Goal: Task Accomplishment & Management: Complete application form

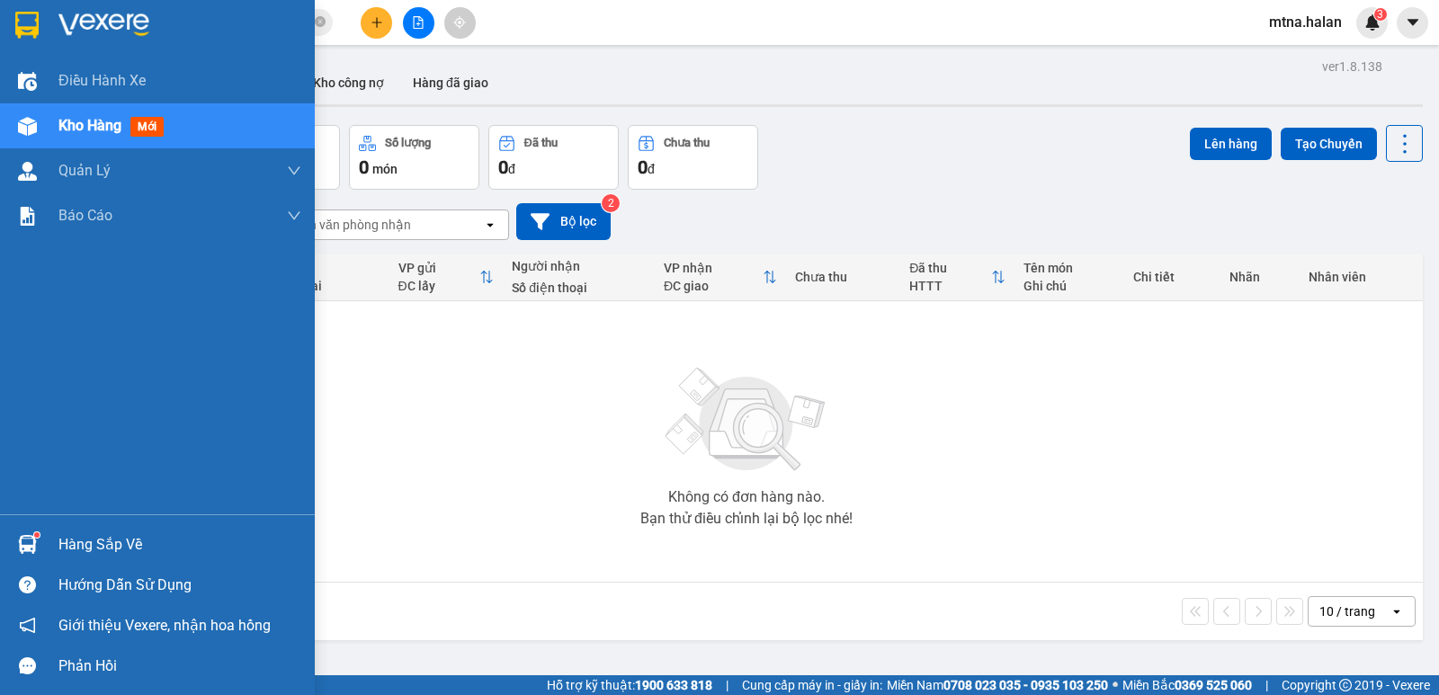
click at [31, 538] on img at bounding box center [27, 544] width 19 height 19
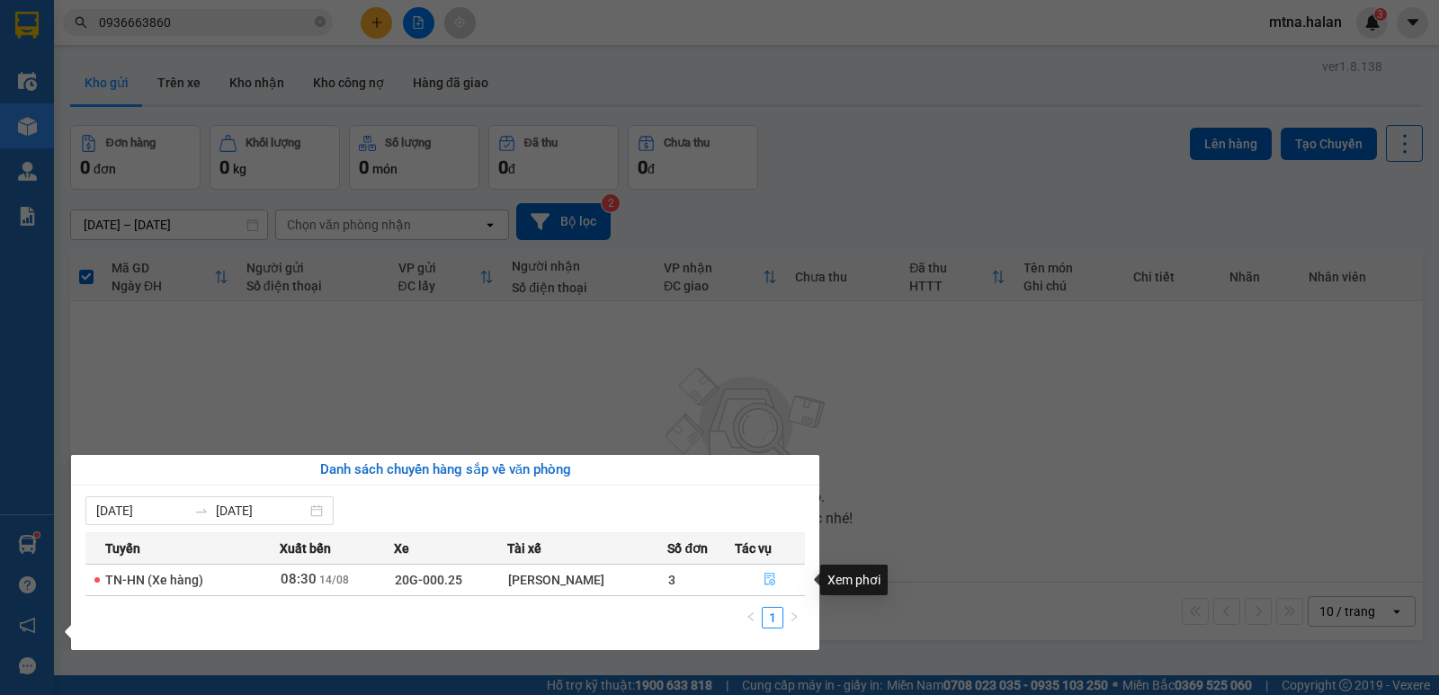
click at [773, 580] on icon "file-done" at bounding box center [769, 580] width 11 height 13
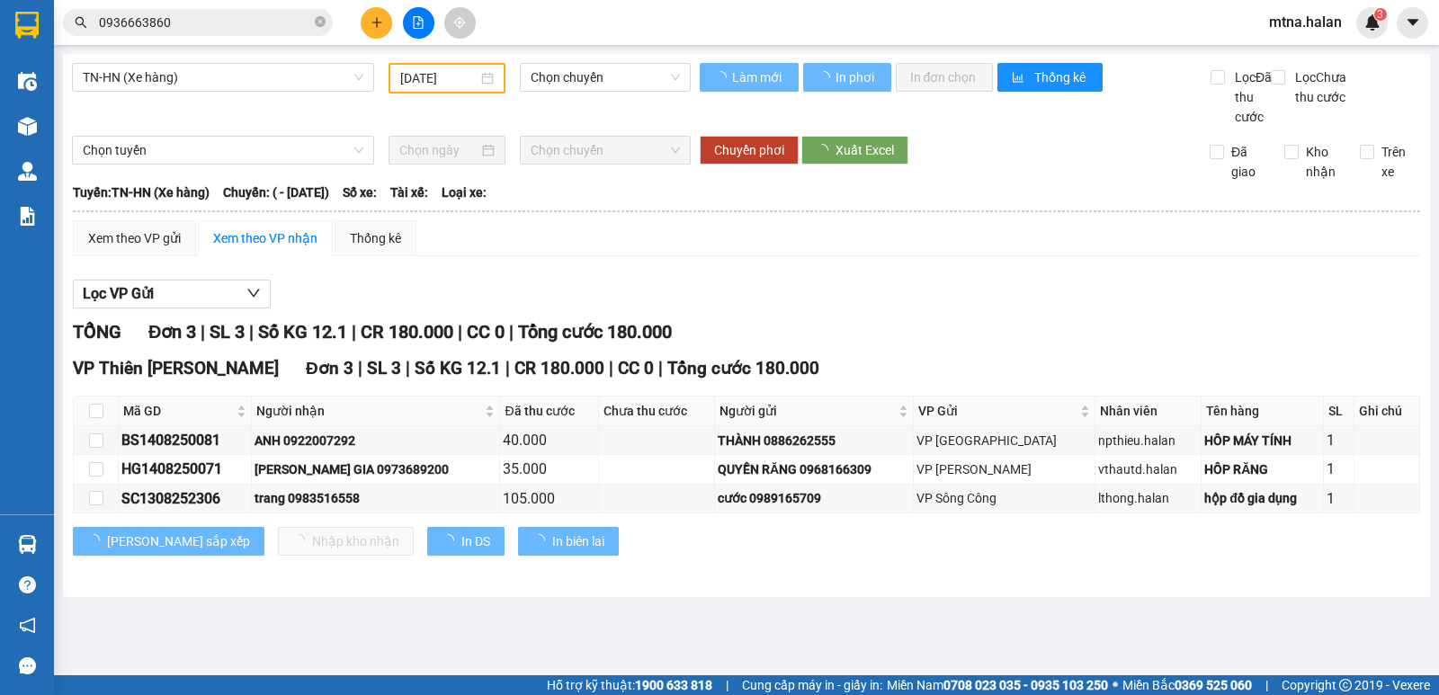
type input "14/08/2025"
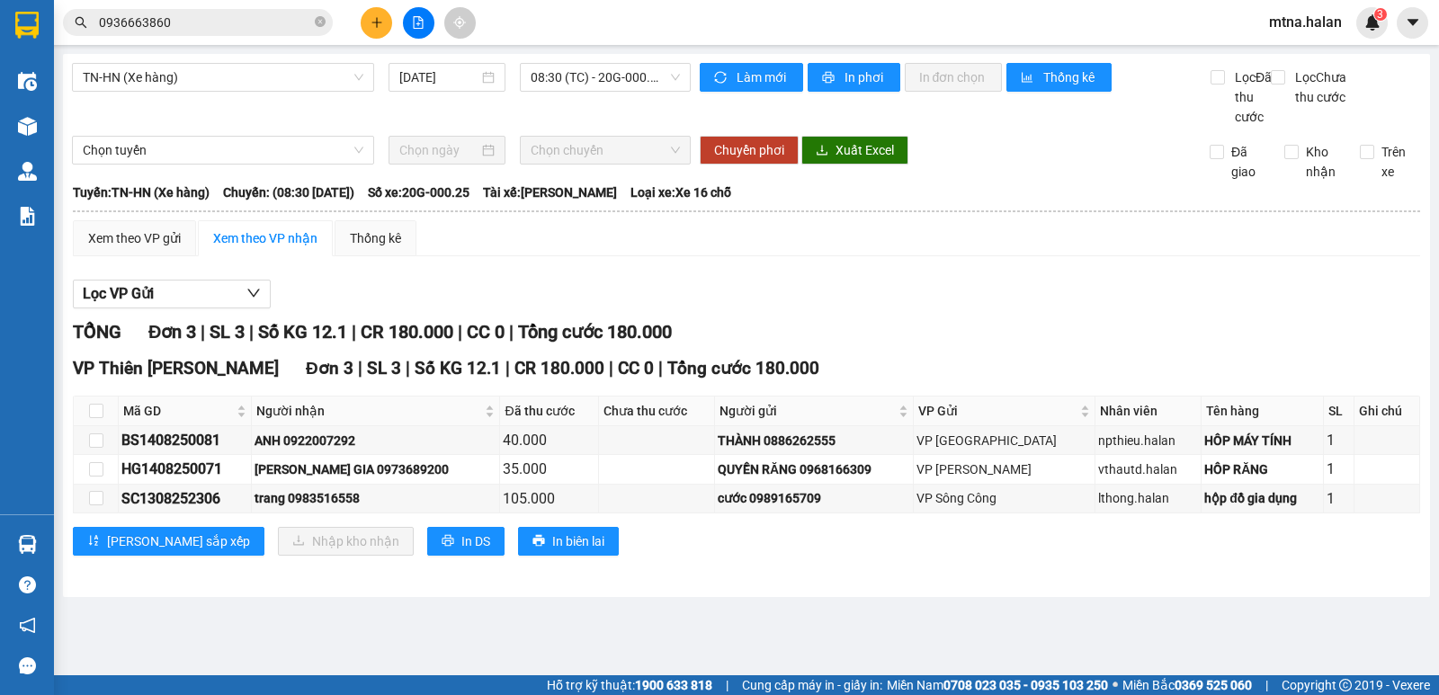
click at [761, 633] on main "TN-HN (Xe hàng) 14/08/2025 08:30 (TC) - 20G-000.25 Làm mới In phơi In đơn chọn …" at bounding box center [719, 337] width 1439 height 675
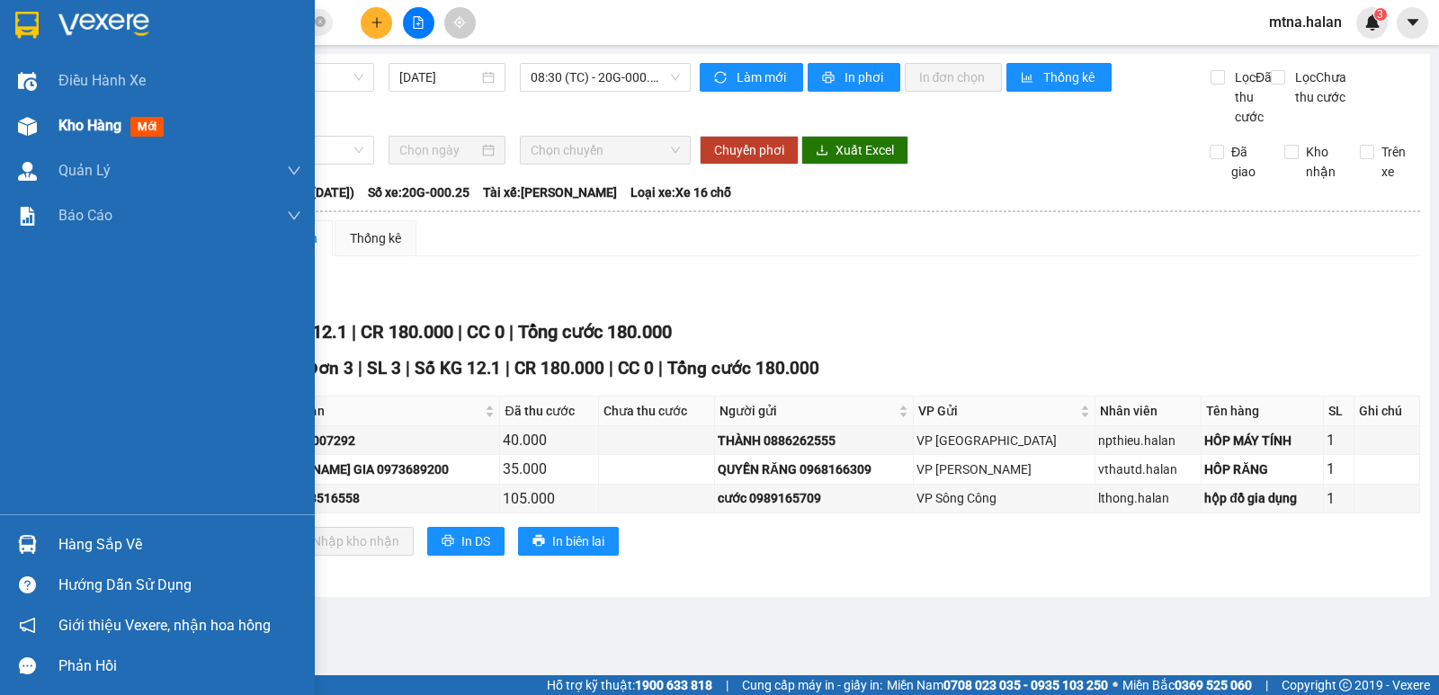
click at [25, 117] on img at bounding box center [27, 126] width 19 height 19
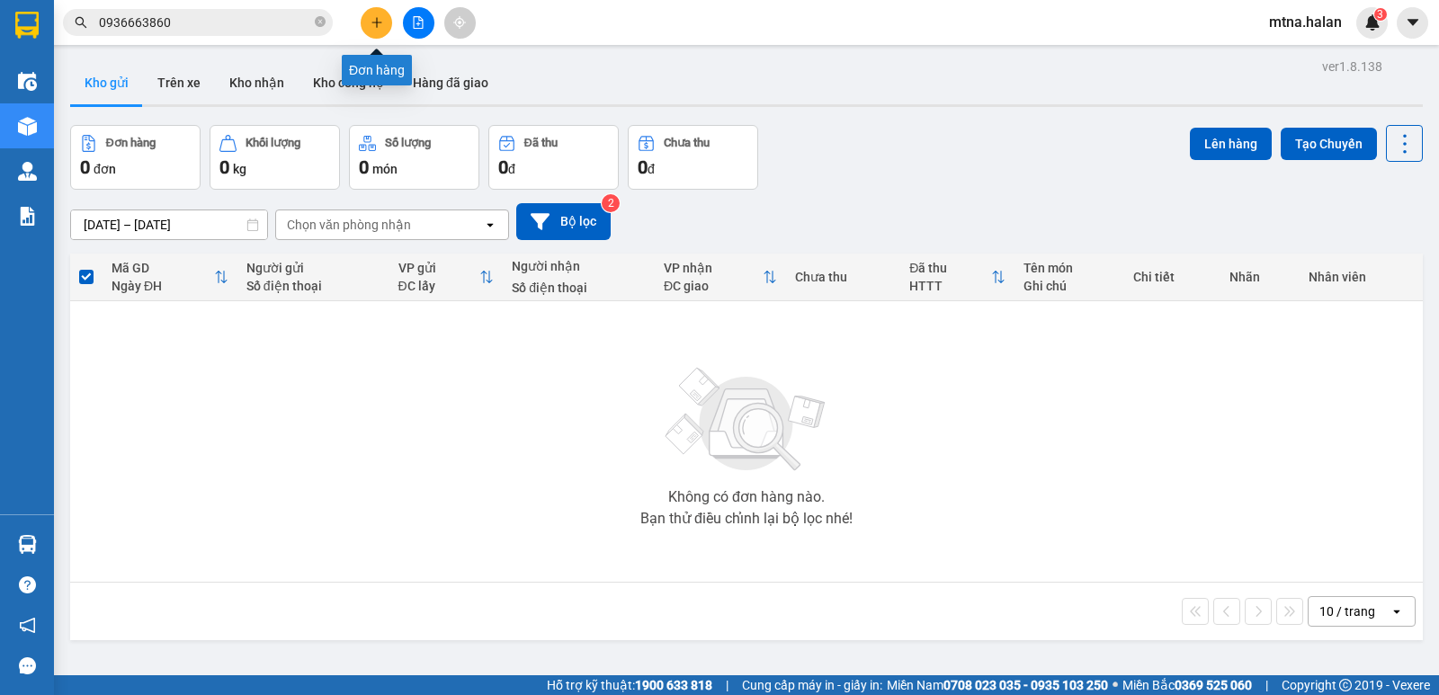
click at [388, 18] on button at bounding box center [376, 22] width 31 height 31
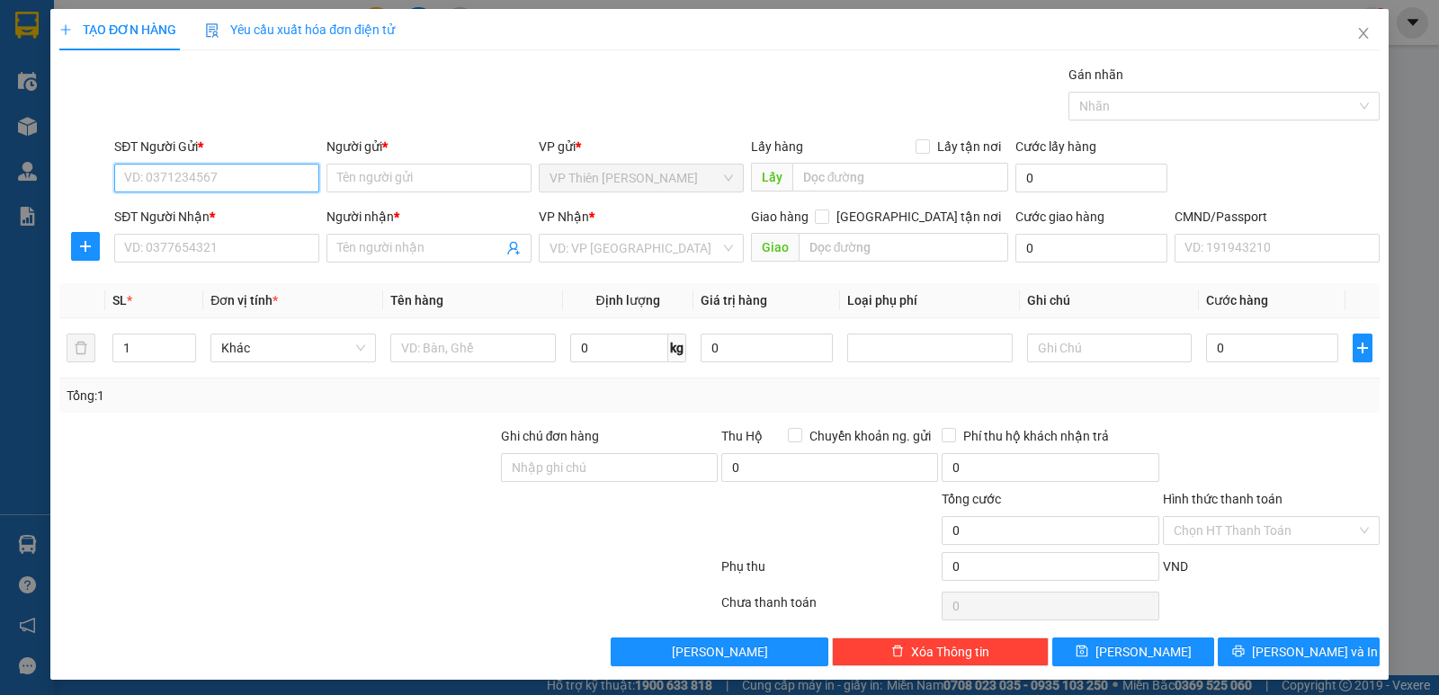
click at [254, 174] on input "SĐT Người Gửi *" at bounding box center [216, 178] width 205 height 29
type input "0971768555"
click at [220, 210] on div "0971768555 - LỢI" at bounding box center [215, 214] width 182 height 20
type input "LỢI"
type input "0971768555"
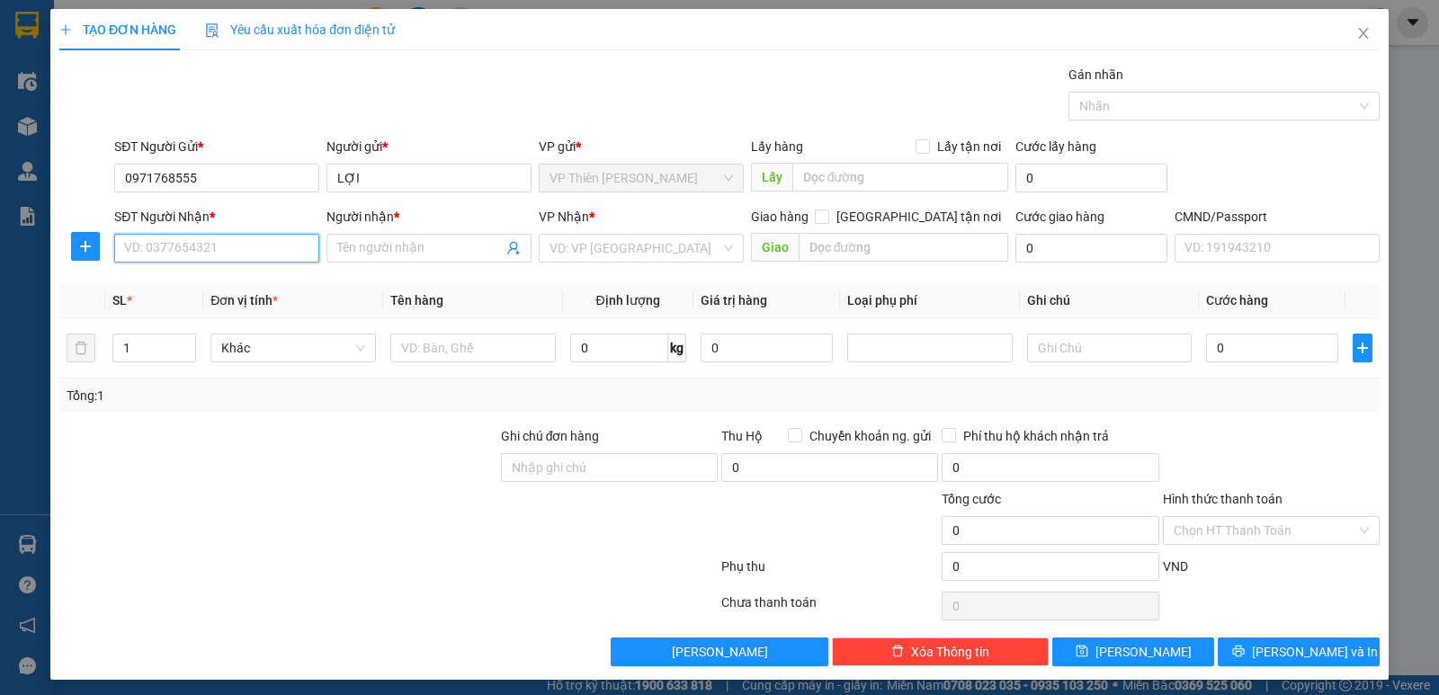
click at [239, 254] on input "SĐT Người Nhận *" at bounding box center [216, 248] width 205 height 29
click at [224, 281] on div "0383825825 - NAM" at bounding box center [215, 284] width 182 height 20
type input "0383825825"
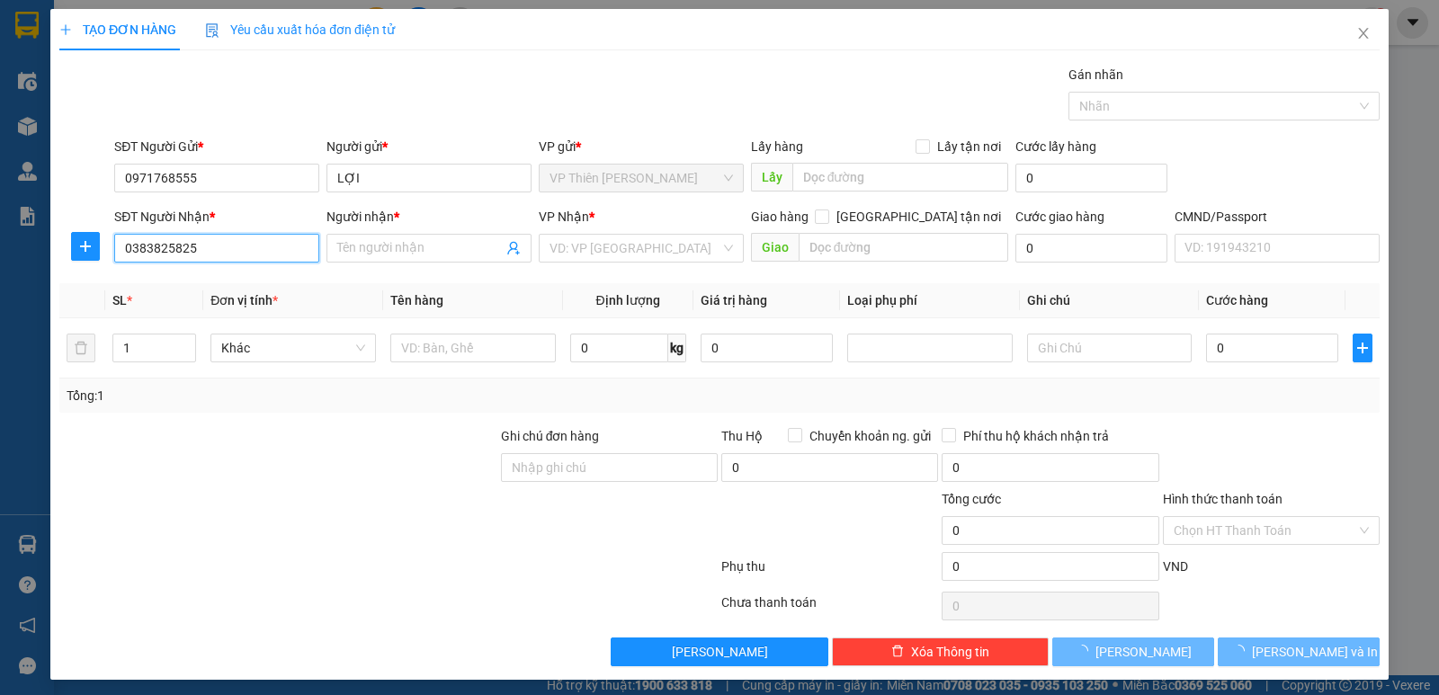
type input "NAM"
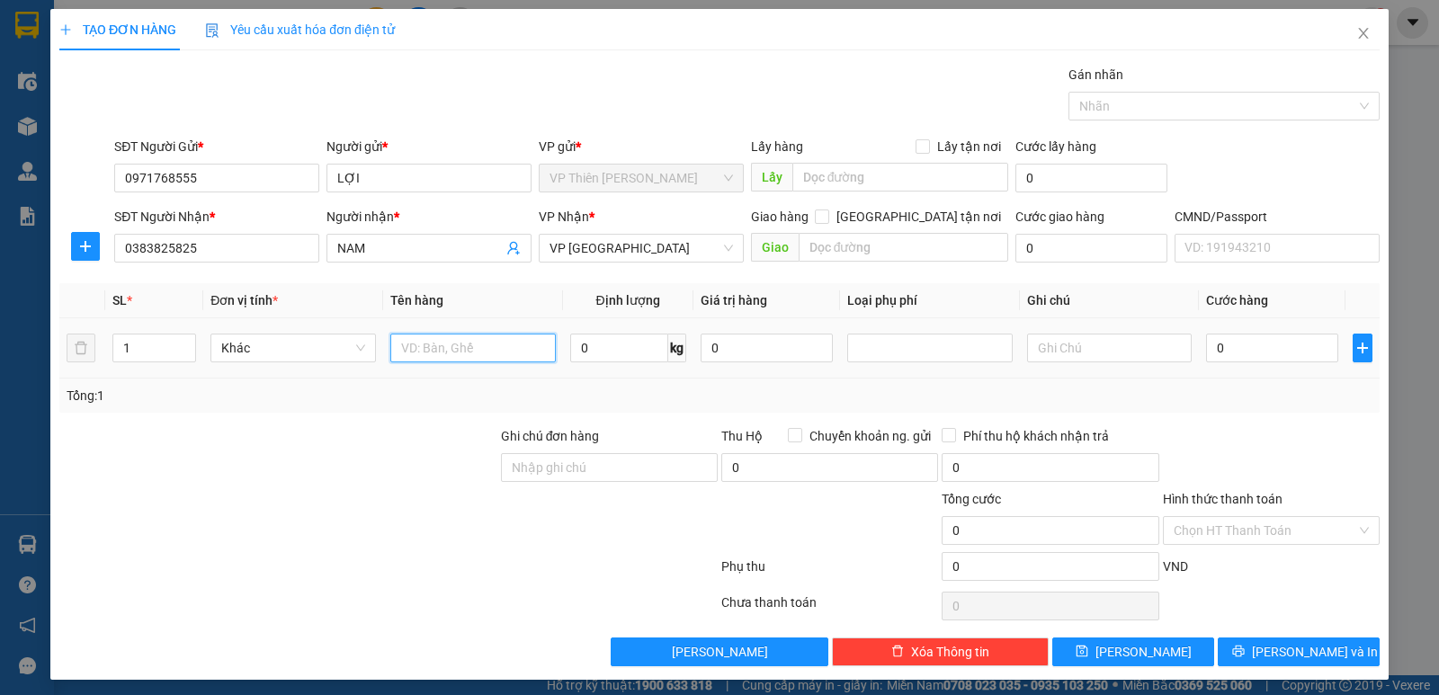
click at [503, 350] on input "text" at bounding box center [472, 348] width 165 height 29
type input "hộp lk"
click at [619, 349] on input "0" at bounding box center [619, 348] width 98 height 29
type input "1"
click at [1225, 345] on input "0" at bounding box center [1272, 348] width 132 height 29
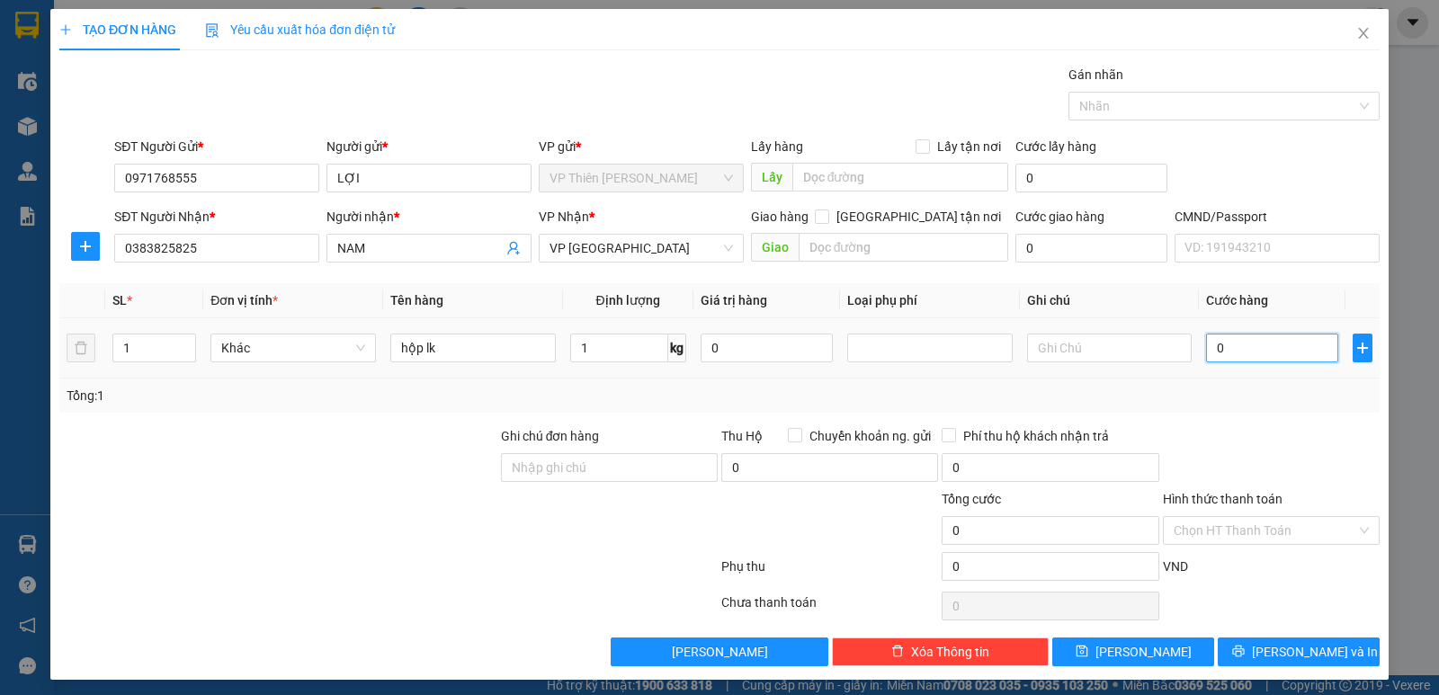
type input "3"
type input "35"
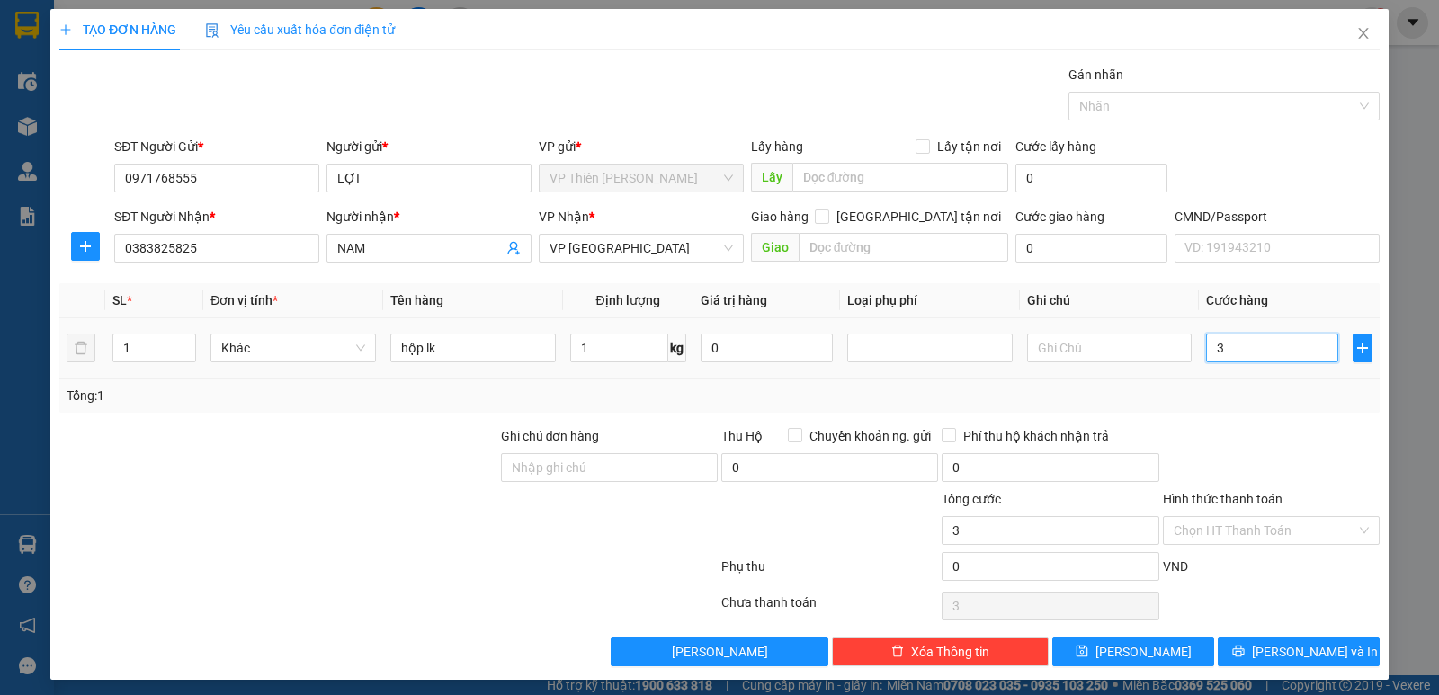
type input "35"
type input "350"
type input "3.500"
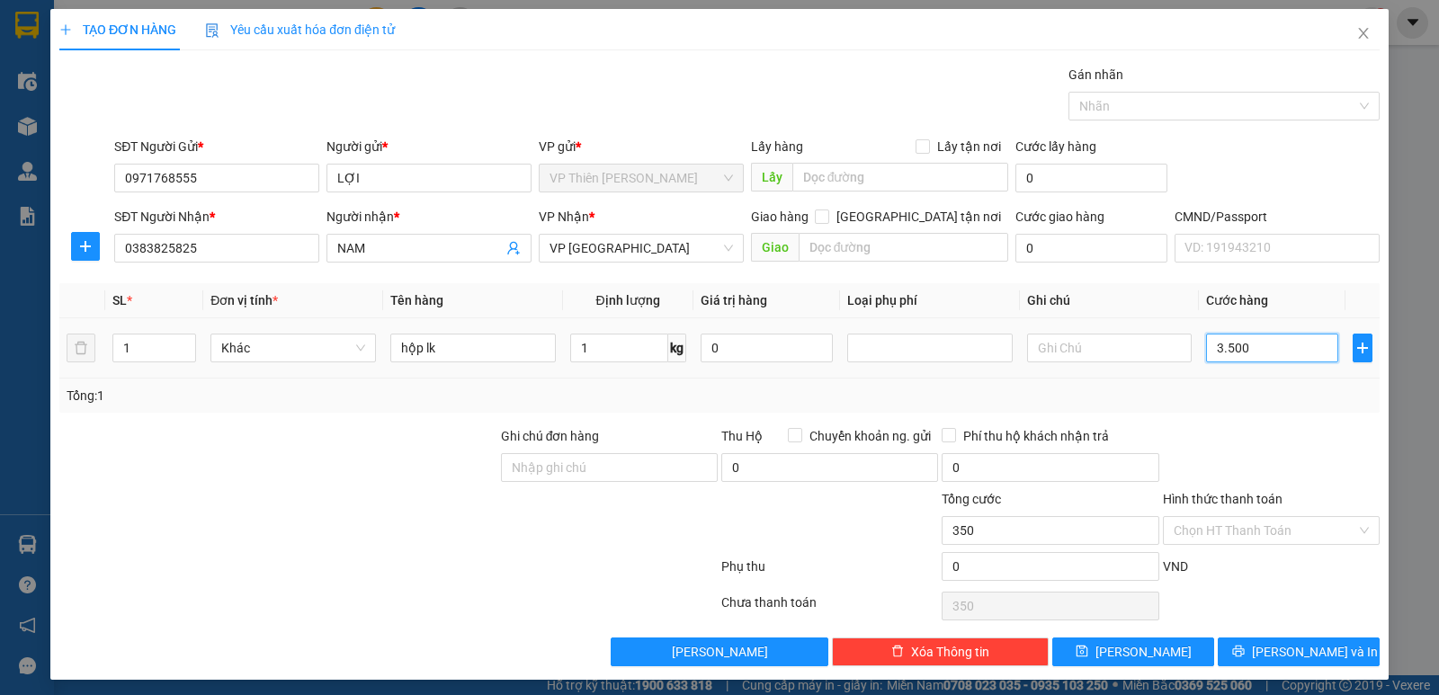
type input "3.500"
type input "35.000"
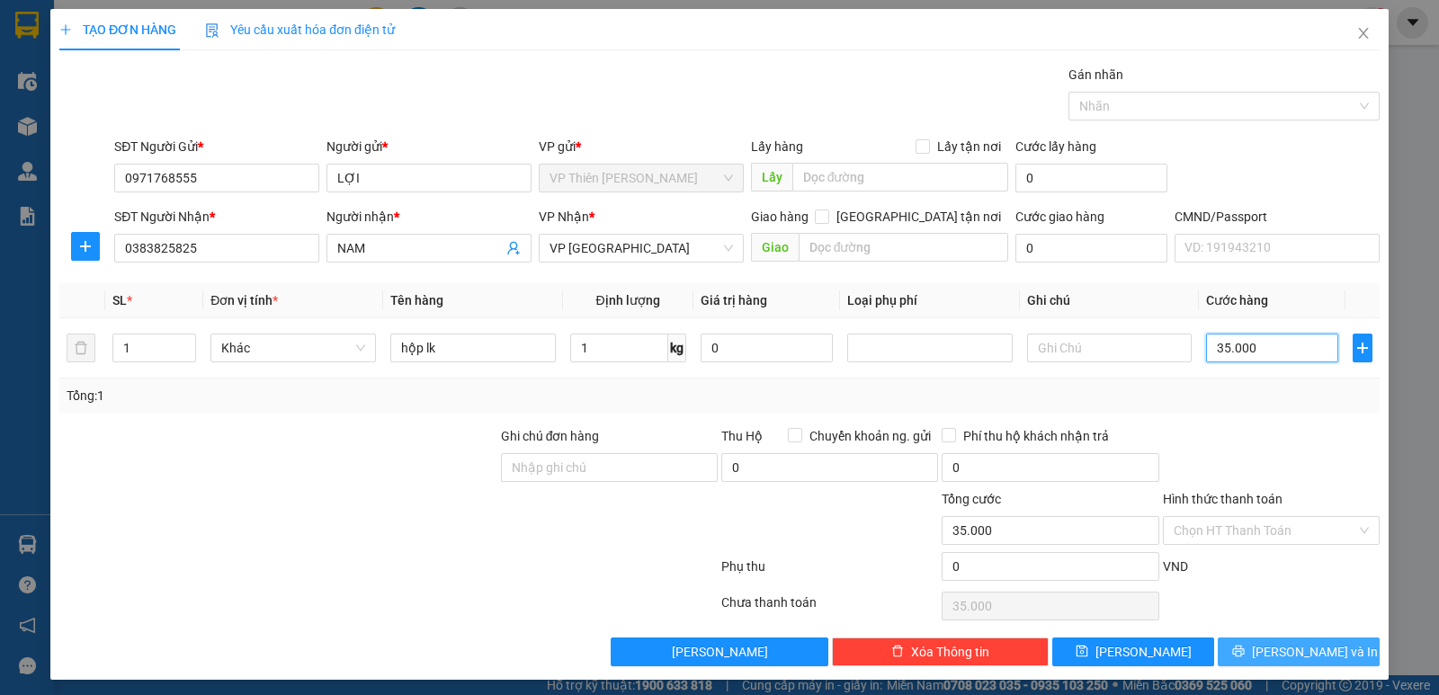
type input "35.000"
click at [1289, 645] on span "Lưu và In" at bounding box center [1315, 652] width 126 height 20
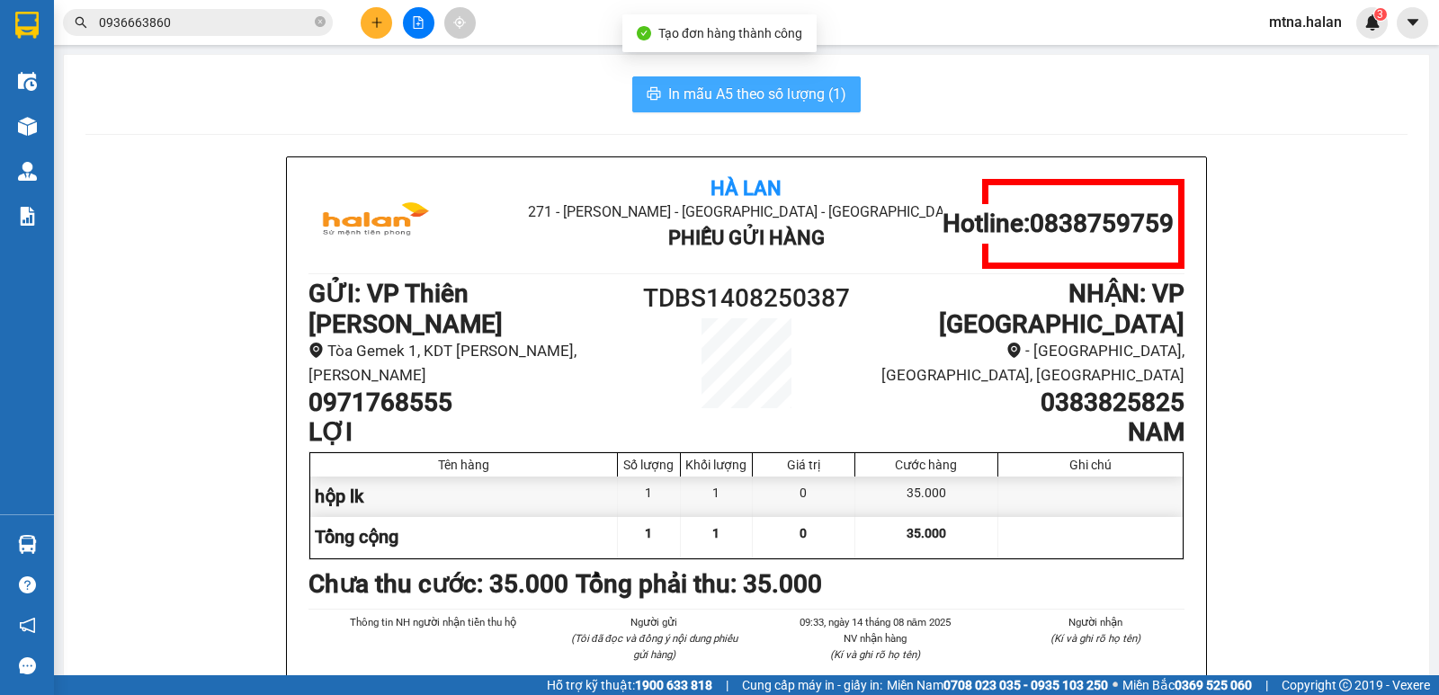
click at [707, 95] on span "In mẫu A5 theo số lượng (1)" at bounding box center [757, 94] width 178 height 22
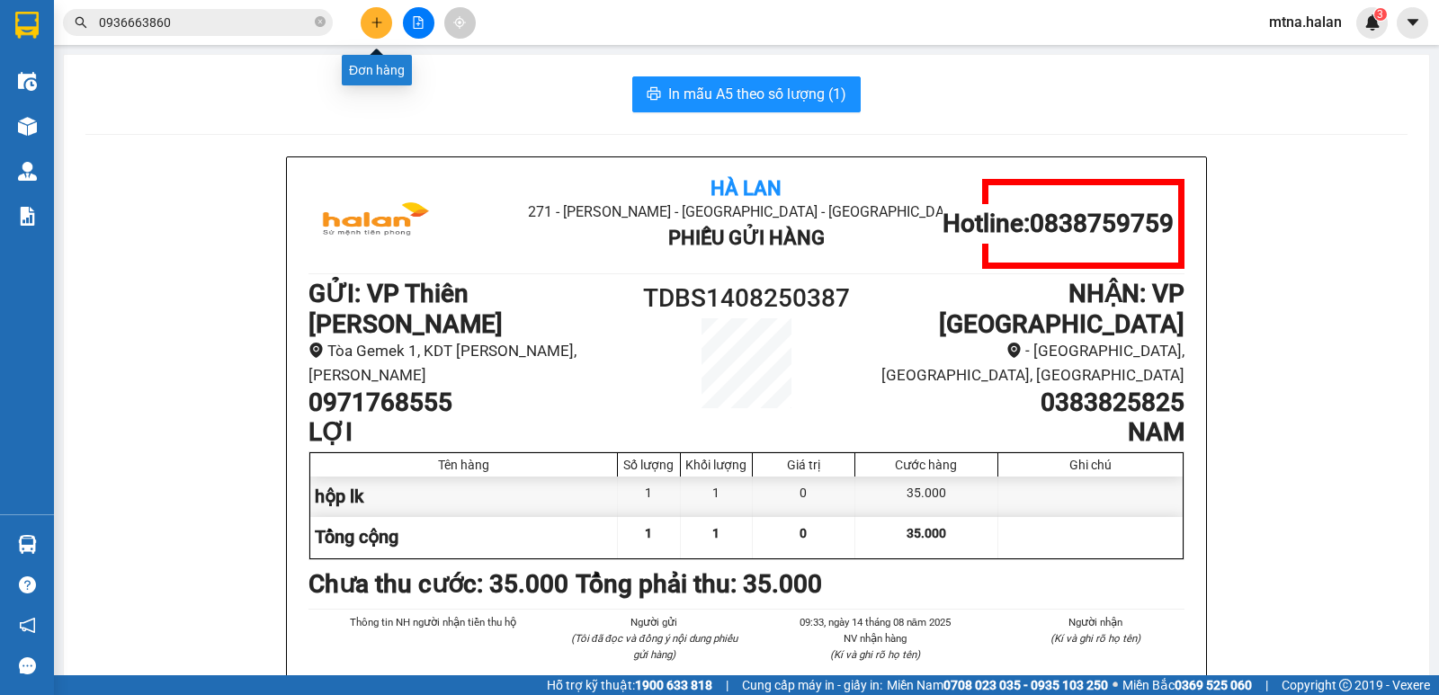
click at [379, 22] on icon "plus" at bounding box center [376, 22] width 13 height 13
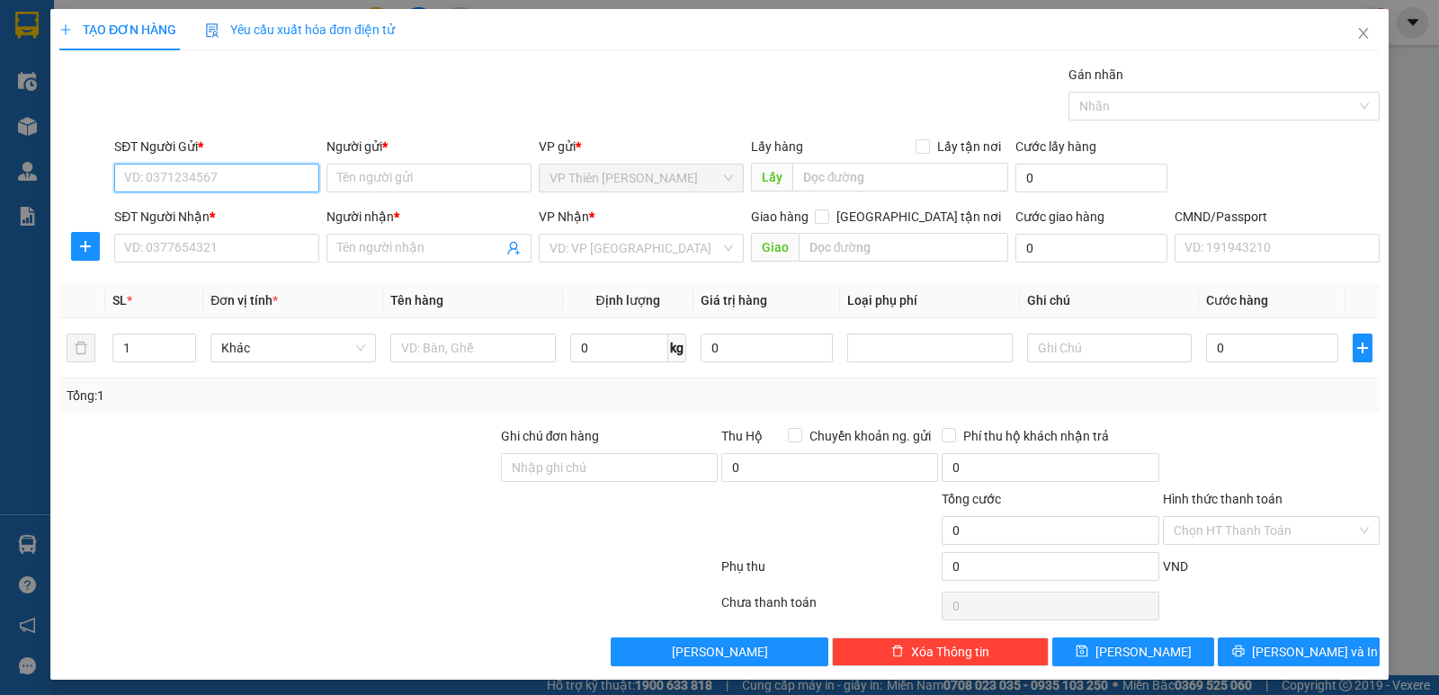
click at [243, 184] on input "SĐT Người Gửi *" at bounding box center [216, 178] width 205 height 29
click at [215, 214] on div "0965758677 - NHI." at bounding box center [215, 214] width 182 height 20
type input "0965758677"
type input "NHI."
type input "0965758677"
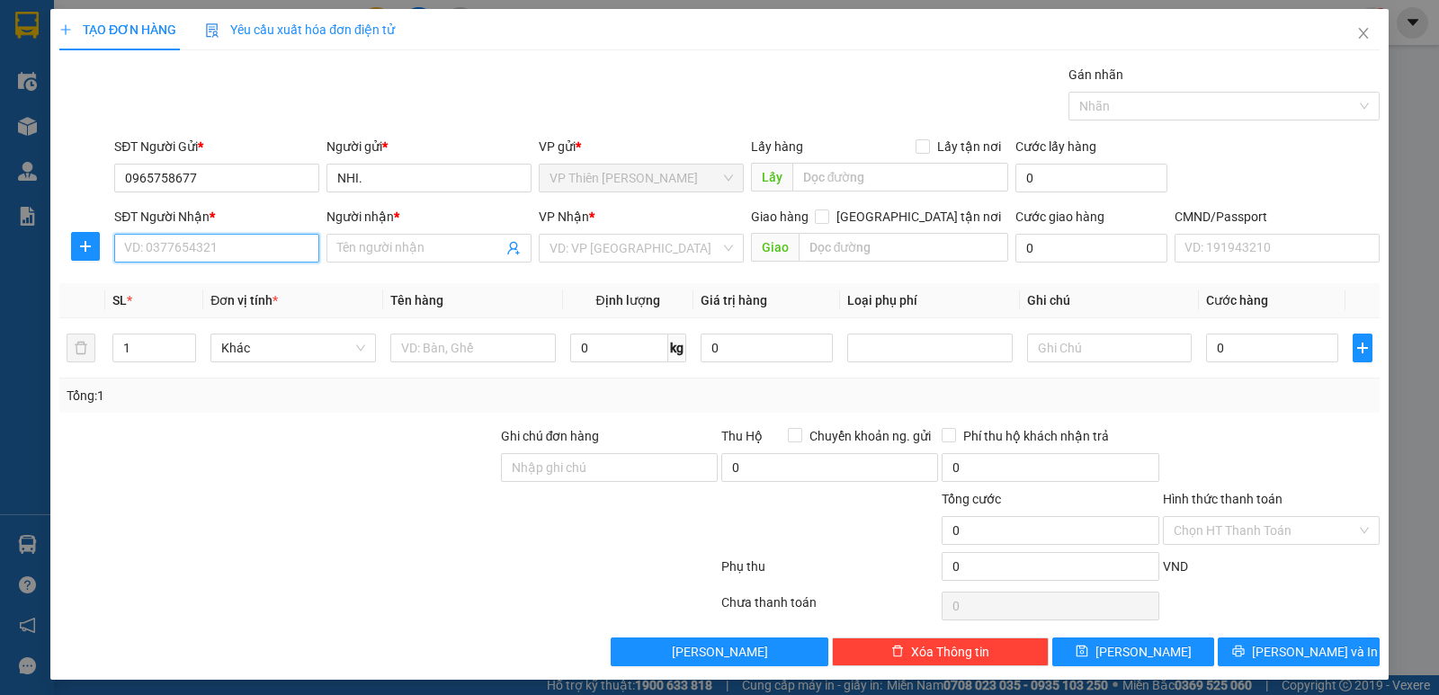
click at [253, 255] on input "SĐT Người Nhận *" at bounding box center [216, 248] width 205 height 29
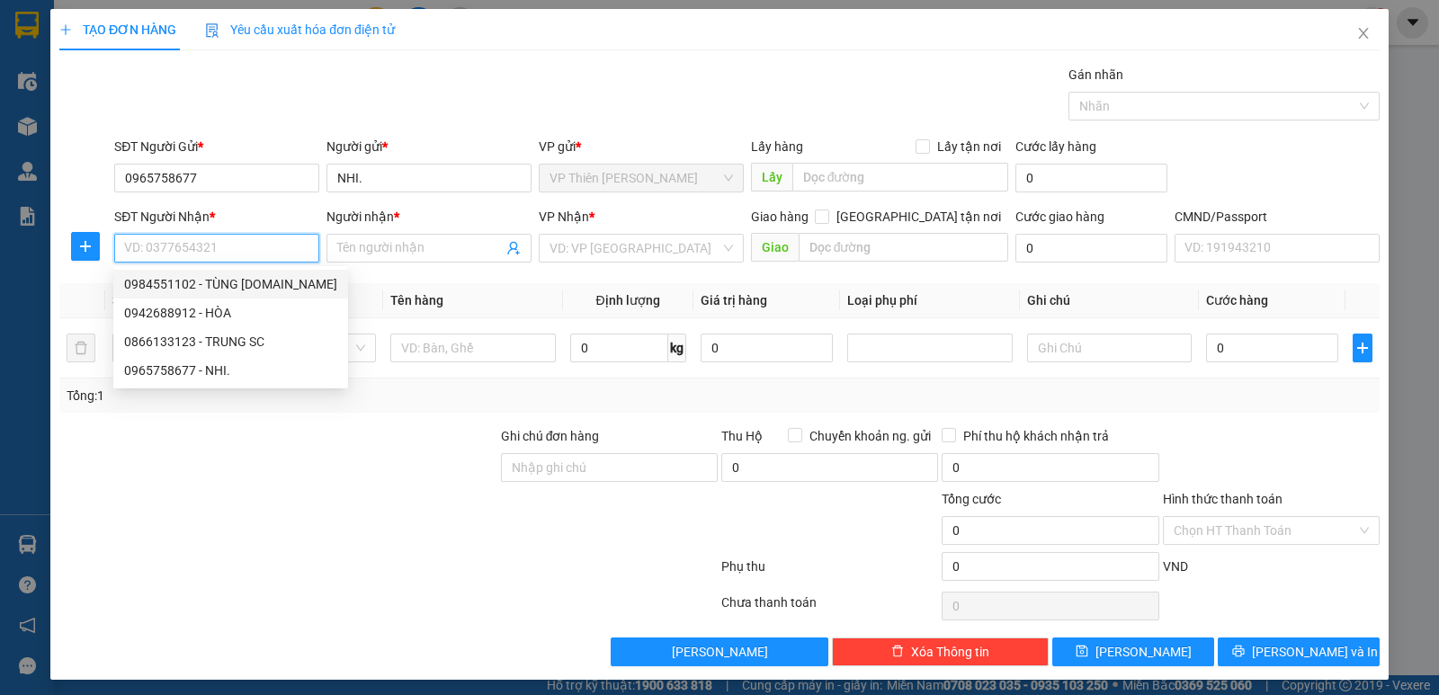
click at [270, 289] on div "0984551102 - TÙNG 314.TC" at bounding box center [230, 284] width 213 height 20
type input "0984551102"
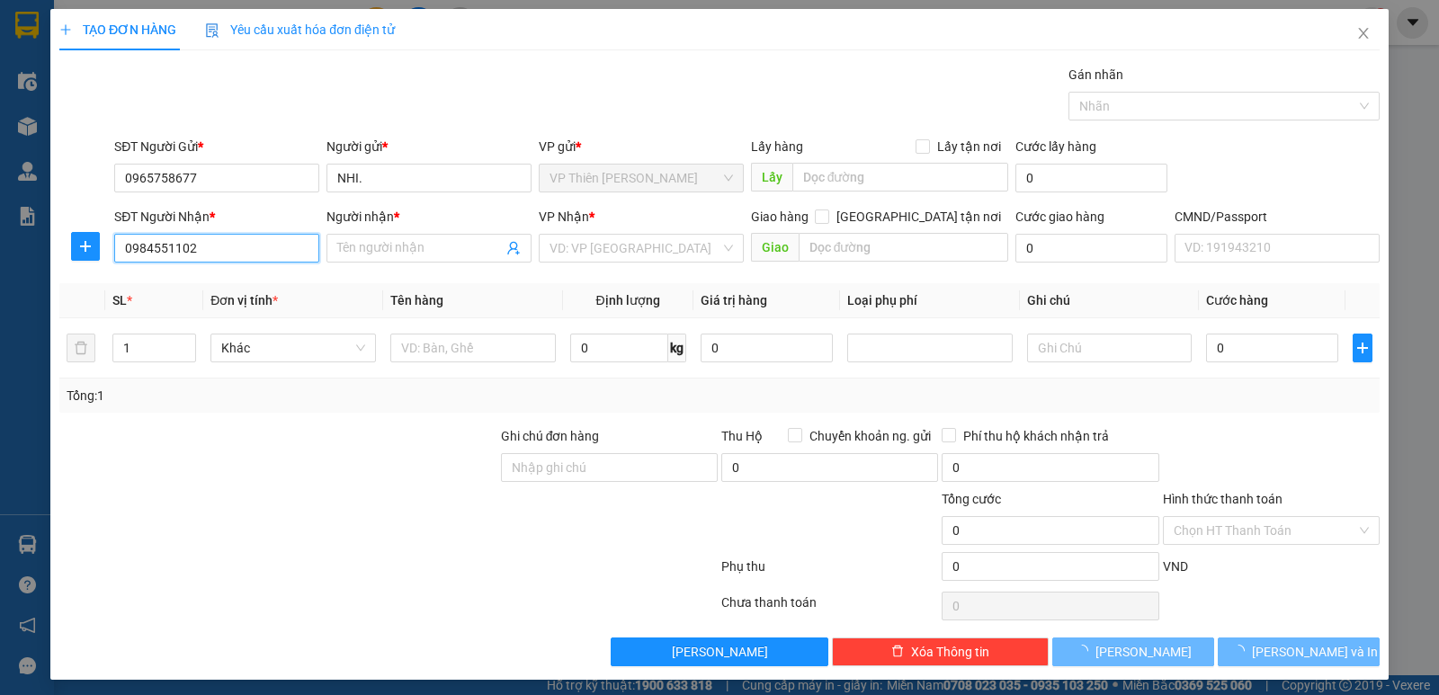
type input "TÙNG 314.TC"
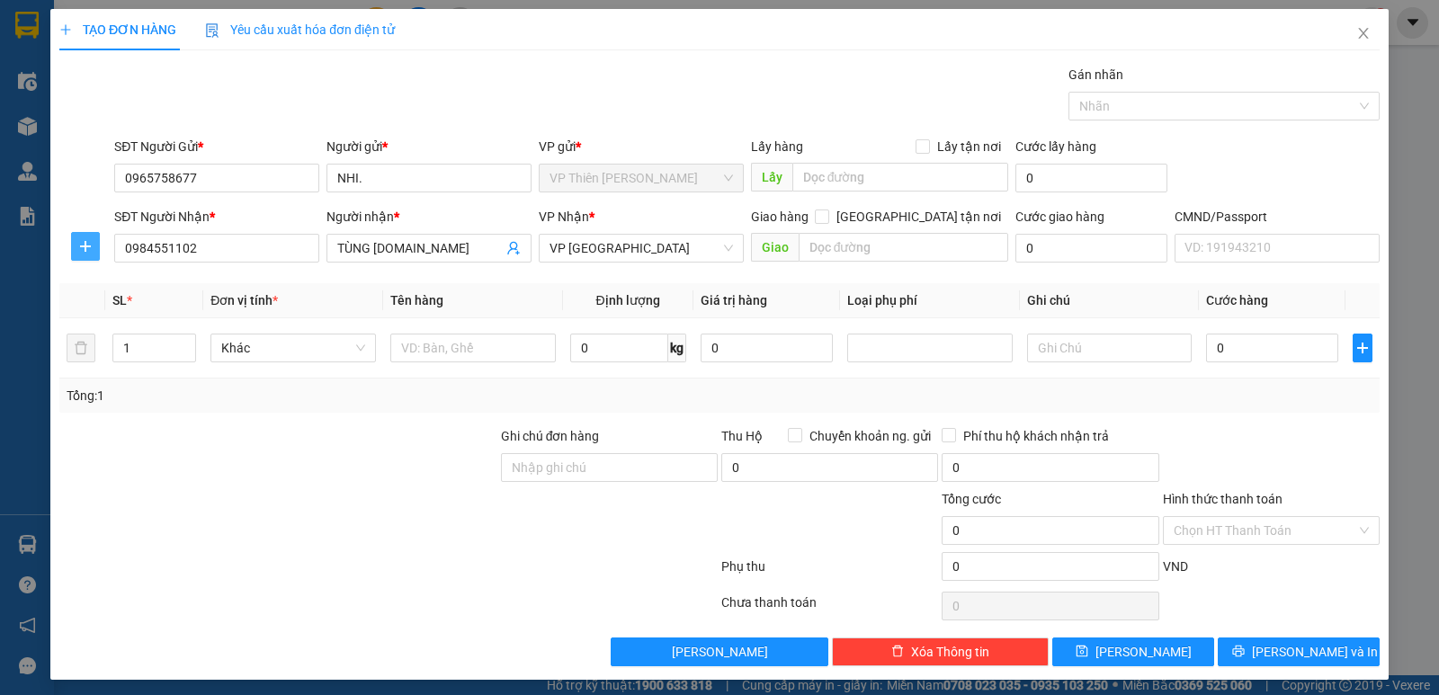
click at [83, 243] on icon "plus" at bounding box center [85, 246] width 14 height 14
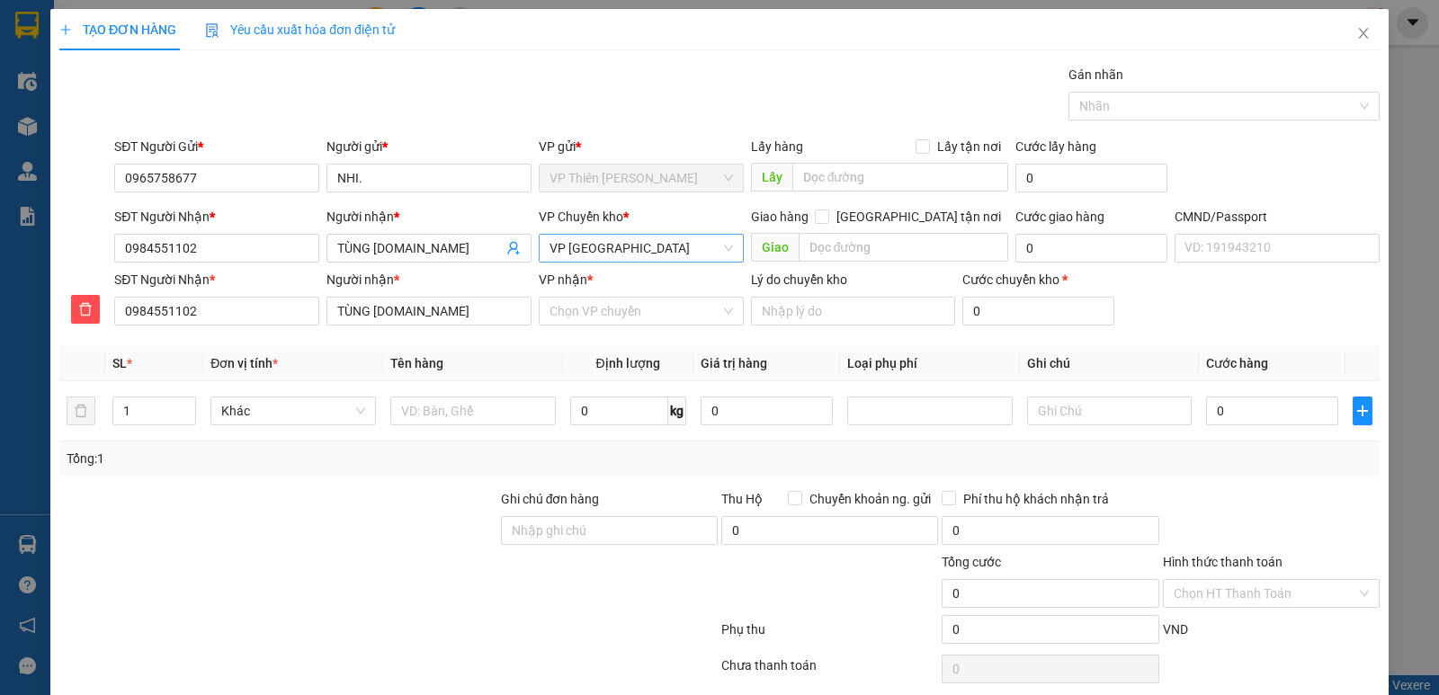
click at [665, 247] on span "VP Trường Chinh" at bounding box center [640, 248] width 183 height 27
type input "hoang"
click at [594, 315] on div "VP [PERSON_NAME]" at bounding box center [635, 313] width 182 height 20
click at [676, 312] on input "VP nhận *" at bounding box center [634, 311] width 171 height 27
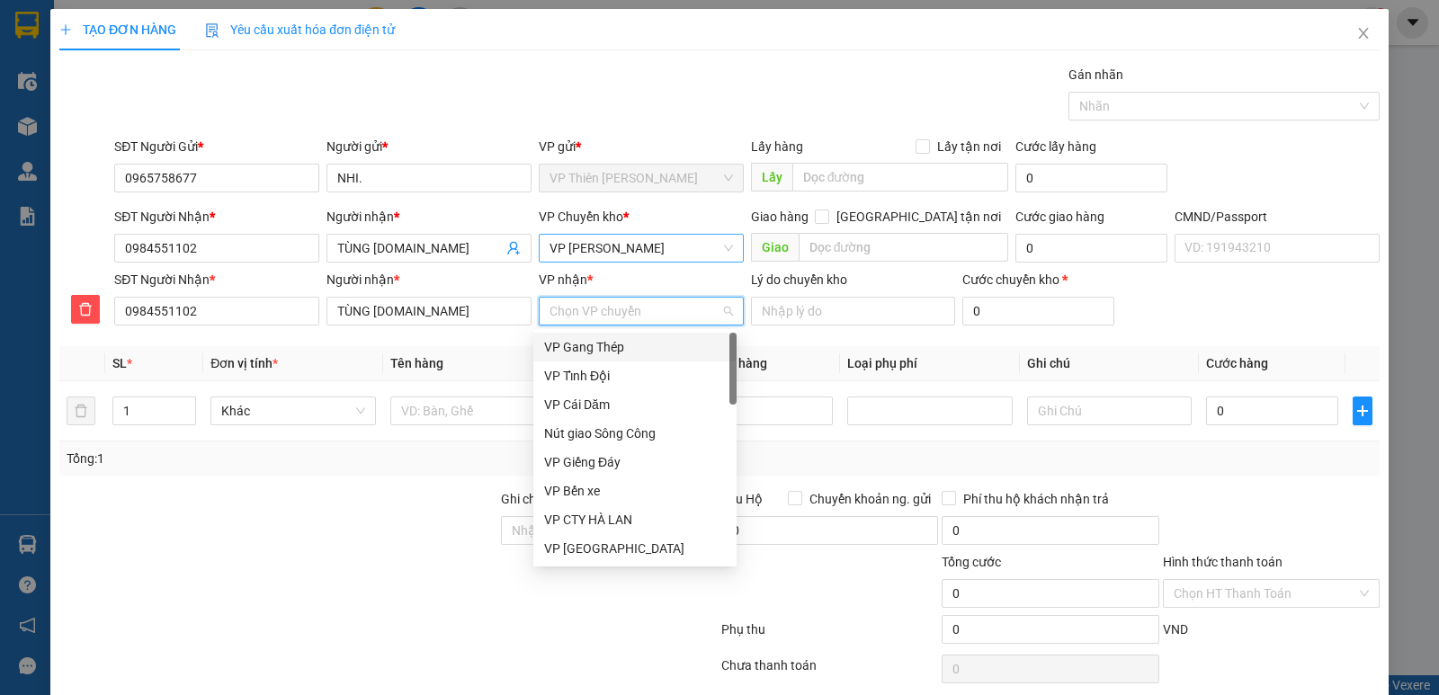
type input "c"
type input "tr"
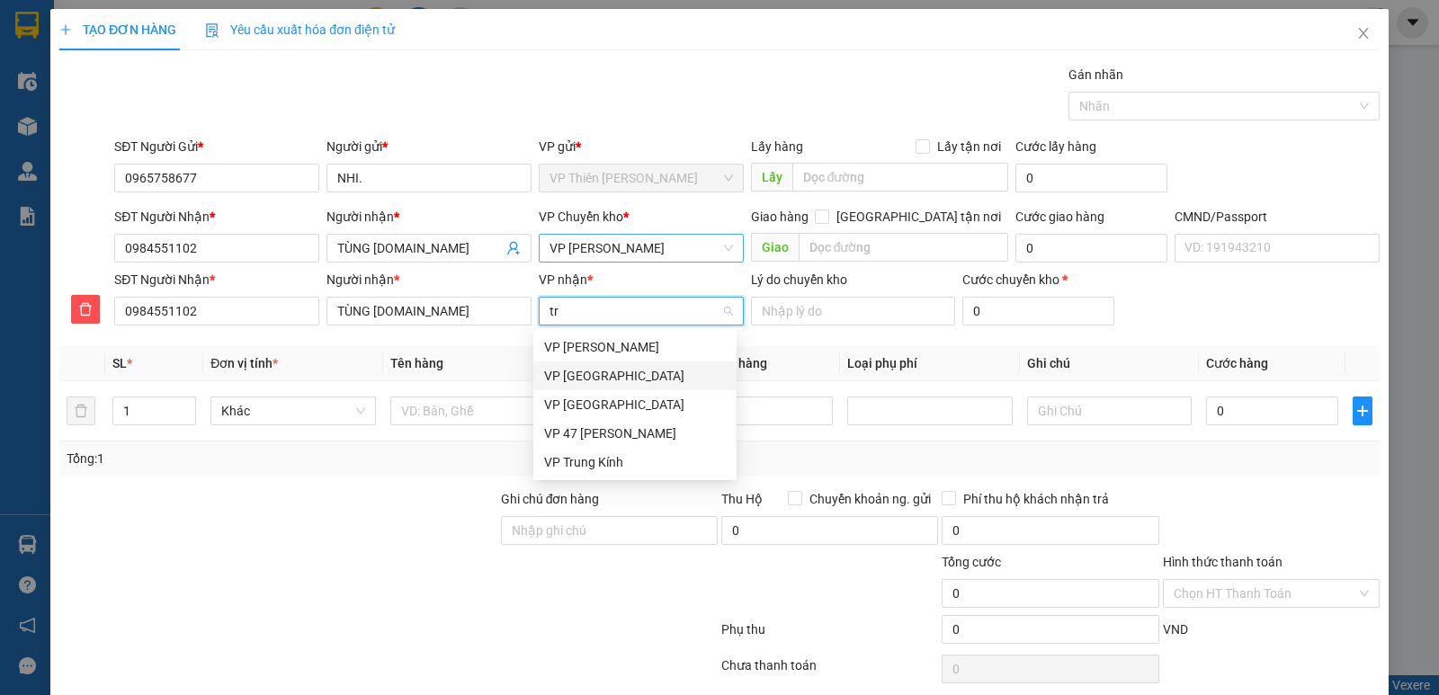
click at [628, 368] on div "VP Trường Chinh" at bounding box center [635, 376] width 182 height 20
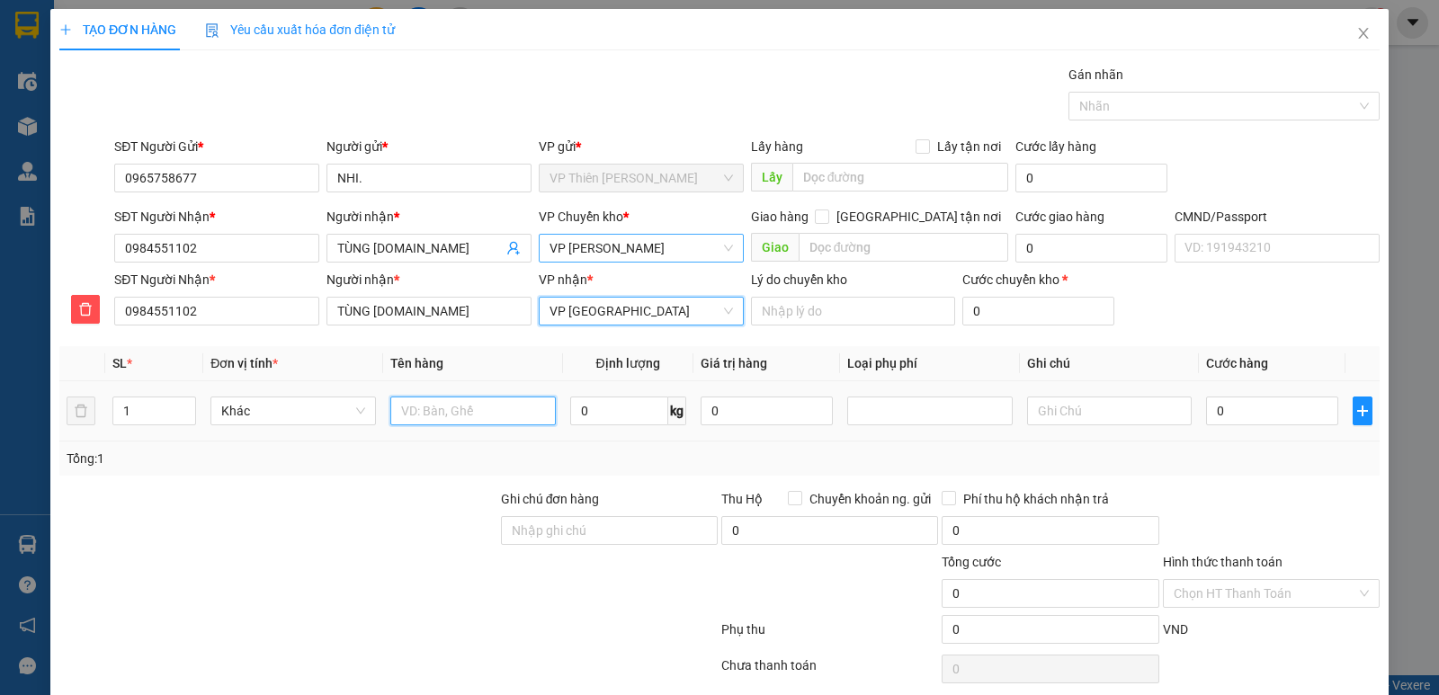
click at [518, 408] on input "text" at bounding box center [472, 411] width 165 height 29
type input "hộp lk"
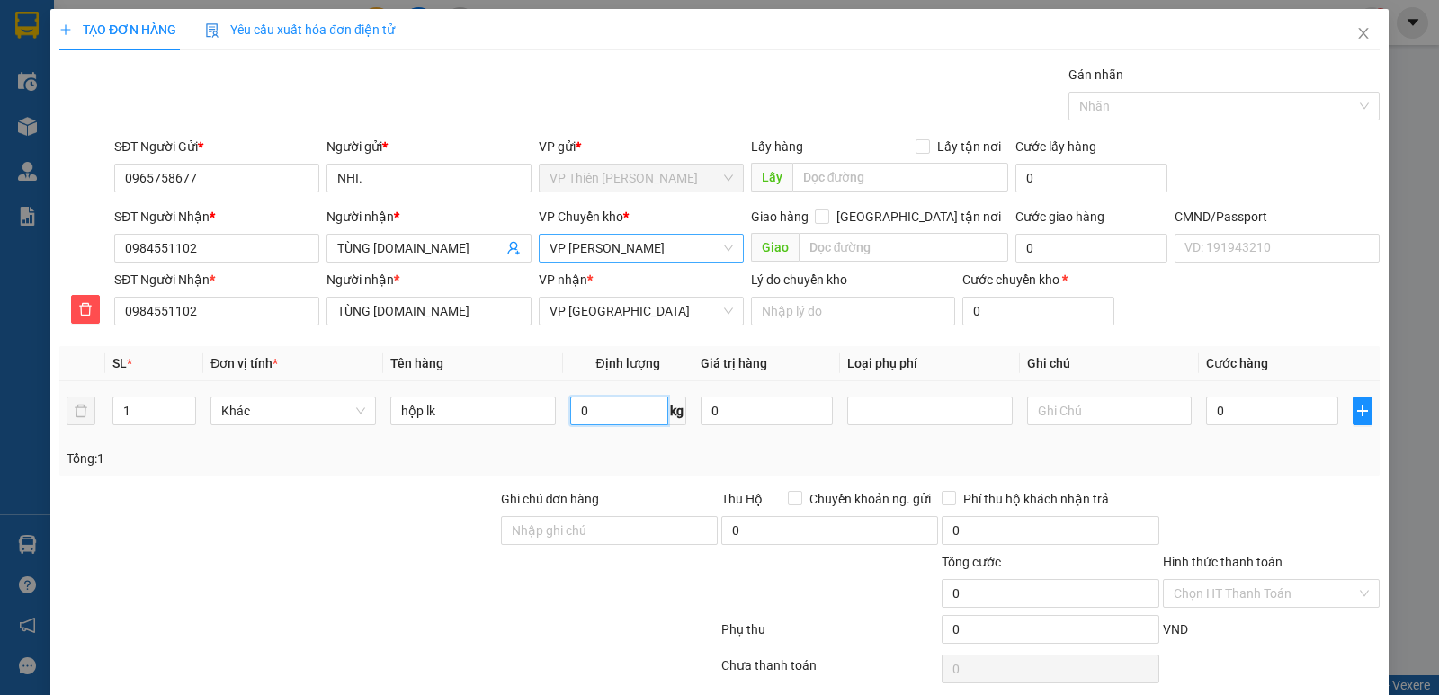
click at [615, 400] on input "0" at bounding box center [619, 411] width 98 height 29
type input "1"
click at [1251, 408] on input "0" at bounding box center [1272, 411] width 132 height 29
type input "3"
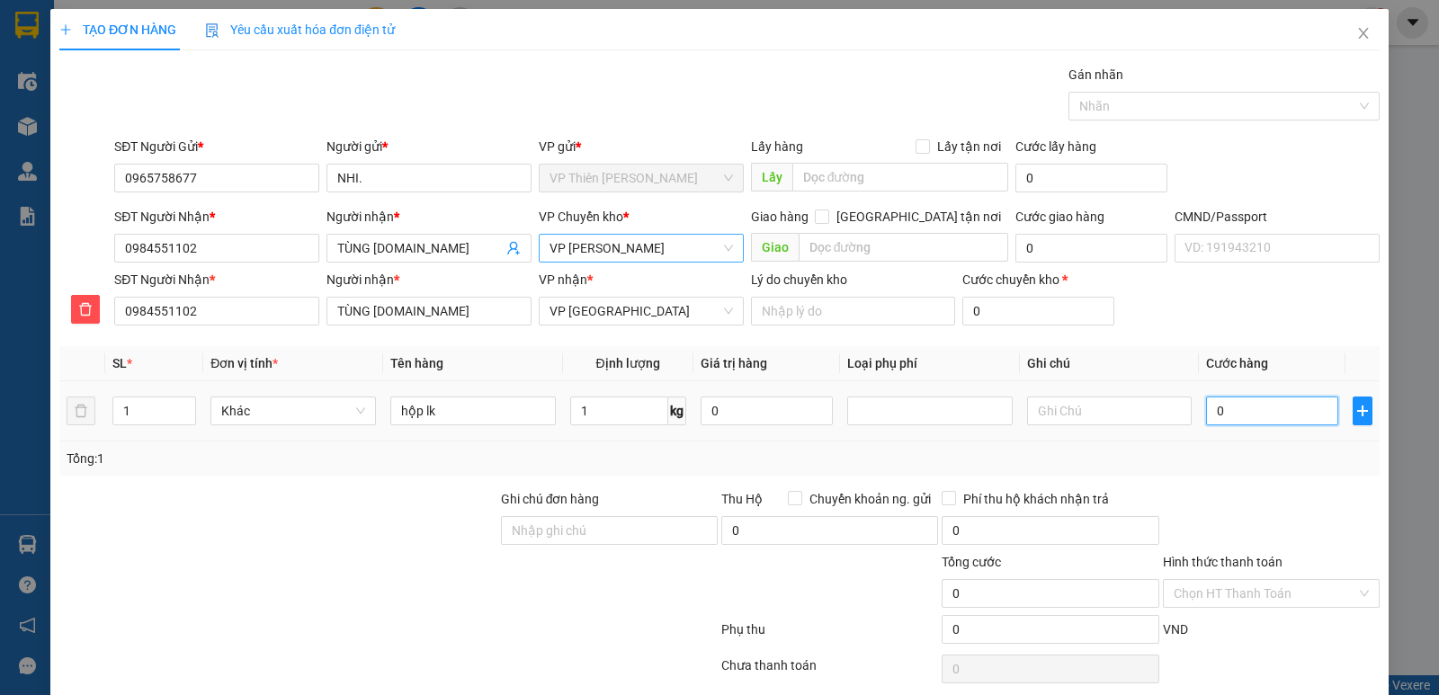
type input "3"
type input "35"
type input "350"
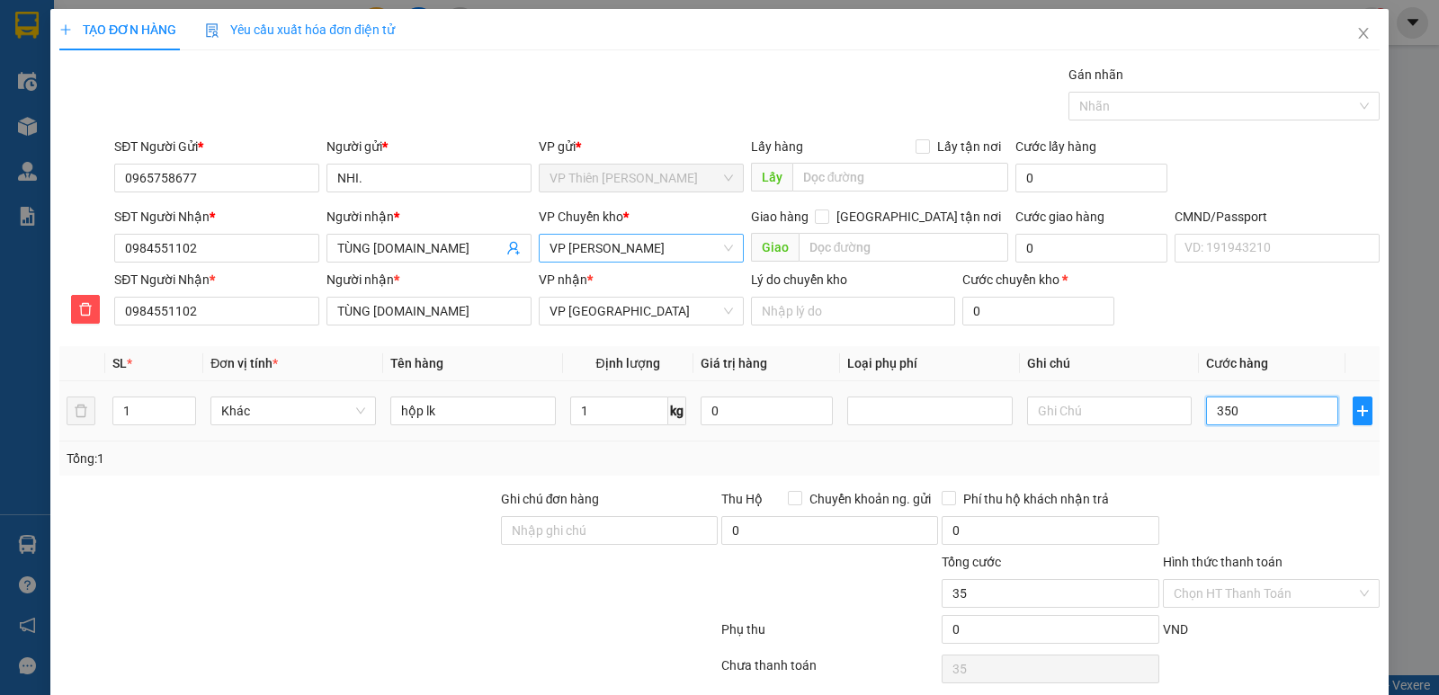
type input "350"
type input "3.500"
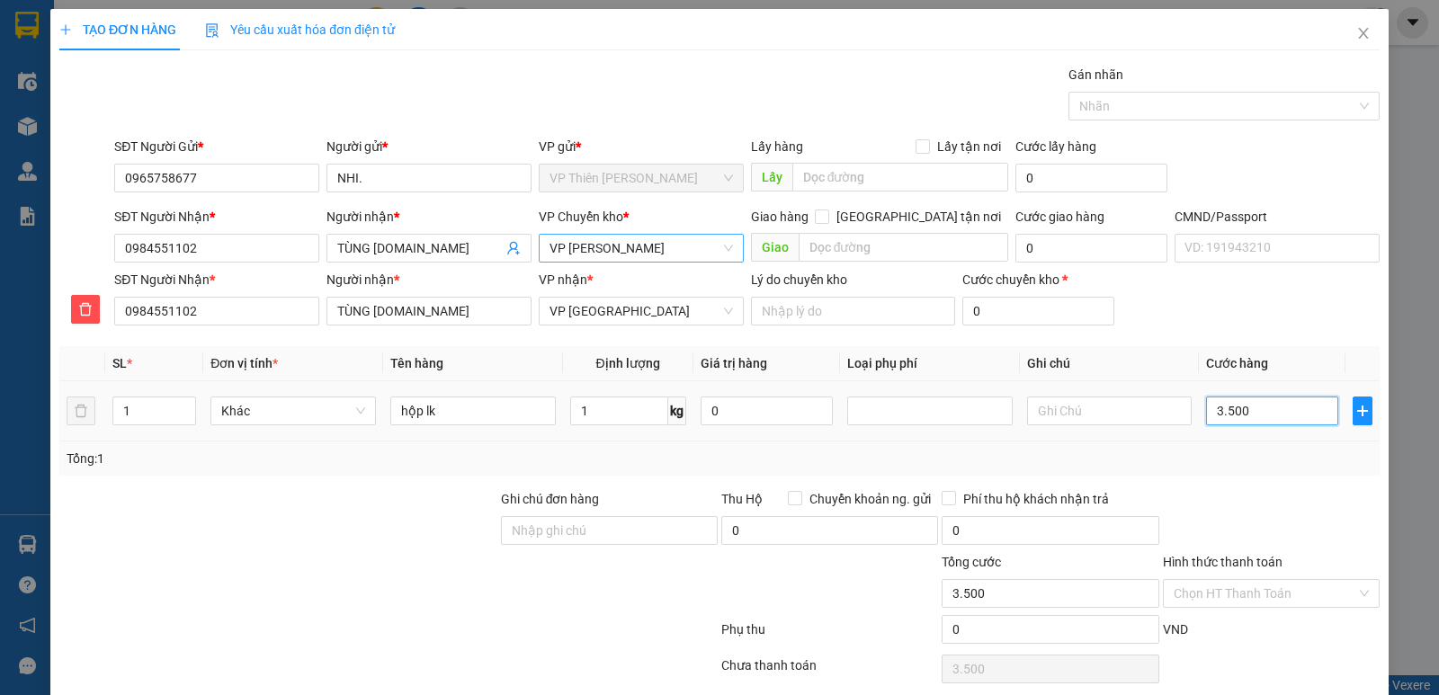
type input "35.000"
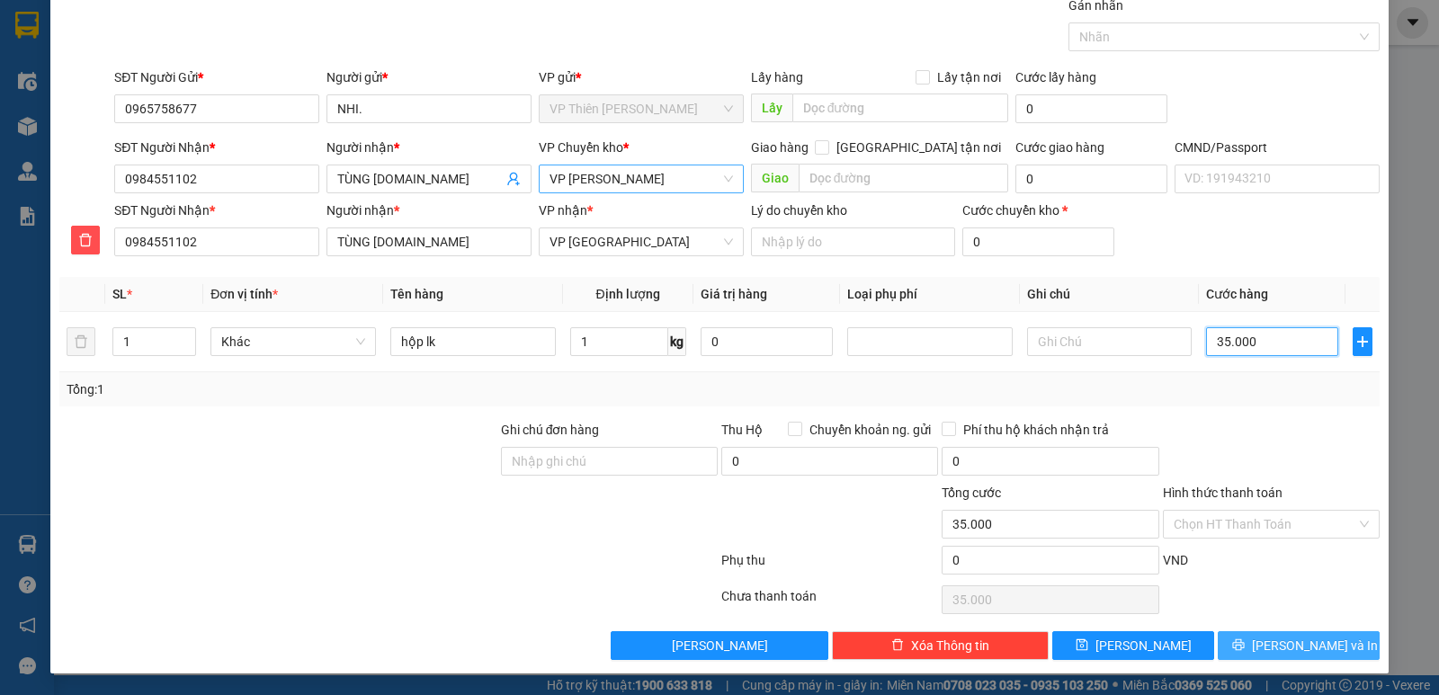
type input "35.000"
click at [1282, 644] on span "Lưu và In" at bounding box center [1315, 646] width 126 height 20
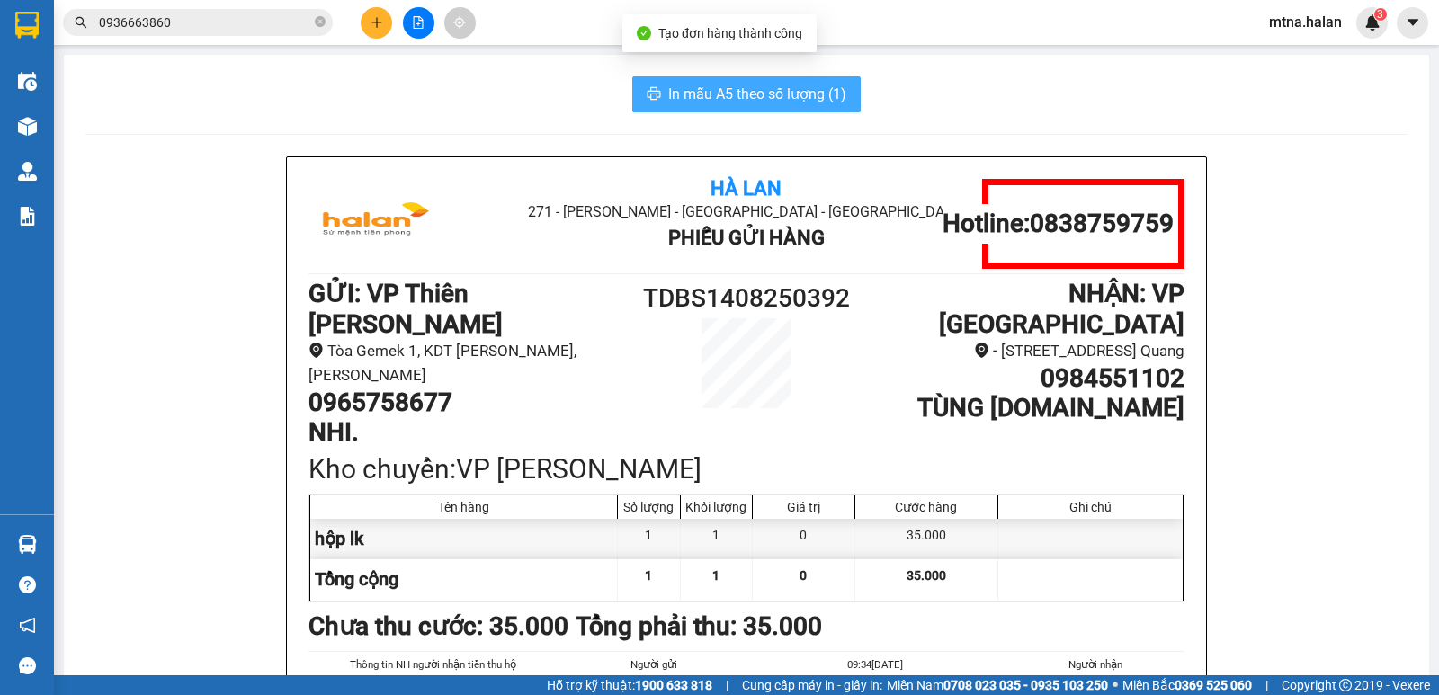
click at [740, 109] on button "In mẫu A5 theo số lượng (1)" at bounding box center [746, 94] width 228 height 36
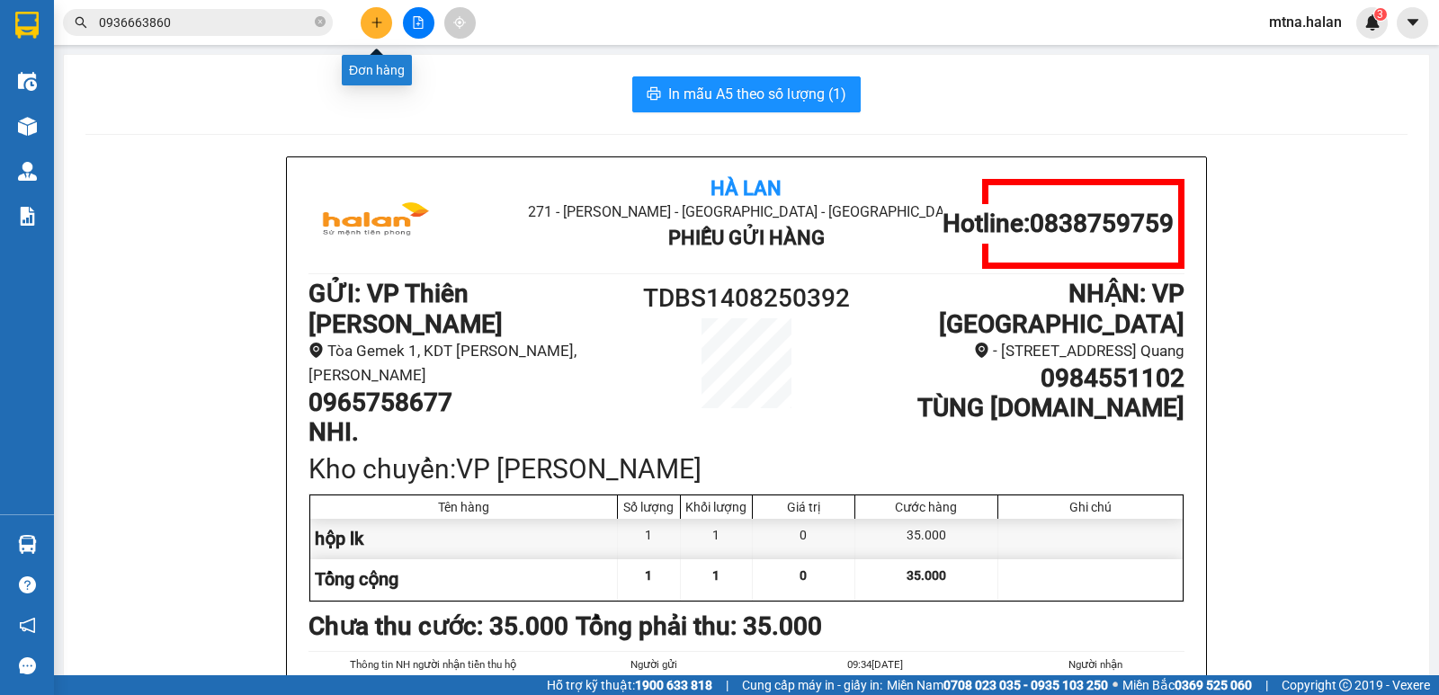
click at [377, 19] on icon "plus" at bounding box center [376, 22] width 1 height 10
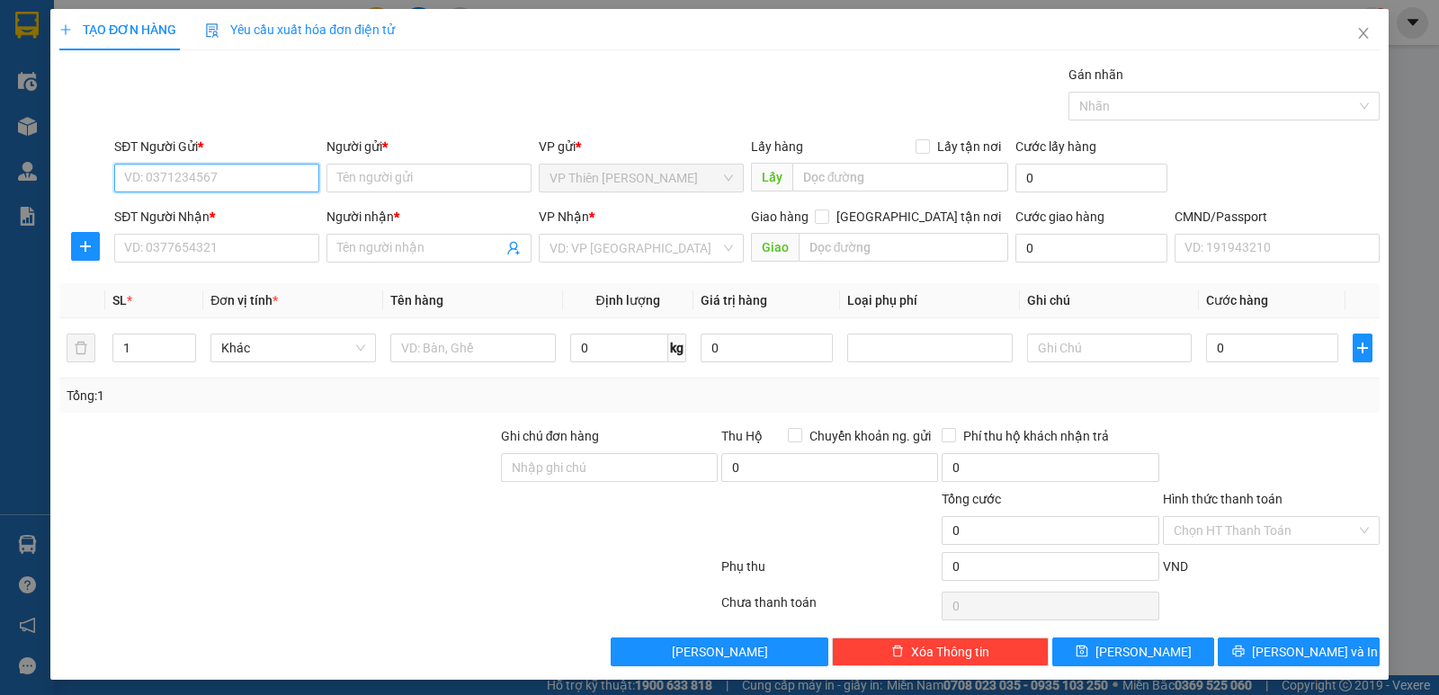
click at [247, 173] on input "SĐT Người Gửi *" at bounding box center [216, 178] width 205 height 29
type input "0865823915"
click at [217, 211] on div "0865823915 - TRIẾT" at bounding box center [215, 214] width 182 height 20
type input "TRIẾT"
type input "0865823915"
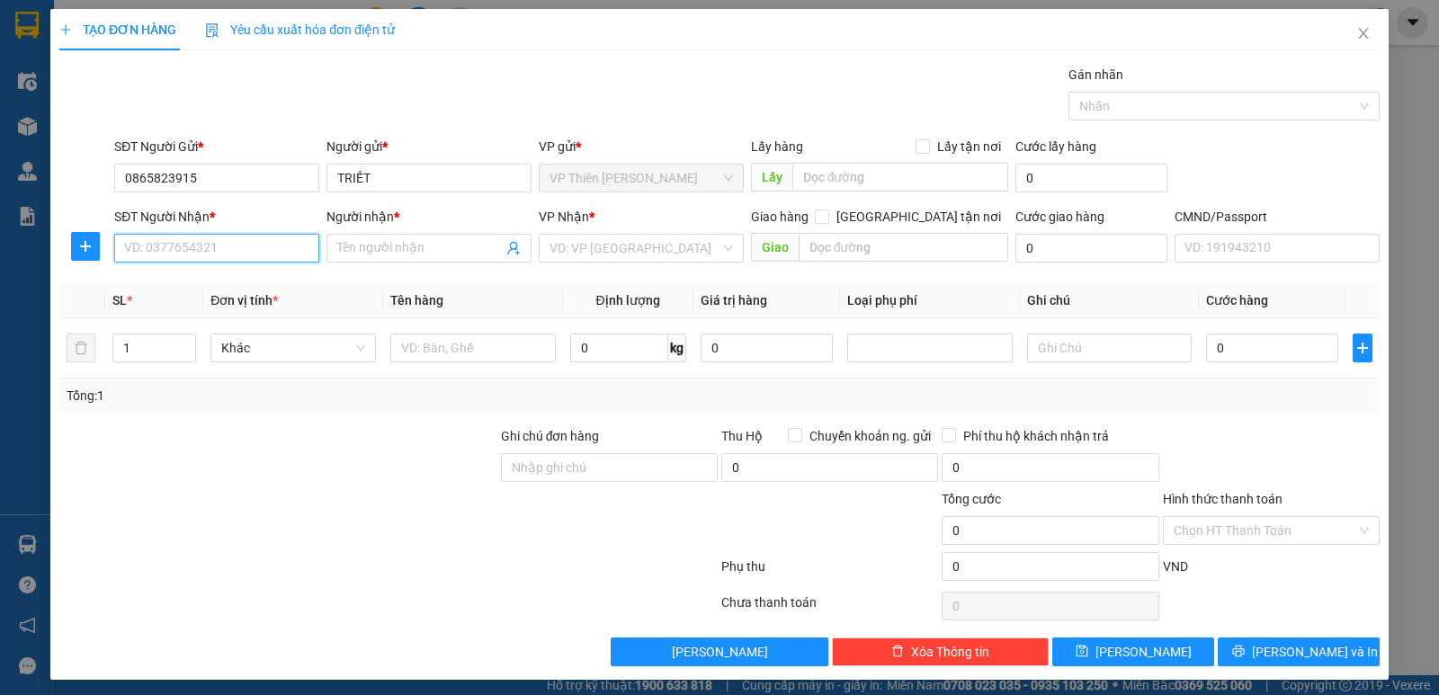
click at [220, 249] on input "SĐT Người Nhận *" at bounding box center [216, 248] width 205 height 29
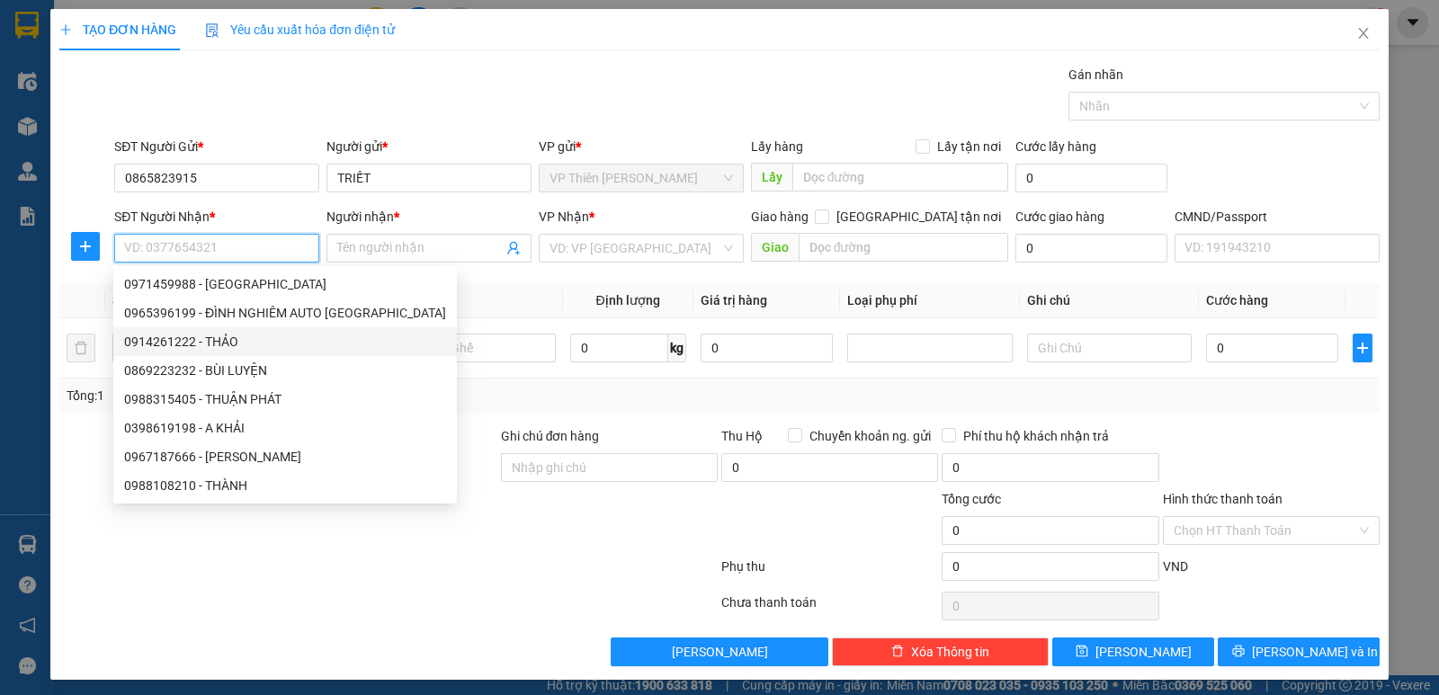
click at [216, 342] on div "0914261222 - THẢO" at bounding box center [285, 342] width 322 height 20
type input "0914261222"
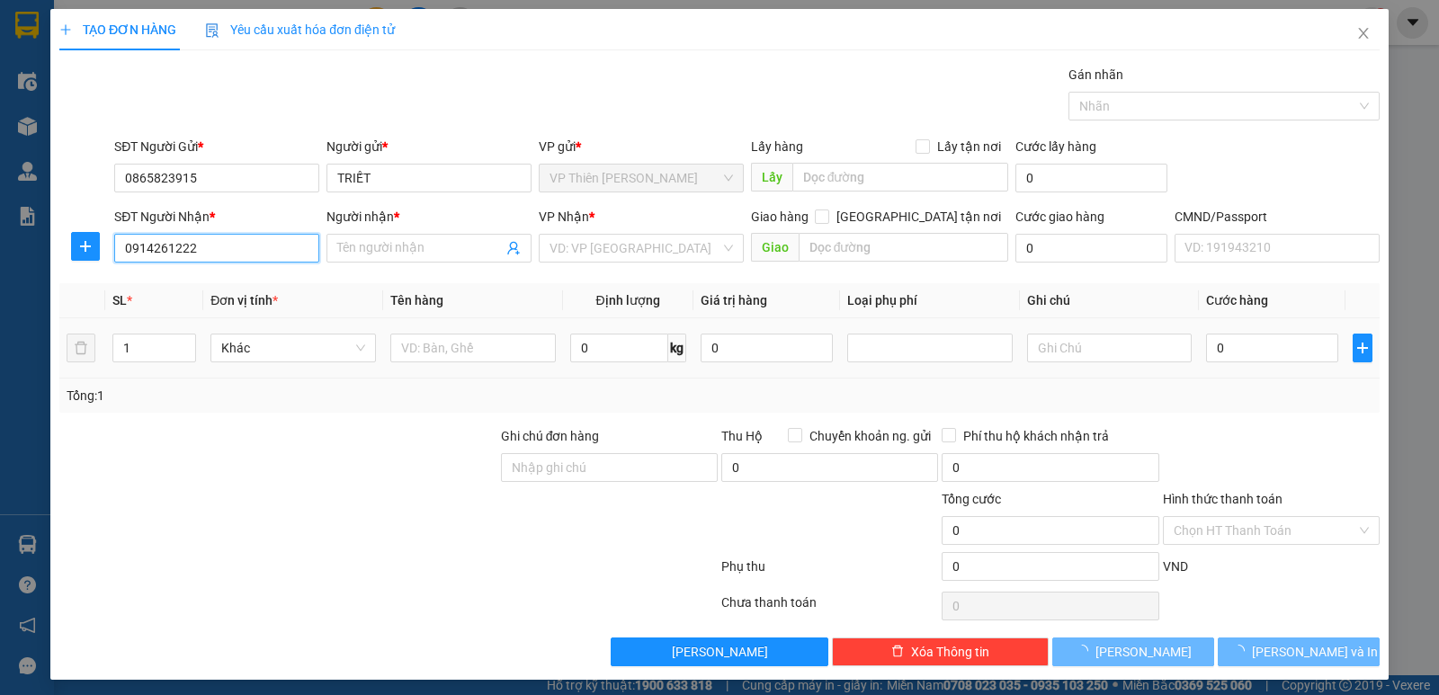
type input "THẢO"
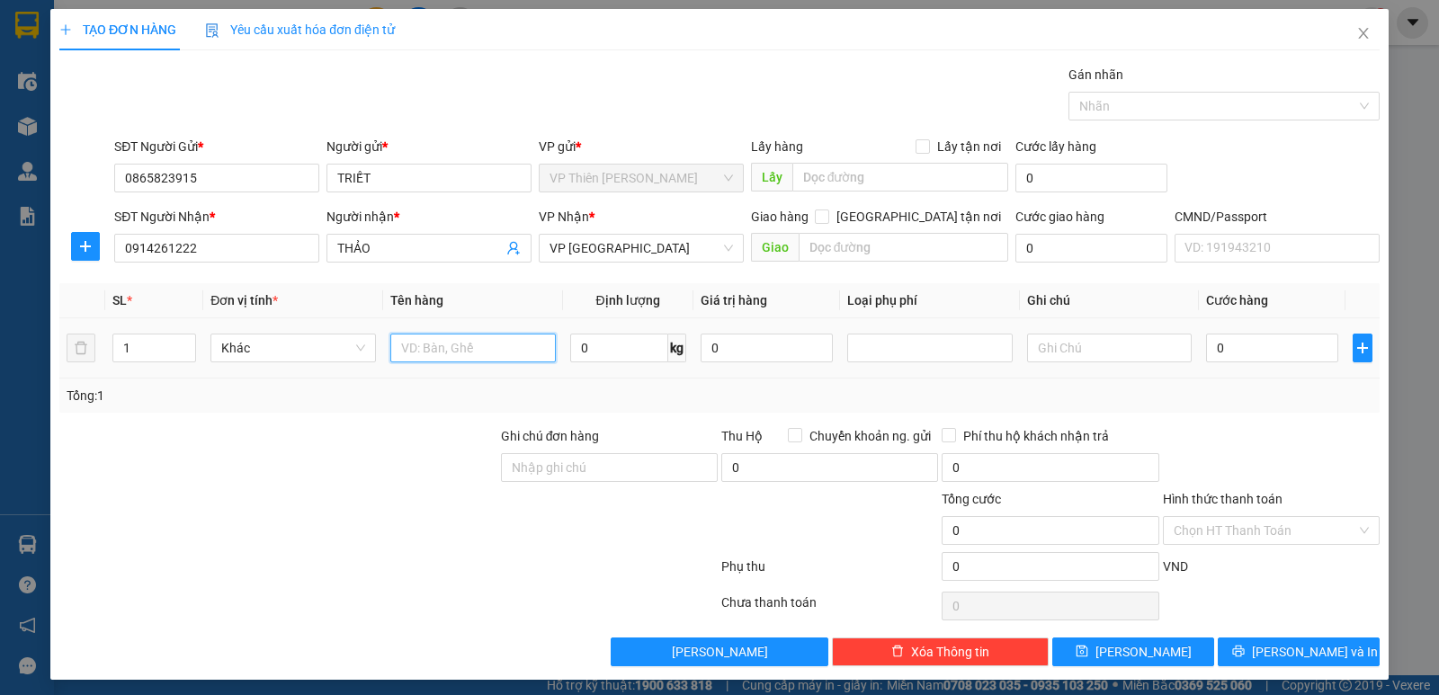
click at [487, 340] on input "text" at bounding box center [472, 348] width 165 height 29
type input "tải đen bọc thảm"
click at [612, 351] on input "0" at bounding box center [619, 348] width 98 height 29
type input "9"
click at [1244, 344] on input "0" at bounding box center [1272, 348] width 132 height 29
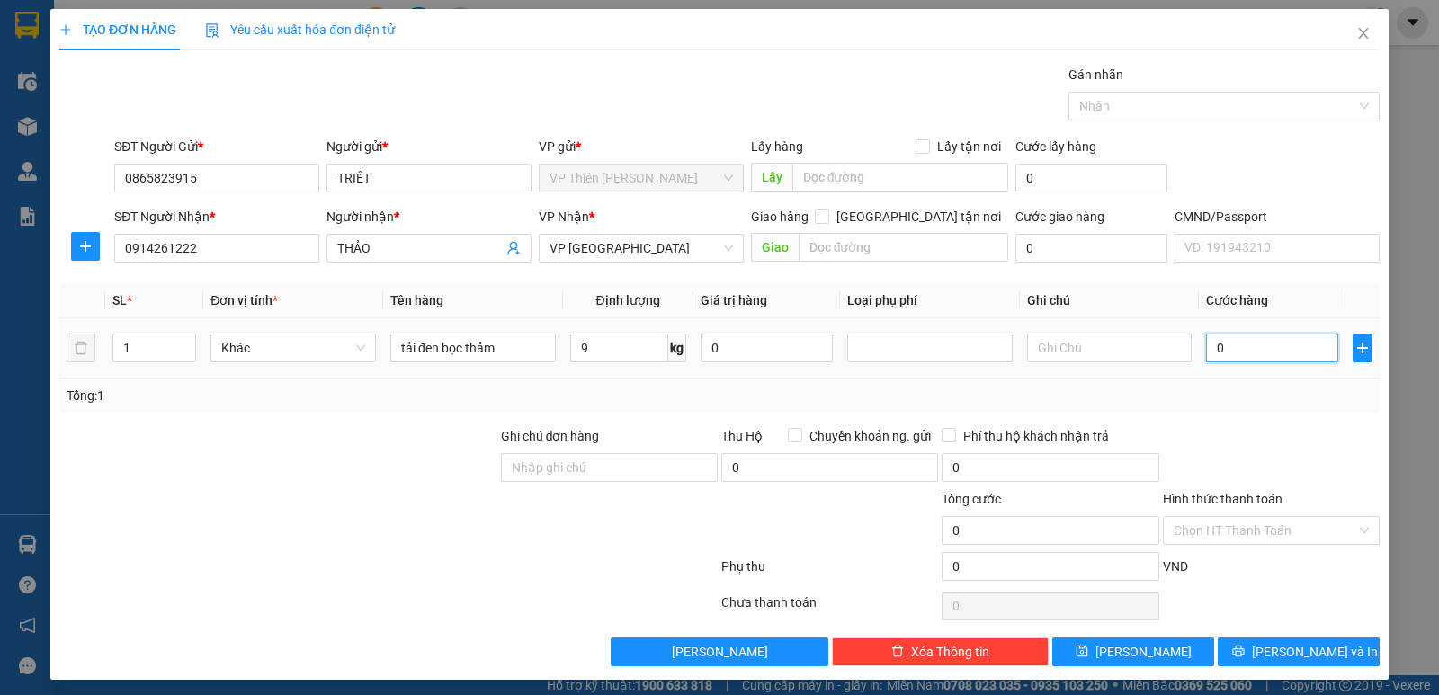
type input "4"
type input "40"
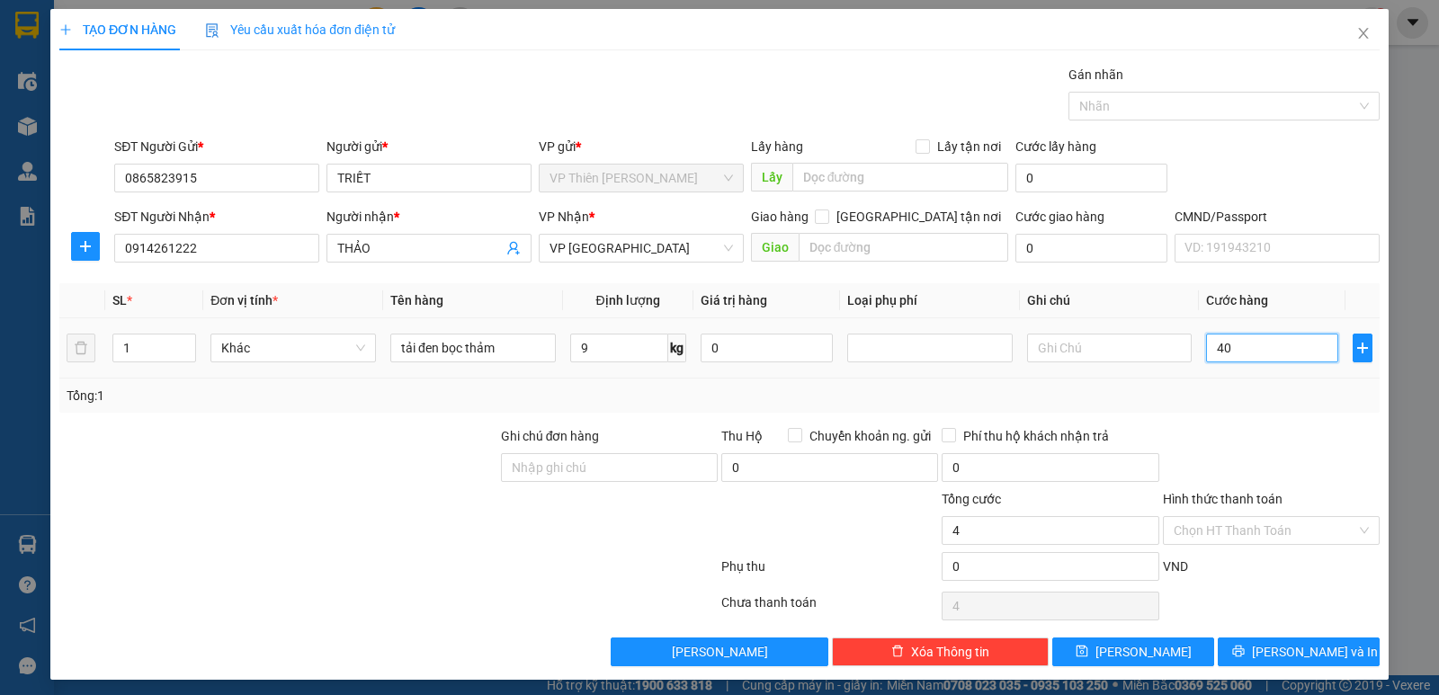
type input "40"
type input "400"
type input "4.000"
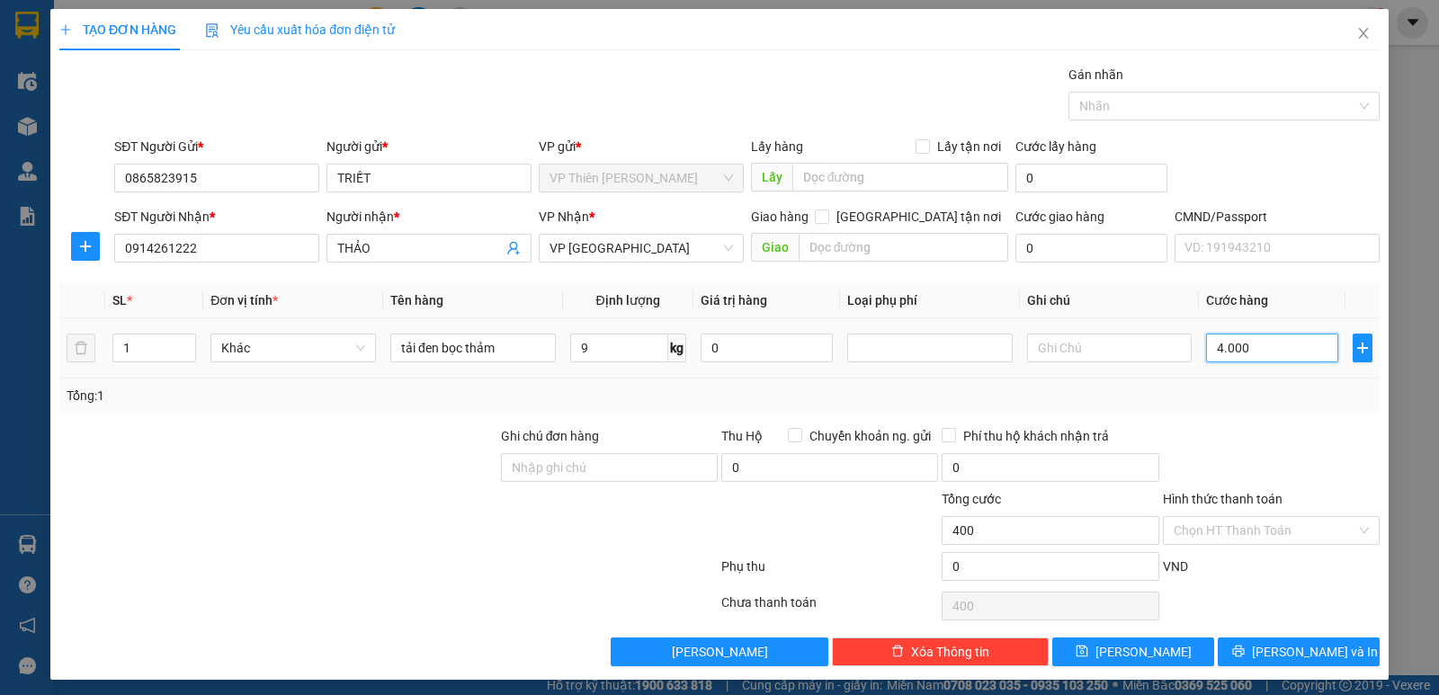
type input "4.000"
type input "40.000"
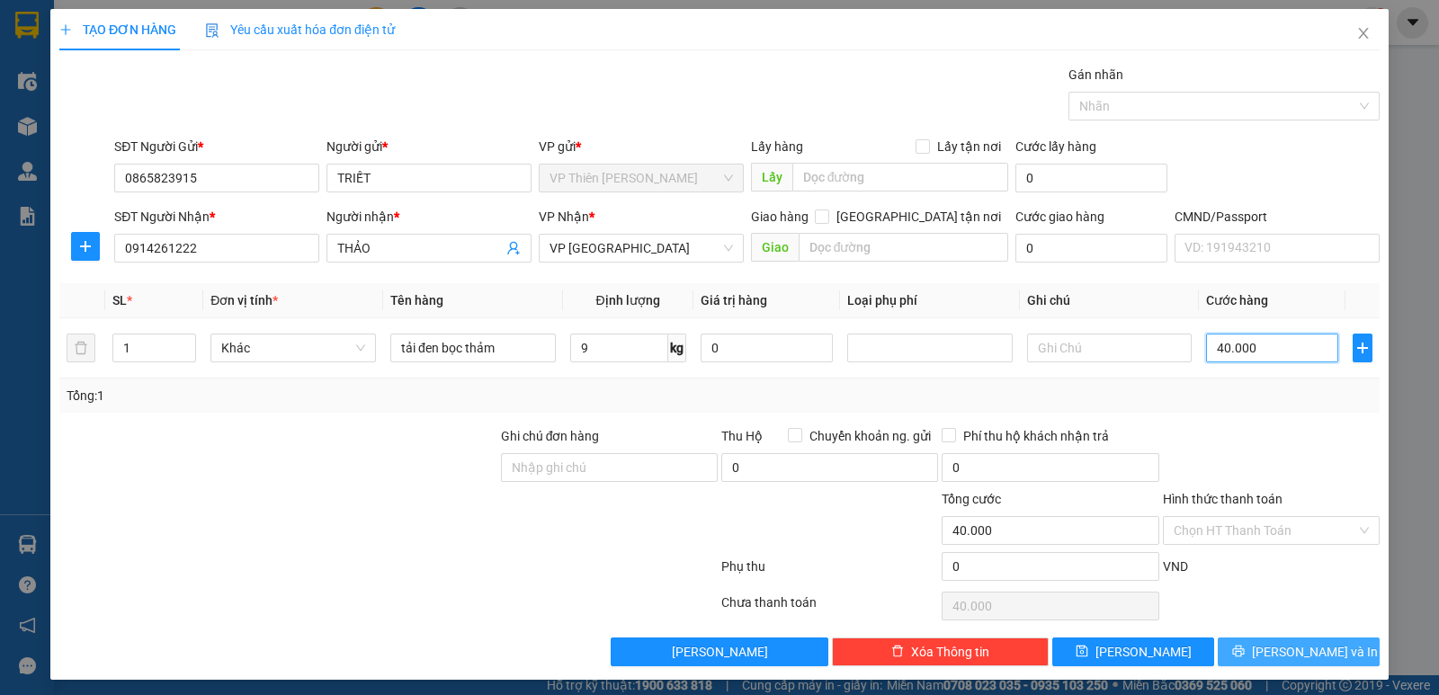
type input "40.000"
click at [1287, 657] on span "Lưu và In" at bounding box center [1315, 652] width 126 height 20
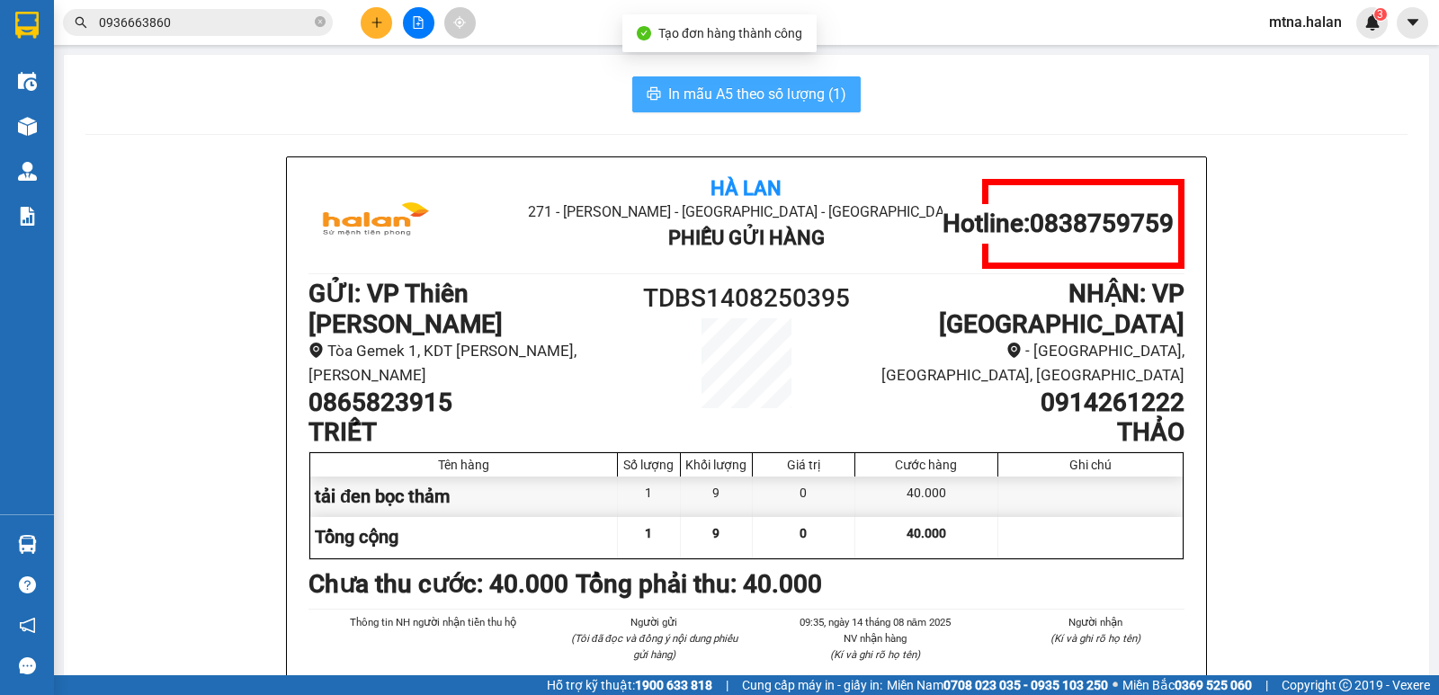
click at [781, 98] on span "In mẫu A5 theo số lượng (1)" at bounding box center [757, 94] width 178 height 22
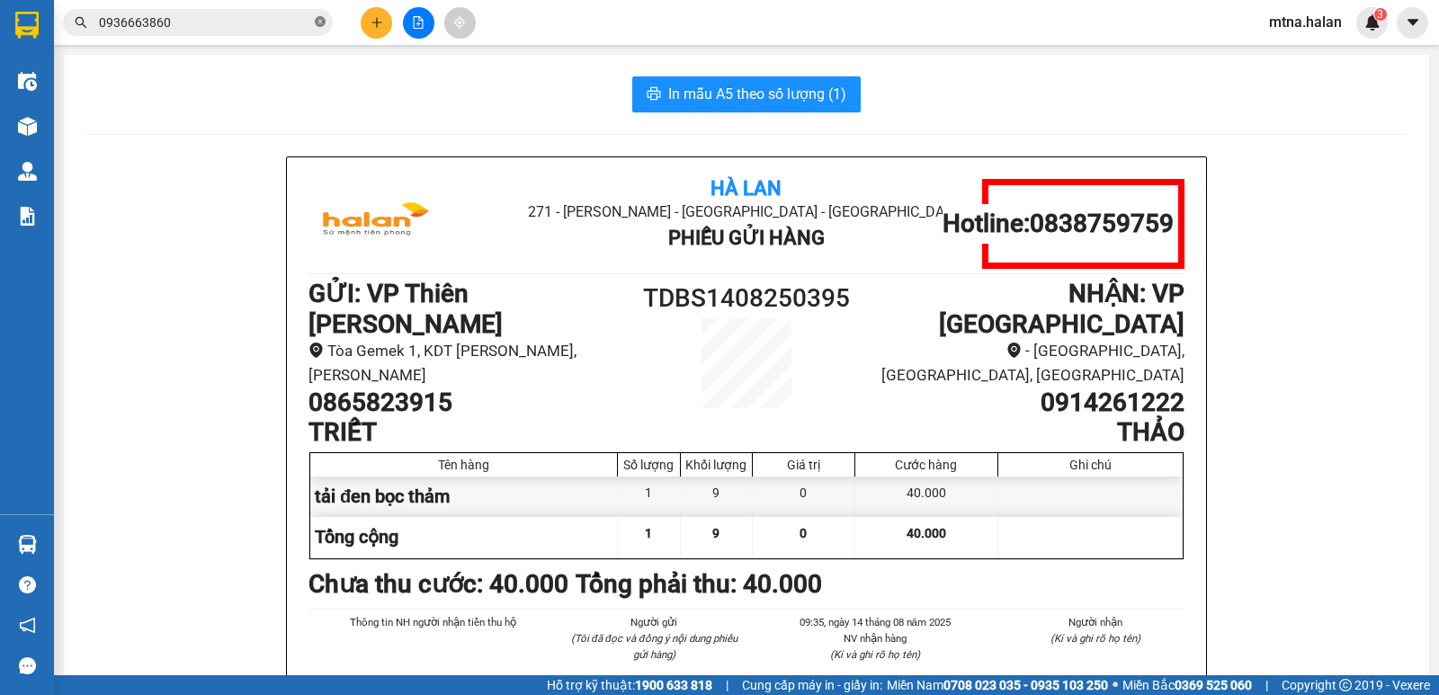
click at [317, 26] on icon "close-circle" at bounding box center [320, 21] width 11 height 11
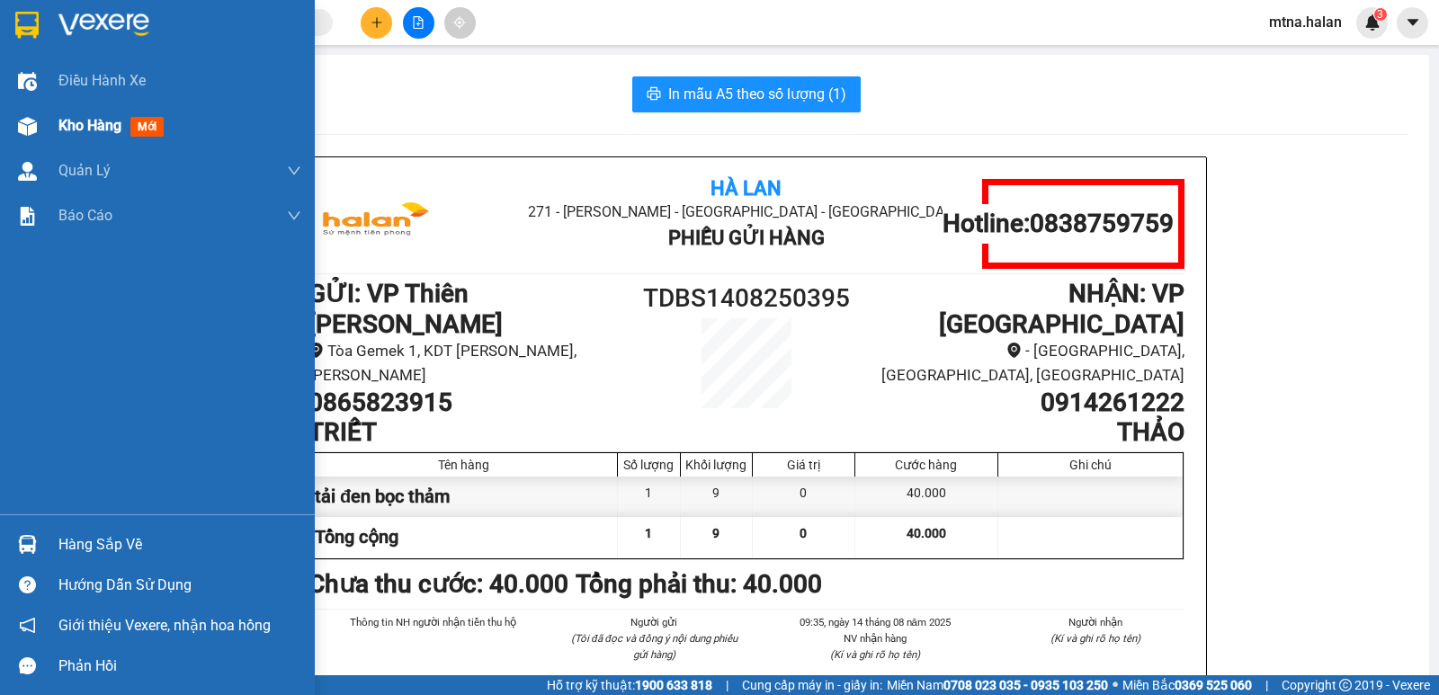
click at [27, 128] on img at bounding box center [27, 126] width 19 height 19
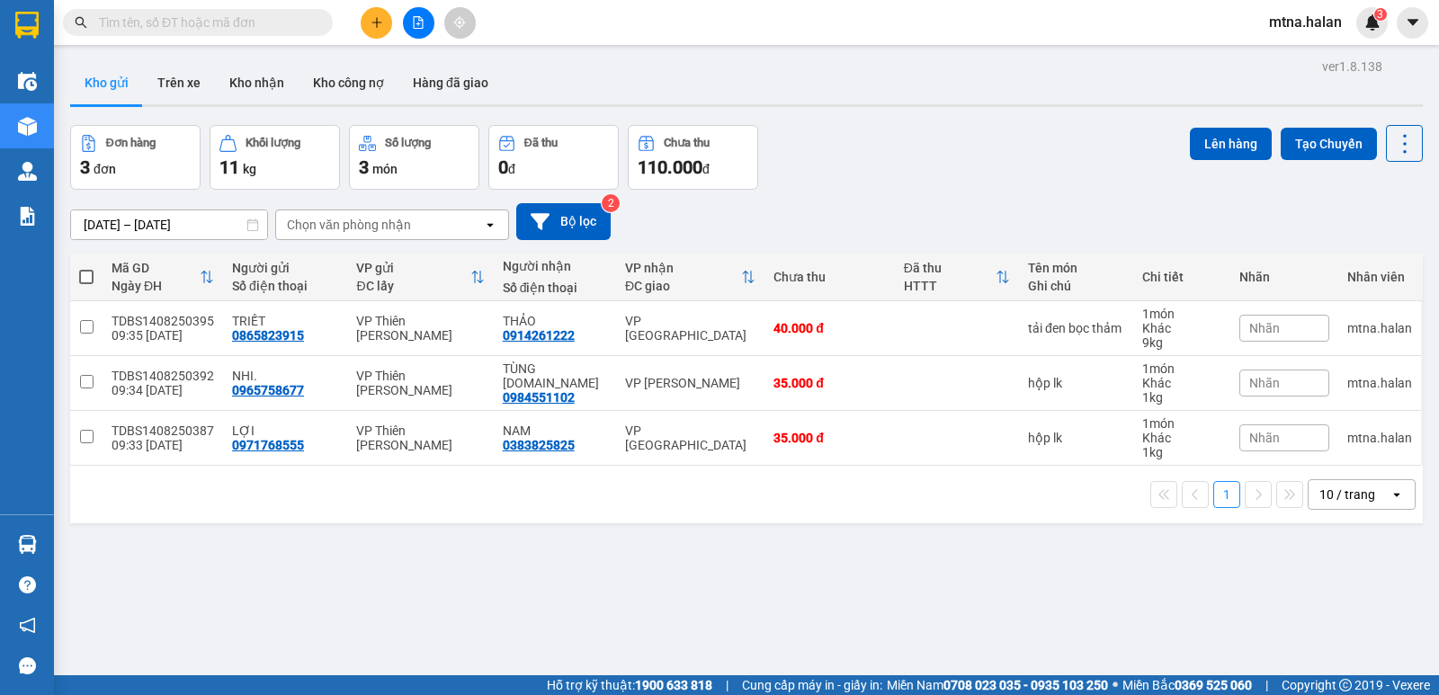
click at [290, 19] on input "text" at bounding box center [205, 23] width 212 height 20
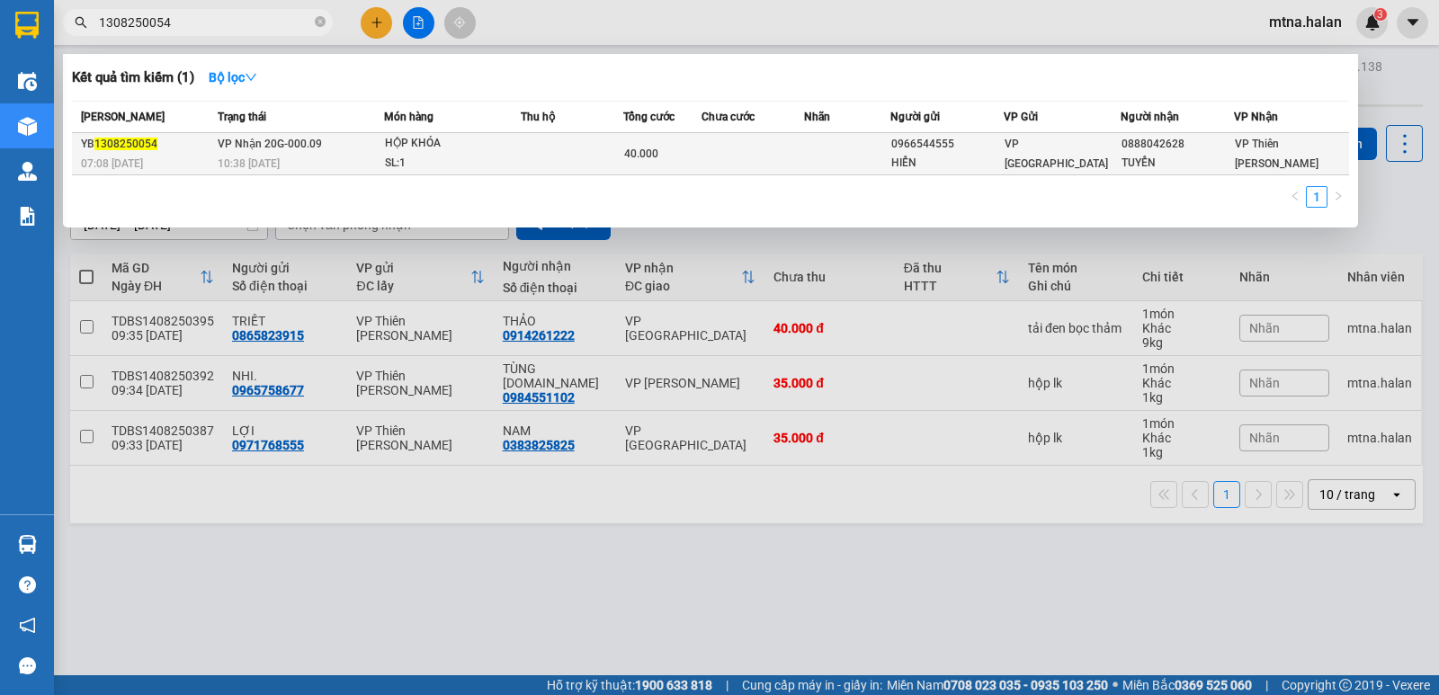
type input "1308250054"
click at [706, 154] on td at bounding box center [752, 154] width 103 height 42
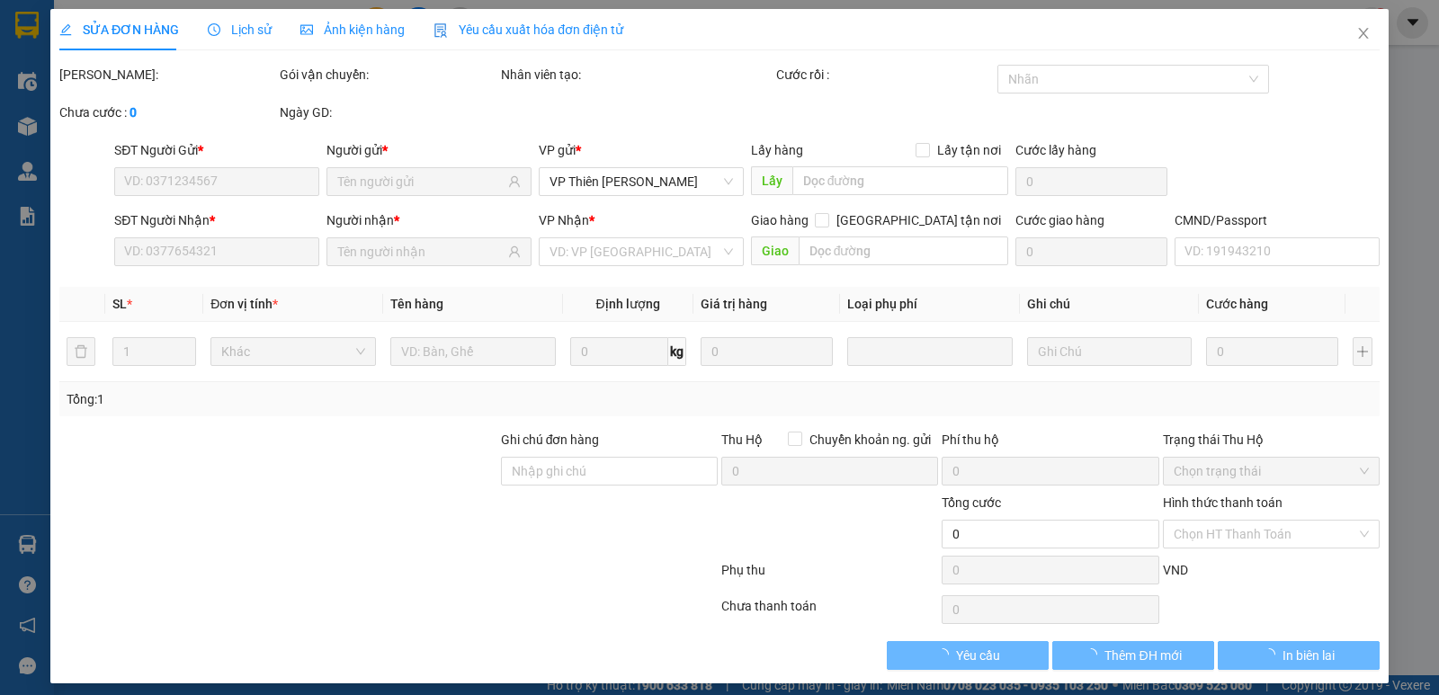
type input "0966544555"
type input "HIỂN"
type input "0888042628"
type input "TUYỂN"
type input "40.000"
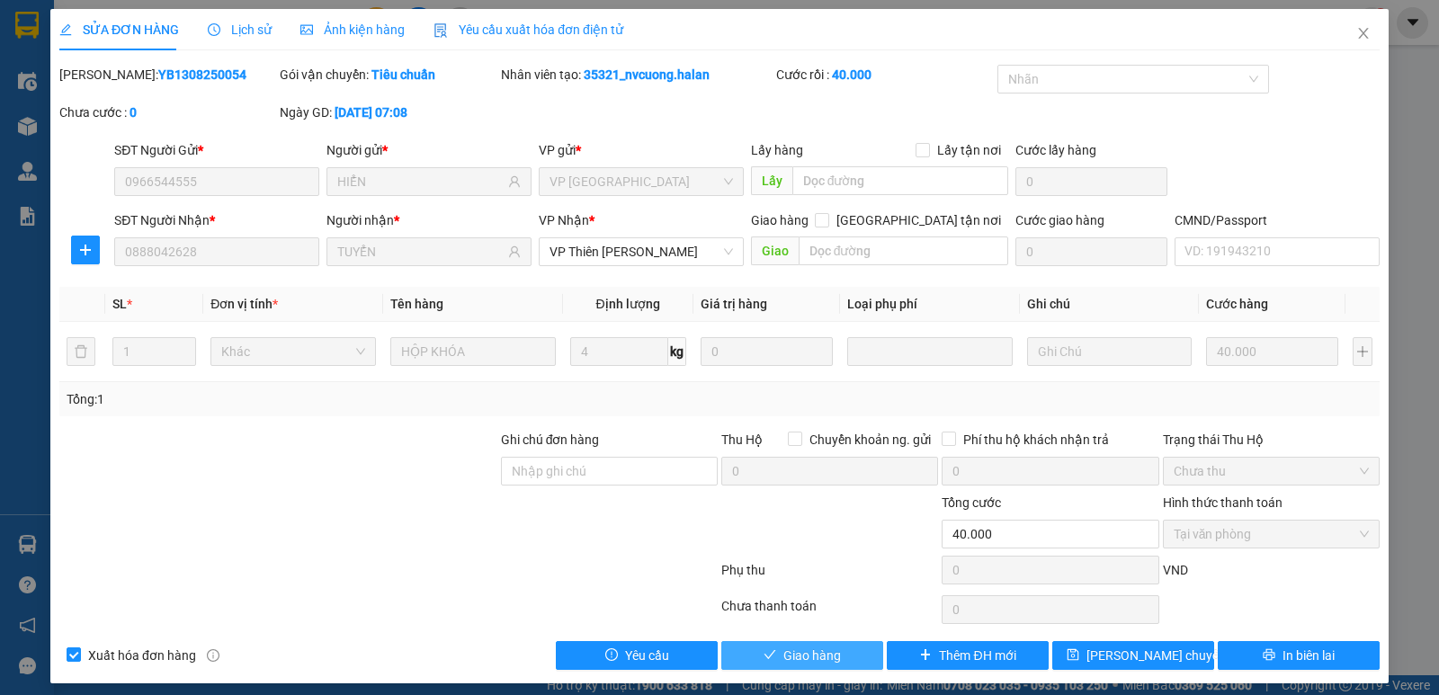
click at [836, 648] on button "Giao hàng" at bounding box center [802, 655] width 162 height 29
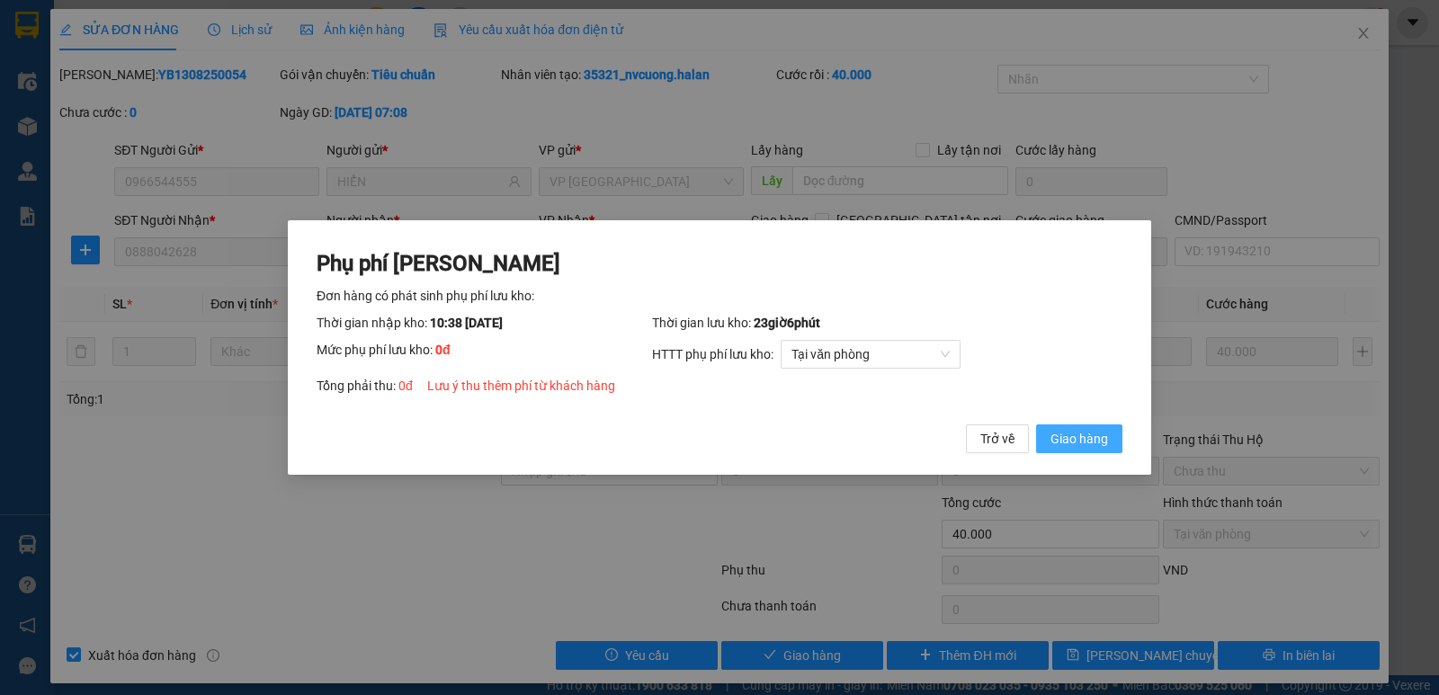
click at [1085, 439] on span "Giao hàng" at bounding box center [1079, 439] width 58 height 20
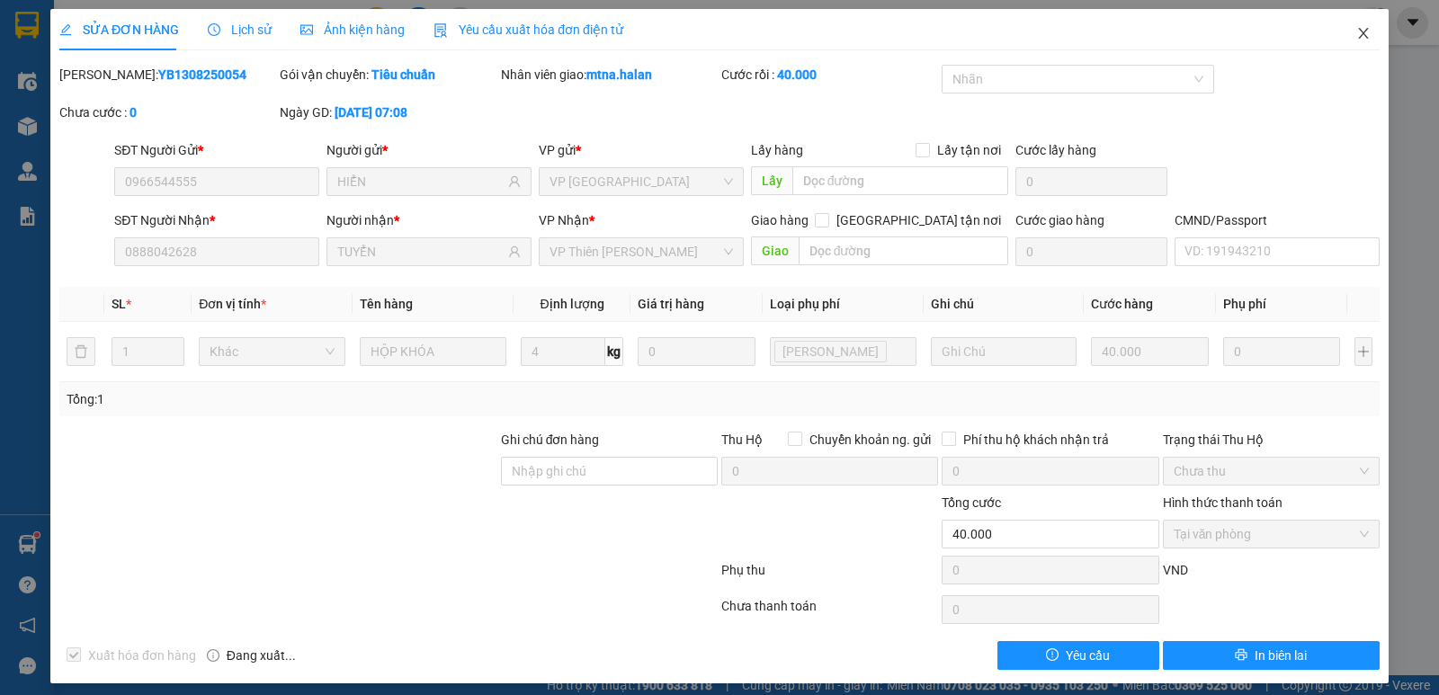
click at [1356, 31] on icon "close" at bounding box center [1363, 33] width 14 height 14
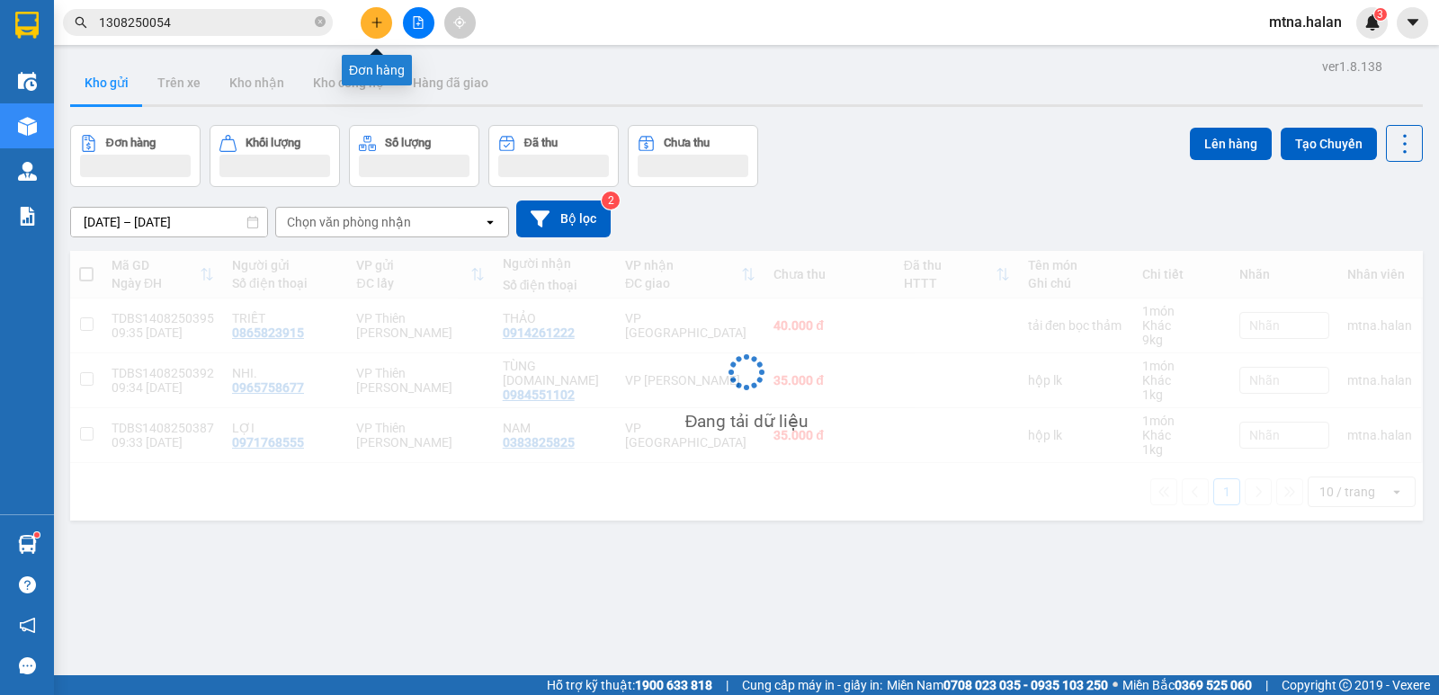
click at [385, 20] on button at bounding box center [376, 22] width 31 height 31
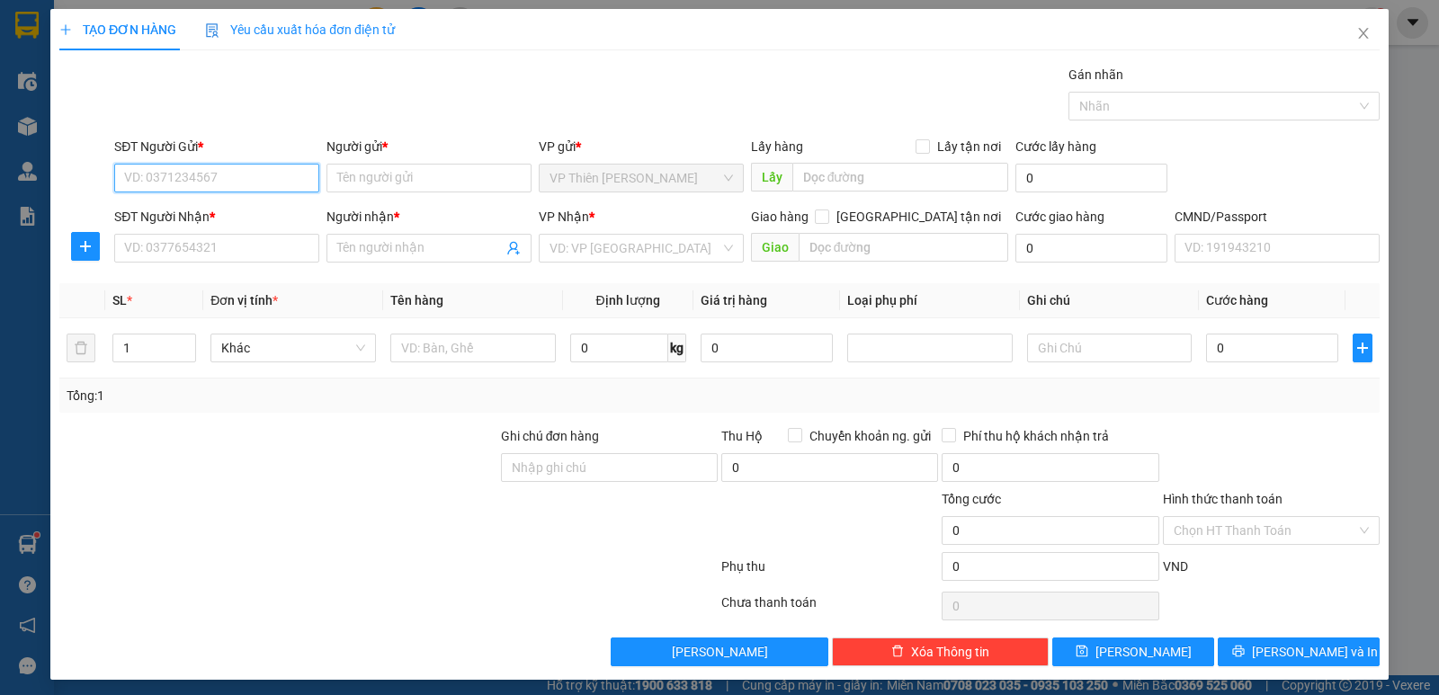
click at [258, 176] on input "SĐT Người Gửi *" at bounding box center [216, 178] width 205 height 29
type input "0963987677"
click at [204, 210] on div "0963987677 - MY" at bounding box center [215, 214] width 182 height 20
type input "MY"
type input "0963987677"
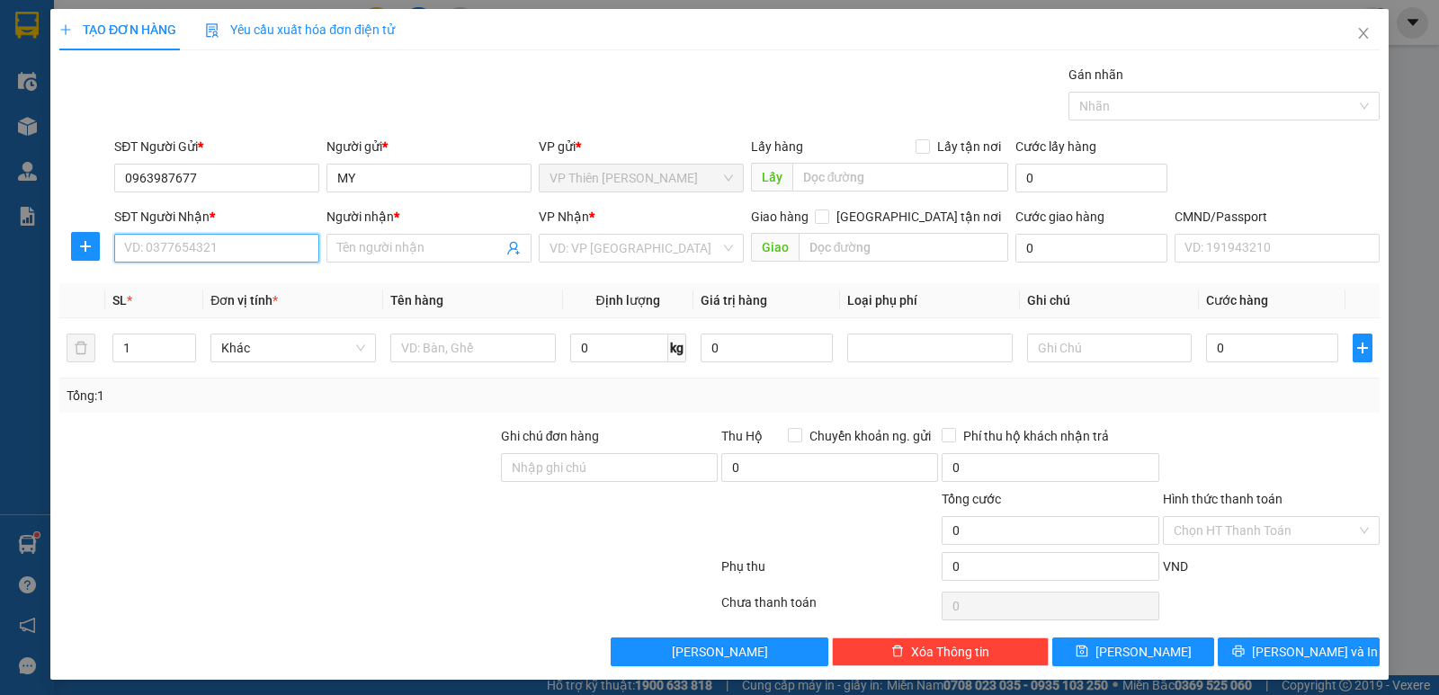
click at [216, 249] on input "SĐT Người Nhận *" at bounding box center [216, 248] width 205 height 29
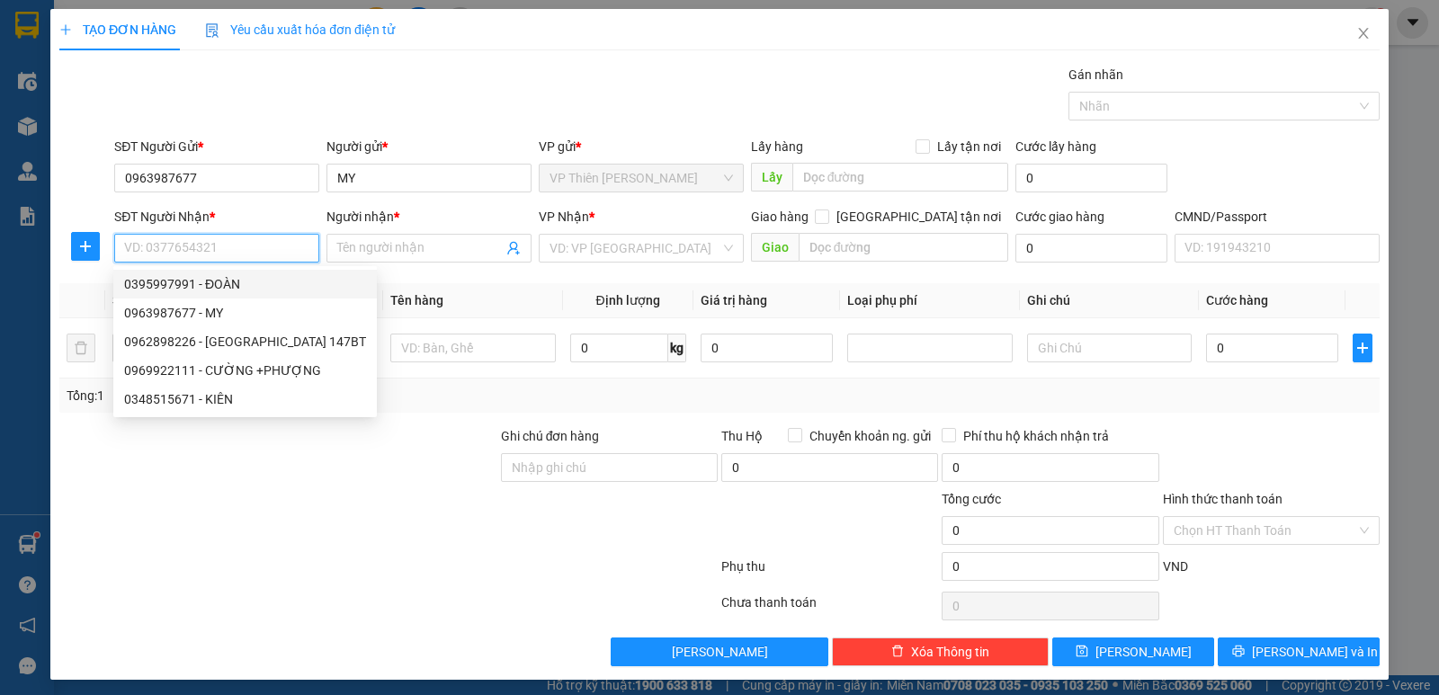
click at [228, 283] on div "0395997991 - ĐOÀN" at bounding box center [245, 284] width 242 height 20
type input "0395997991"
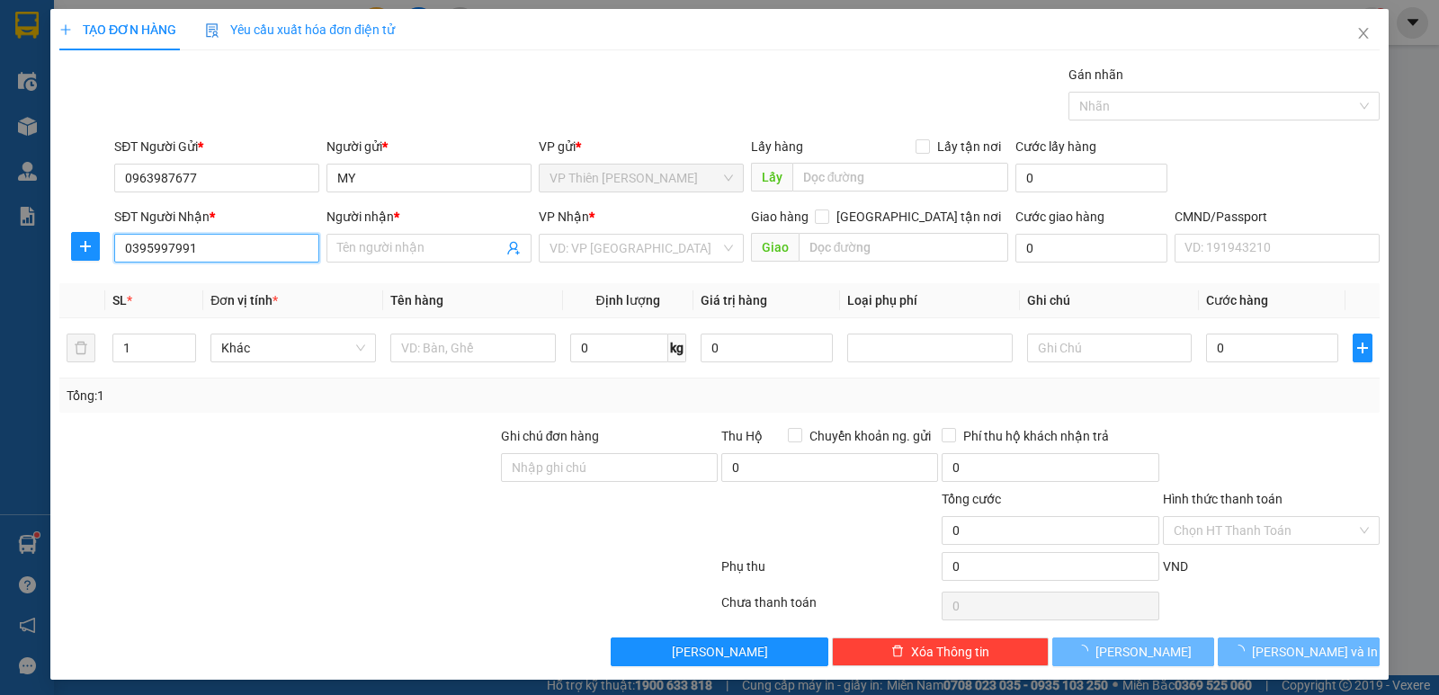
type input "ĐOÀN"
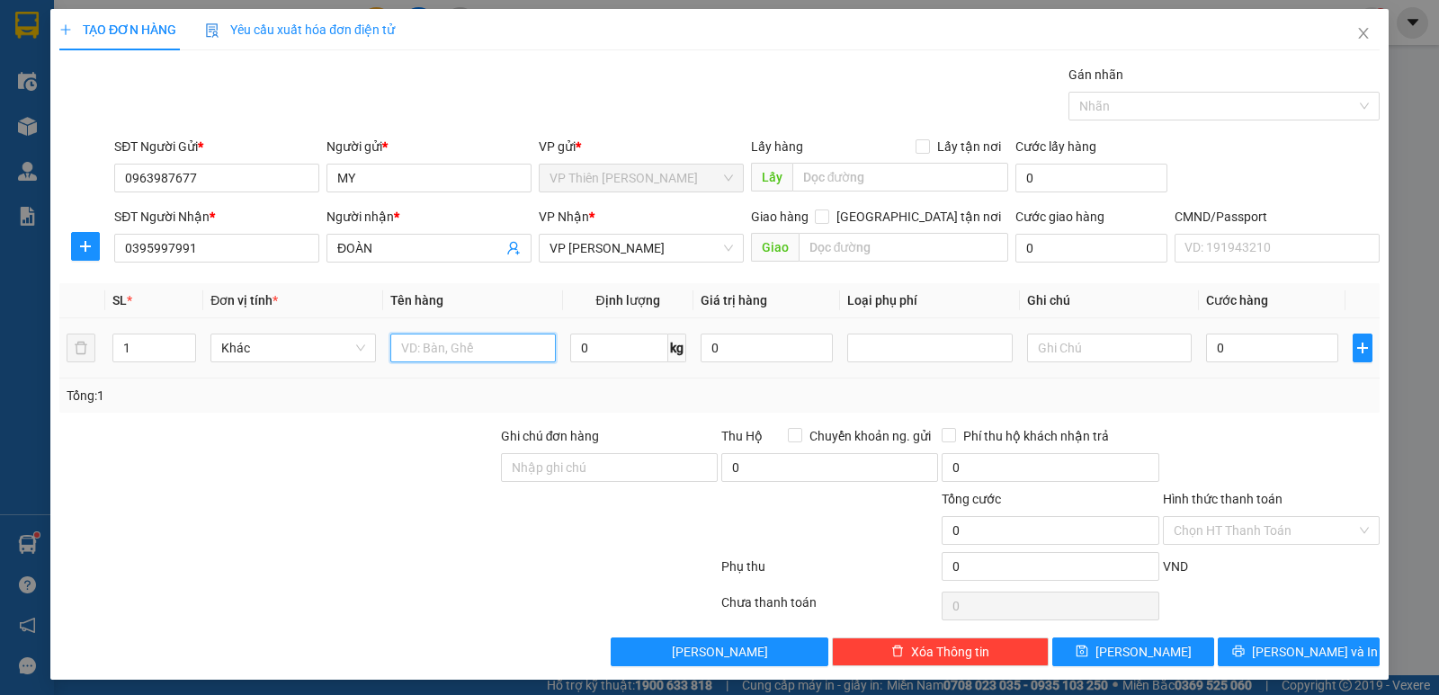
click at [508, 346] on input "text" at bounding box center [472, 348] width 165 height 29
type input "hộp lk"
click at [603, 348] on input "0" at bounding box center [619, 348] width 98 height 29
type input "2"
click at [1283, 344] on input "0" at bounding box center [1272, 348] width 132 height 29
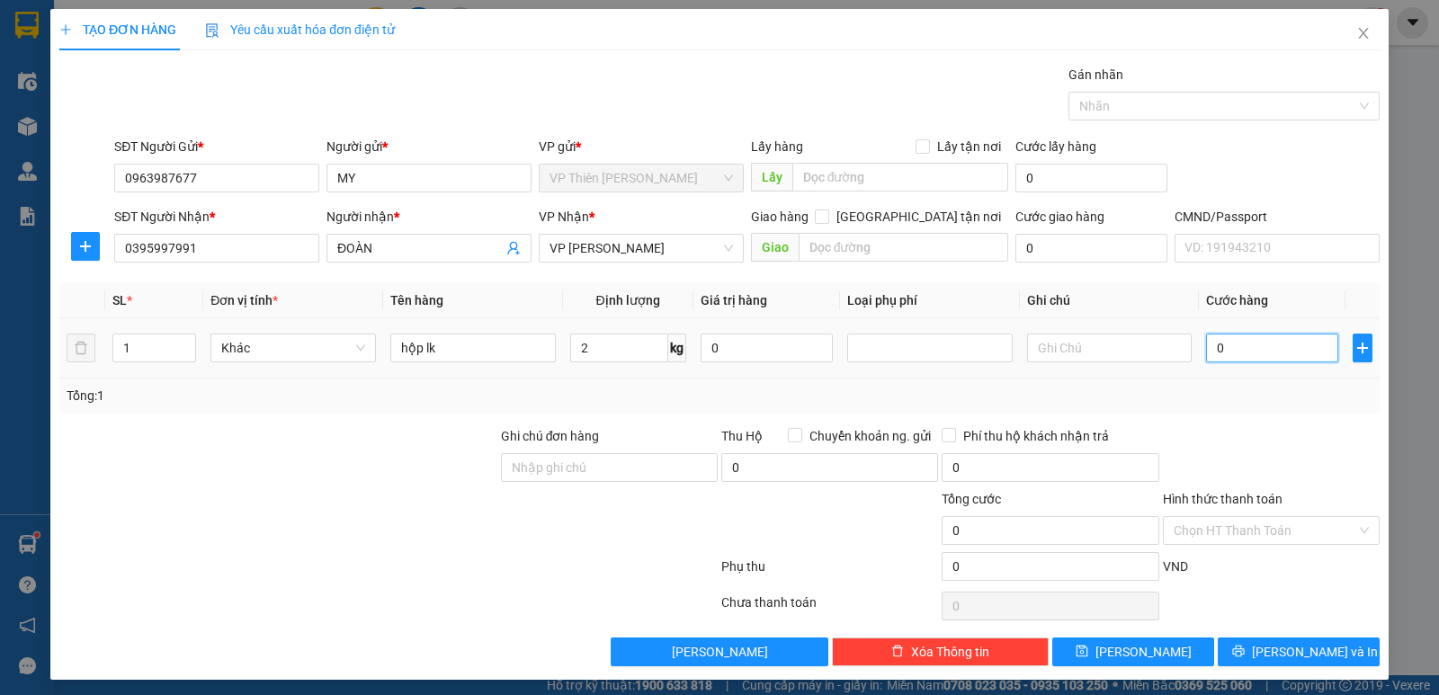
type input "3"
type input "35"
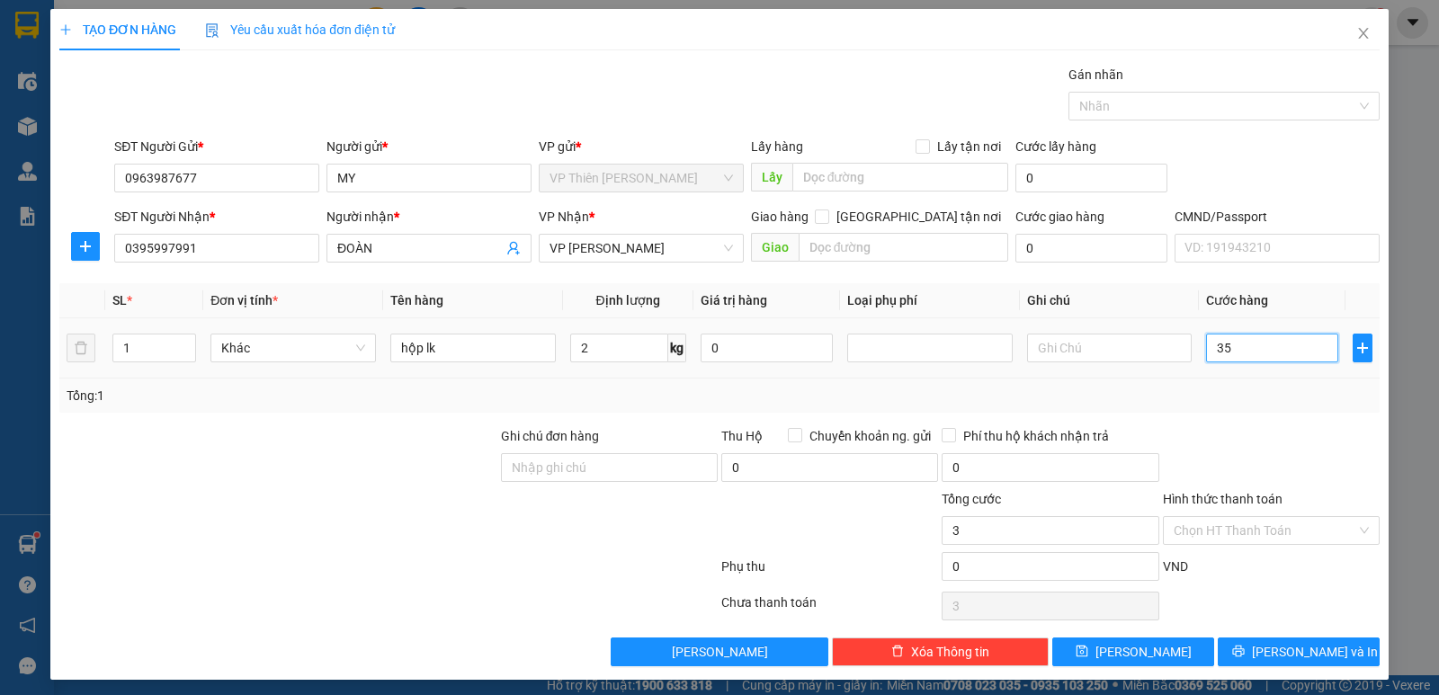
type input "35"
type input "350"
type input "3.500"
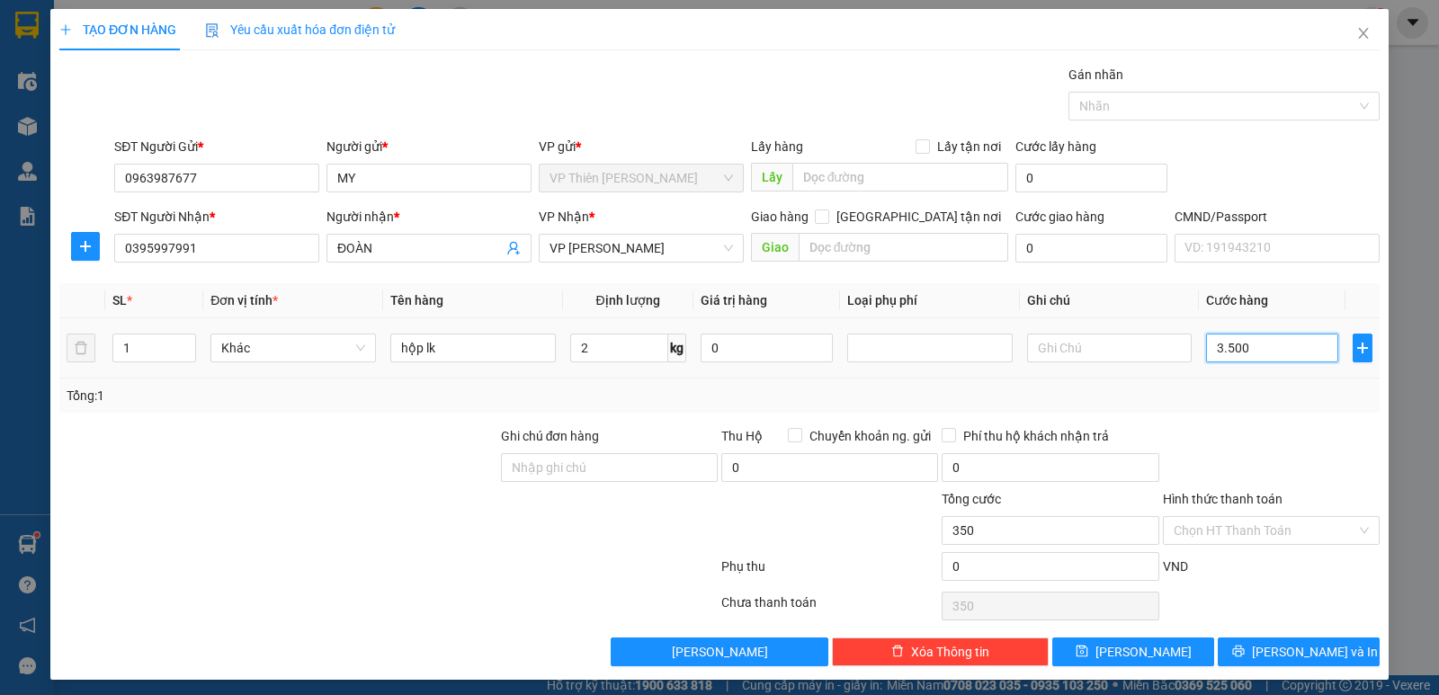
type input "3.500"
type input "35.000"
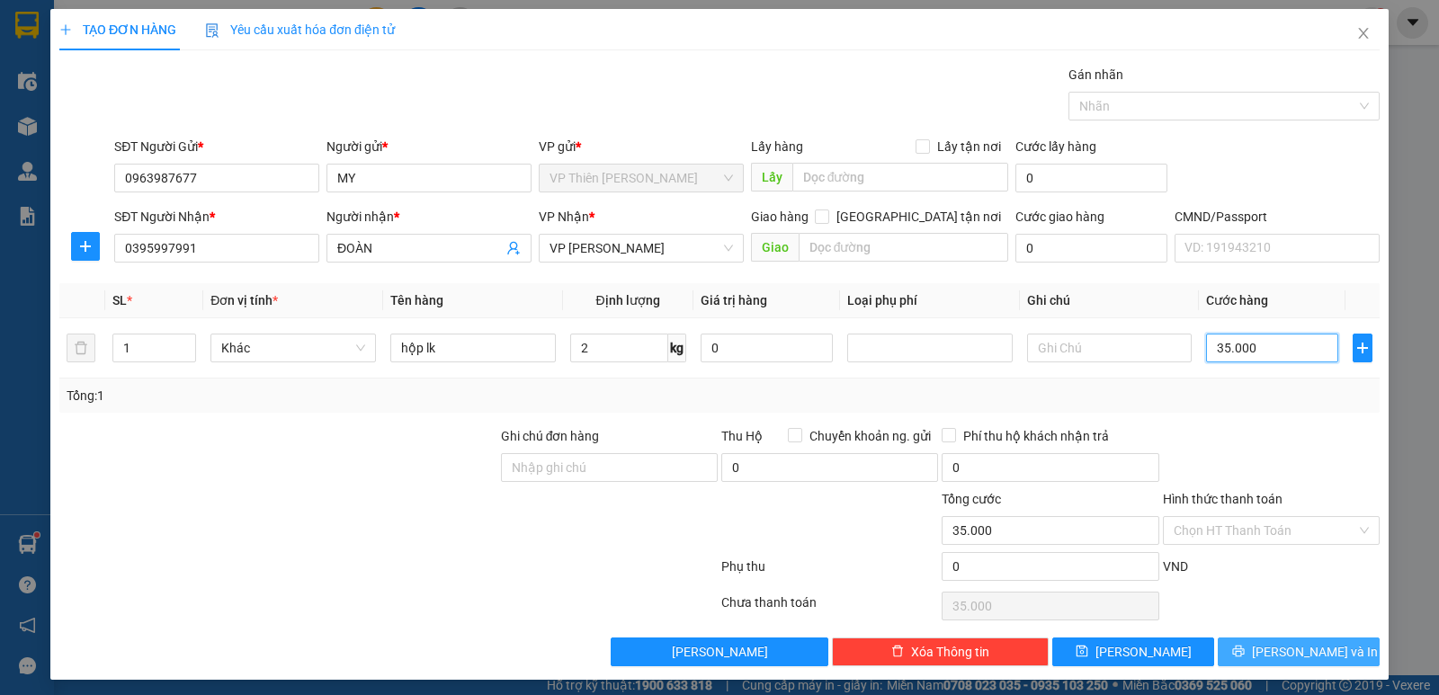
type input "35.000"
click at [1306, 656] on span "Lưu và In" at bounding box center [1315, 652] width 126 height 20
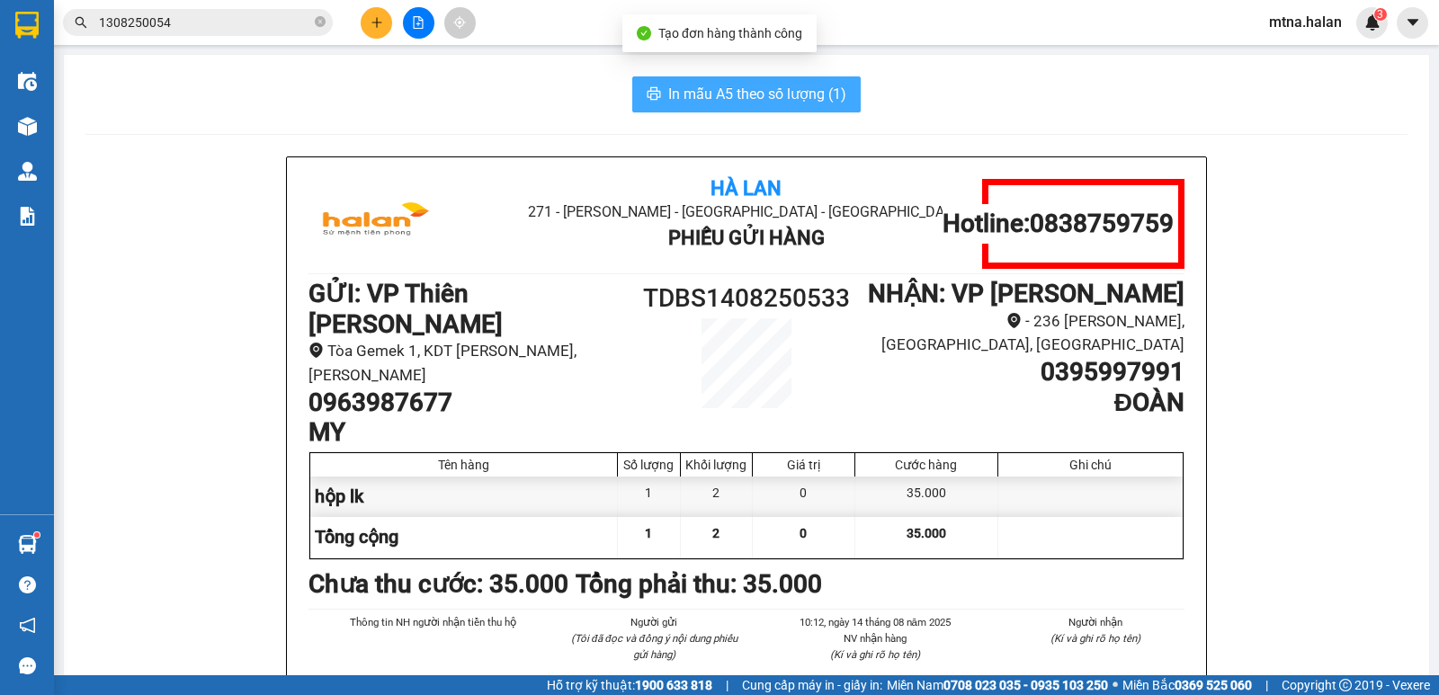
click at [740, 85] on span "In mẫu A5 theo số lượng (1)" at bounding box center [757, 94] width 178 height 22
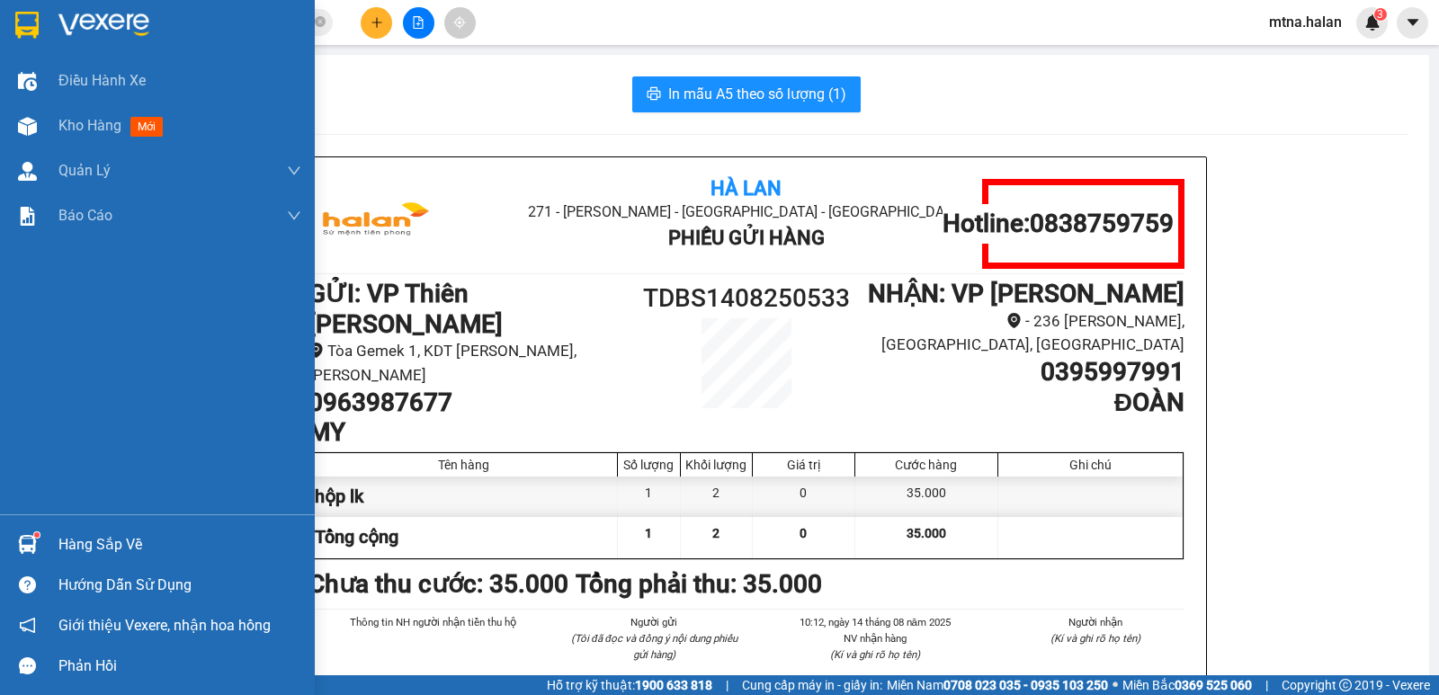
click at [22, 545] on img at bounding box center [27, 544] width 19 height 19
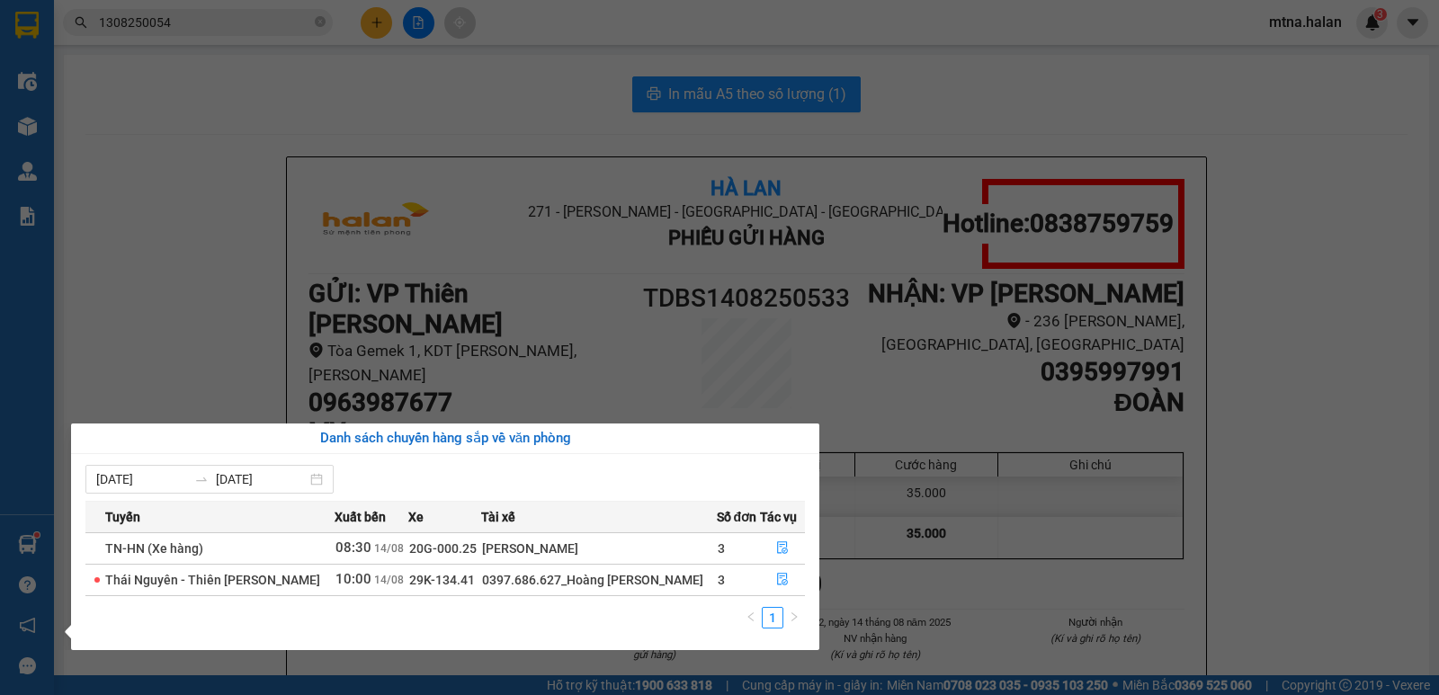
click at [178, 188] on section "Kết quả tìm kiếm ( 1 ) Bộ lọc Mã ĐH Trạng thái Món hàng Thu hộ Tổng cước Chưa c…" at bounding box center [719, 347] width 1439 height 695
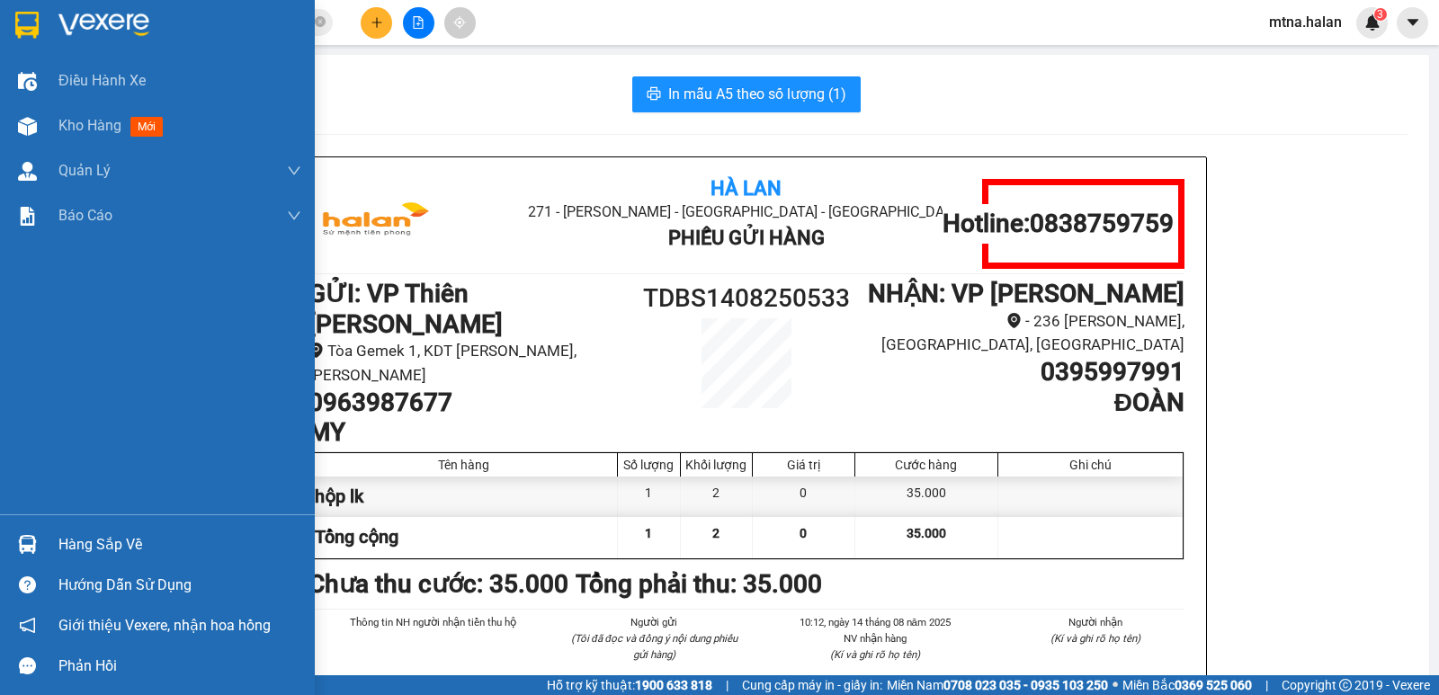
click at [30, 549] on img at bounding box center [27, 544] width 19 height 19
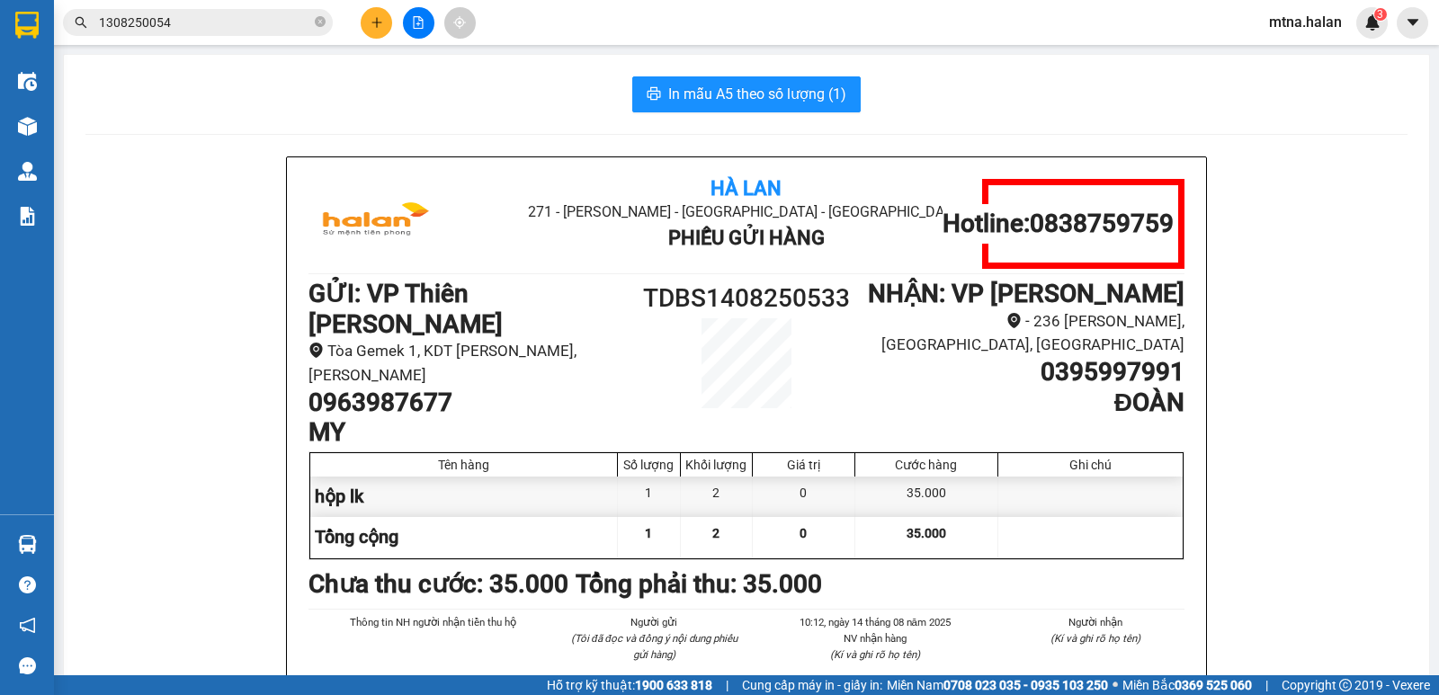
click at [169, 203] on section "Kết quả tìm kiếm ( 1 ) Bộ lọc Mã ĐH Trạng thái Món hàng Thu hộ Tổng cước Chưa c…" at bounding box center [719, 347] width 1439 height 695
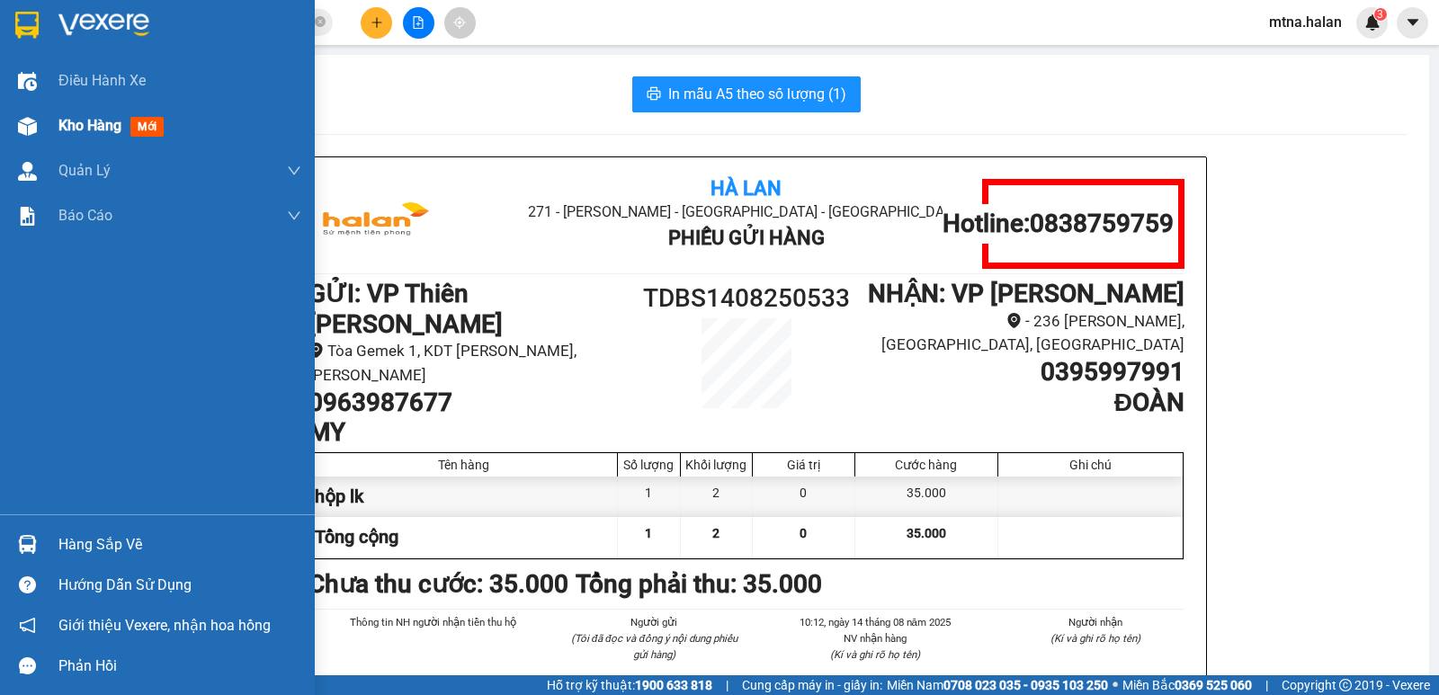
click at [34, 121] on img at bounding box center [27, 126] width 19 height 19
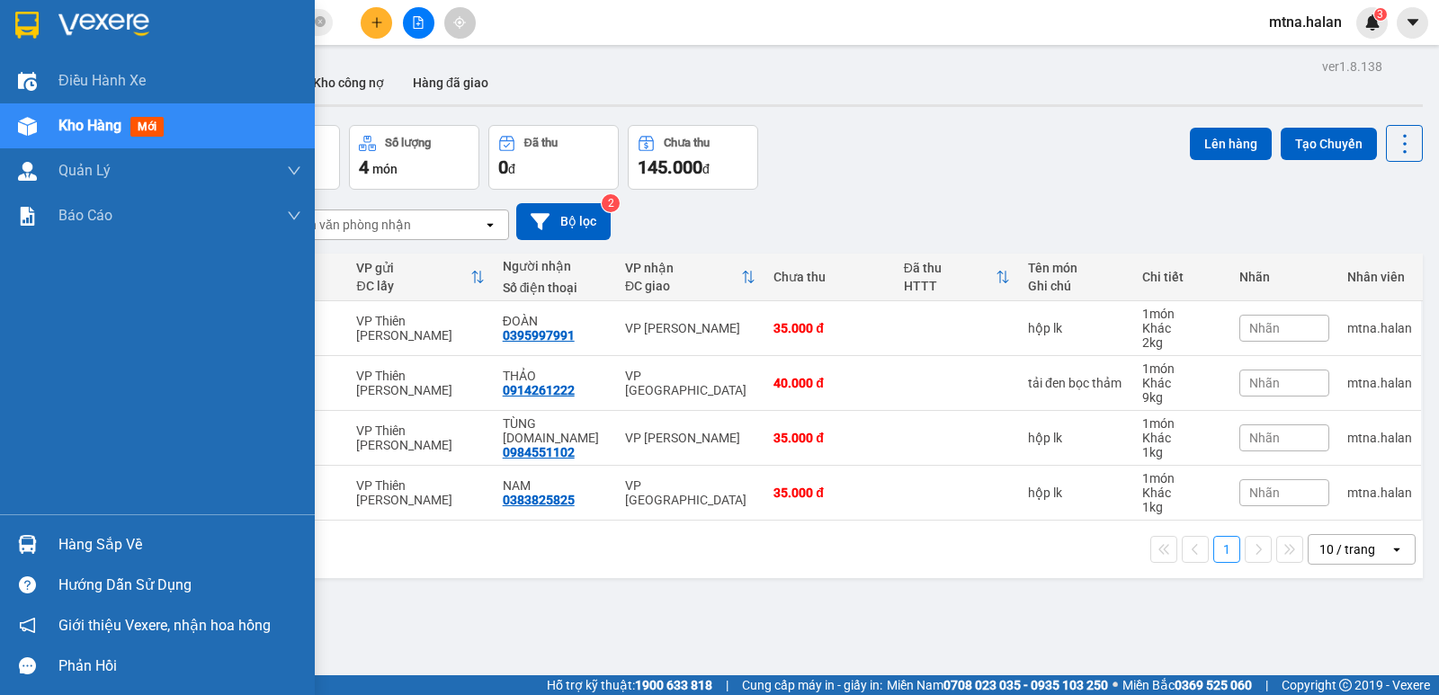
click at [18, 544] on img at bounding box center [27, 544] width 19 height 19
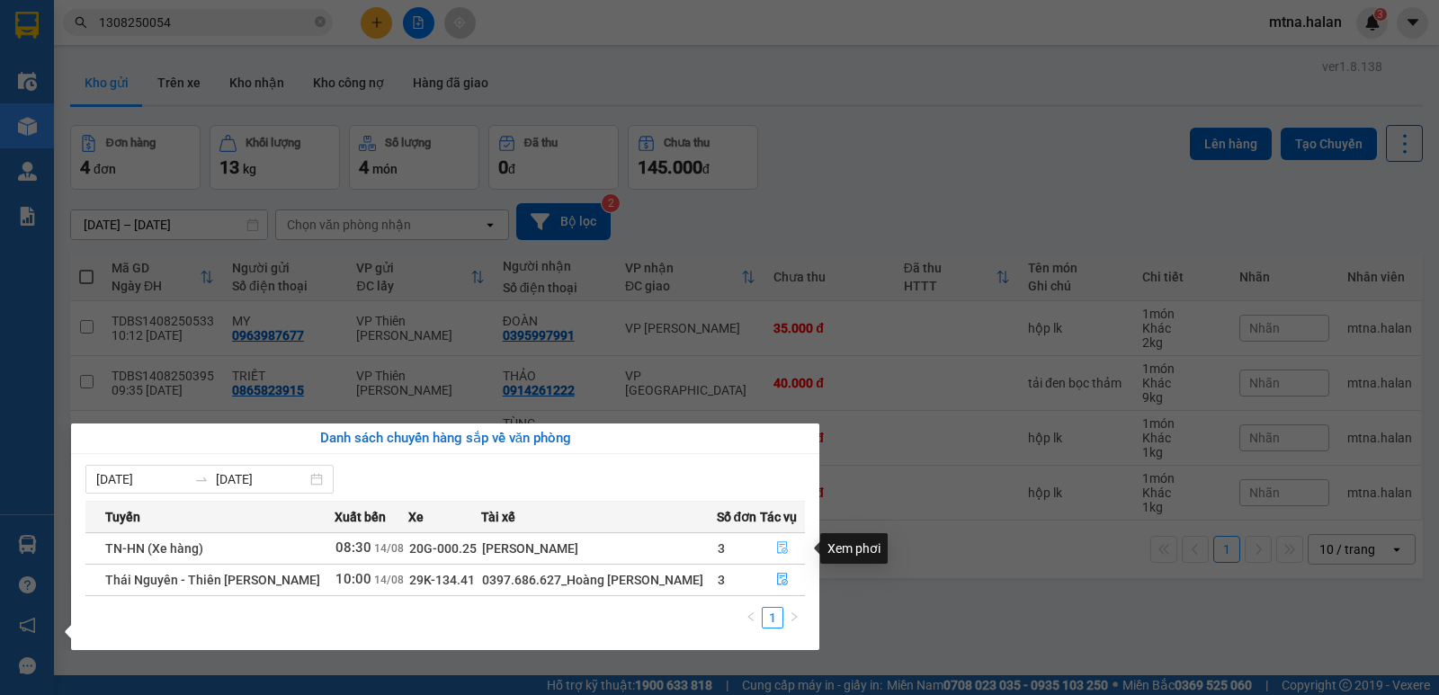
click at [781, 544] on icon "file-done" at bounding box center [782, 547] width 13 height 13
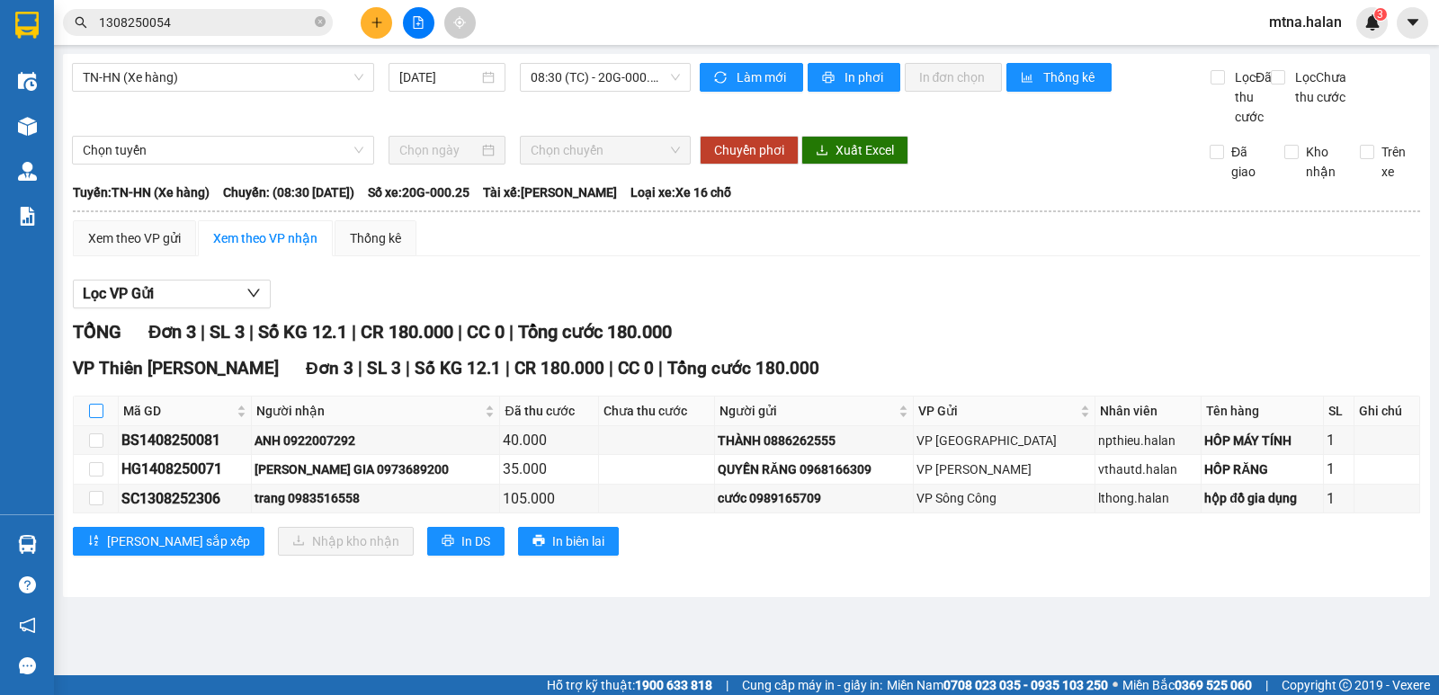
click at [102, 418] on input "checkbox" at bounding box center [96, 411] width 14 height 14
checkbox input "true"
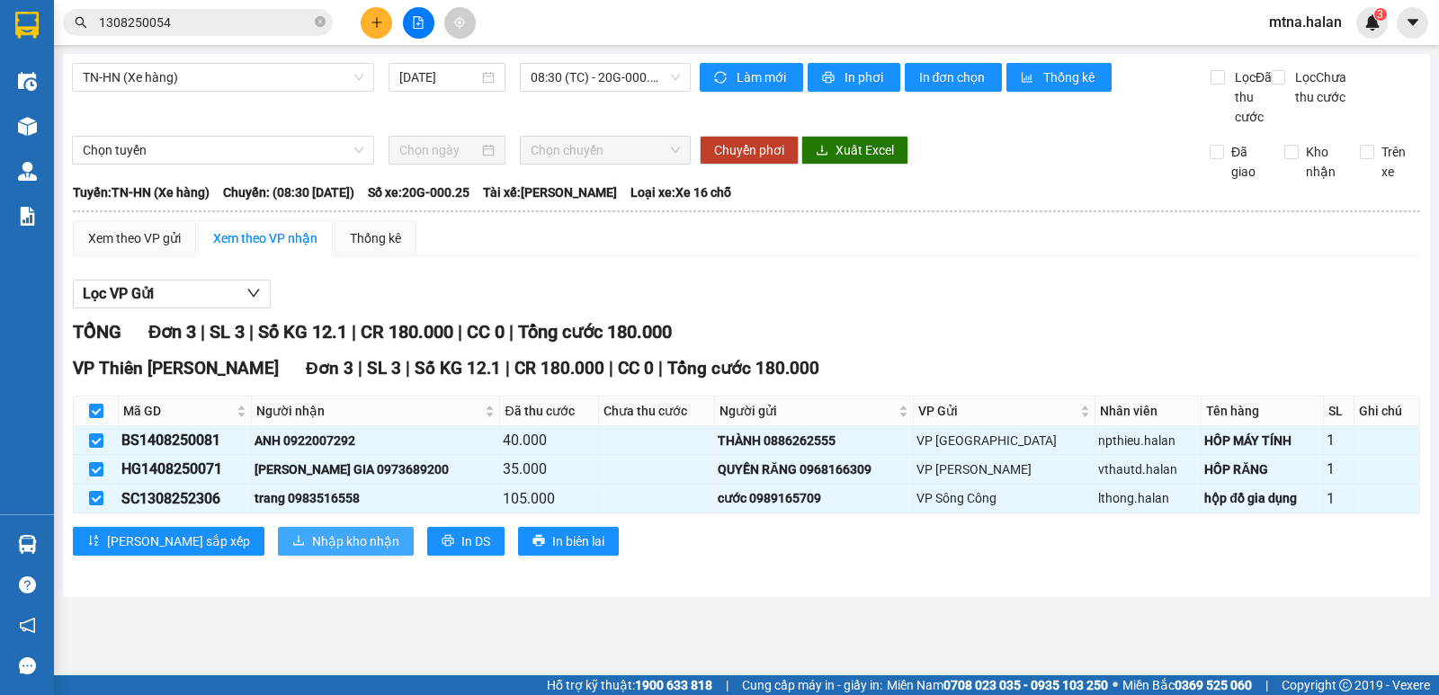
click at [312, 551] on span "Nhập kho nhận" at bounding box center [355, 541] width 87 height 20
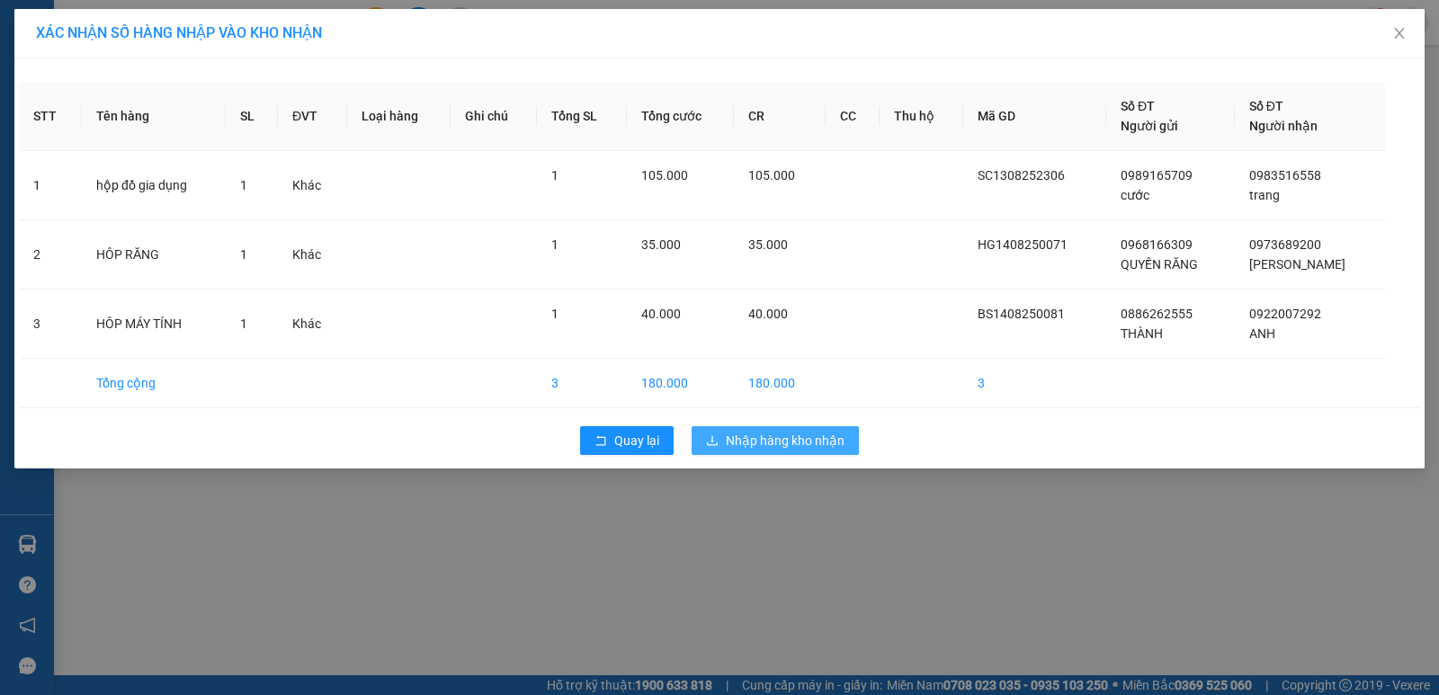
click at [818, 440] on span "Nhập hàng kho nhận" at bounding box center [785, 441] width 119 height 20
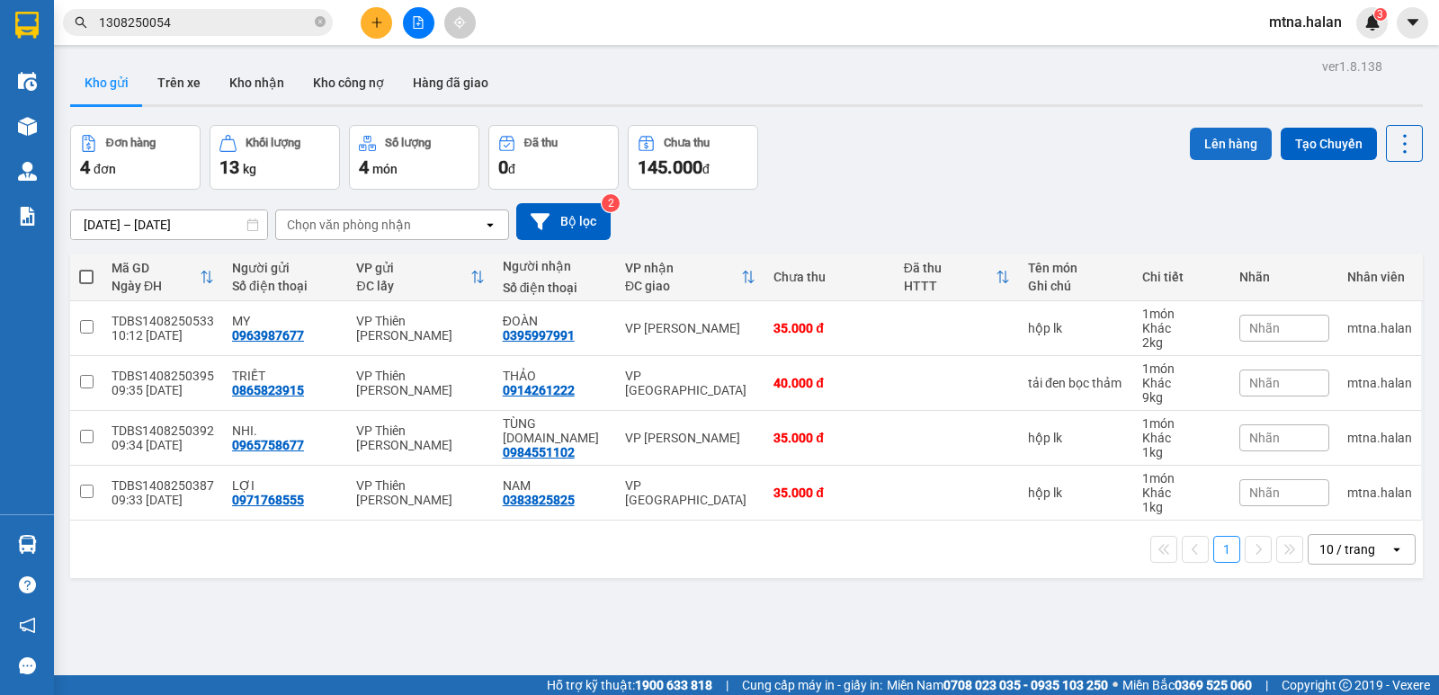
click at [1211, 150] on button "Lên hàng" at bounding box center [1231, 144] width 82 height 32
click at [84, 275] on span at bounding box center [86, 277] width 14 height 14
click at [86, 268] on input "checkbox" at bounding box center [86, 268] width 0 height 0
checkbox input "true"
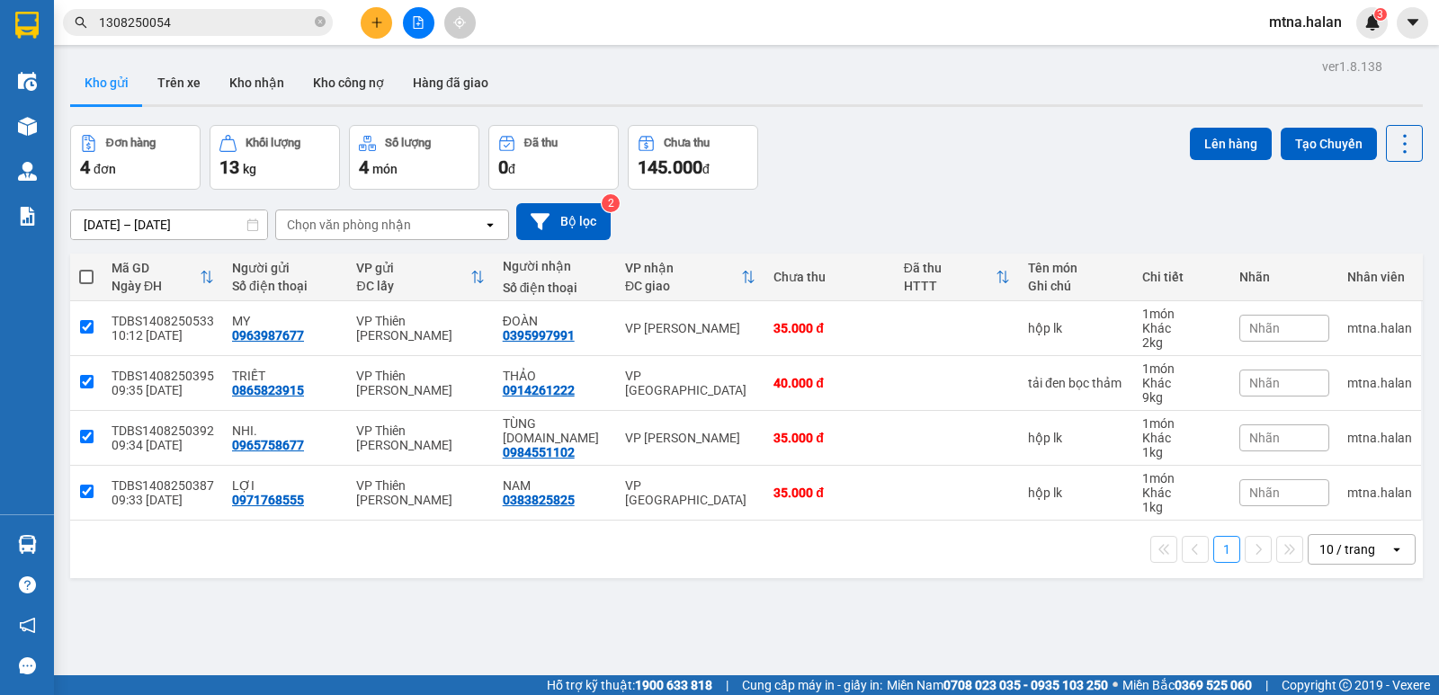
checkbox input "true"
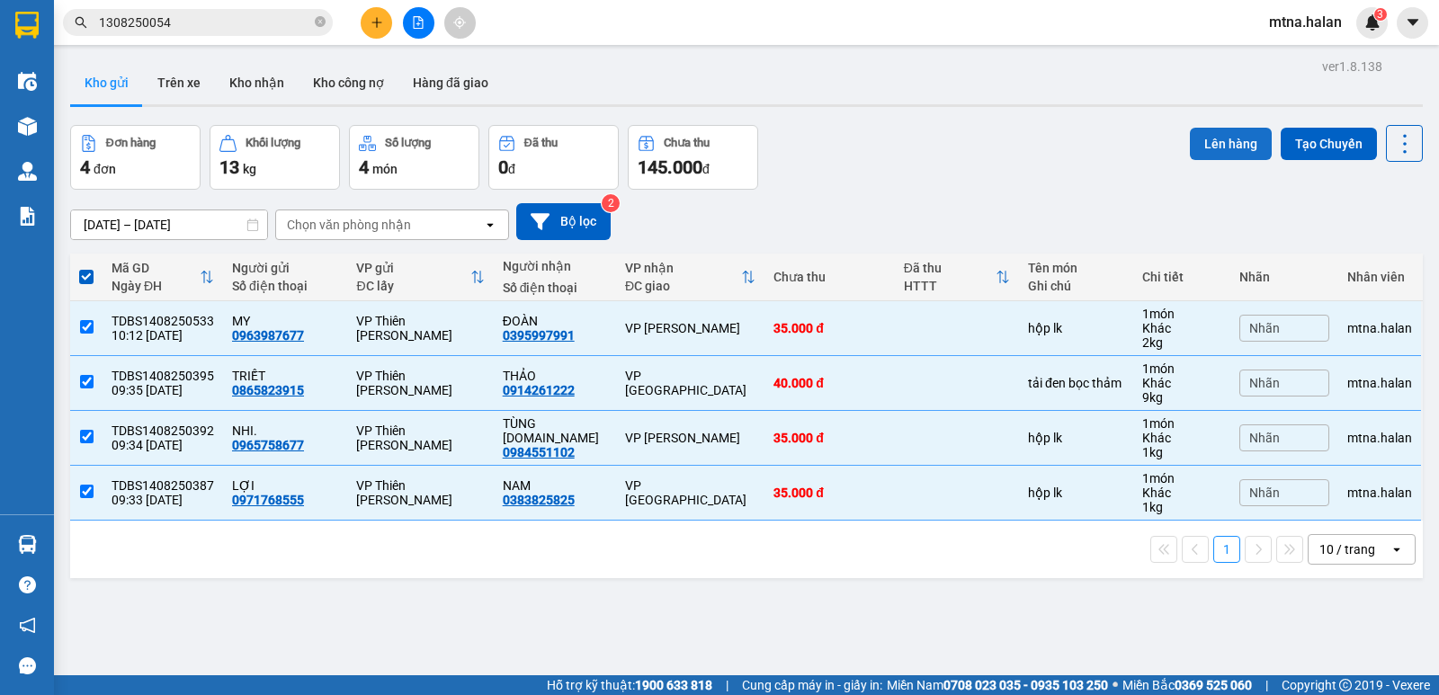
click at [1213, 148] on button "Lên hàng" at bounding box center [1231, 144] width 82 height 32
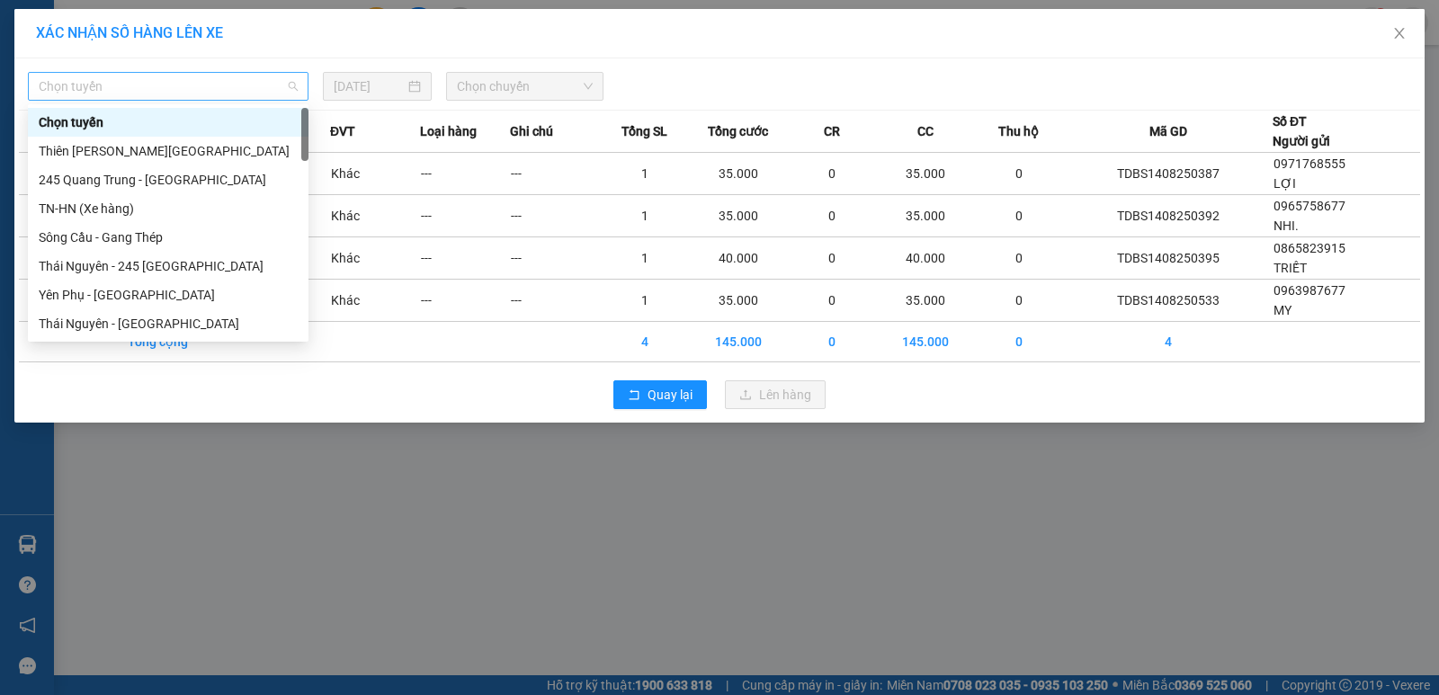
click at [156, 85] on span "Chọn tuyến" at bounding box center [168, 86] width 259 height 27
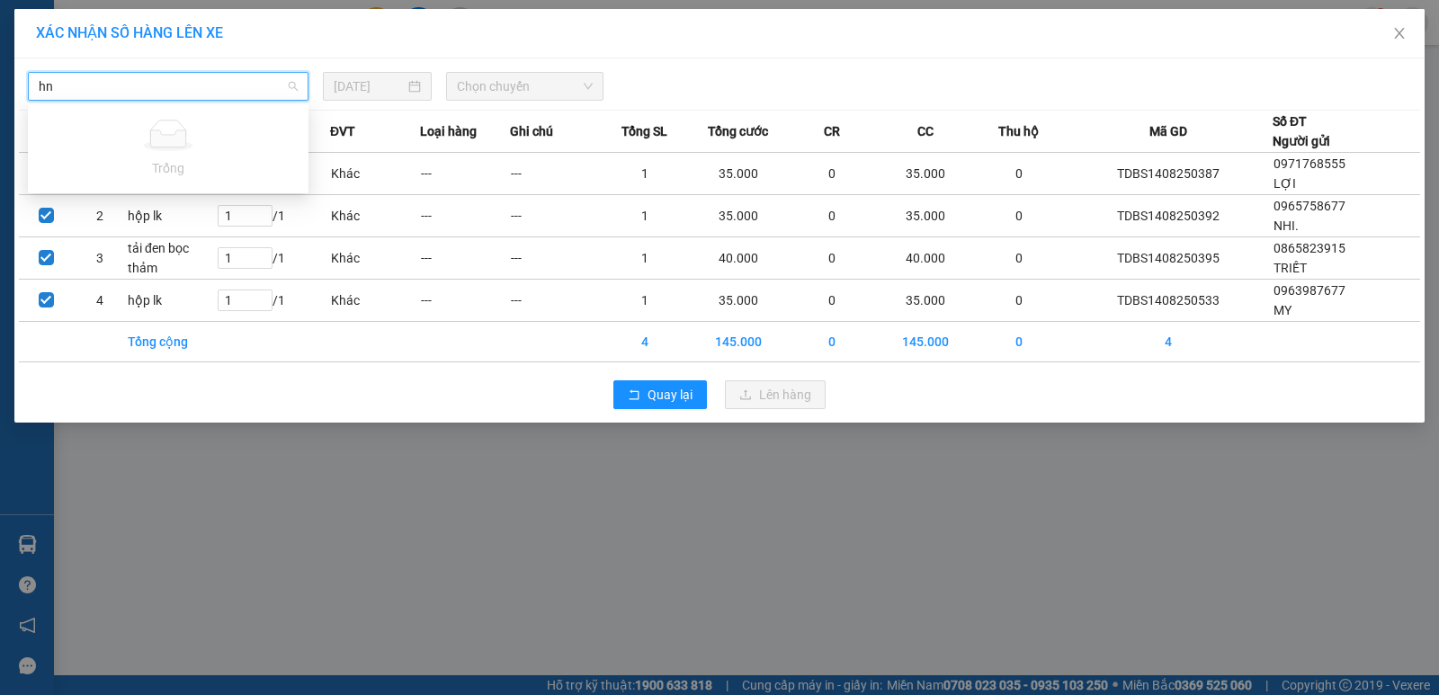
type input "h"
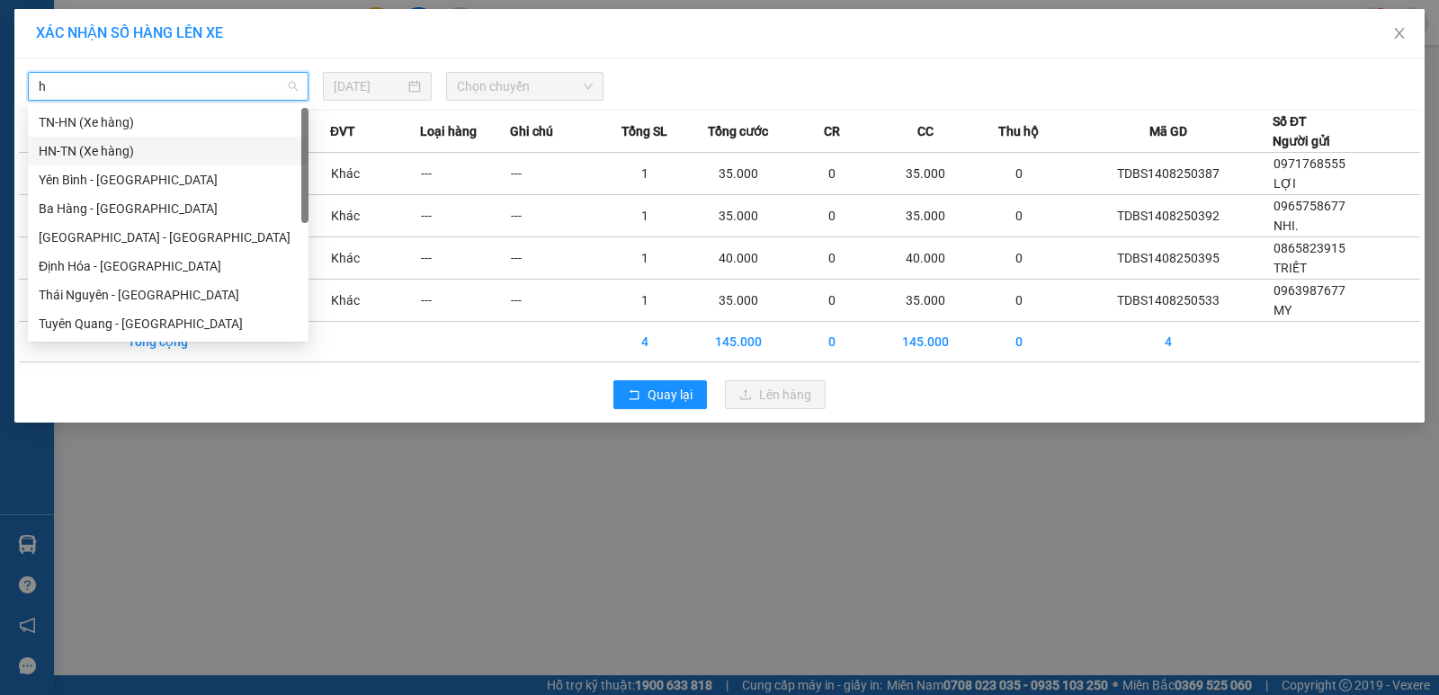
click at [112, 150] on div "HN-TN (Xe hàng)" at bounding box center [168, 151] width 259 height 20
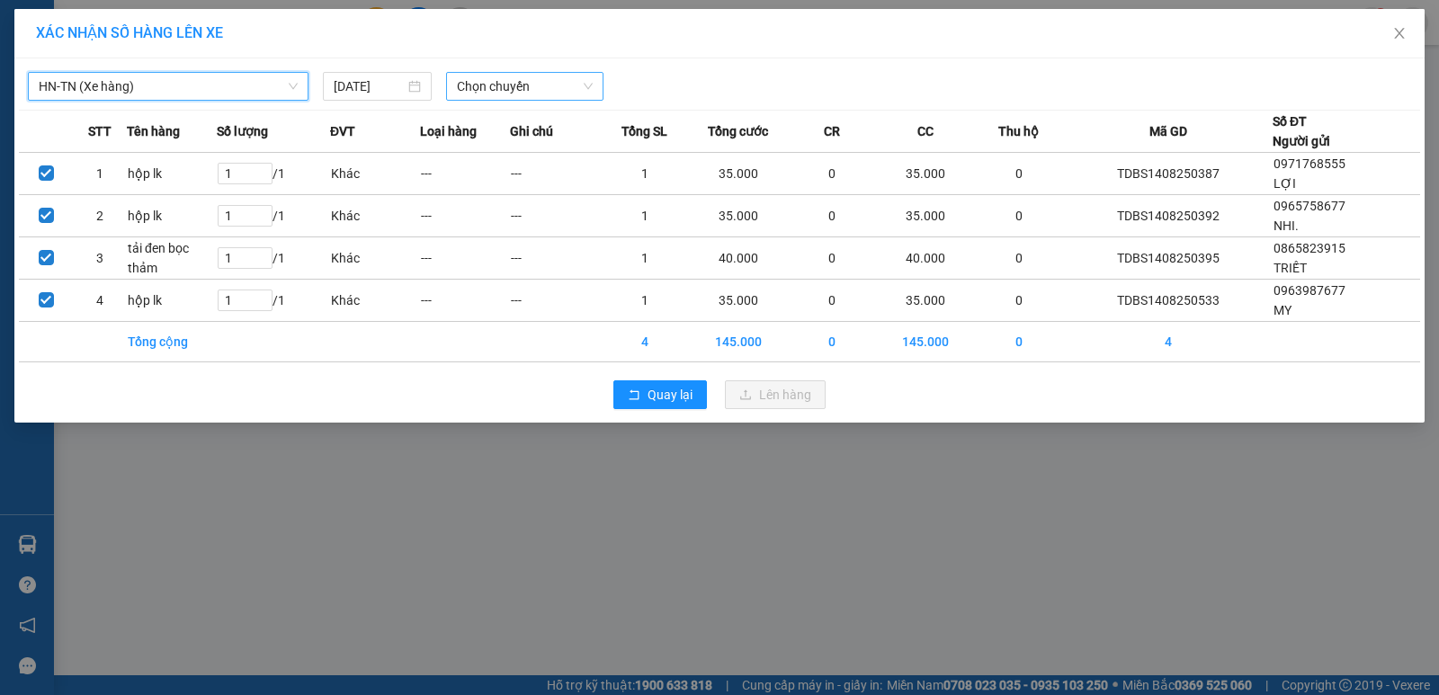
click at [541, 85] on span "Chọn chuyến" at bounding box center [525, 86] width 136 height 27
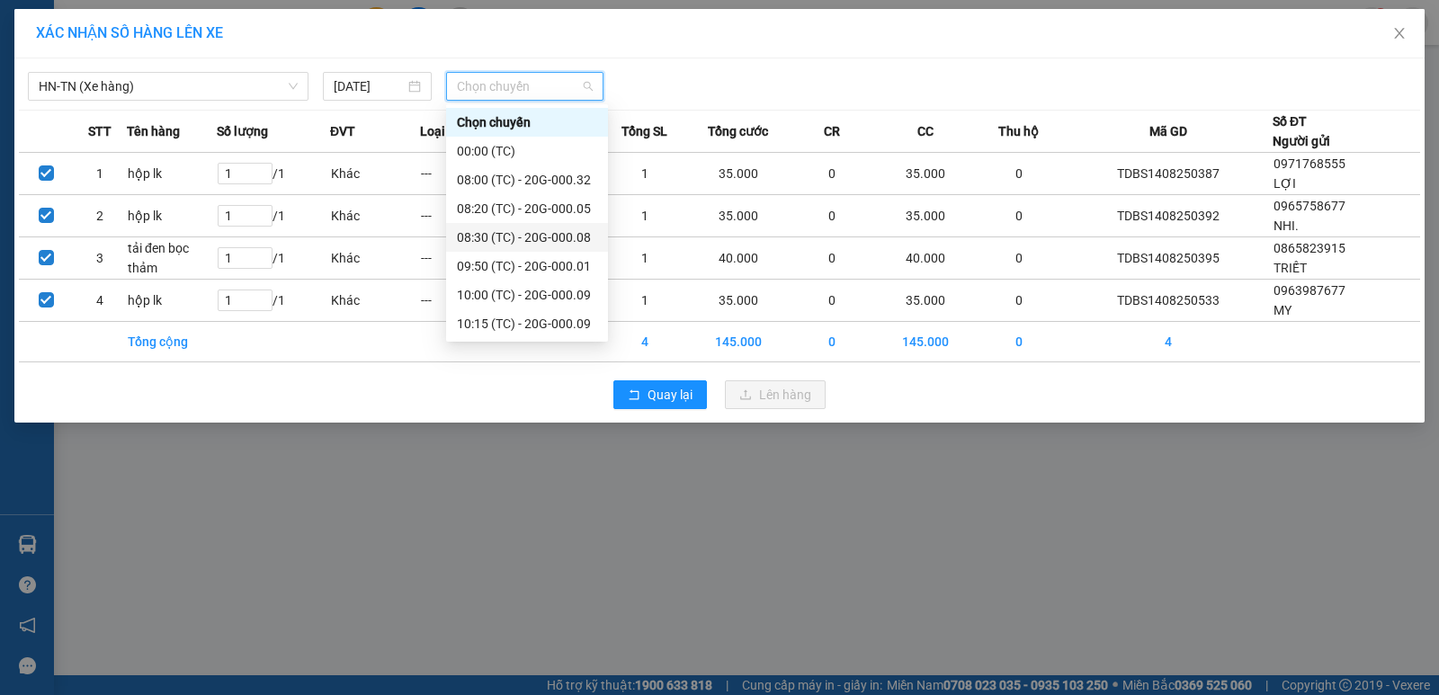
scroll to position [90, 0]
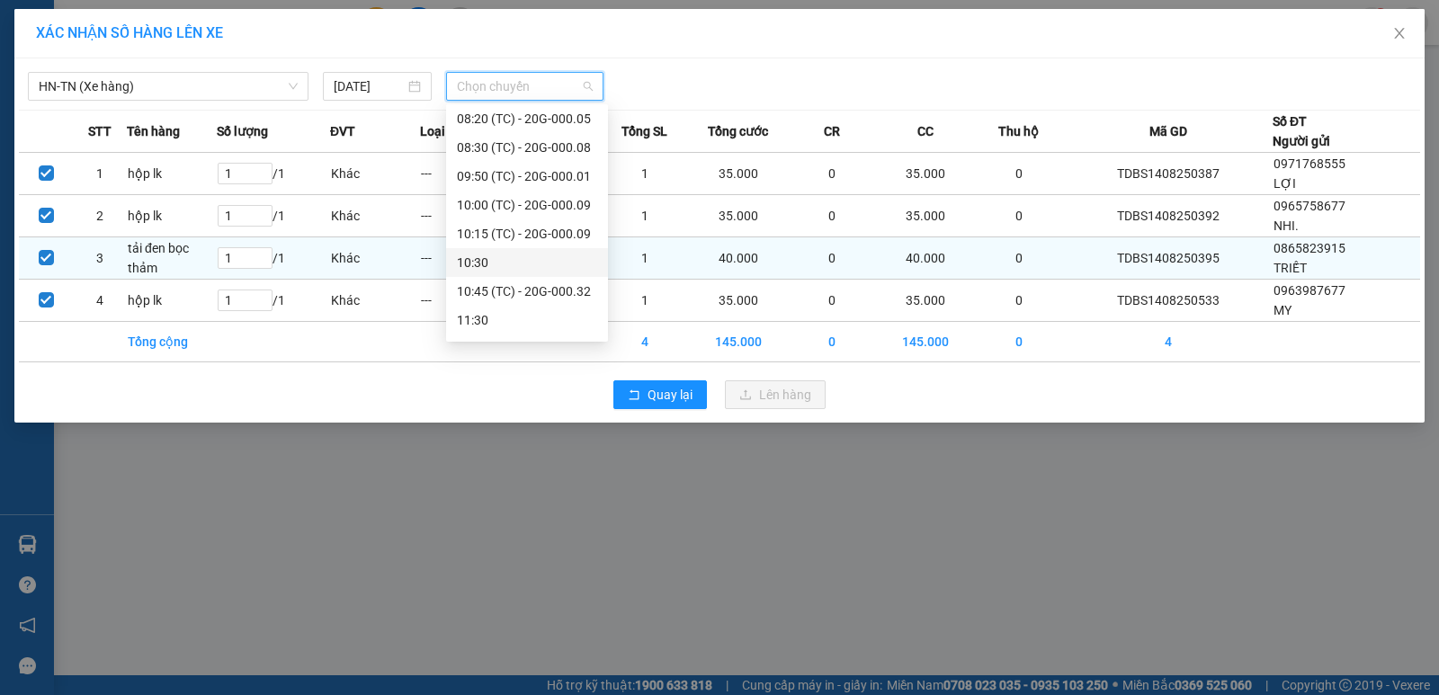
click at [469, 263] on div "10:30" at bounding box center [527, 263] width 140 height 20
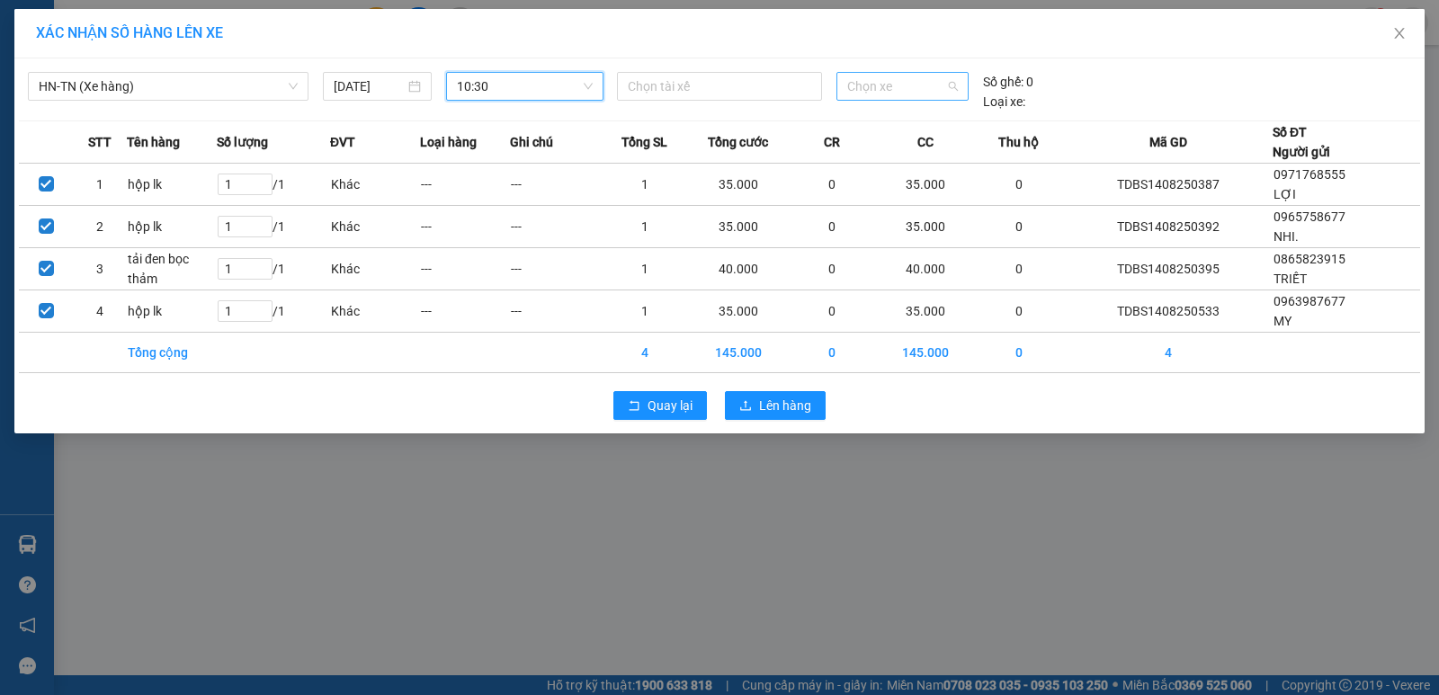
click at [907, 90] on span "Chọn xe" at bounding box center [902, 86] width 111 height 27
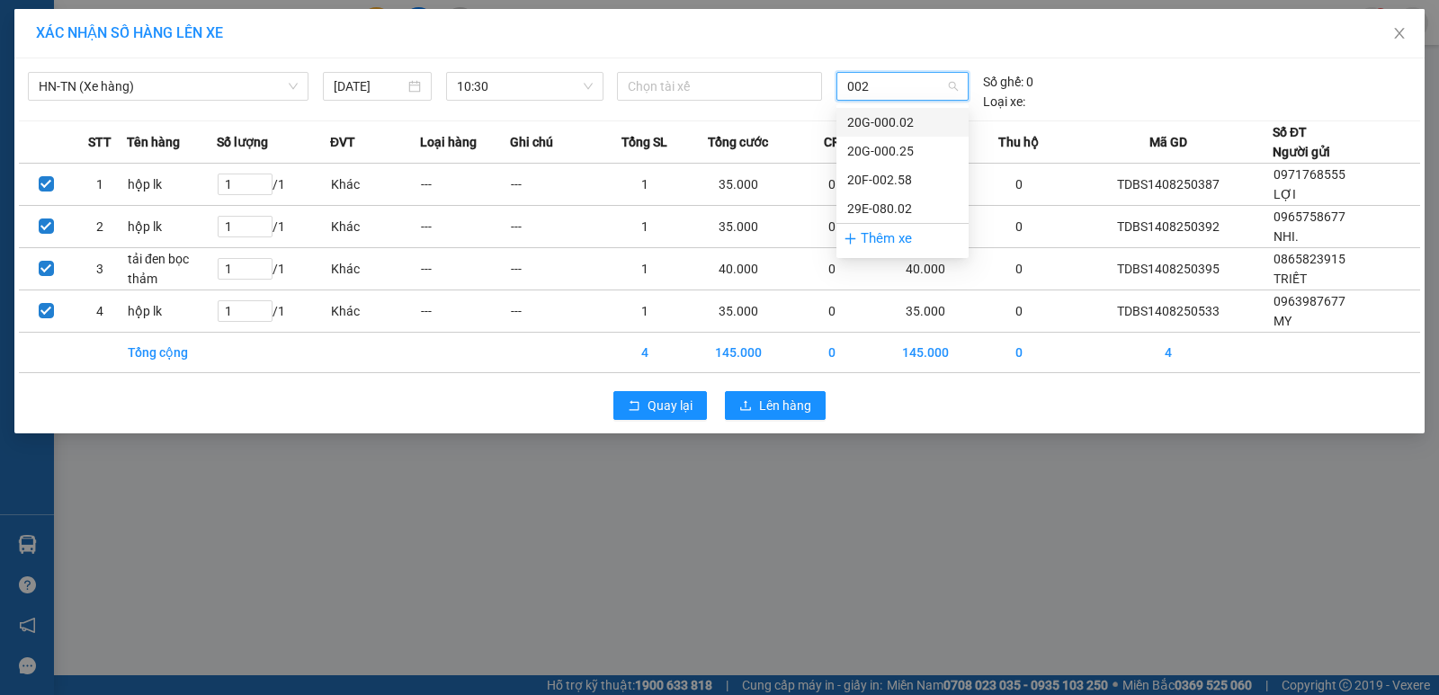
type input "0025"
click at [881, 117] on div "20G-000.25" at bounding box center [902, 122] width 111 height 20
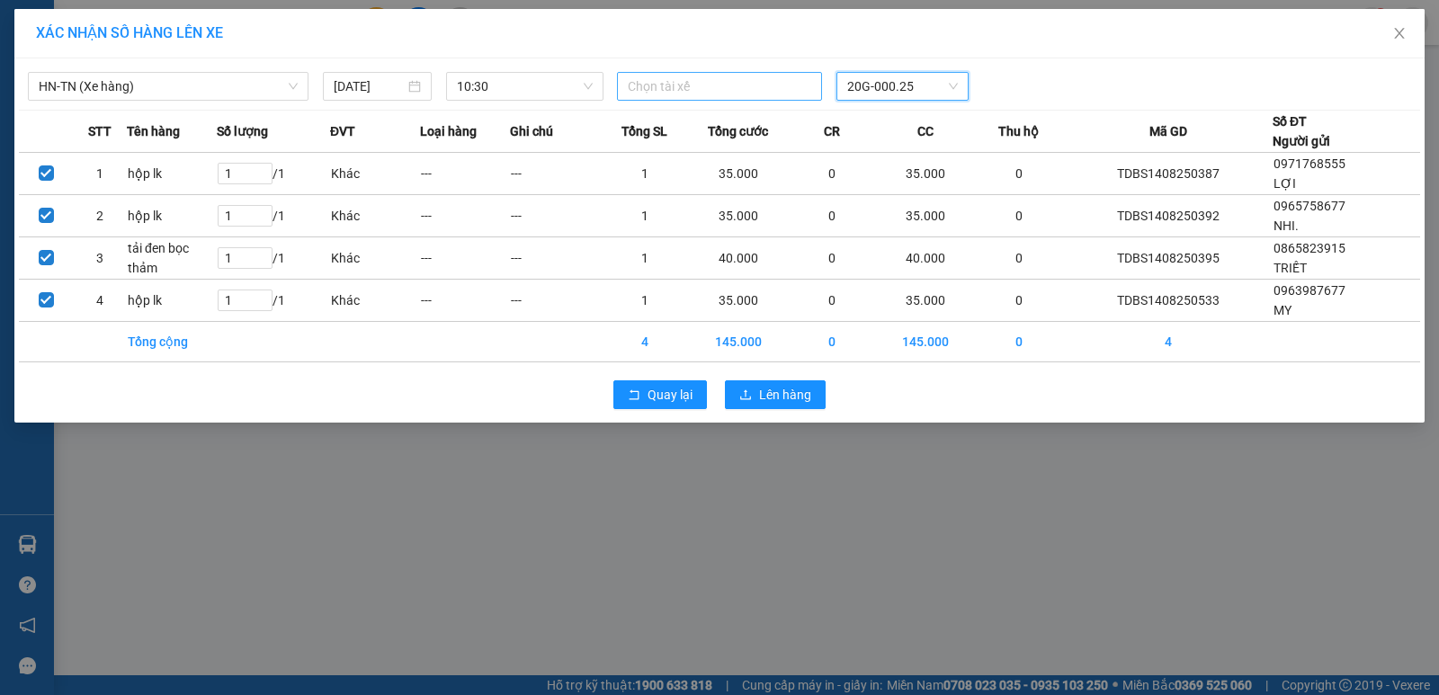
click at [720, 85] on div at bounding box center [719, 87] width 196 height 22
type input "nguyênc đức bắc"
click at [524, 79] on span "10:30" at bounding box center [525, 86] width 136 height 27
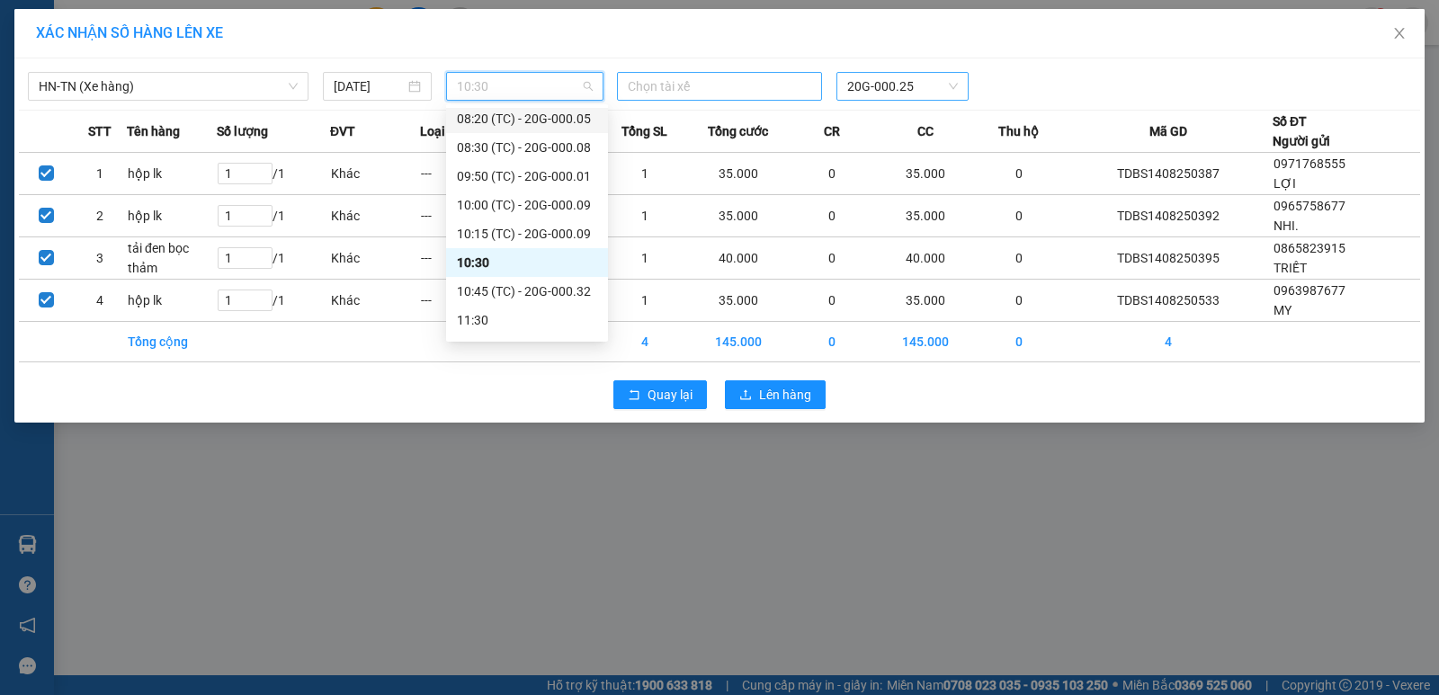
click at [710, 88] on div at bounding box center [719, 87] width 196 height 22
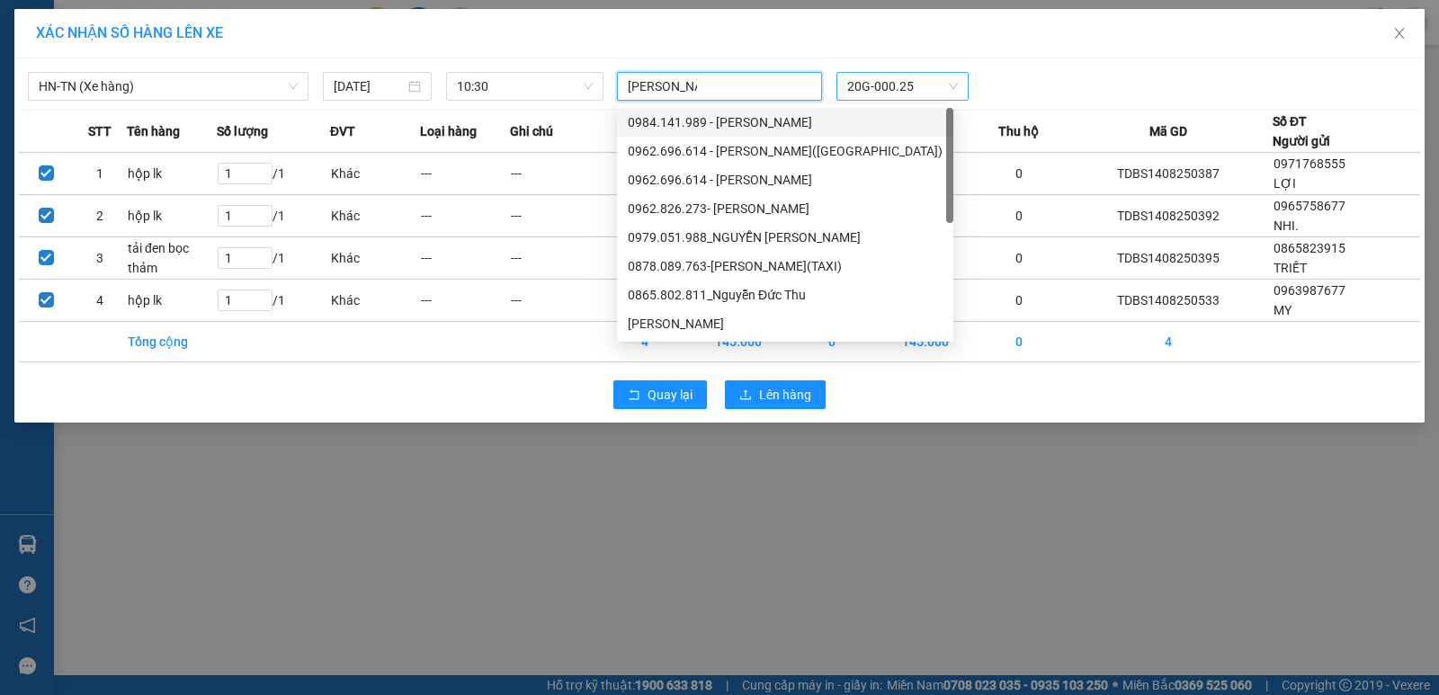
type input "nguyễn đức"
click at [651, 319] on div "Nguyễn Đức Bắc" at bounding box center [785, 324] width 315 height 20
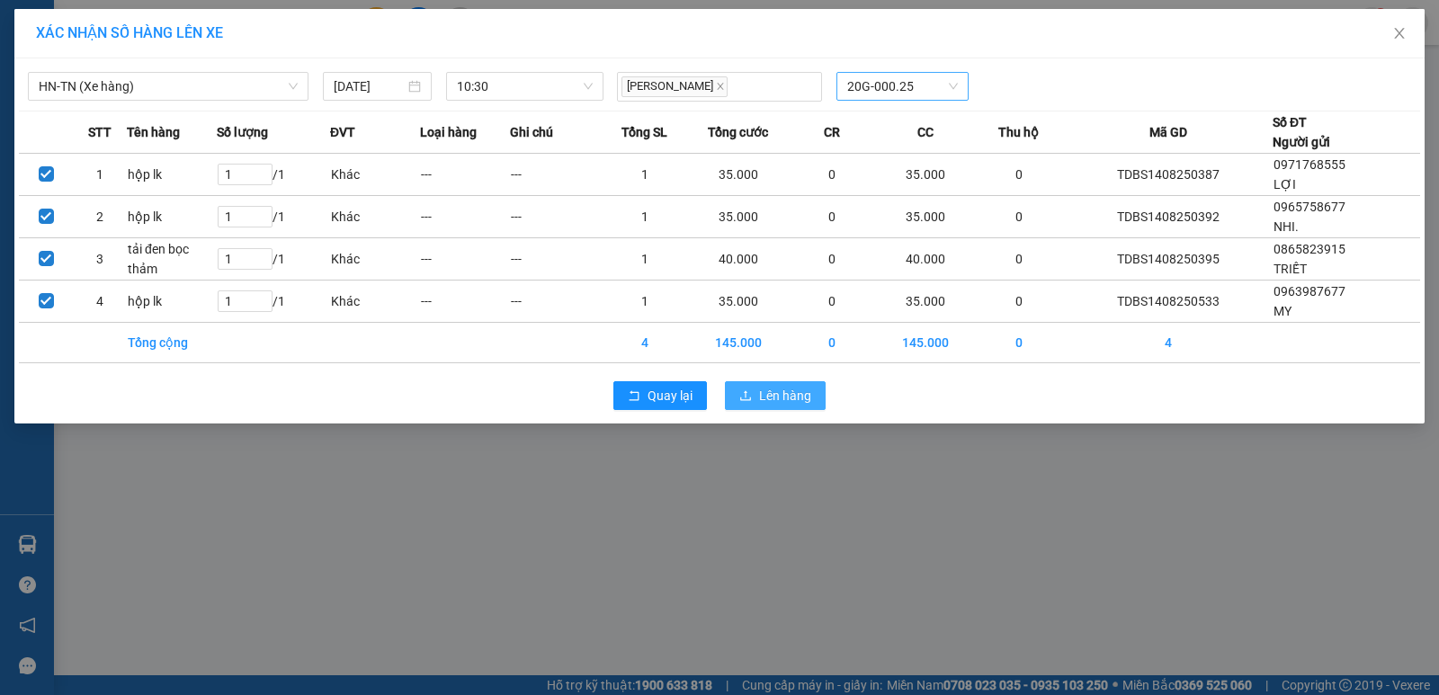
click at [788, 397] on span "Lên hàng" at bounding box center [785, 396] width 52 height 20
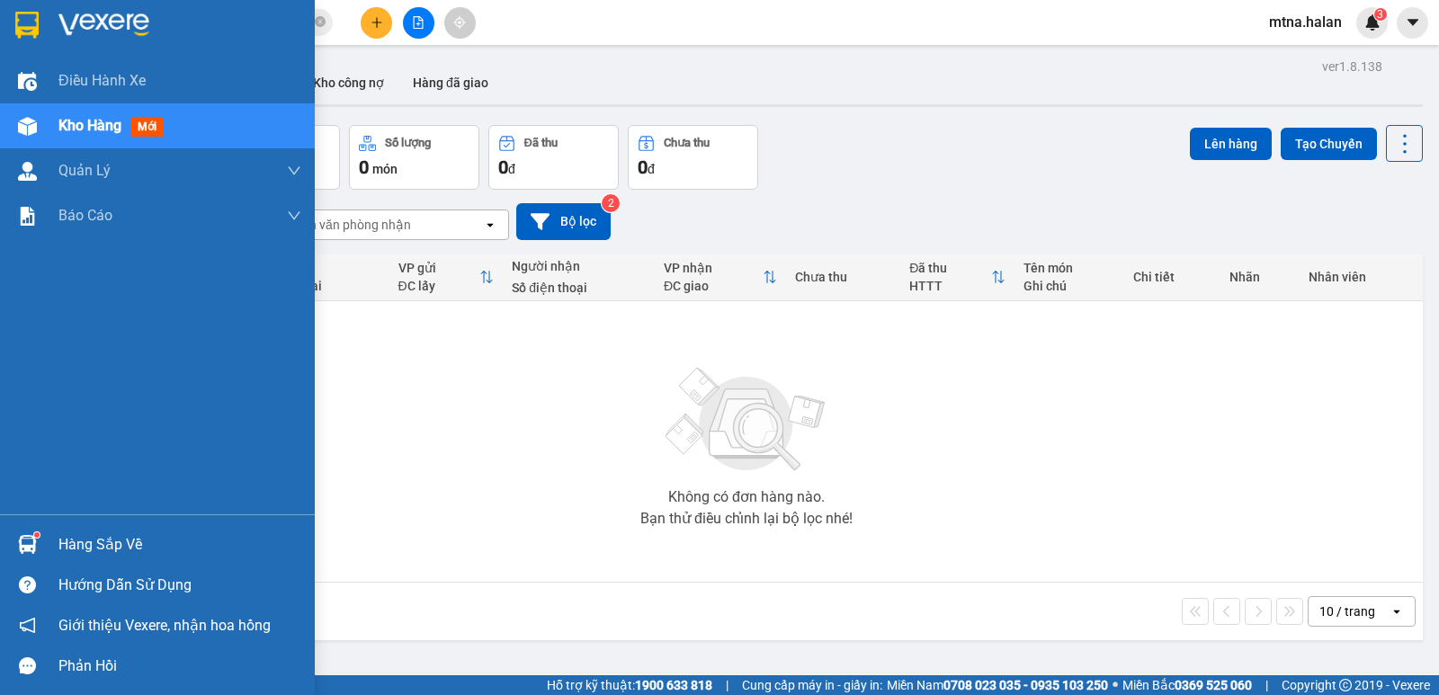
click at [32, 536] on img at bounding box center [27, 544] width 19 height 19
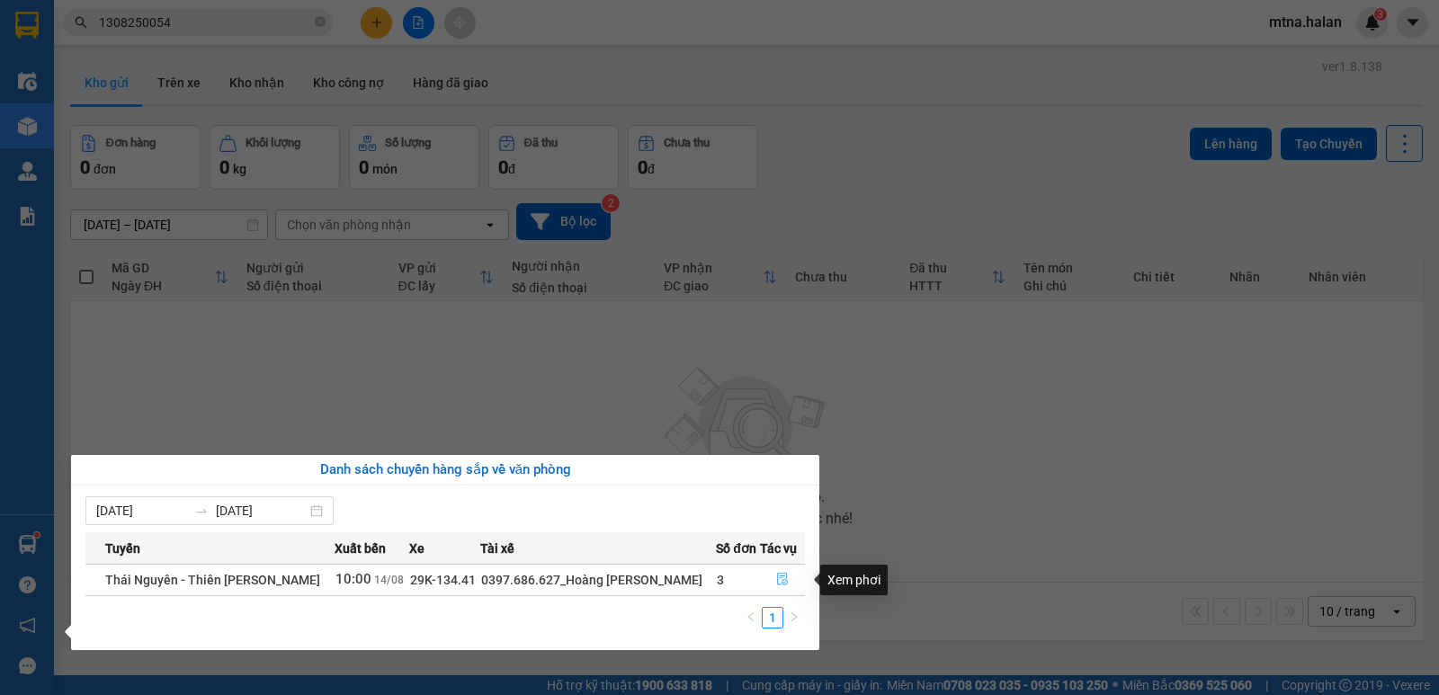
click at [783, 576] on icon "file-done" at bounding box center [782, 579] width 13 height 13
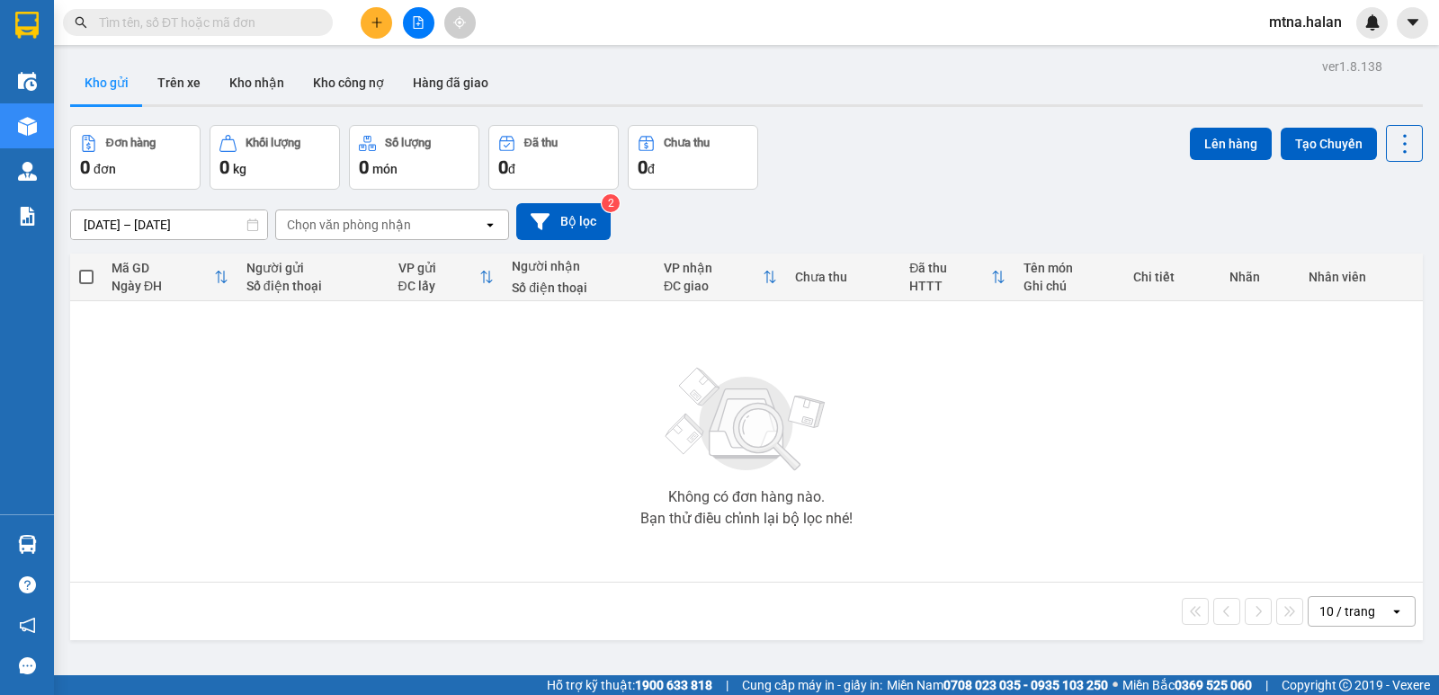
click at [289, 21] on input "text" at bounding box center [205, 23] width 212 height 20
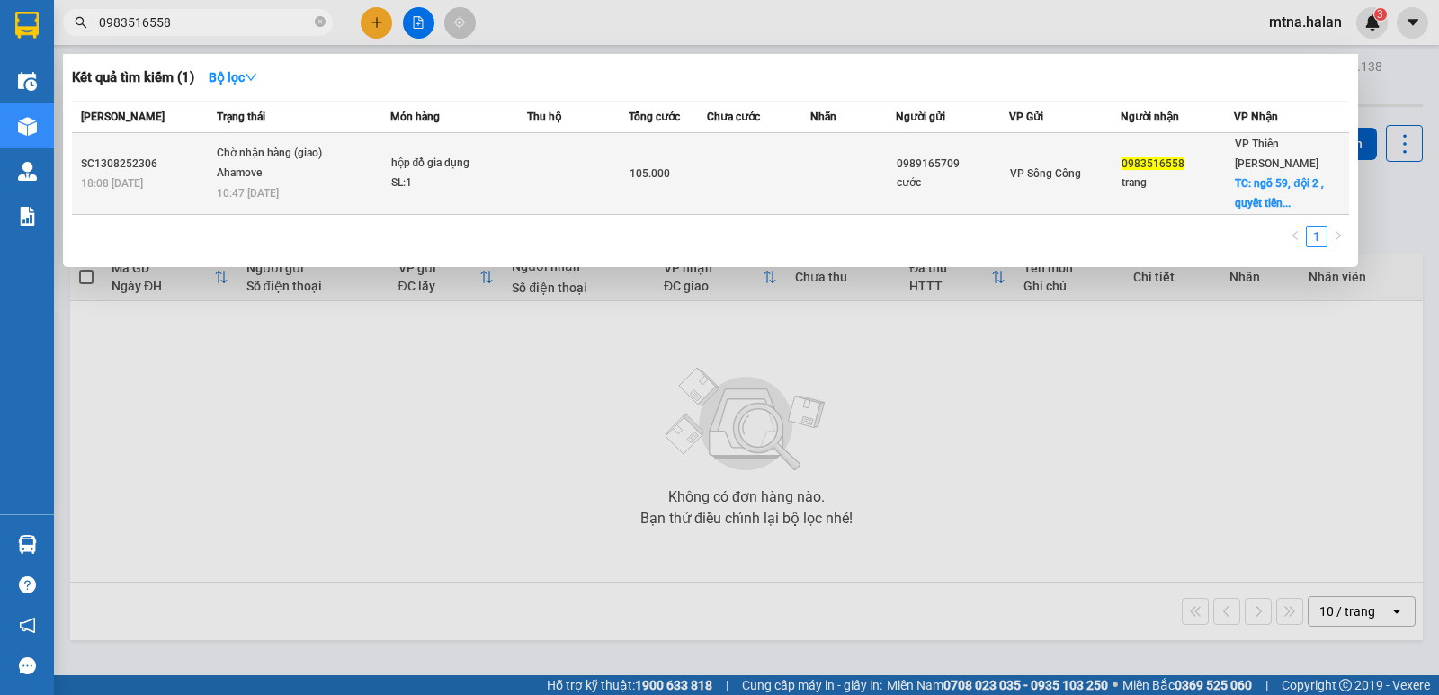
type input "0983516558"
click at [770, 156] on td at bounding box center [758, 174] width 103 height 82
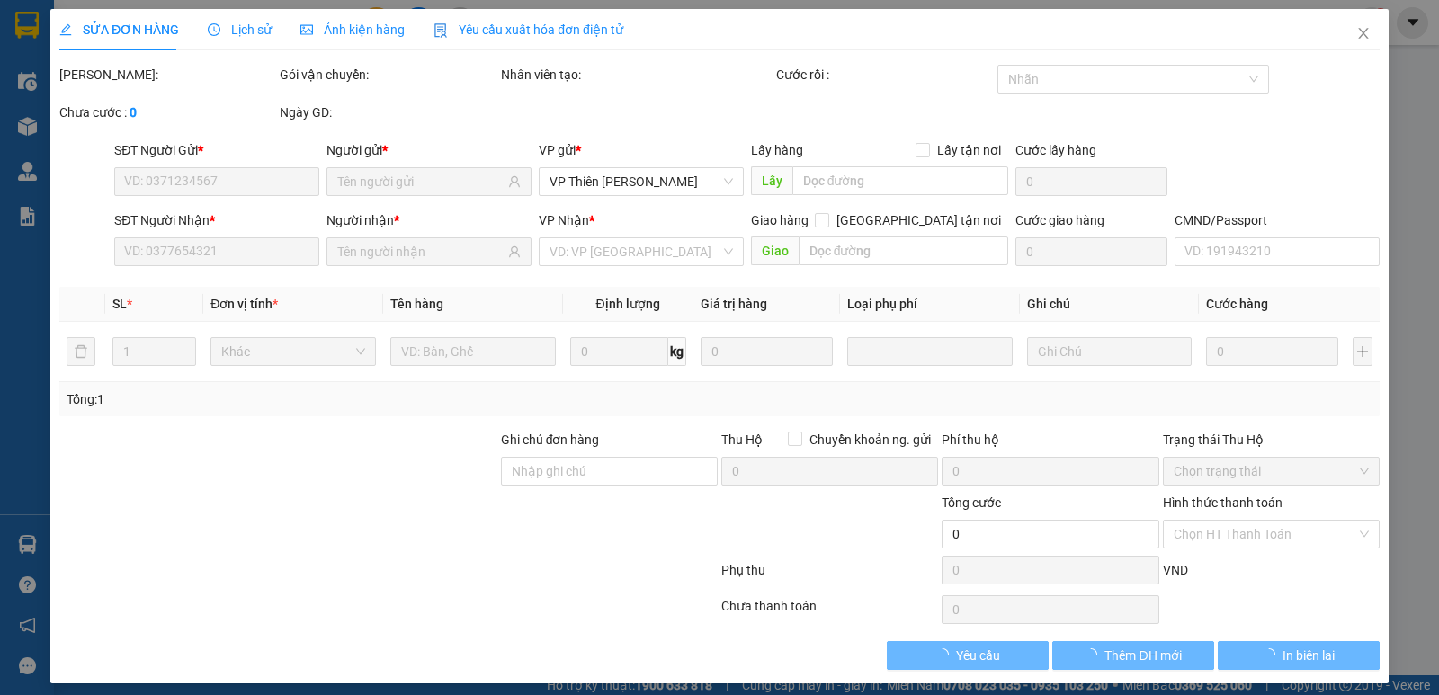
type input "0989165709"
type input "cước"
type input "0983516558"
type input "trang"
checkbox input "true"
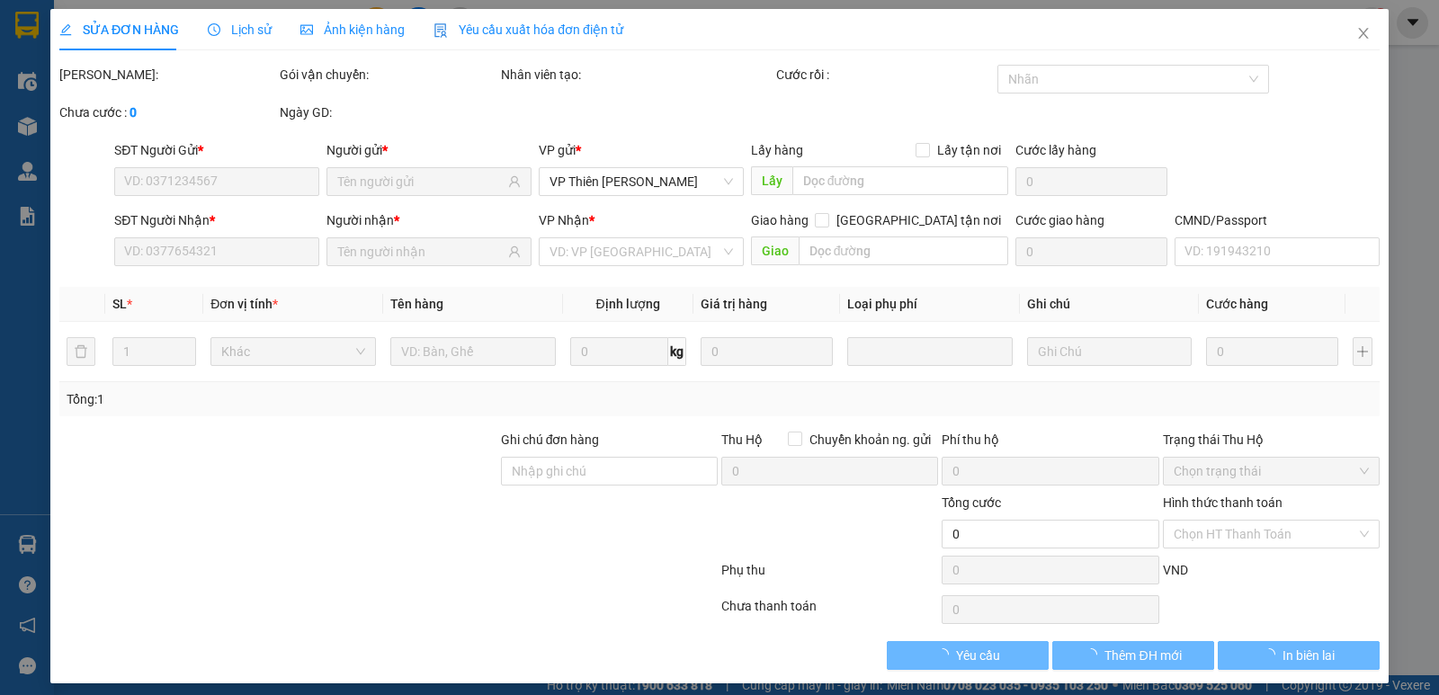
type input "ngõ 59, đội 2 , quyết tiến , vân côn , hoài đức , hn"
type input "65.000"
type input "105.000"
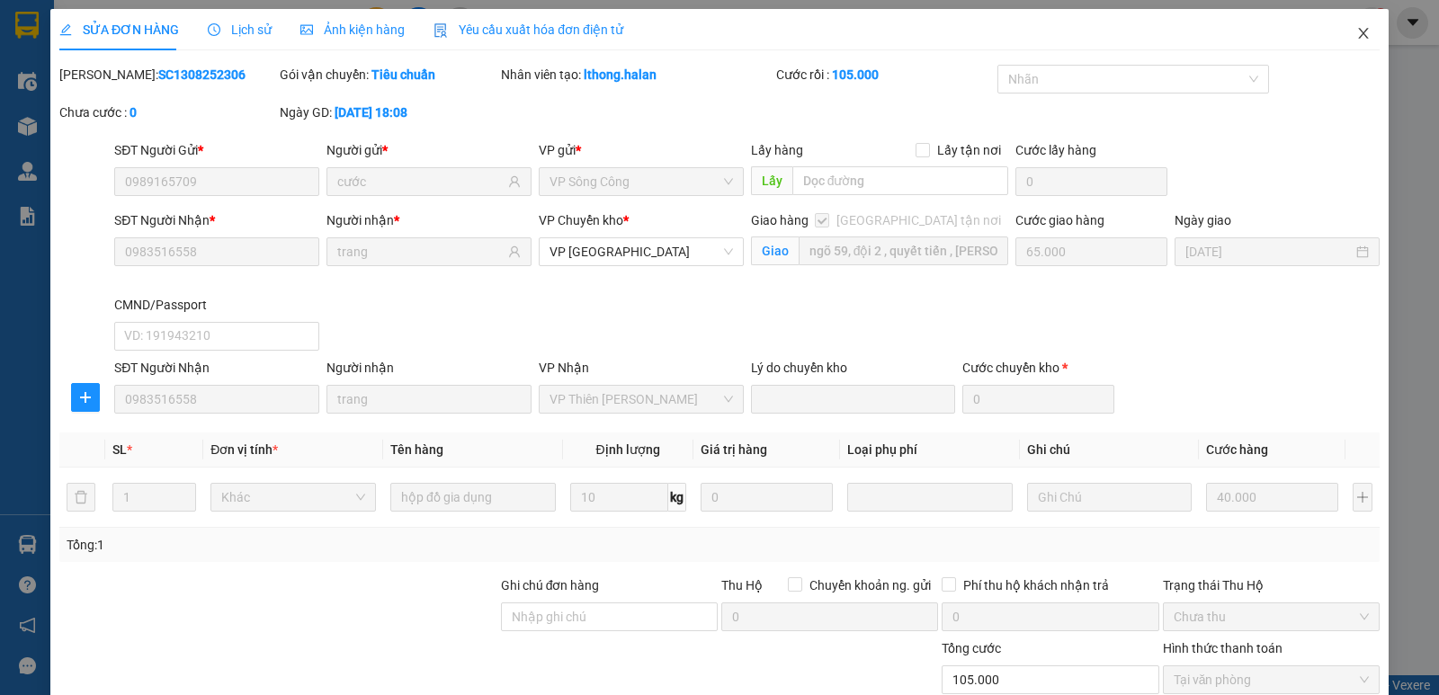
click at [1356, 31] on icon "close" at bounding box center [1363, 33] width 14 height 14
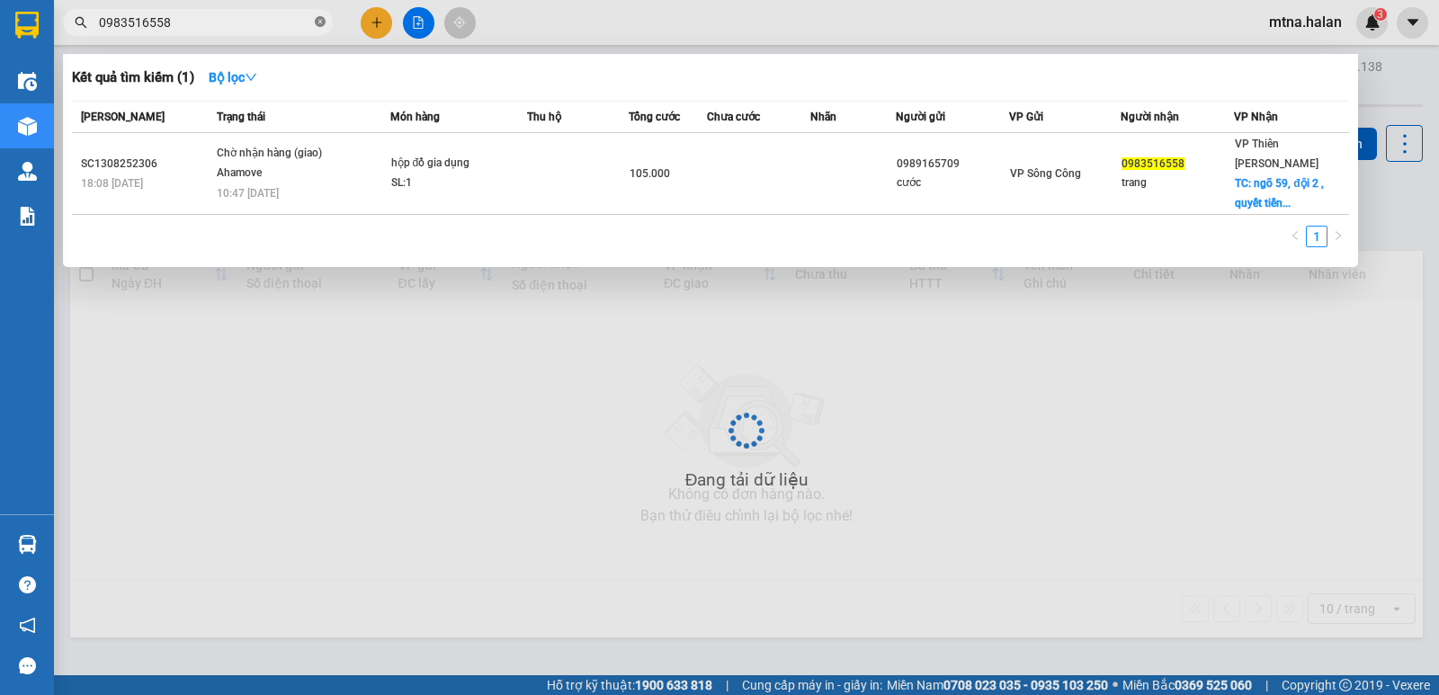
click at [318, 26] on icon "close-circle" at bounding box center [320, 21] width 11 height 11
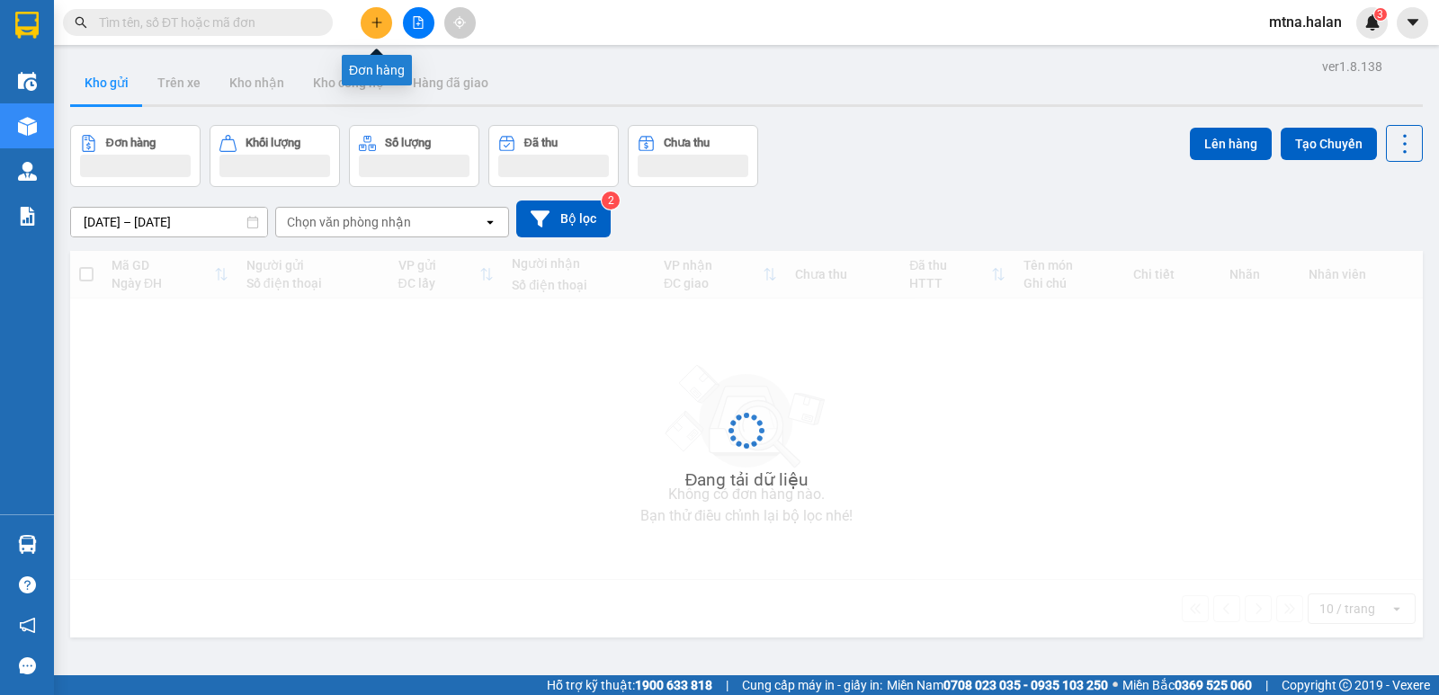
click at [378, 21] on icon "plus" at bounding box center [376, 22] width 13 height 13
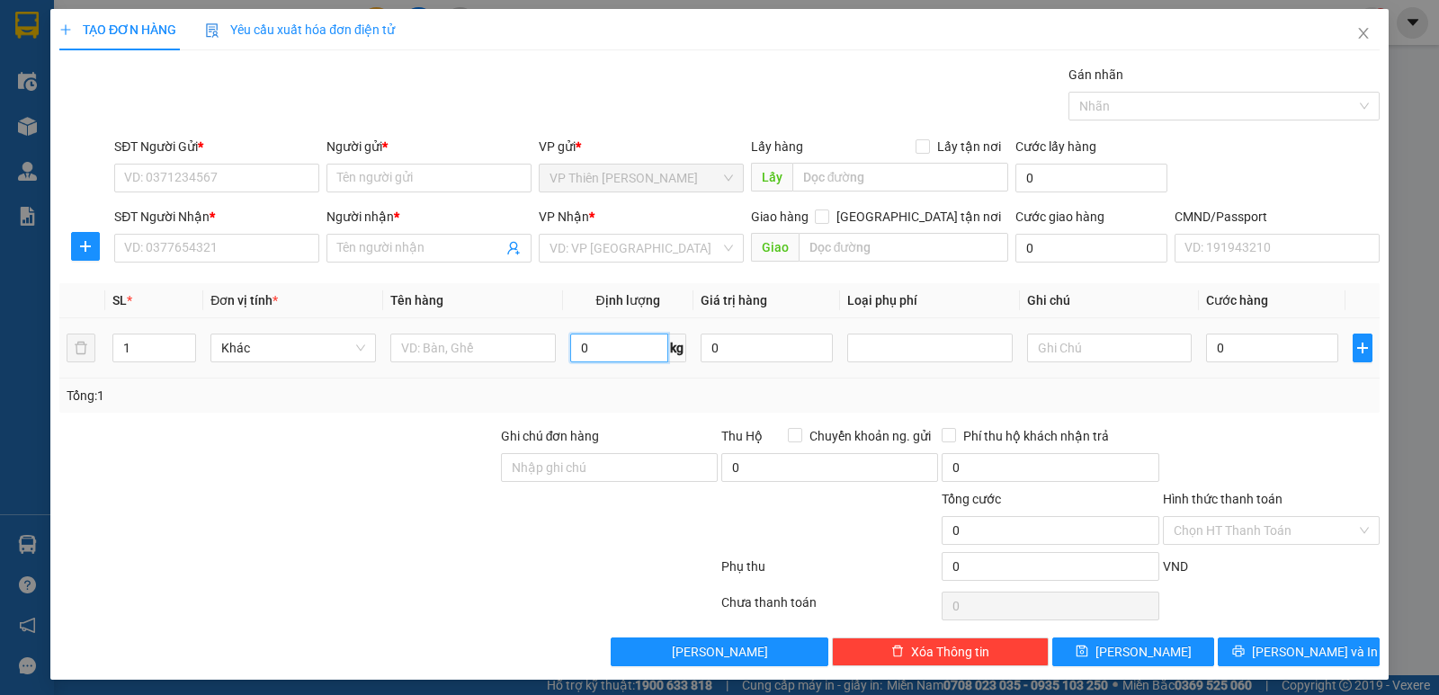
click at [592, 338] on input "0" at bounding box center [619, 348] width 98 height 29
type input "10"
click at [232, 164] on input "SĐT Người Gửi *" at bounding box center [216, 178] width 205 height 29
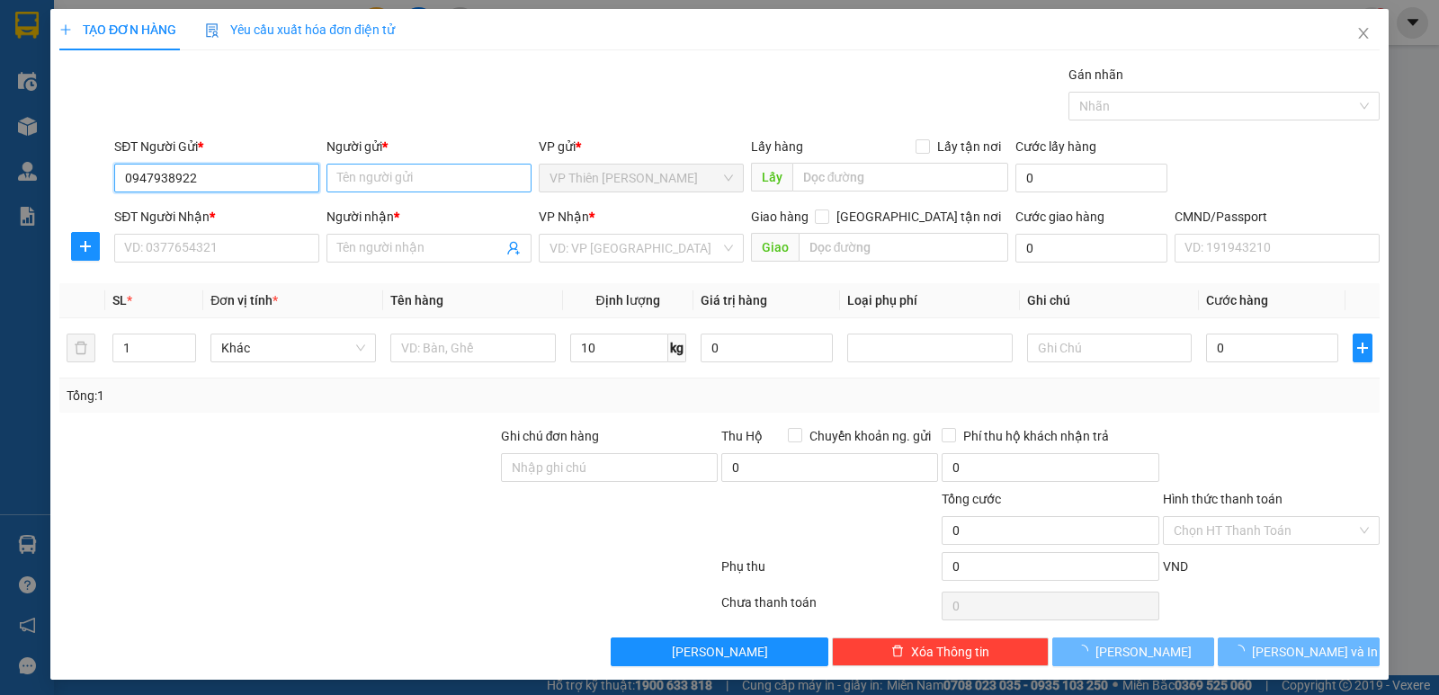
type input "0947938922"
click at [424, 174] on input "Người gửi *" at bounding box center [428, 178] width 205 height 29
click at [239, 170] on input "0947938922" at bounding box center [216, 178] width 205 height 29
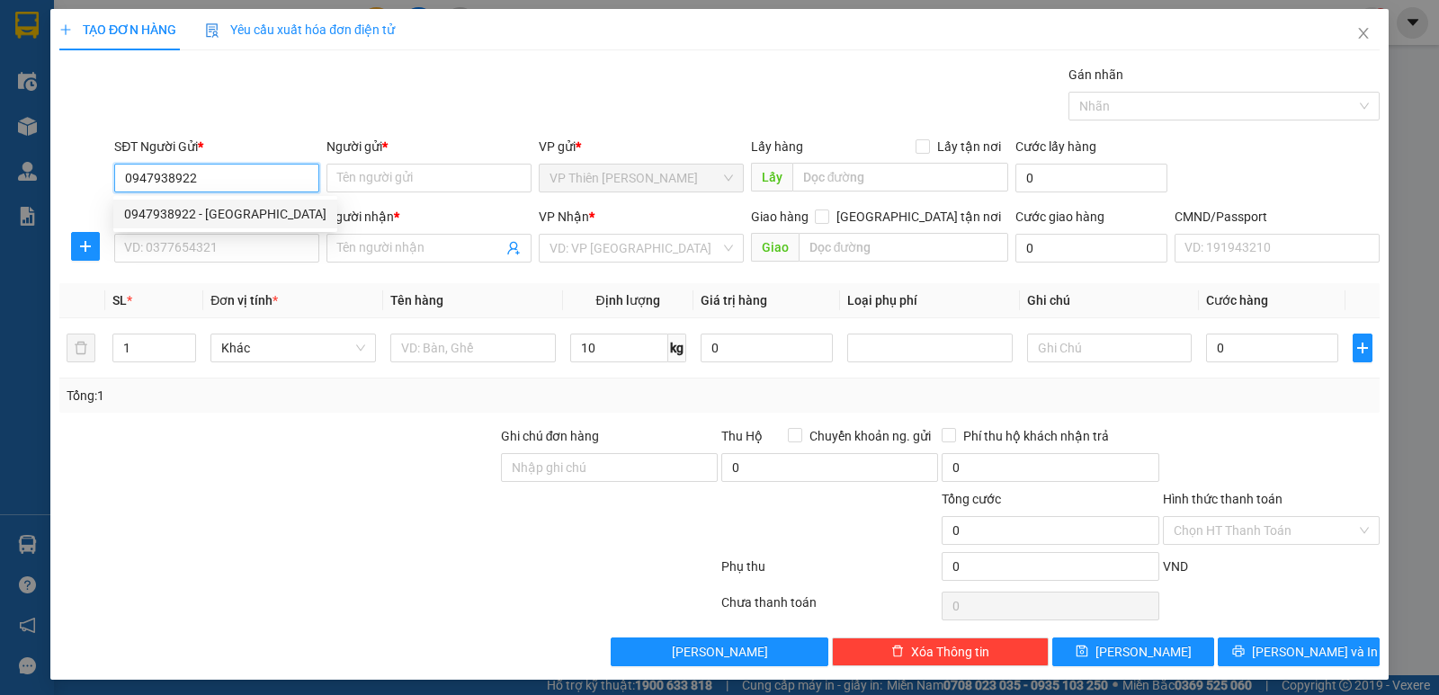
click at [202, 208] on div "0947938922 - ĐỨC" at bounding box center [225, 214] width 202 height 20
type input "ĐỨC"
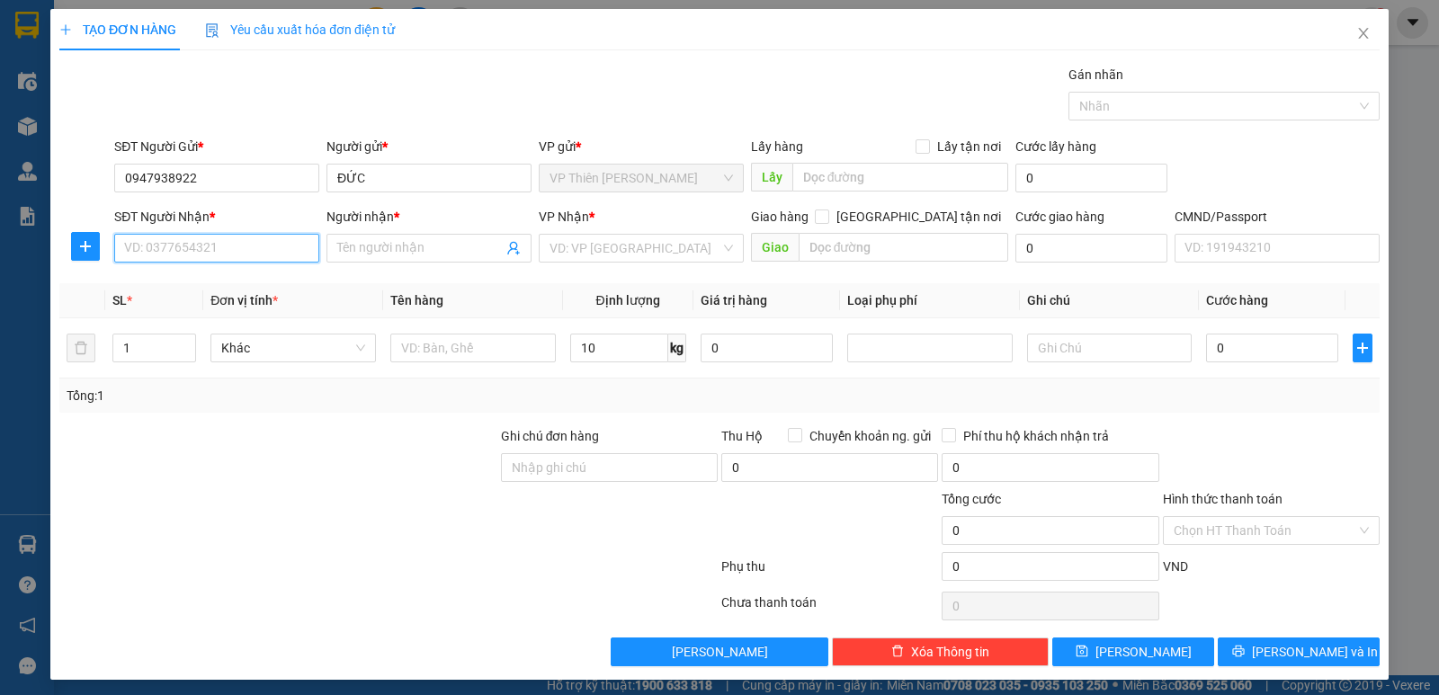
click at [220, 243] on input "SĐT Người Nhận *" at bounding box center [216, 248] width 205 height 29
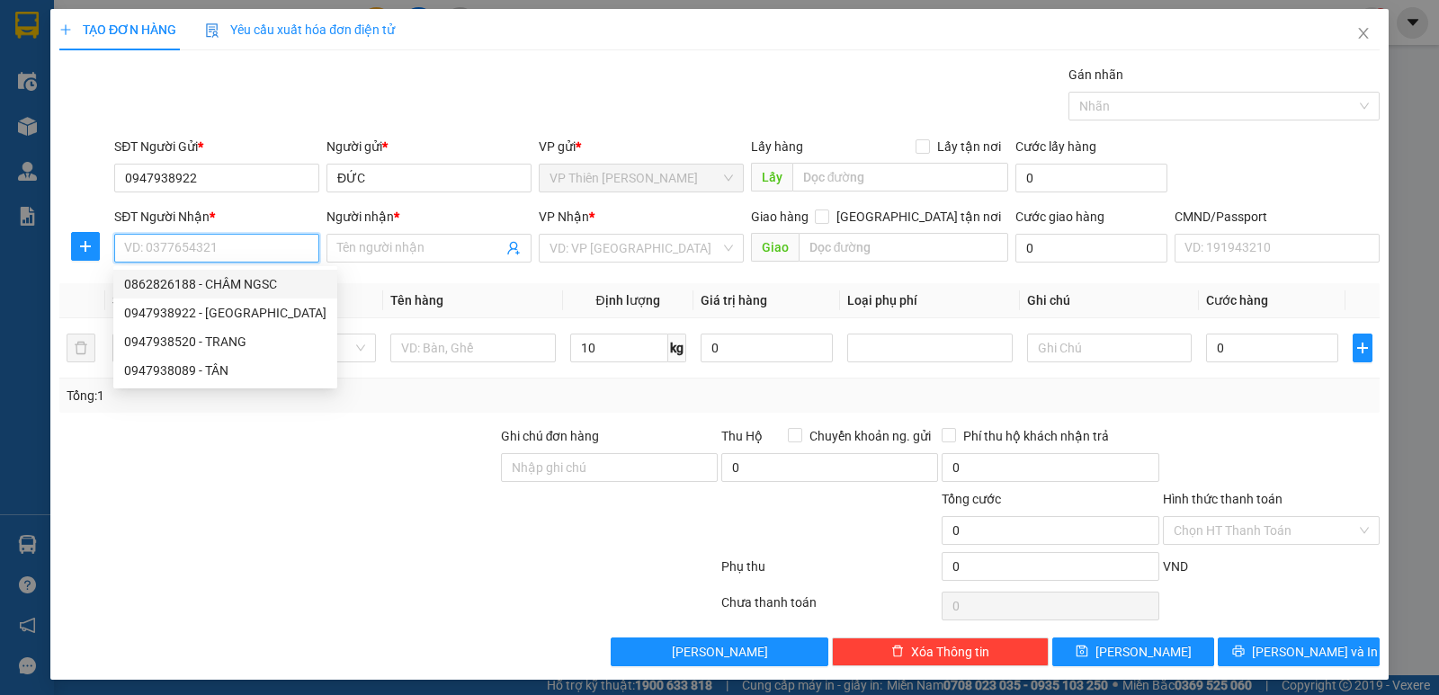
click at [249, 283] on div "0862826188 - CHÂM NGSC" at bounding box center [225, 284] width 202 height 20
type input "0862826188"
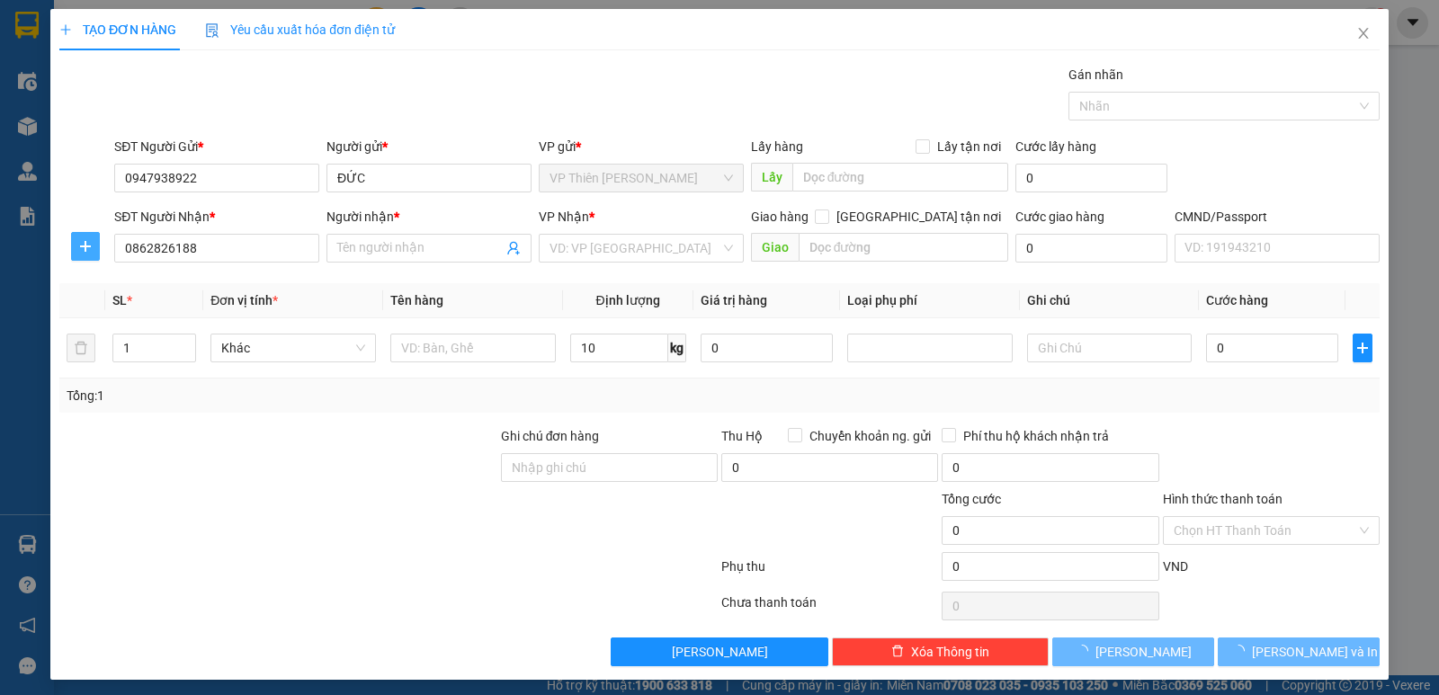
click at [84, 240] on icon "plus" at bounding box center [85, 246] width 14 height 14
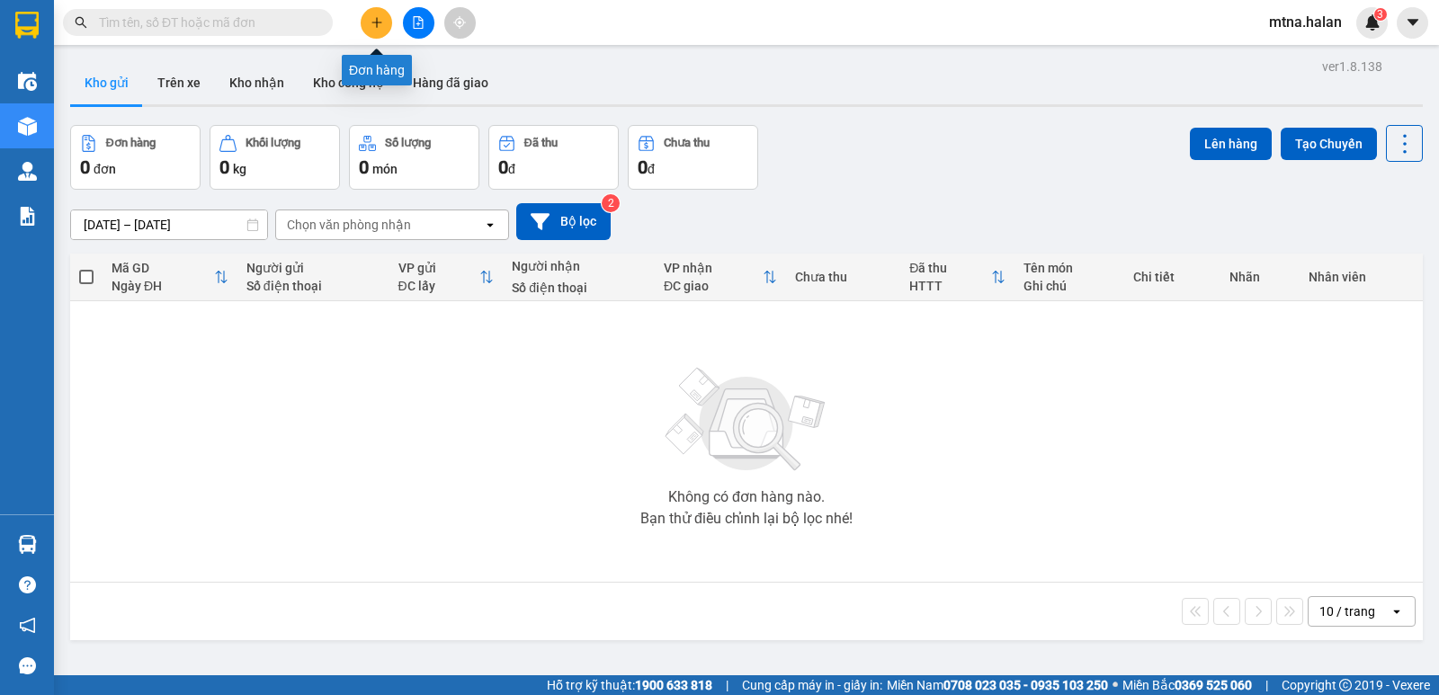
click at [376, 29] on button at bounding box center [376, 22] width 31 height 31
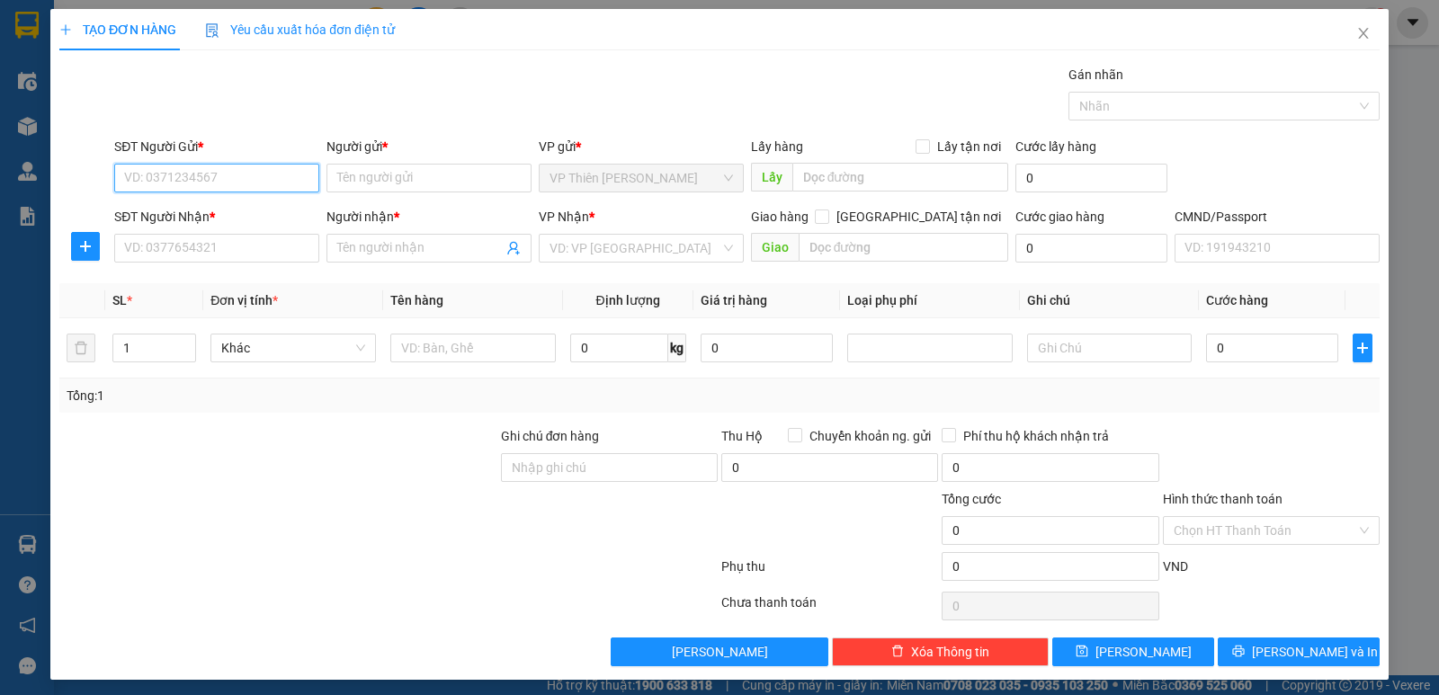
click at [274, 174] on input "SĐT Người Gửi *" at bounding box center [216, 178] width 205 height 29
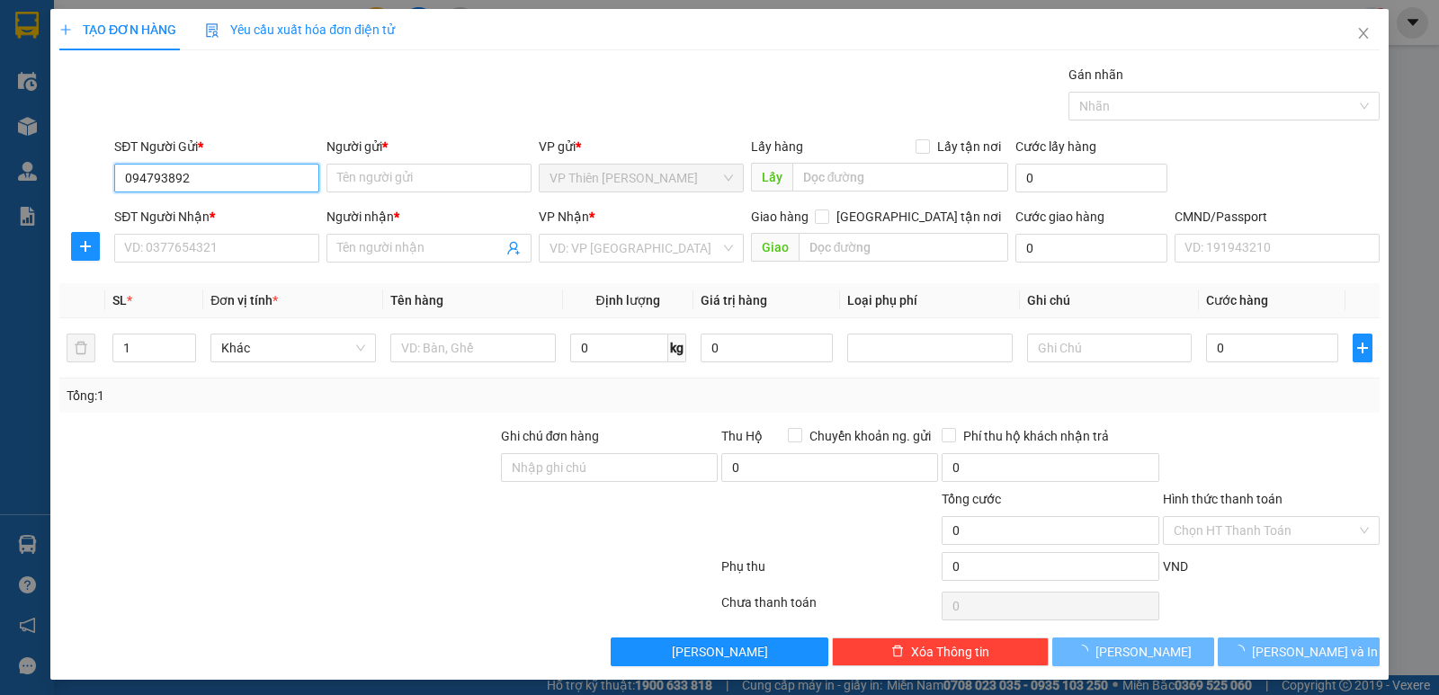
type input "0947938922"
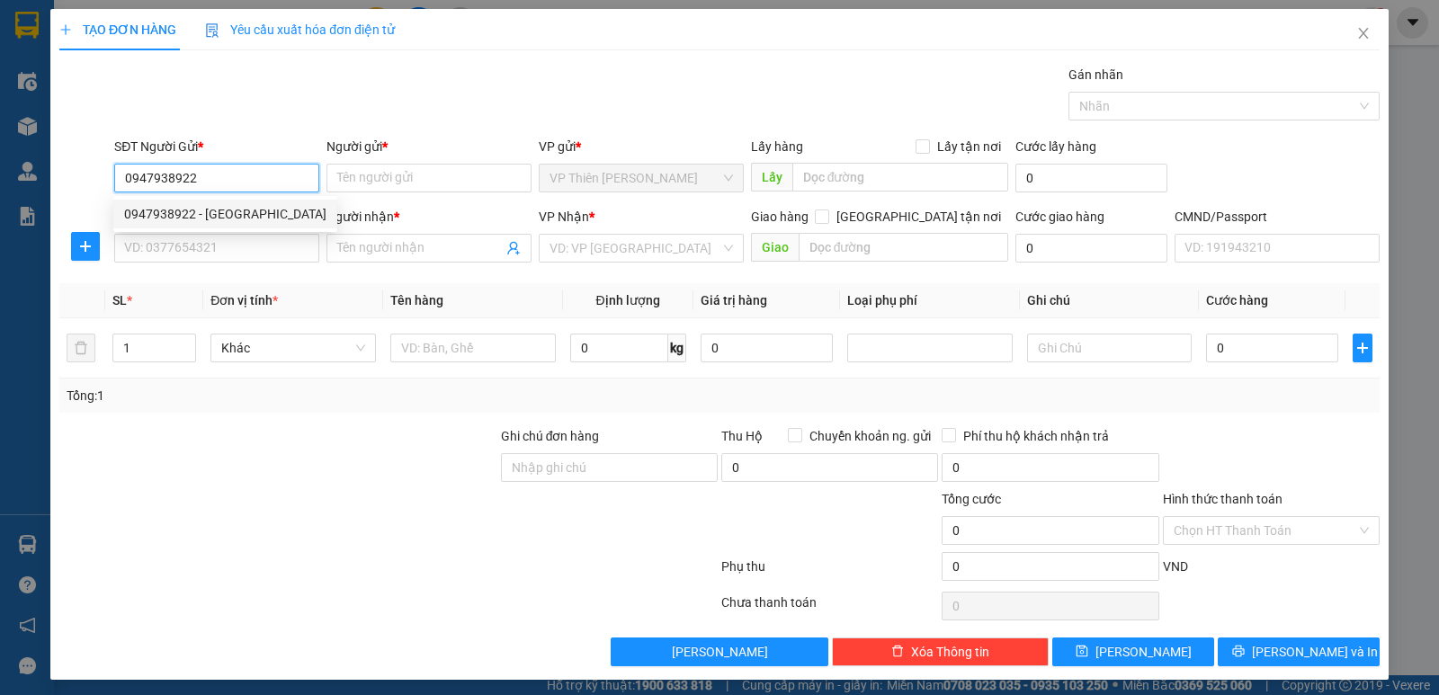
click at [221, 215] on div "0947938922 - ĐỨC" at bounding box center [225, 214] width 202 height 20
type input "ĐỨC"
type input "0947938922"
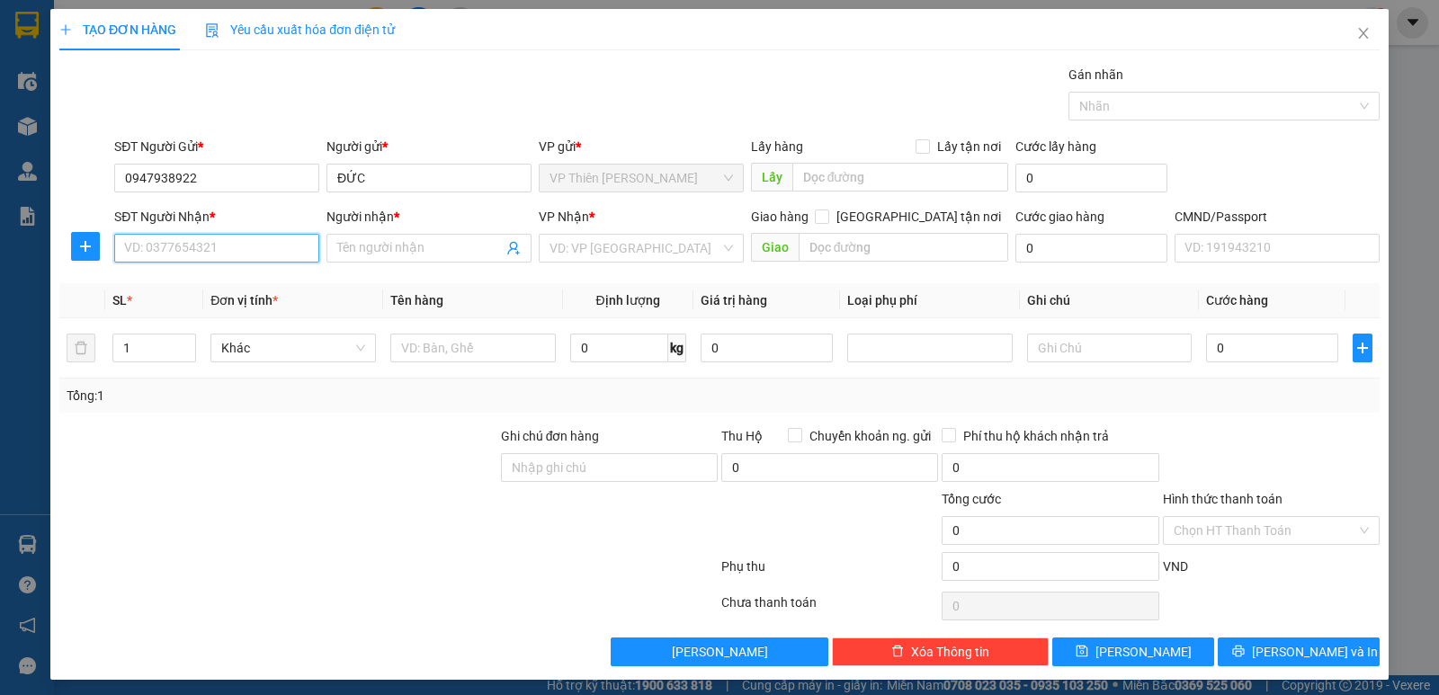
click at [223, 253] on input "SĐT Người Nhận *" at bounding box center [216, 248] width 205 height 29
click at [226, 281] on div "0862826188 - CHÂM NGSC" at bounding box center [225, 284] width 202 height 20
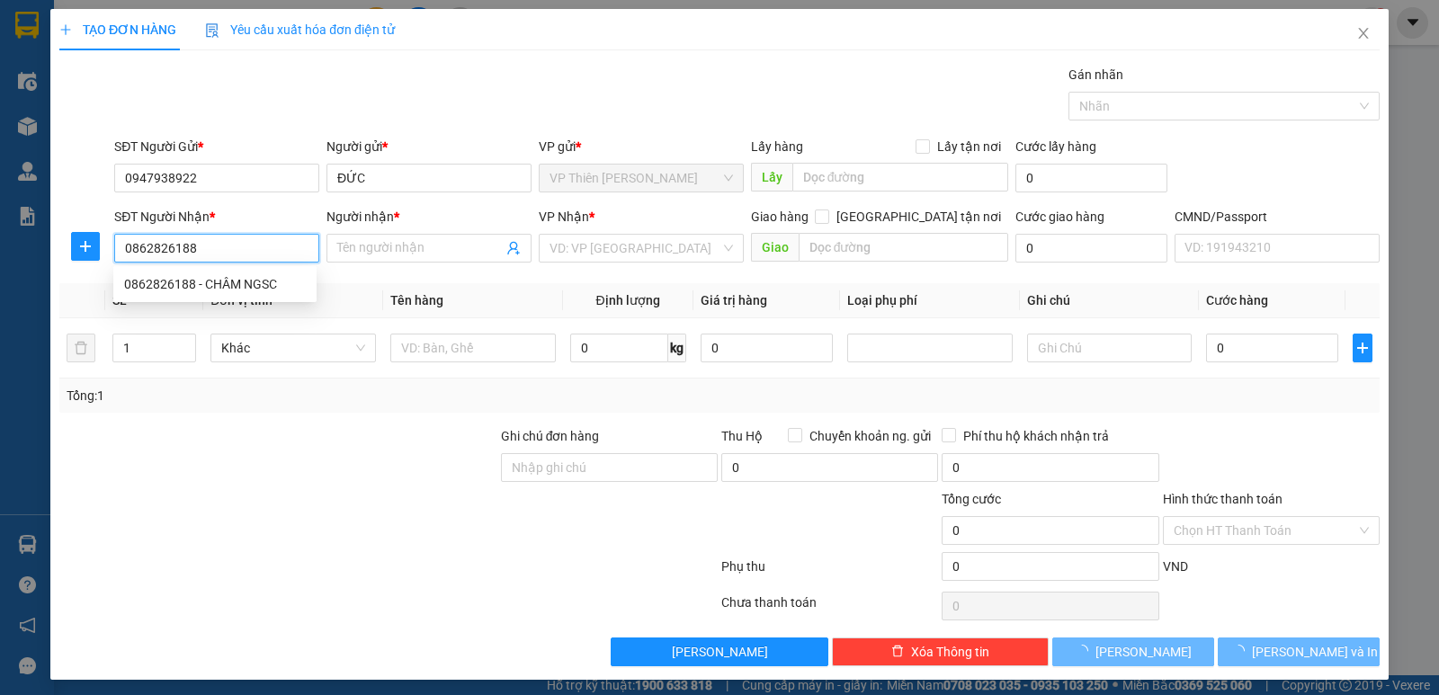
type input "0862826188"
click at [79, 250] on icon "plus" at bounding box center [85, 246] width 14 height 14
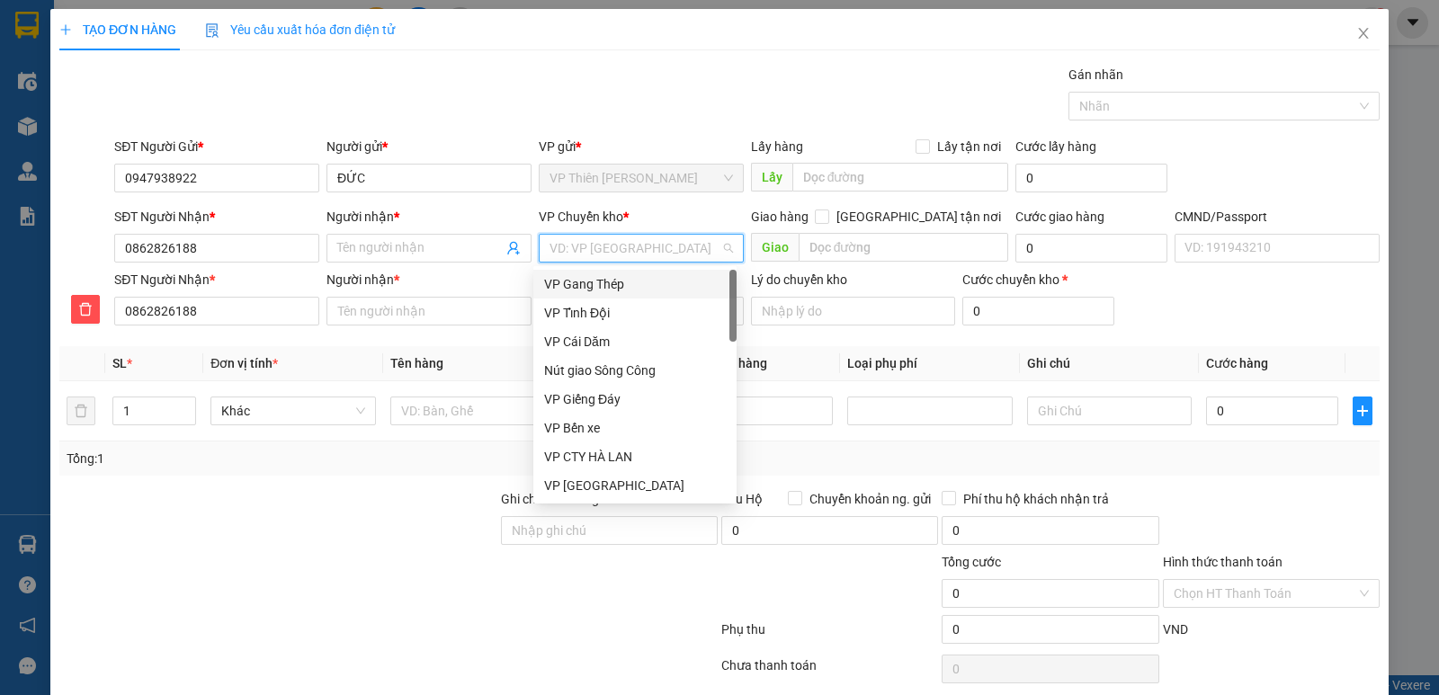
click at [646, 247] on input "search" at bounding box center [634, 248] width 171 height 27
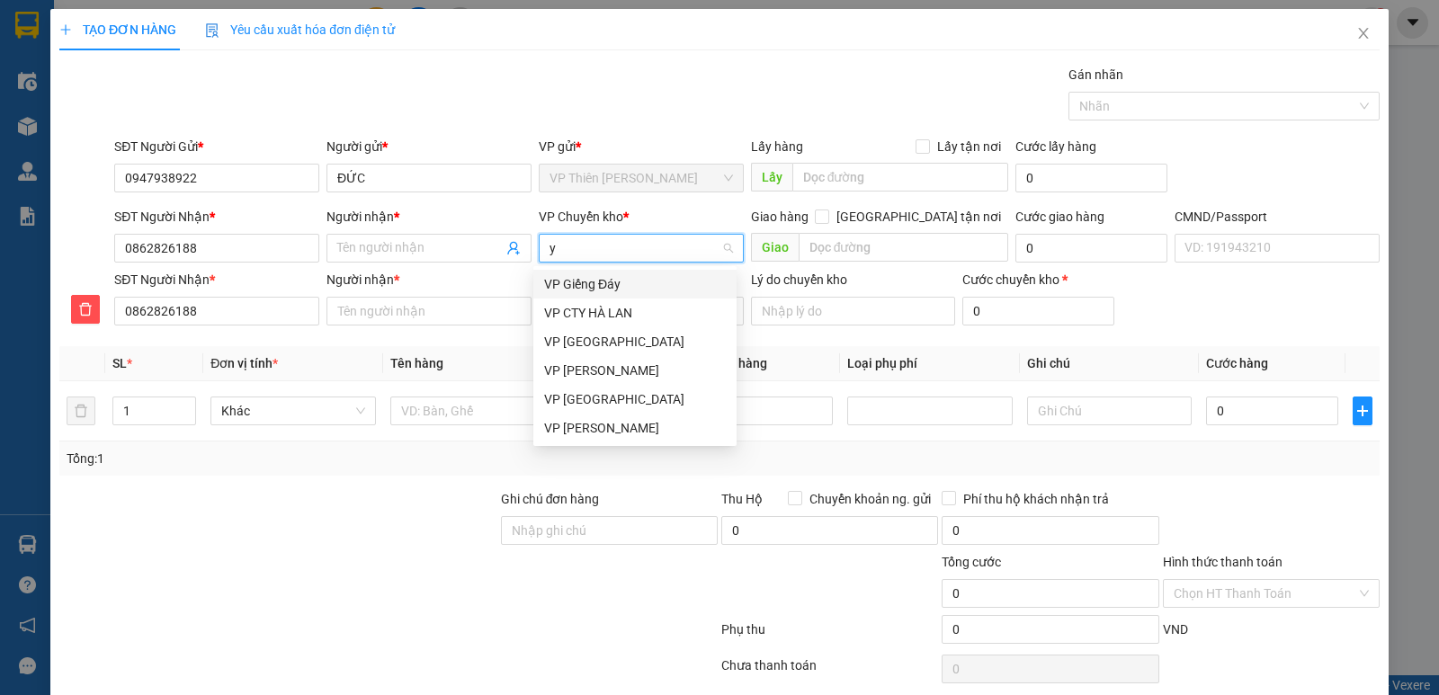
type input "ye"
type input "CHÂM NGSC"
click at [584, 286] on div "VP [GEOGRAPHIC_DATA]" at bounding box center [635, 284] width 182 height 20
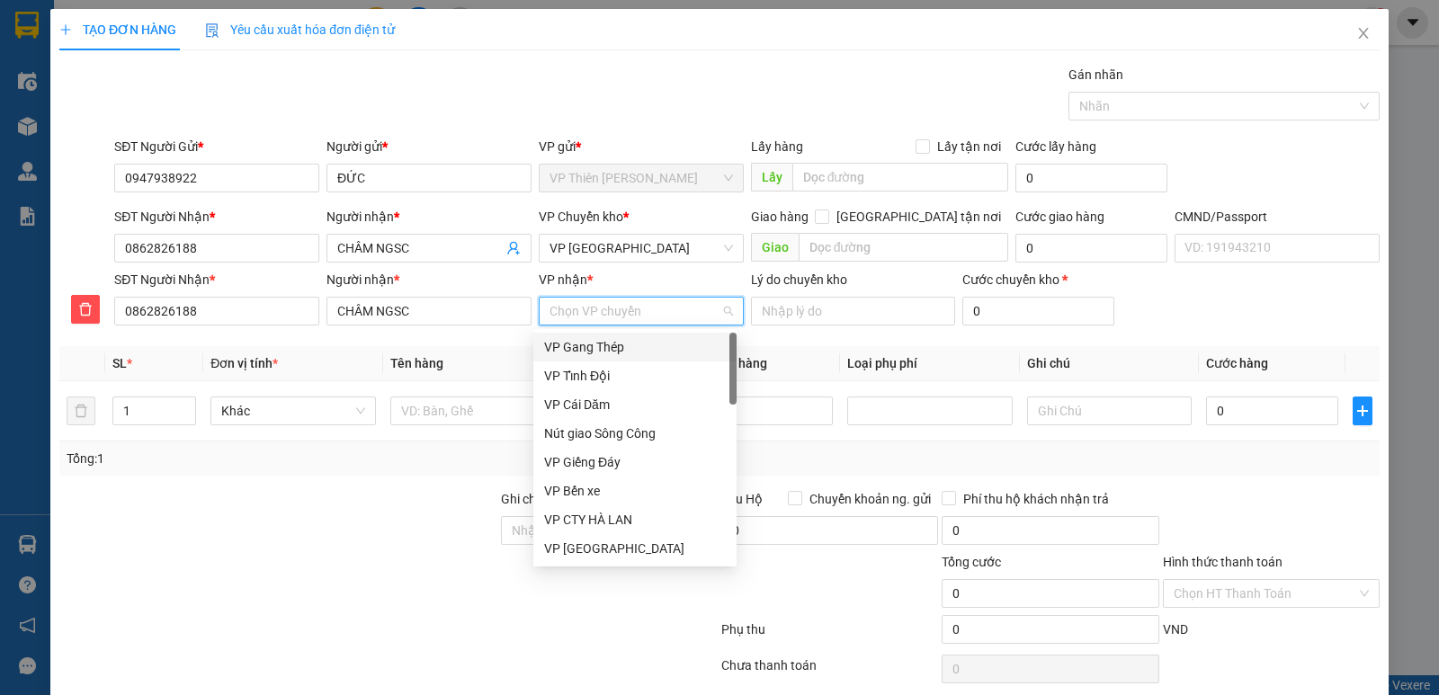
click at [630, 310] on input "VP nhận *" at bounding box center [634, 311] width 171 height 27
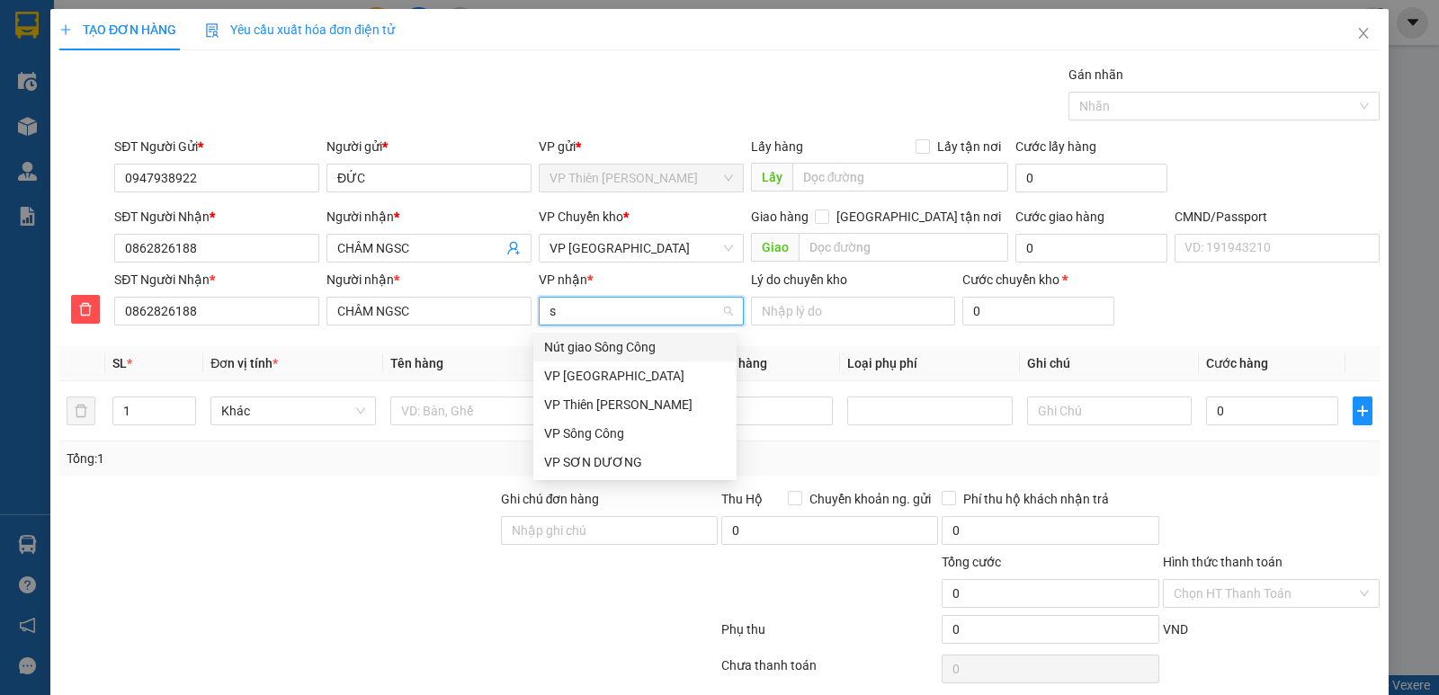
type input "so"
click at [594, 434] on div "VP Sông Công" at bounding box center [635, 434] width 182 height 20
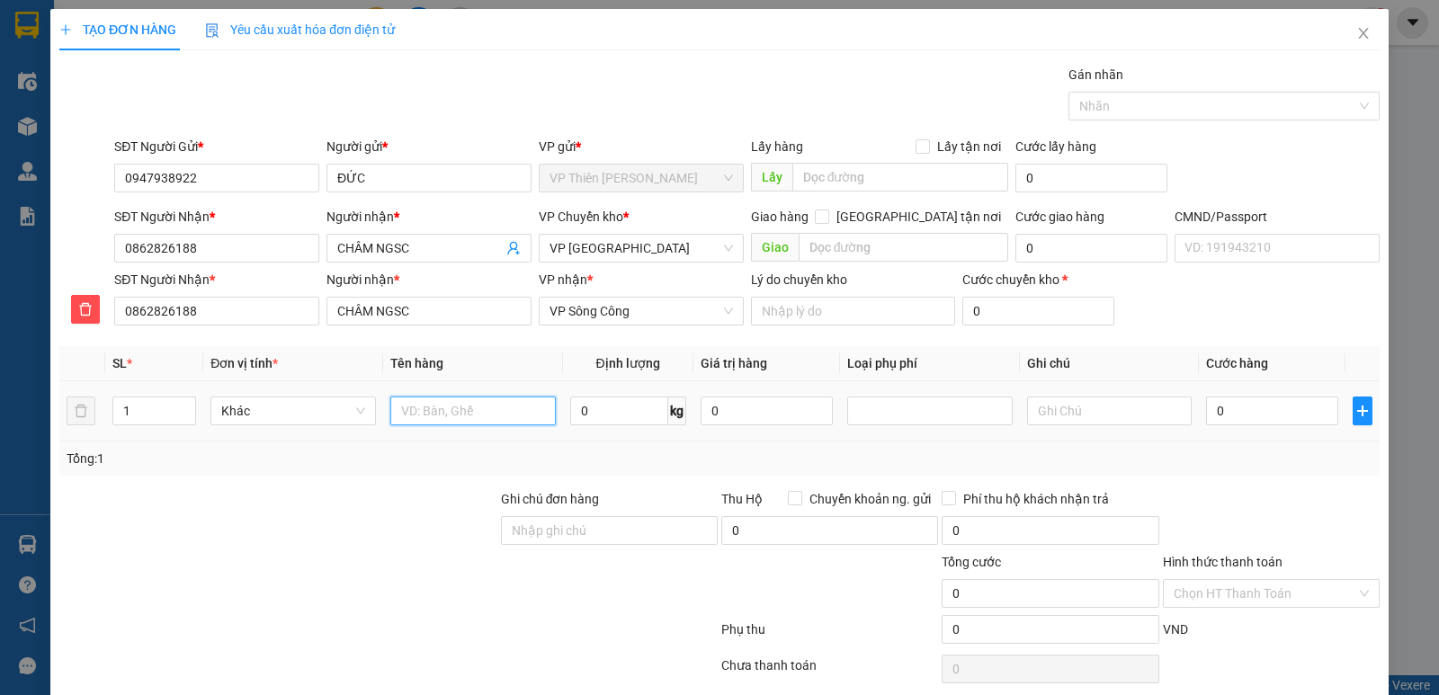
click at [489, 409] on input "text" at bounding box center [472, 411] width 165 height 29
type input "tải +thanh sắt"
click at [601, 409] on input "0" at bounding box center [619, 411] width 98 height 29
type input "10"
click at [1228, 406] on input "0" at bounding box center [1272, 411] width 132 height 29
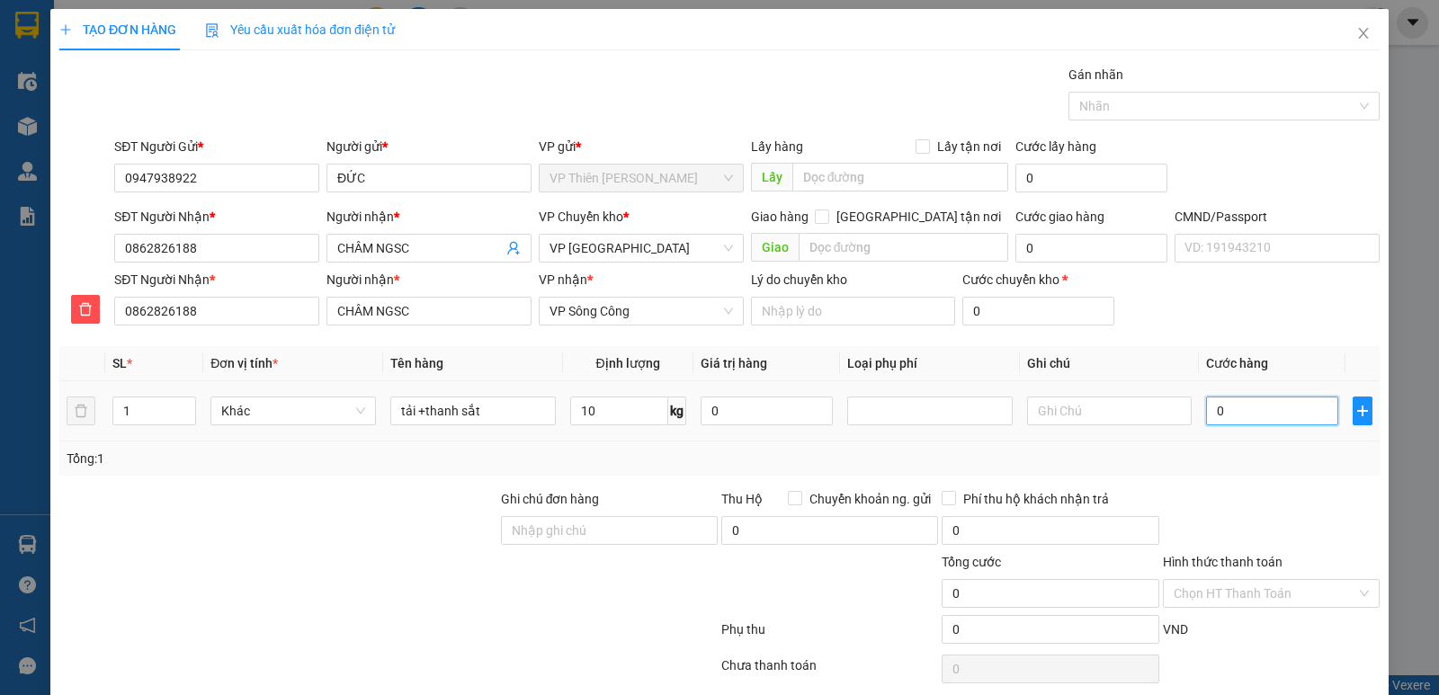
type input "4"
type input "40"
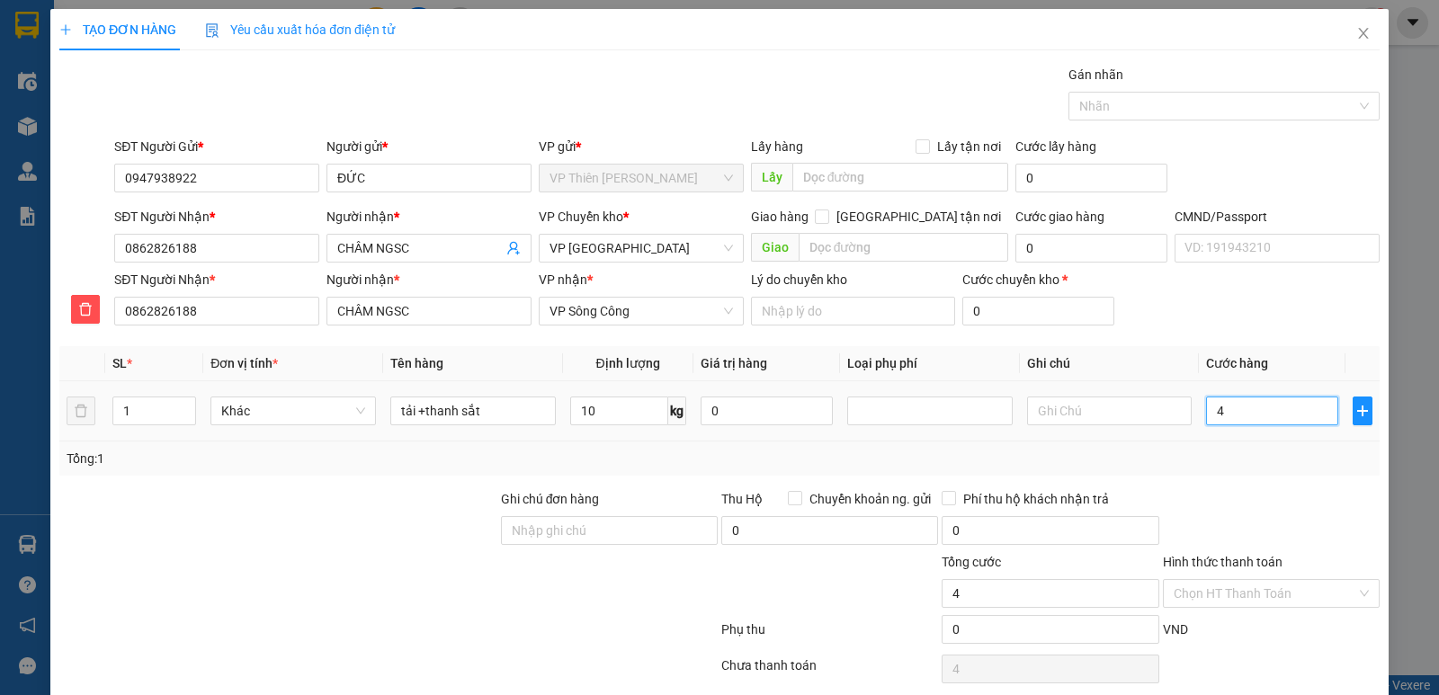
type input "40"
type input "400"
type input "4.000"
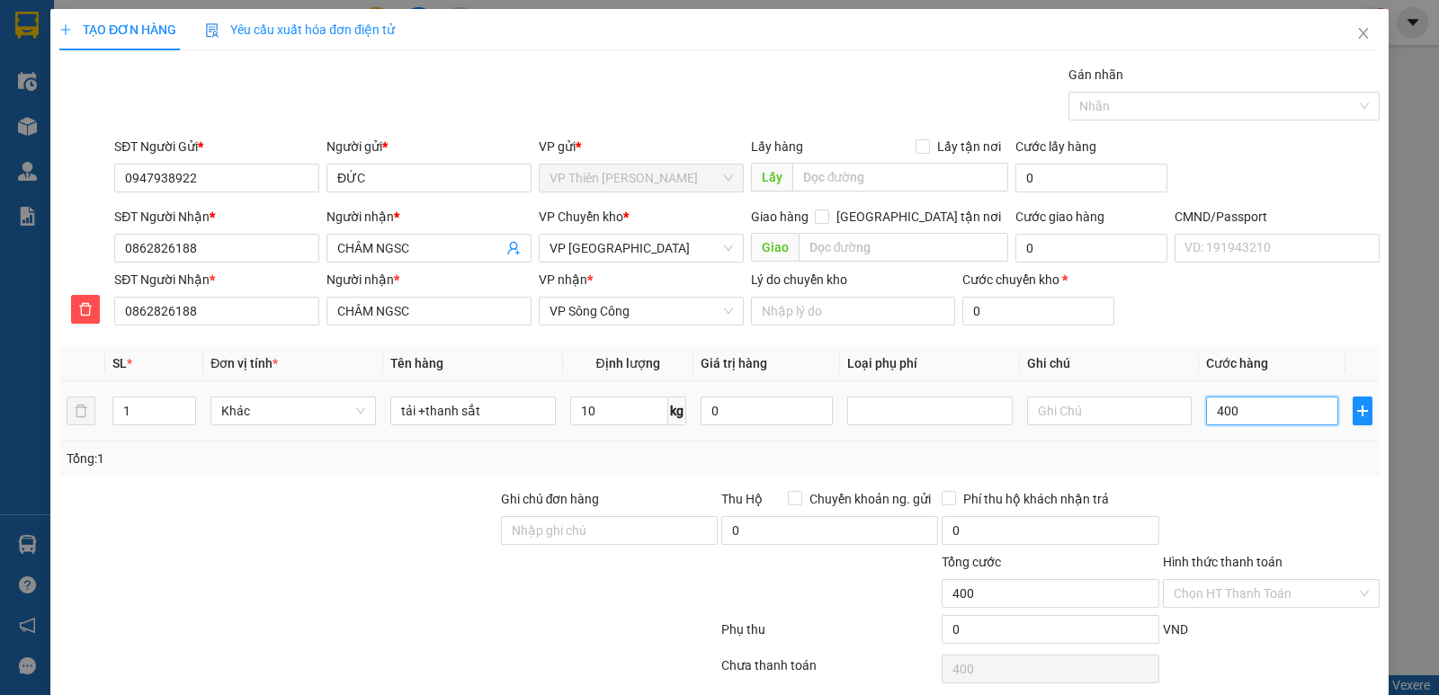
type input "4.000"
type input "40.000"
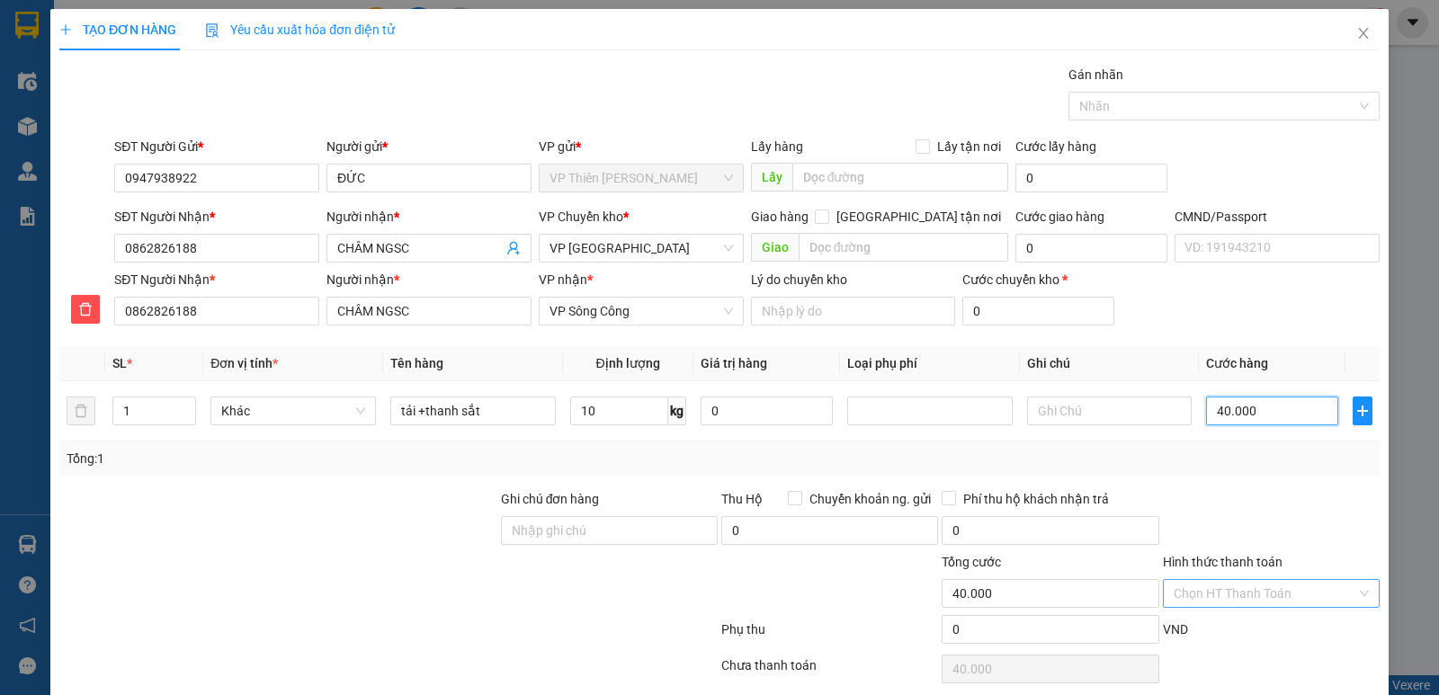
type input "40.000"
click at [1250, 594] on input "Hình thức thanh toán" at bounding box center [1265, 593] width 183 height 27
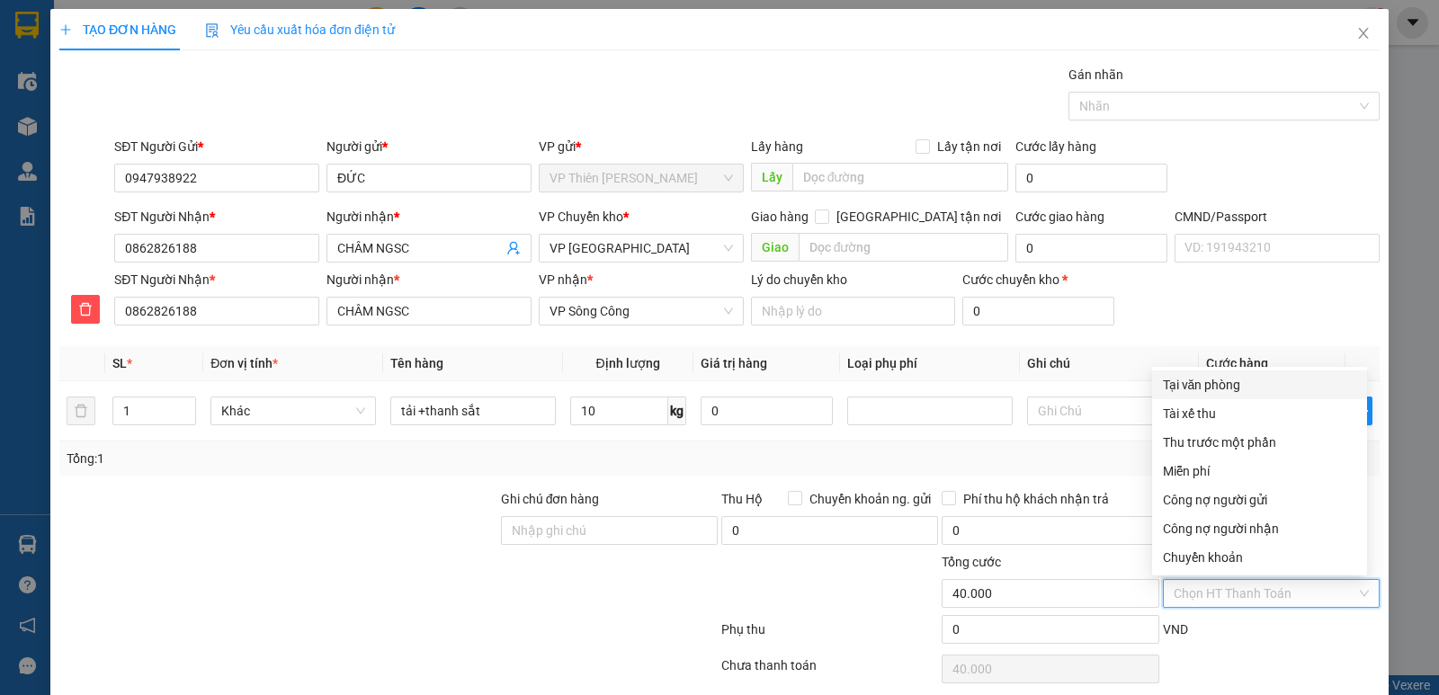
click at [1184, 384] on div "Tại văn phòng" at bounding box center [1259, 385] width 193 height 20
type input "0"
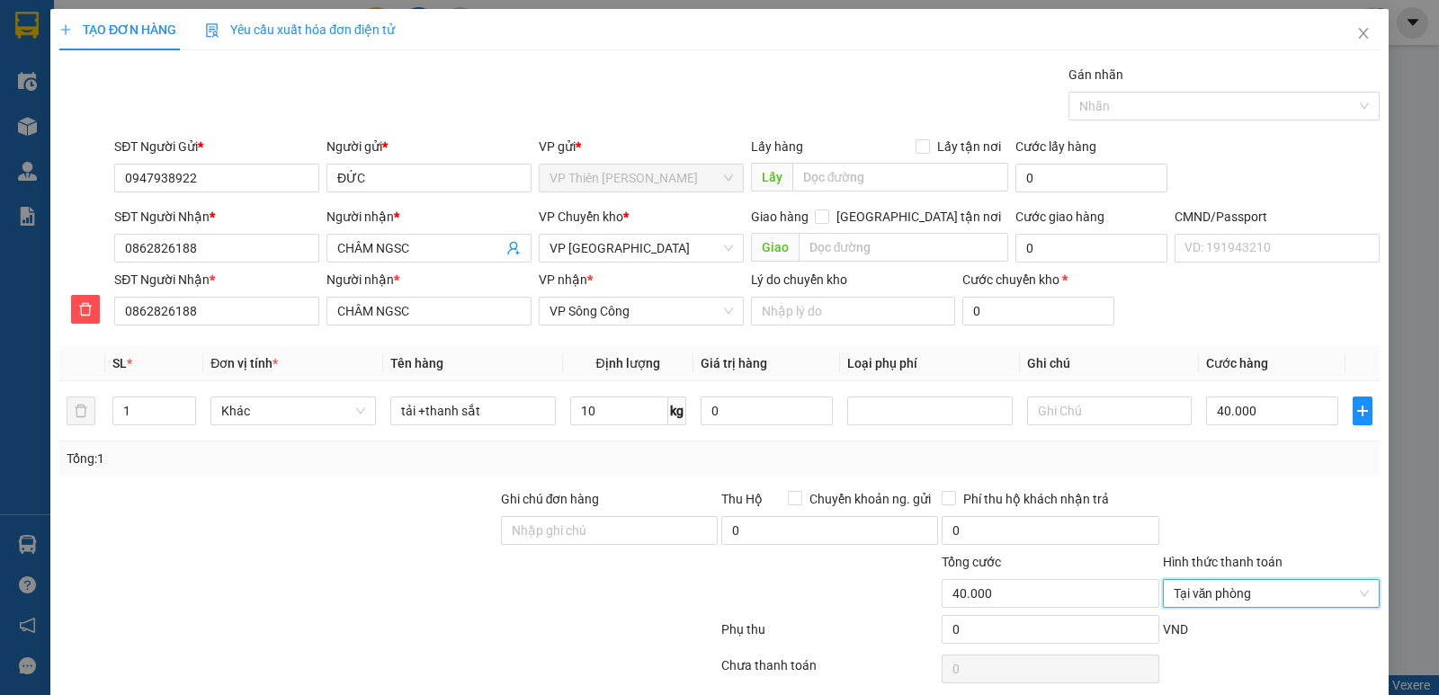
scroll to position [69, 0]
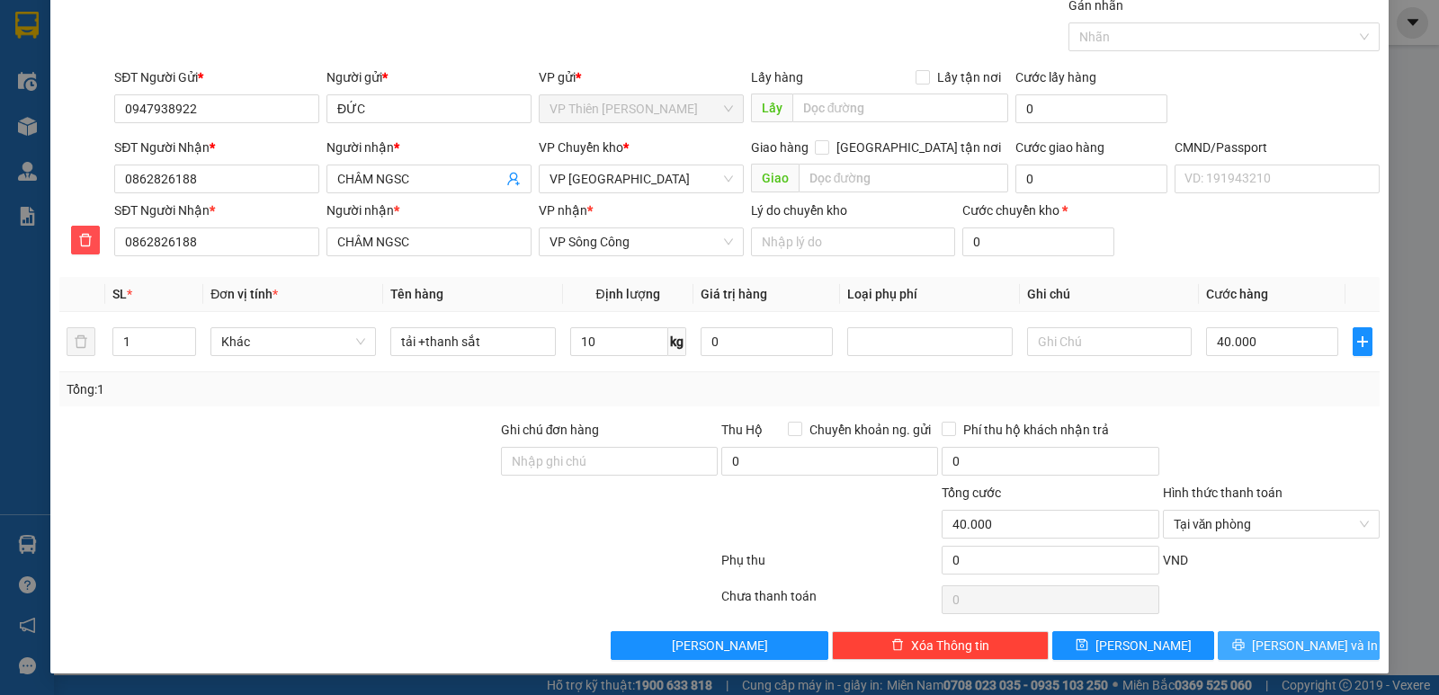
click at [1294, 654] on span "Lưu và In" at bounding box center [1315, 646] width 126 height 20
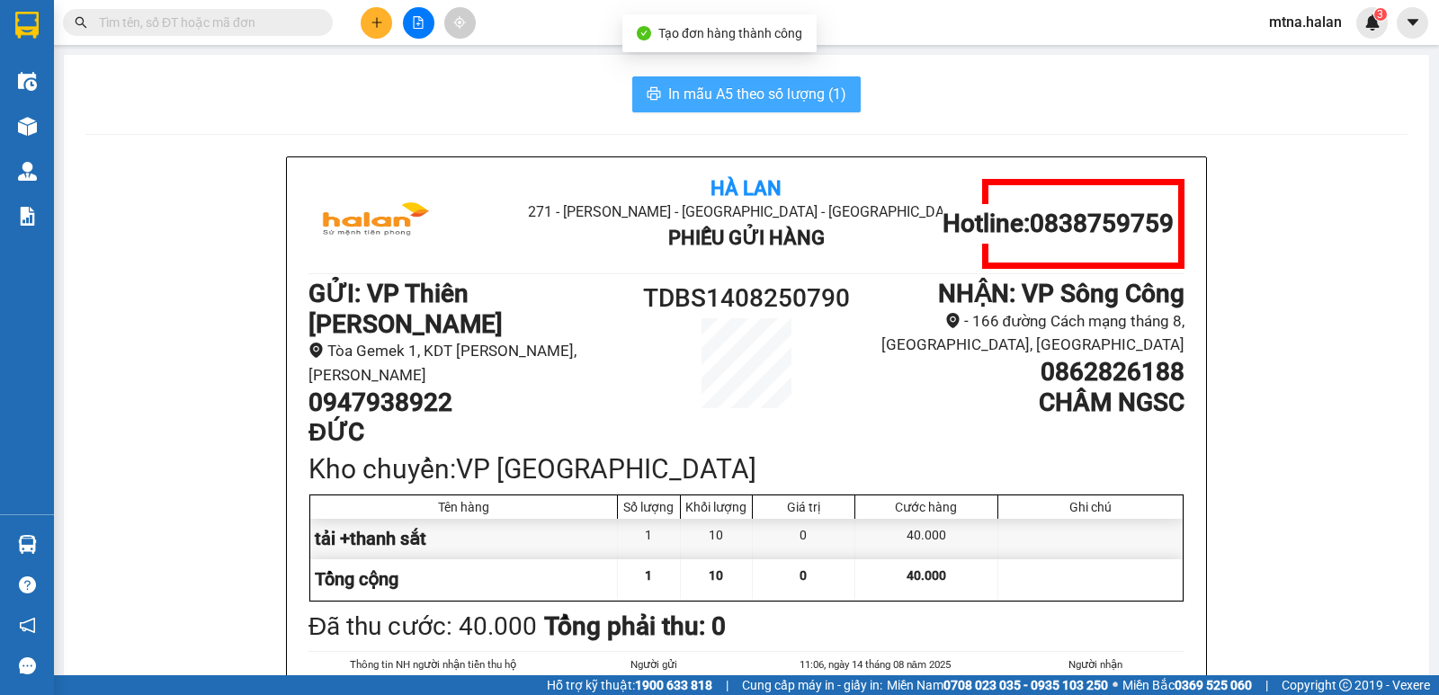
click at [707, 97] on span "In mẫu A5 theo số lượng (1)" at bounding box center [757, 94] width 178 height 22
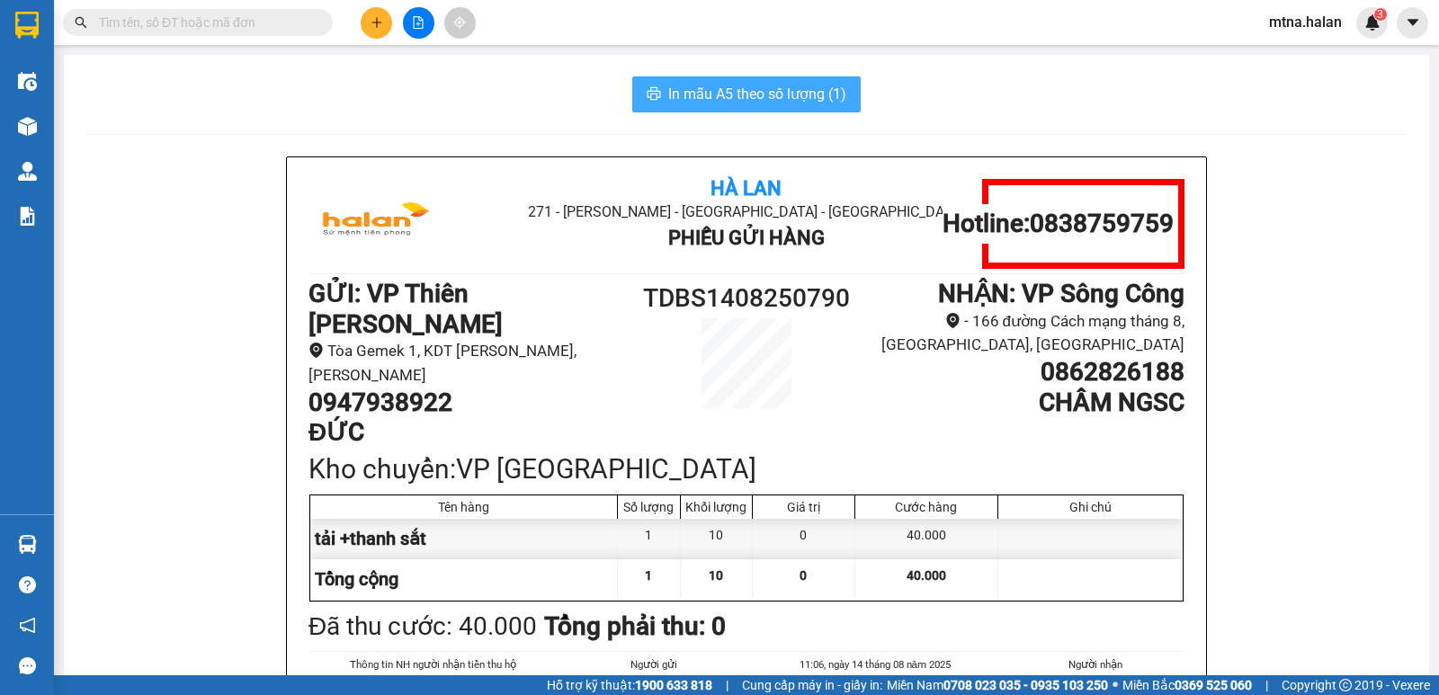
click at [707, 97] on span "In mẫu A5 theo số lượng (1)" at bounding box center [757, 94] width 178 height 22
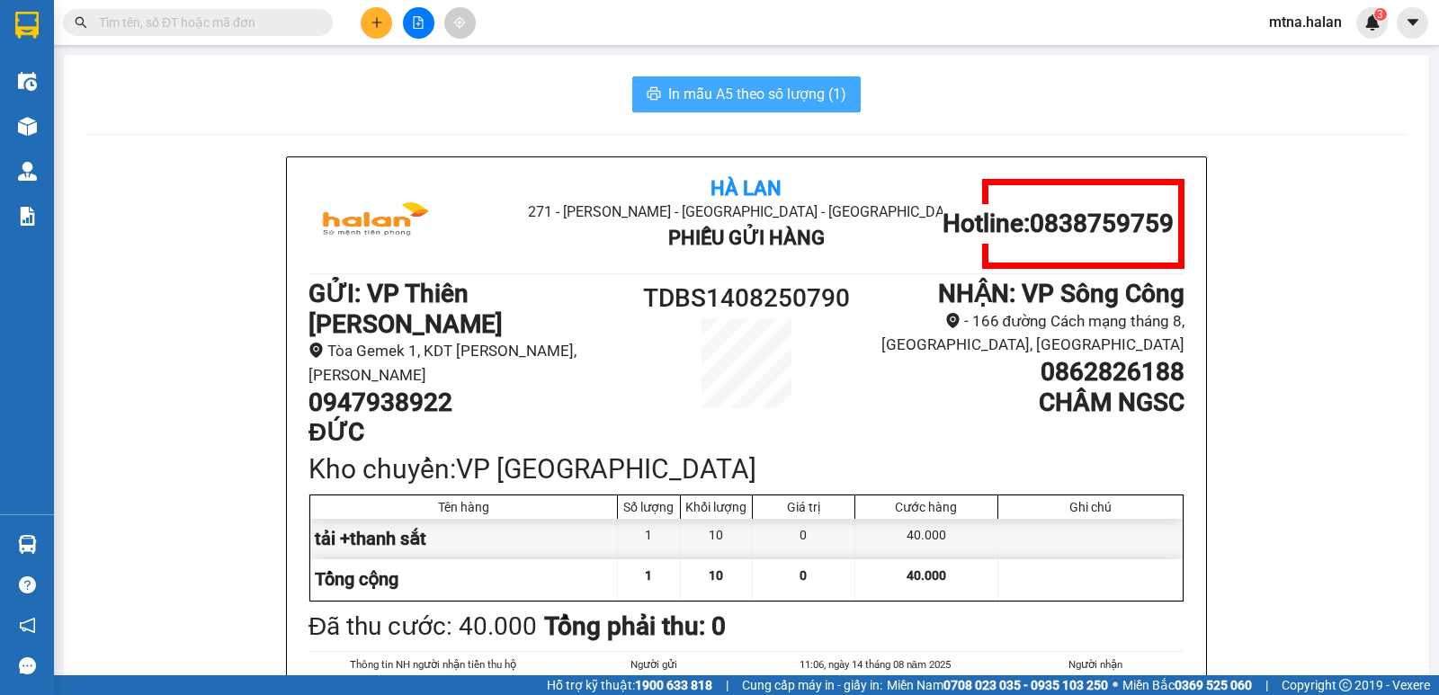
click at [707, 97] on span "In mẫu A5 theo số lượng (1)" at bounding box center [757, 94] width 178 height 22
click at [668, 101] on span "In mẫu A5 theo số lượng (1)" at bounding box center [757, 94] width 178 height 22
click at [768, 96] on span "In mẫu A5 theo số lượng (1)" at bounding box center [757, 94] width 178 height 22
click at [771, 99] on span "In mẫu A5 theo số lượng (1)" at bounding box center [757, 94] width 178 height 22
click at [772, 96] on span "In mẫu A5 theo số lượng (1)" at bounding box center [757, 94] width 178 height 22
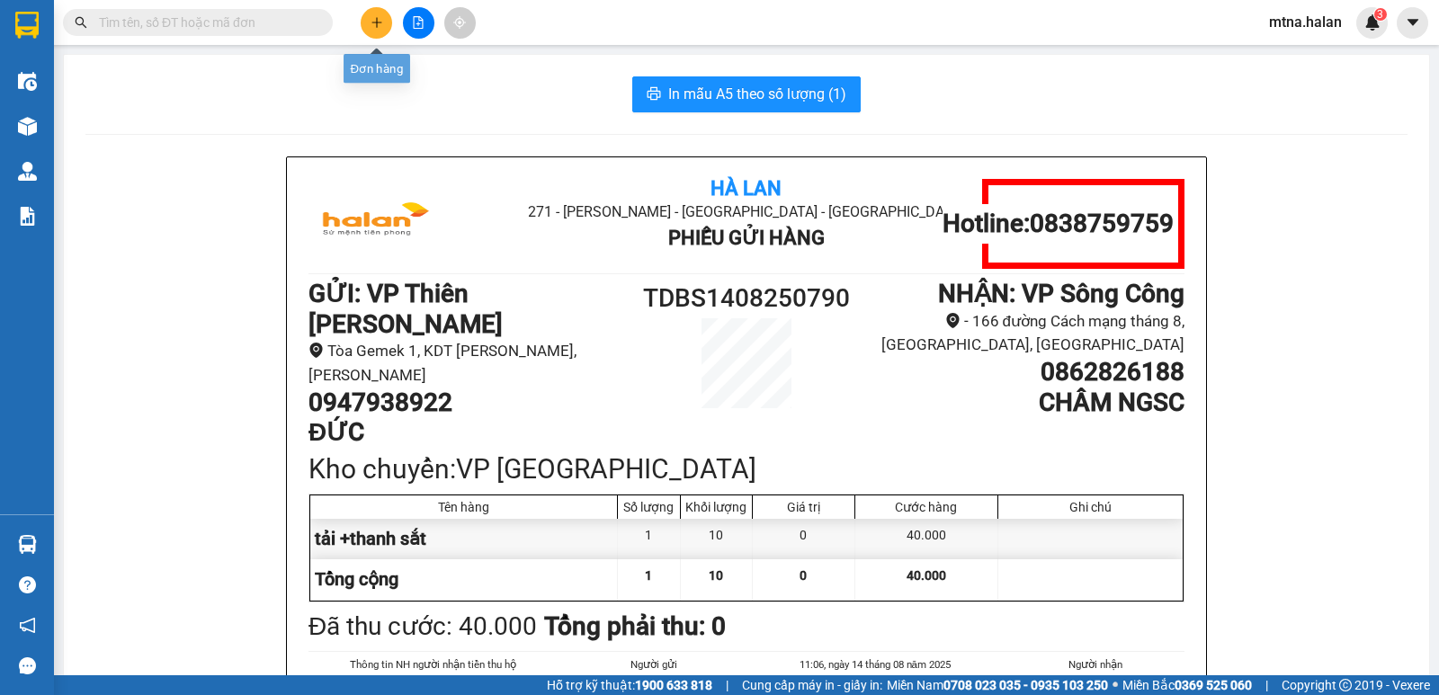
click at [372, 16] on icon "plus" at bounding box center [376, 22] width 13 height 13
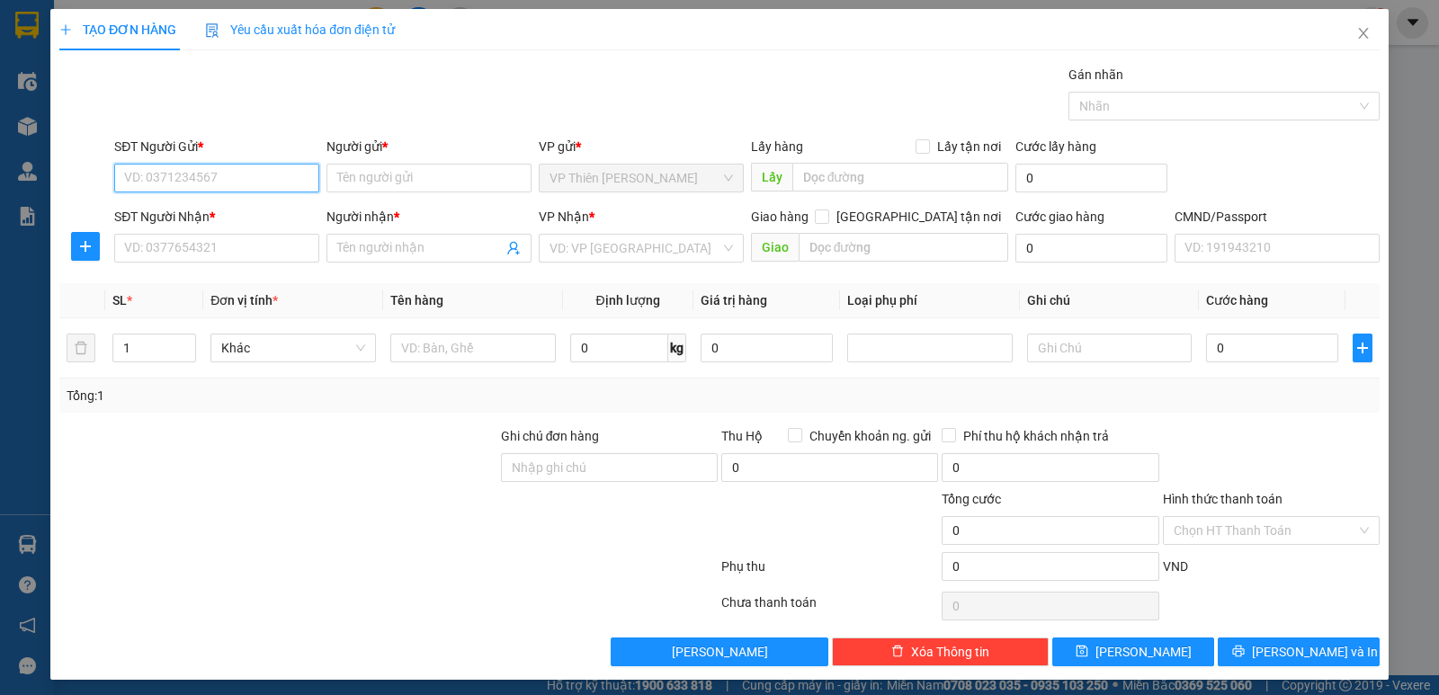
click at [219, 175] on input "SĐT Người Gửi *" at bounding box center [216, 178] width 205 height 29
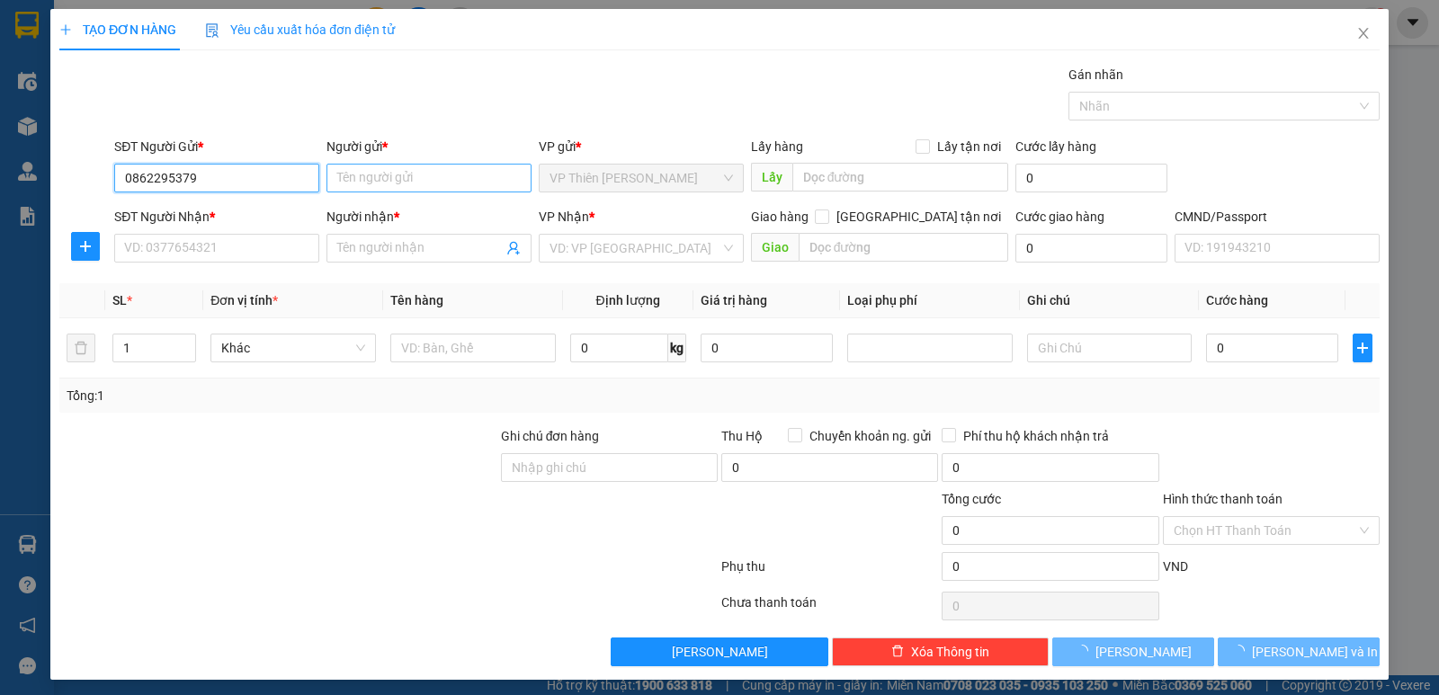
type input "0862295379"
click at [419, 173] on input "Người gửi *" at bounding box center [428, 178] width 205 height 29
click at [229, 179] on input "0862295379" at bounding box center [216, 178] width 205 height 29
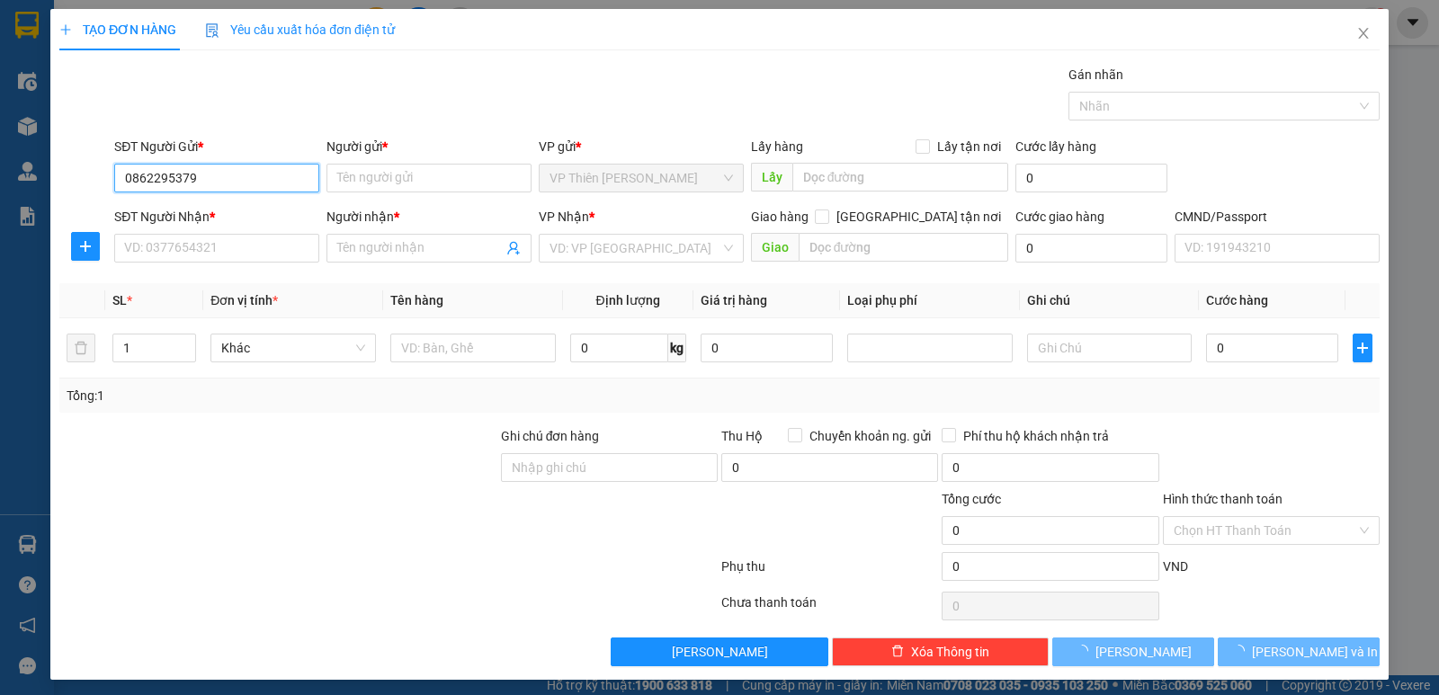
click at [229, 179] on input "0862295379" at bounding box center [216, 178] width 205 height 29
click at [410, 172] on input "Người gửi *" at bounding box center [428, 178] width 205 height 29
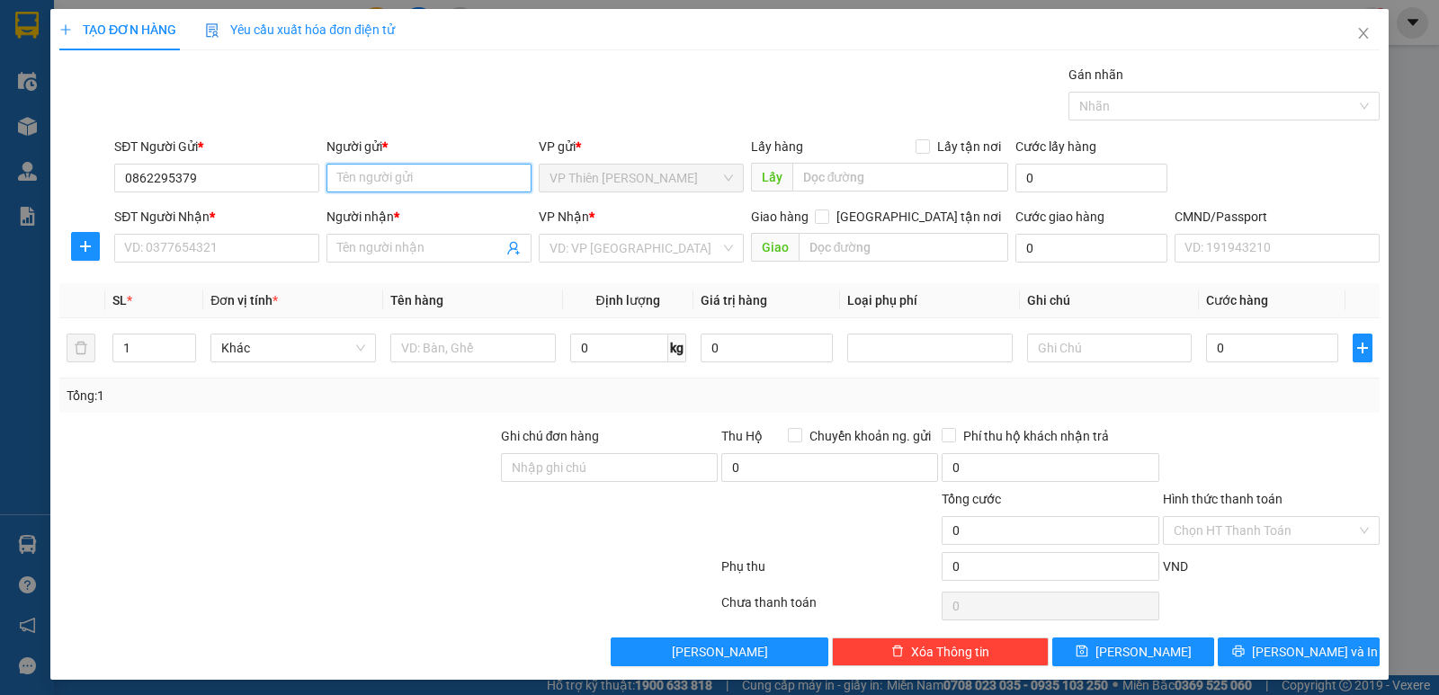
click at [409, 182] on input "Người gửi *" at bounding box center [428, 178] width 205 height 29
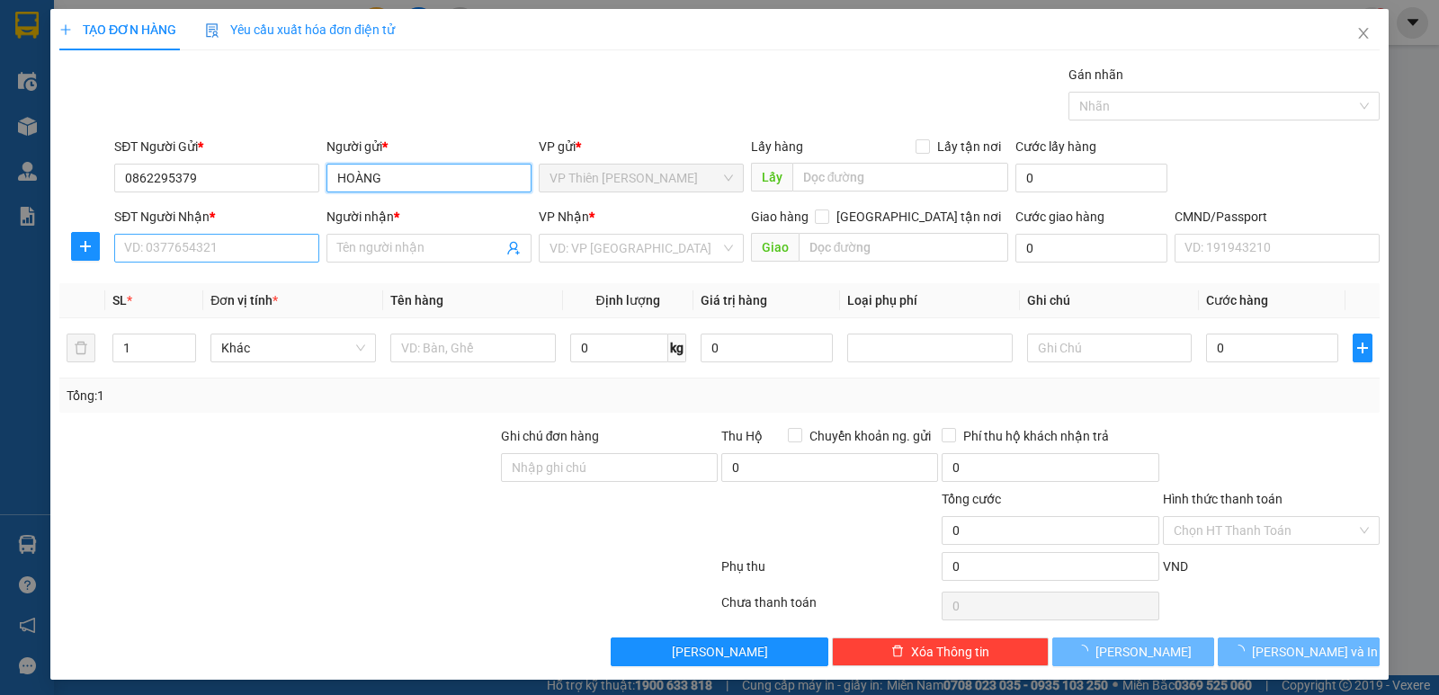
type input "HOÀNG"
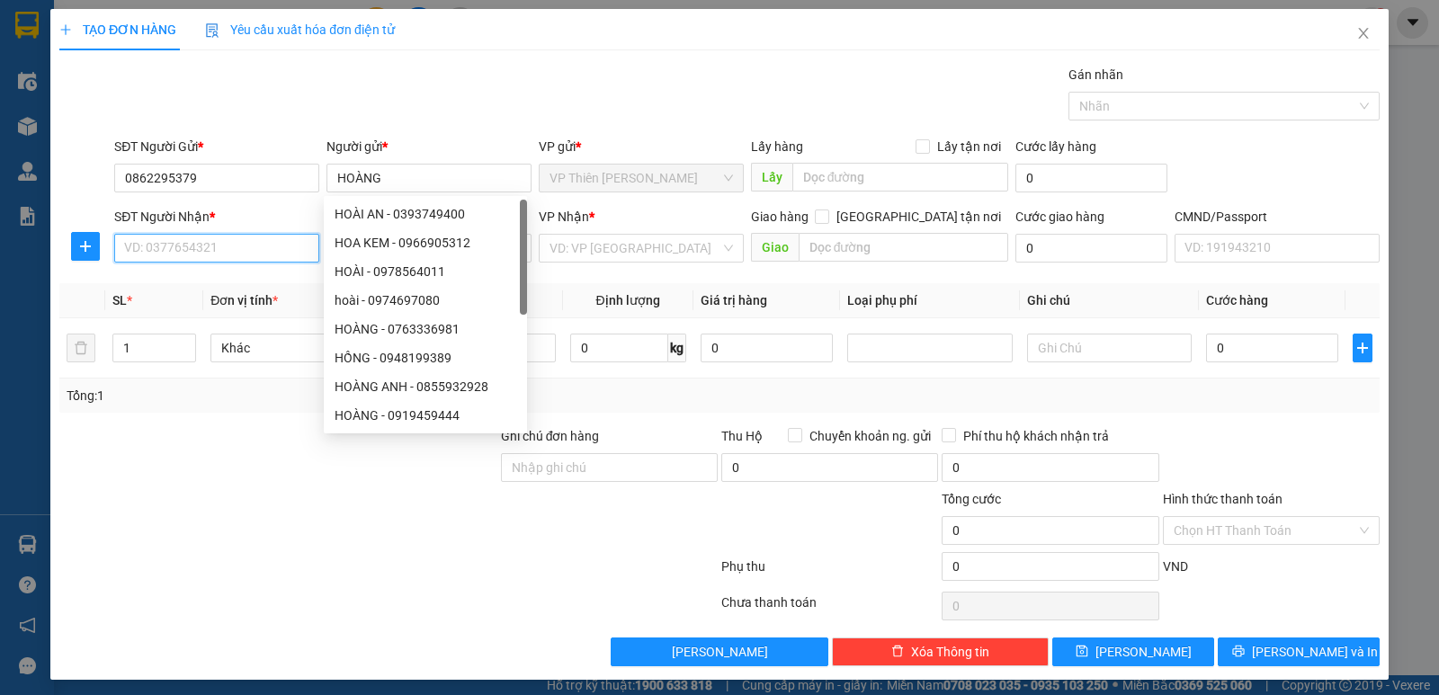
click at [214, 241] on input "SĐT Người Nhận *" at bounding box center [216, 248] width 205 height 29
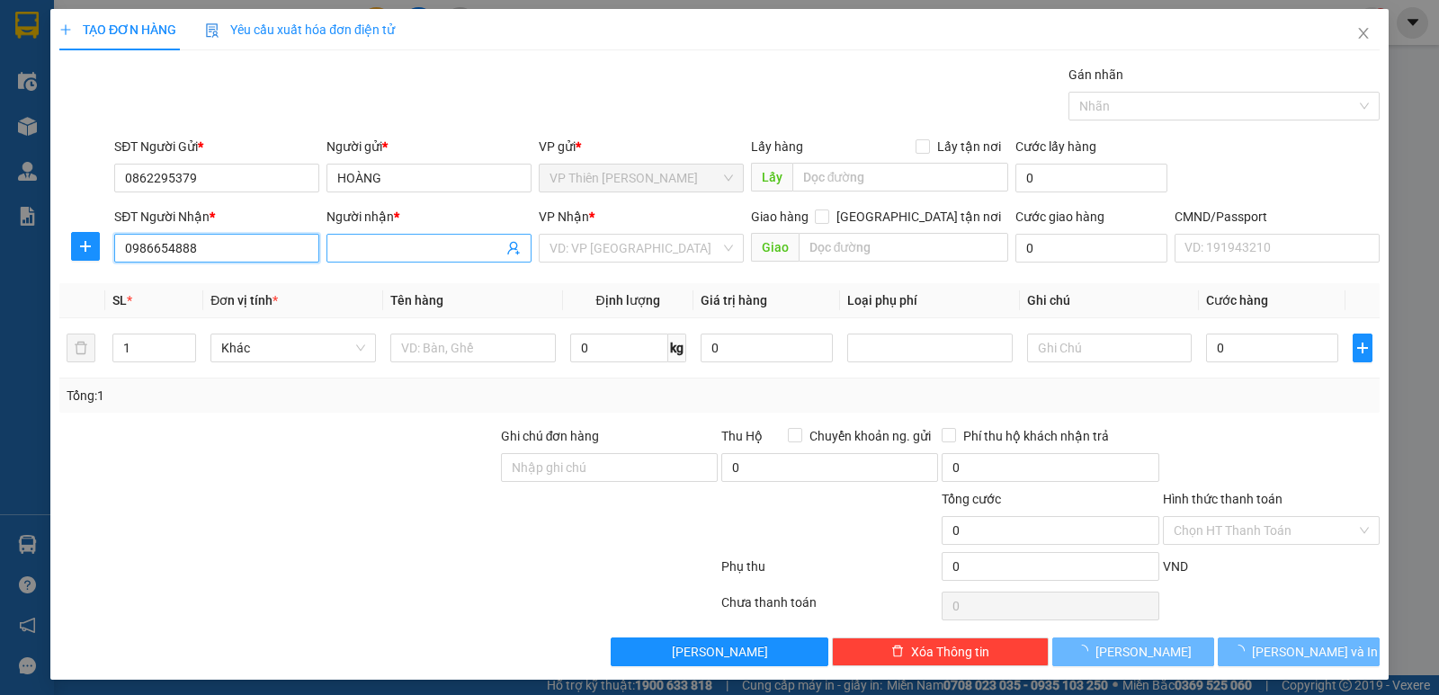
type input "0986654888"
click at [434, 249] on input "Người nhận *" at bounding box center [419, 248] width 165 height 20
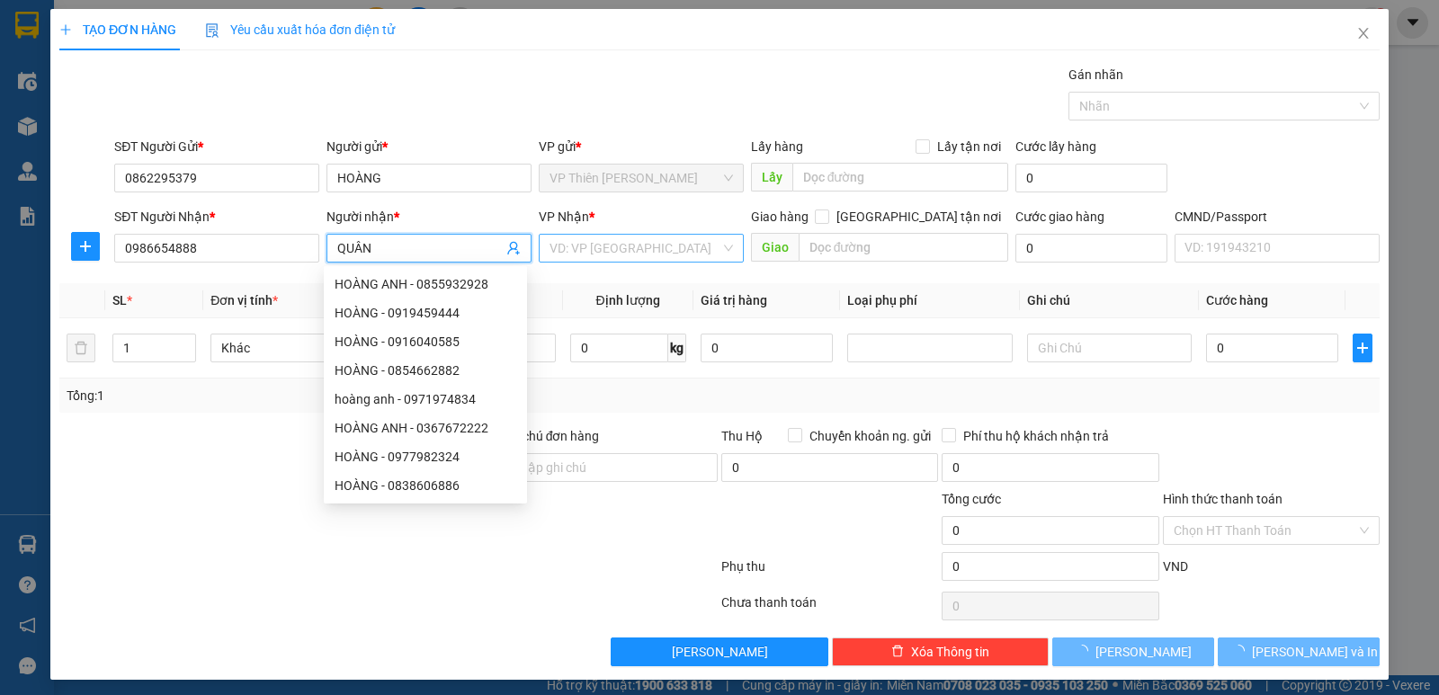
type input "QUÂN"
click at [628, 246] on input "search" at bounding box center [634, 248] width 171 height 27
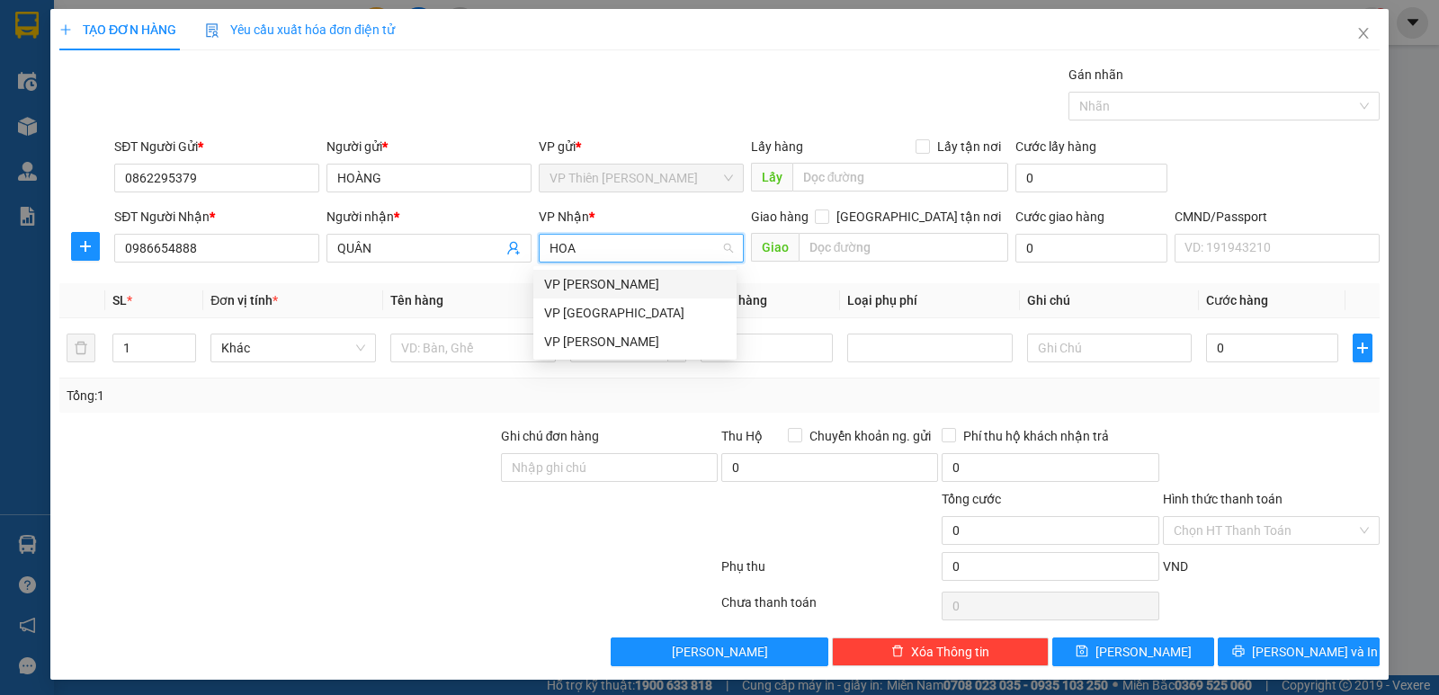
type input "HOAN"
click at [601, 306] on div "VP [PERSON_NAME]" at bounding box center [635, 313] width 182 height 20
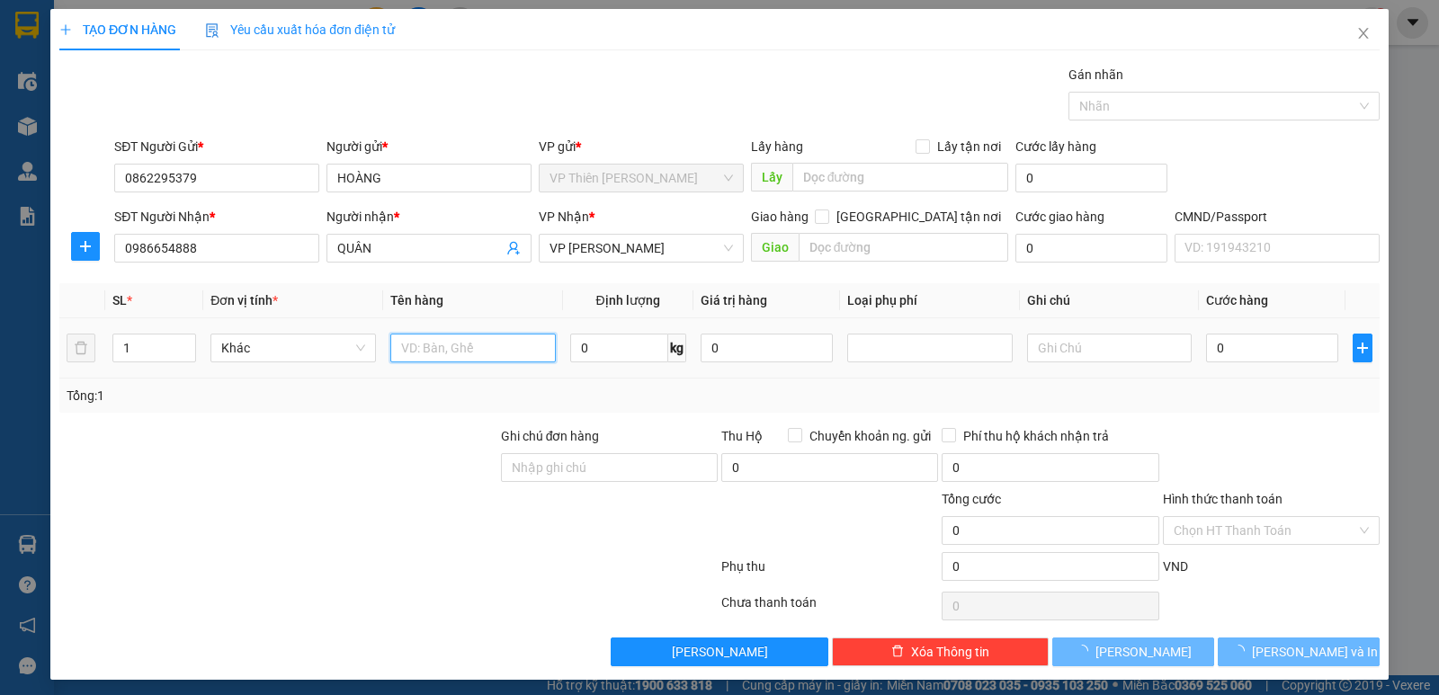
click at [519, 356] on input "text" at bounding box center [472, 348] width 165 height 29
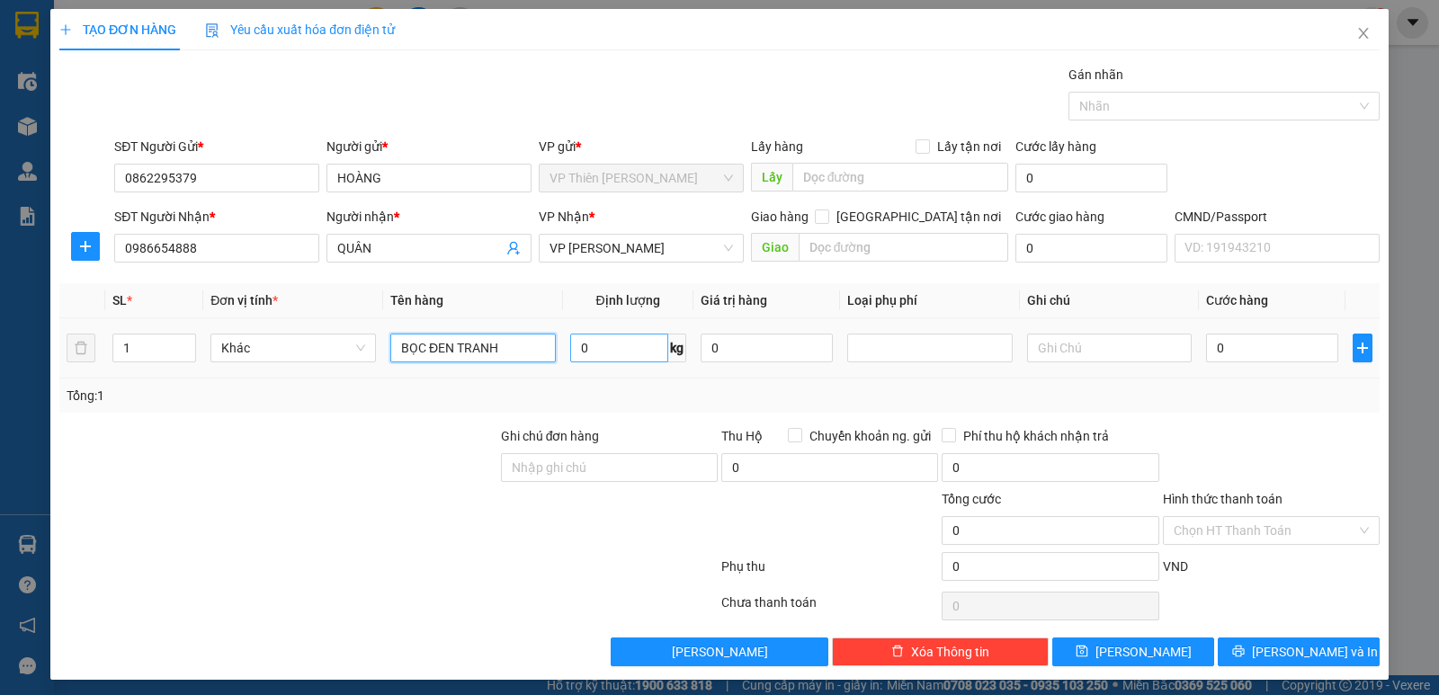
type input "BỌC ĐEN TRANH"
click at [611, 346] on input "0" at bounding box center [619, 348] width 98 height 29
type input "1"
click at [1238, 347] on input "0" at bounding box center [1272, 348] width 132 height 29
type input "3"
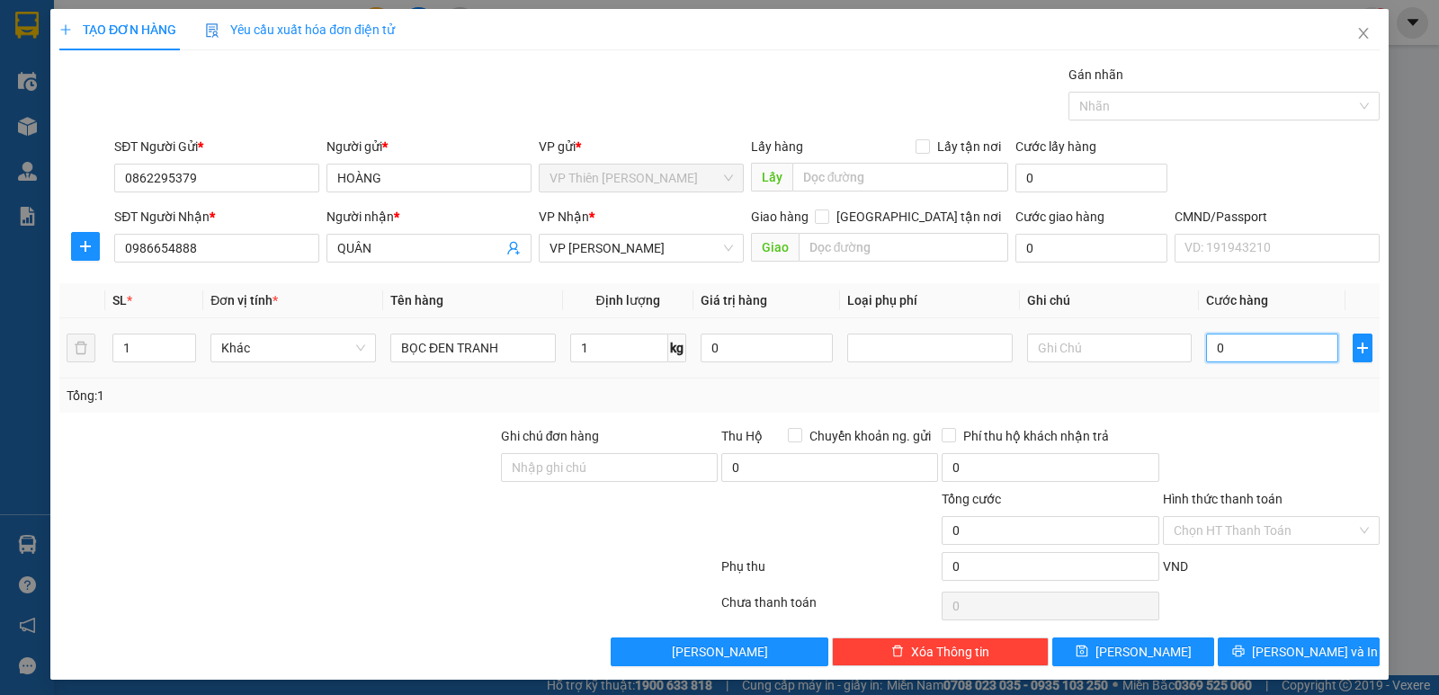
type input "3"
type input "35"
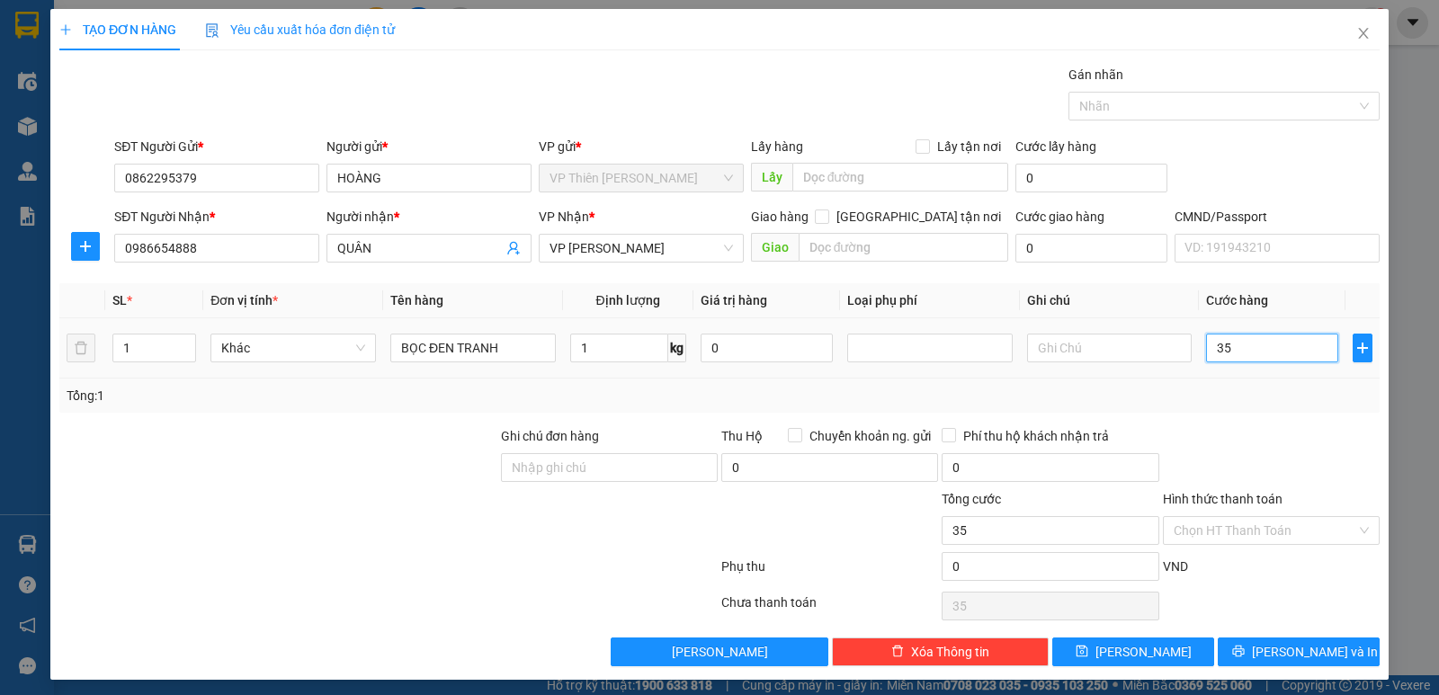
type input "350"
type input "3.500"
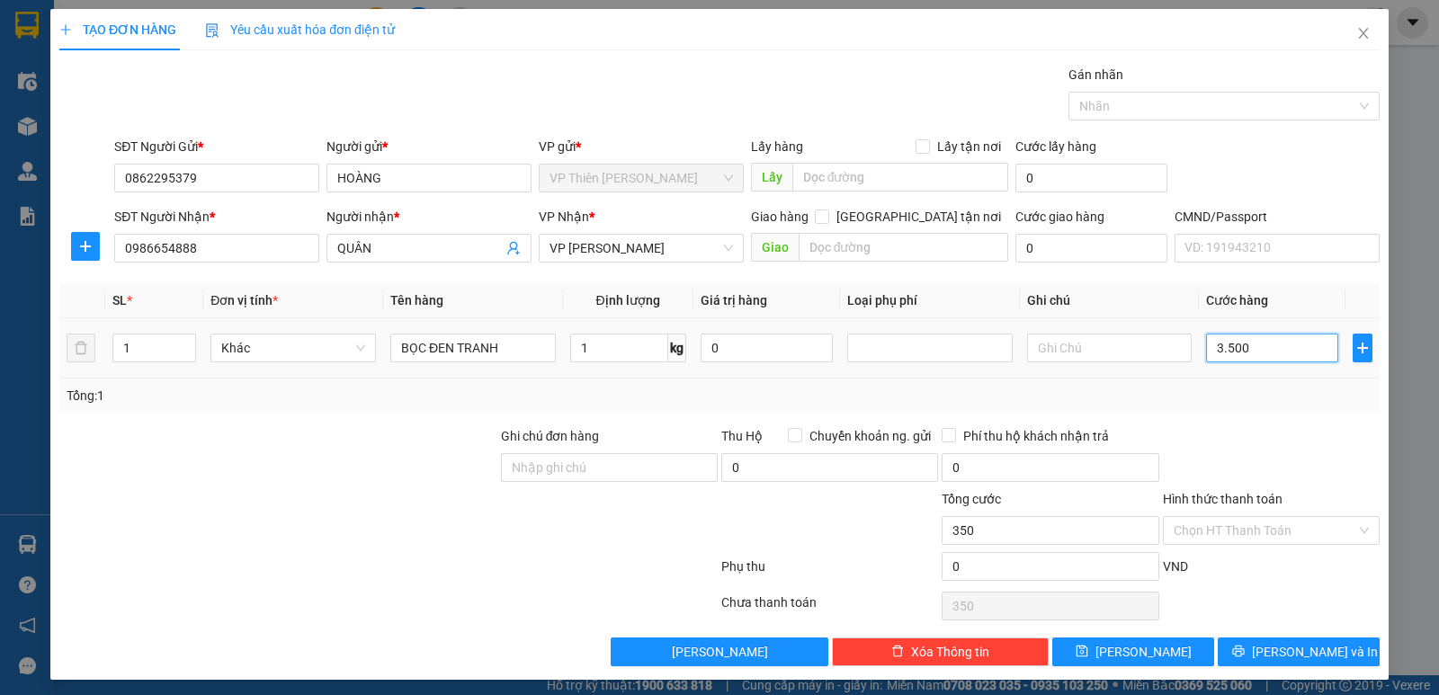
type input "3.500"
type input "35.000"
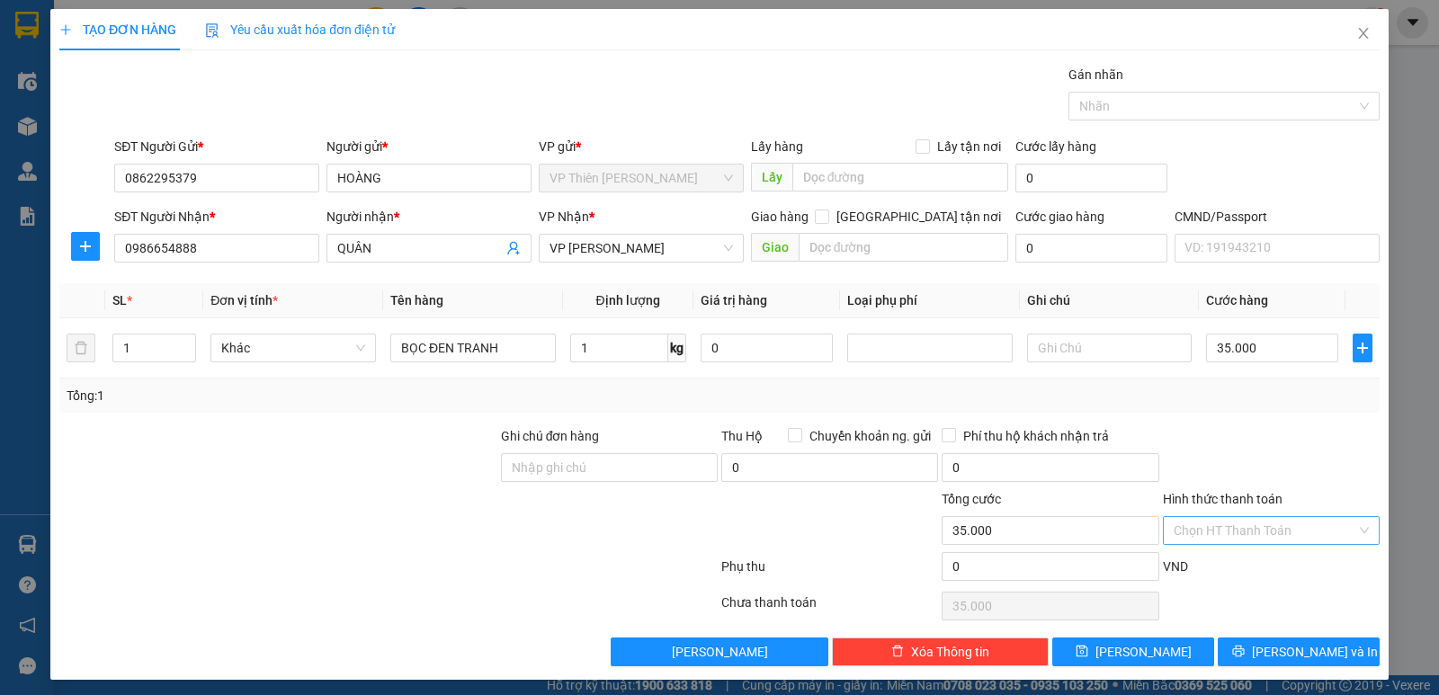
click at [1236, 534] on input "Hình thức thanh toán" at bounding box center [1265, 530] width 183 height 27
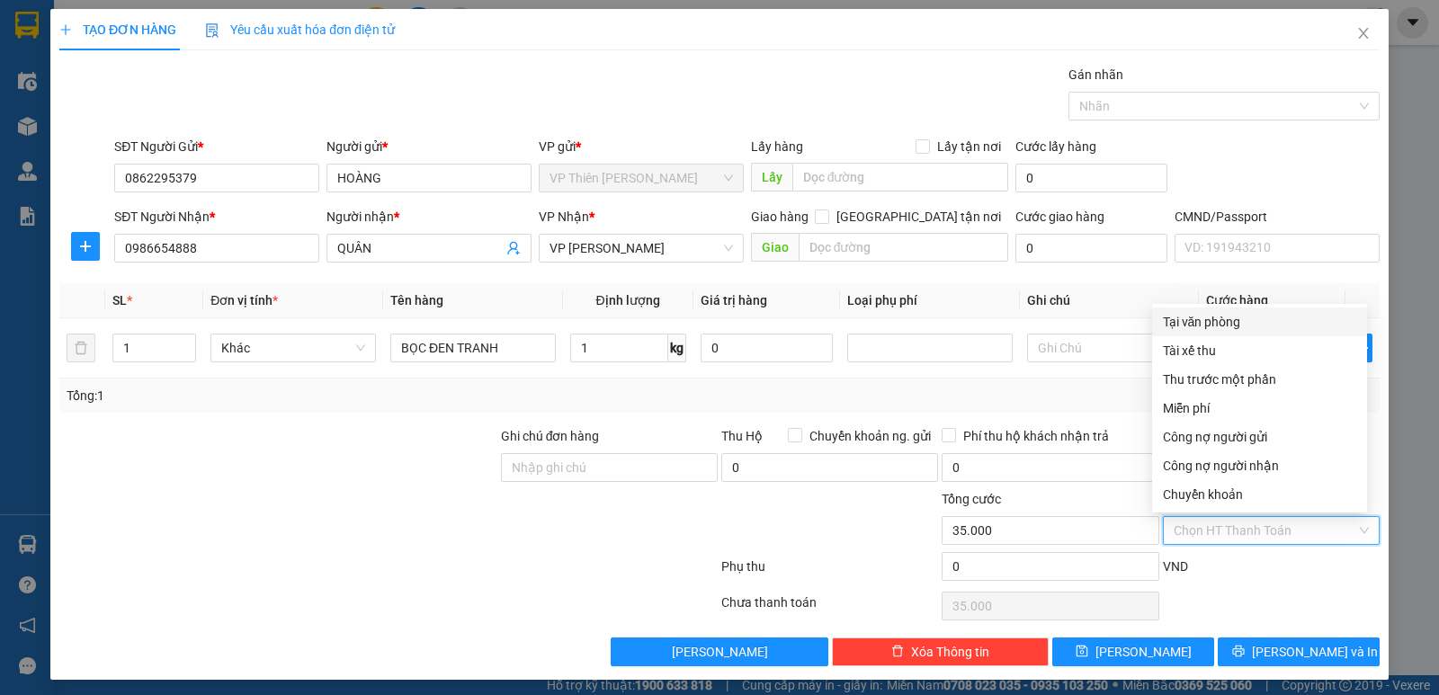
click at [1201, 320] on div "Tại văn phòng" at bounding box center [1259, 322] width 193 height 20
type input "0"
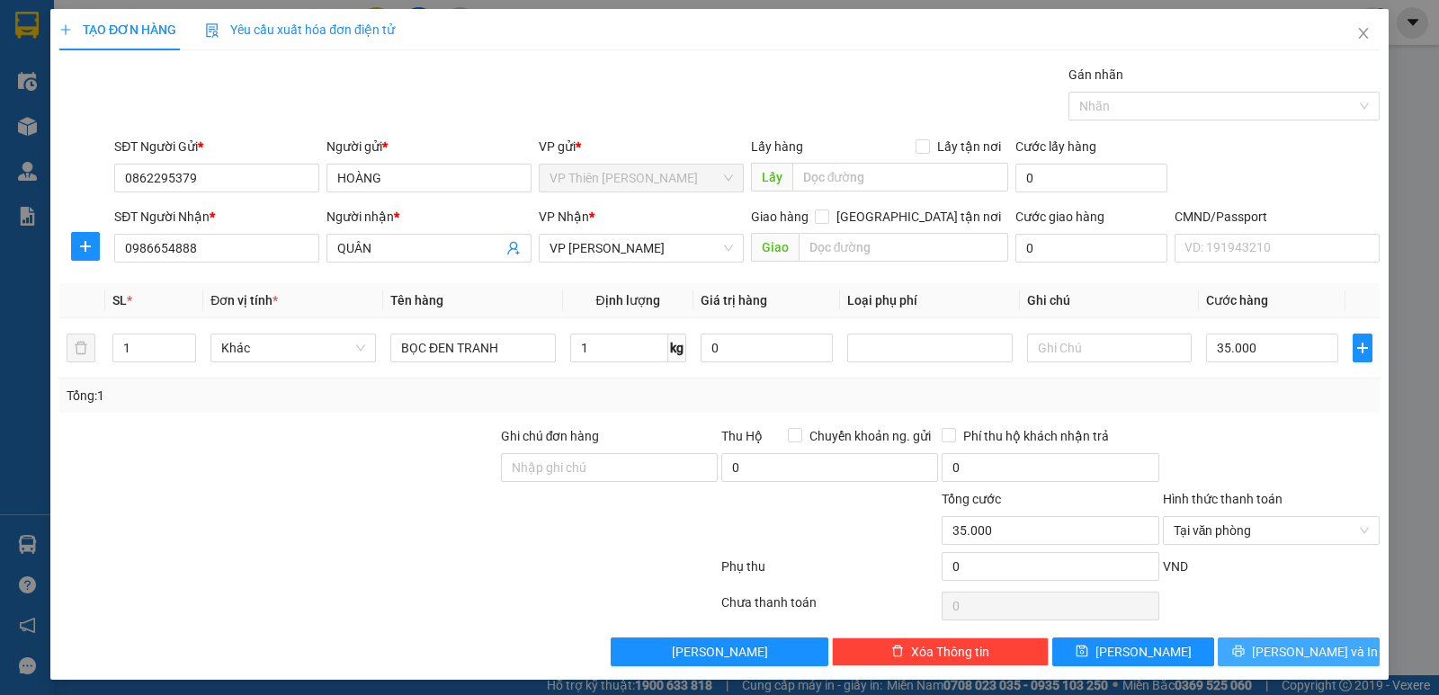
click at [1310, 655] on span "Lưu và In" at bounding box center [1315, 652] width 126 height 20
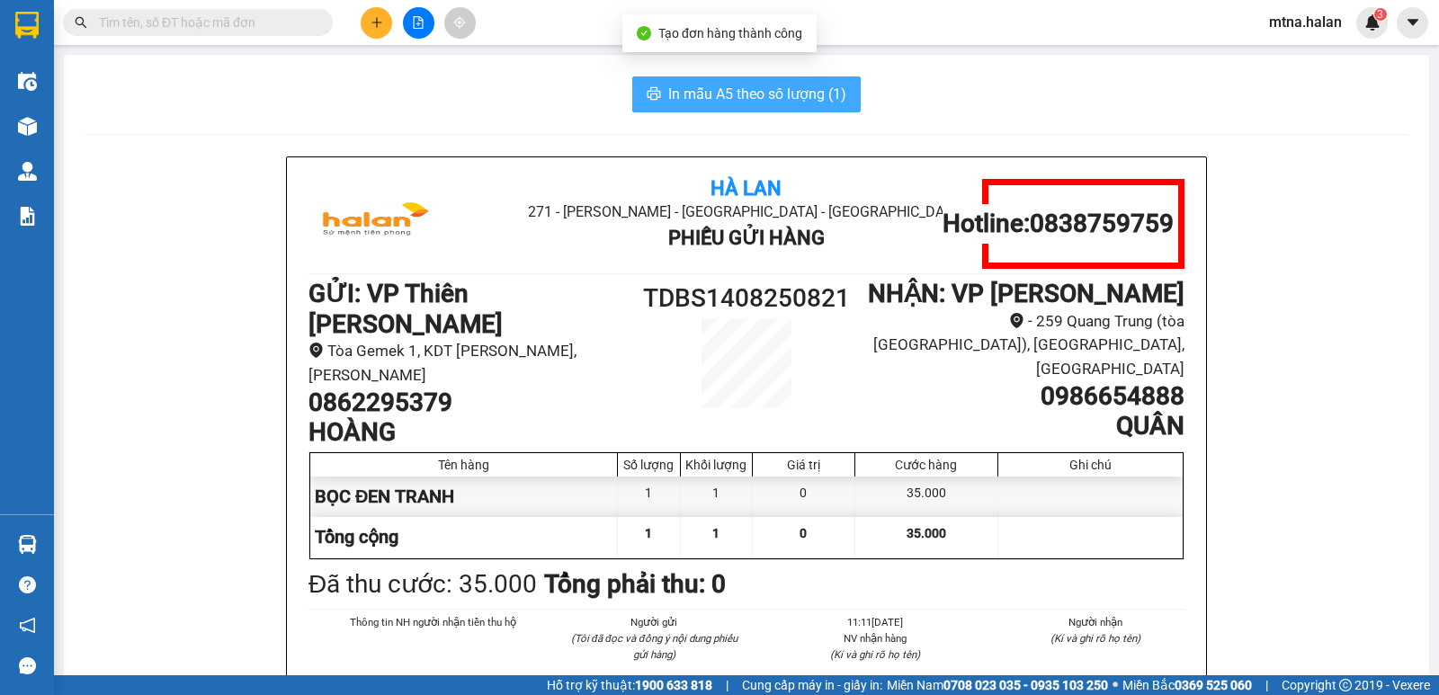
click at [766, 90] on span "In mẫu A5 theo số lượng (1)" at bounding box center [757, 94] width 178 height 22
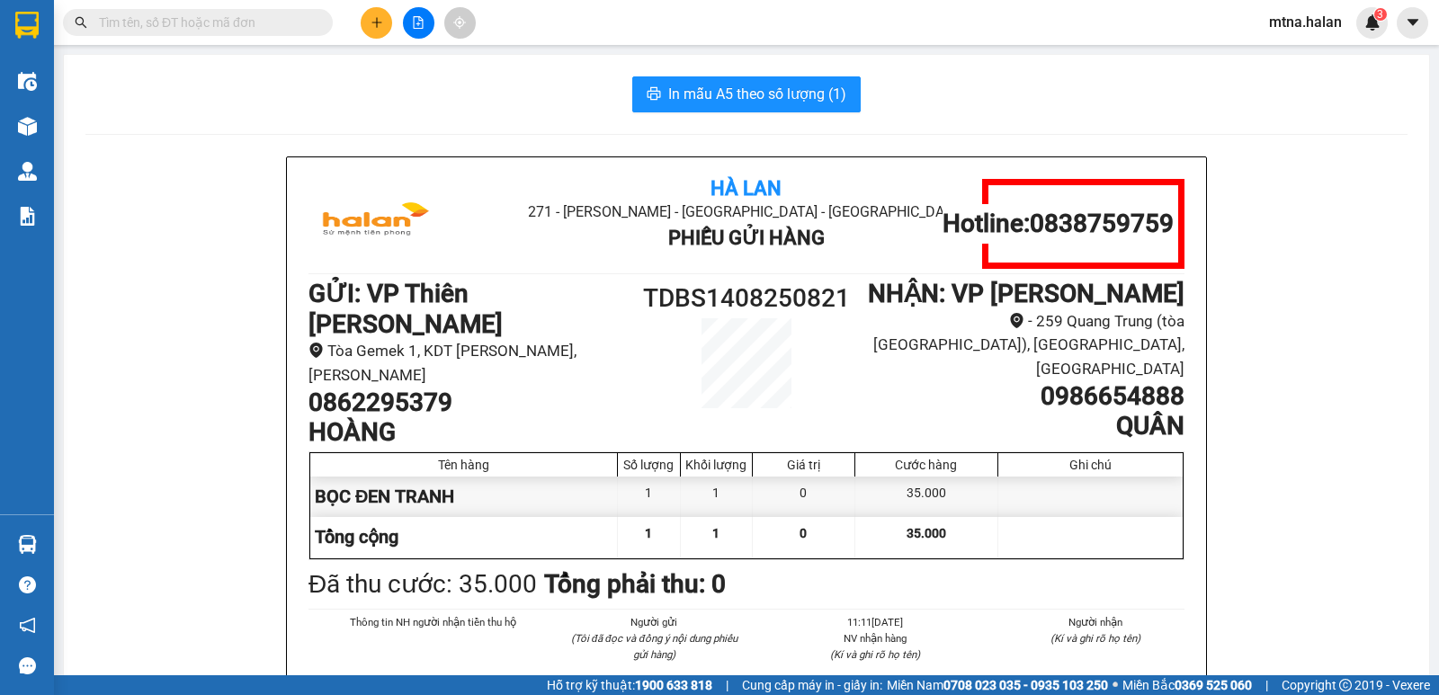
click at [1105, 614] on li "Người nhận" at bounding box center [1096, 622] width 178 height 16
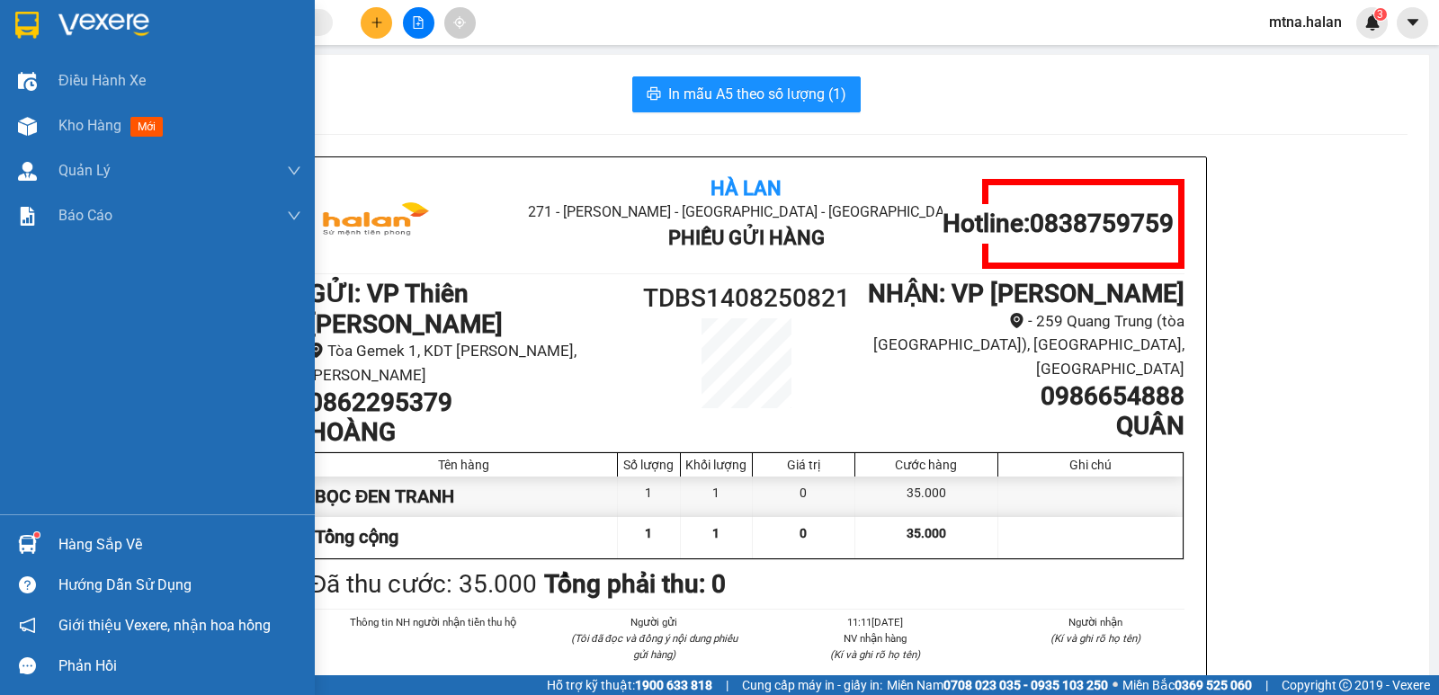
click at [22, 534] on div at bounding box center [27, 544] width 31 height 31
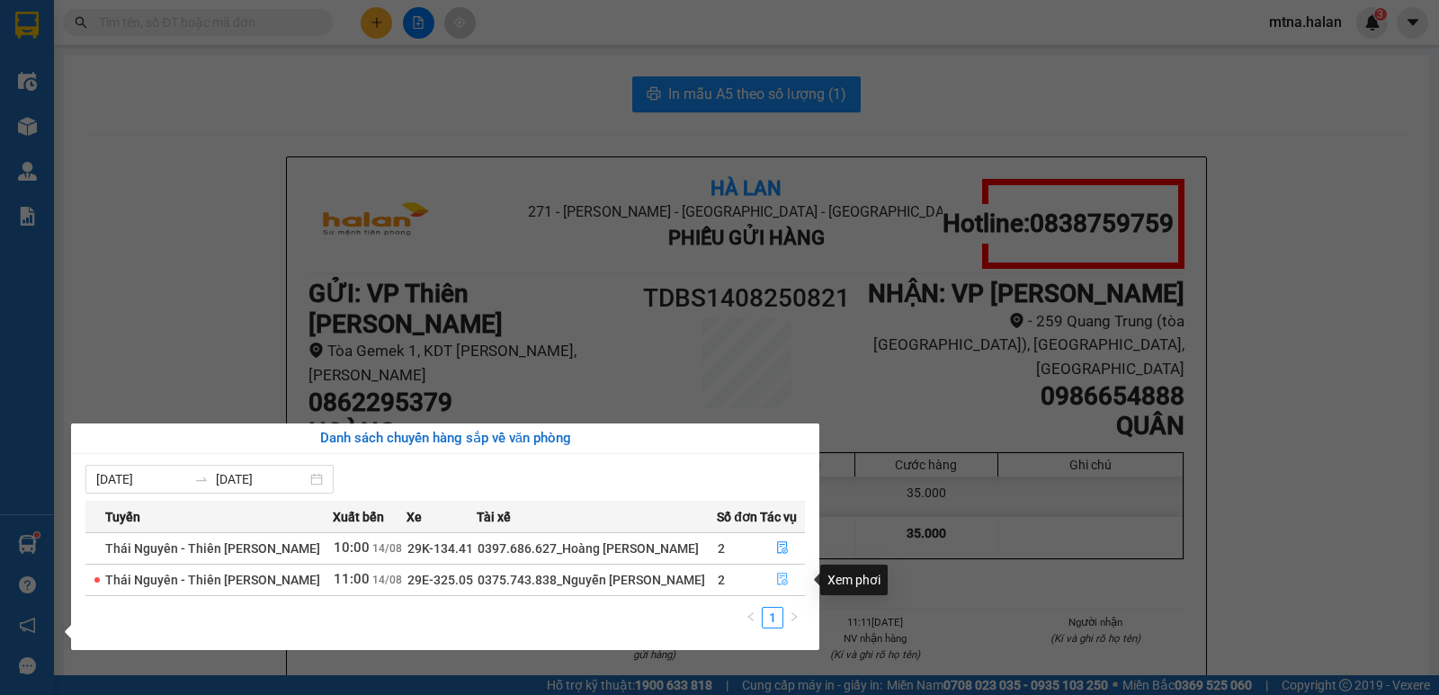
click at [785, 580] on icon "file-done" at bounding box center [782, 579] width 13 height 13
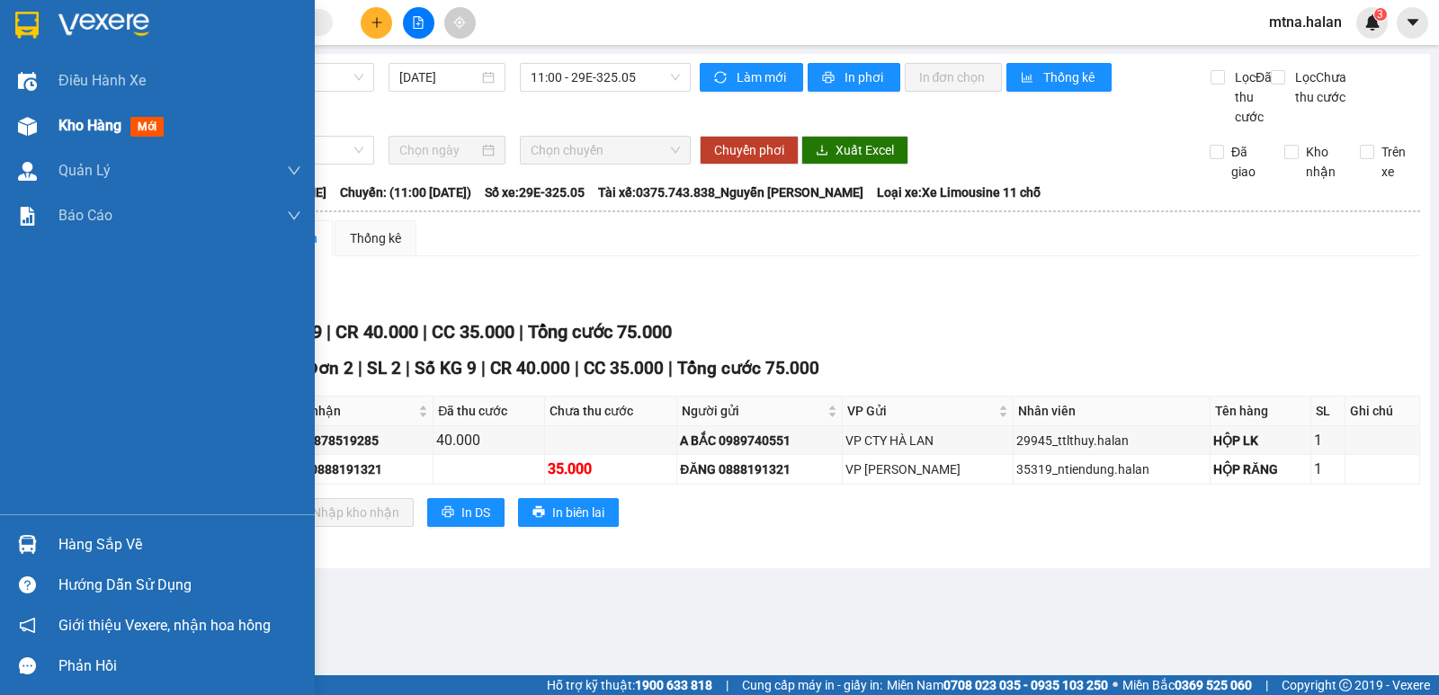
click at [22, 129] on img at bounding box center [27, 126] width 19 height 19
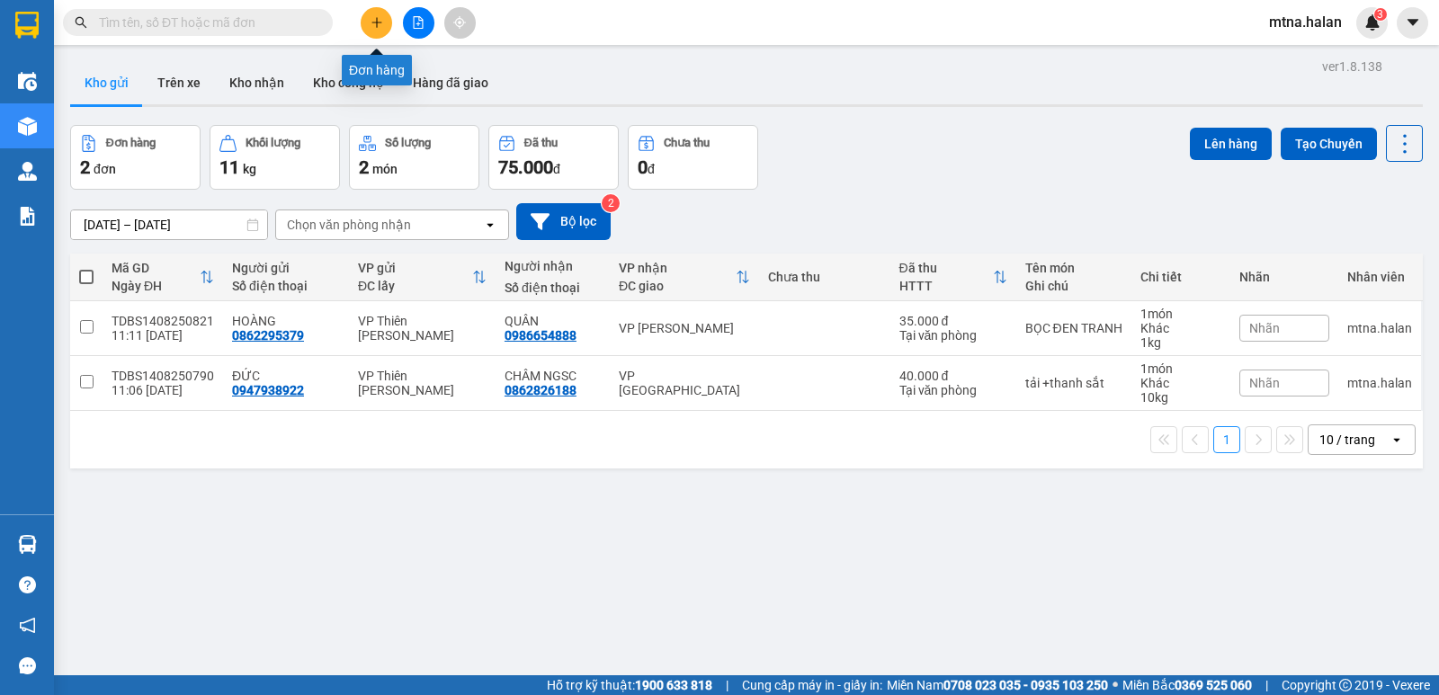
click at [376, 22] on icon "plus" at bounding box center [376, 22] width 13 height 13
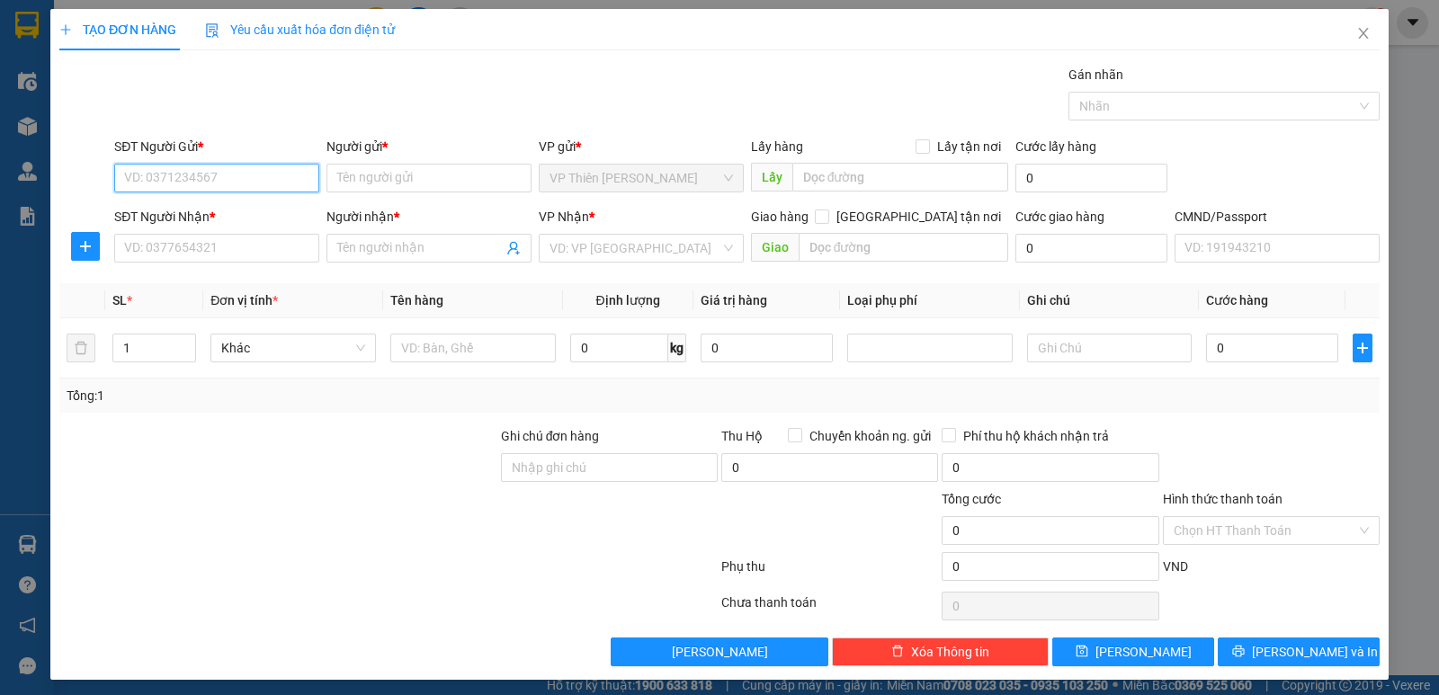
click at [242, 169] on input "SĐT Người Gửi *" at bounding box center [216, 178] width 205 height 29
type input "0982962912"
click at [401, 178] on input "Người gửi *" at bounding box center [428, 178] width 205 height 29
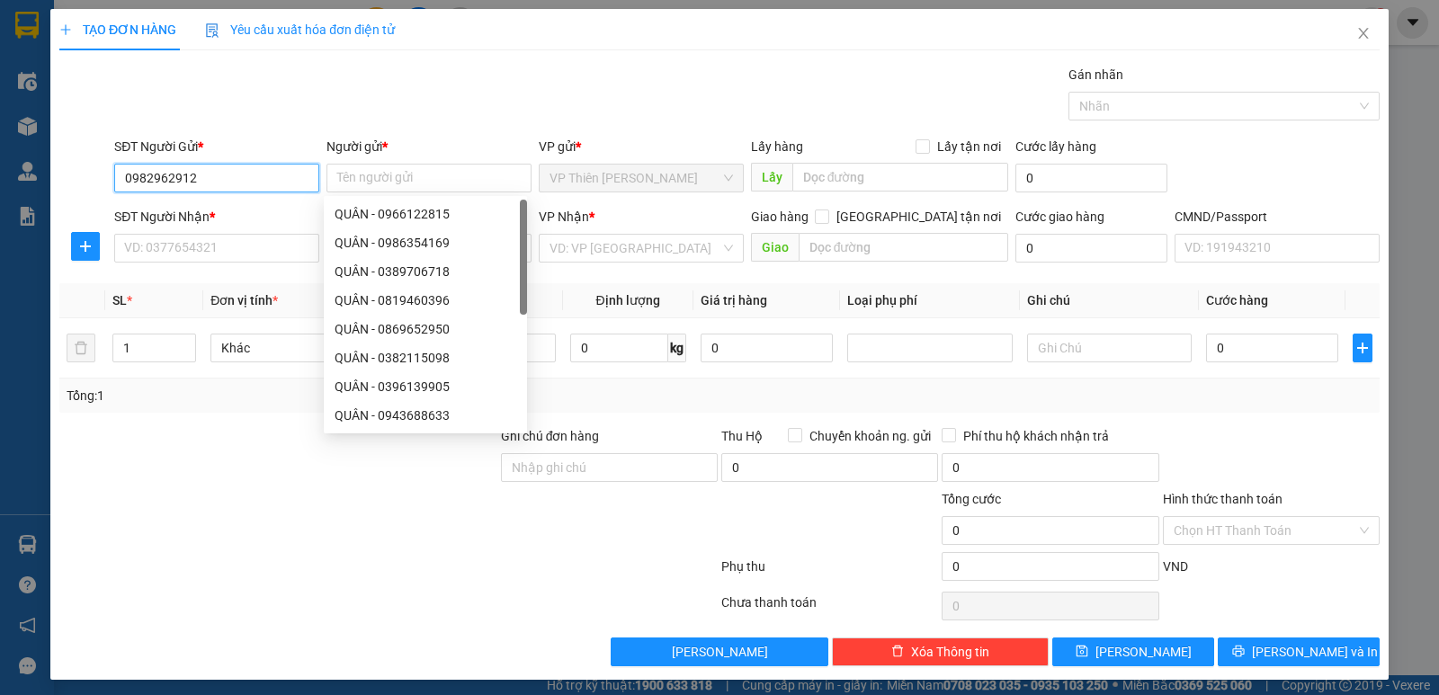
click at [243, 174] on input "0982962912" at bounding box center [216, 178] width 205 height 29
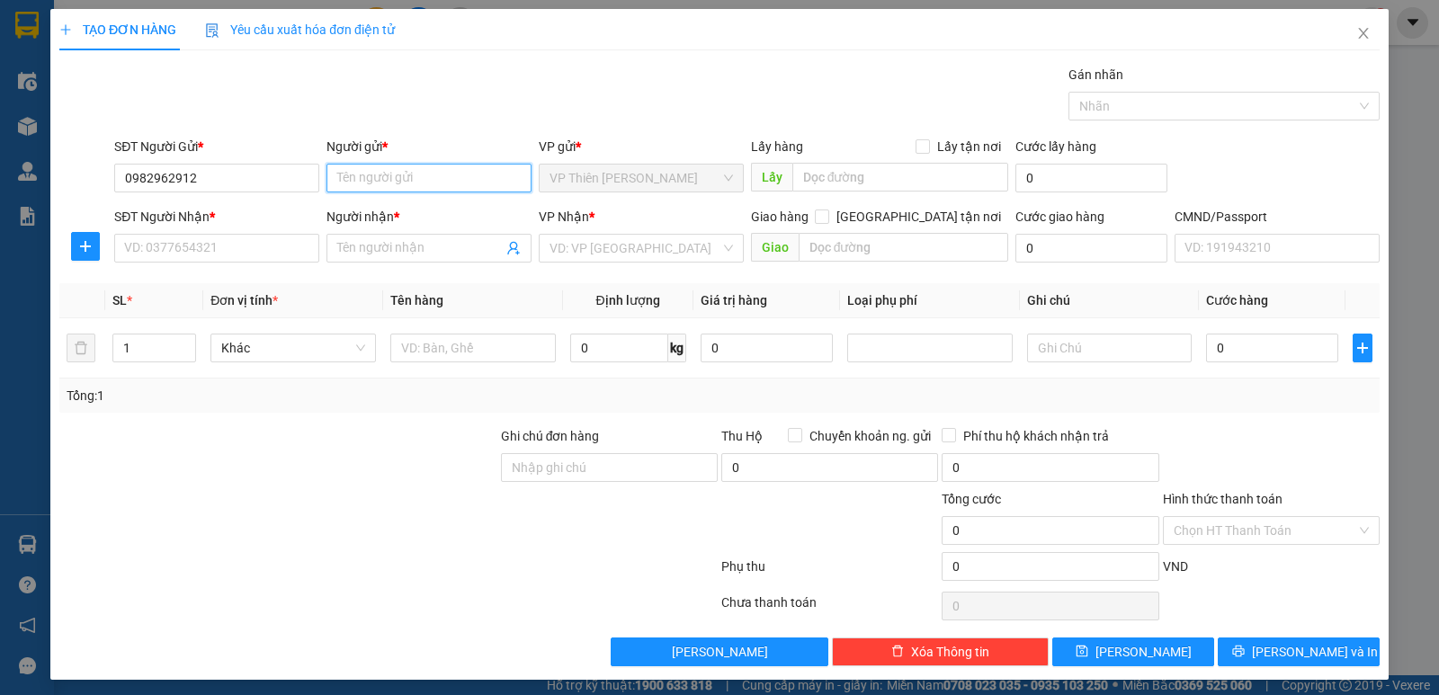
click at [435, 181] on input "Người gửi *" at bounding box center [428, 178] width 205 height 29
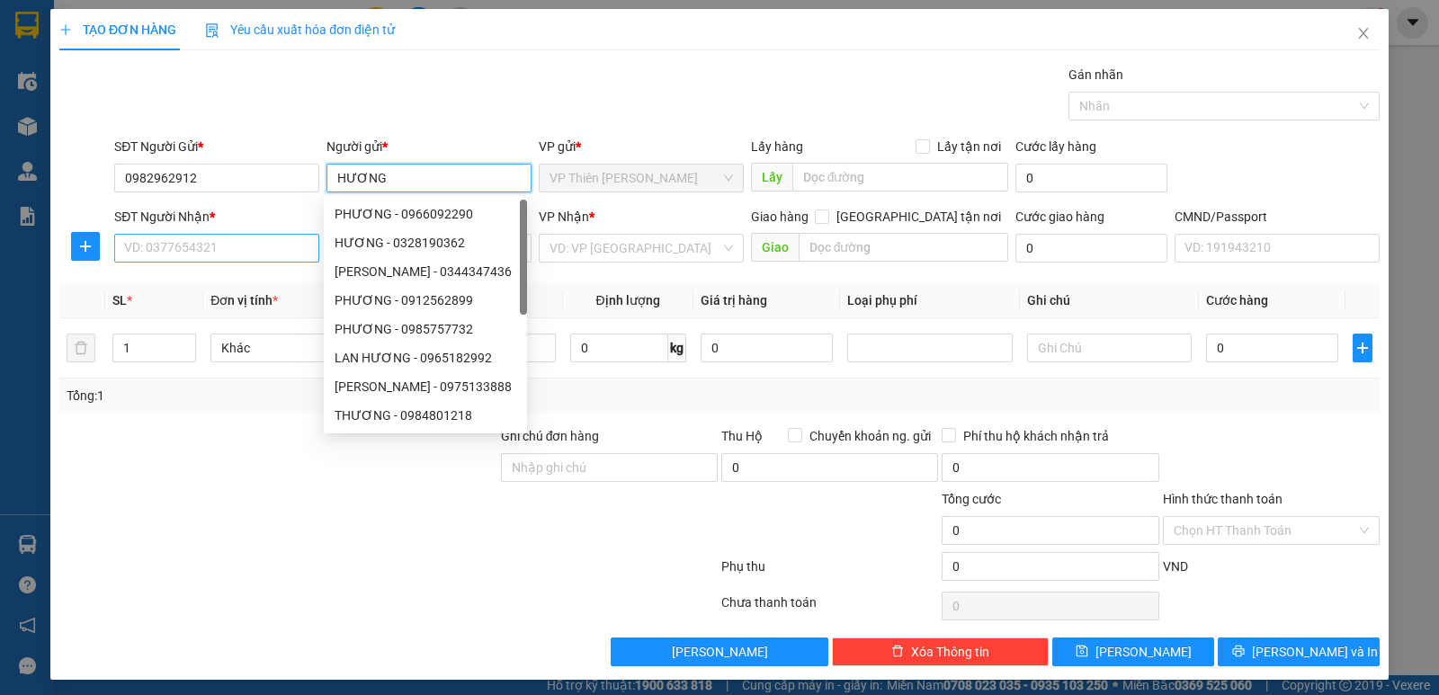
type input "HƯƠNG"
click at [220, 244] on input "SĐT Người Nhận *" at bounding box center [216, 248] width 205 height 29
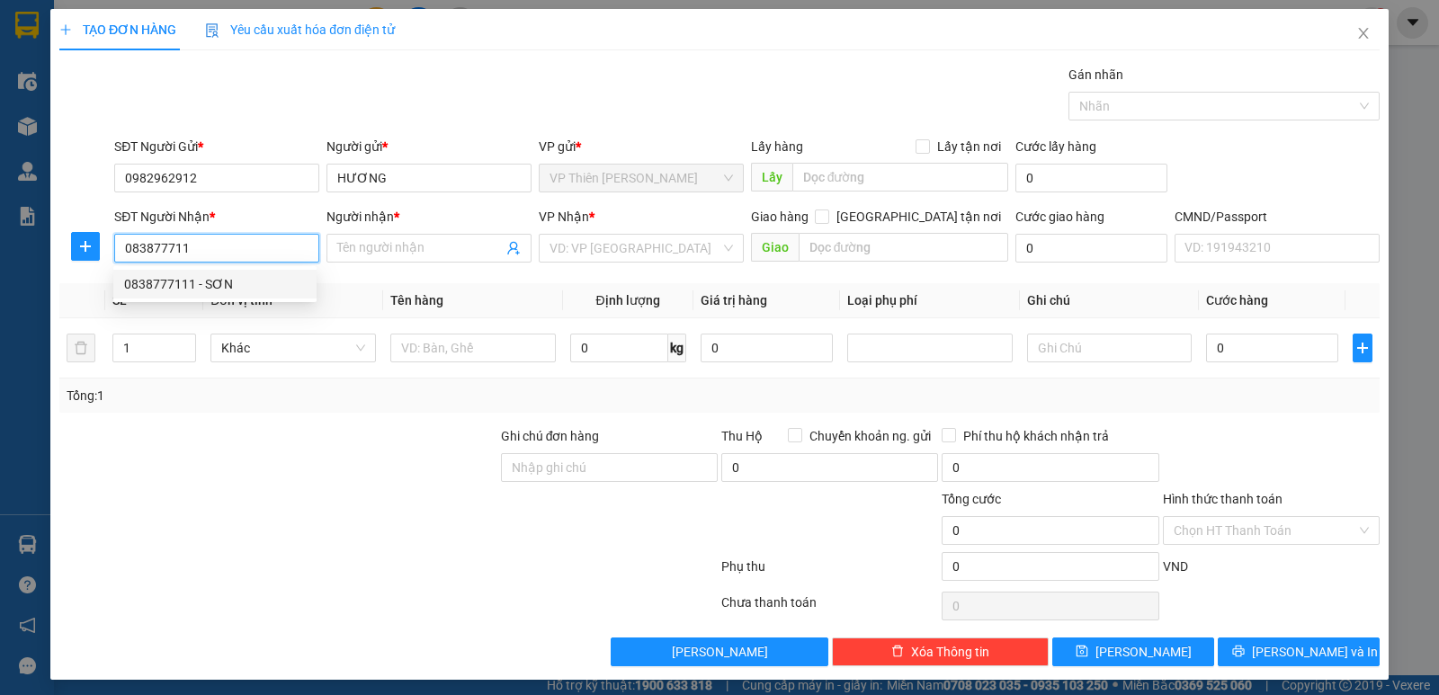
click at [168, 279] on div "0838777111 - SƠN" at bounding box center [215, 284] width 182 height 20
type input "0838777111"
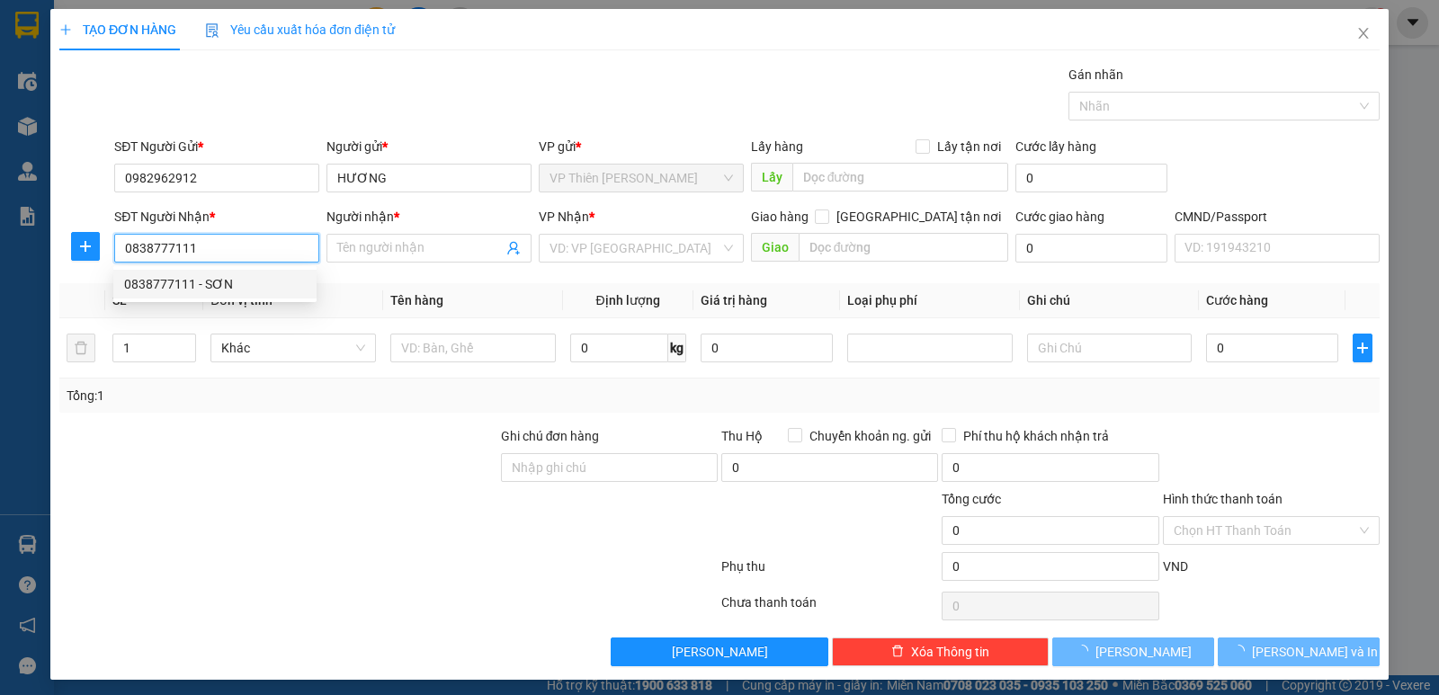
type input "SƠN"
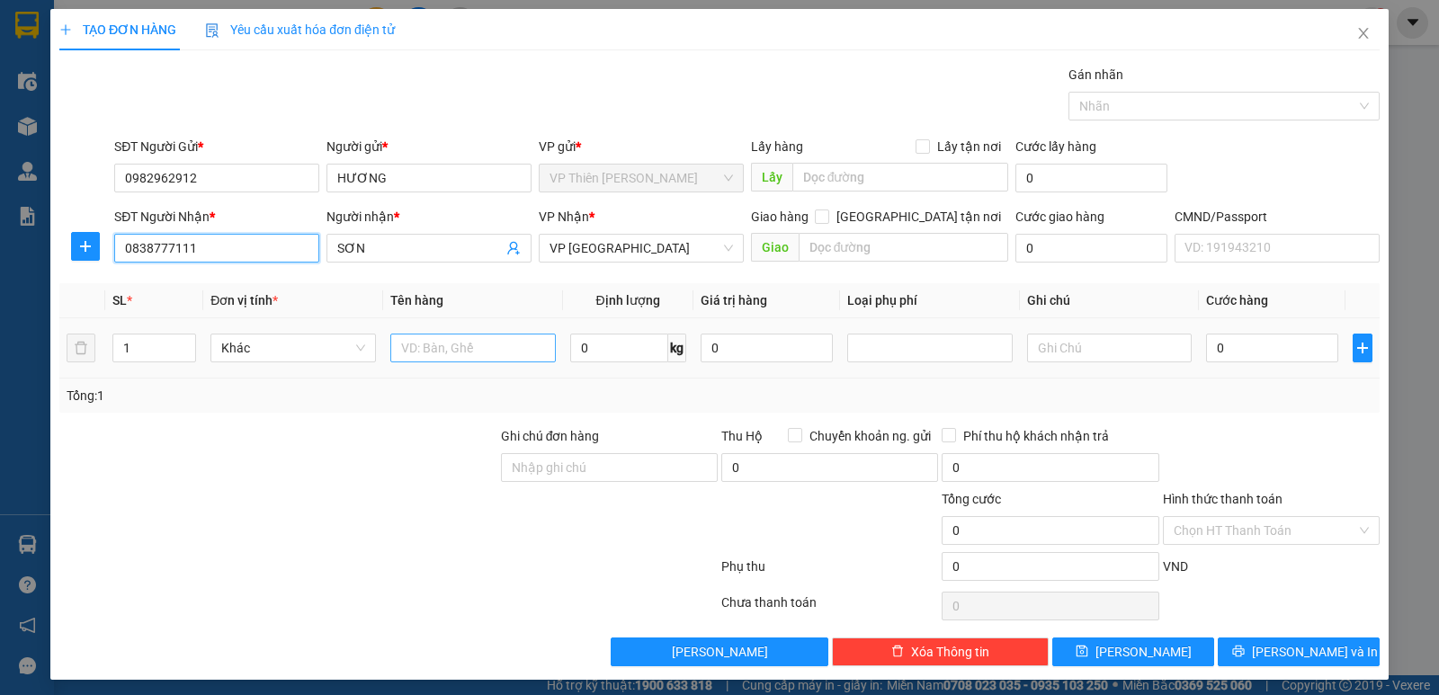
type input "0838777111"
click at [513, 350] on input "text" at bounding box center [472, 348] width 165 height 29
type input "BỌC LK"
click at [618, 345] on input "0" at bounding box center [619, 348] width 98 height 29
type input "3"
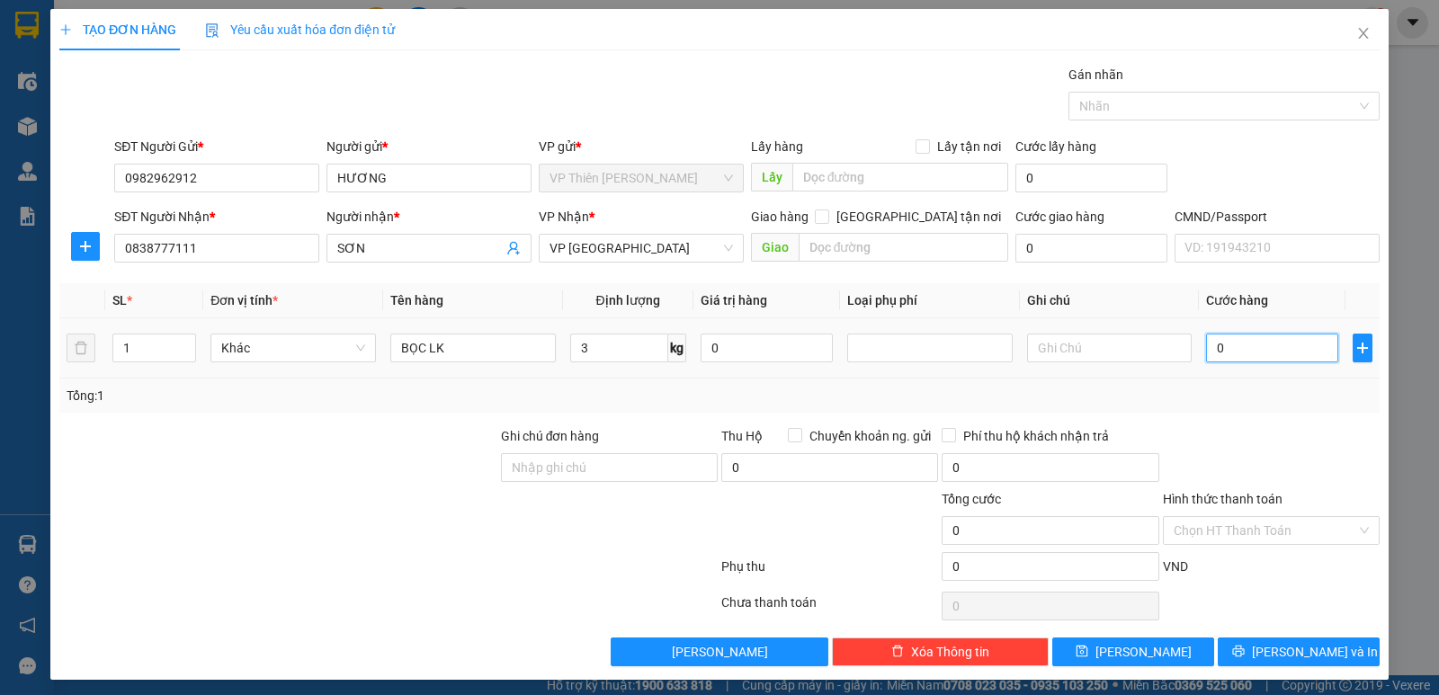
click at [1226, 349] on input "0" at bounding box center [1272, 348] width 132 height 29
type input "4"
type input "40"
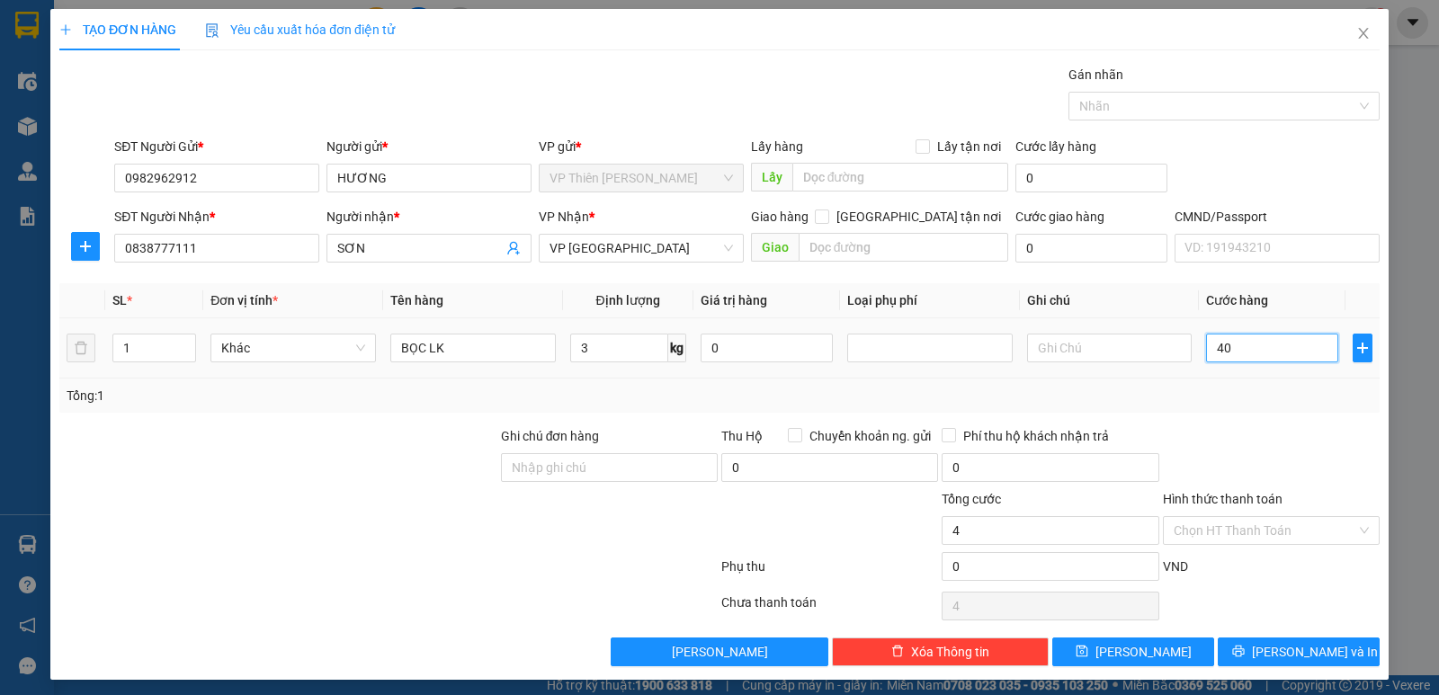
type input "40"
type input "400"
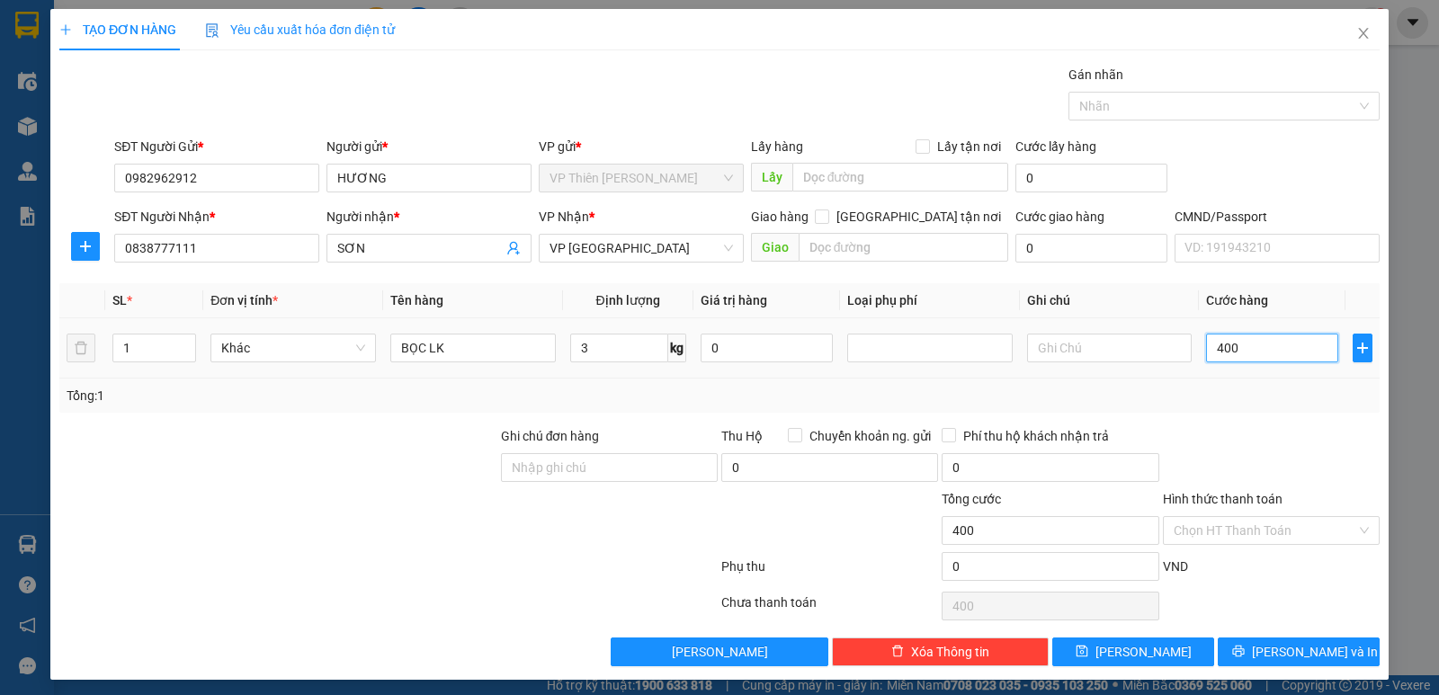
type input "4.000"
type input "40.000"
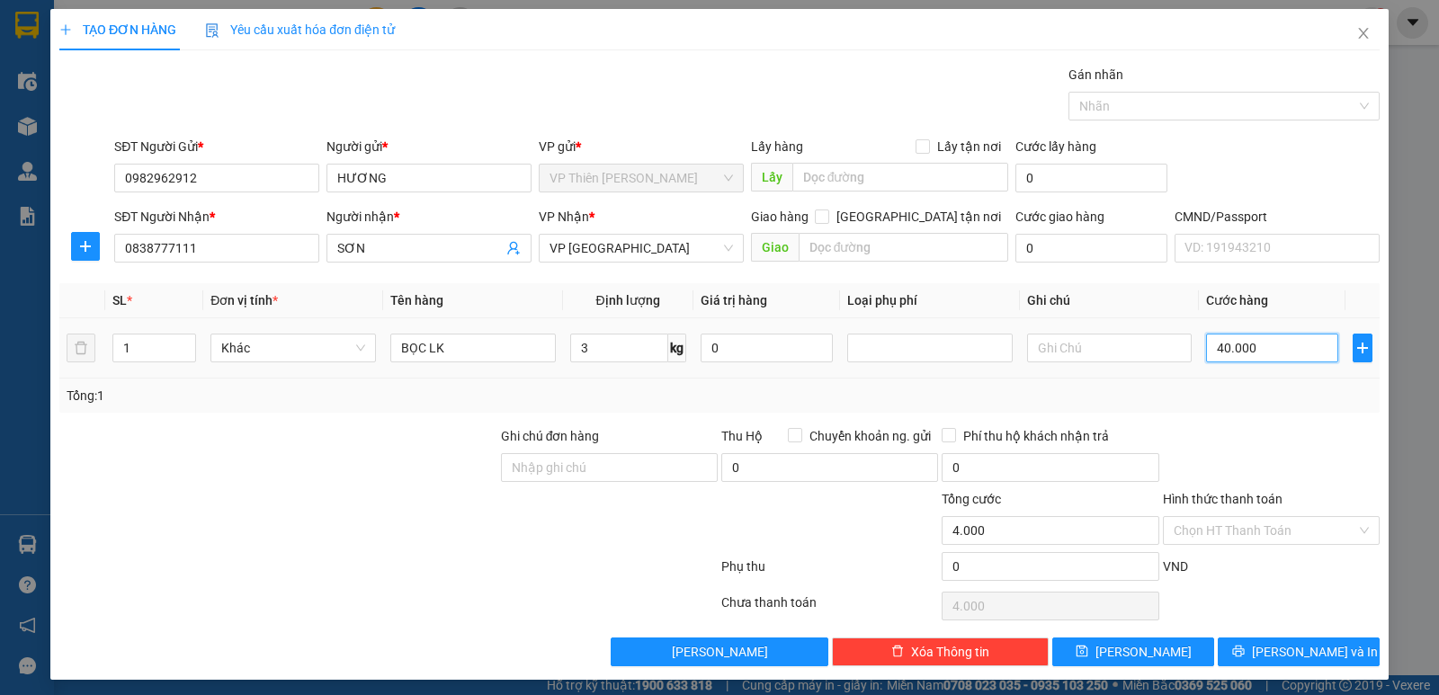
type input "40.000"
click at [1293, 652] on span "Lưu và In" at bounding box center [1315, 652] width 126 height 20
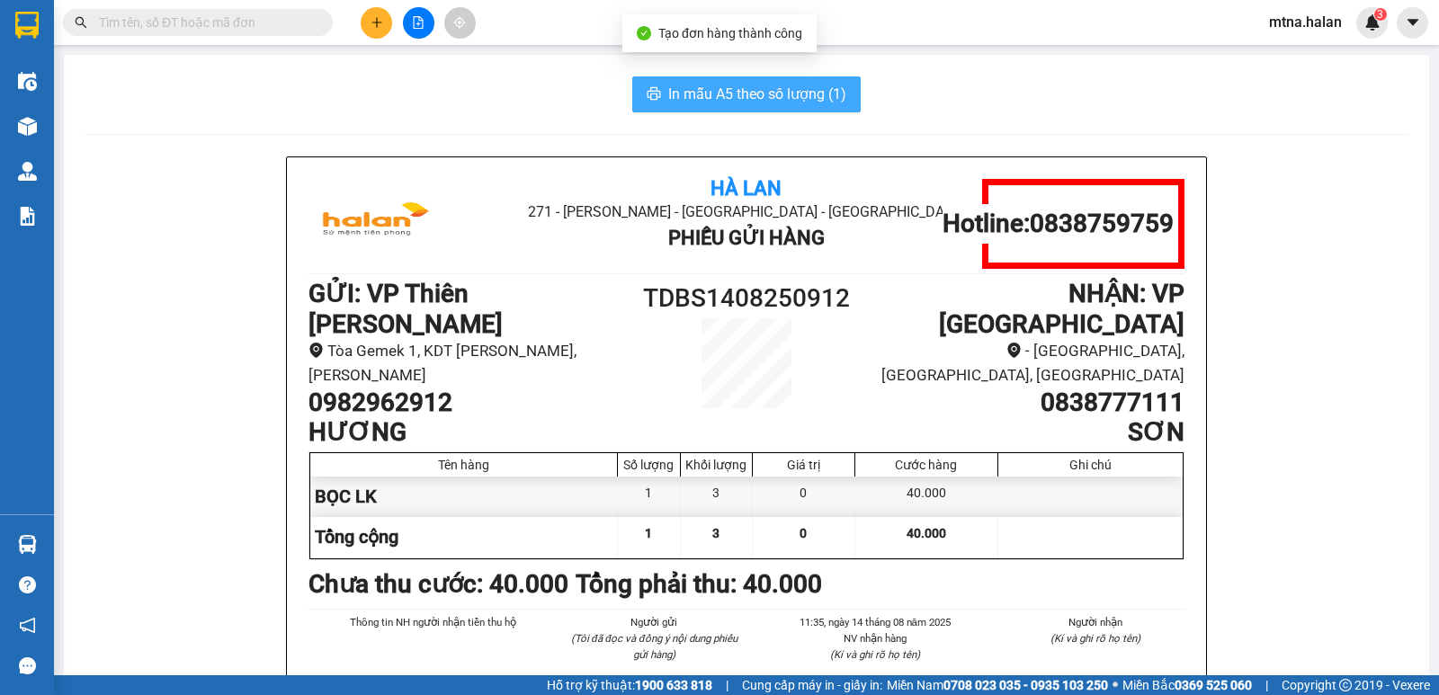
click at [703, 103] on span "In mẫu A5 theo số lượng (1)" at bounding box center [757, 94] width 178 height 22
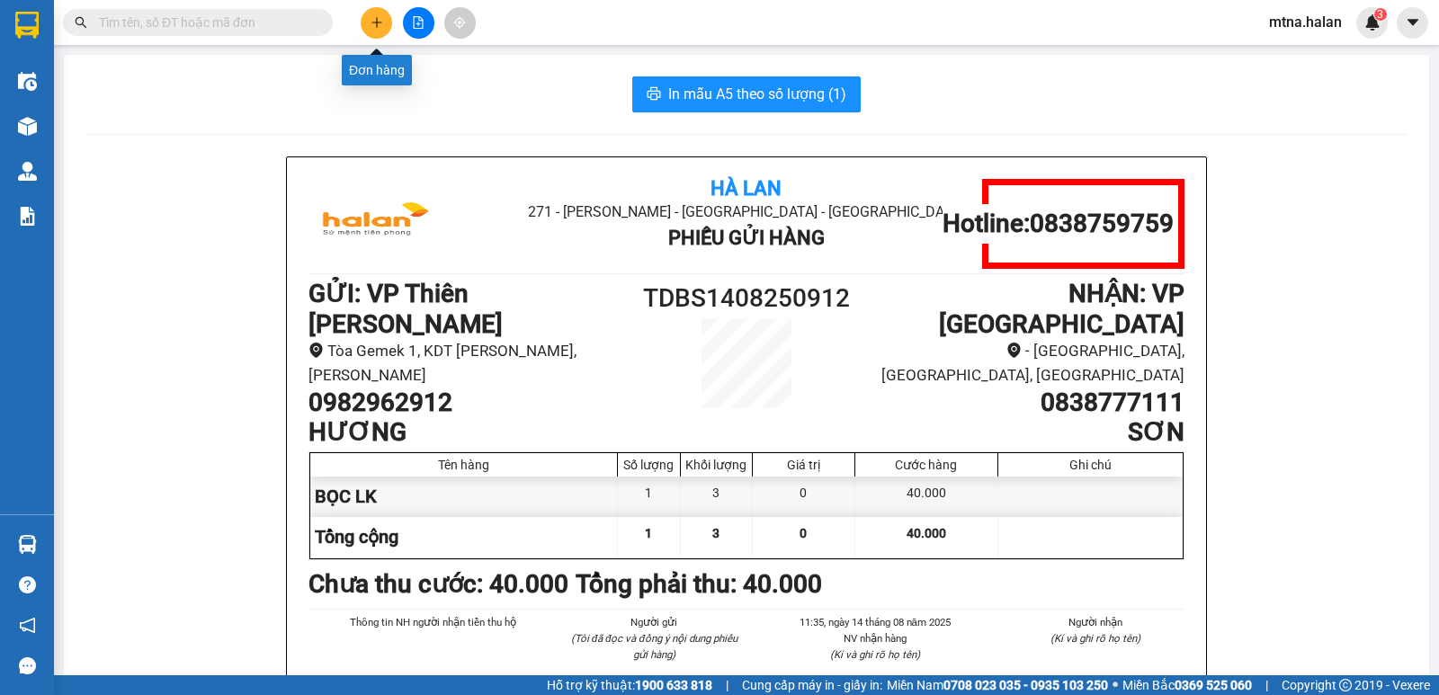
click at [375, 23] on icon "plus" at bounding box center [376, 22] width 13 height 13
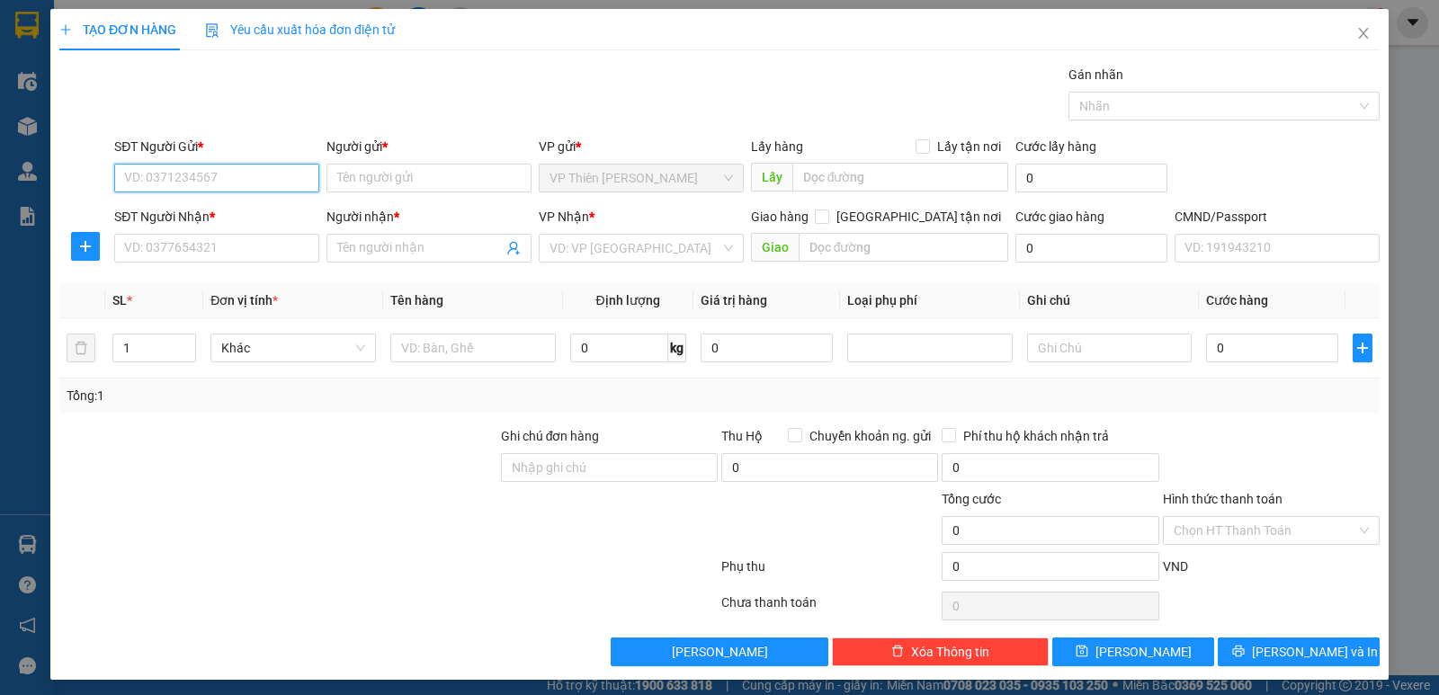
click at [238, 171] on input "SĐT Người Gửi *" at bounding box center [216, 178] width 205 height 29
click at [274, 186] on input "SĐT Người Gửi *" at bounding box center [216, 178] width 205 height 29
type input "0379321497"
click at [429, 174] on input "Người gửi *" at bounding box center [428, 178] width 205 height 29
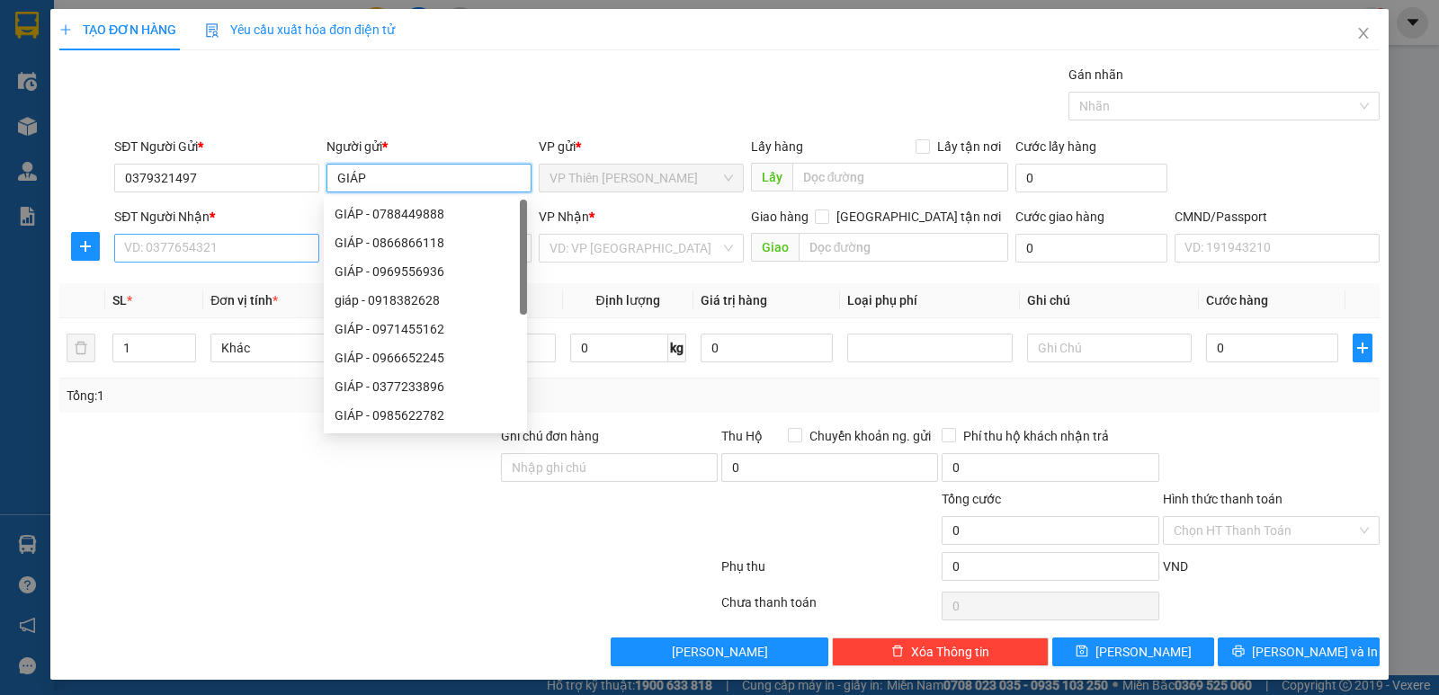
type input "GIÁP"
click at [230, 246] on input "SĐT Người Nhận *" at bounding box center [216, 248] width 205 height 29
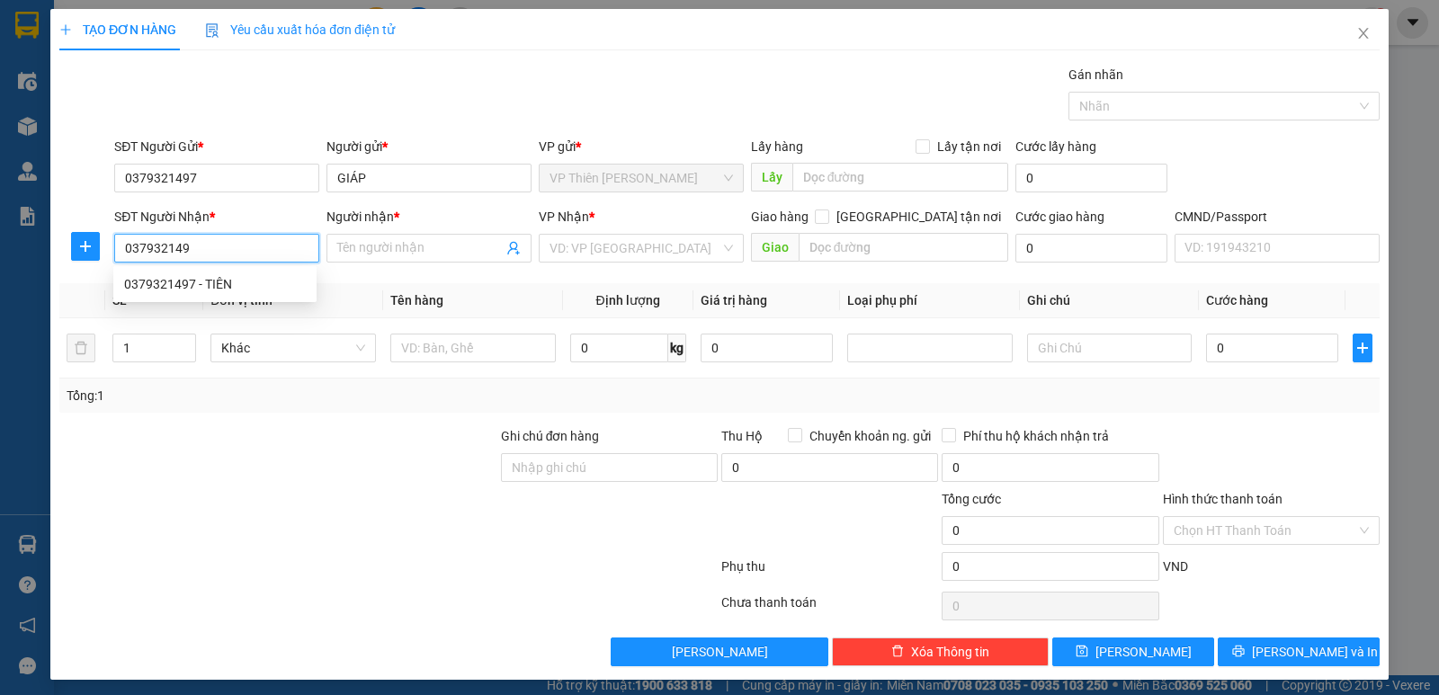
type input "0379321497"
click at [212, 281] on div "0379321497 - TIÊN" at bounding box center [215, 284] width 182 height 20
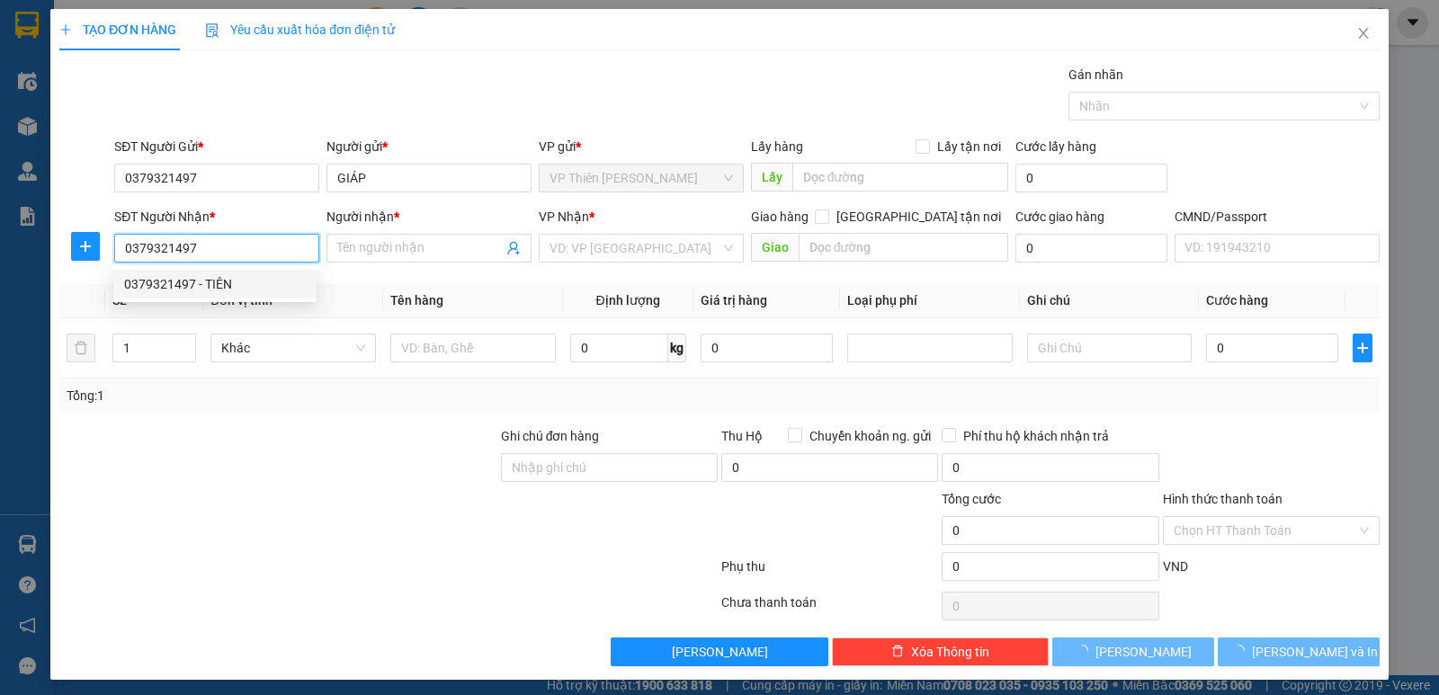
type input "TIÊN"
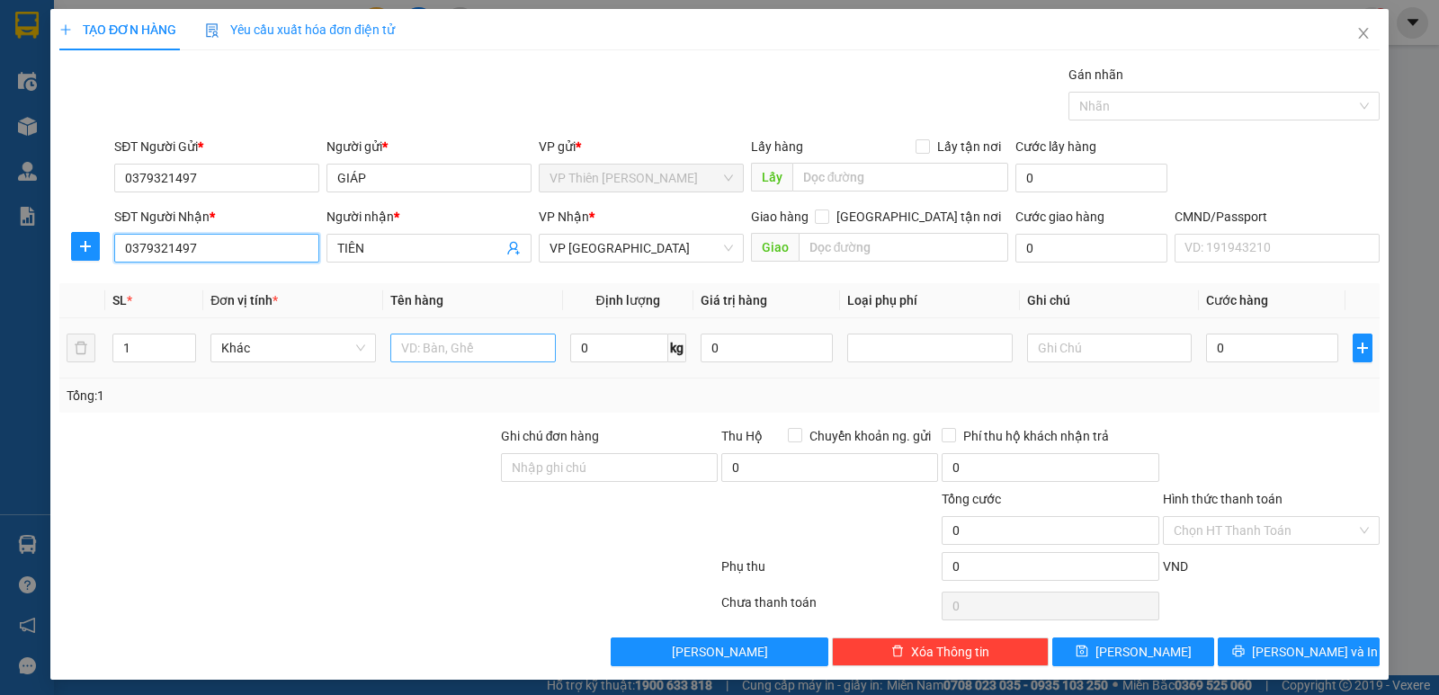
type input "0379321497"
click at [497, 346] on input "text" at bounding box center [472, 348] width 165 height 29
click at [149, 340] on input "1" at bounding box center [154, 348] width 82 height 27
type input "6"
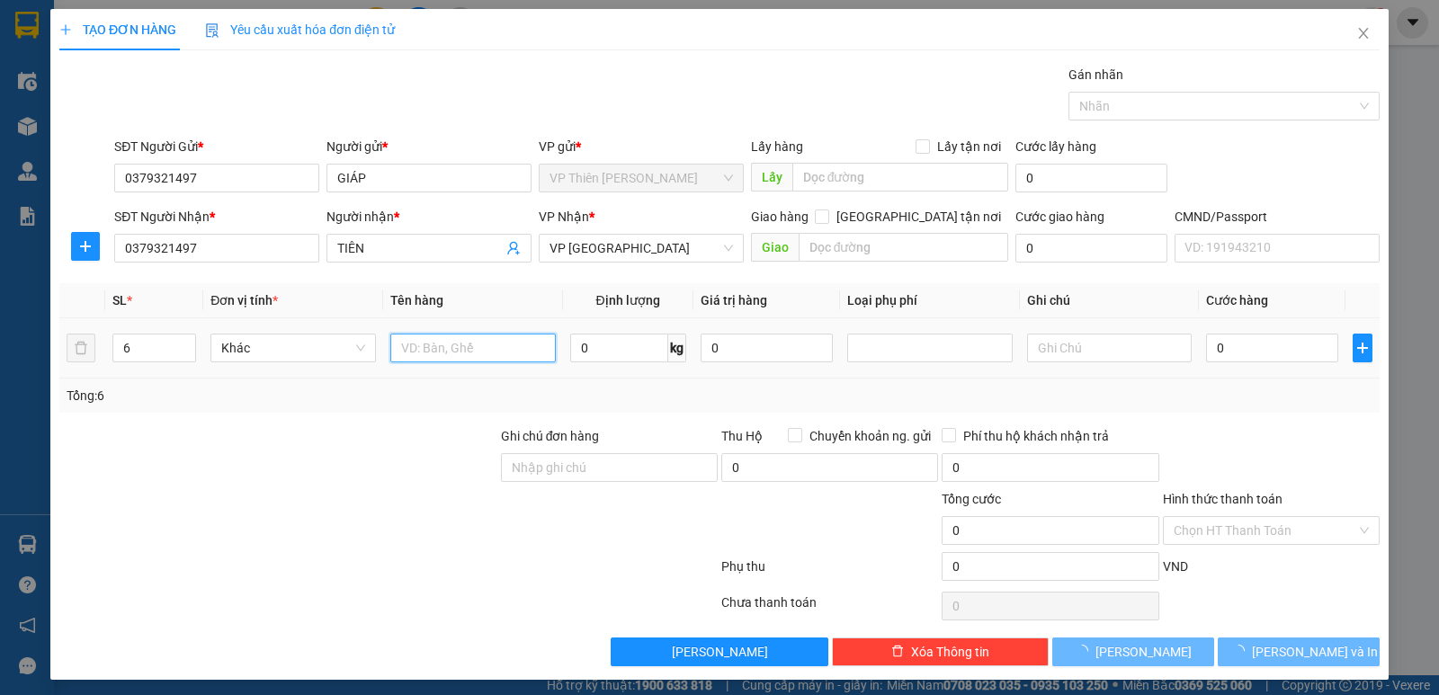
click at [495, 347] on input "text" at bounding box center [472, 348] width 165 height 29
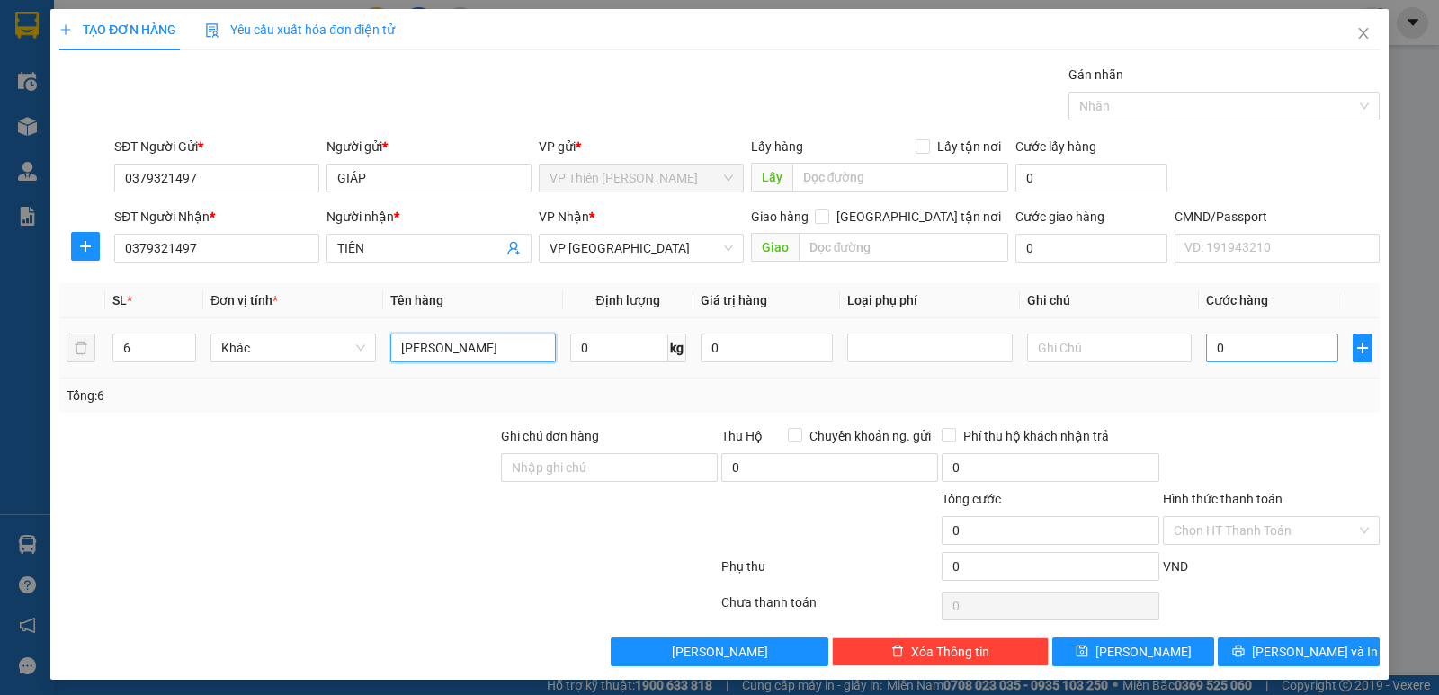
type input "[PERSON_NAME]"
click at [1243, 345] on input "0" at bounding box center [1272, 348] width 132 height 29
type input "2"
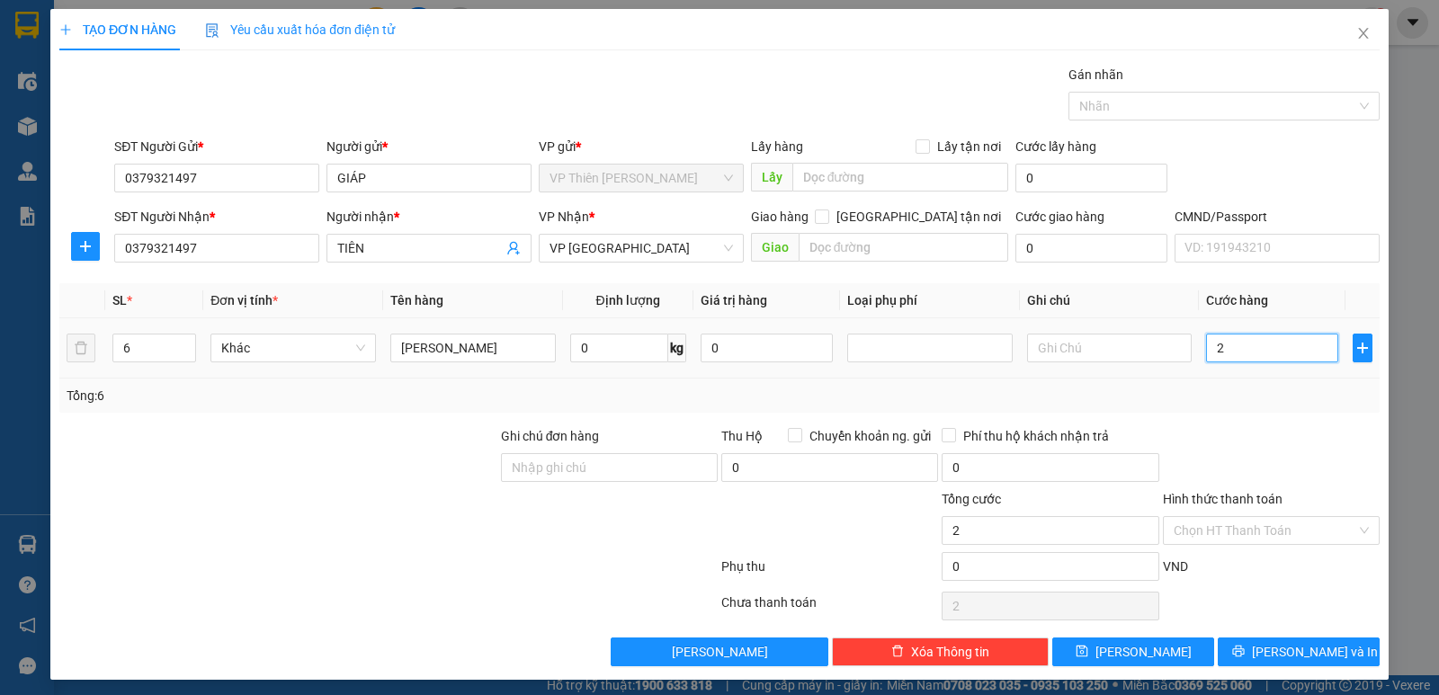
type input "29"
type input "295"
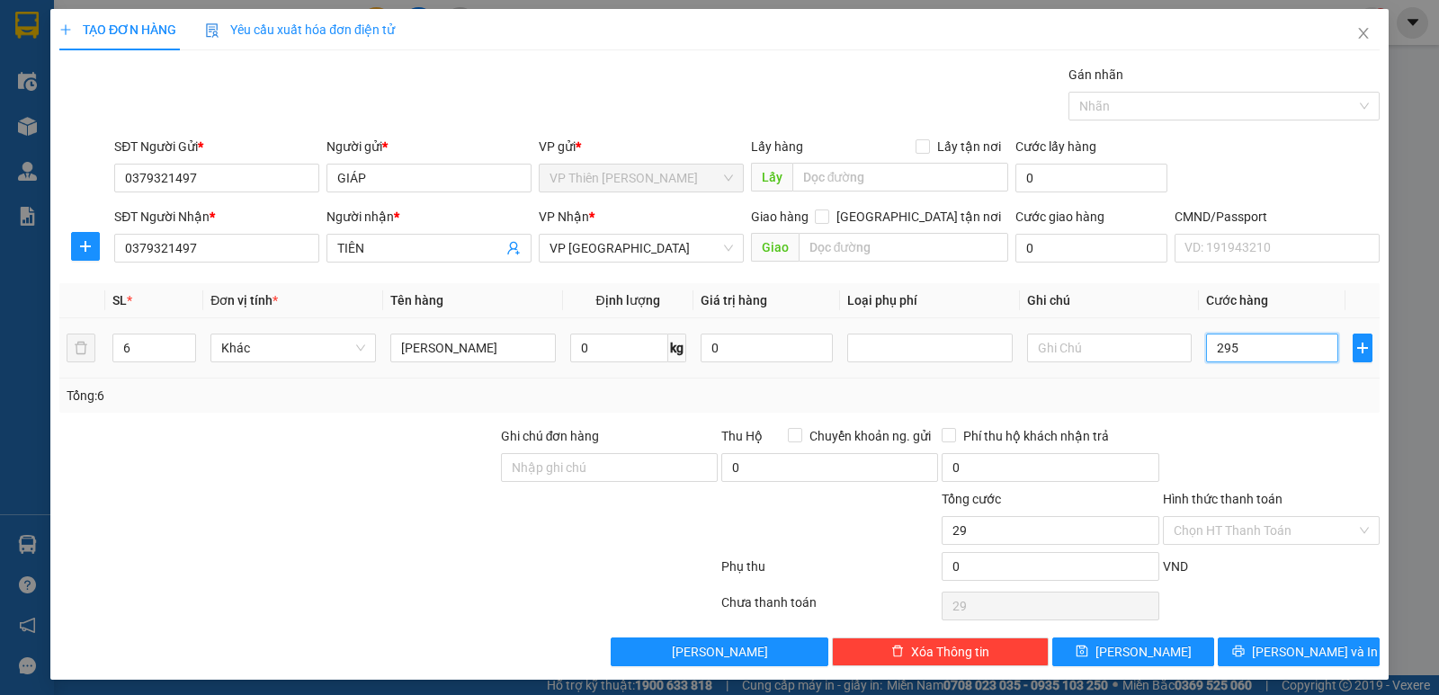
type input "295"
type input "2.950"
type input "29.500"
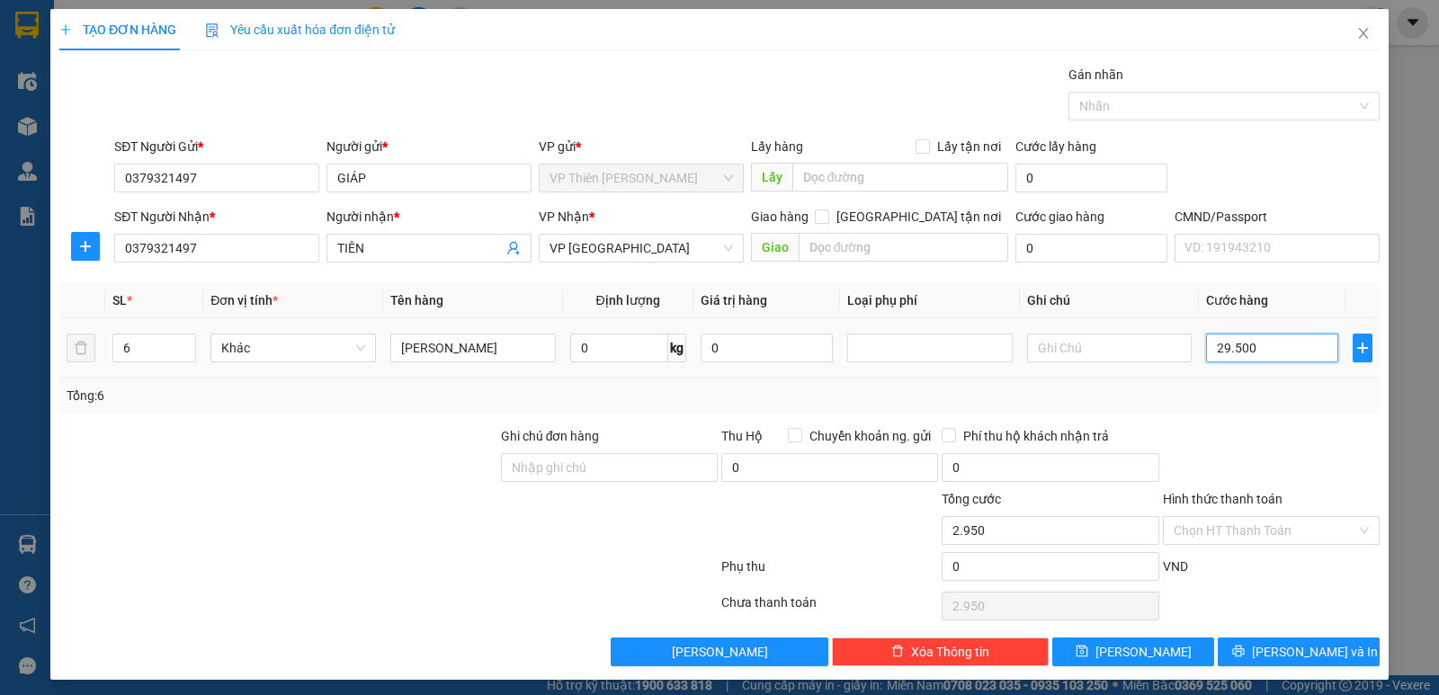
type input "29.500"
type input "295.000"
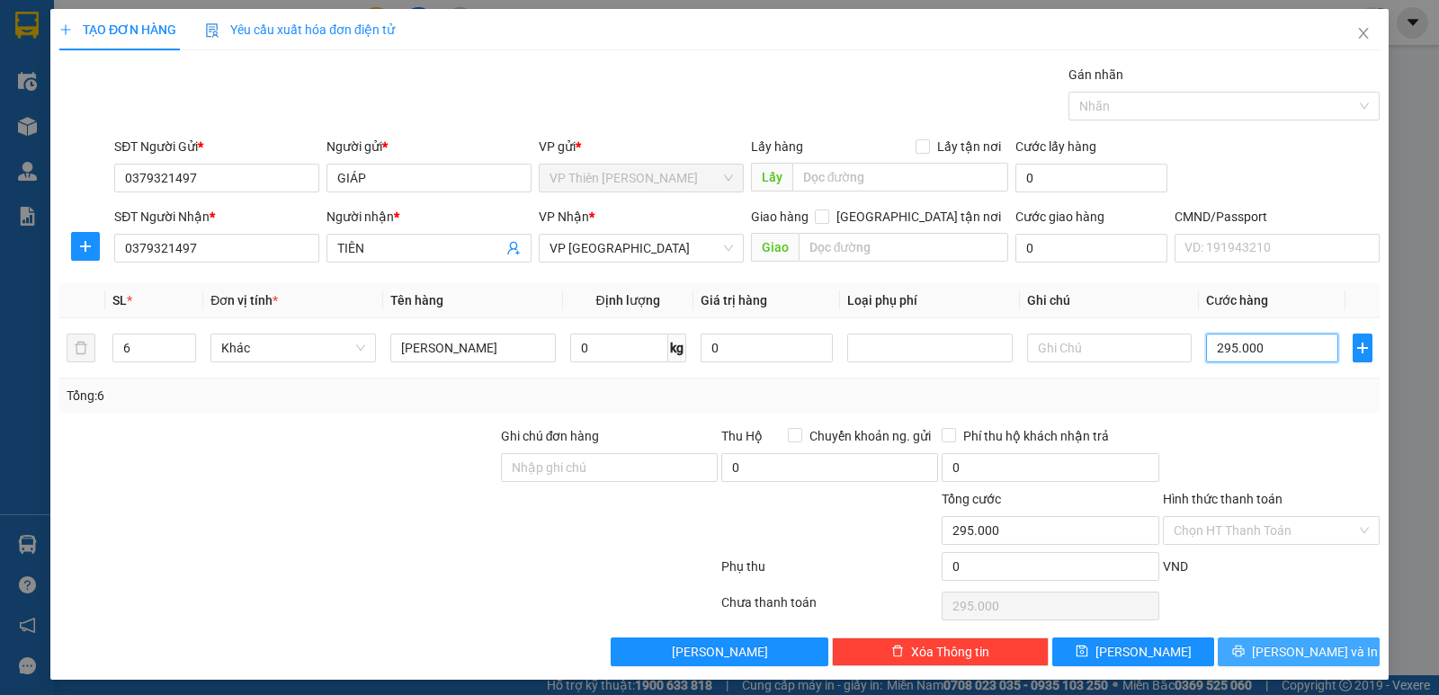
type input "295.000"
click at [1298, 655] on span "Lưu và In" at bounding box center [1315, 652] width 126 height 20
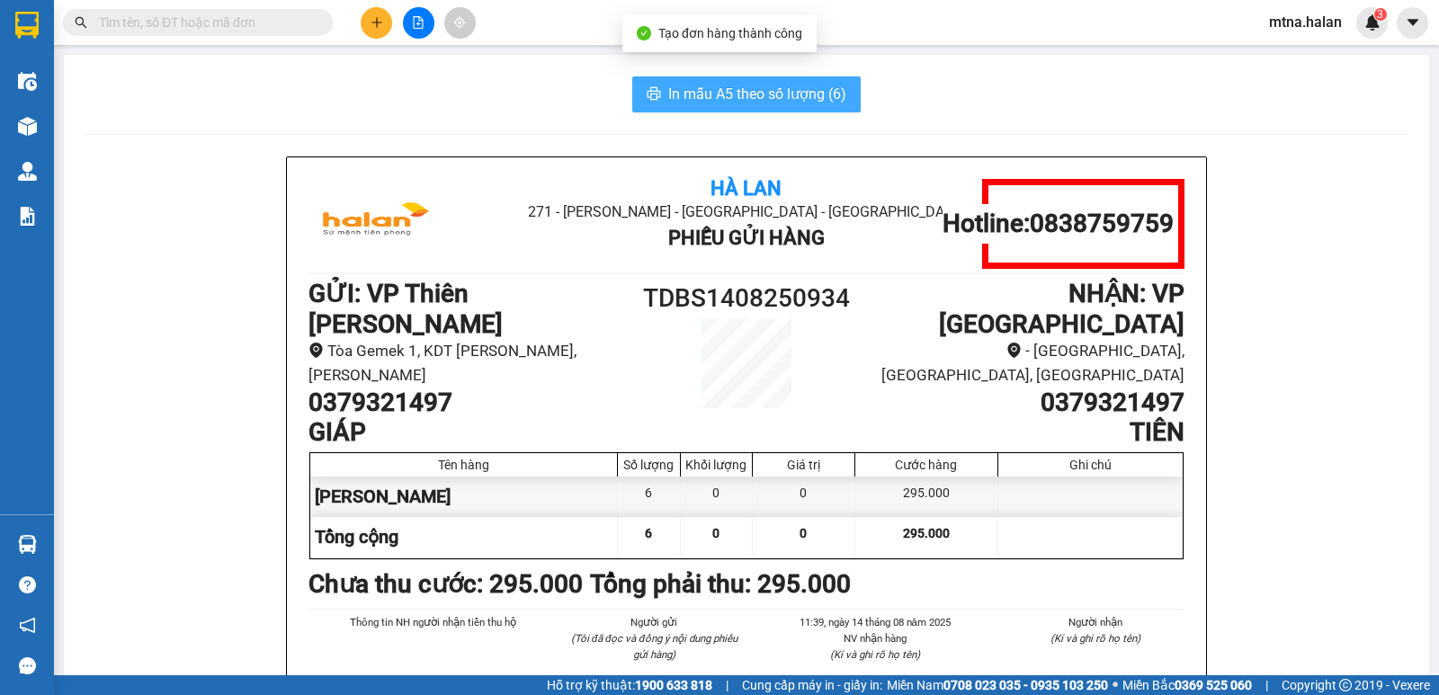
click at [717, 82] on button "In mẫu A5 theo số lượng (6)" at bounding box center [746, 94] width 228 height 36
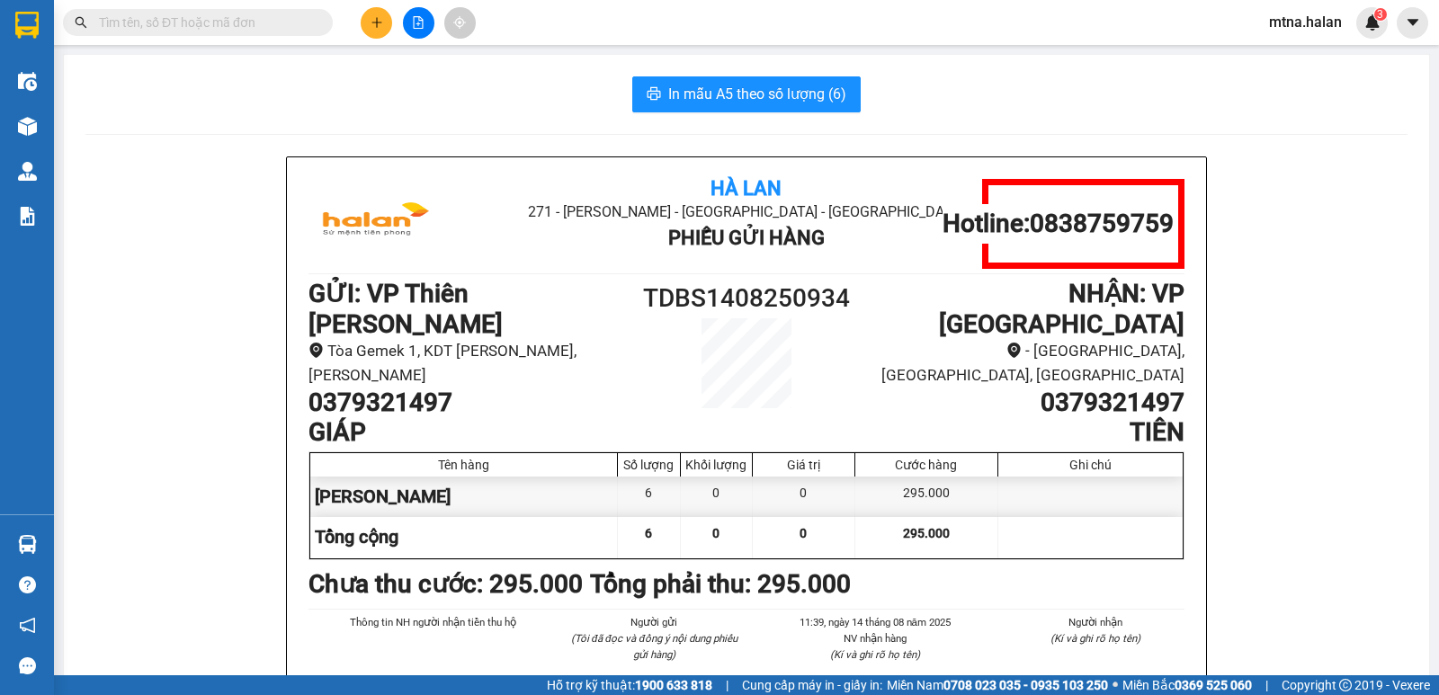
scroll to position [180, 0]
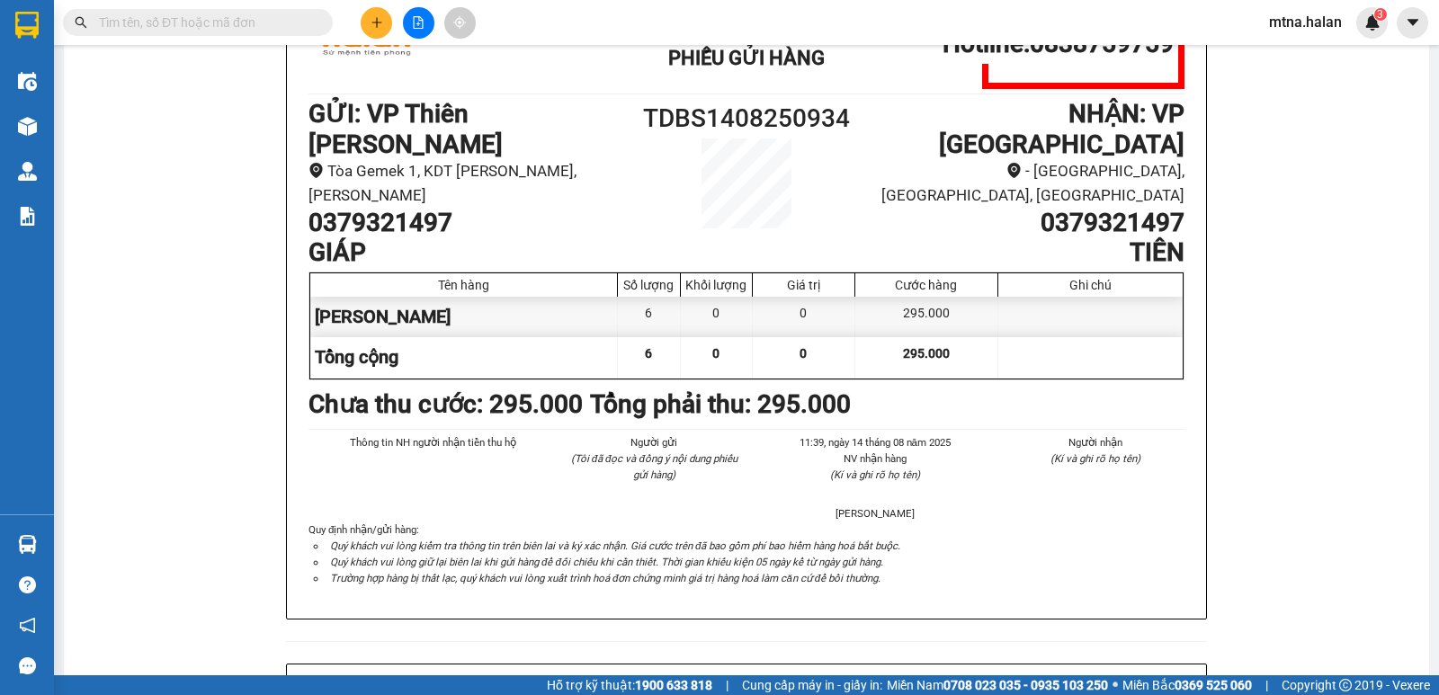
click at [146, 139] on div "Hà Lan 271 - Dương Tự Minh - Phường Tân Long - Thái Nguyên Phiếu Gửi Hàng Hotli…" at bounding box center [746, 663] width 1322 height 1373
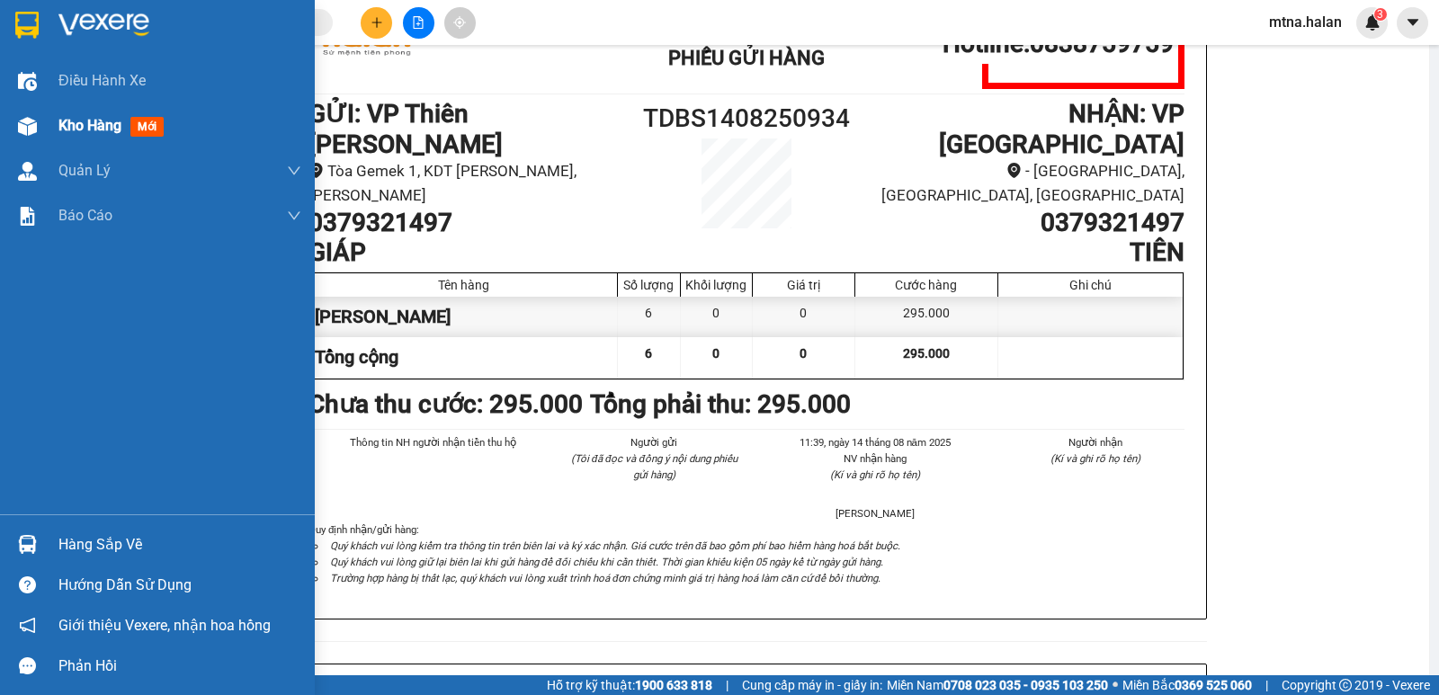
click at [28, 120] on img at bounding box center [27, 126] width 19 height 19
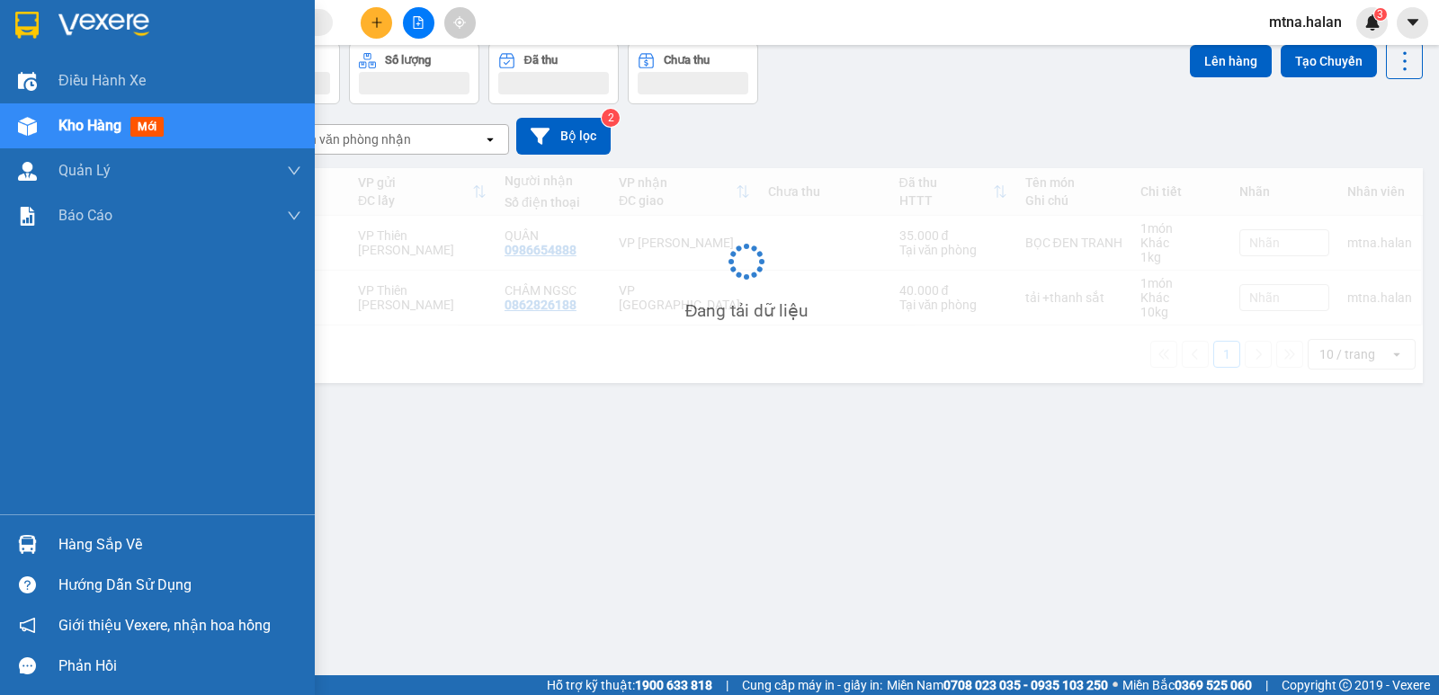
scroll to position [83, 0]
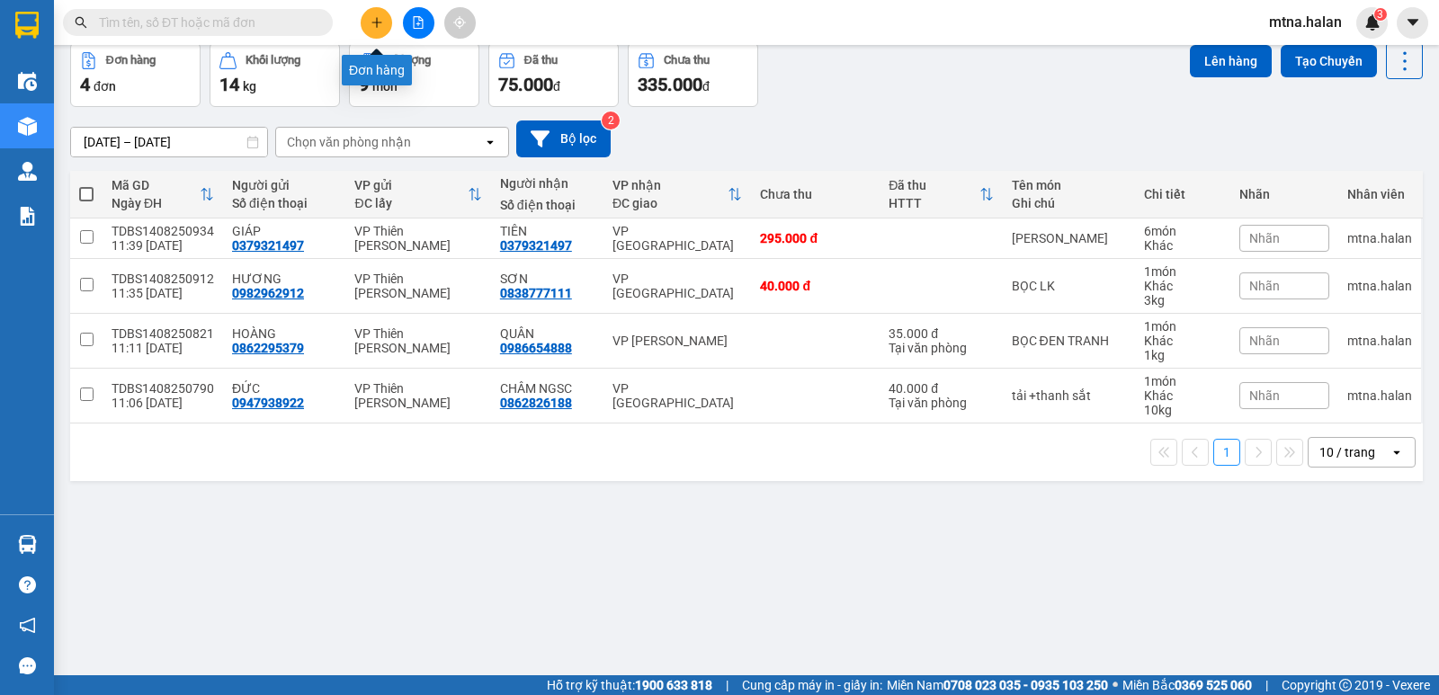
click at [375, 15] on button at bounding box center [376, 22] width 31 height 31
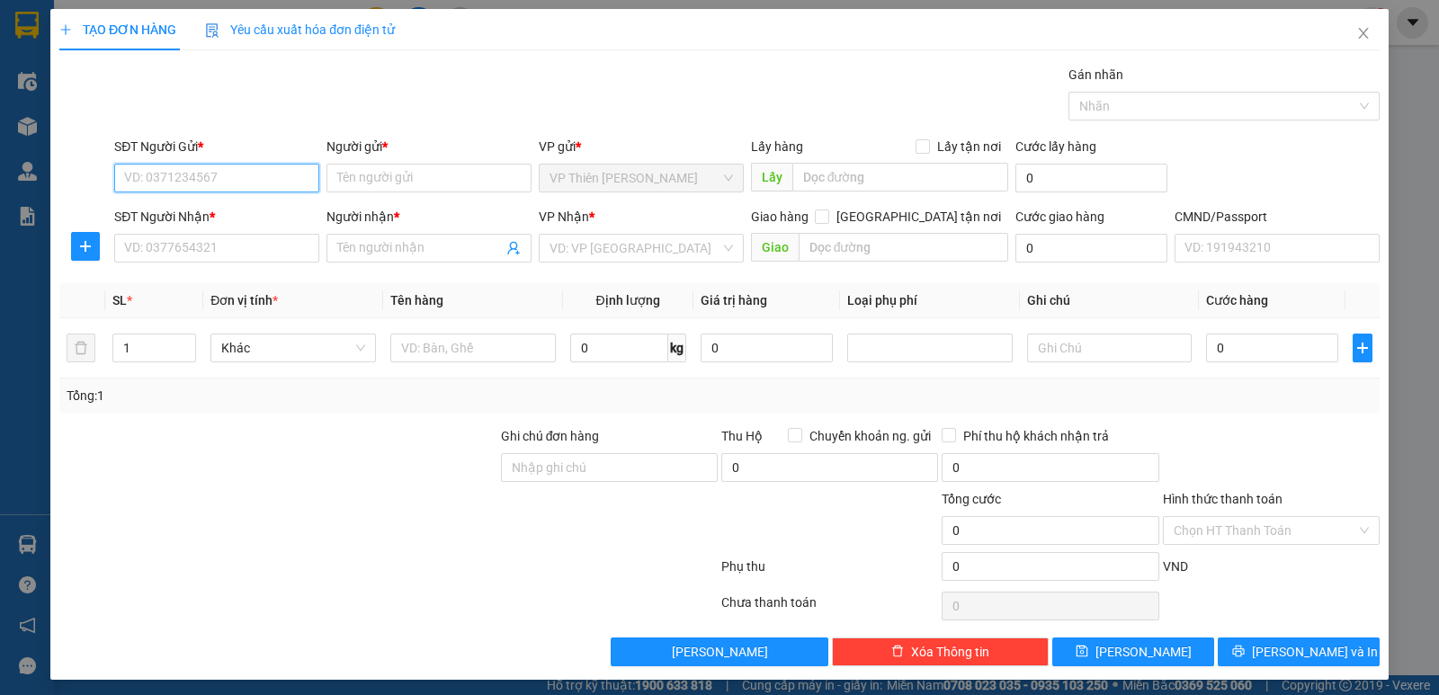
click at [260, 171] on input "SĐT Người Gửi *" at bounding box center [216, 178] width 205 height 29
type input "0865823915"
click at [145, 215] on div "0865823915 - TRIẾT" at bounding box center [215, 214] width 182 height 20
type input "TRIẾT"
type input "0865823915"
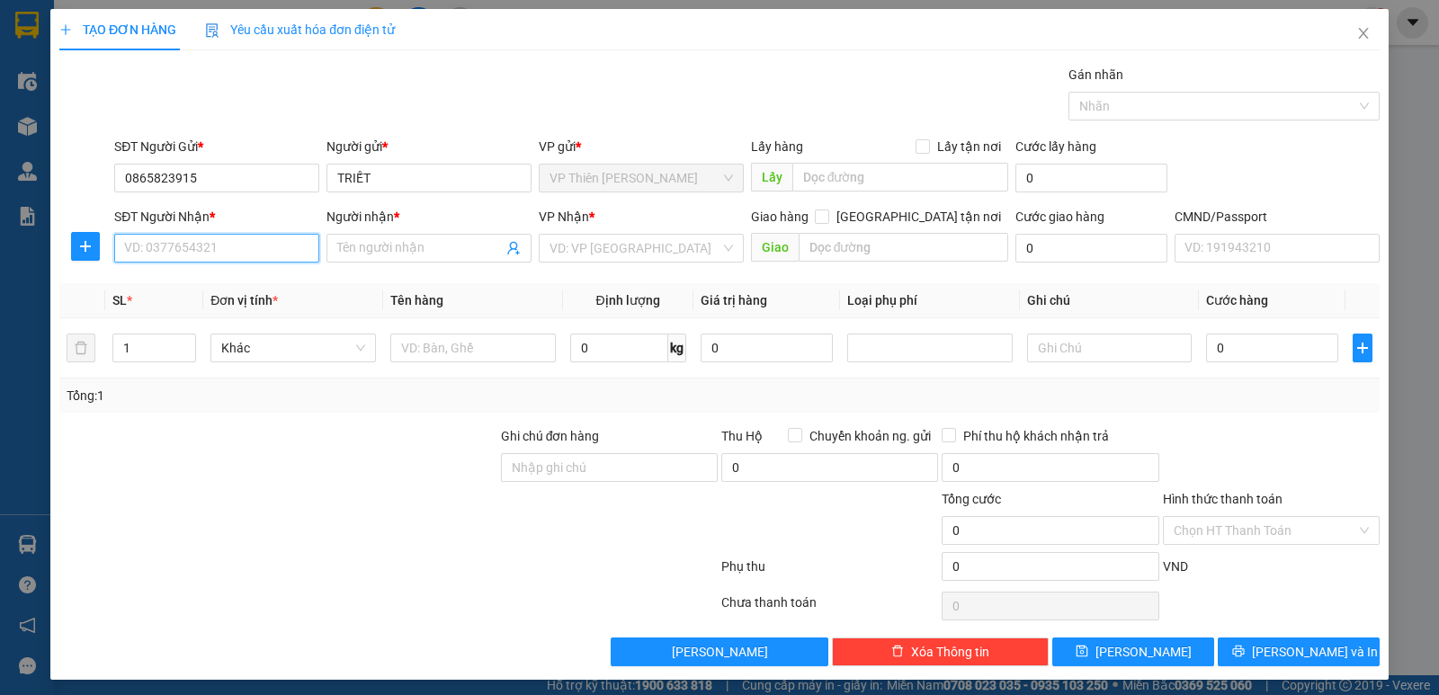
click at [223, 245] on input "SĐT Người Nhận *" at bounding box center [216, 248] width 205 height 29
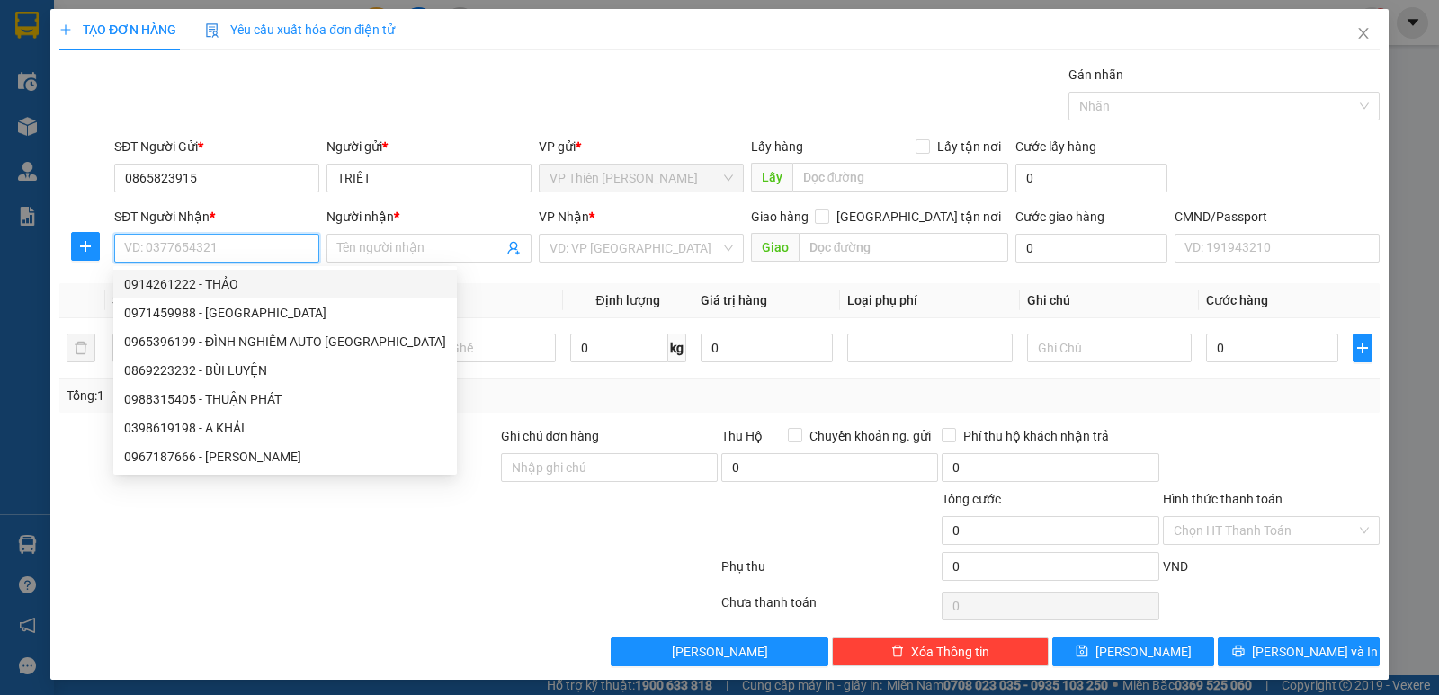
click at [224, 284] on div "0914261222 - THẢO" at bounding box center [285, 284] width 322 height 20
type input "0914261222"
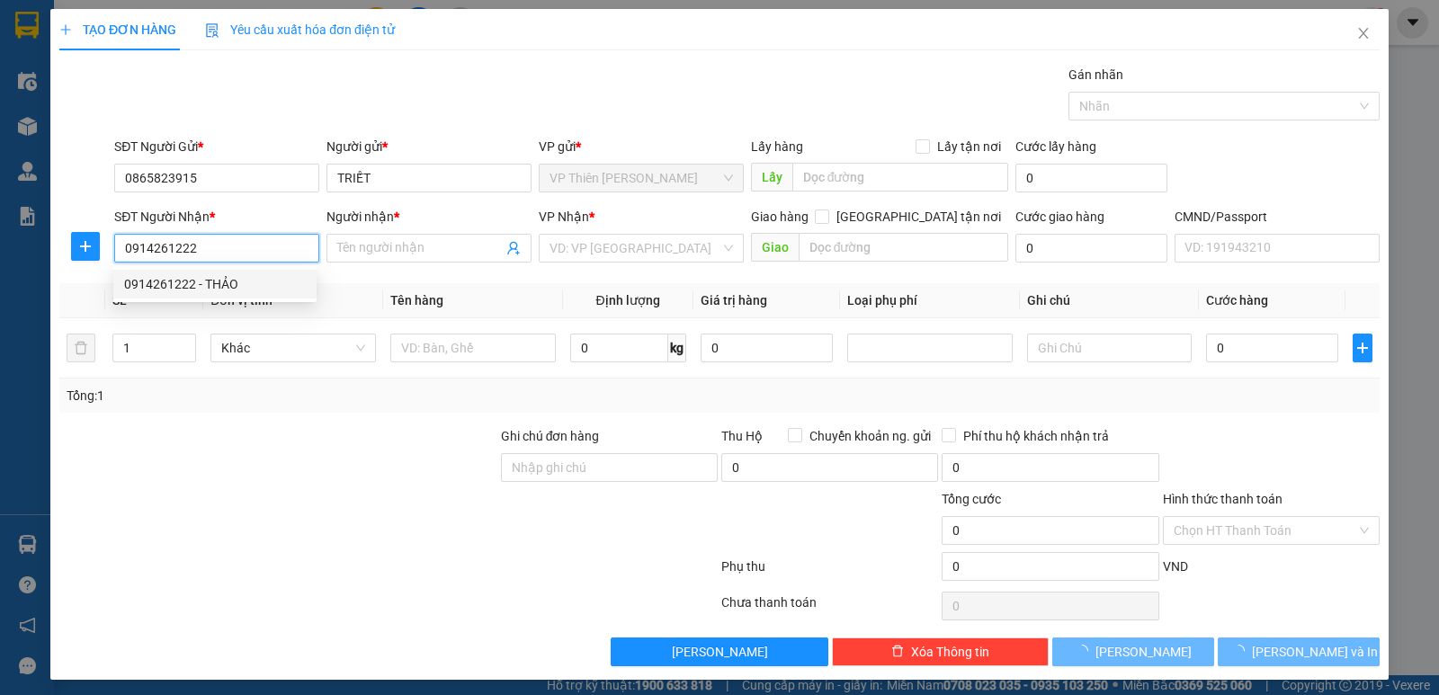
type input "THẢO"
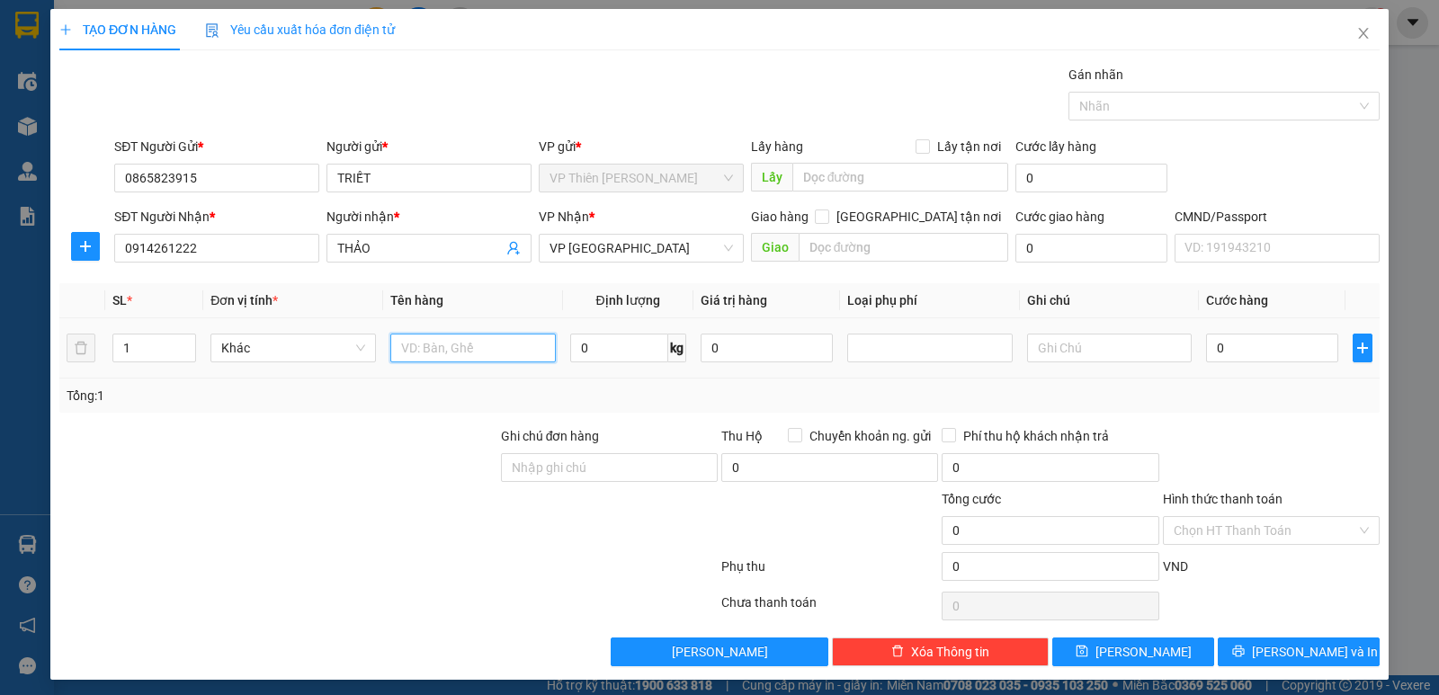
click at [497, 344] on input "text" at bounding box center [472, 348] width 165 height 29
type input "TẢI ĐEN BỌC THẢM"
click at [629, 349] on input "0" at bounding box center [619, 348] width 98 height 29
type input "7"
click at [1268, 357] on input "0" at bounding box center [1272, 348] width 132 height 29
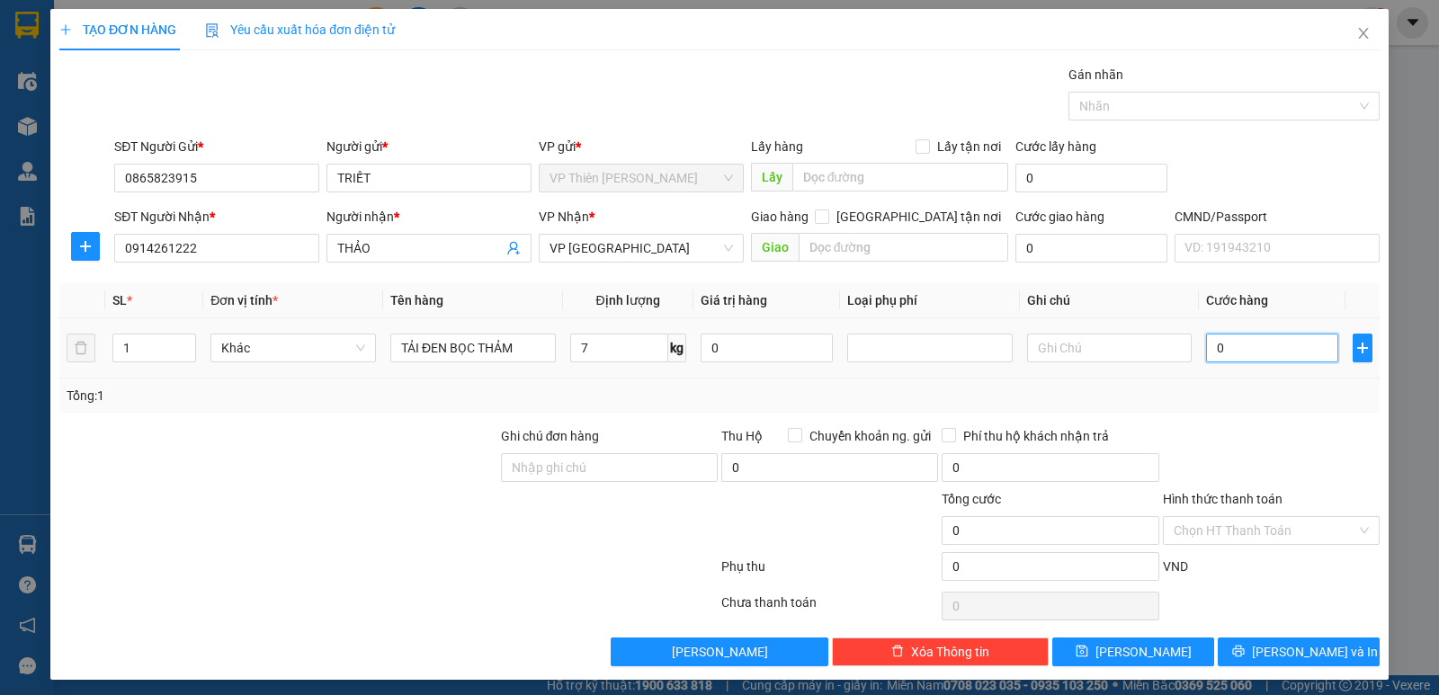
type input "4"
type input "40"
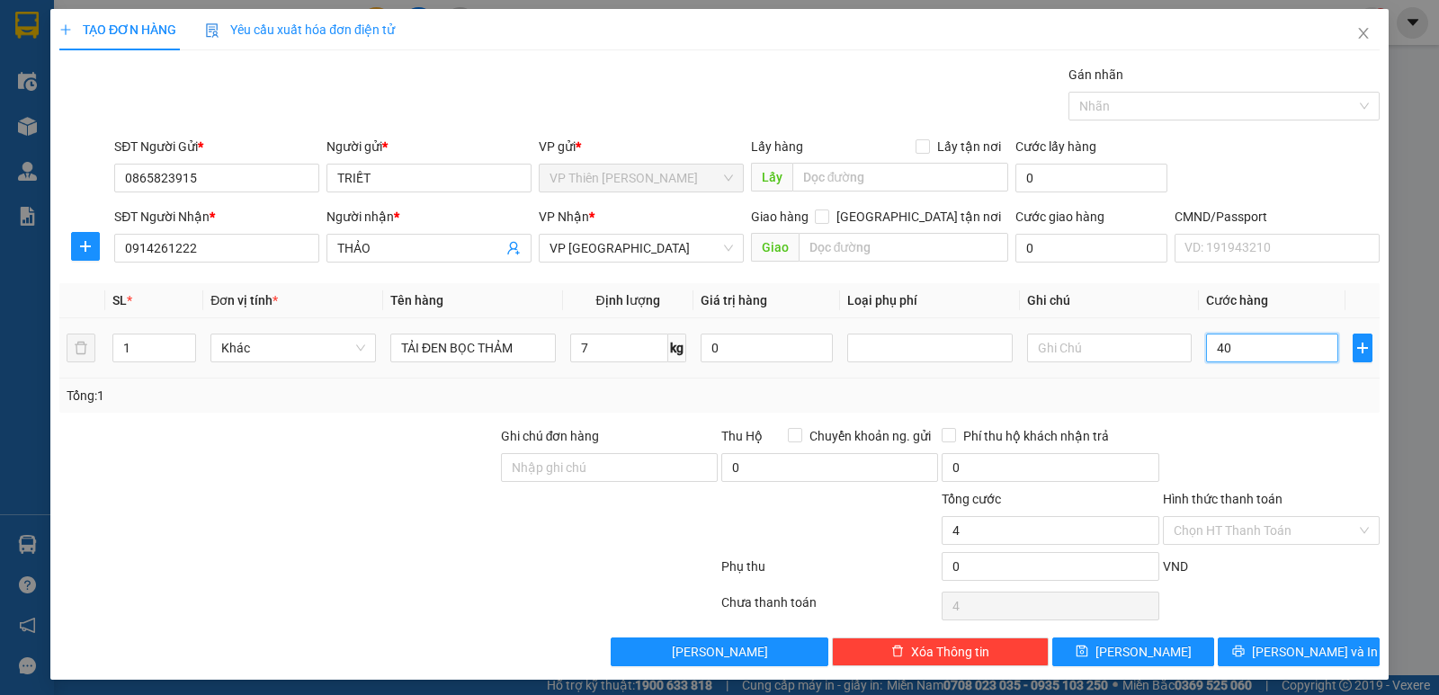
type input "40"
type input "400"
type input "4.000"
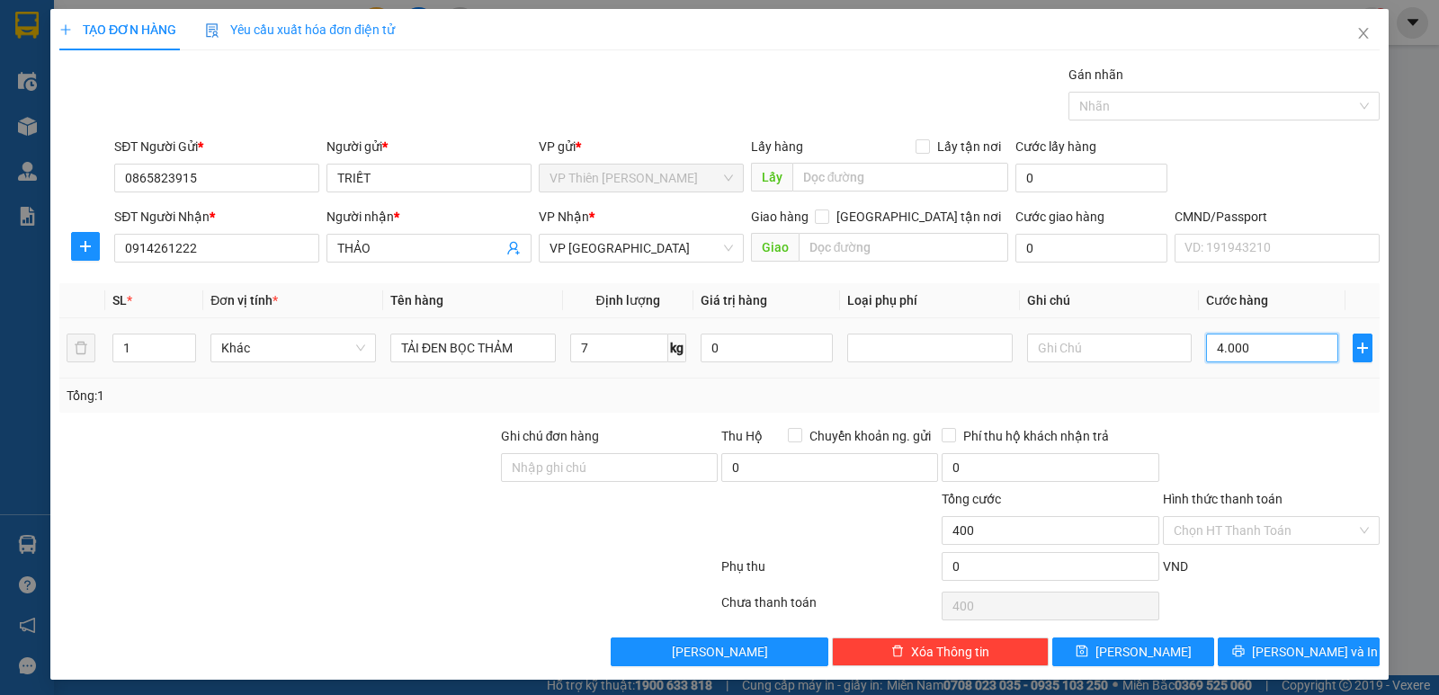
type input "4.000"
type input "40.000"
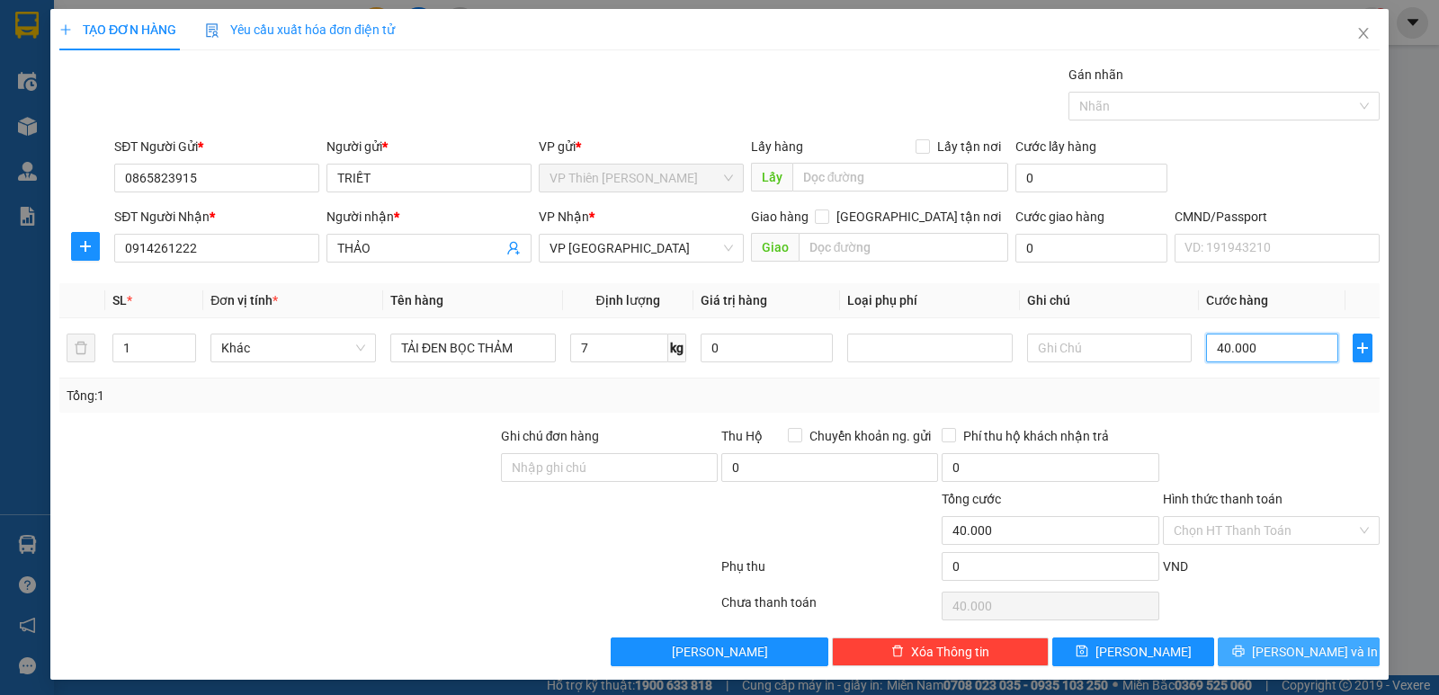
type input "40.000"
click at [1293, 656] on span "Lưu và In" at bounding box center [1315, 652] width 126 height 20
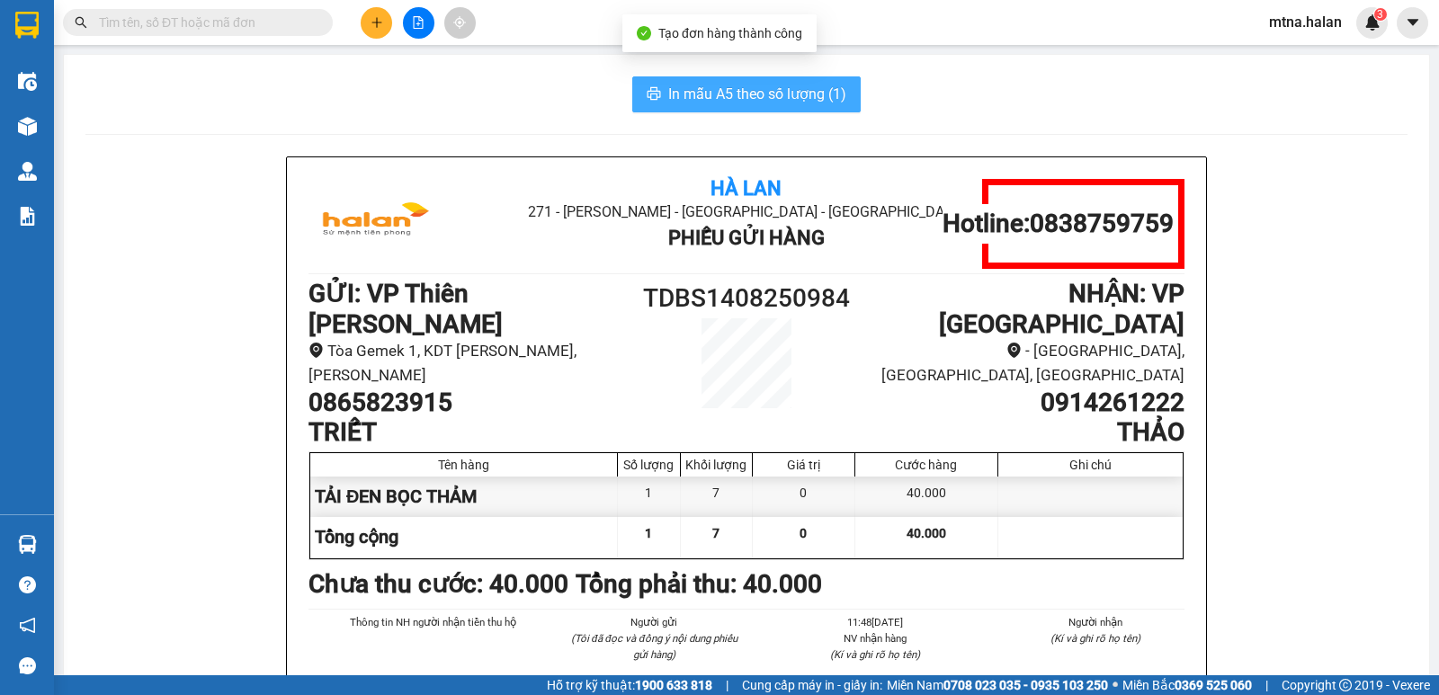
click at [722, 96] on span "In mẫu A5 theo số lượng (1)" at bounding box center [757, 94] width 178 height 22
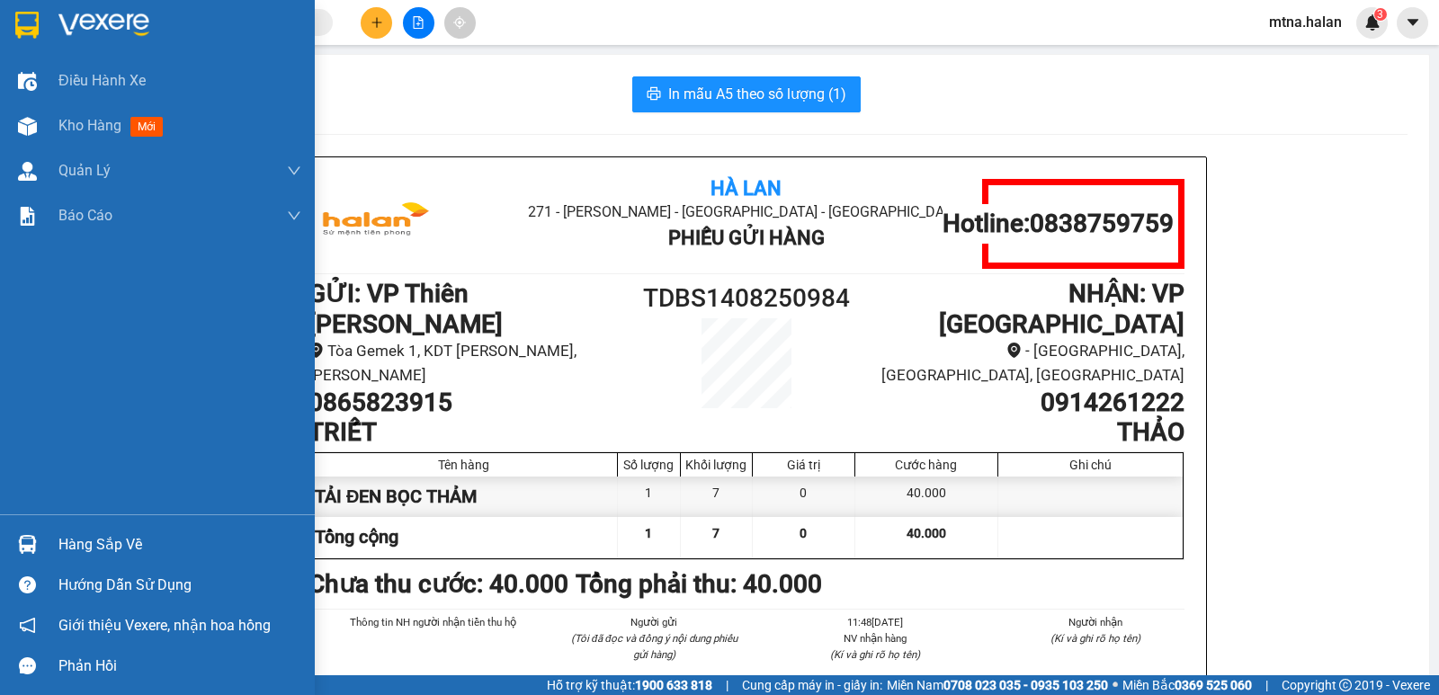
click at [30, 542] on img at bounding box center [27, 544] width 19 height 19
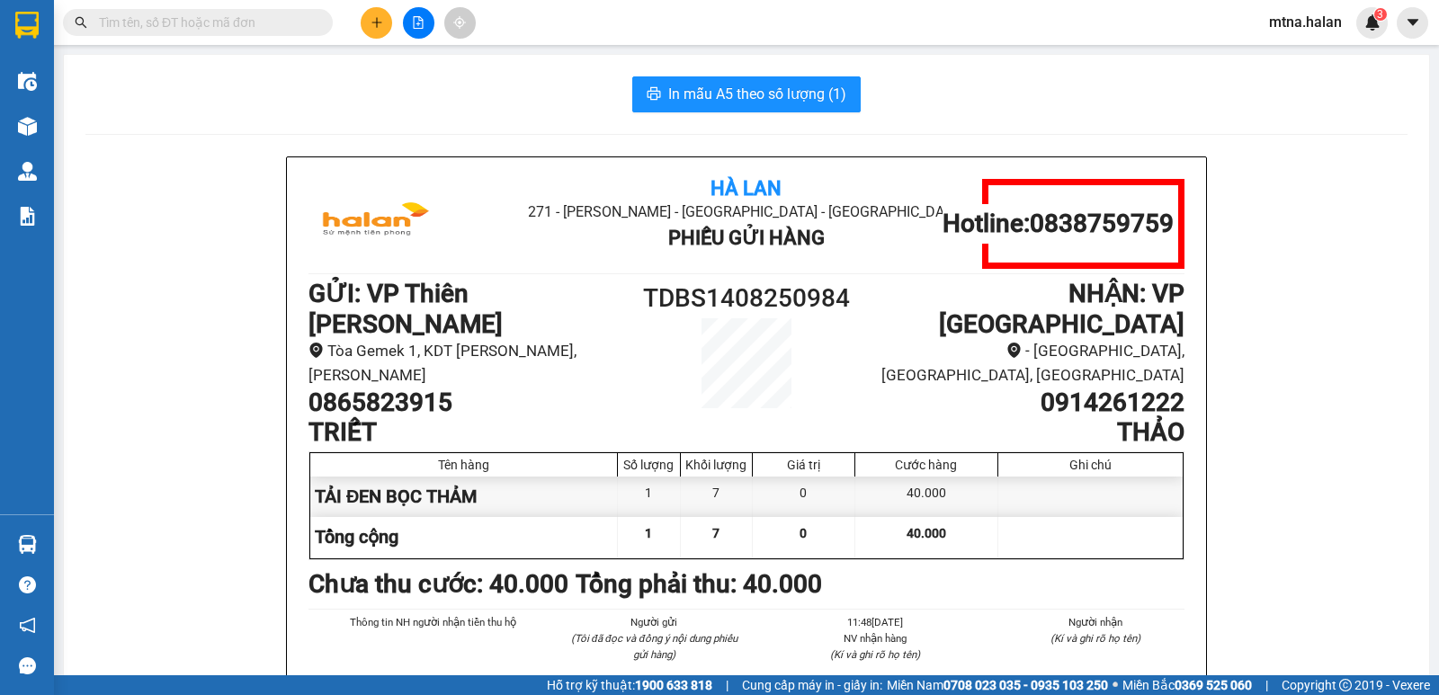
click at [1267, 455] on section "Kết quả tìm kiếm ( 0 ) Bộ lọc No Data mtna.halan 3 Điều hành xe Kho hàng mới Qu…" at bounding box center [719, 347] width 1439 height 695
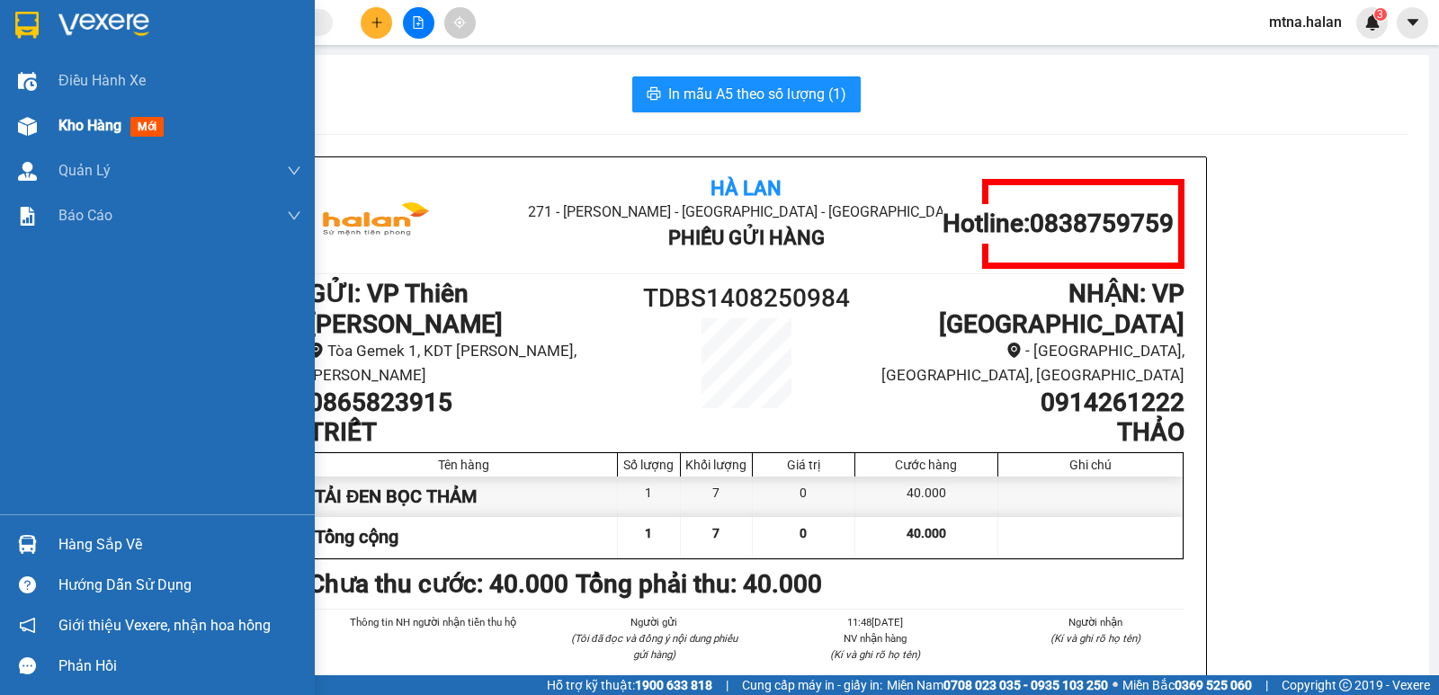
click at [24, 125] on img at bounding box center [27, 126] width 19 height 19
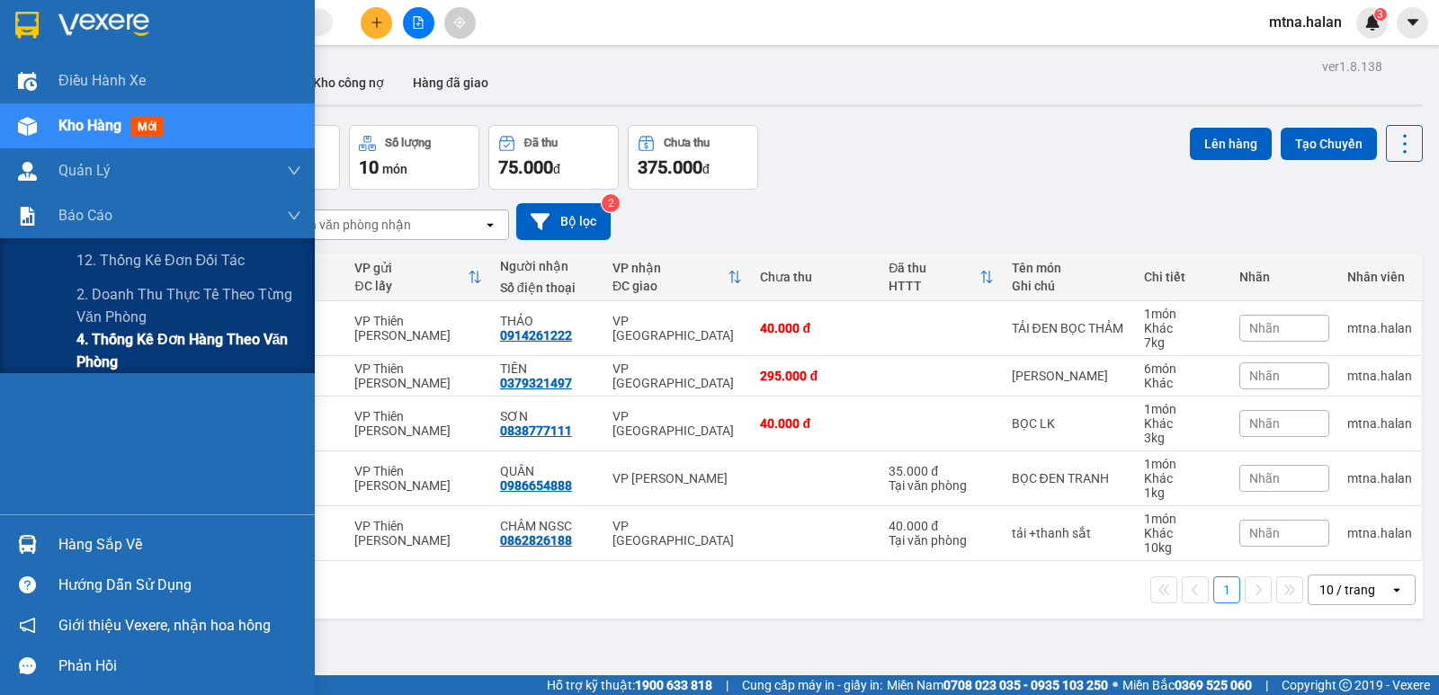
click at [109, 350] on span "4. Thống kê đơn hàng theo văn phòng" at bounding box center [188, 350] width 225 height 45
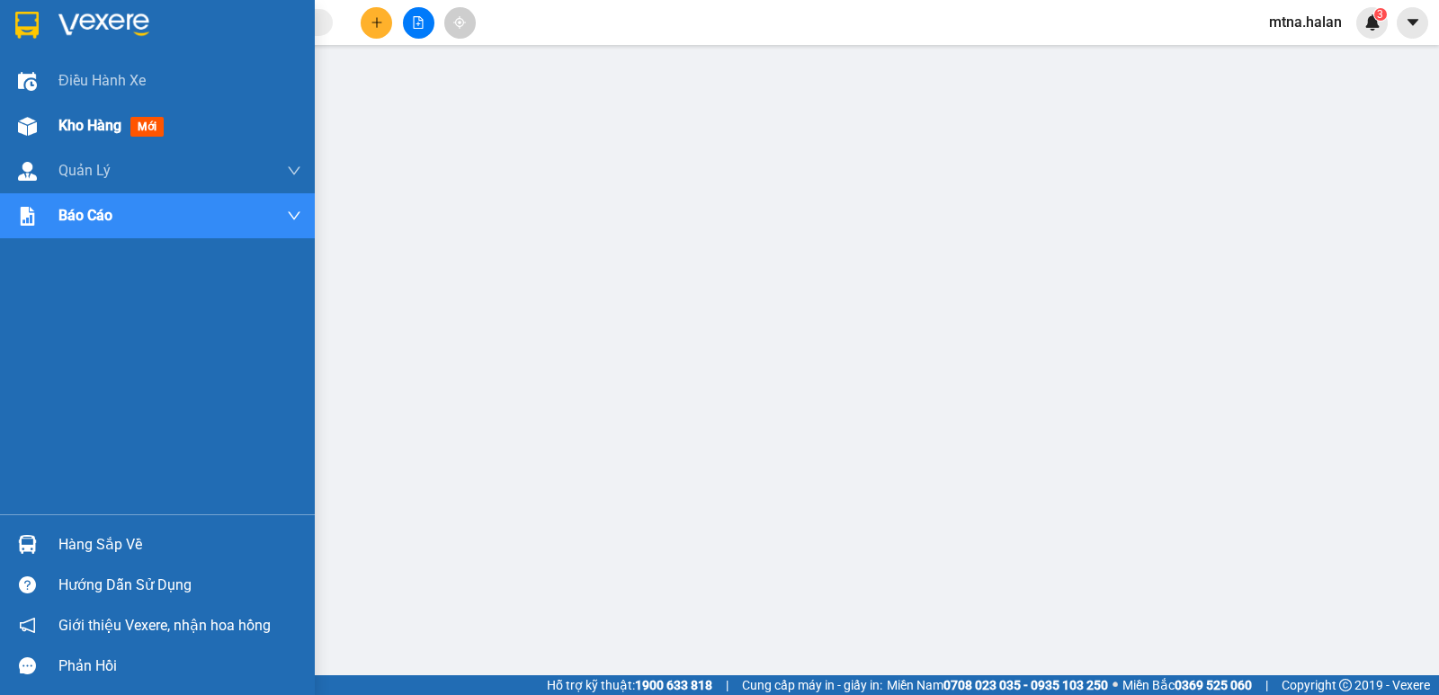
click at [16, 116] on div at bounding box center [27, 126] width 31 height 31
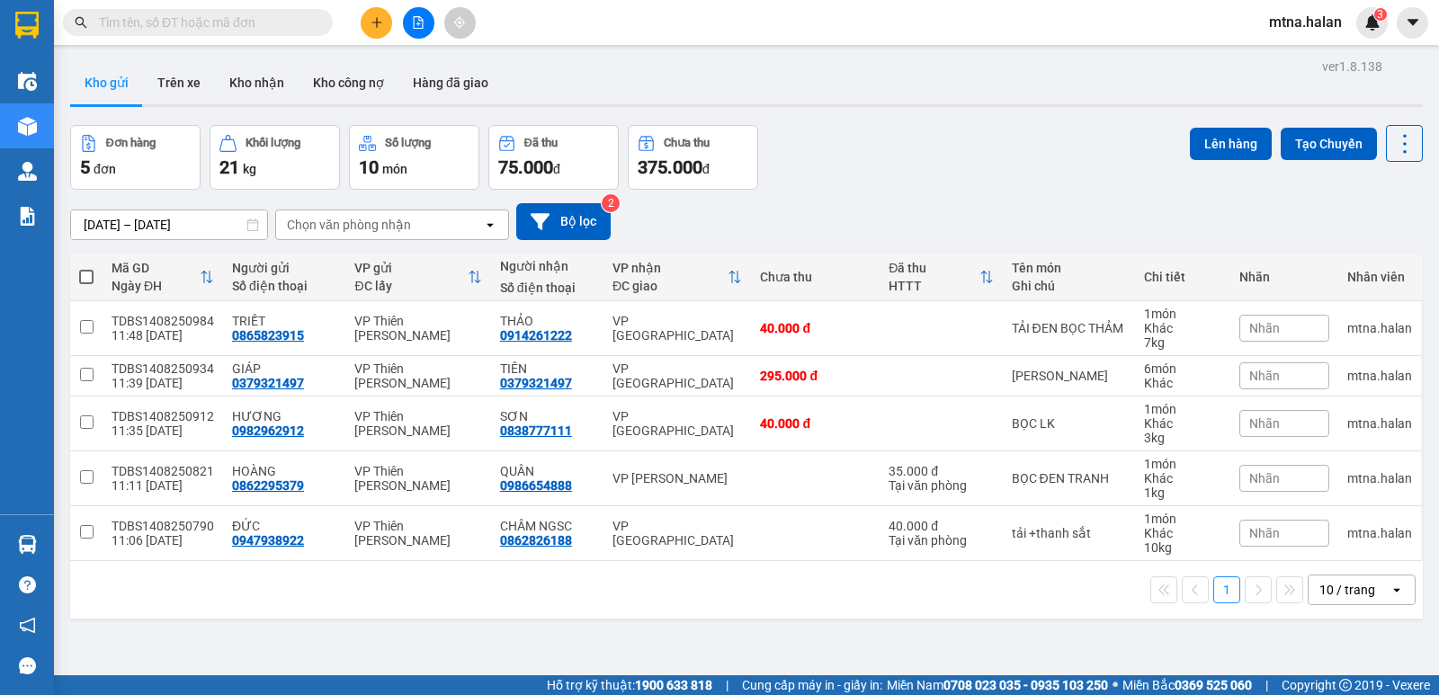
click at [305, 21] on input "text" at bounding box center [205, 23] width 212 height 20
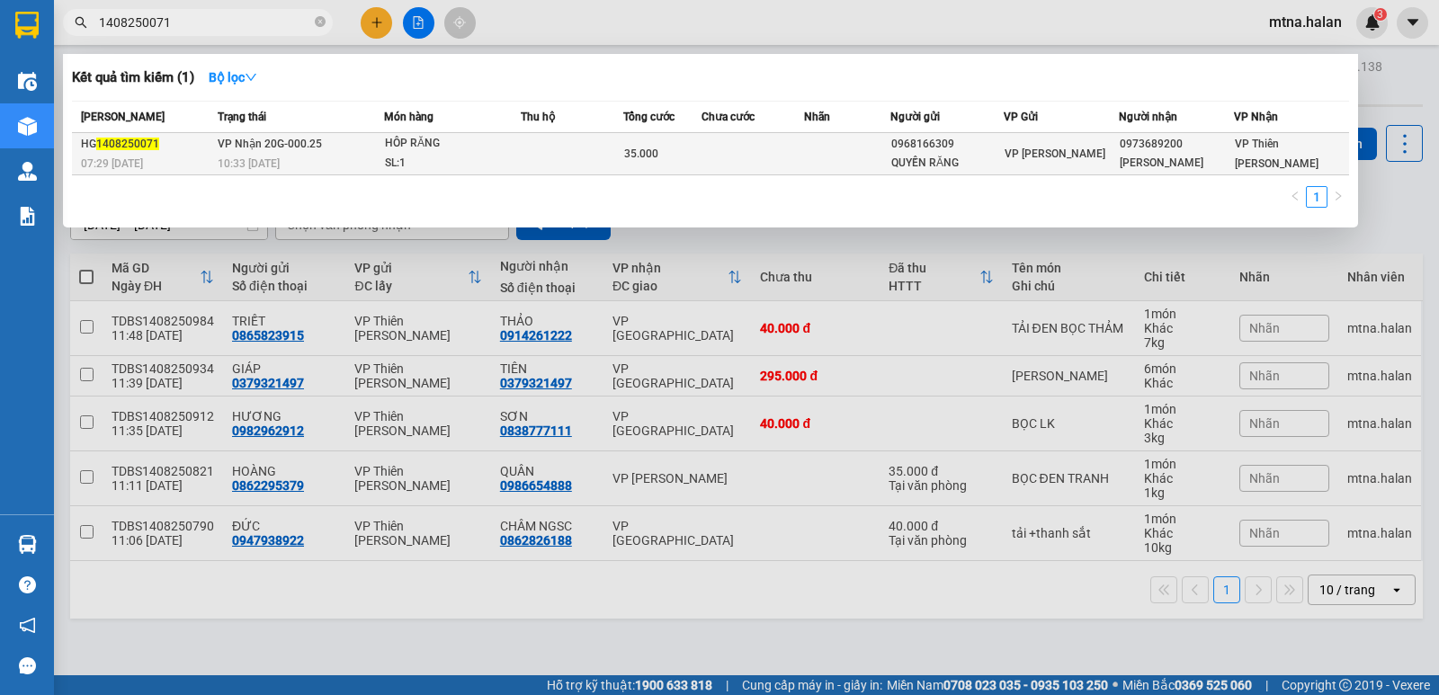
type input "1408250071"
click at [739, 147] on td at bounding box center [752, 154] width 103 height 42
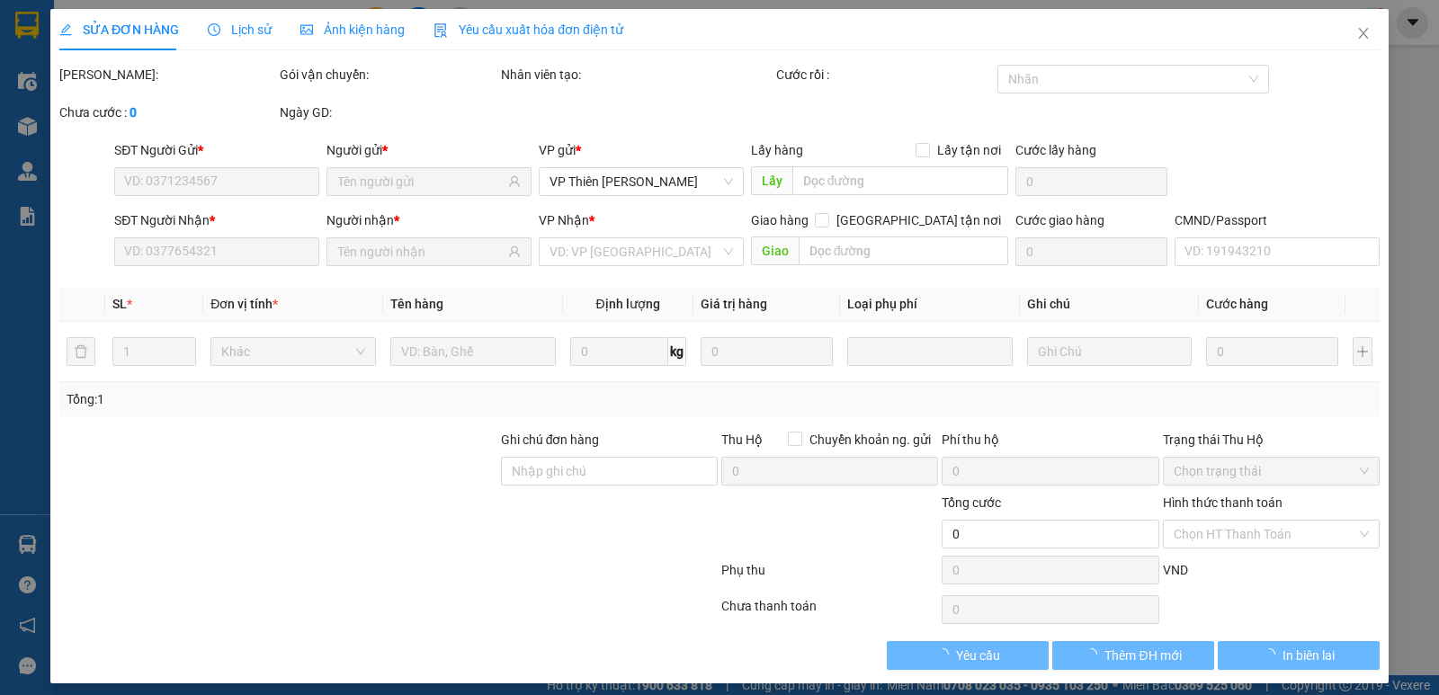
type input "0968166309"
type input "QUYỀN RĂNG"
type input "0973689200"
type input "VŨ GIA"
type input "35.000"
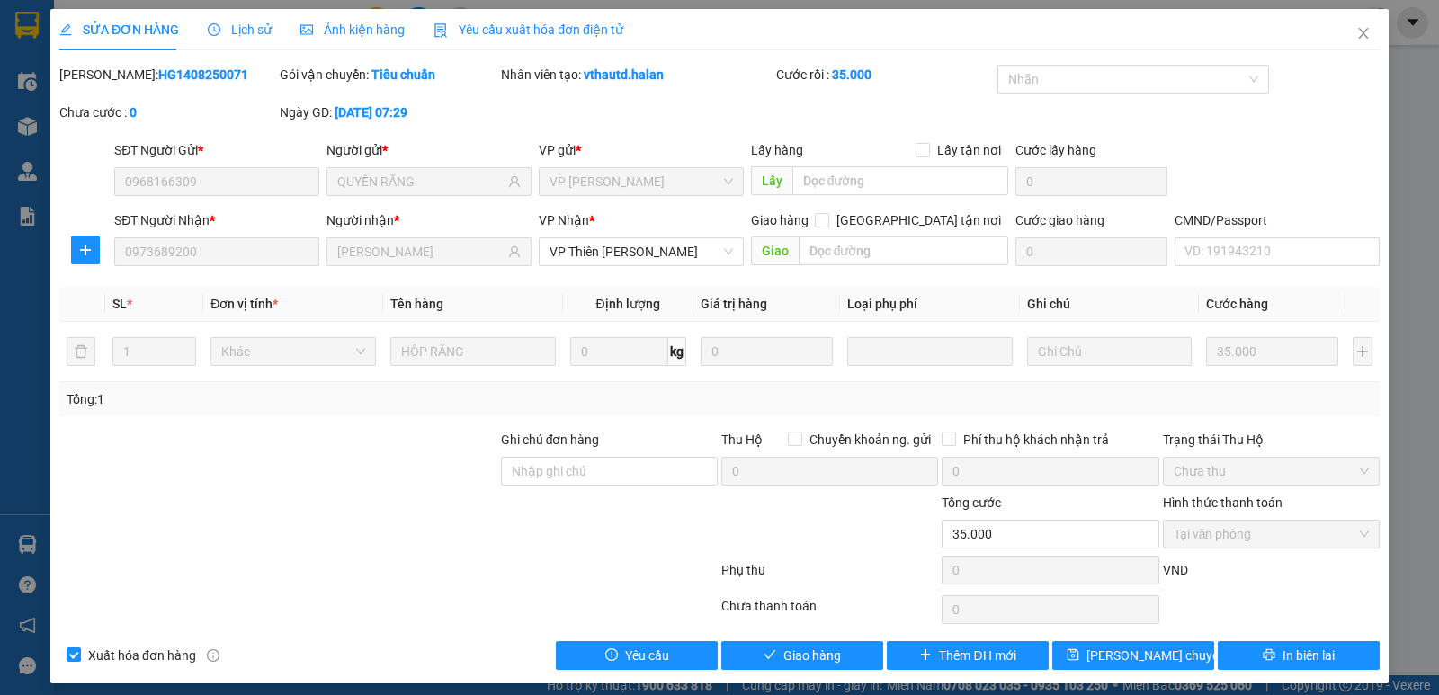
scroll to position [10, 0]
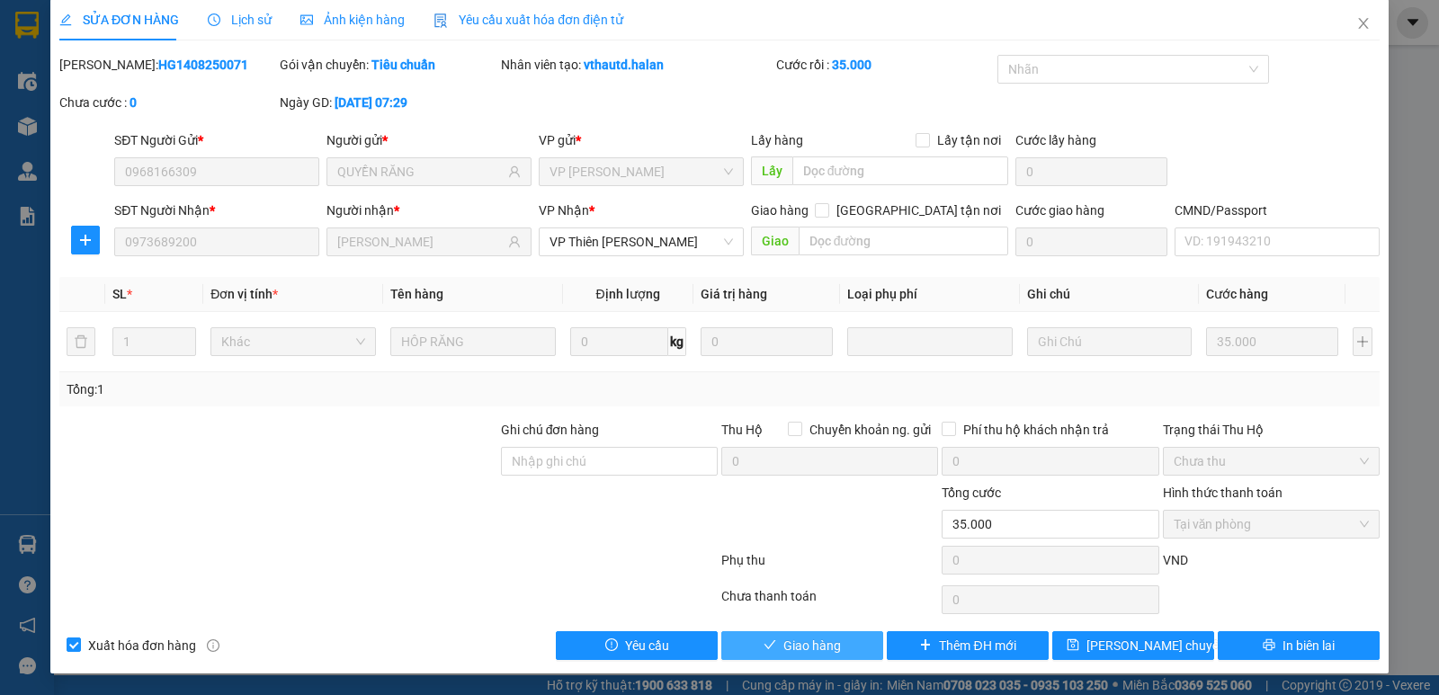
click at [792, 646] on span "Giao hàng" at bounding box center [812, 646] width 58 height 20
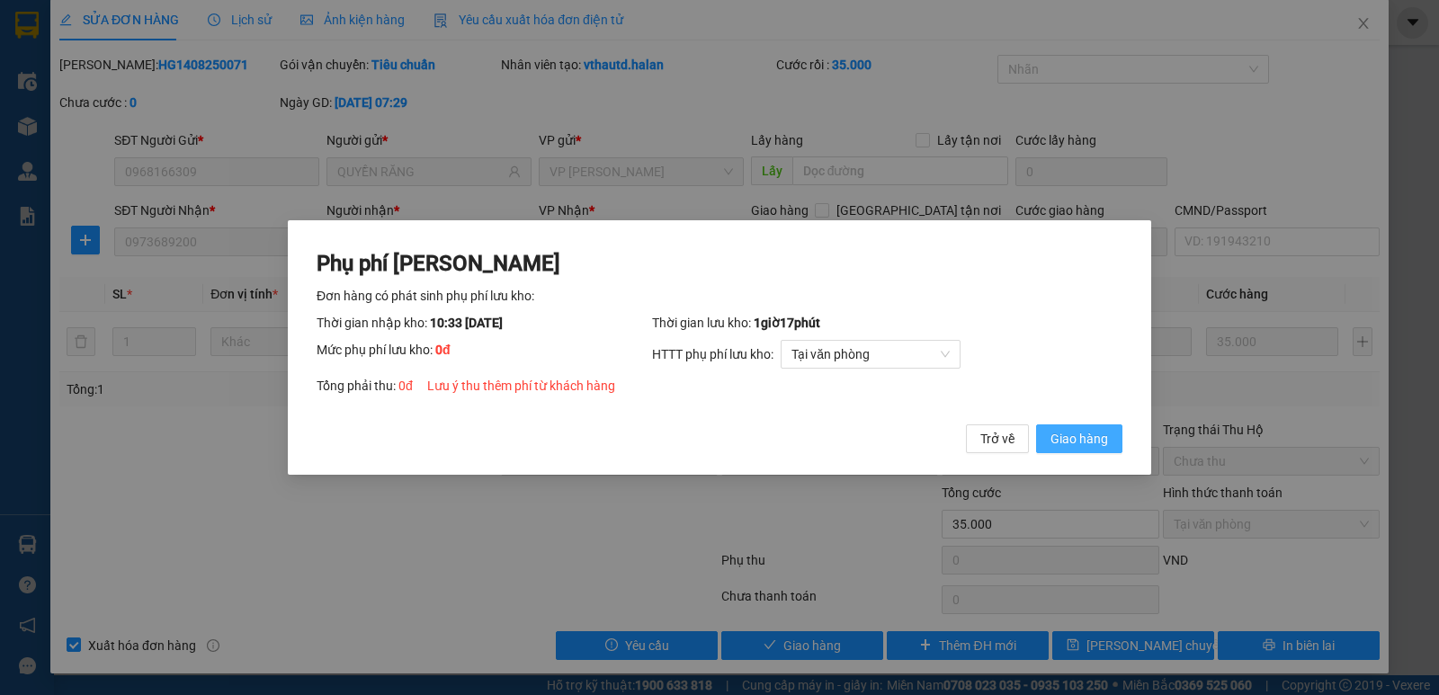
click at [1069, 442] on span "Giao hàng" at bounding box center [1079, 439] width 58 height 20
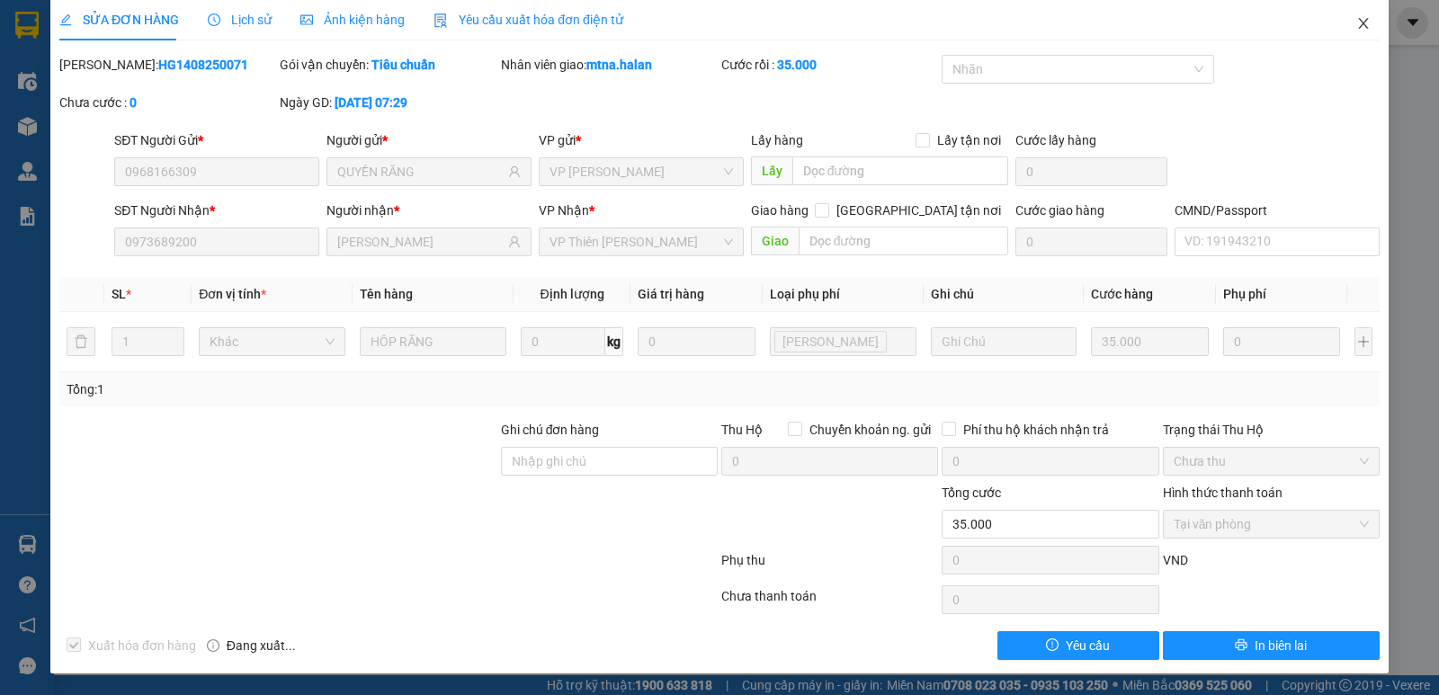
click at [1356, 24] on icon "close" at bounding box center [1363, 23] width 14 height 14
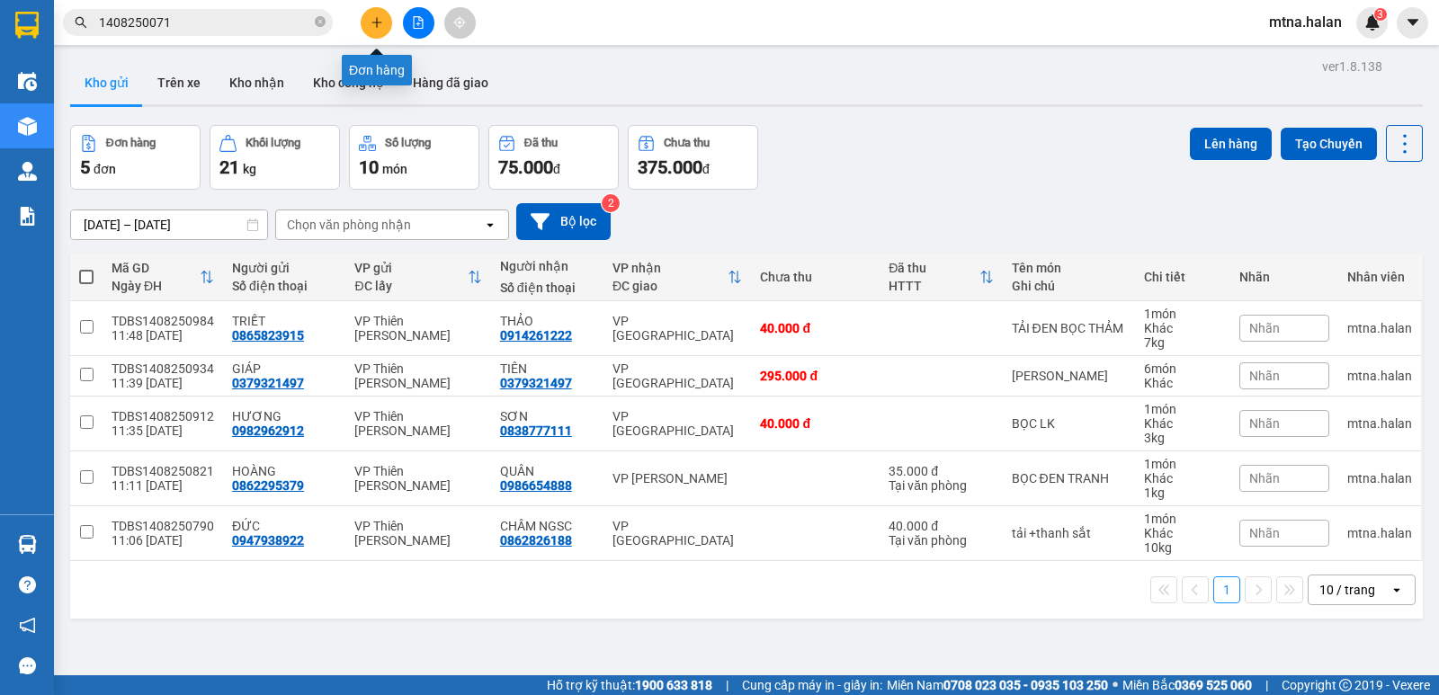
click at [382, 20] on icon "plus" at bounding box center [376, 22] width 13 height 13
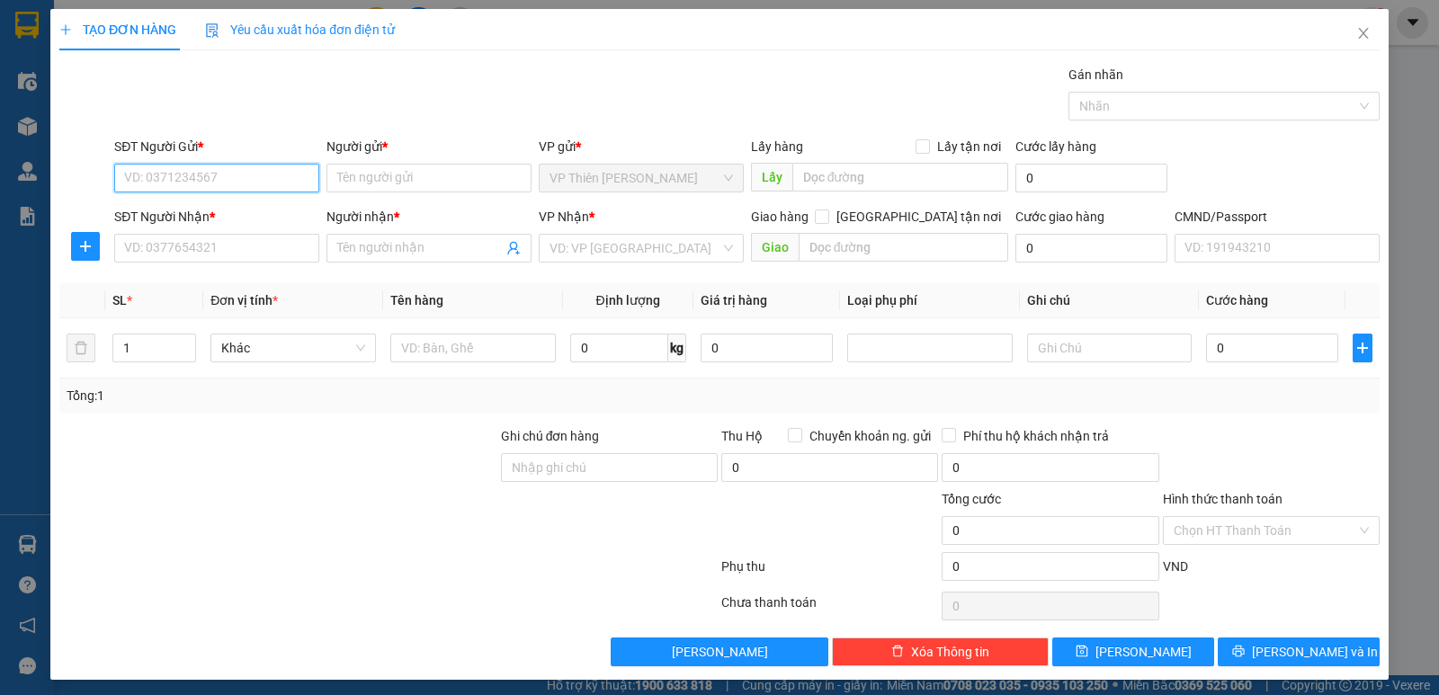
click at [248, 178] on input "SĐT Người Gửi *" at bounding box center [216, 178] width 205 height 29
type input "0928596999"
click at [433, 178] on input "Người gửi *" at bounding box center [428, 178] width 205 height 29
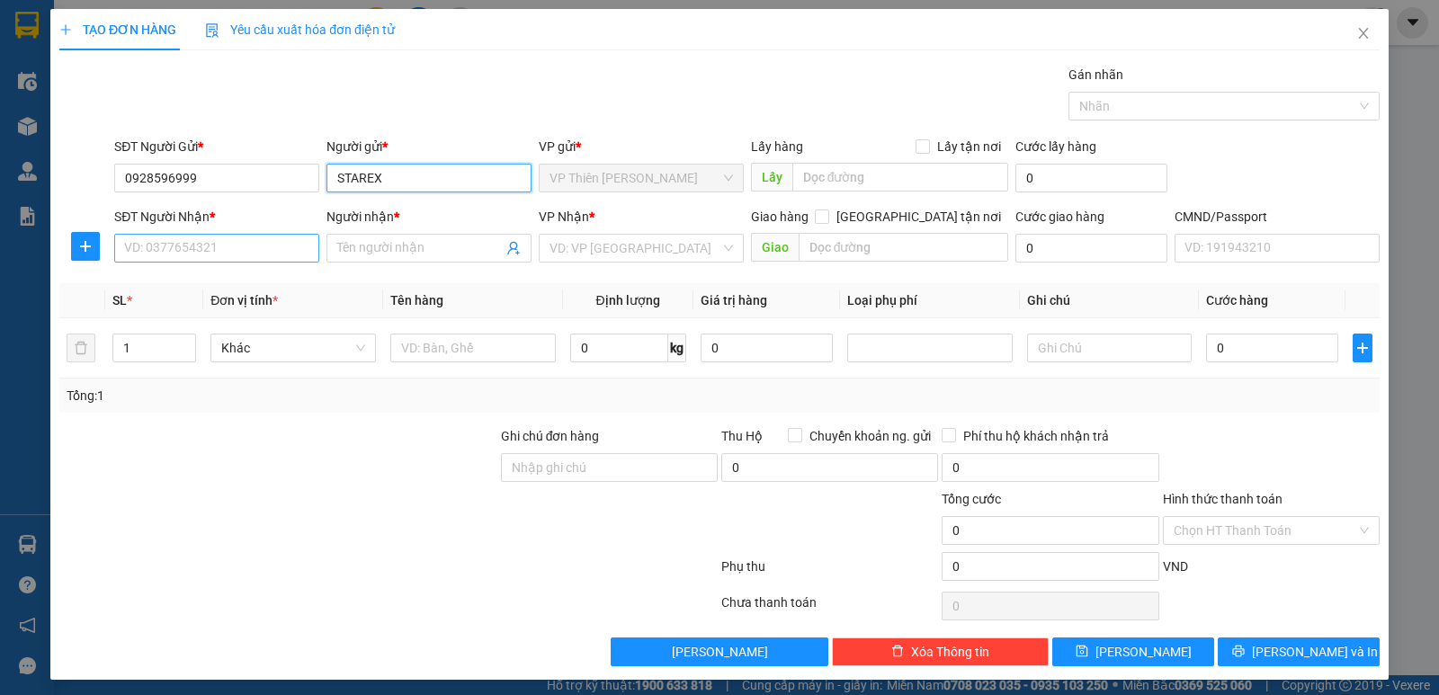
type input "STAREX"
click at [222, 246] on input "SĐT Người Nhận *" at bounding box center [216, 248] width 205 height 29
type input "0974439685"
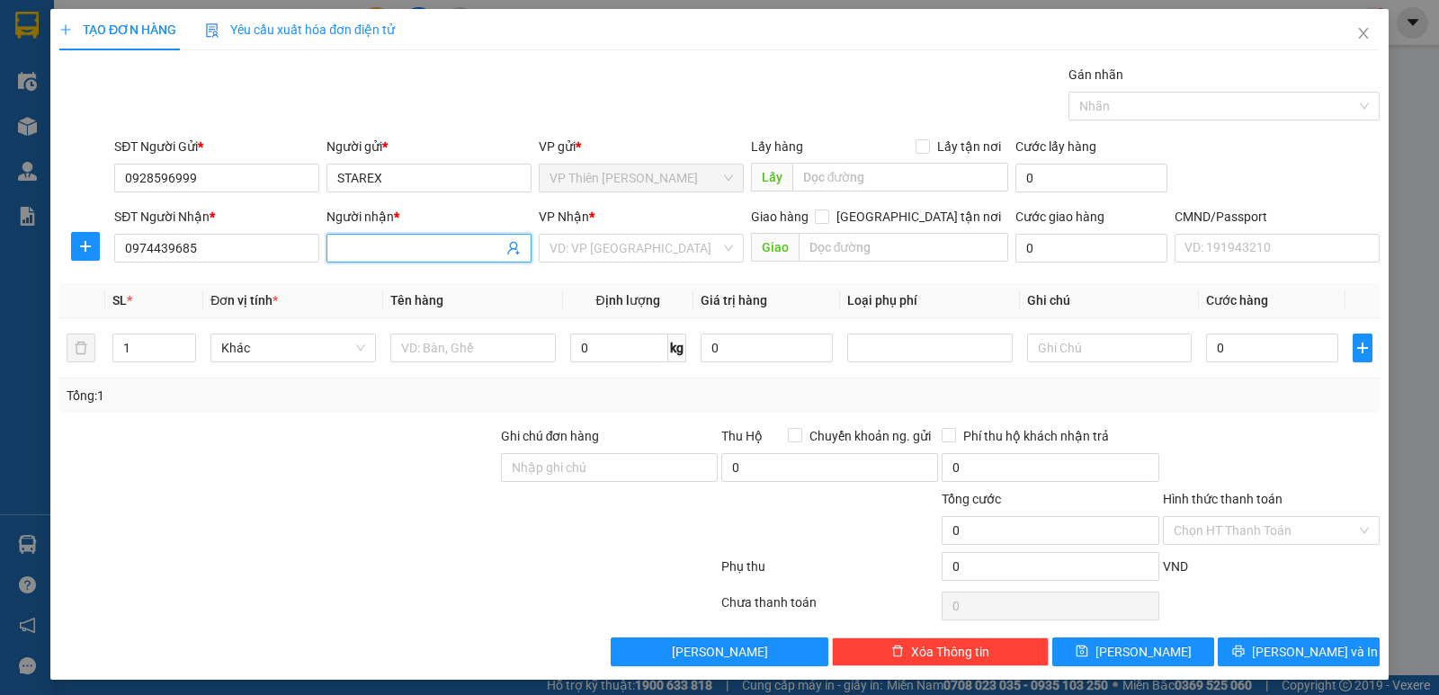
click at [417, 248] on input "Người nhận *" at bounding box center [419, 248] width 165 height 20
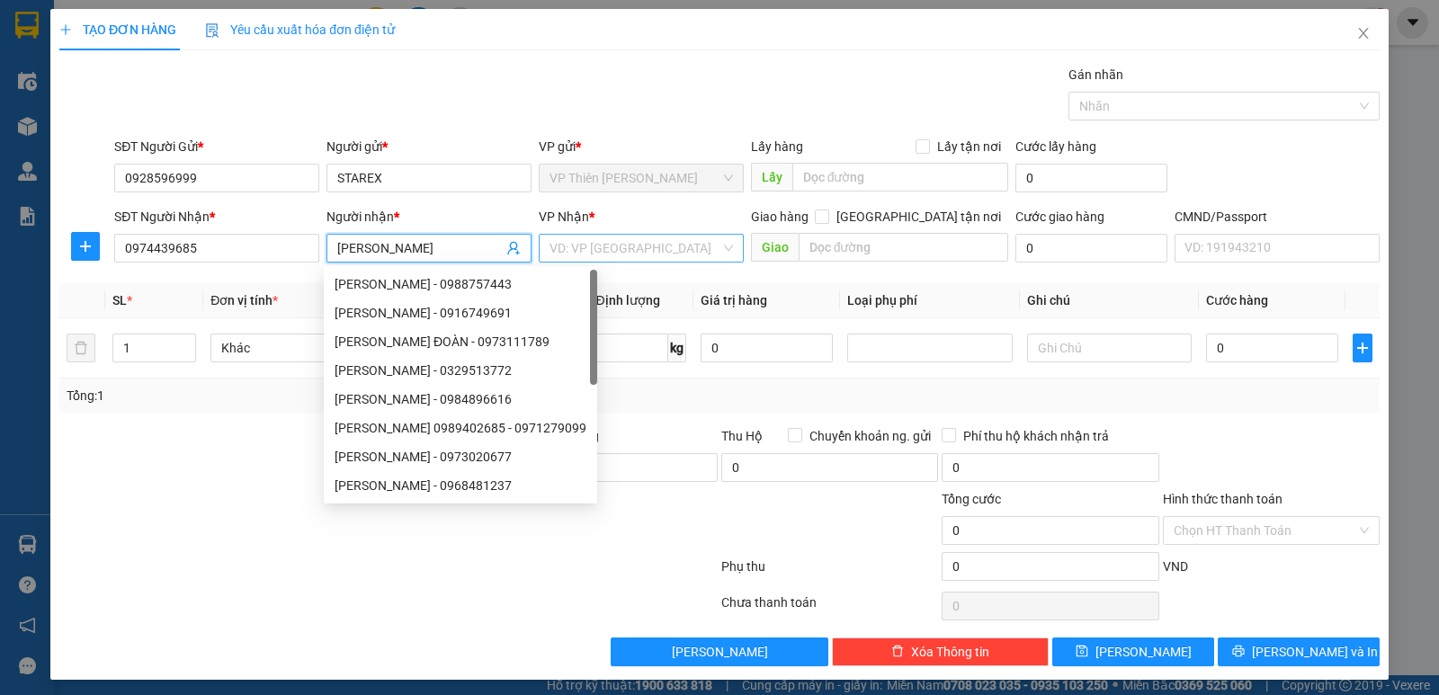
type input "KIM ANH"
click at [647, 241] on input "search" at bounding box center [634, 248] width 171 height 27
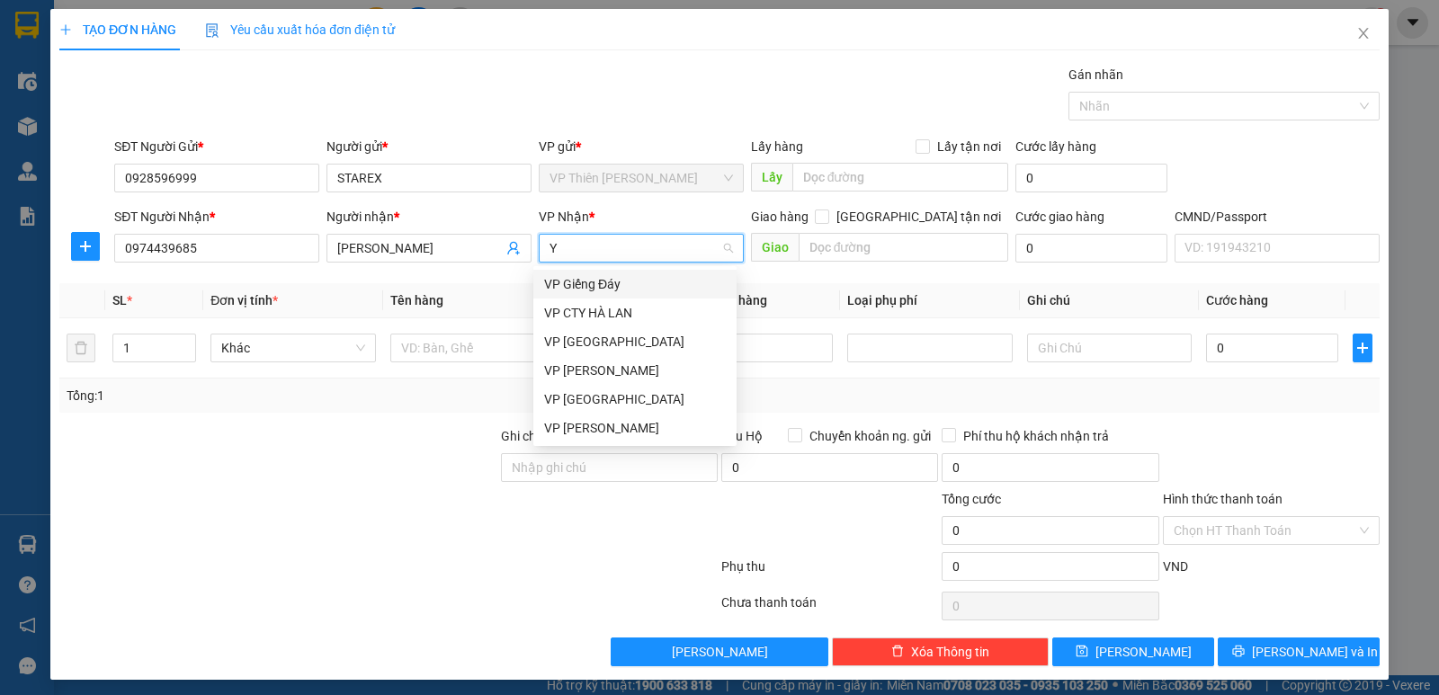
type input "YE"
click at [592, 280] on div "VP [GEOGRAPHIC_DATA]" at bounding box center [635, 284] width 182 height 20
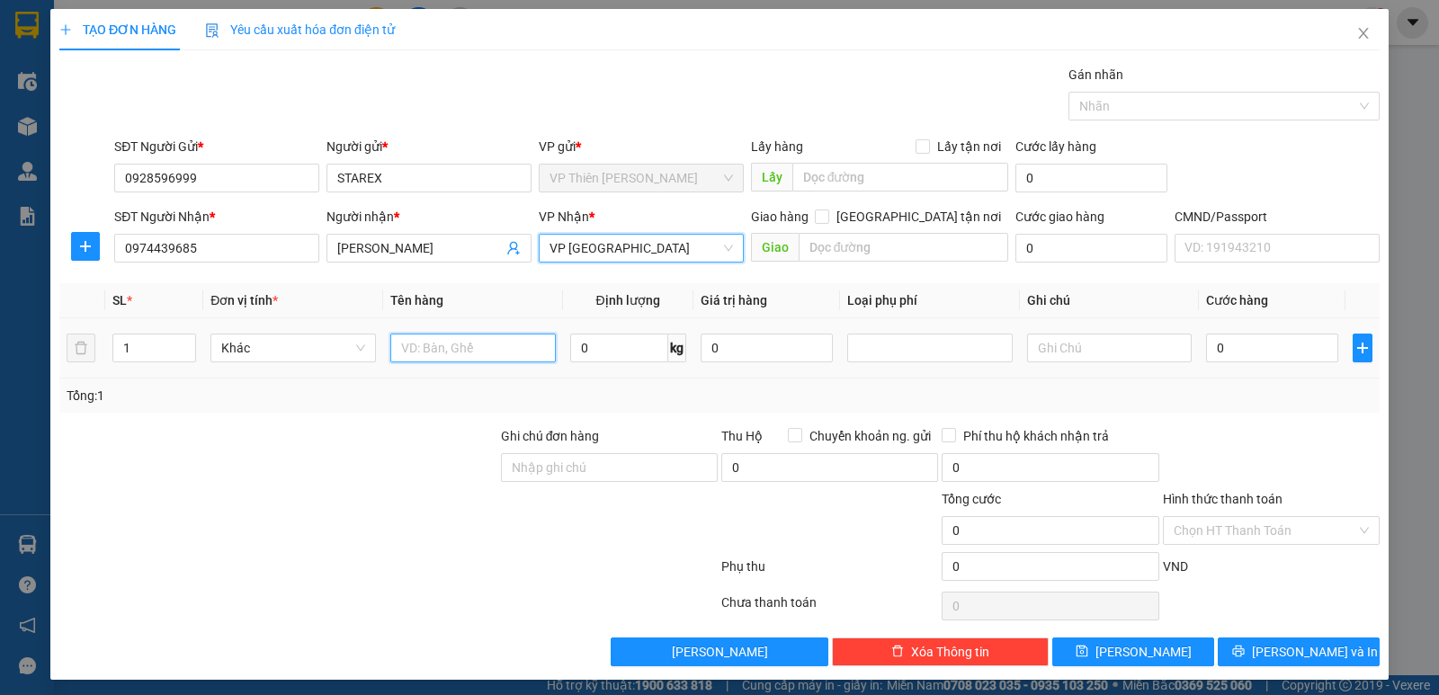
click at [488, 344] on input "text" at bounding box center [472, 348] width 165 height 29
type input "PB"
click at [612, 349] on input "0" at bounding box center [619, 348] width 98 height 29
type input "1"
click at [1260, 353] on input "0" at bounding box center [1272, 348] width 132 height 29
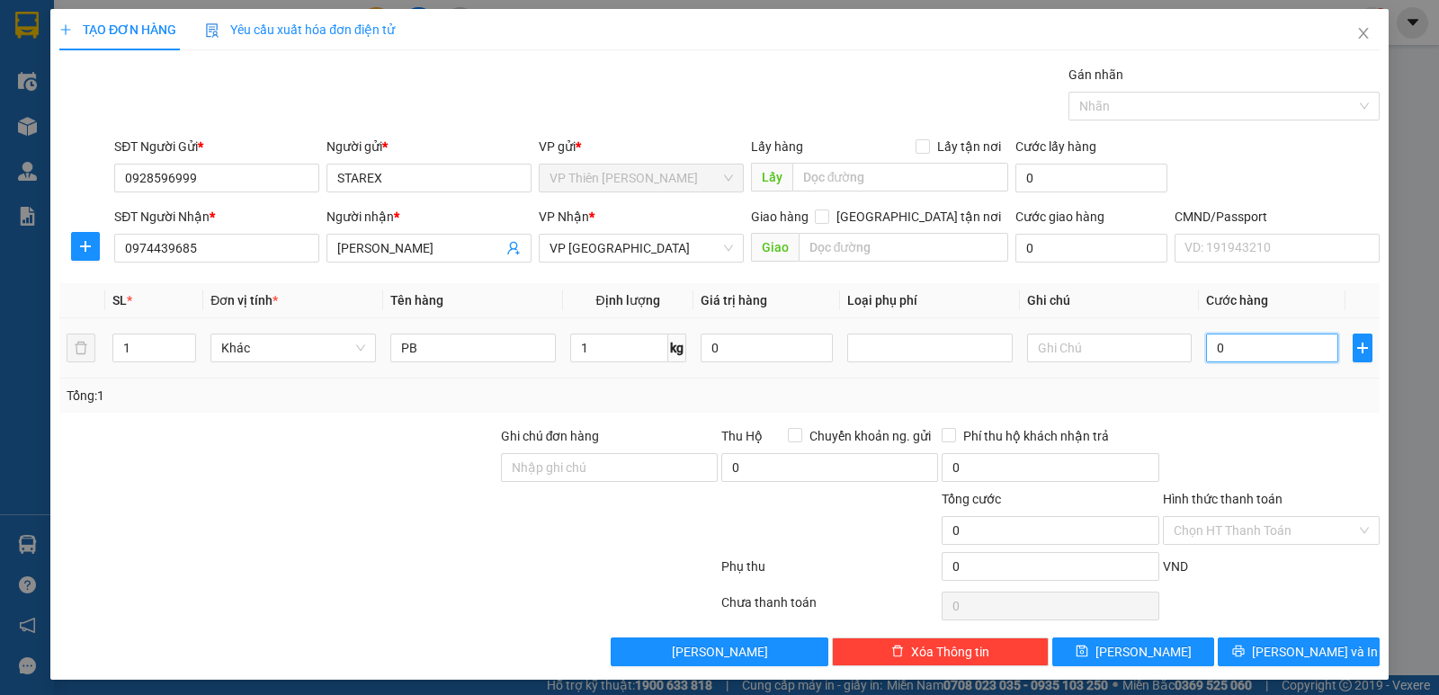
type input "3"
type input "35"
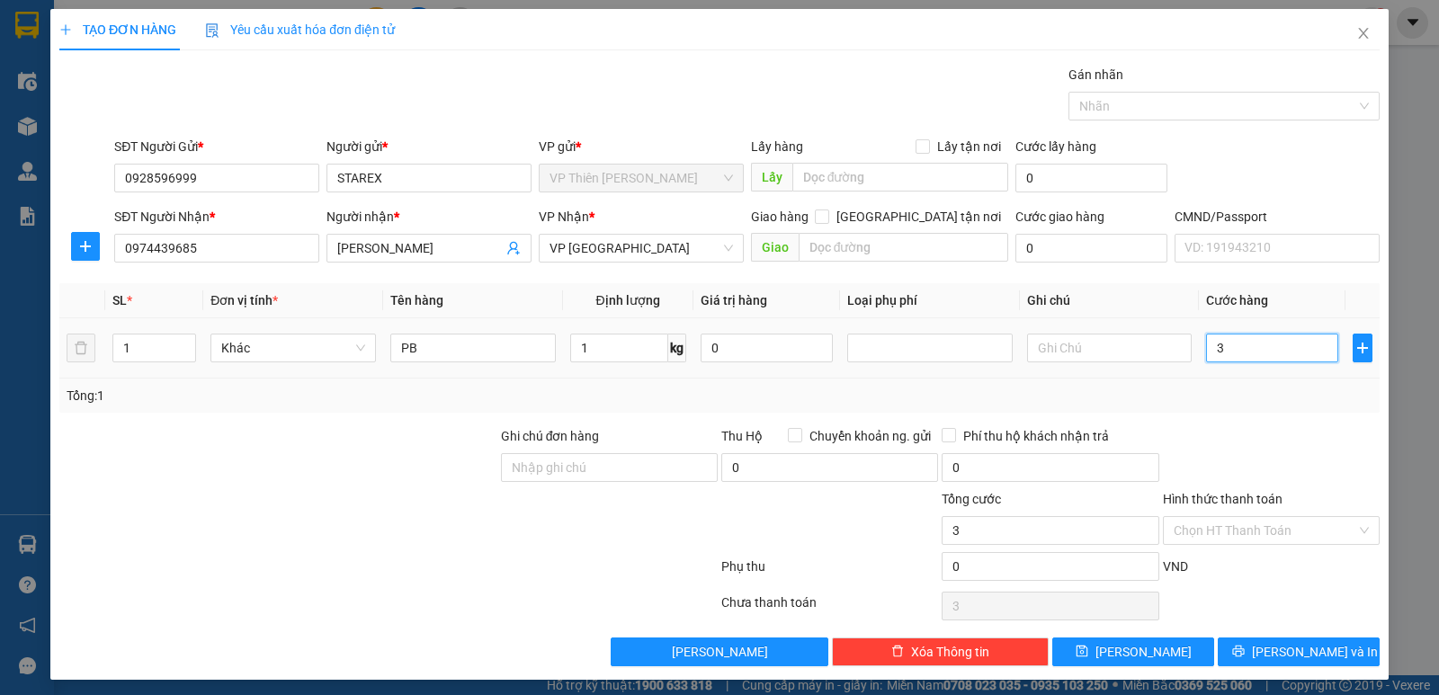
type input "35"
type input "350"
type input "3.500"
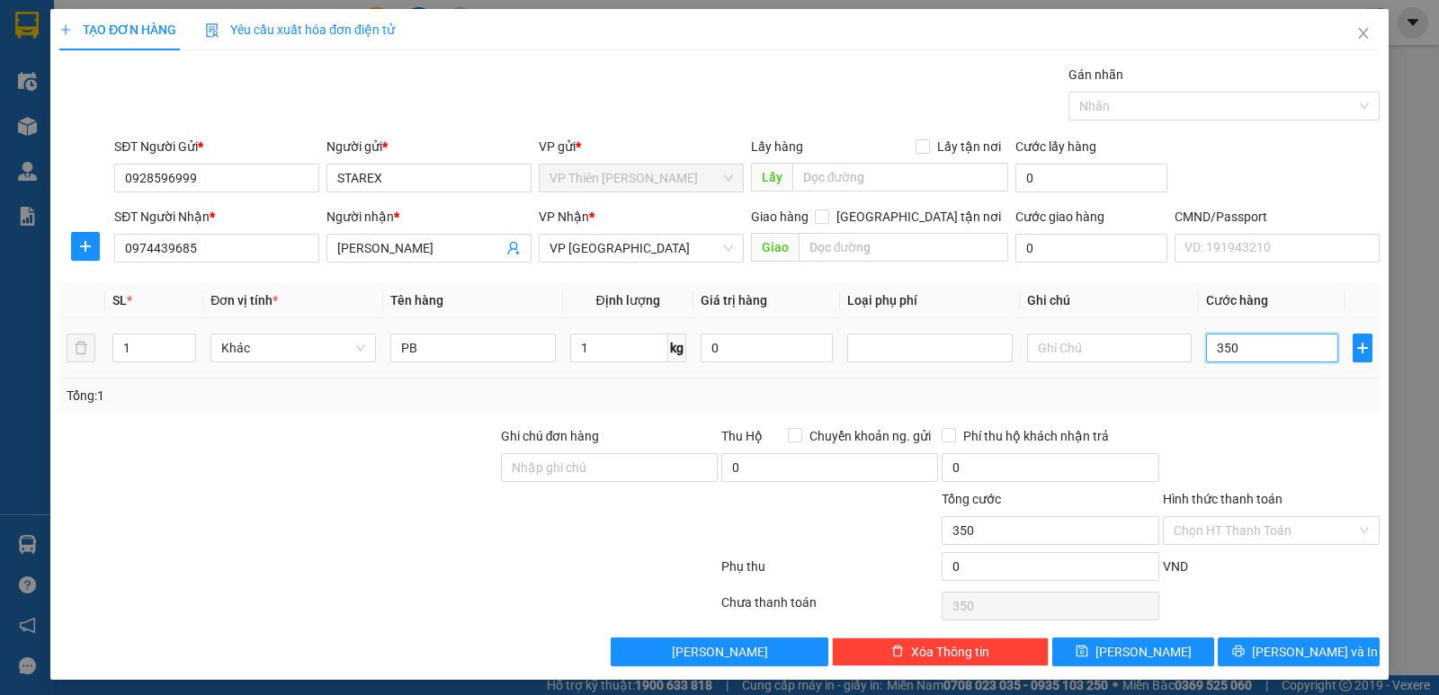
type input "3.500"
type input "35.000"
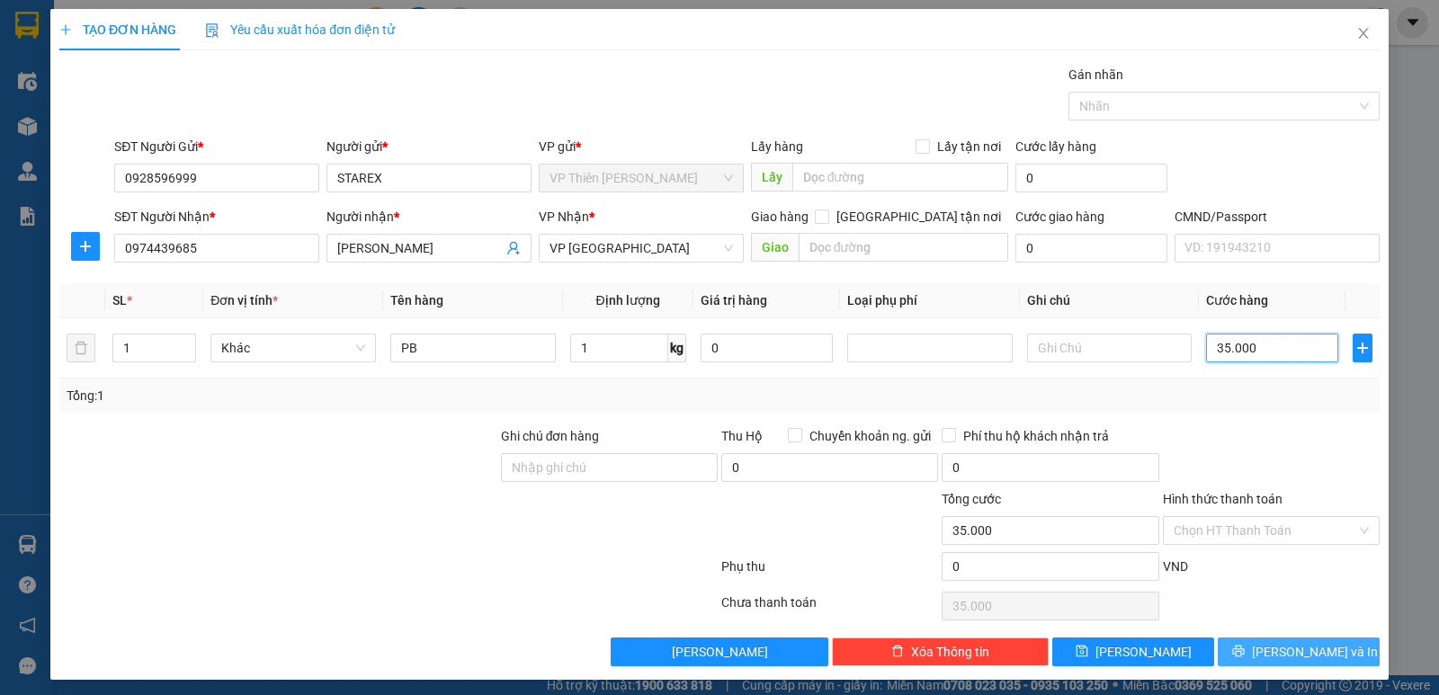
type input "35.000"
click at [1307, 651] on span "Lưu và In" at bounding box center [1315, 652] width 126 height 20
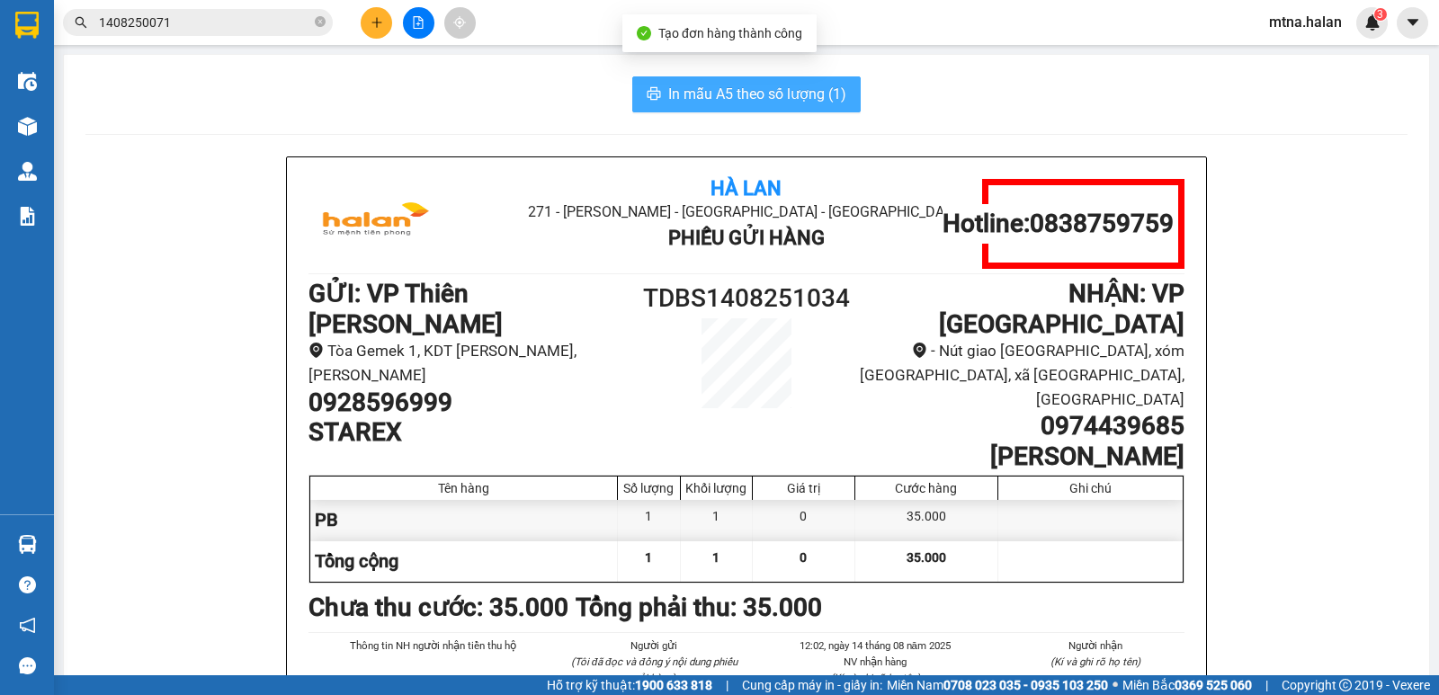
click at [734, 93] on span "In mẫu A5 theo số lượng (1)" at bounding box center [757, 94] width 178 height 22
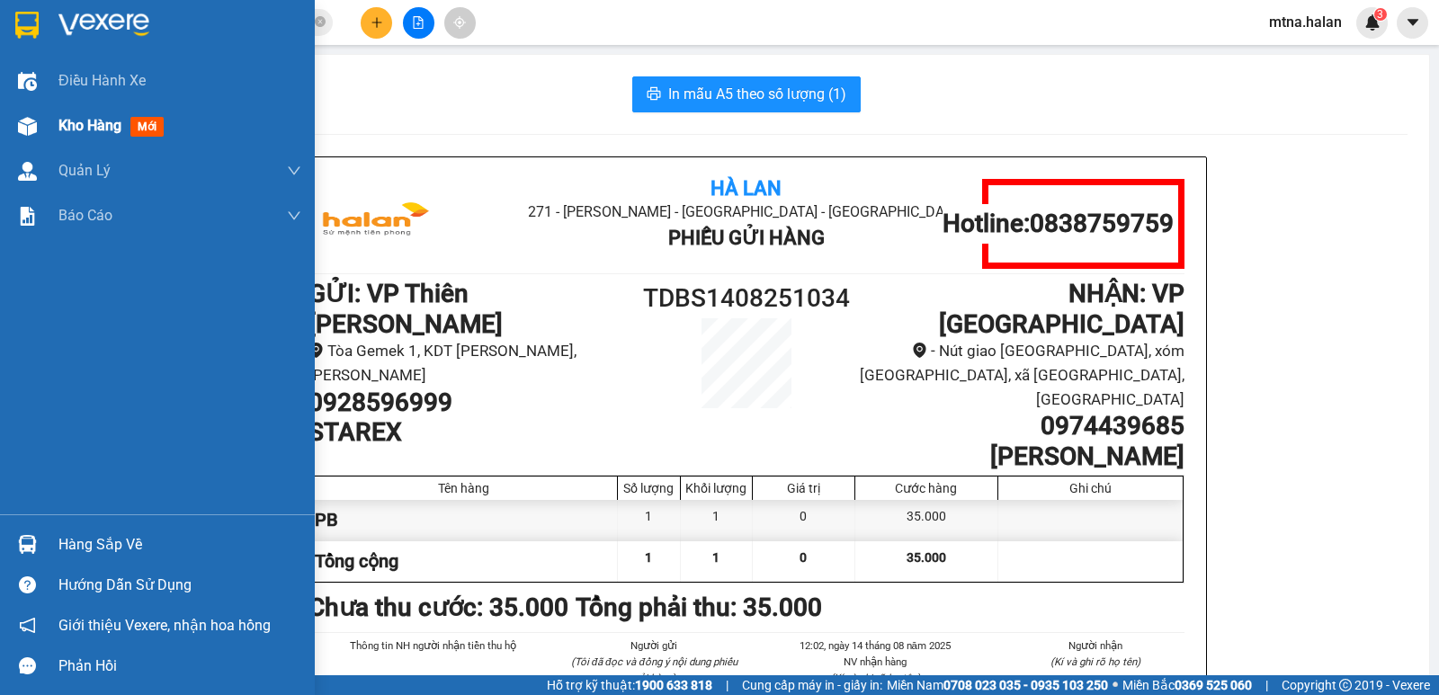
click at [13, 119] on div at bounding box center [27, 126] width 31 height 31
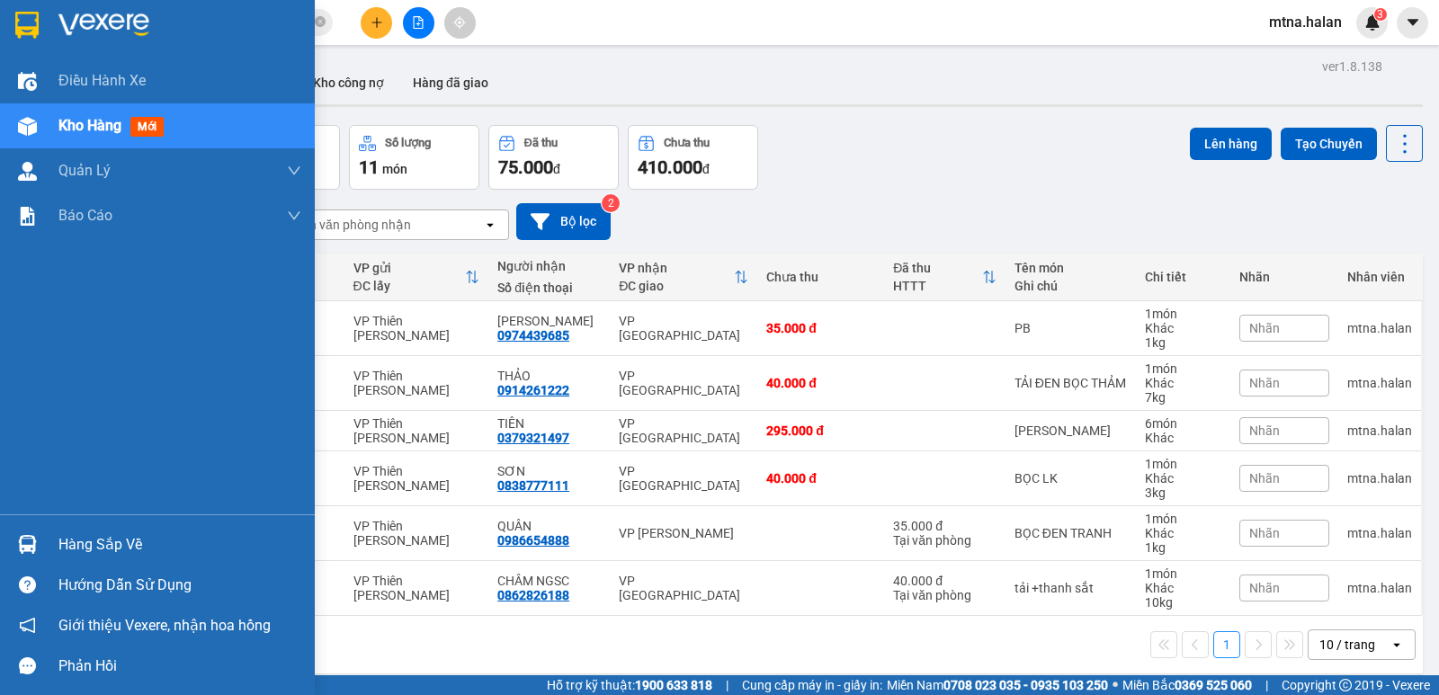
click at [23, 546] on img at bounding box center [27, 544] width 19 height 19
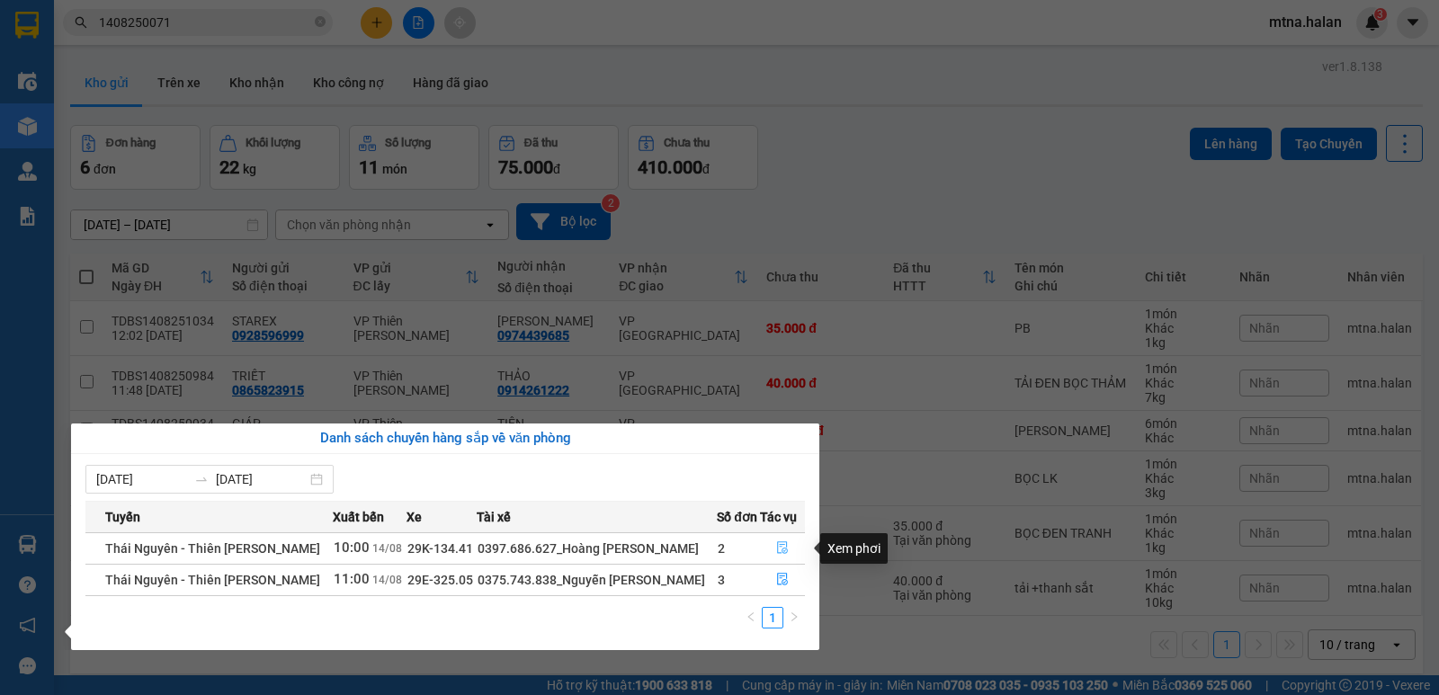
click at [781, 549] on icon "file-done" at bounding box center [782, 548] width 11 height 13
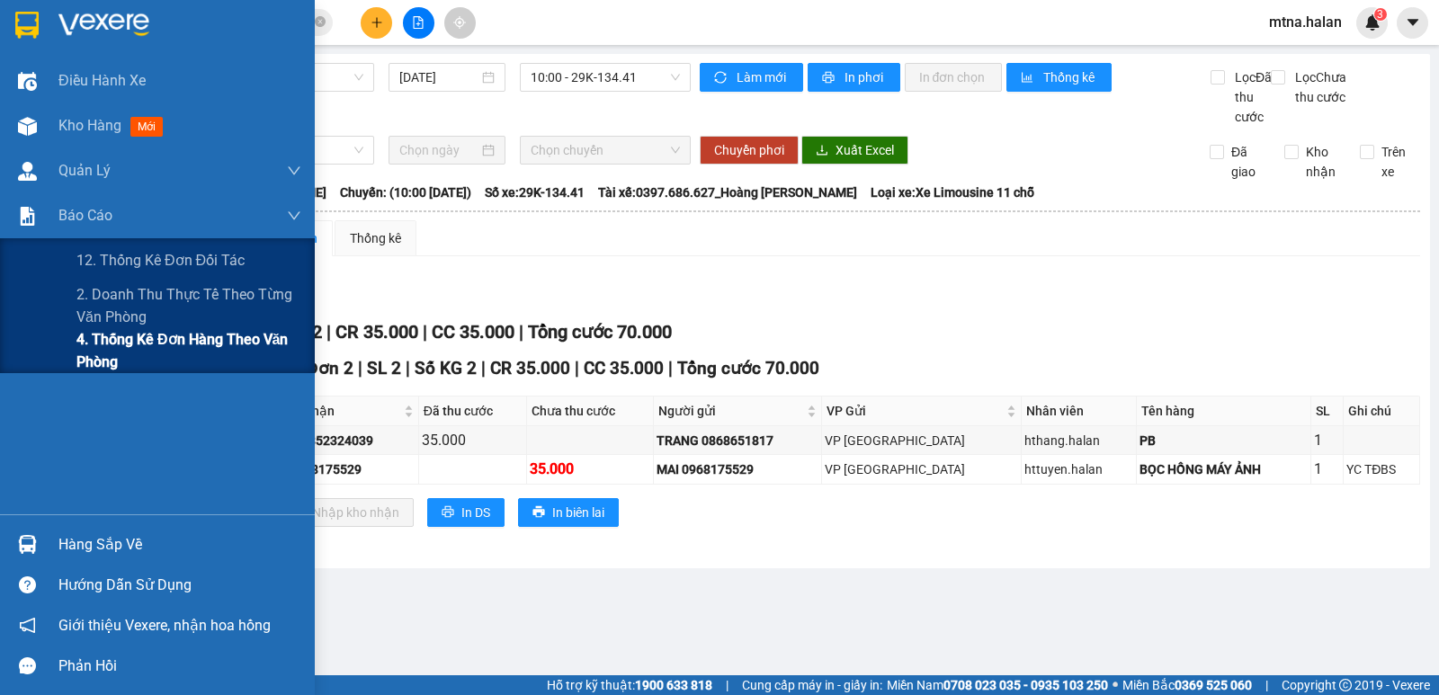
click at [91, 339] on span "4. Thống kê đơn hàng theo văn phòng" at bounding box center [188, 350] width 225 height 45
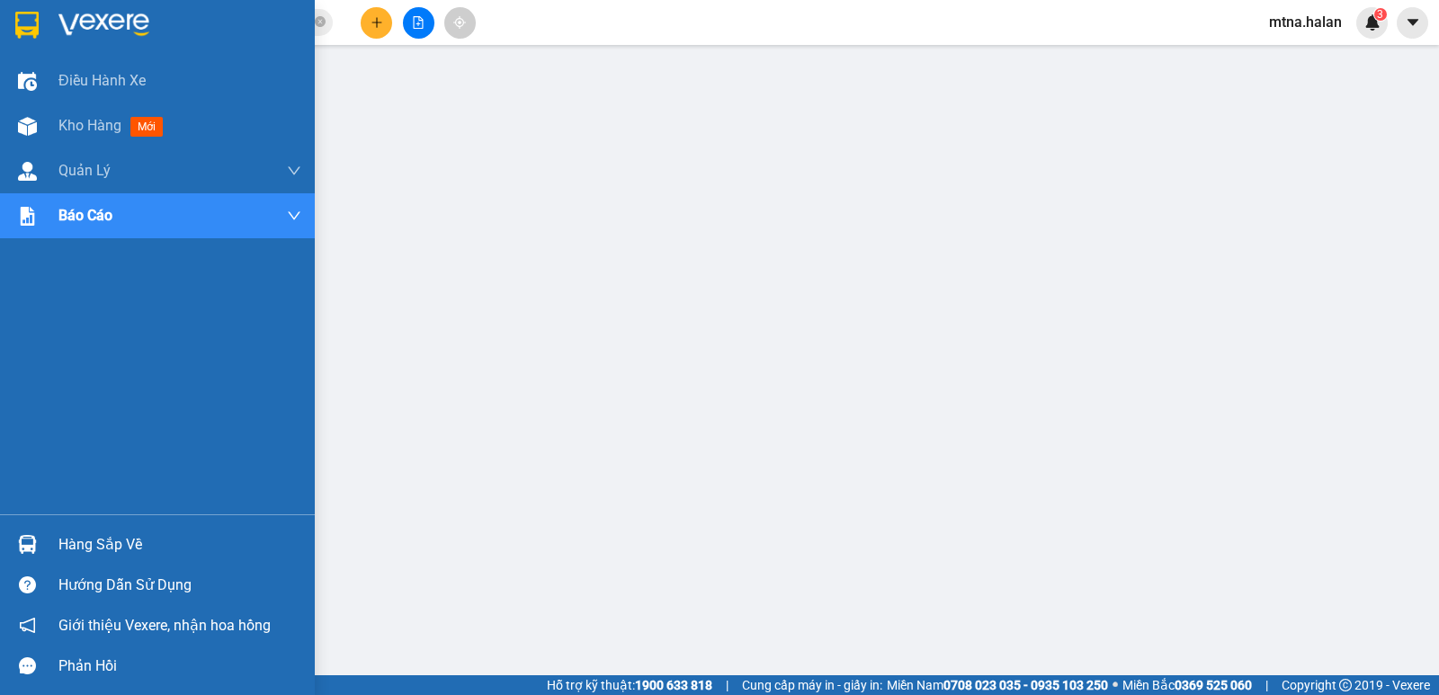
click at [14, 540] on div at bounding box center [27, 544] width 31 height 31
click at [23, 546] on img at bounding box center [27, 544] width 19 height 19
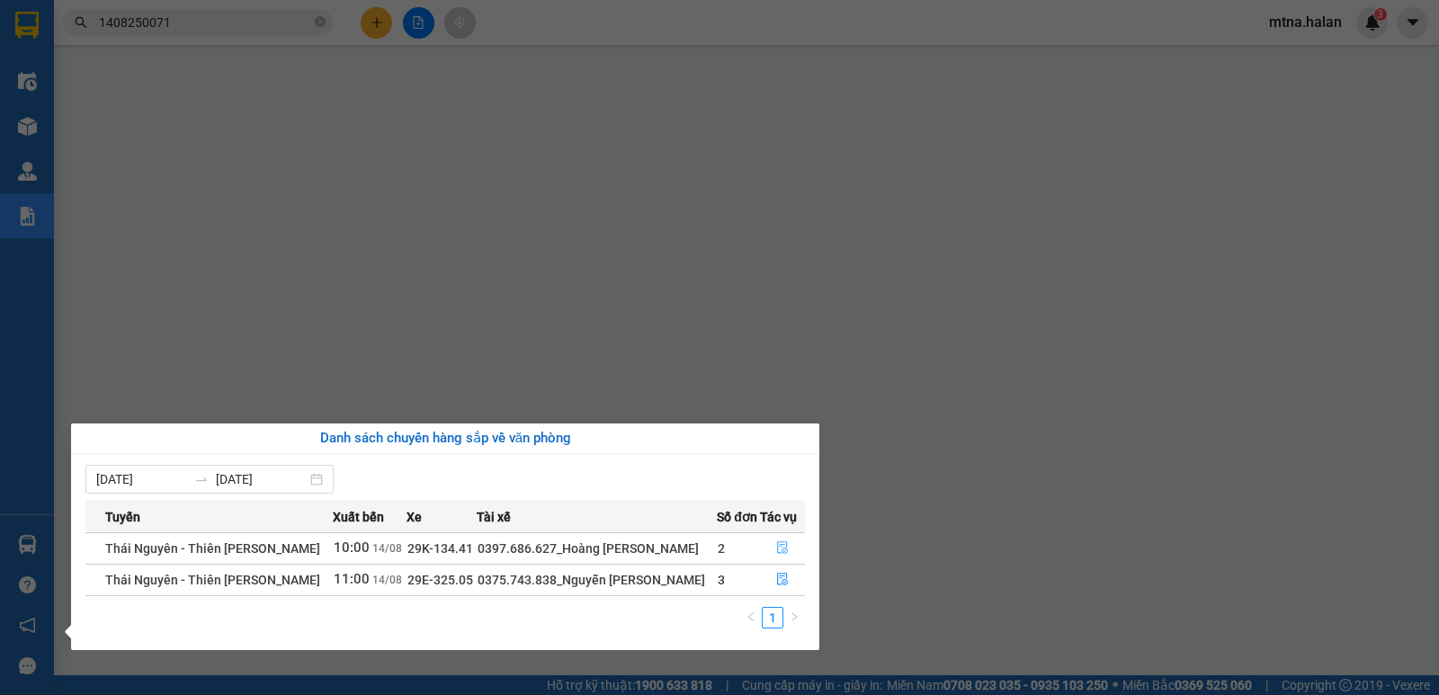
click at [787, 544] on icon "file-done" at bounding box center [782, 547] width 13 height 13
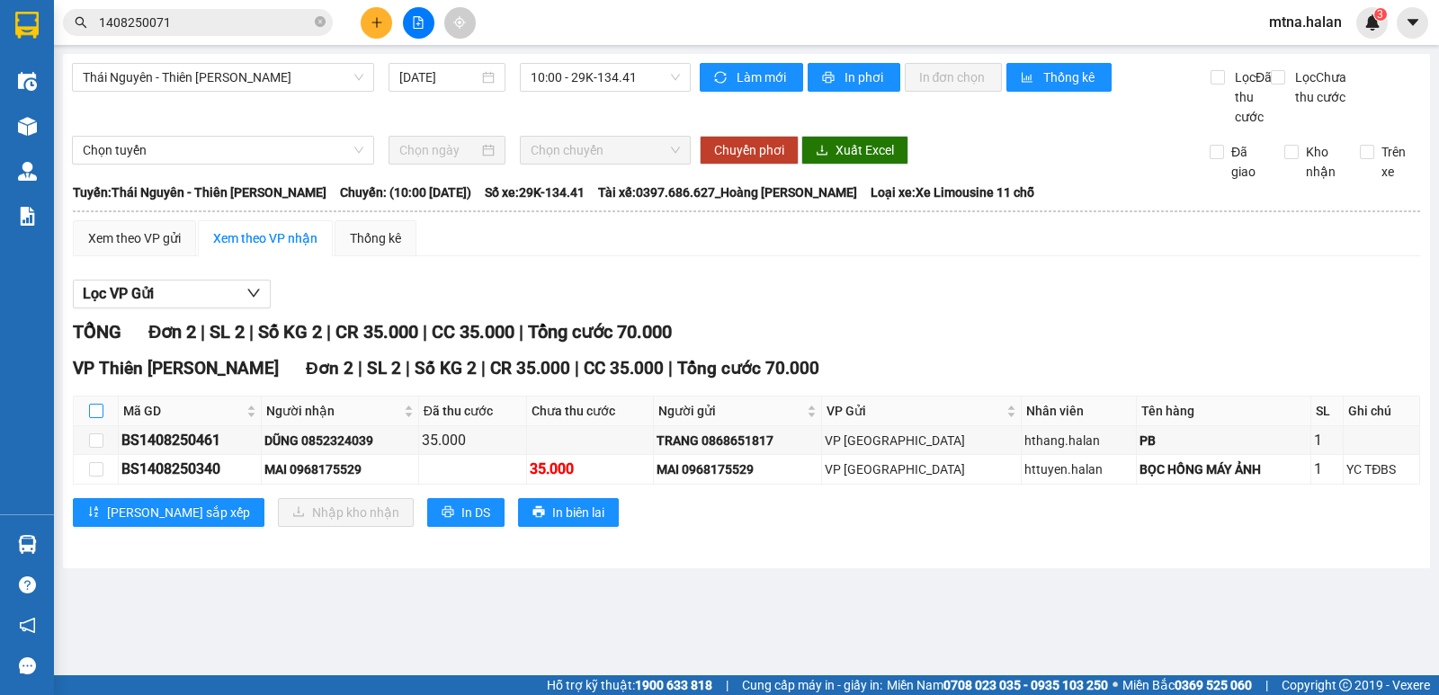
click at [98, 418] on input "checkbox" at bounding box center [96, 411] width 14 height 14
checkbox input "true"
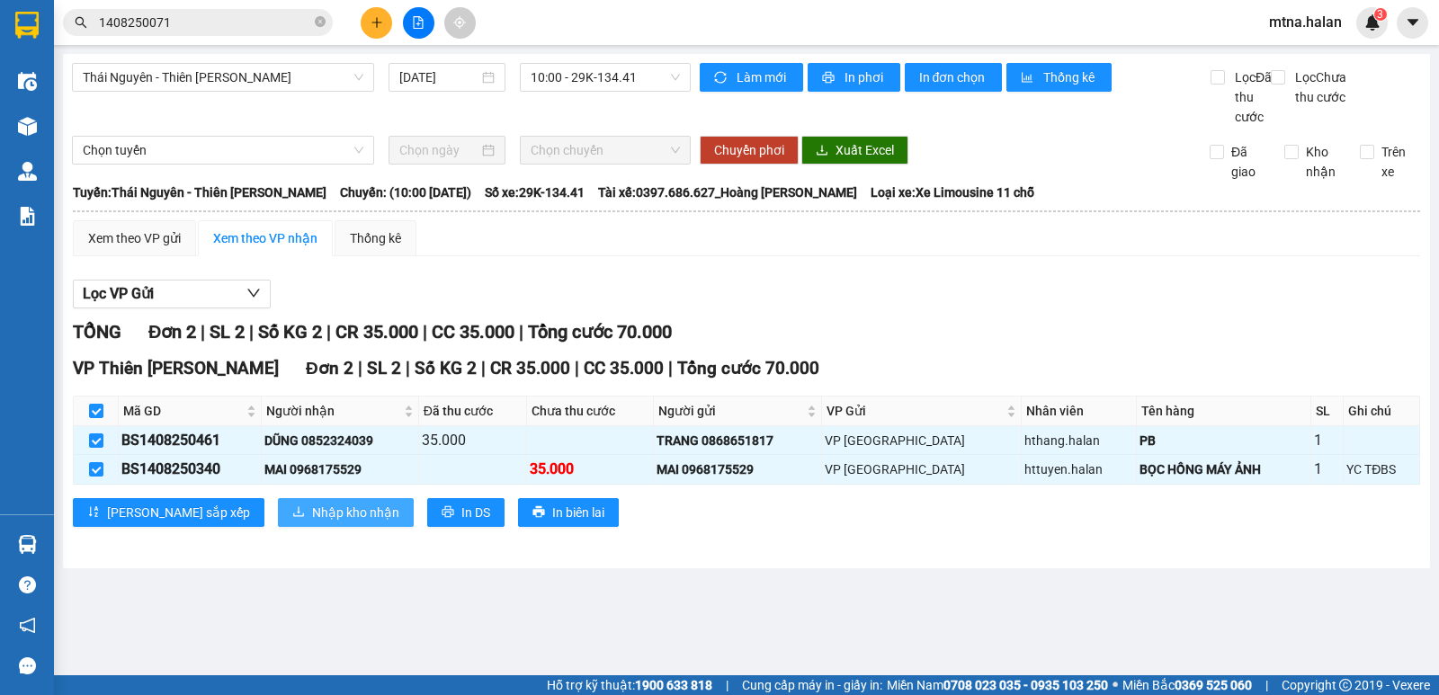
click at [312, 522] on span "Nhập kho nhận" at bounding box center [355, 513] width 87 height 20
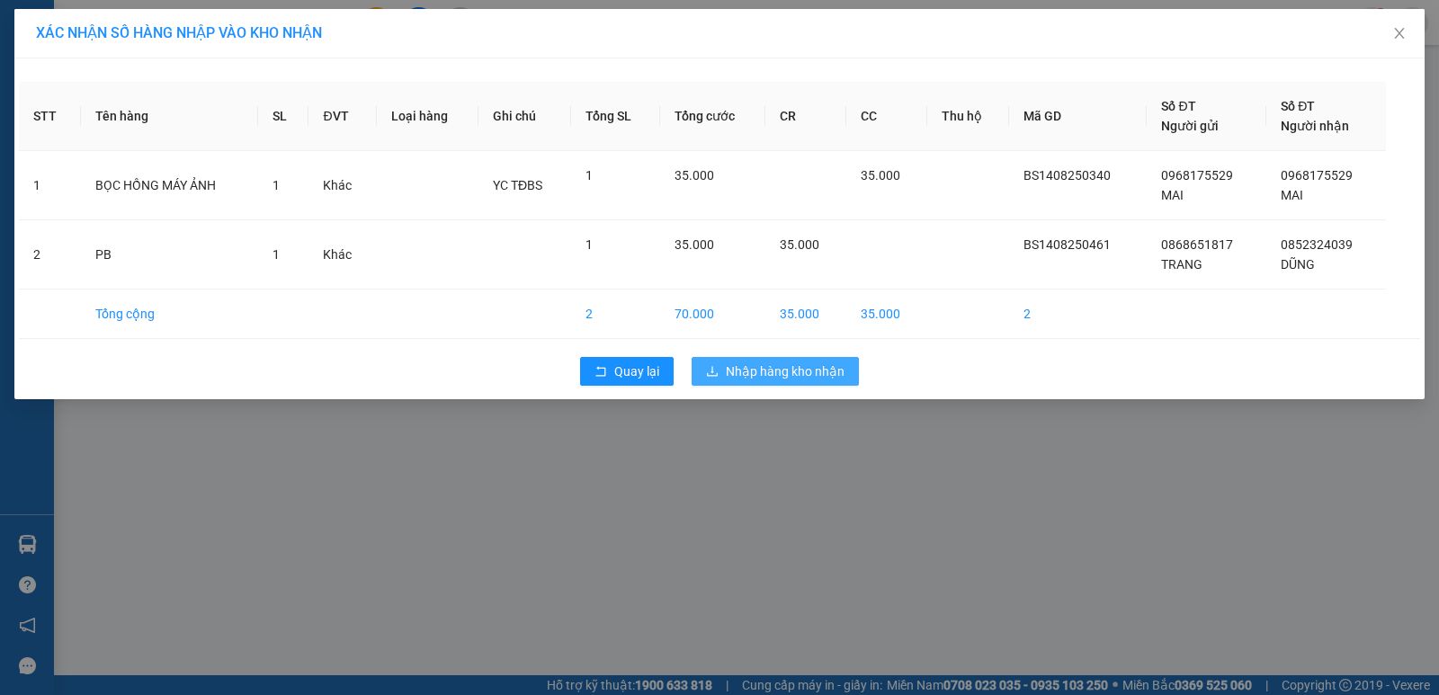
click at [773, 378] on span "Nhập hàng kho nhận" at bounding box center [785, 372] width 119 height 20
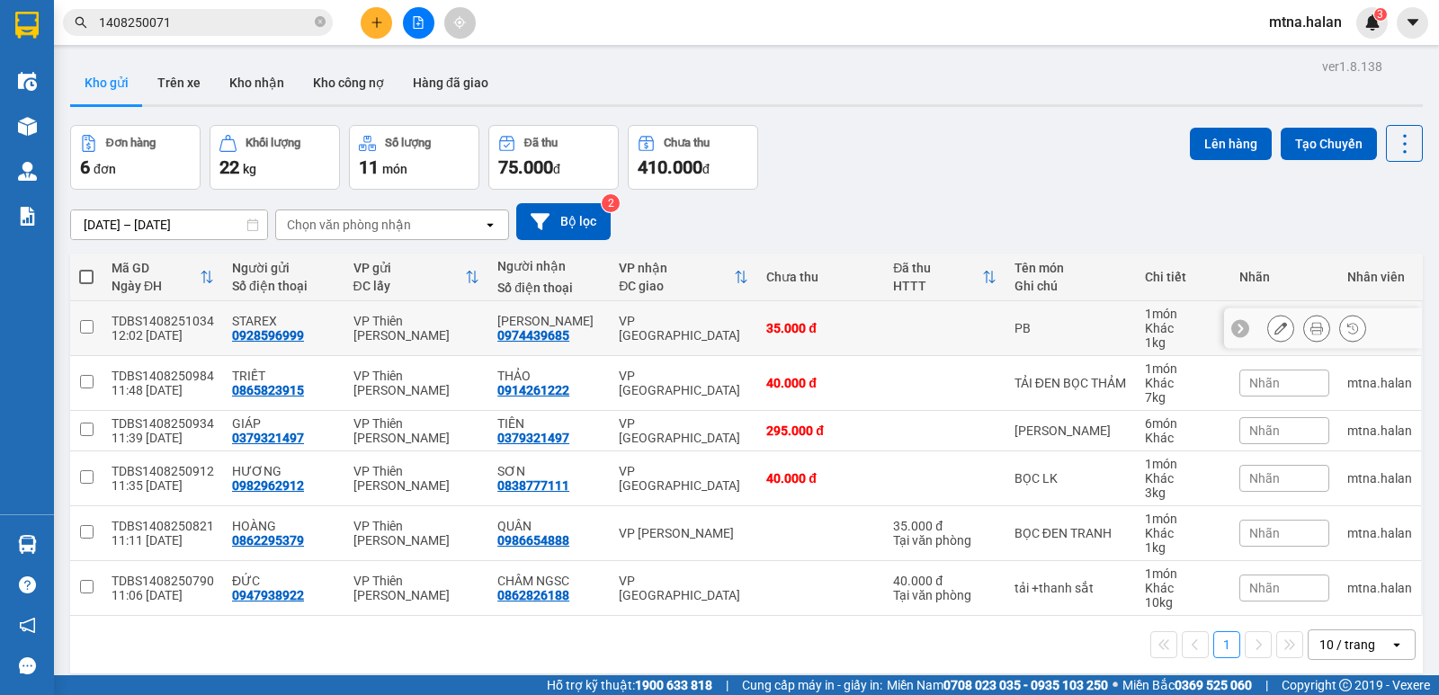
click at [86, 324] on input "checkbox" at bounding box center [86, 326] width 13 height 13
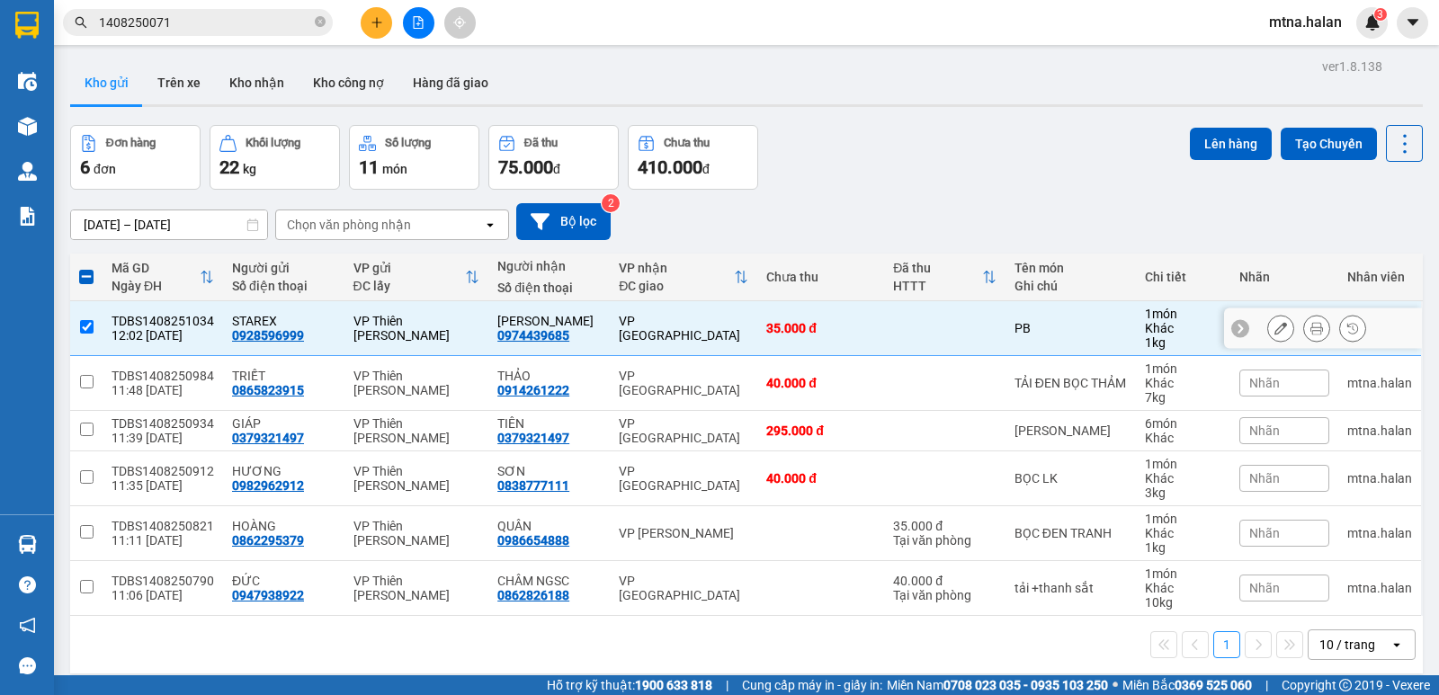
click at [80, 325] on input "checkbox" at bounding box center [86, 326] width 13 height 13
checkbox input "false"
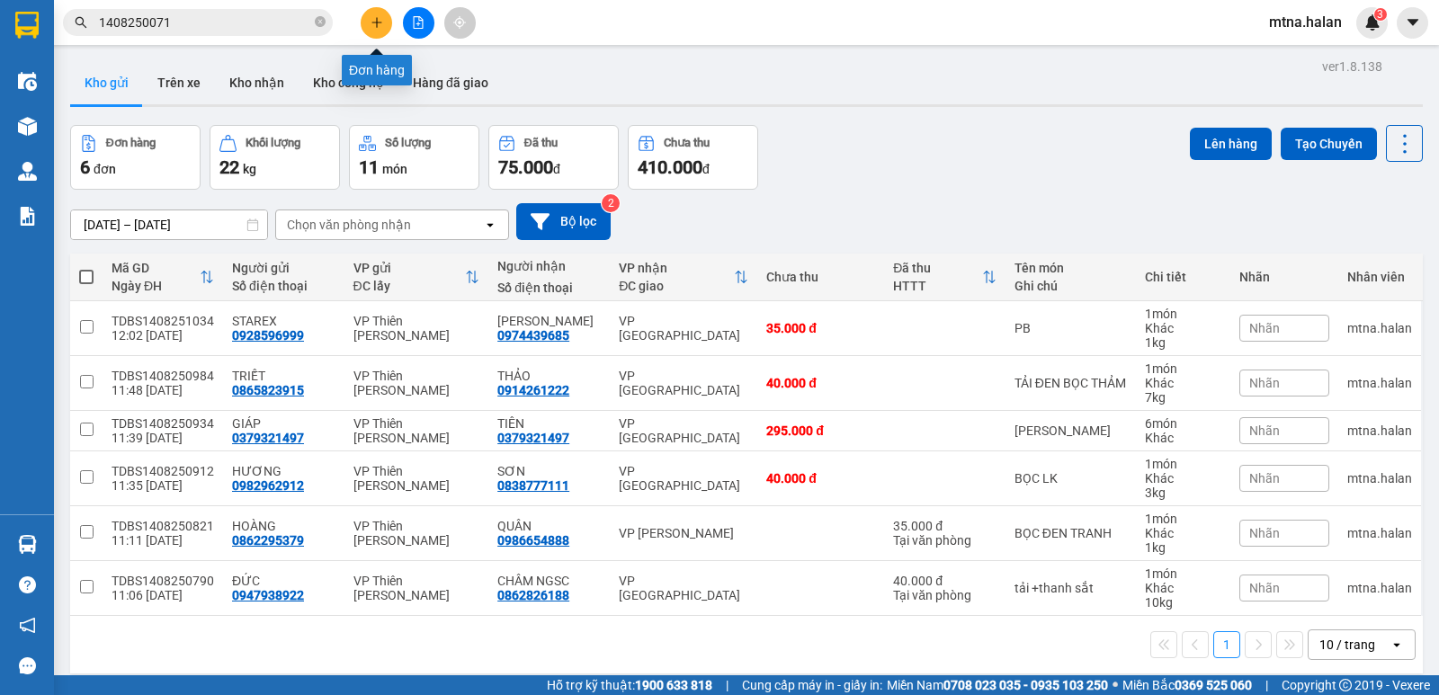
click at [375, 25] on icon "plus" at bounding box center [376, 22] width 13 height 13
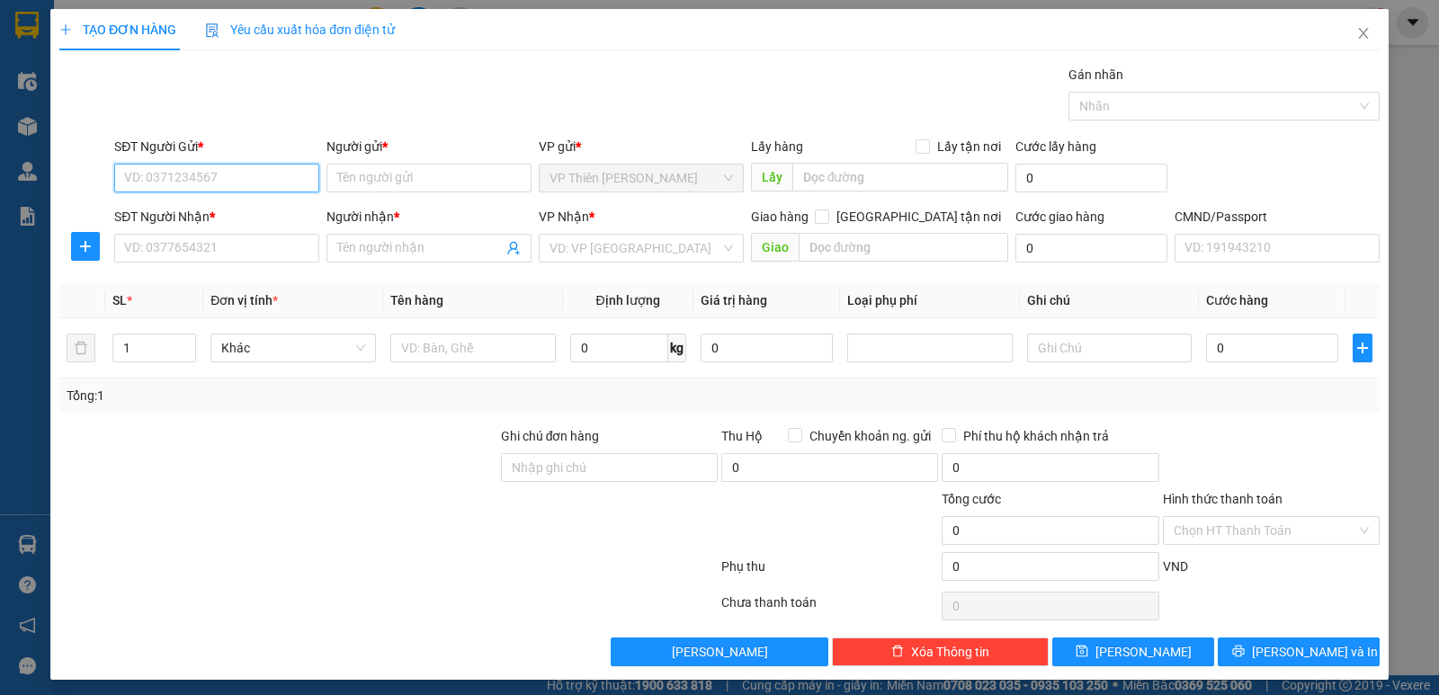
click at [253, 179] on input "SĐT Người Gửi *" at bounding box center [216, 178] width 205 height 29
click at [218, 210] on div "0888555817 - VÂN" at bounding box center [215, 214] width 182 height 20
type input "0888555817"
type input "VÂN"
type input "0888555817"
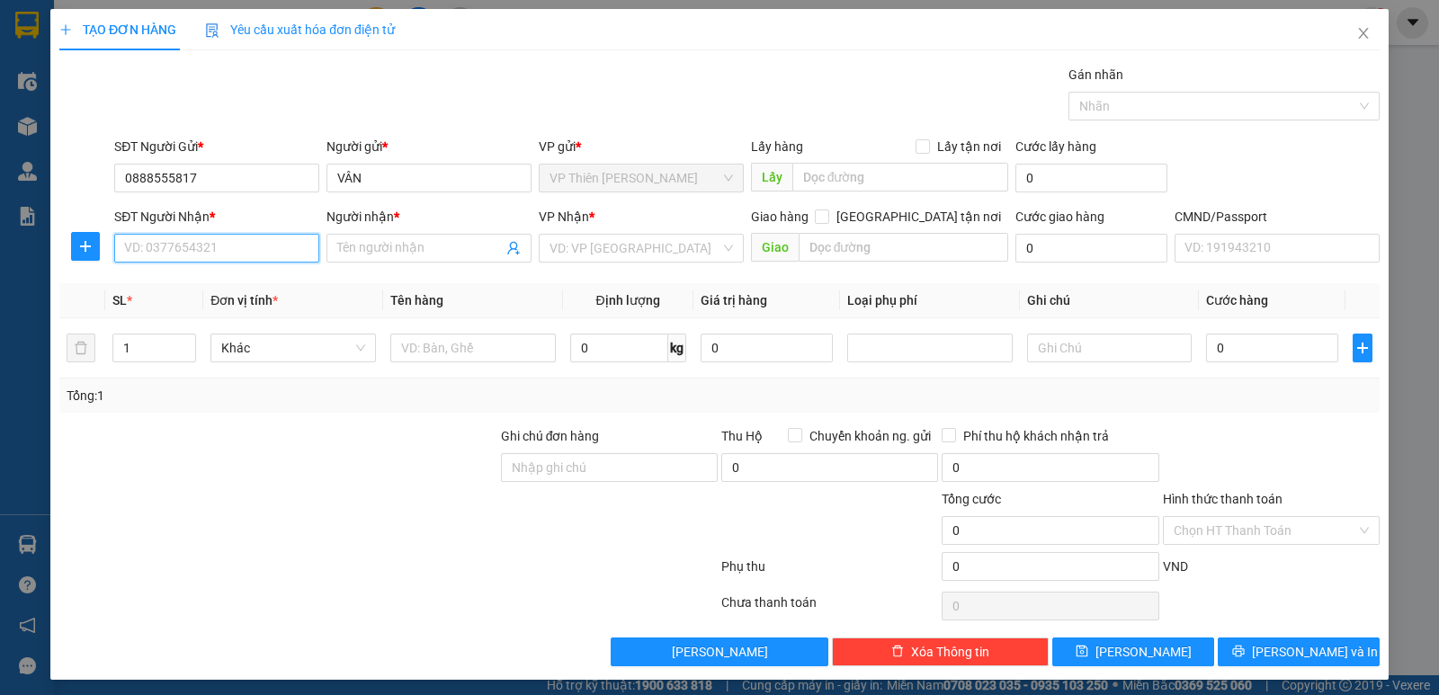
click at [231, 248] on input "SĐT Người Nhận *" at bounding box center [216, 248] width 205 height 29
click at [201, 287] on div "0936937765 - HIỀN" at bounding box center [215, 284] width 182 height 20
type input "0936937765"
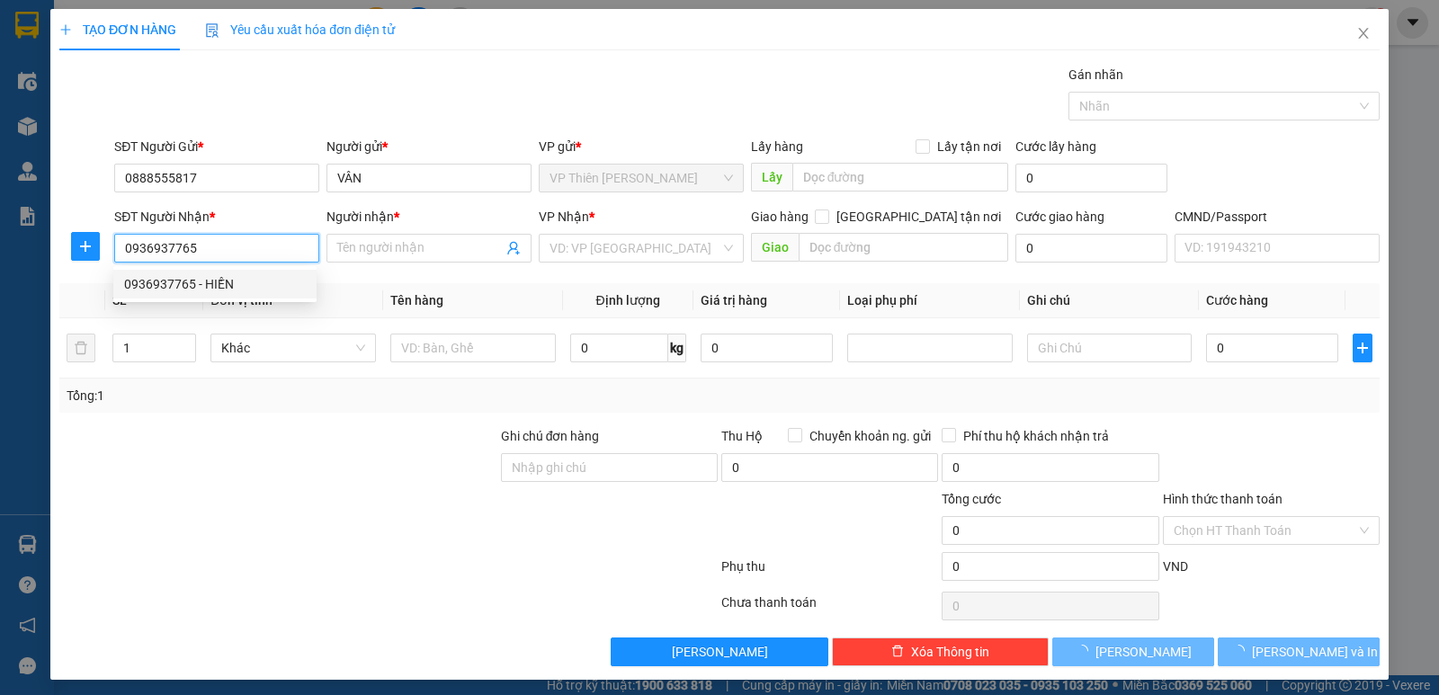
type input "HIỀN"
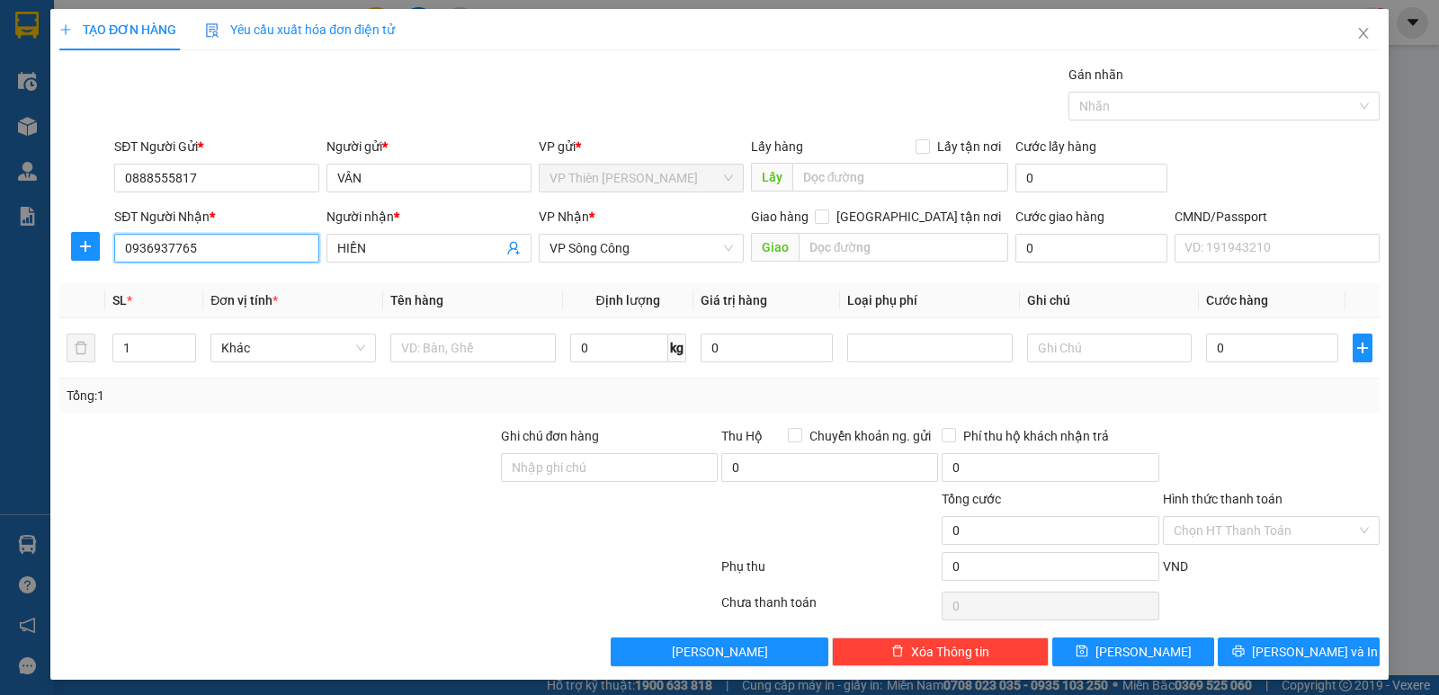
type input "0936937765"
click at [100, 249] on div at bounding box center [84, 246] width 51 height 29
click at [81, 249] on icon "plus" at bounding box center [85, 246] width 14 height 14
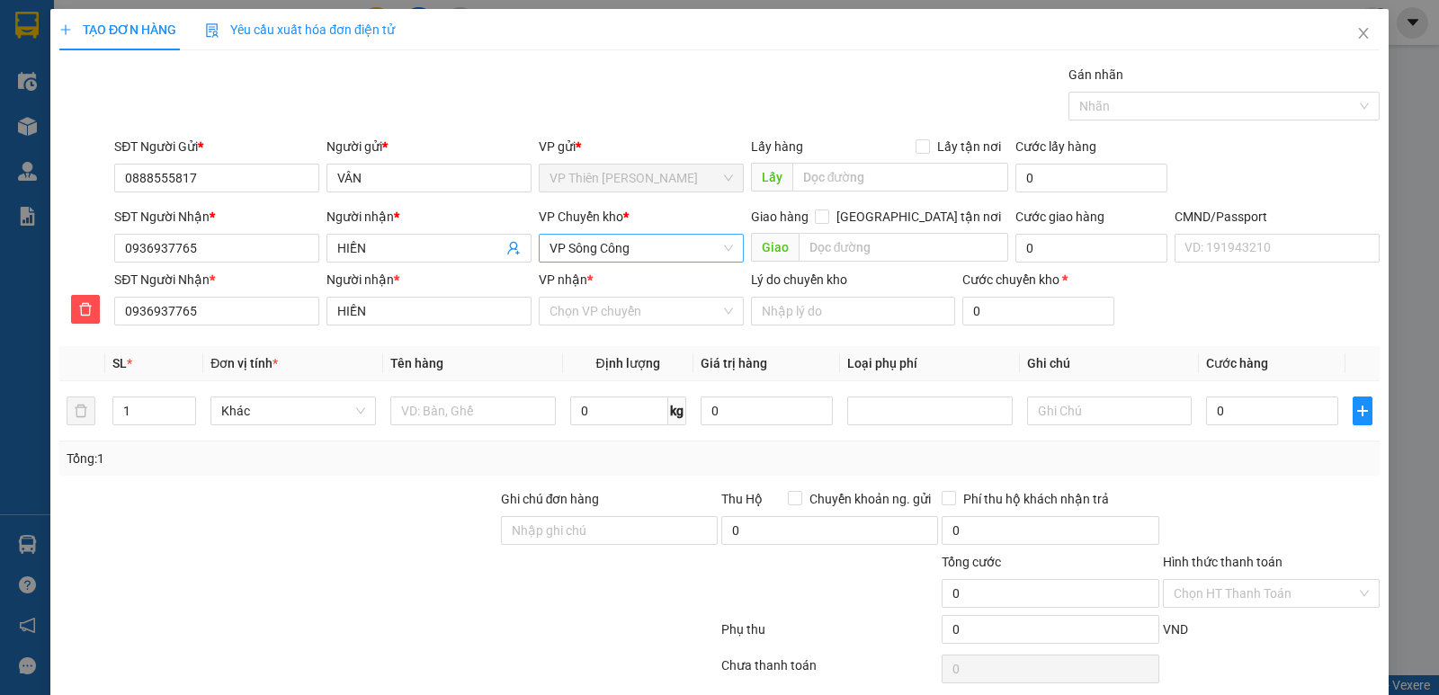
click at [623, 250] on span "VP Sông Công" at bounding box center [640, 248] width 183 height 27
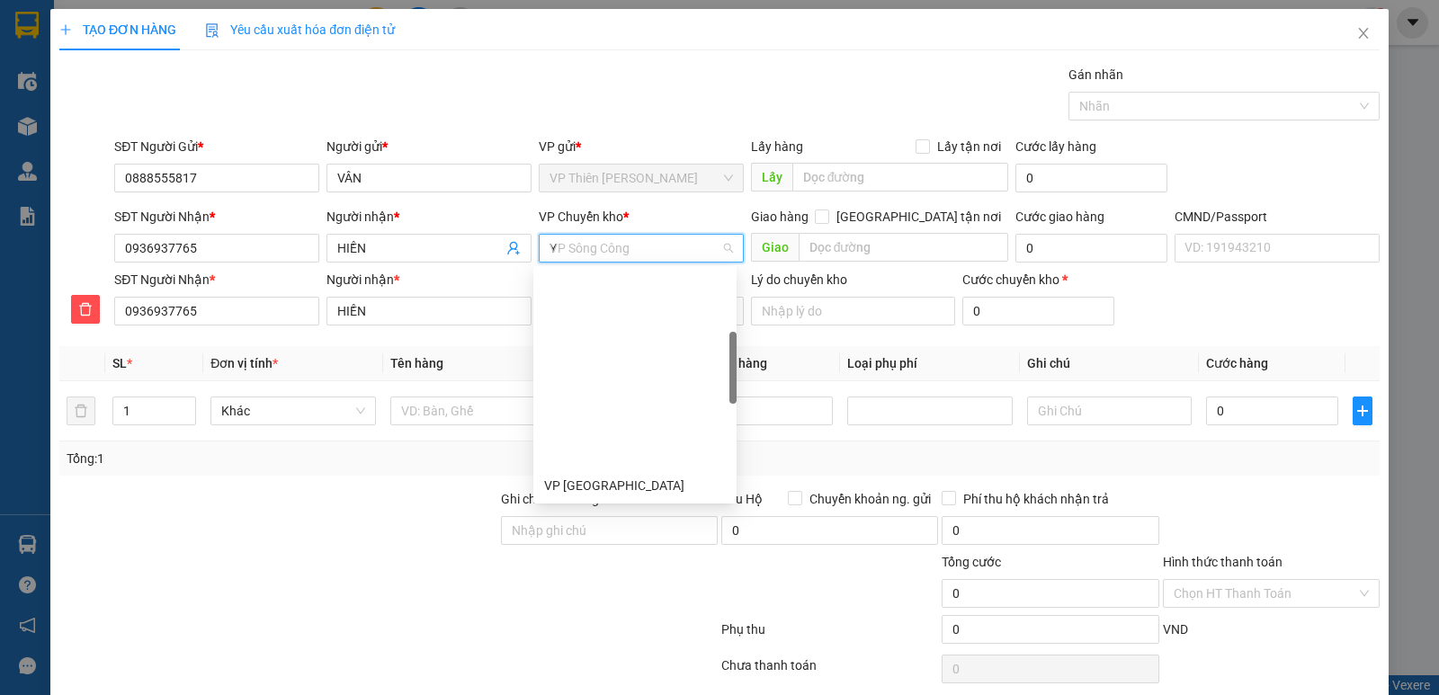
type input "YE"
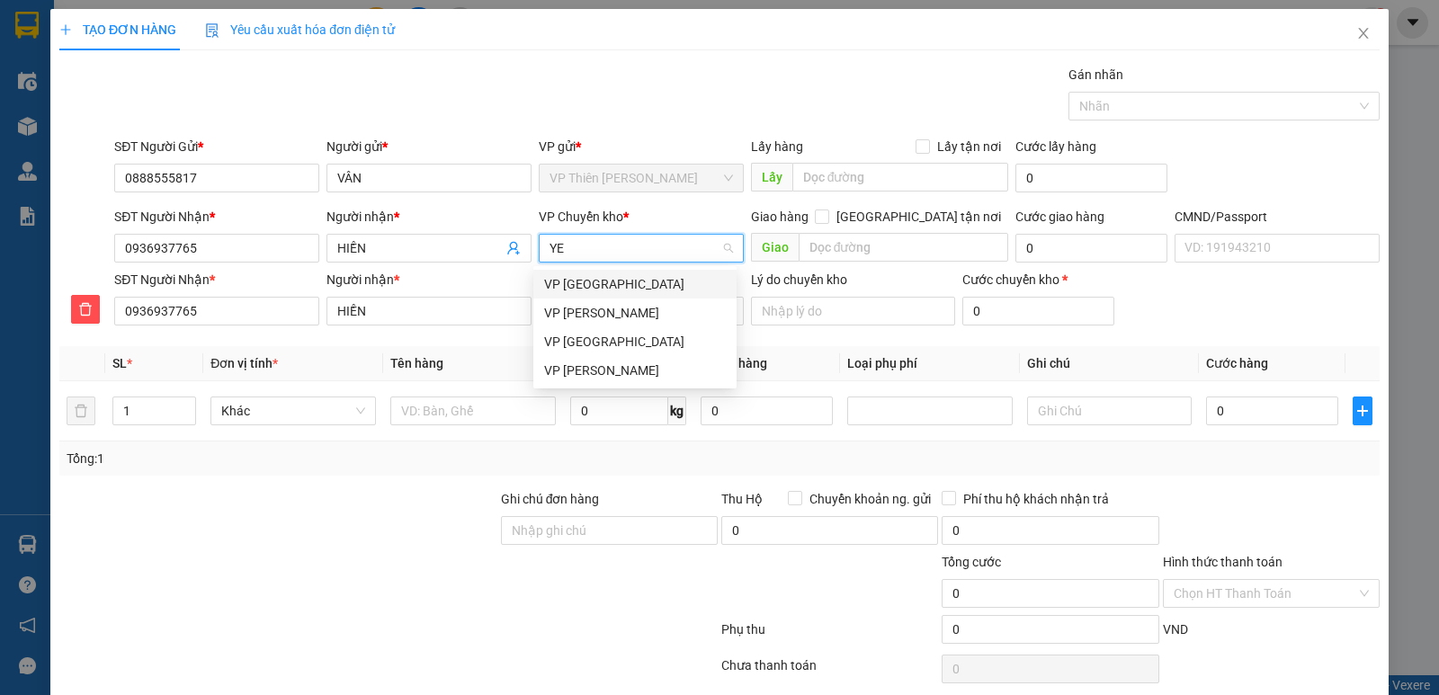
click at [596, 275] on div "VP [GEOGRAPHIC_DATA]" at bounding box center [635, 284] width 182 height 20
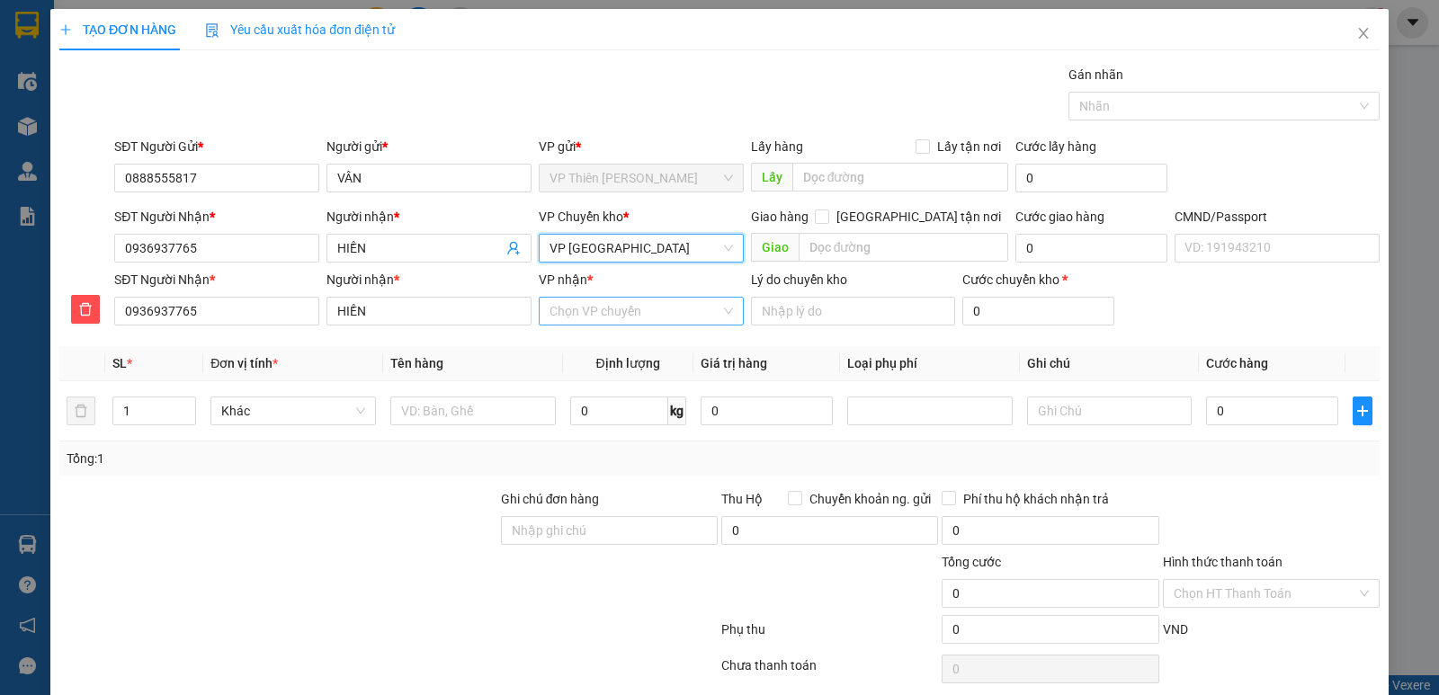
click at [623, 312] on input "VP nhận *" at bounding box center [634, 311] width 171 height 27
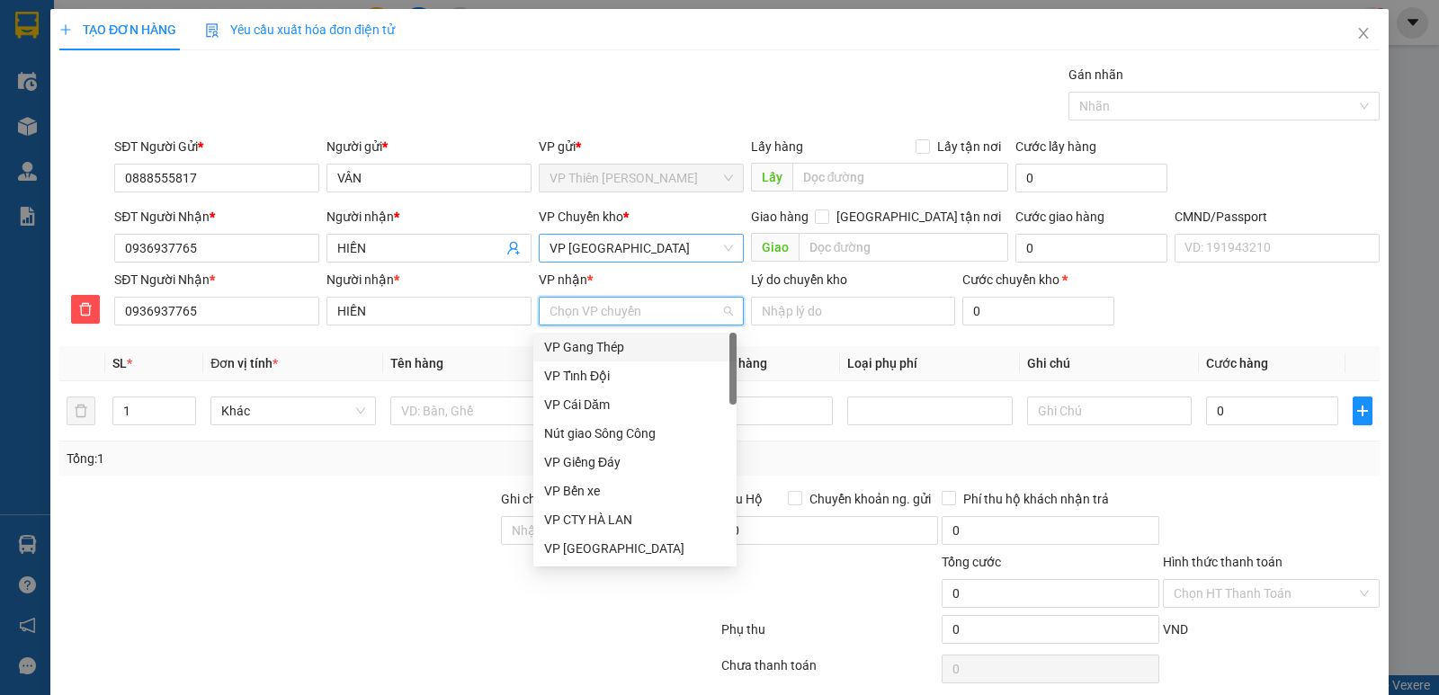
type input "S"
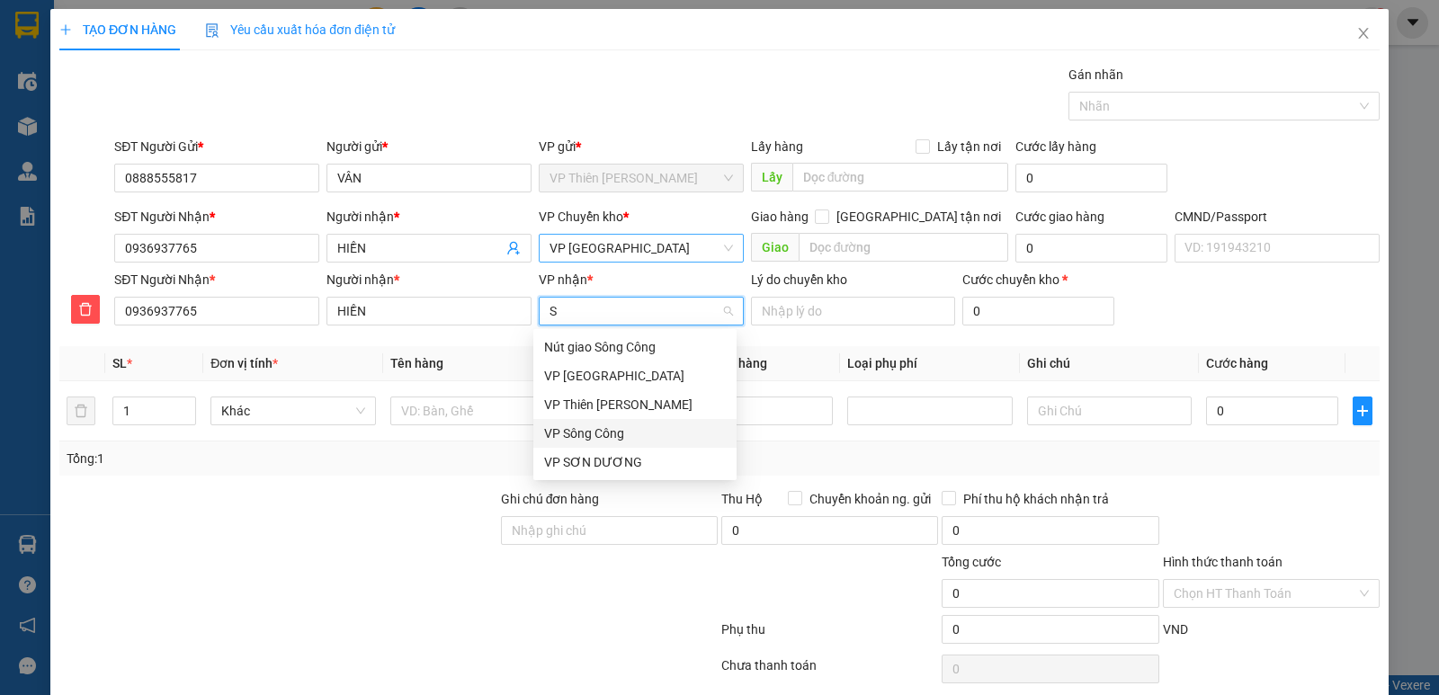
click at [588, 430] on div "VP Sông Công" at bounding box center [635, 434] width 182 height 20
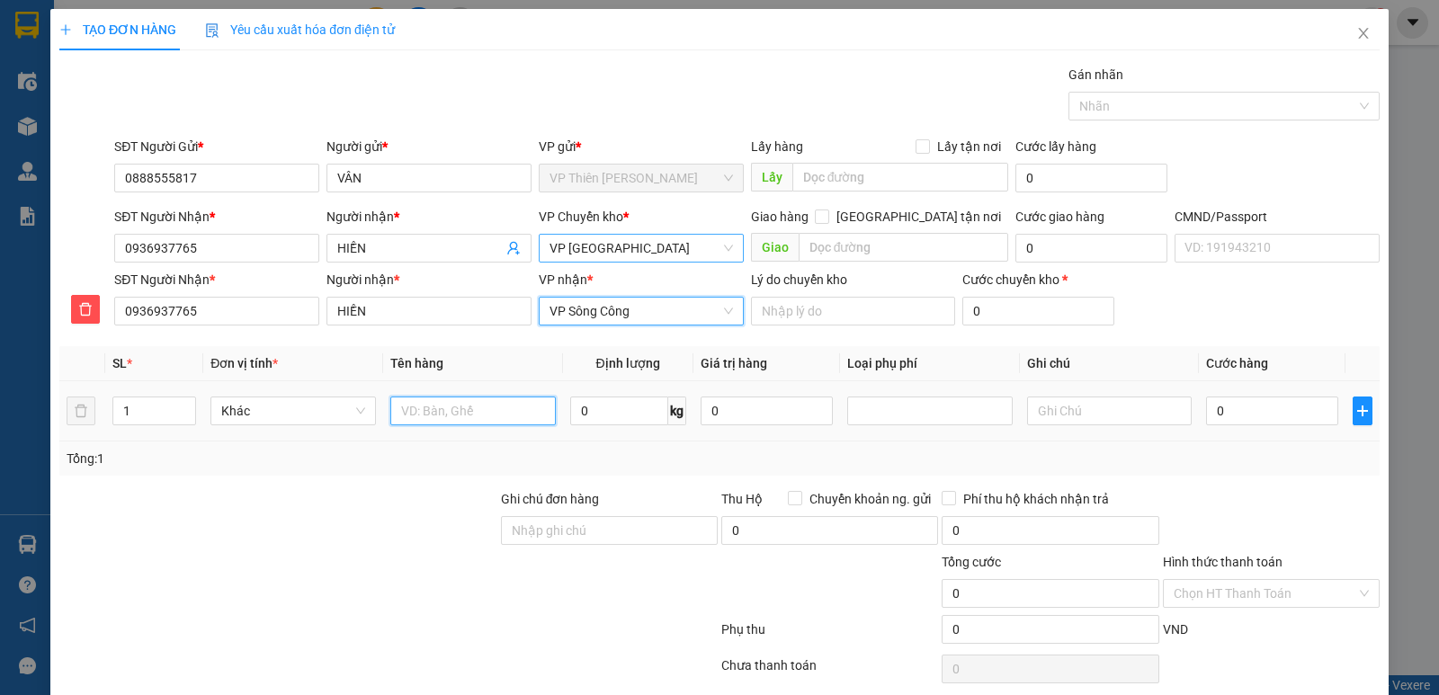
click at [442, 410] on input "text" at bounding box center [472, 411] width 165 height 29
type input "BỌC ĐEN BS"
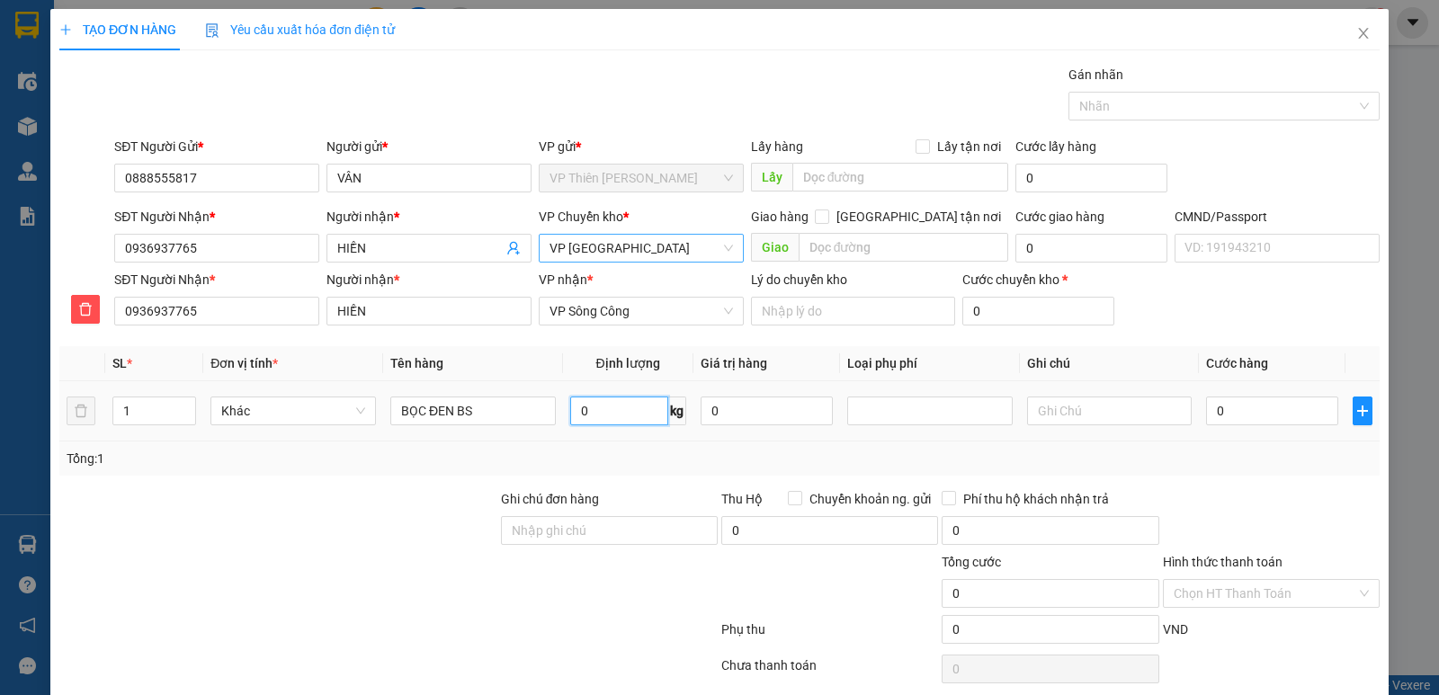
click at [604, 411] on input "0" at bounding box center [619, 411] width 98 height 29
type input "1"
click at [1262, 411] on input "0" at bounding box center [1272, 411] width 132 height 29
type input "3"
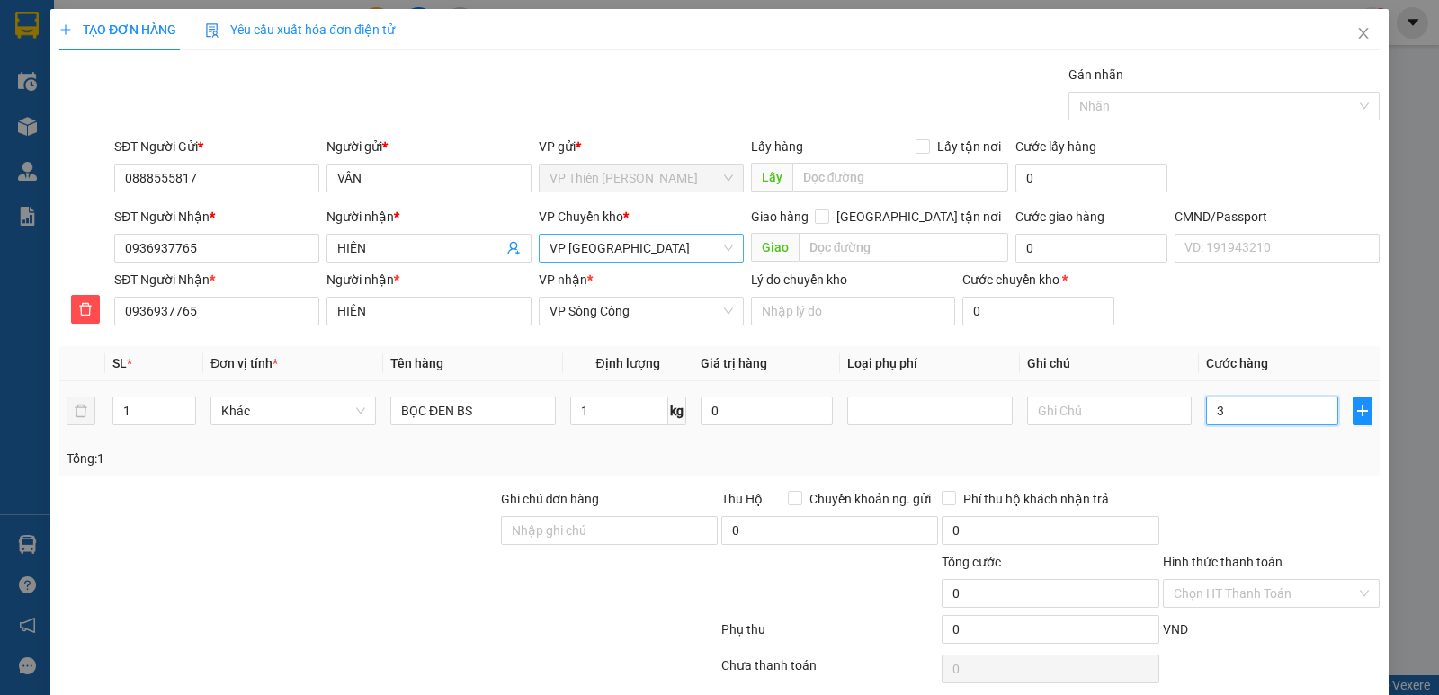
type input "3"
type input "35"
type input "350"
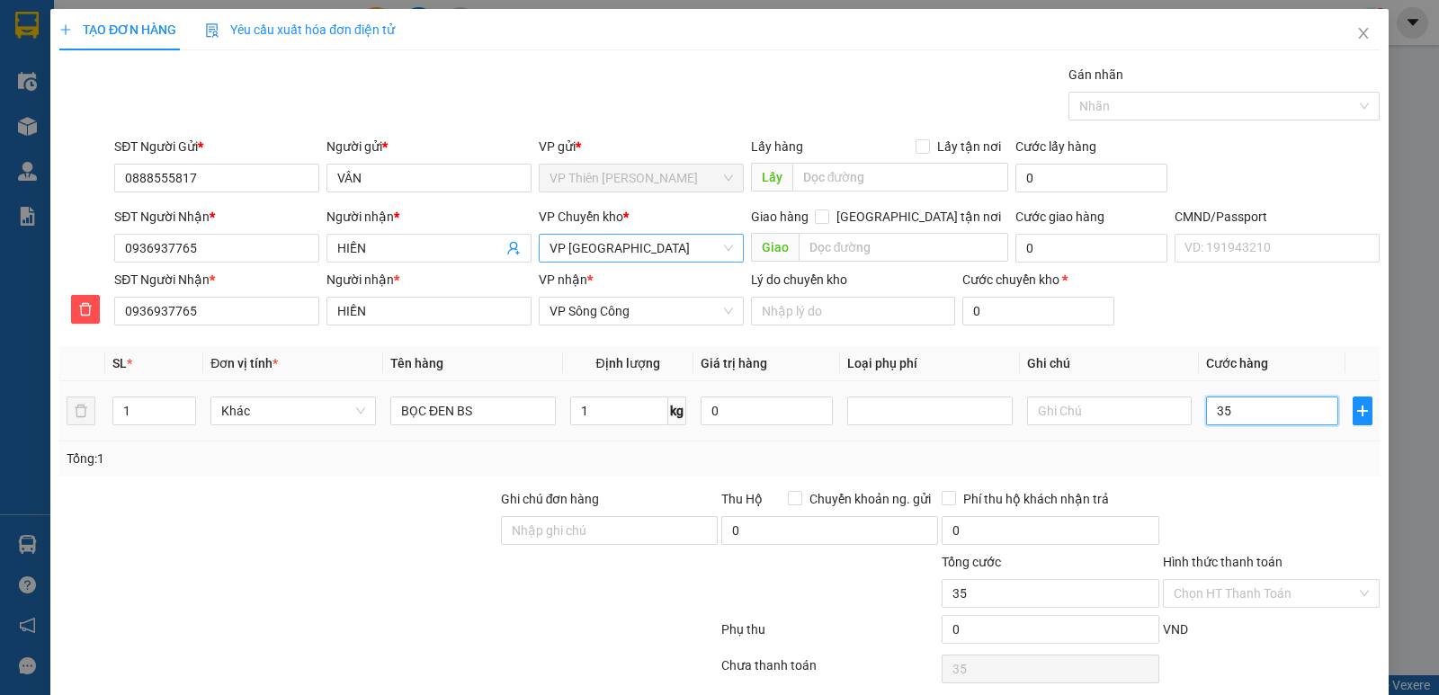
type input "350"
type input "3.500"
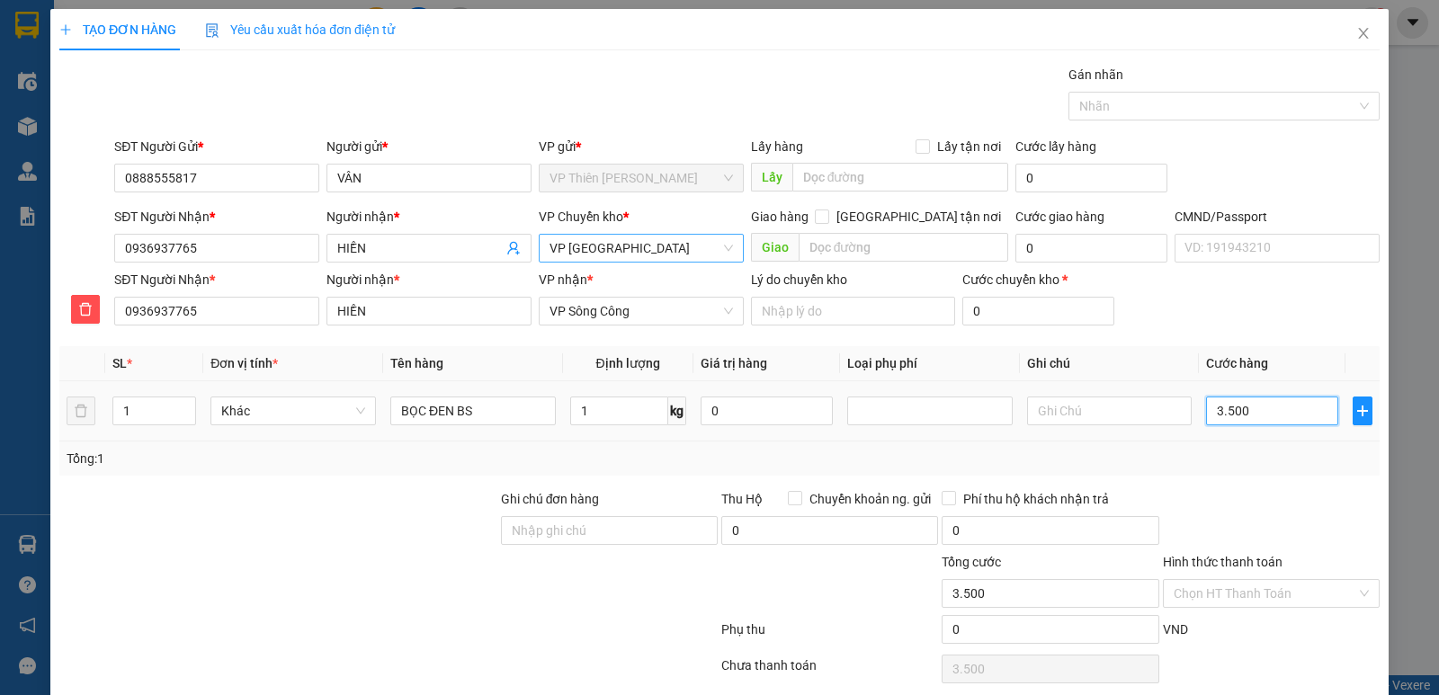
type input "35.000"
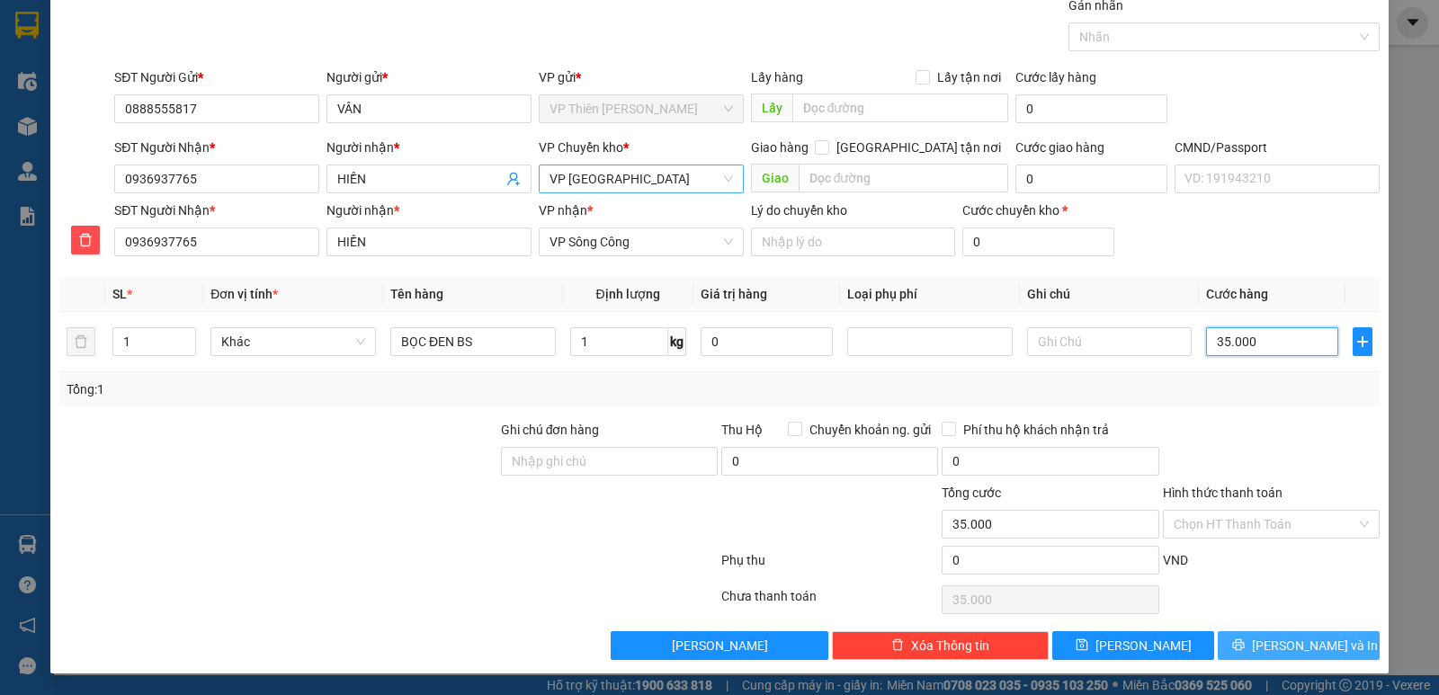
type input "35.000"
click at [1308, 648] on span "Lưu và In" at bounding box center [1315, 646] width 126 height 20
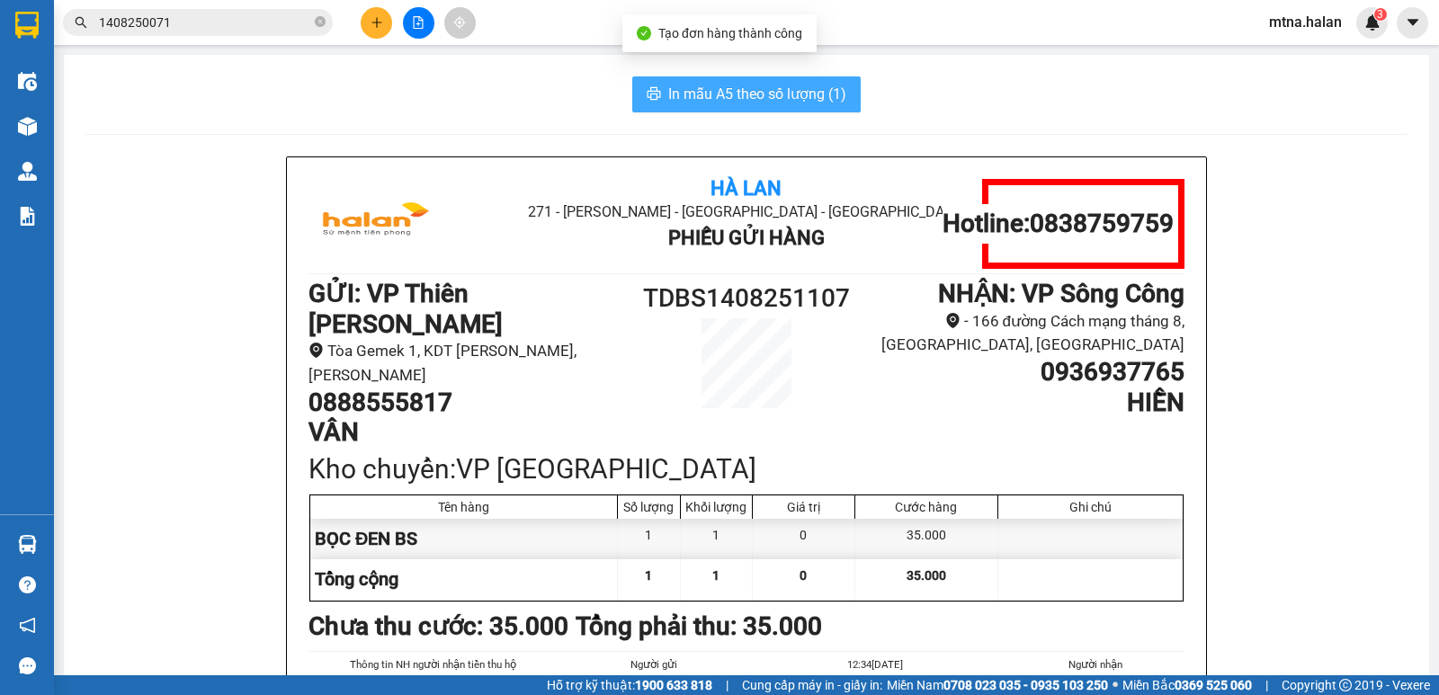
click at [728, 102] on span "In mẫu A5 theo số lượng (1)" at bounding box center [757, 94] width 178 height 22
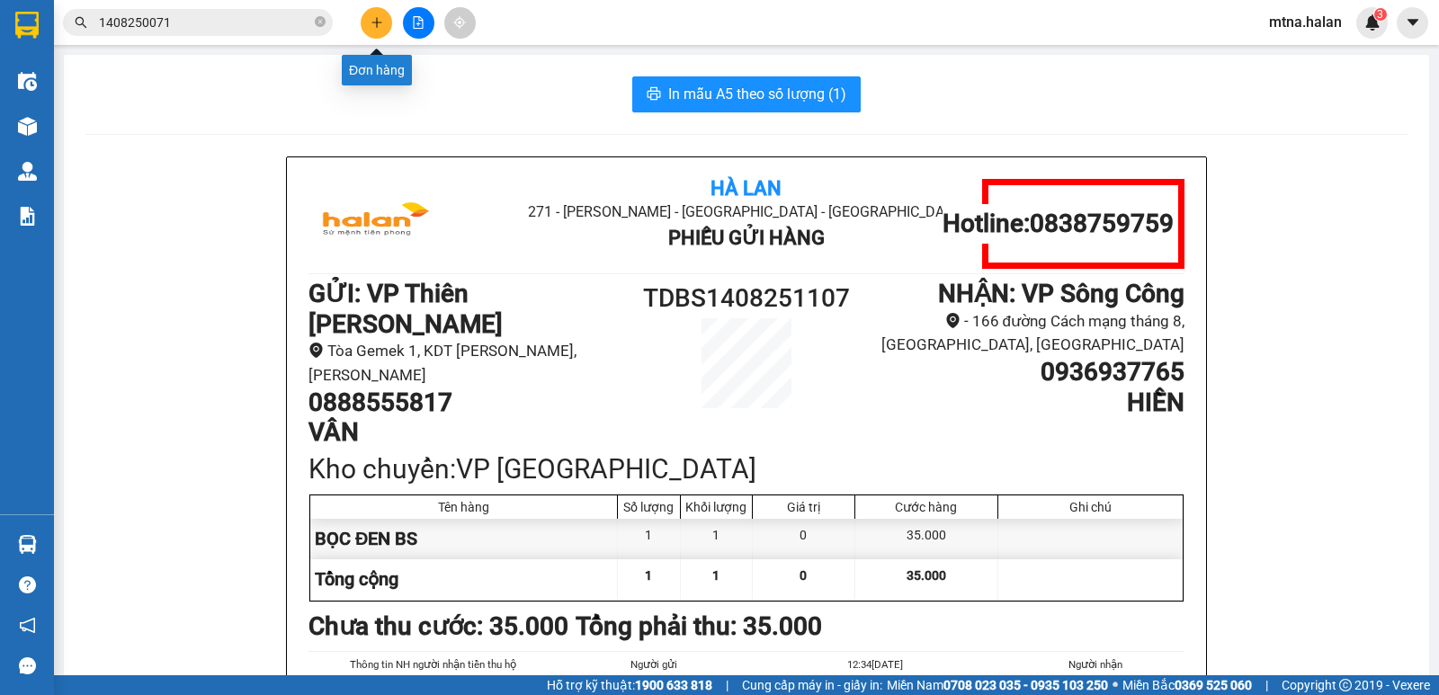
click at [370, 25] on icon "plus" at bounding box center [376, 22] width 13 height 13
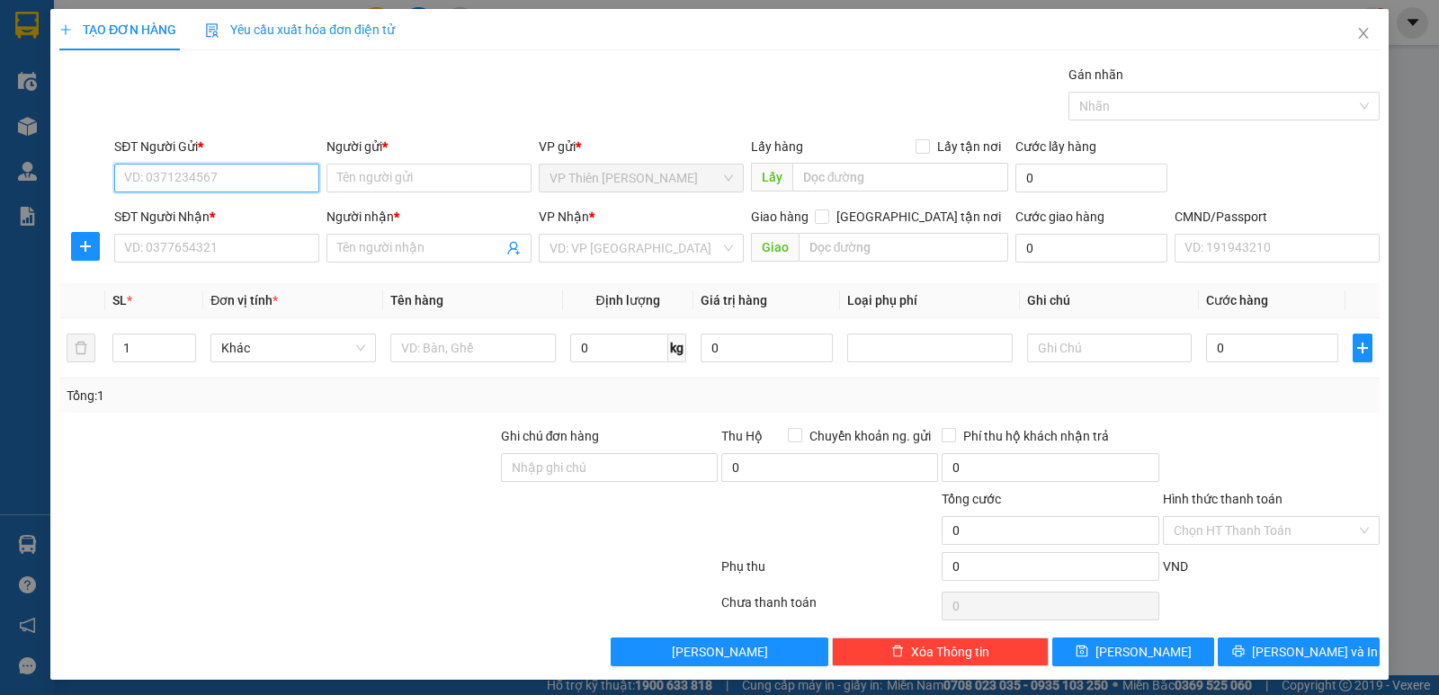
click at [244, 174] on input "SĐT Người Gửi *" at bounding box center [216, 178] width 205 height 29
click at [212, 210] on div "0888555817 - VÂN" at bounding box center [215, 214] width 182 height 20
type input "0888555817"
type input "VÂN"
type input "0888555817"
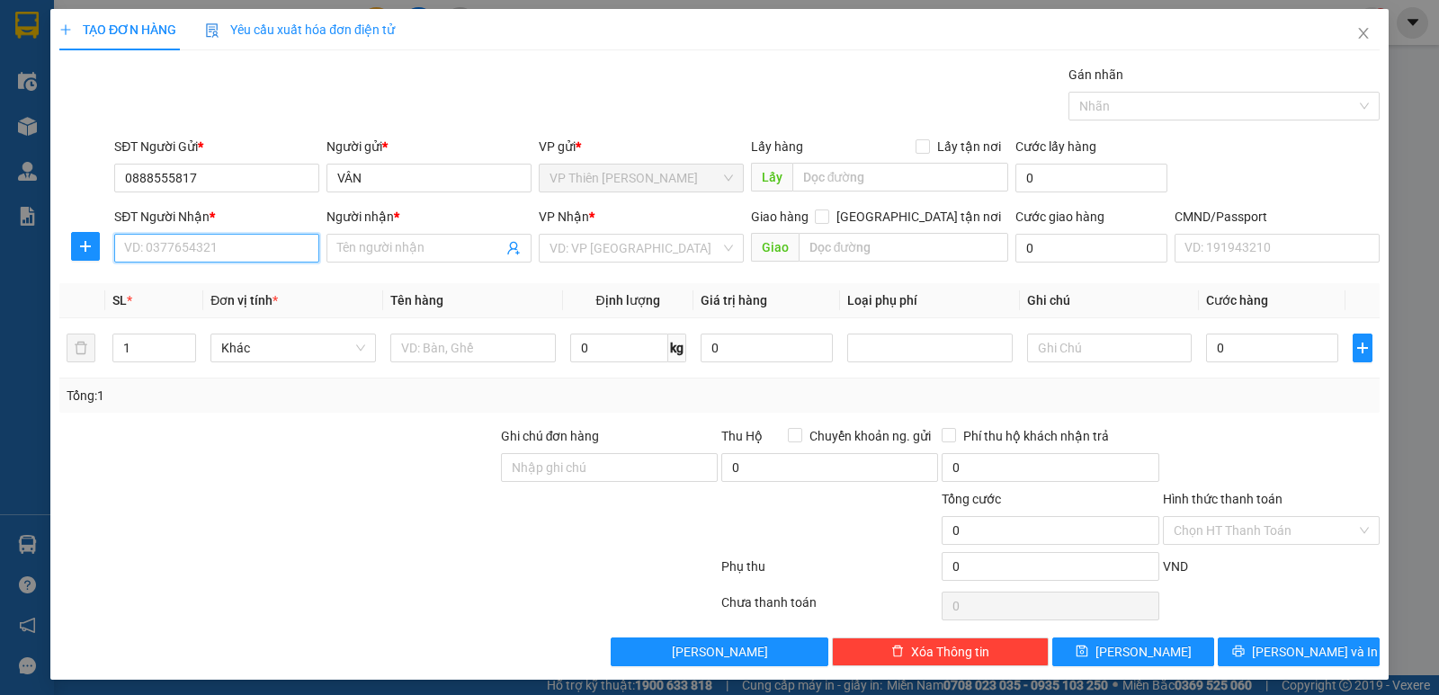
click at [233, 239] on input "SĐT Người Nhận *" at bounding box center [216, 248] width 205 height 29
type input "0985422233"
click at [170, 286] on div "0985422233 - TÙNG" at bounding box center [215, 284] width 182 height 20
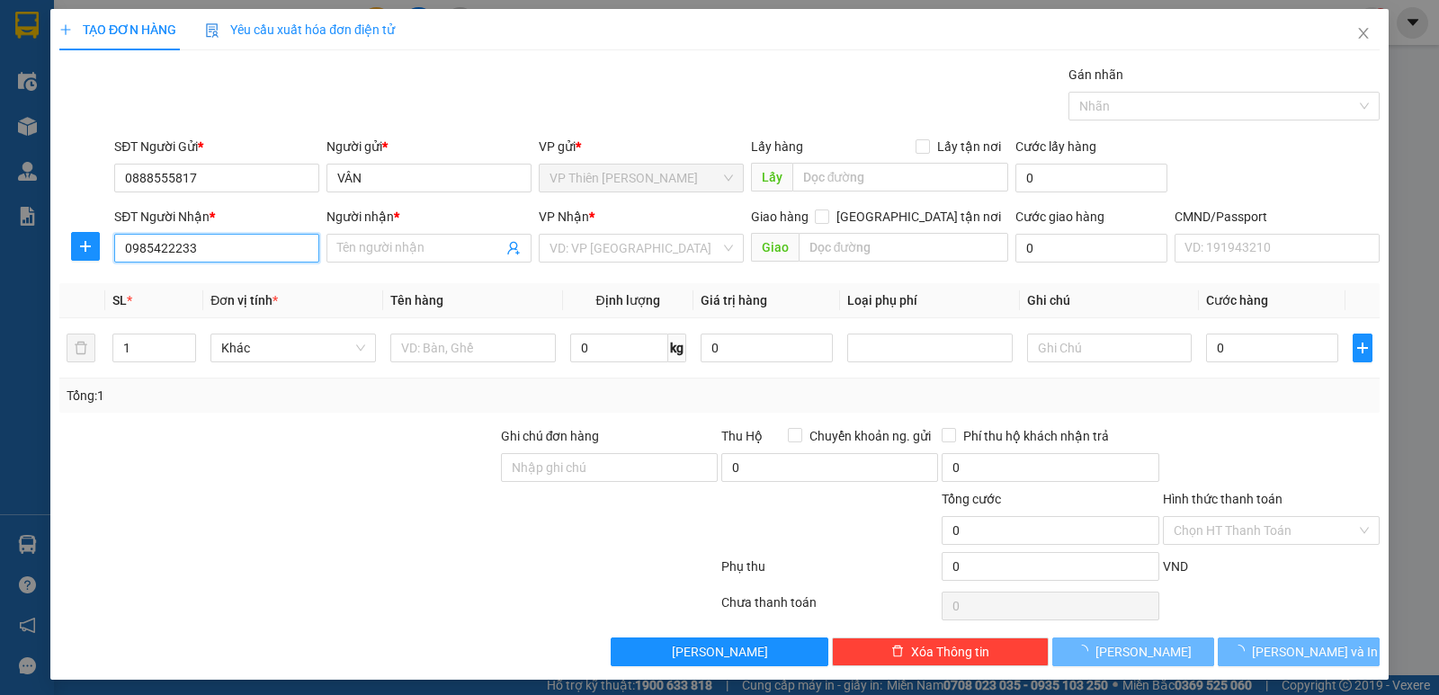
type input "TÙNG"
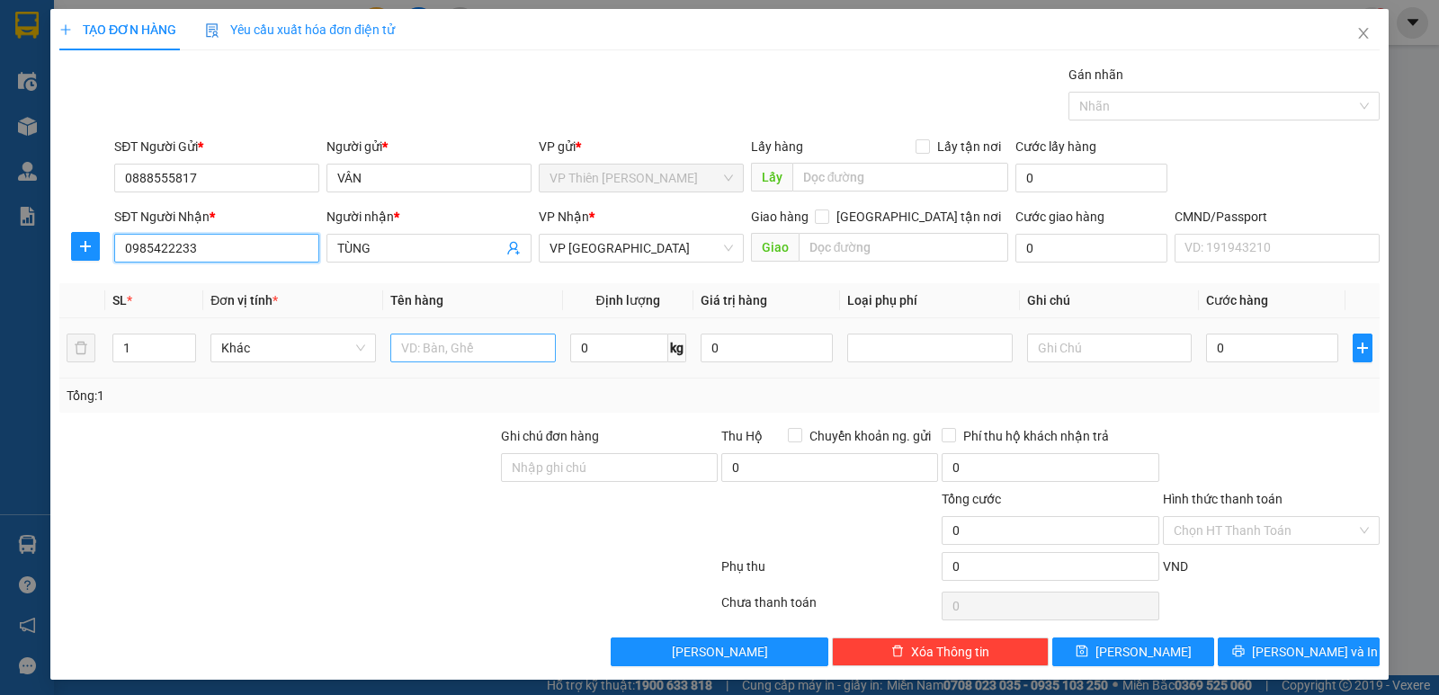
type input "0985422233"
click at [491, 346] on input "text" at bounding box center [472, 348] width 165 height 29
type input "BỌC ĐEN BS"
click at [591, 344] on input "0" at bounding box center [619, 348] width 98 height 29
type input "1"
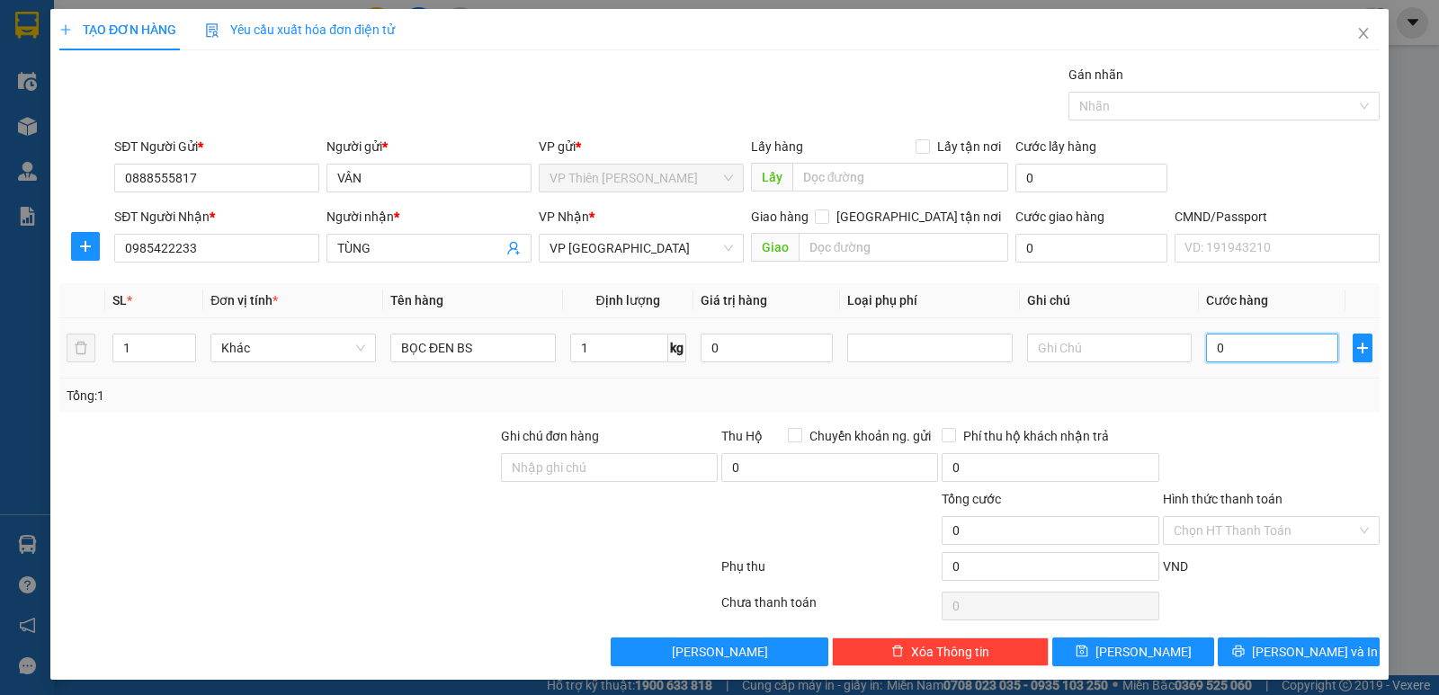
click at [1276, 356] on input "0" at bounding box center [1272, 348] width 132 height 29
type input "3"
type input "35"
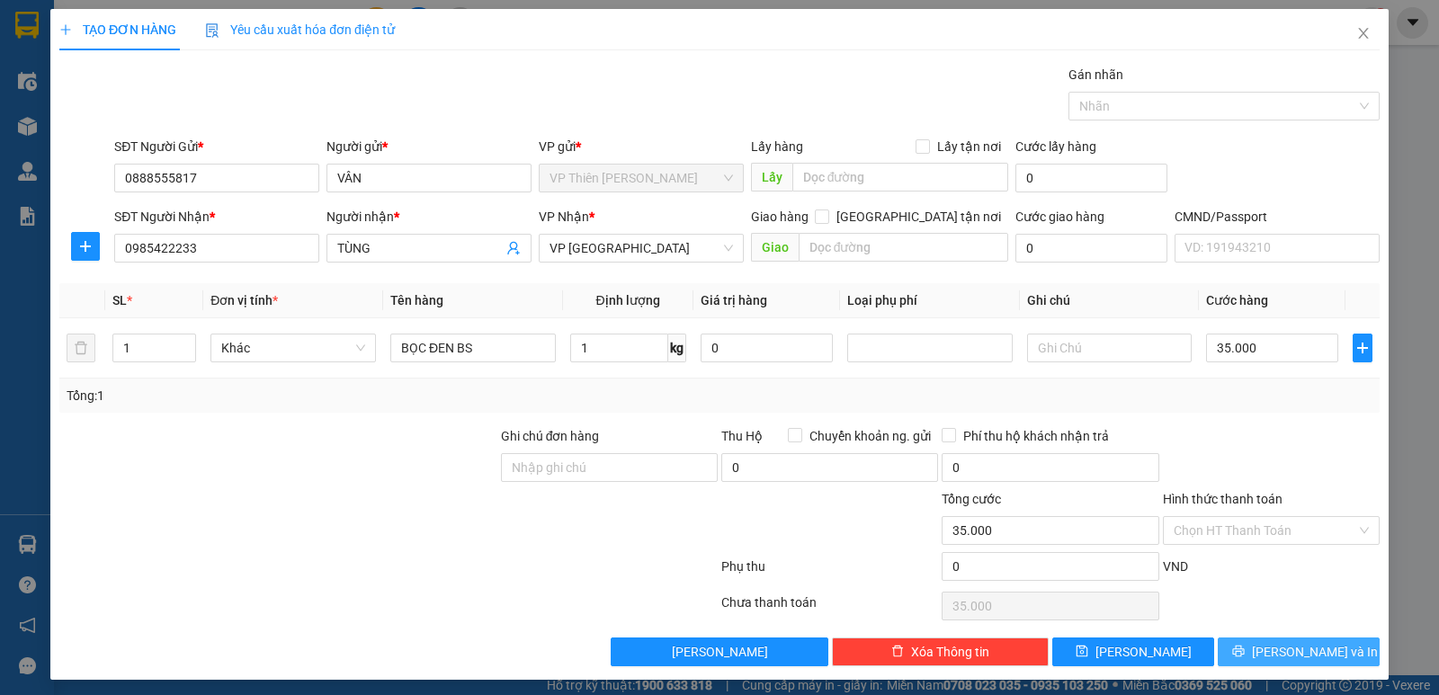
click at [1293, 644] on span "Lưu và In" at bounding box center [1315, 652] width 126 height 20
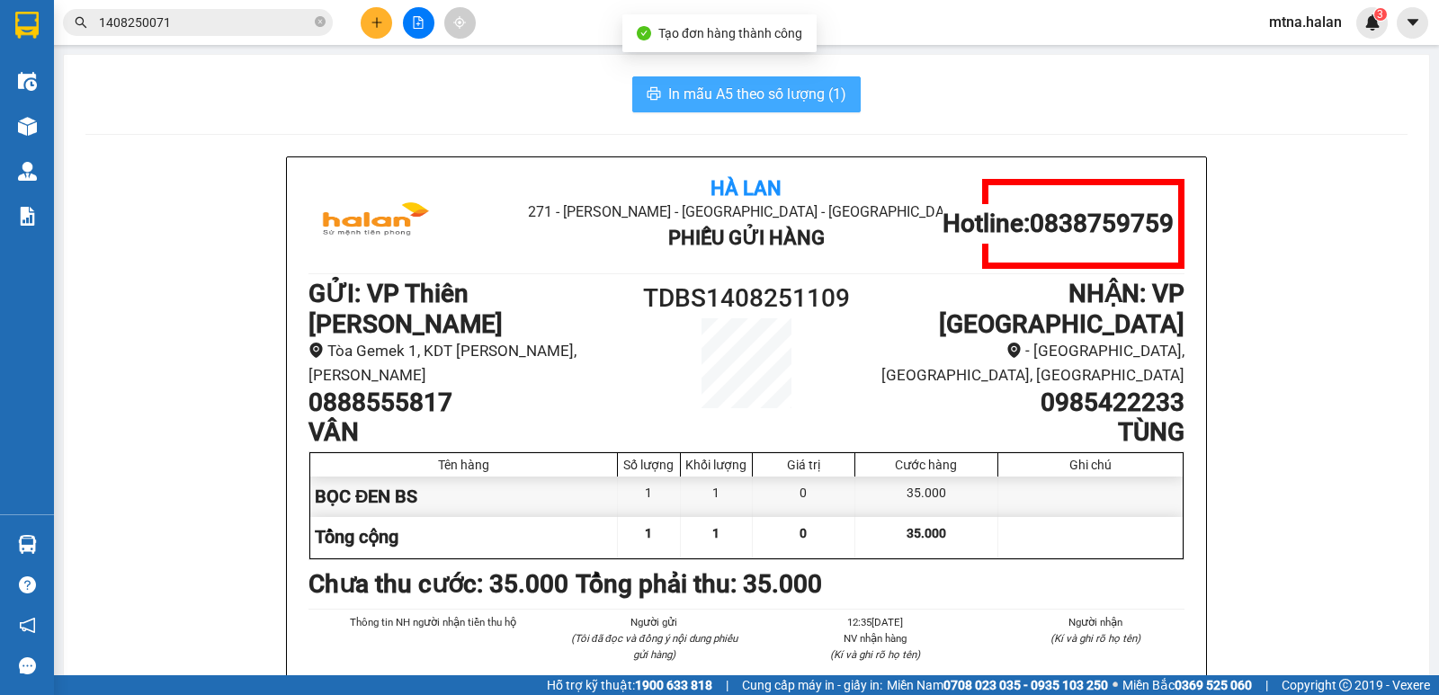
click at [710, 101] on span "In mẫu A5 theo số lượng (1)" at bounding box center [757, 94] width 178 height 22
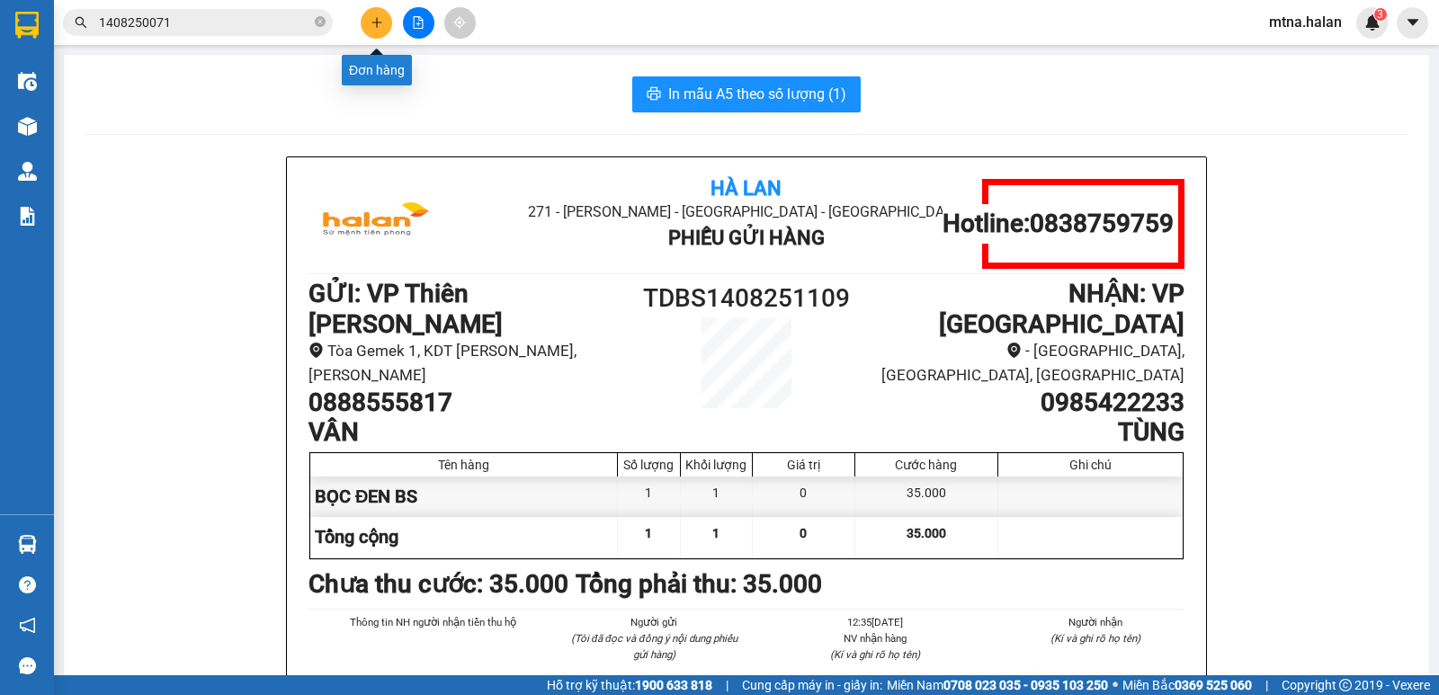
click at [385, 22] on button at bounding box center [376, 22] width 31 height 31
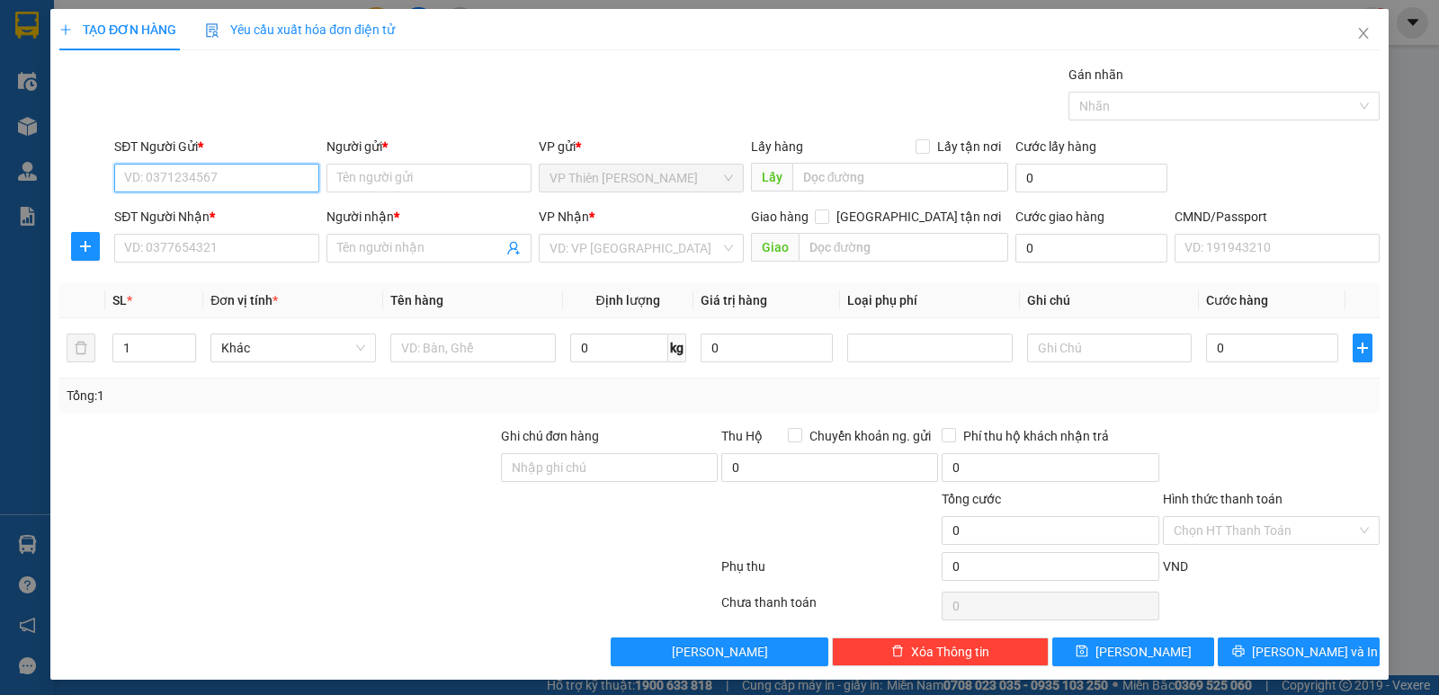
click at [246, 177] on input "SĐT Người Gửi *" at bounding box center [216, 178] width 205 height 29
click at [189, 214] on div "0888555817 - VÂN" at bounding box center [215, 214] width 182 height 20
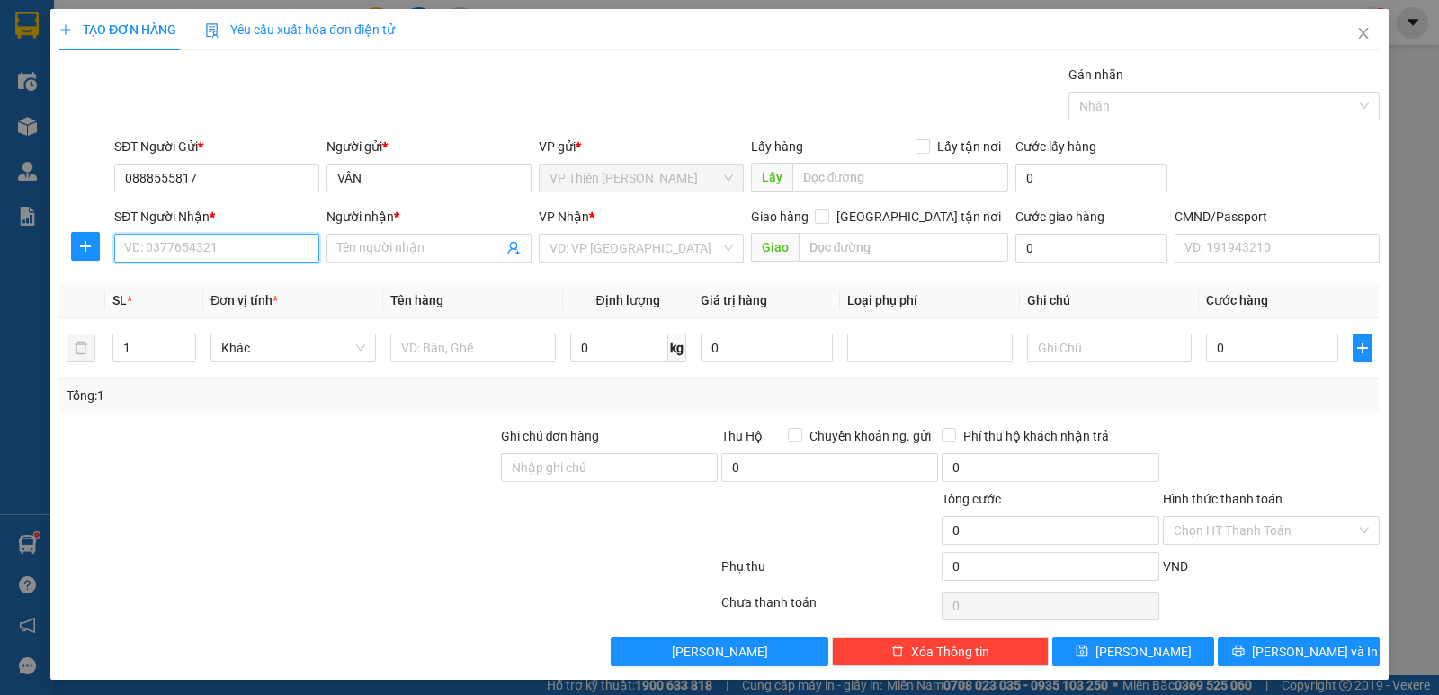
click at [228, 241] on input "SĐT Người Nhận *" at bounding box center [216, 248] width 205 height 29
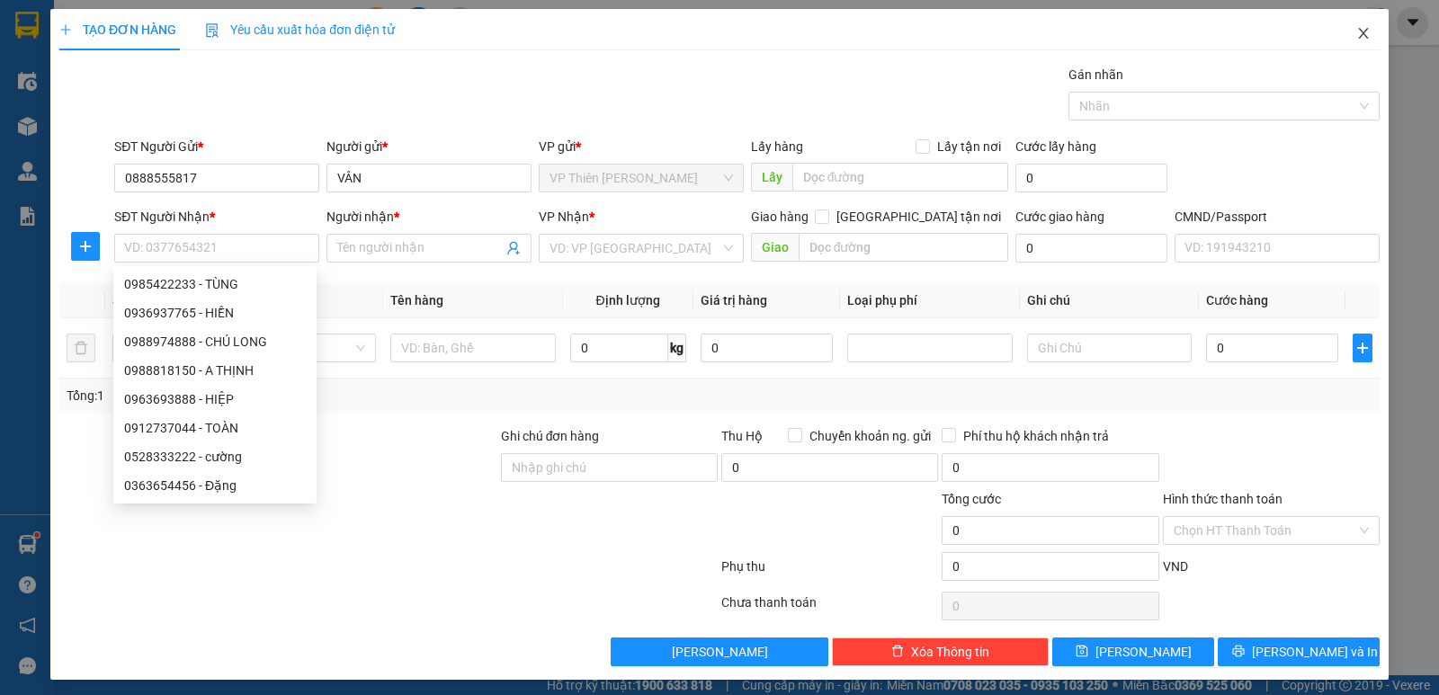
click at [1356, 29] on icon "close" at bounding box center [1363, 33] width 14 height 14
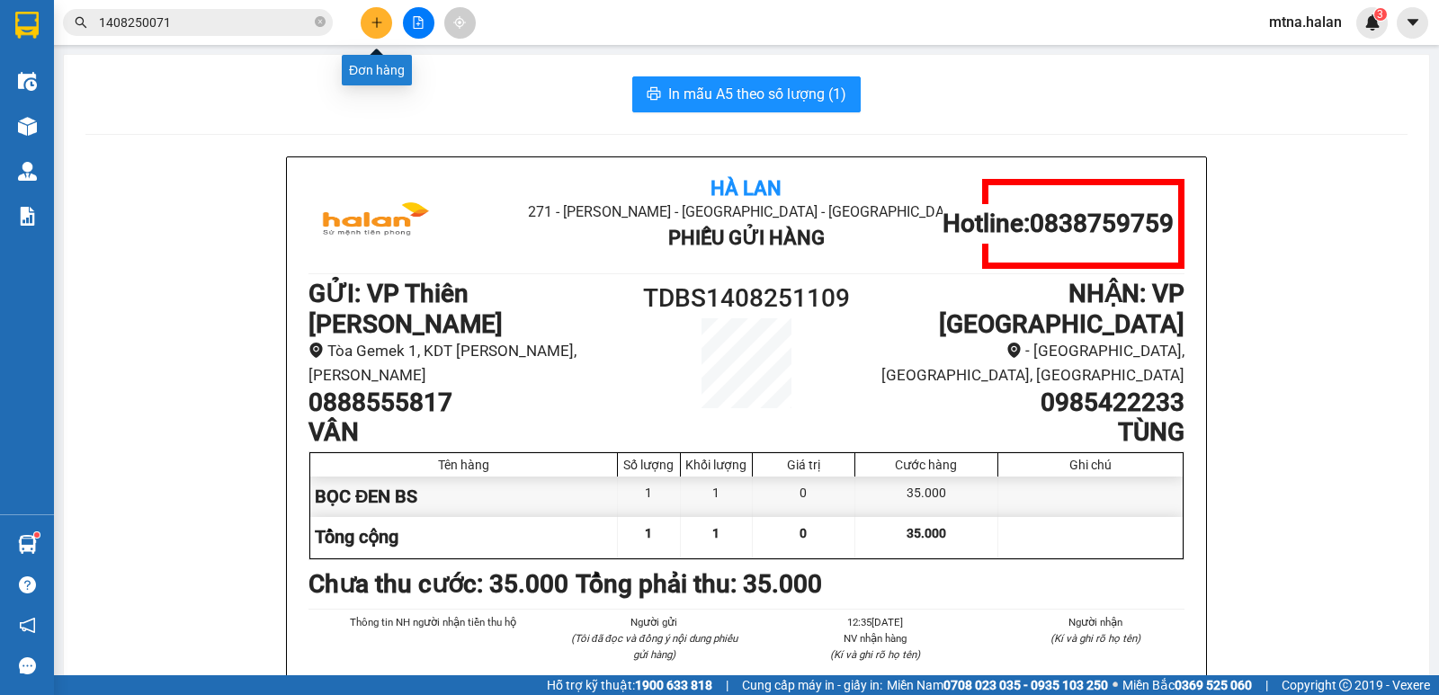
click at [377, 17] on icon "plus" at bounding box center [376, 22] width 13 height 13
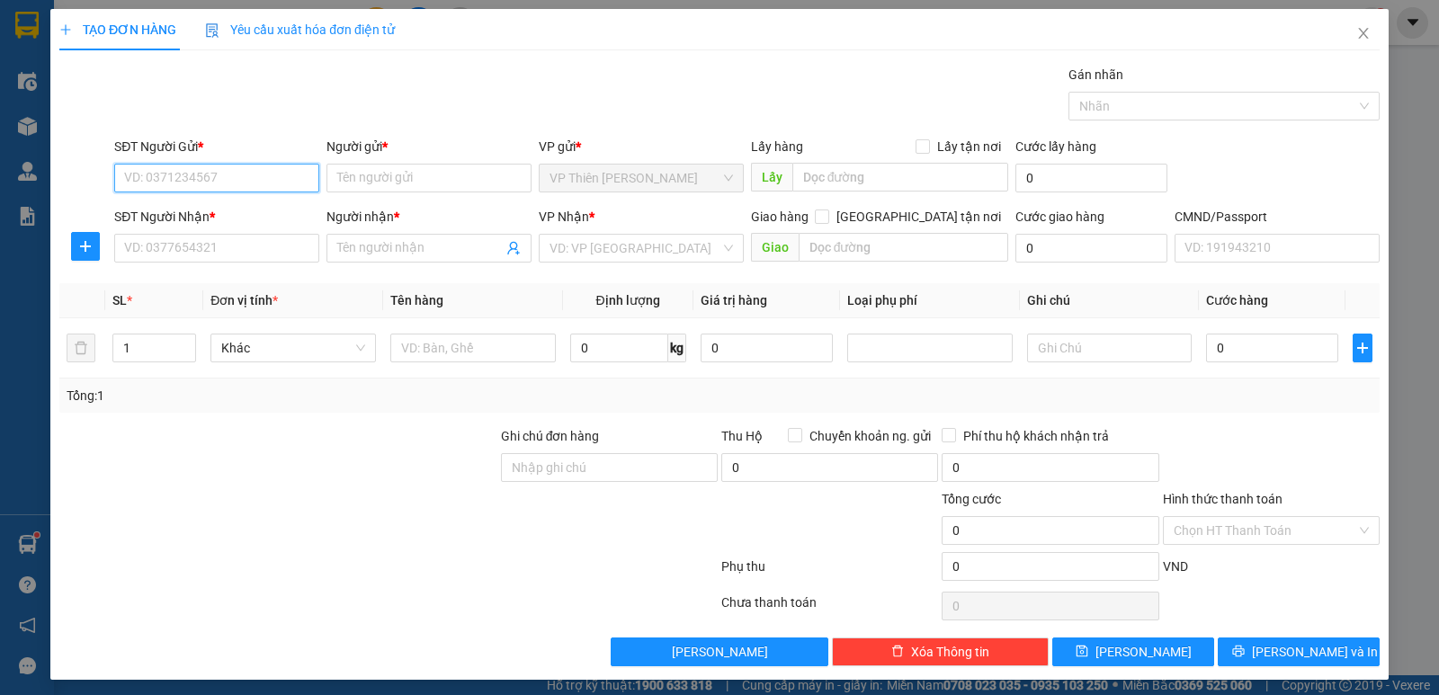
click at [271, 181] on input "SĐT Người Gửi *" at bounding box center [216, 178] width 205 height 29
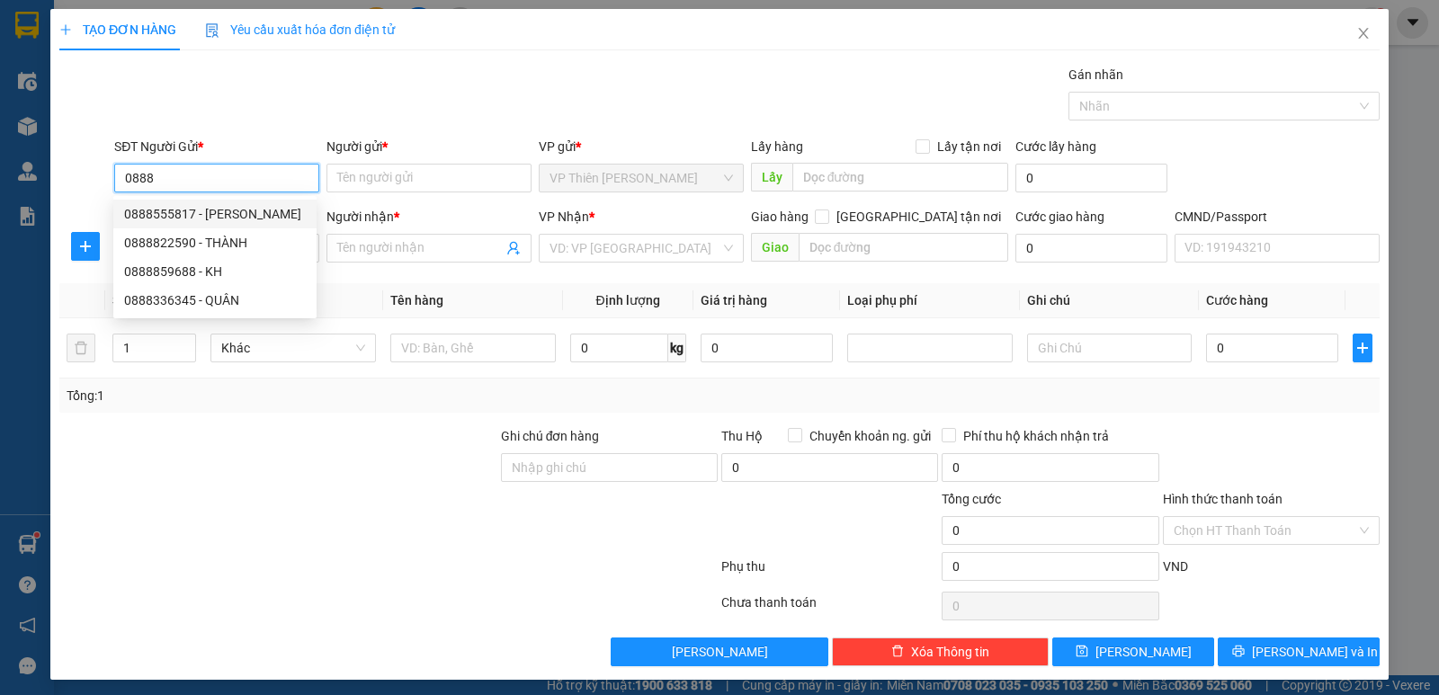
click at [230, 210] on div "0888555817 - VÂN" at bounding box center [215, 214] width 182 height 20
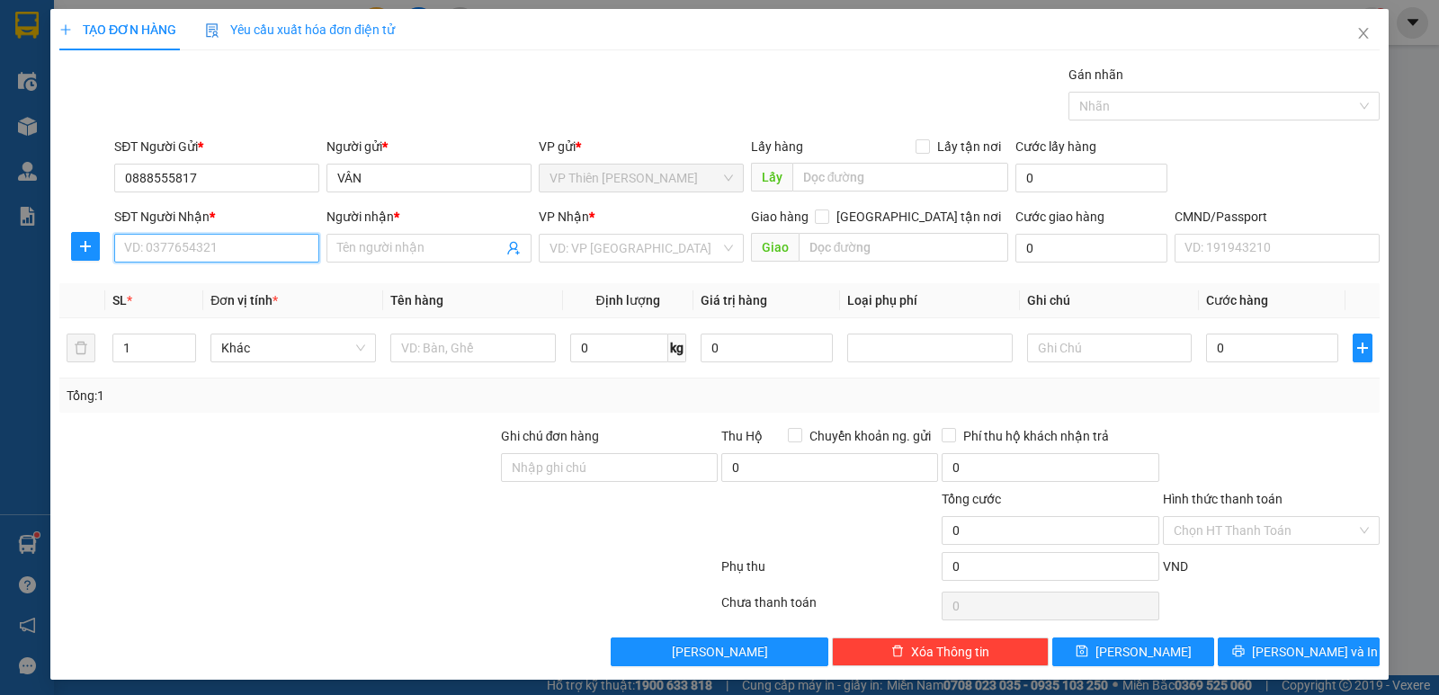
click at [224, 258] on input "SĐT Người Nhận *" at bounding box center [216, 248] width 205 height 29
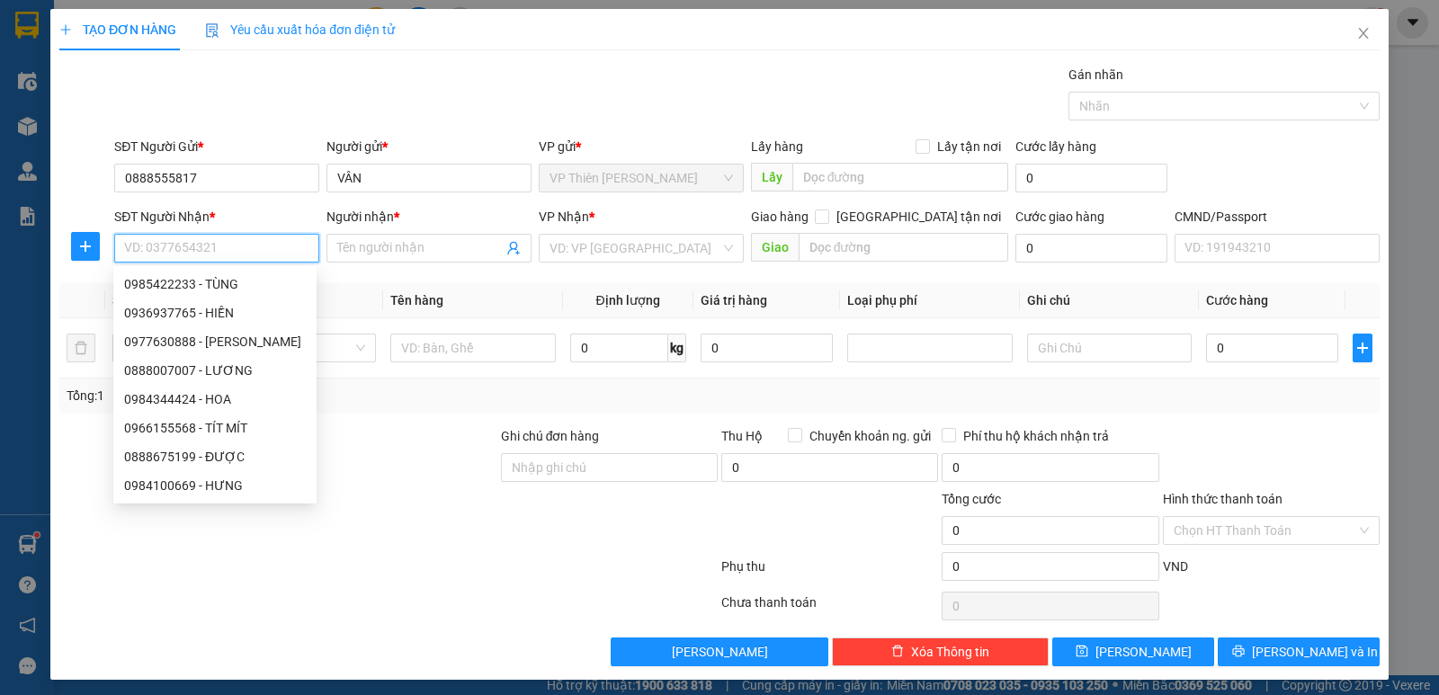
click at [229, 251] on input "SĐT Người Nhận *" at bounding box center [216, 248] width 205 height 29
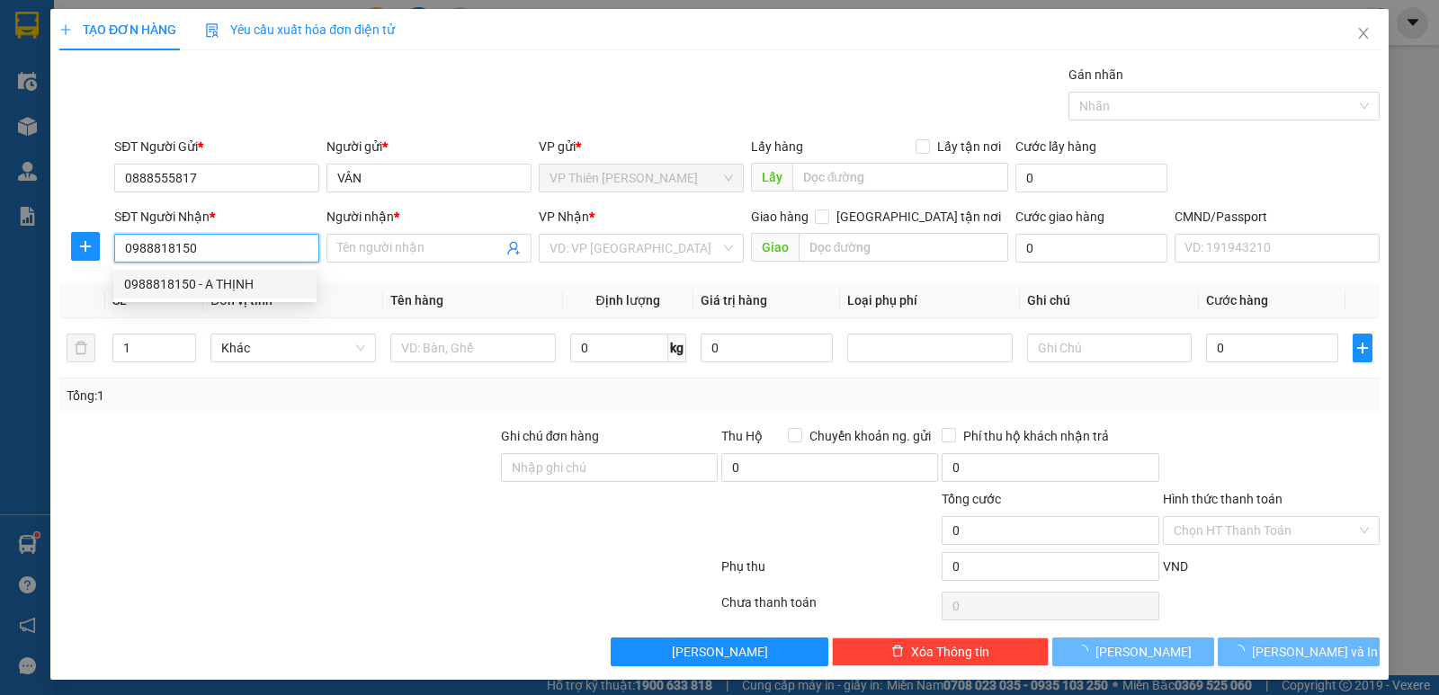
click at [222, 286] on div "0988818150 - A THỊNH" at bounding box center [215, 284] width 182 height 20
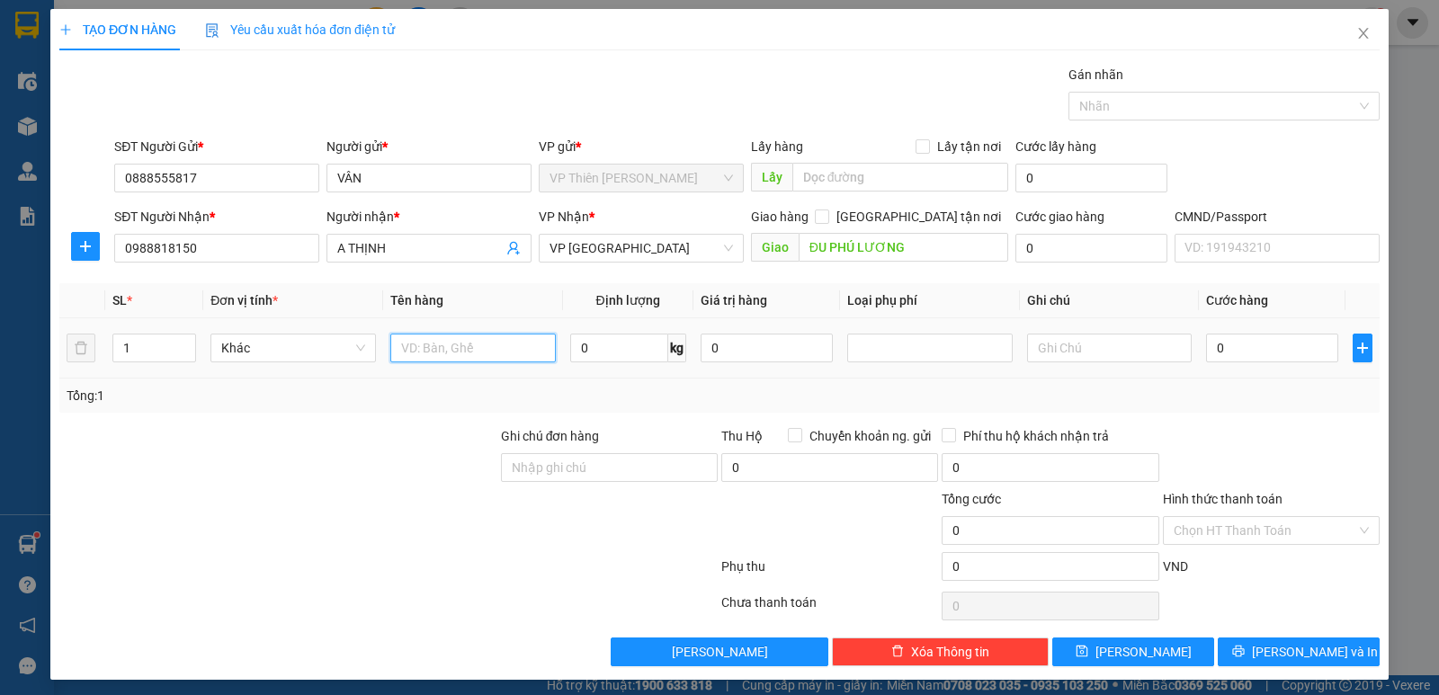
click at [478, 349] on input "text" at bounding box center [472, 348] width 165 height 29
click at [593, 342] on input "0" at bounding box center [619, 348] width 98 height 29
drag, startPoint x: 65, startPoint y: 241, endPoint x: 321, endPoint y: 266, distance: 257.5
click at [67, 241] on div at bounding box center [84, 246] width 51 height 29
click at [79, 246] on icon "plus" at bounding box center [85, 246] width 14 height 14
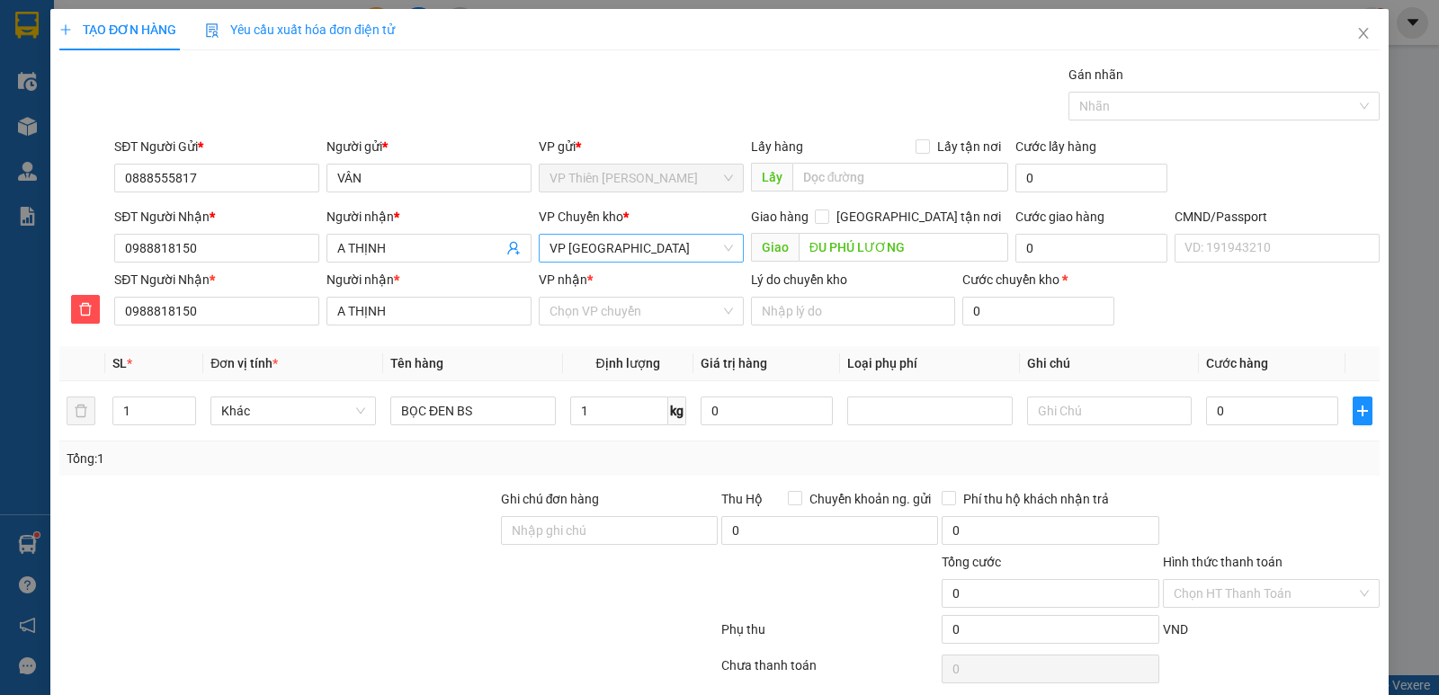
click at [645, 257] on span "VP Định Hóa" at bounding box center [640, 248] width 183 height 27
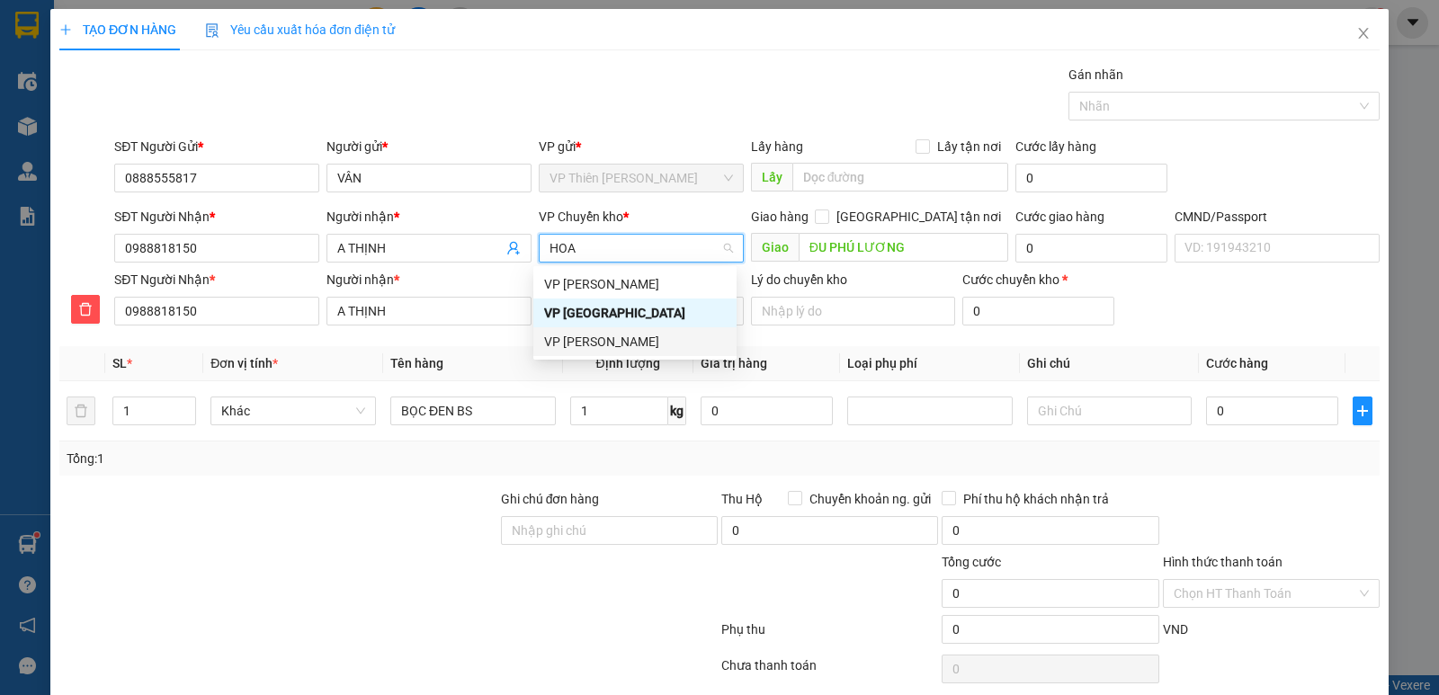
click at [600, 344] on div "VP [PERSON_NAME]" at bounding box center [635, 342] width 182 height 20
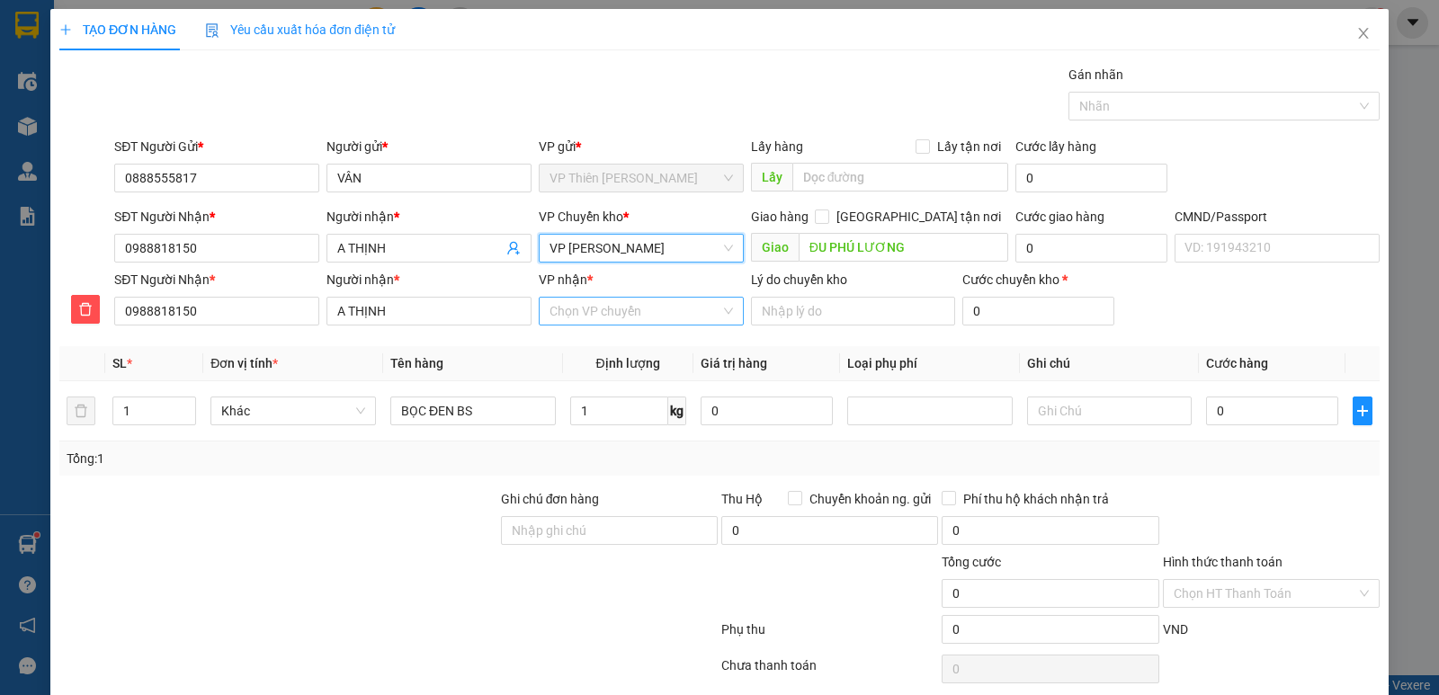
click at [656, 302] on input "VP nhận *" at bounding box center [634, 311] width 171 height 27
click at [590, 350] on div "VP Định Hóa" at bounding box center [635, 347] width 182 height 20
click at [1044, 247] on input "0" at bounding box center [1091, 248] width 152 height 29
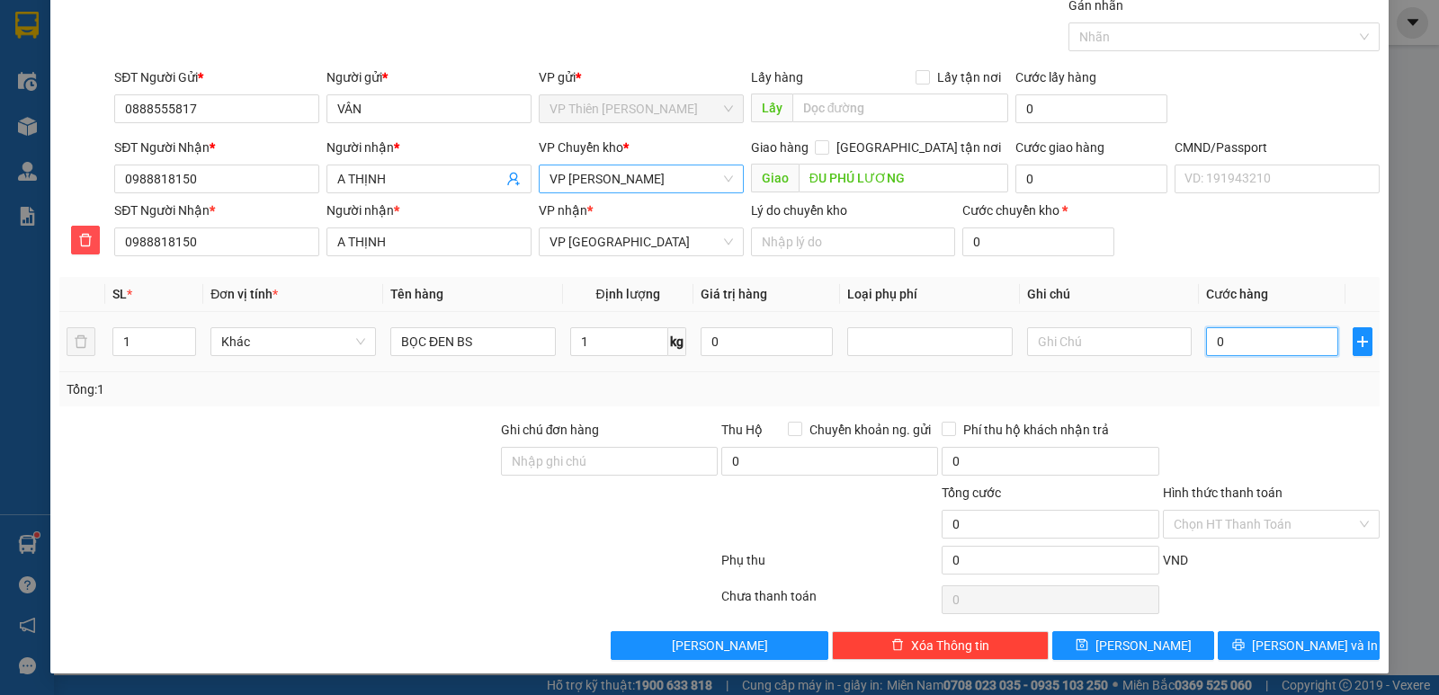
click at [1253, 348] on input "0" at bounding box center [1272, 341] width 132 height 29
click at [1310, 644] on span "Lưu và In" at bounding box center [1315, 646] width 126 height 20
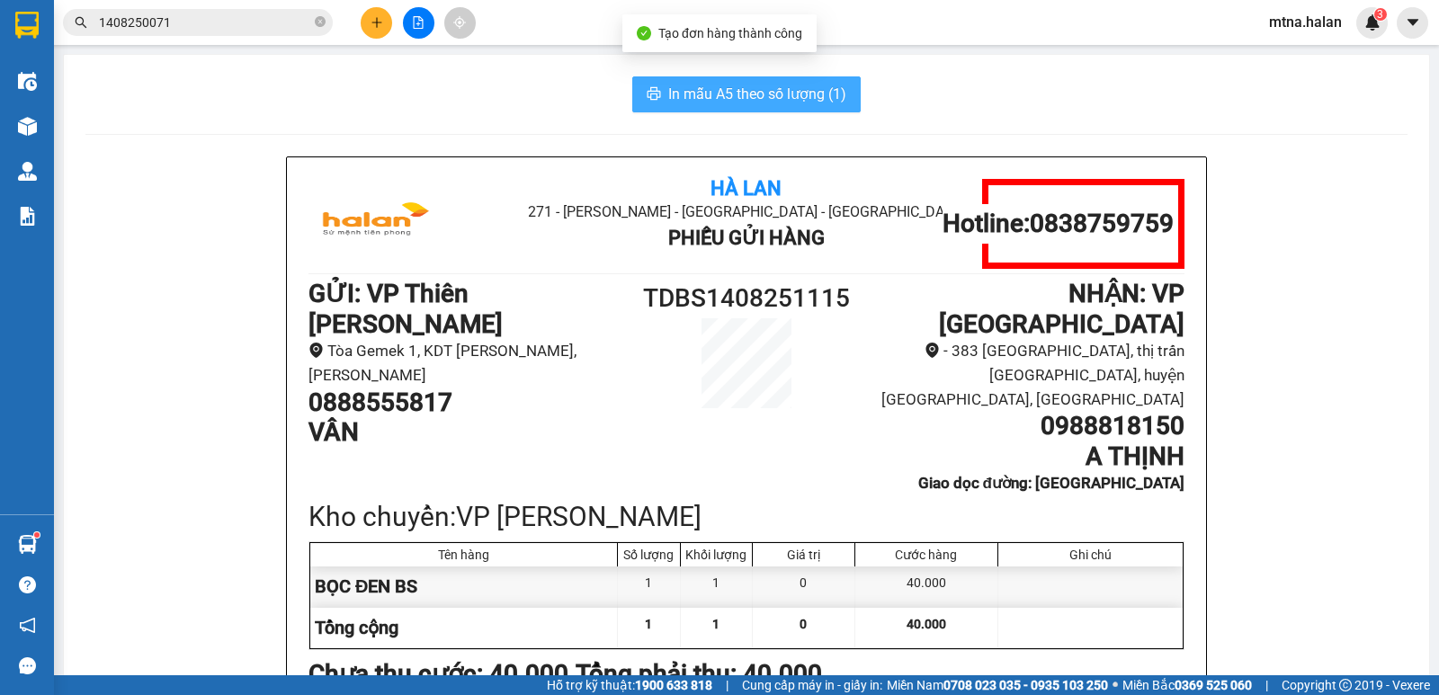
click at [762, 83] on span "In mẫu A5 theo số lượng (1)" at bounding box center [757, 94] width 178 height 22
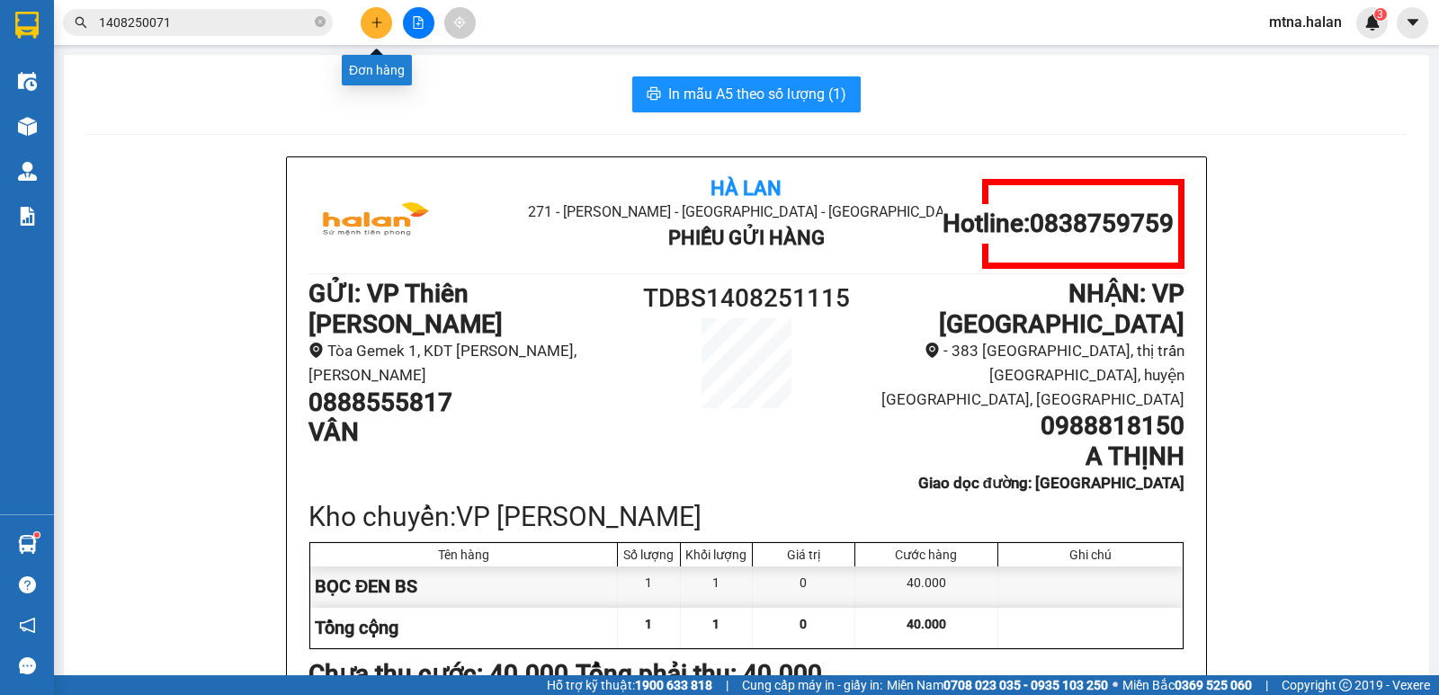
click at [380, 19] on icon "plus" at bounding box center [376, 22] width 13 height 13
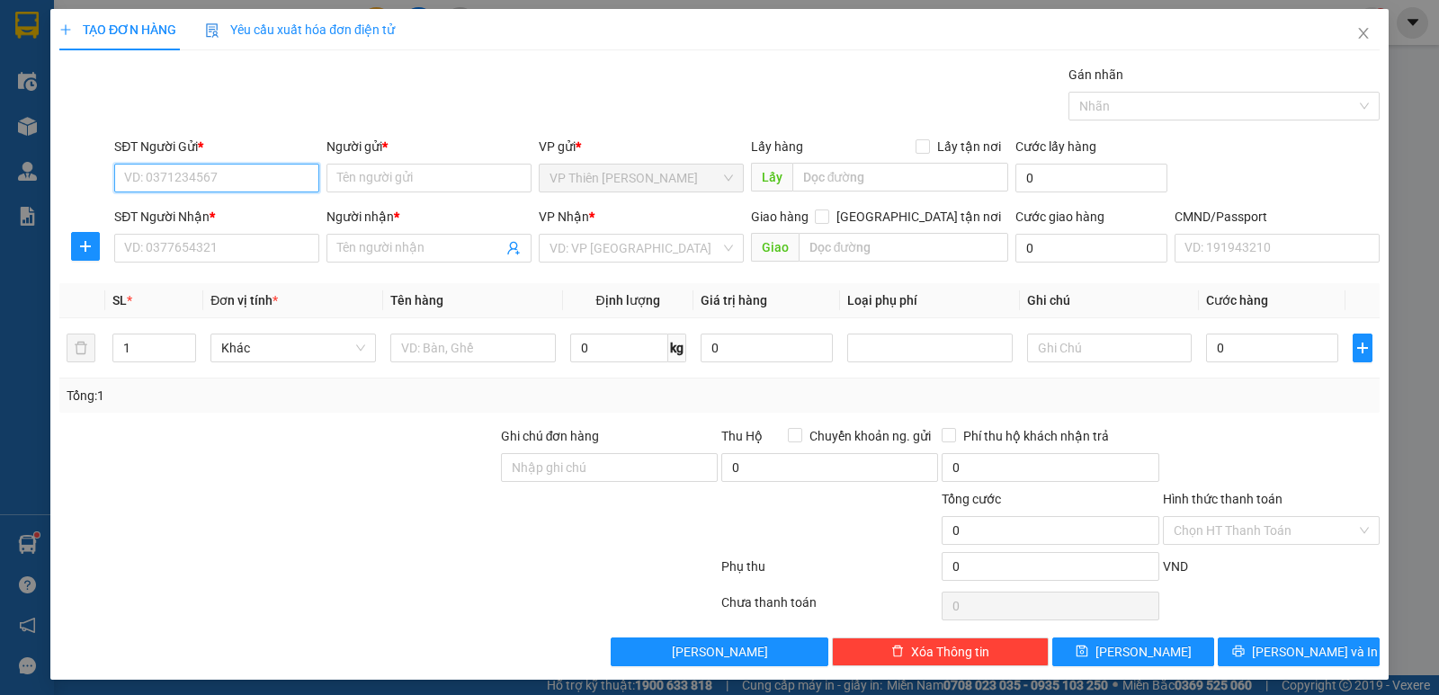
click at [254, 176] on input "SĐT Người Gửi *" at bounding box center [216, 178] width 205 height 29
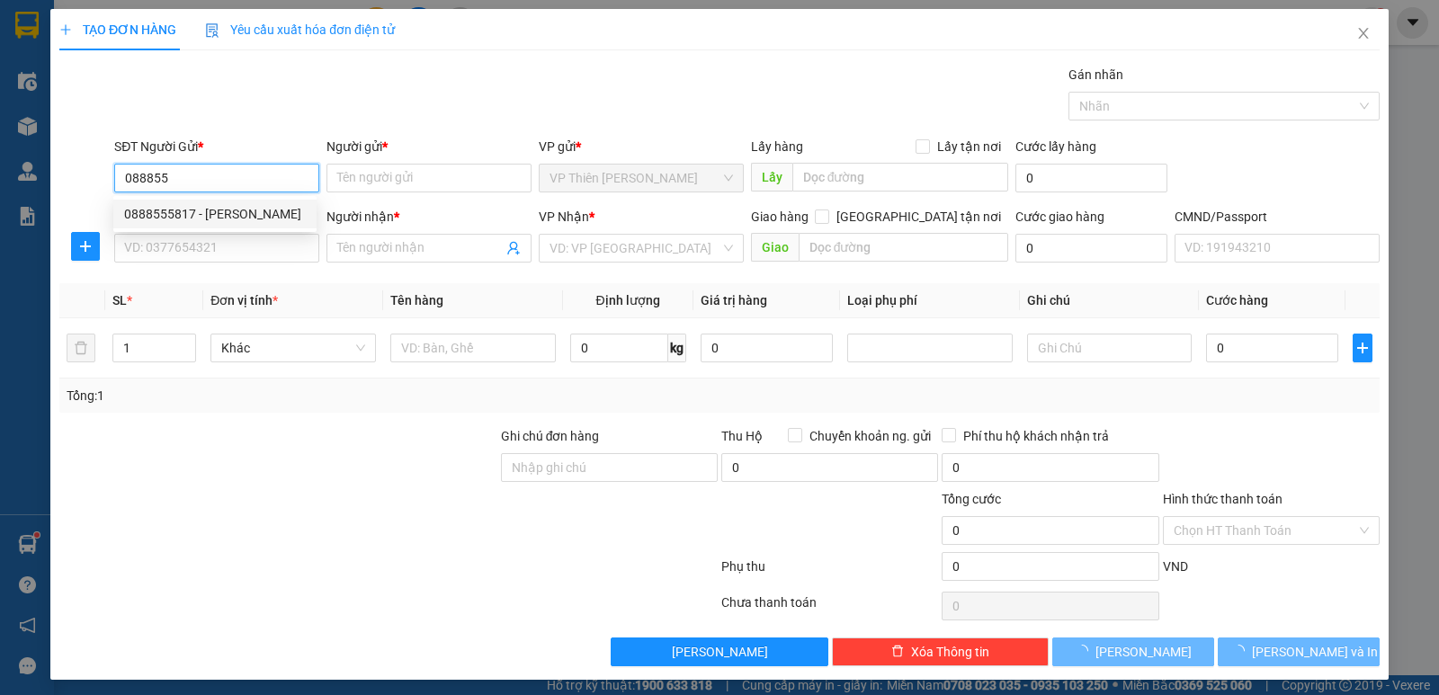
click at [210, 211] on div "0888555817 - VÂN" at bounding box center [215, 214] width 182 height 20
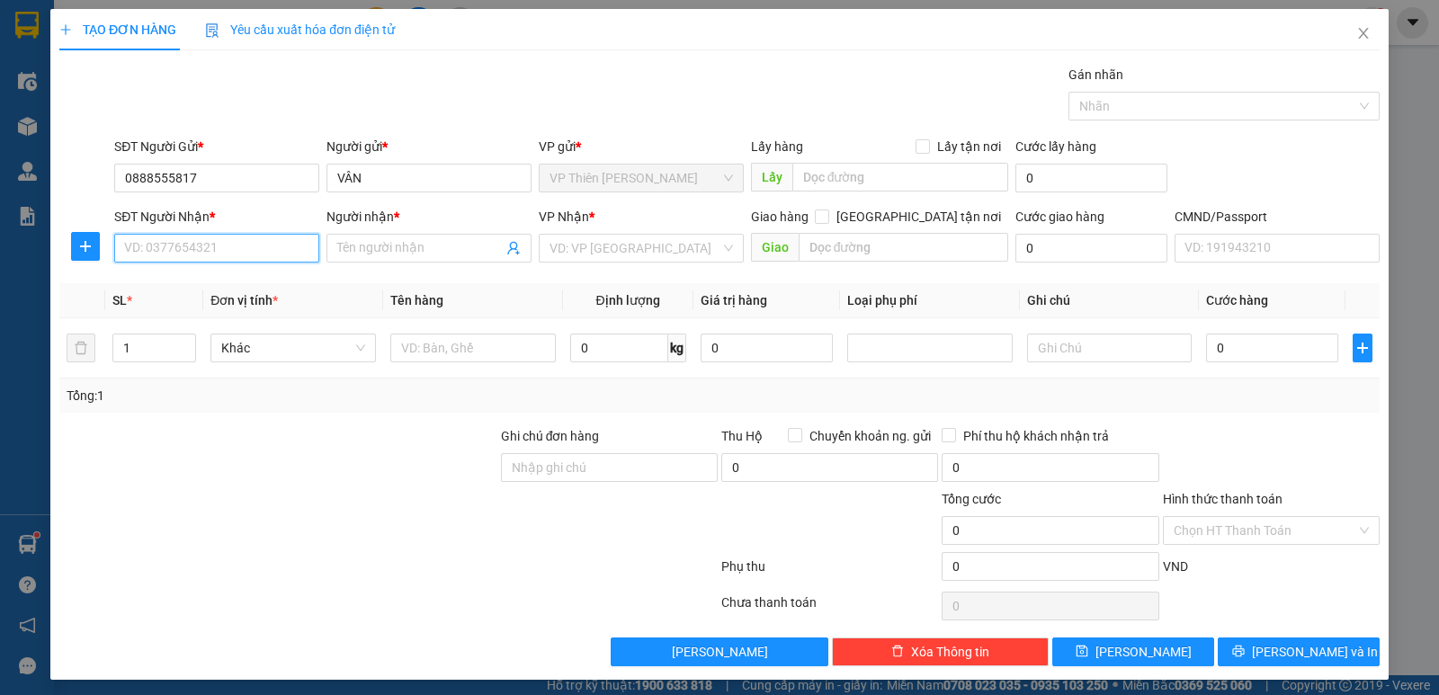
click at [240, 253] on input "SĐT Người Nhận *" at bounding box center [216, 248] width 205 height 29
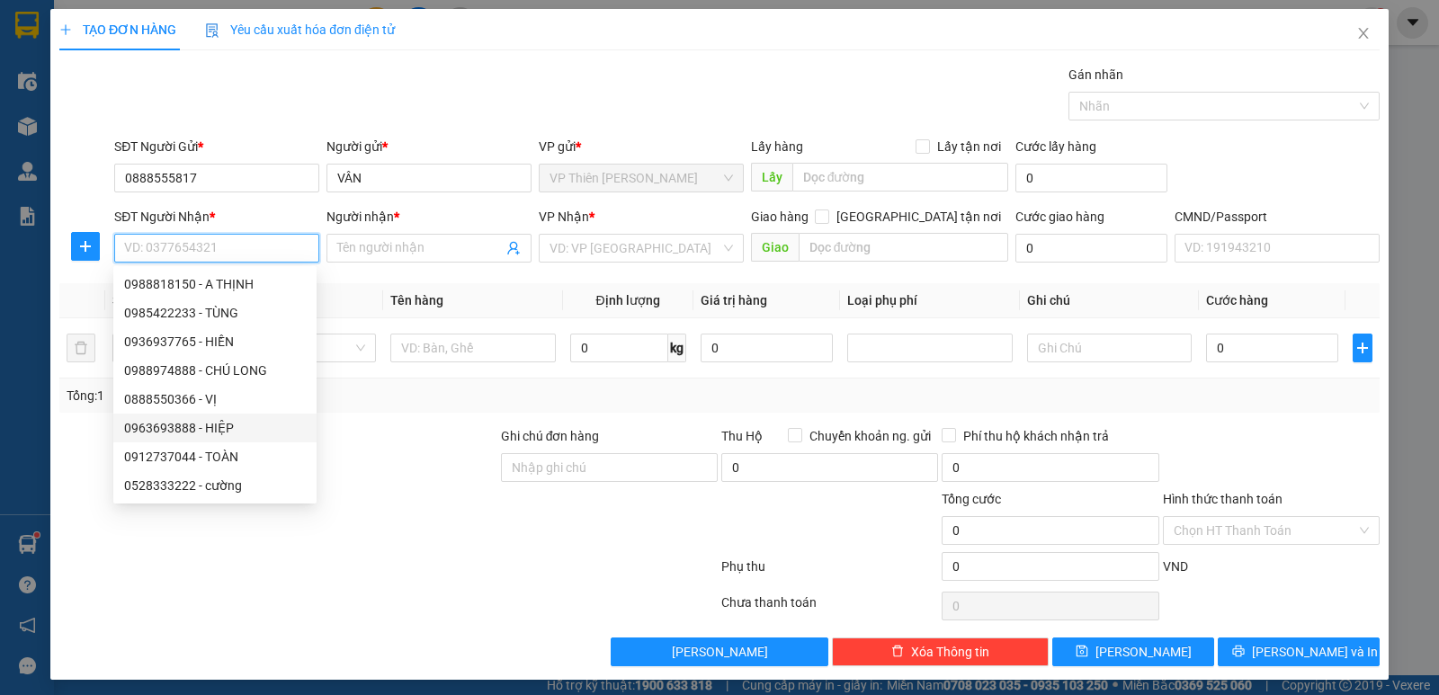
click at [193, 422] on div "0963693888 - HIỆP" at bounding box center [215, 428] width 182 height 20
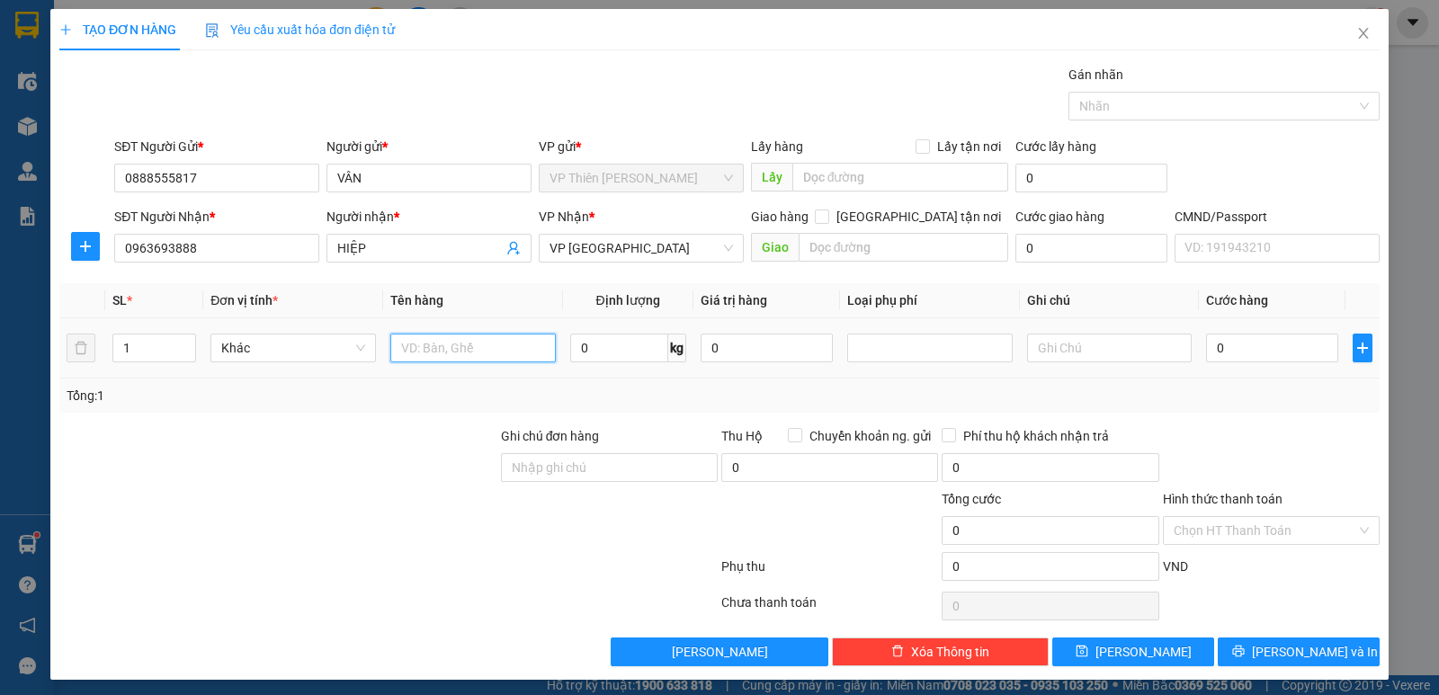
click at [457, 350] on input "text" at bounding box center [472, 348] width 165 height 29
click at [603, 343] on input "0" at bounding box center [619, 348] width 98 height 29
click at [1249, 342] on input "0" at bounding box center [1272, 348] width 132 height 29
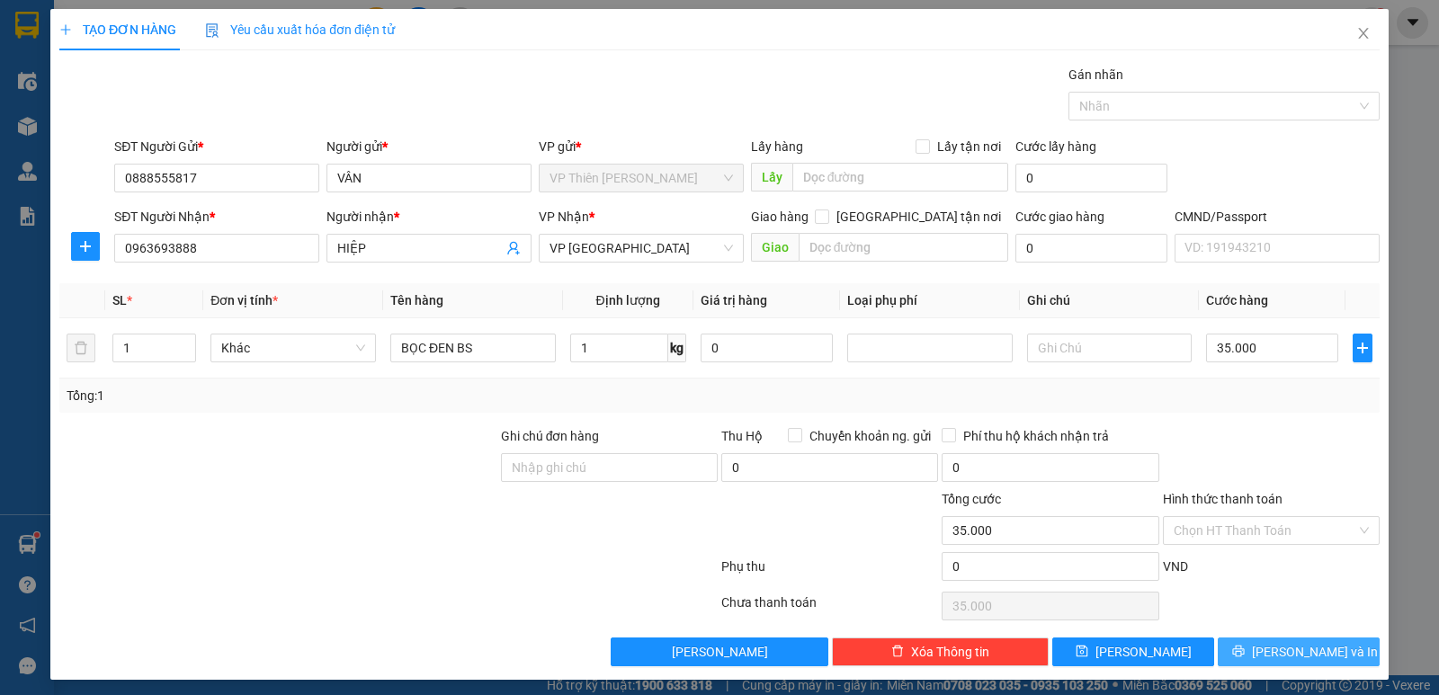
click at [1276, 642] on span "Lưu và In" at bounding box center [1315, 652] width 126 height 20
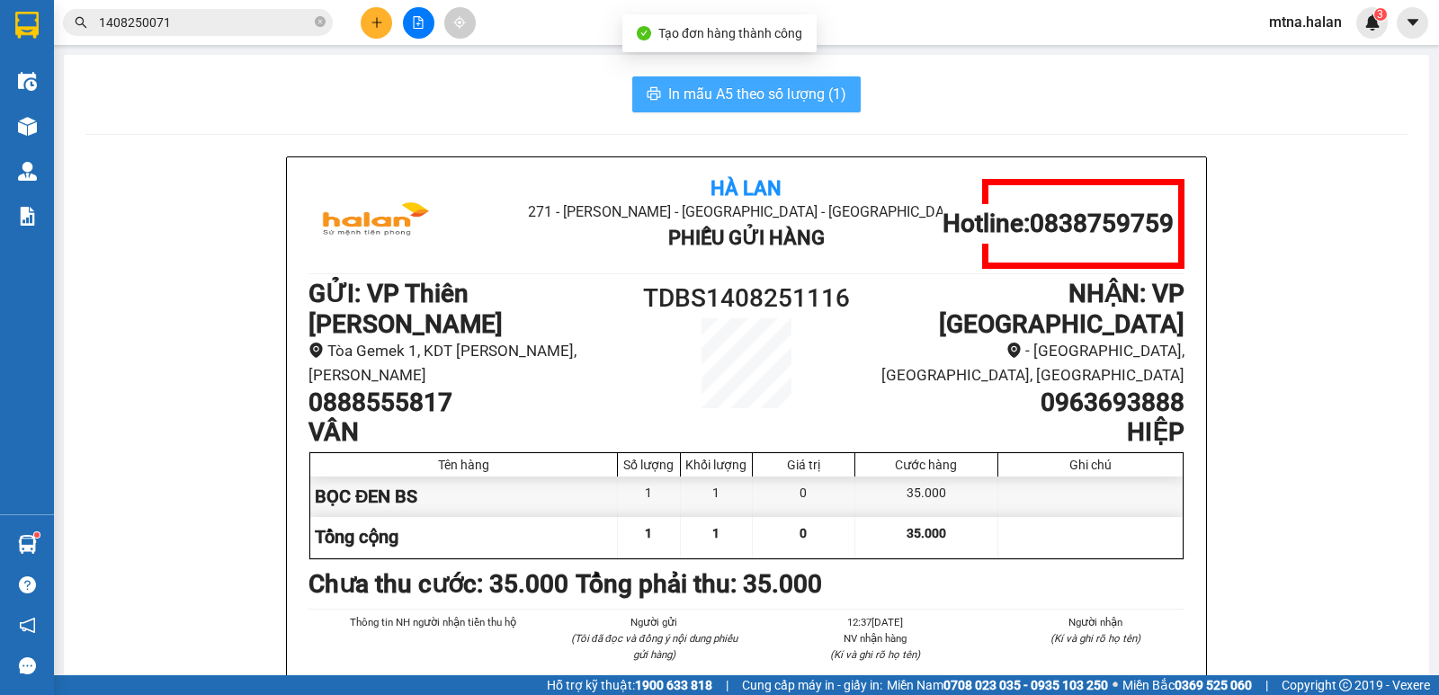
click at [711, 86] on span "In mẫu A5 theo số lượng (1)" at bounding box center [757, 94] width 178 height 22
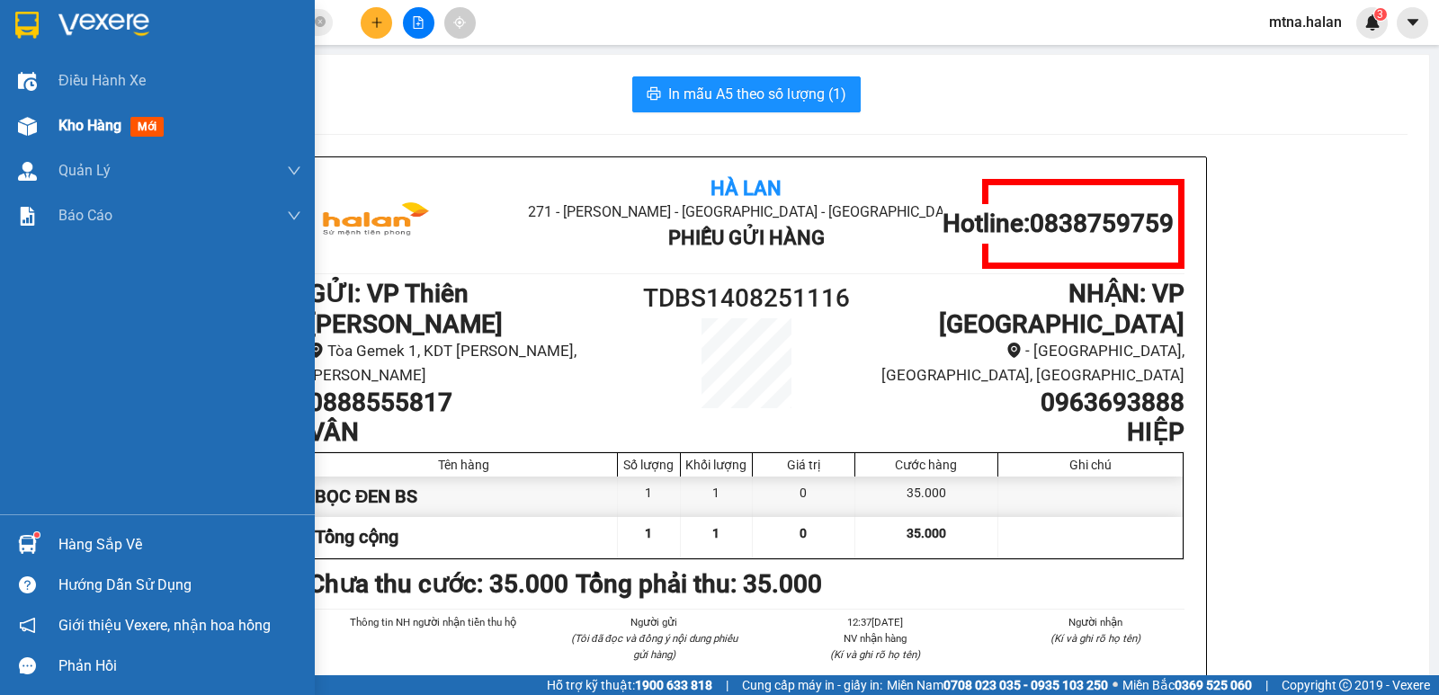
click at [25, 134] on img at bounding box center [27, 126] width 19 height 19
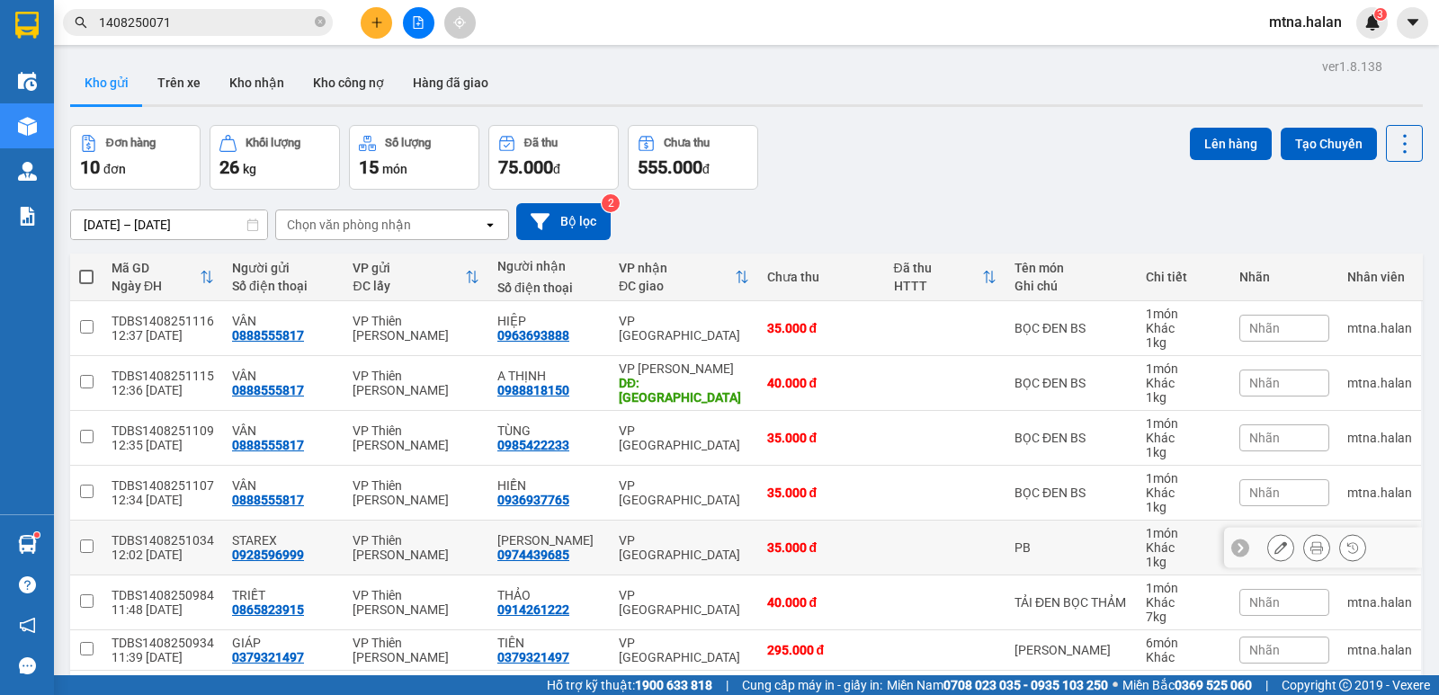
scroll to position [90, 0]
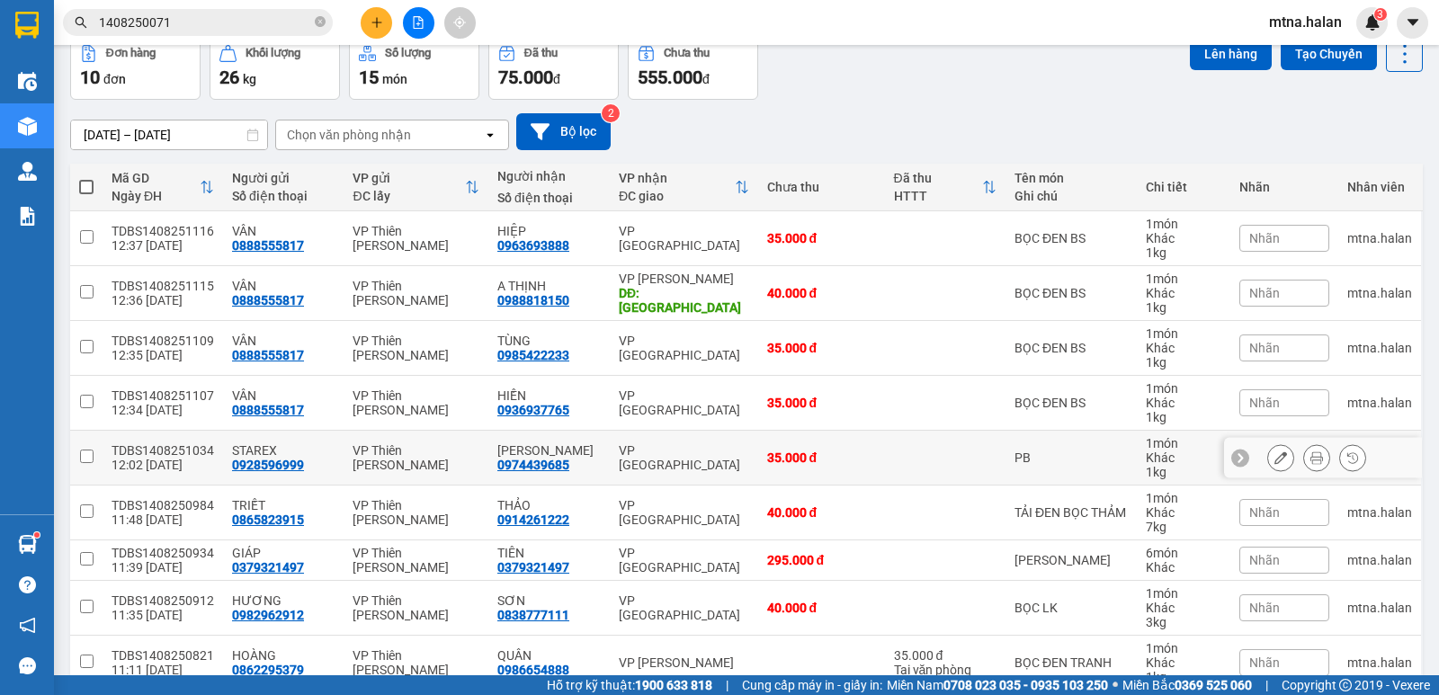
click at [81, 460] on input "checkbox" at bounding box center [86, 456] width 13 height 13
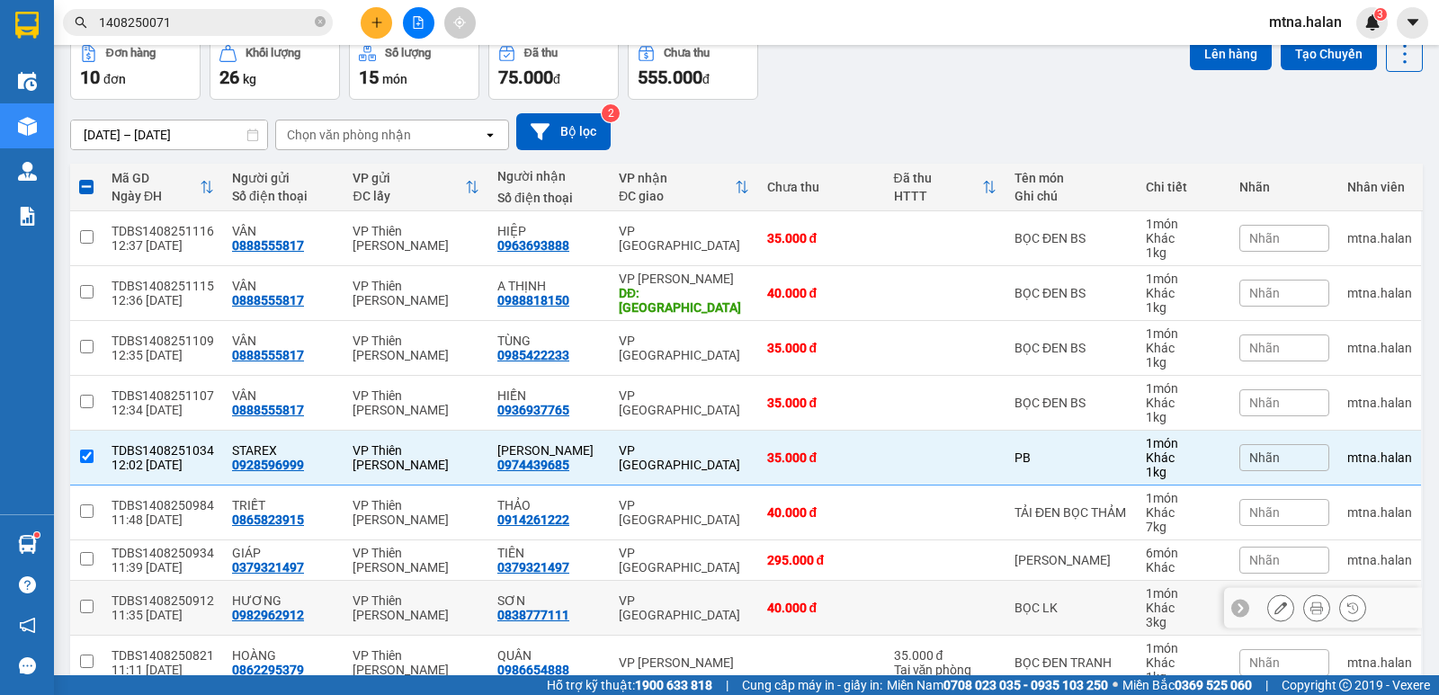
scroll to position [180, 0]
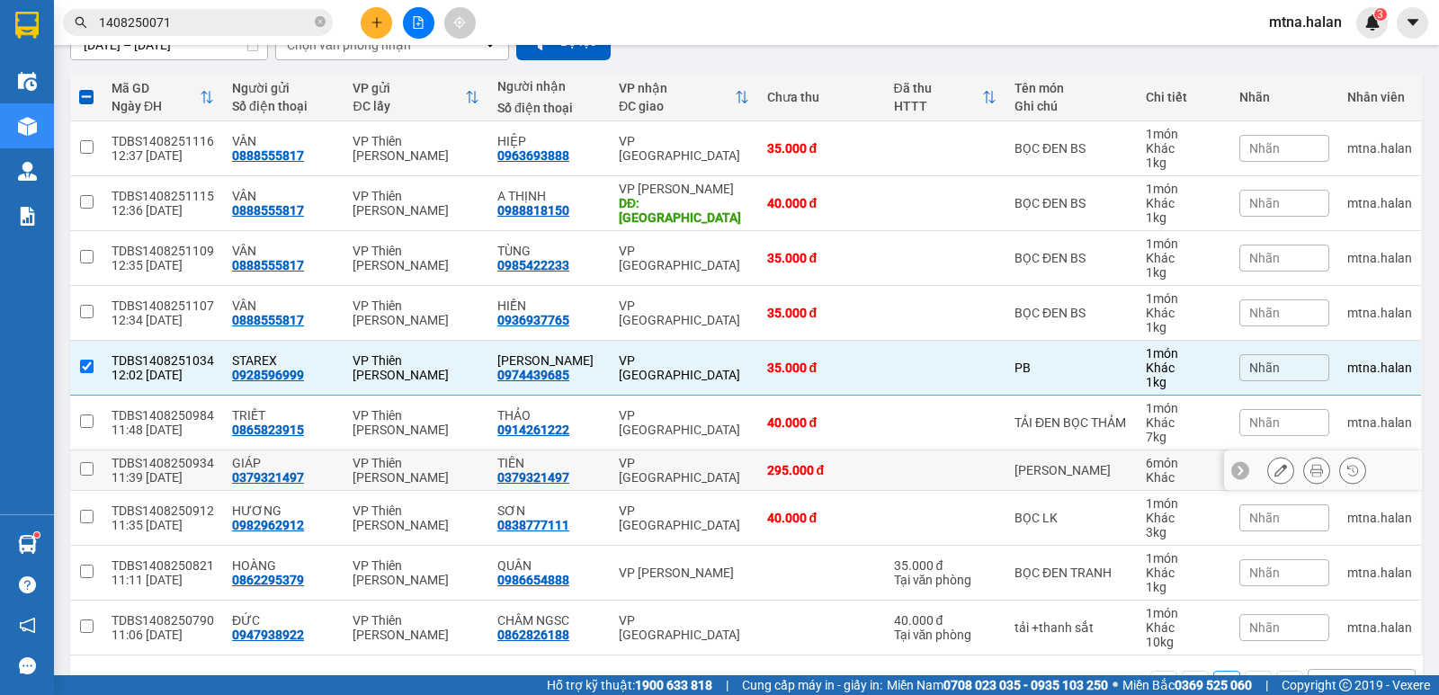
click at [82, 470] on input "checkbox" at bounding box center [86, 468] width 13 height 13
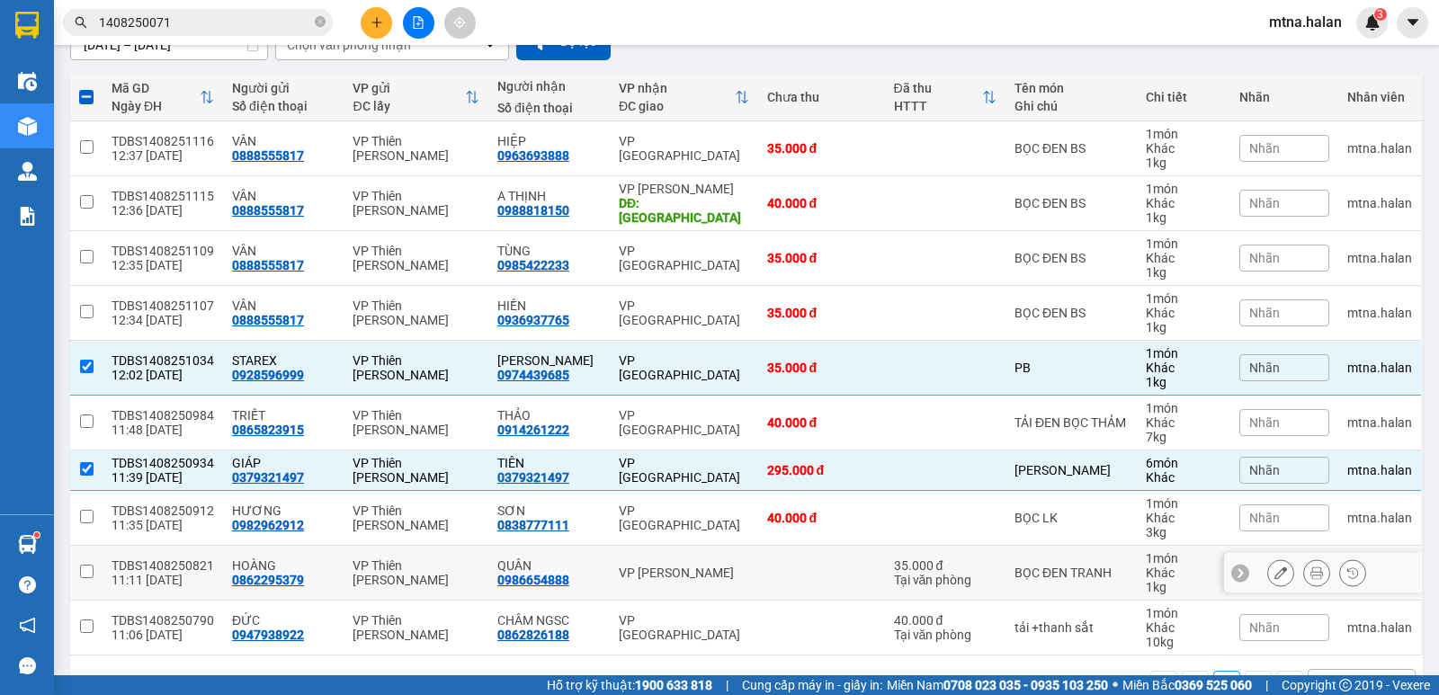
click at [88, 575] on input "checkbox" at bounding box center [86, 571] width 13 height 13
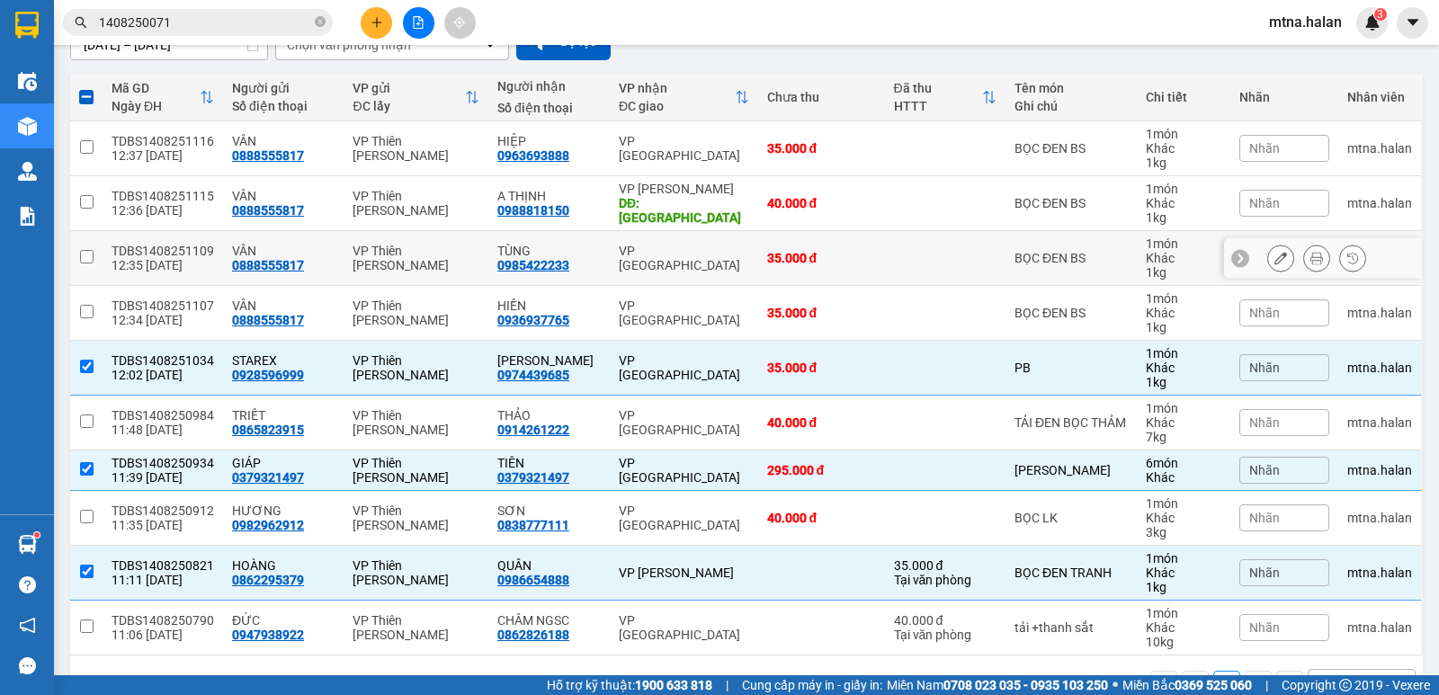
scroll to position [0, 0]
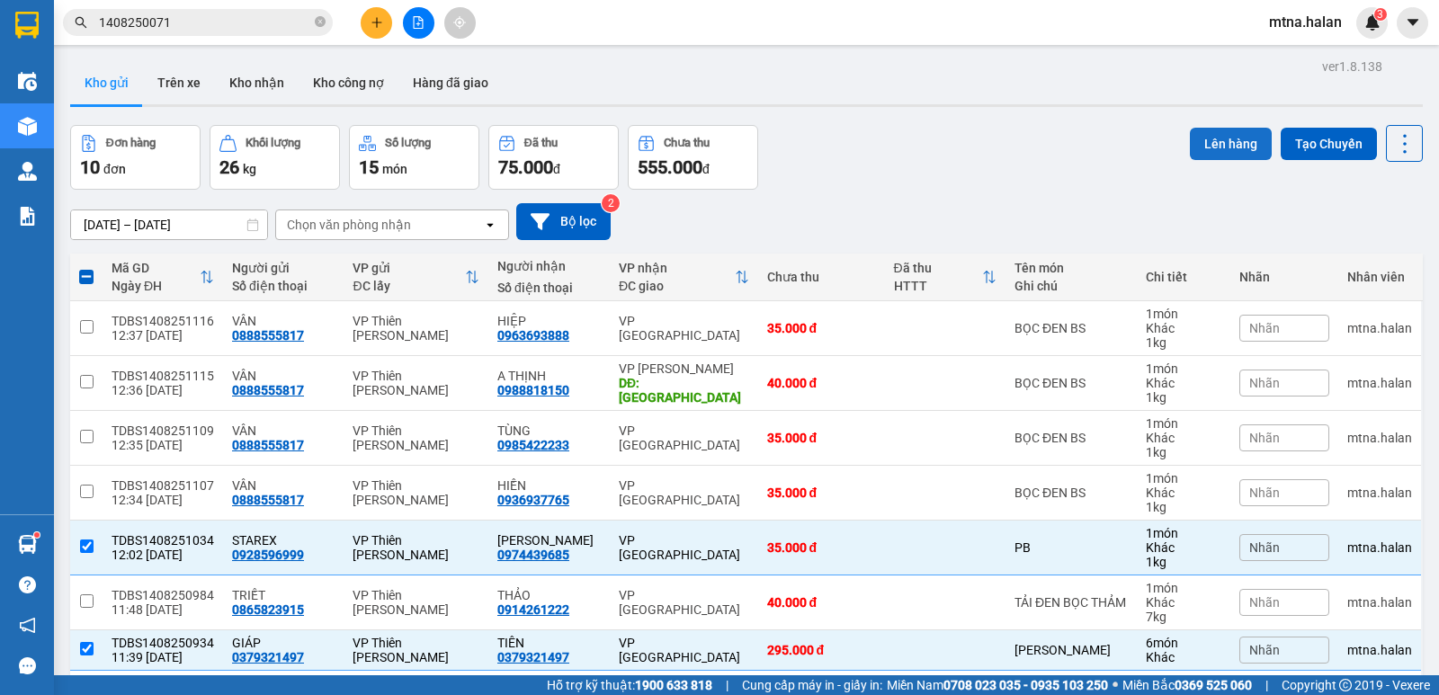
click at [1219, 132] on button "Lên hàng" at bounding box center [1231, 144] width 82 height 32
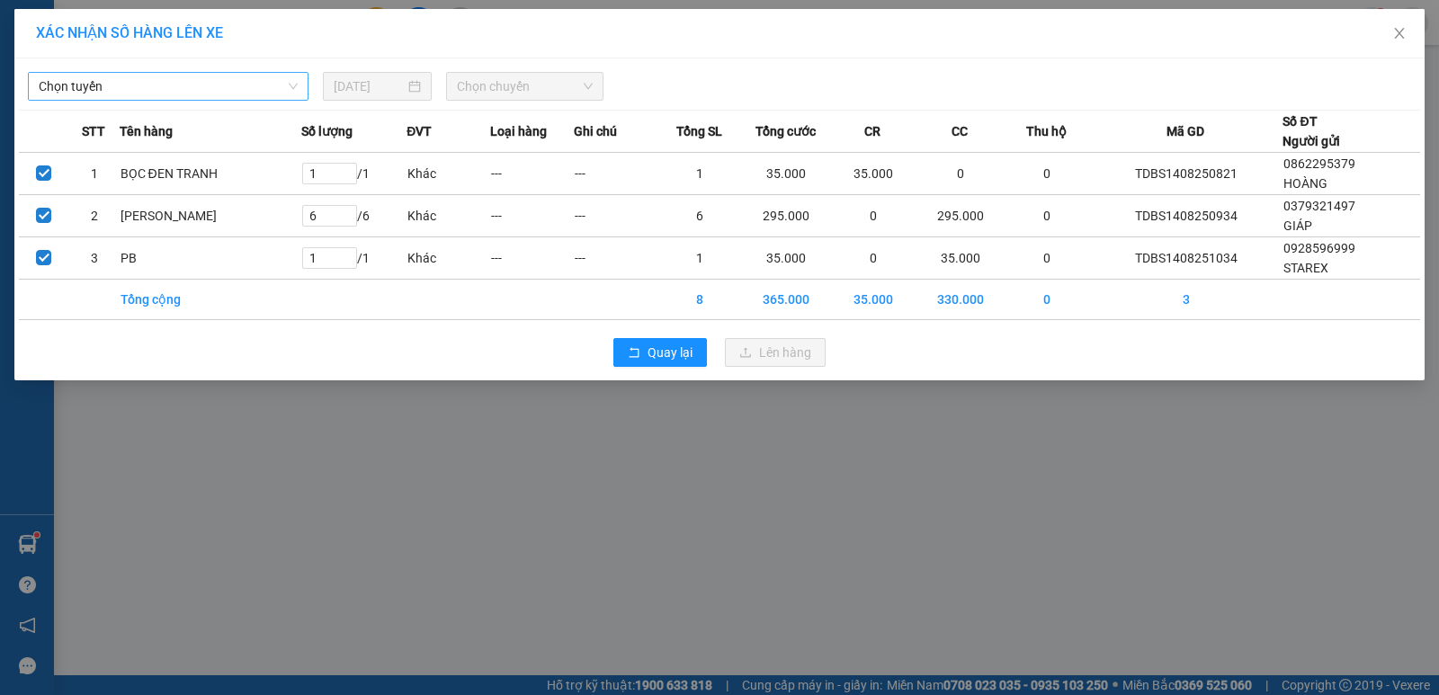
click at [168, 80] on span "Chọn tuyến" at bounding box center [168, 86] width 259 height 27
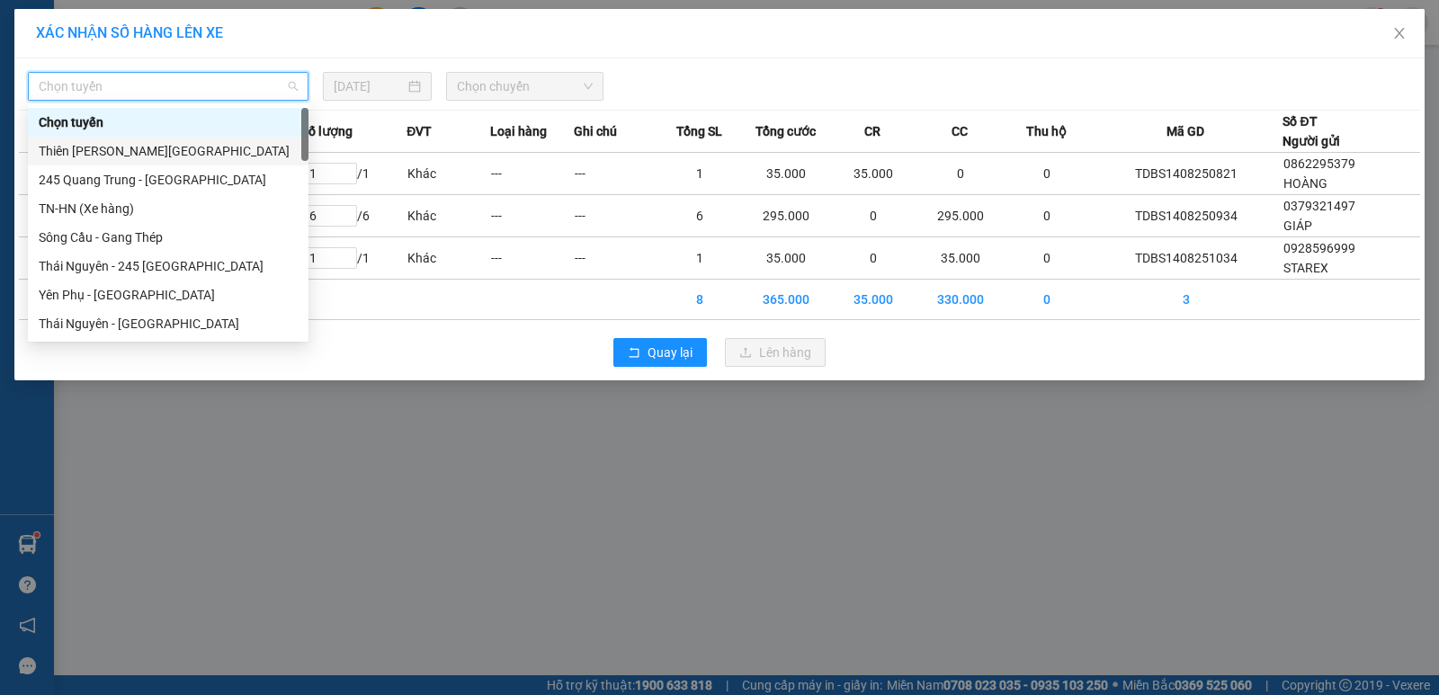
click at [125, 153] on div "Thiên Đường Bảo Sơn - Thái Nguyên" at bounding box center [168, 151] width 259 height 20
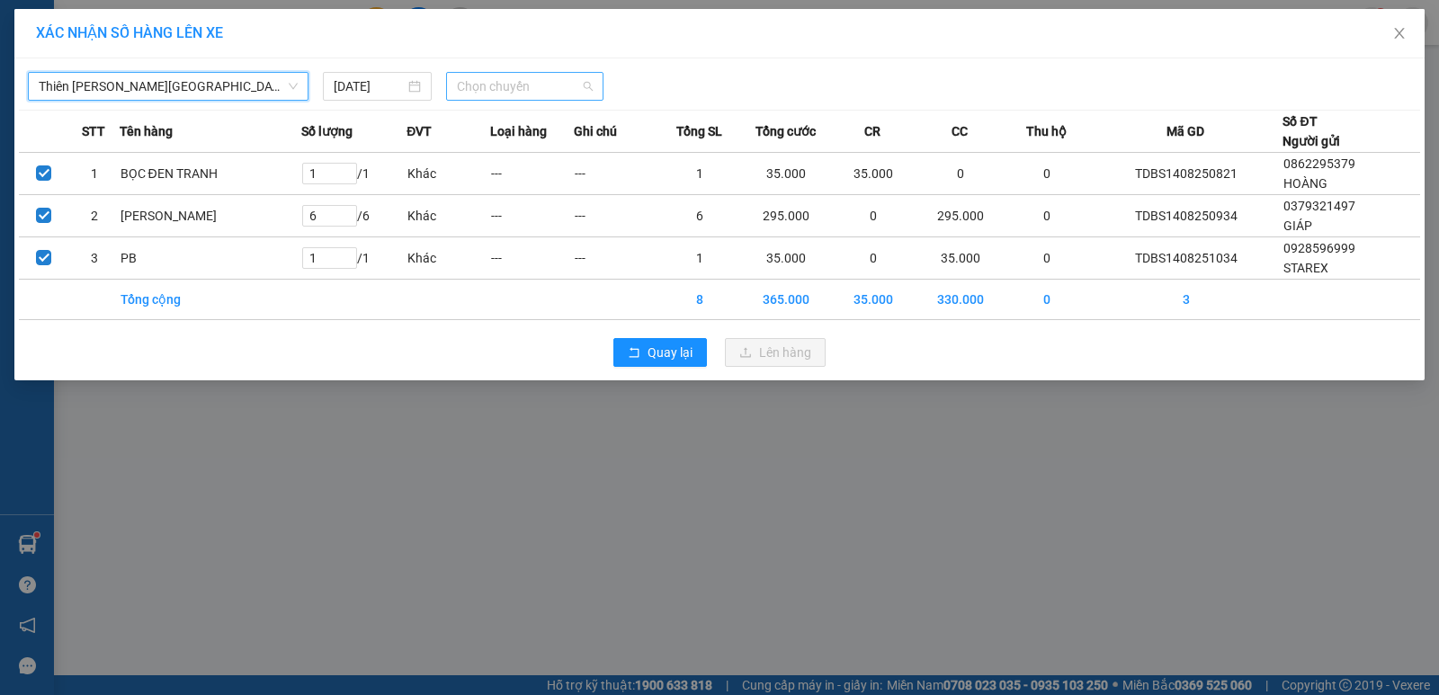
click at [543, 82] on span "Chọn chuyến" at bounding box center [525, 86] width 136 height 27
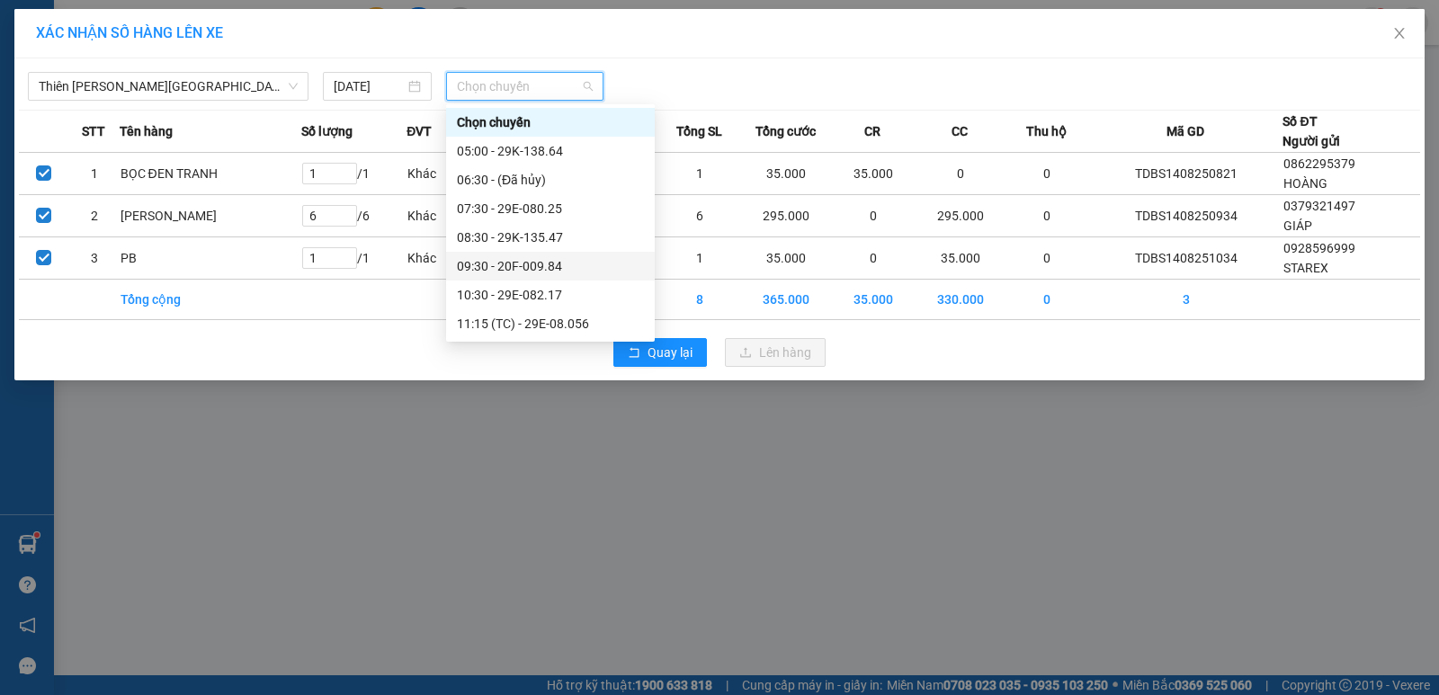
scroll to position [90, 0]
click at [558, 290] on div "12:30 - 29K-134.41" at bounding box center [550, 291] width 187 height 20
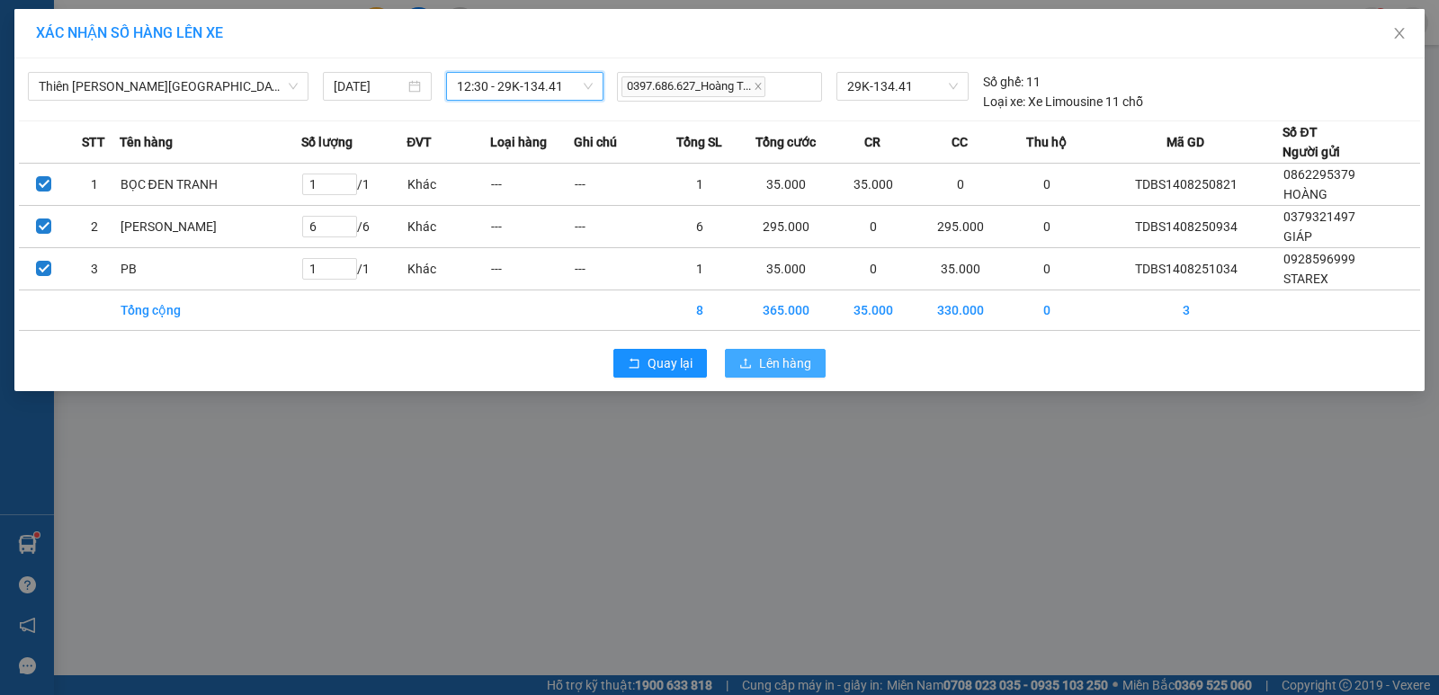
click at [771, 369] on span "Lên hàng" at bounding box center [785, 363] width 52 height 20
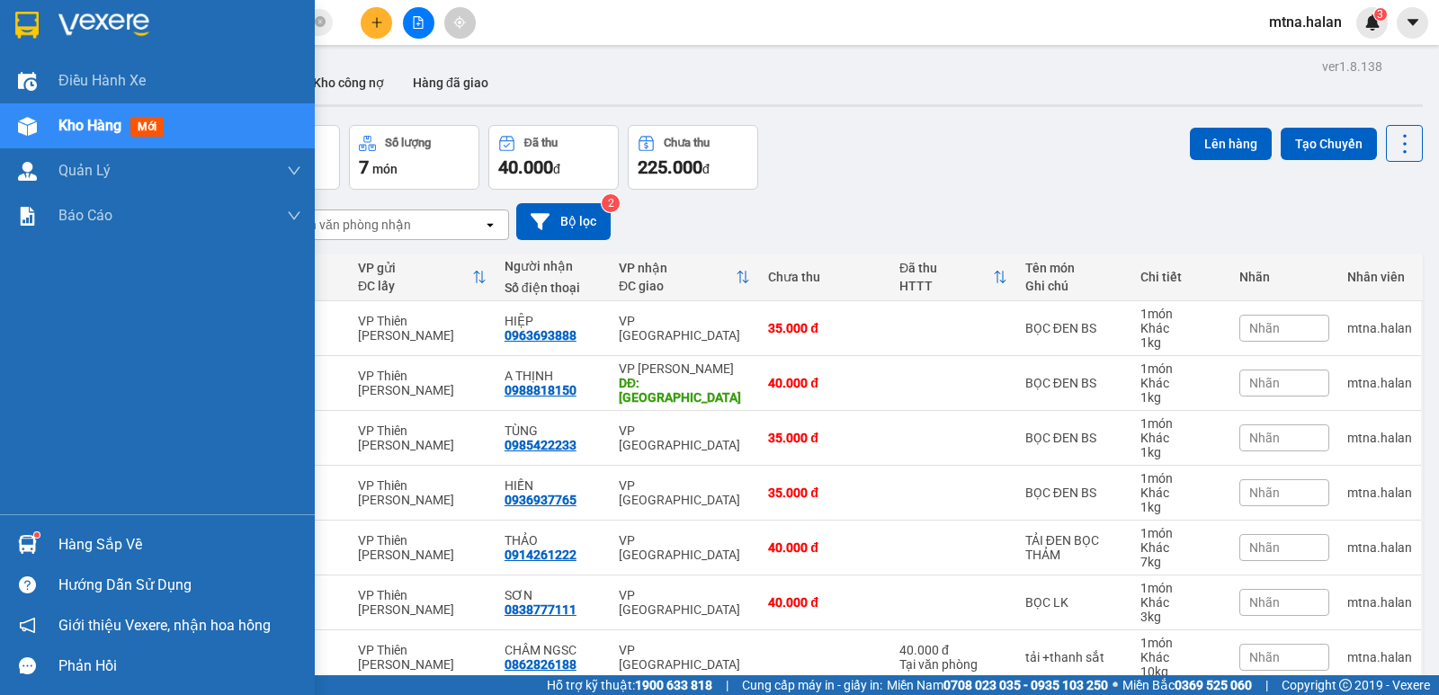
click at [12, 542] on div at bounding box center [27, 544] width 31 height 31
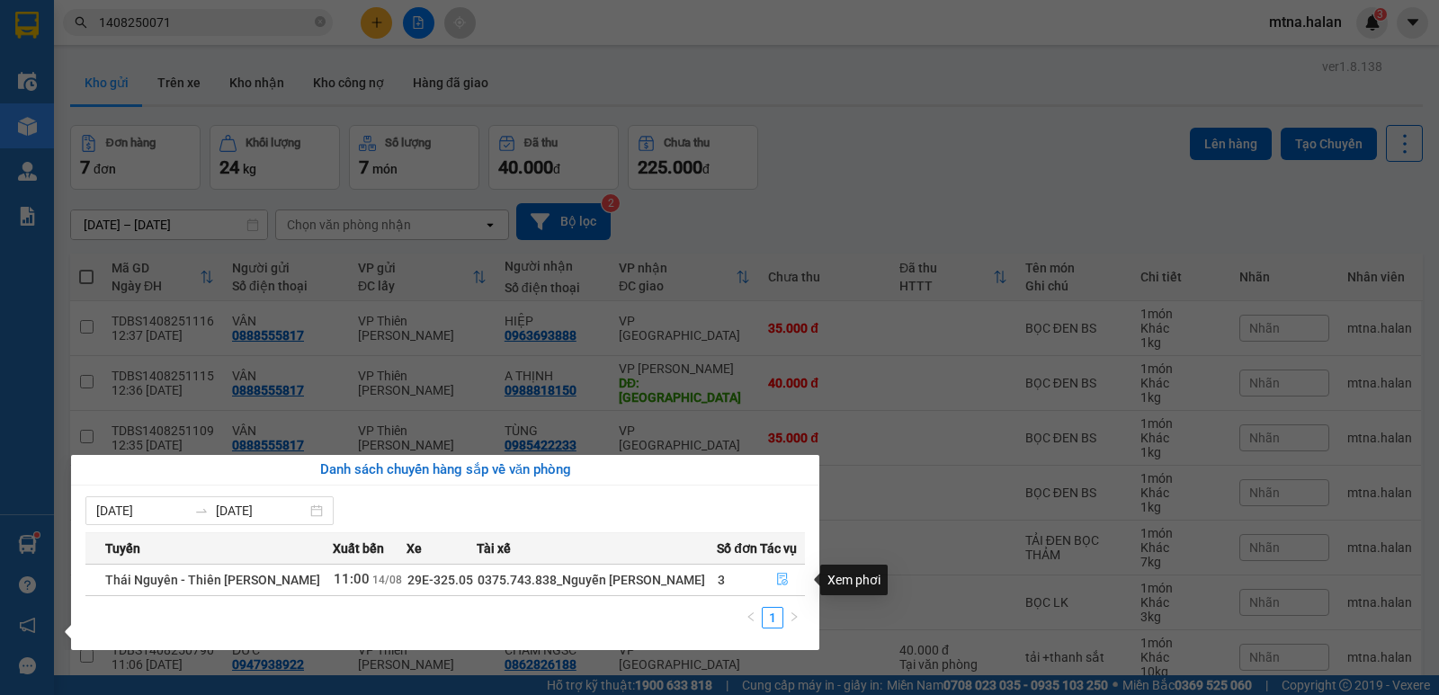
click at [786, 581] on icon "file-done" at bounding box center [782, 579] width 13 height 13
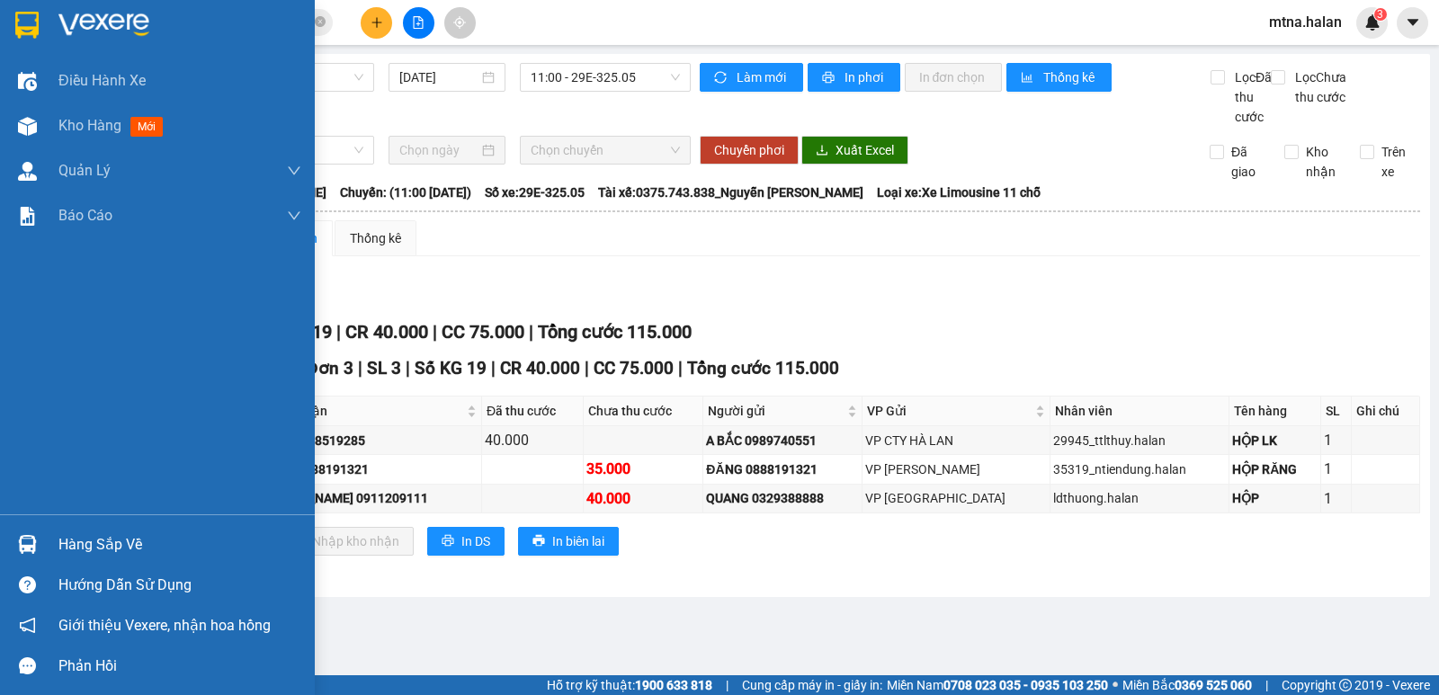
click at [22, 549] on img at bounding box center [27, 544] width 19 height 19
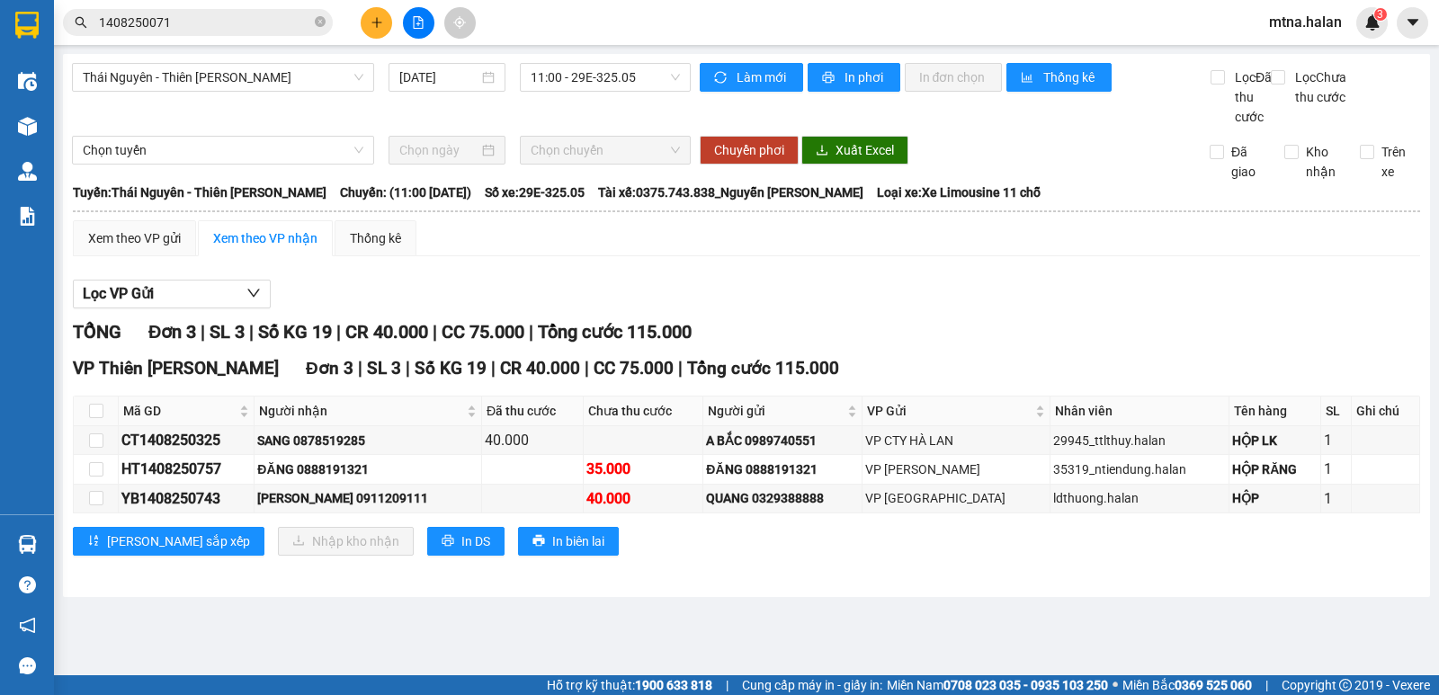
click at [946, 579] on section "Kết quả tìm kiếm ( 1 ) Bộ lọc Mã ĐH Trạng thái Món hàng Thu hộ Tổng cước Chưa c…" at bounding box center [719, 347] width 1439 height 695
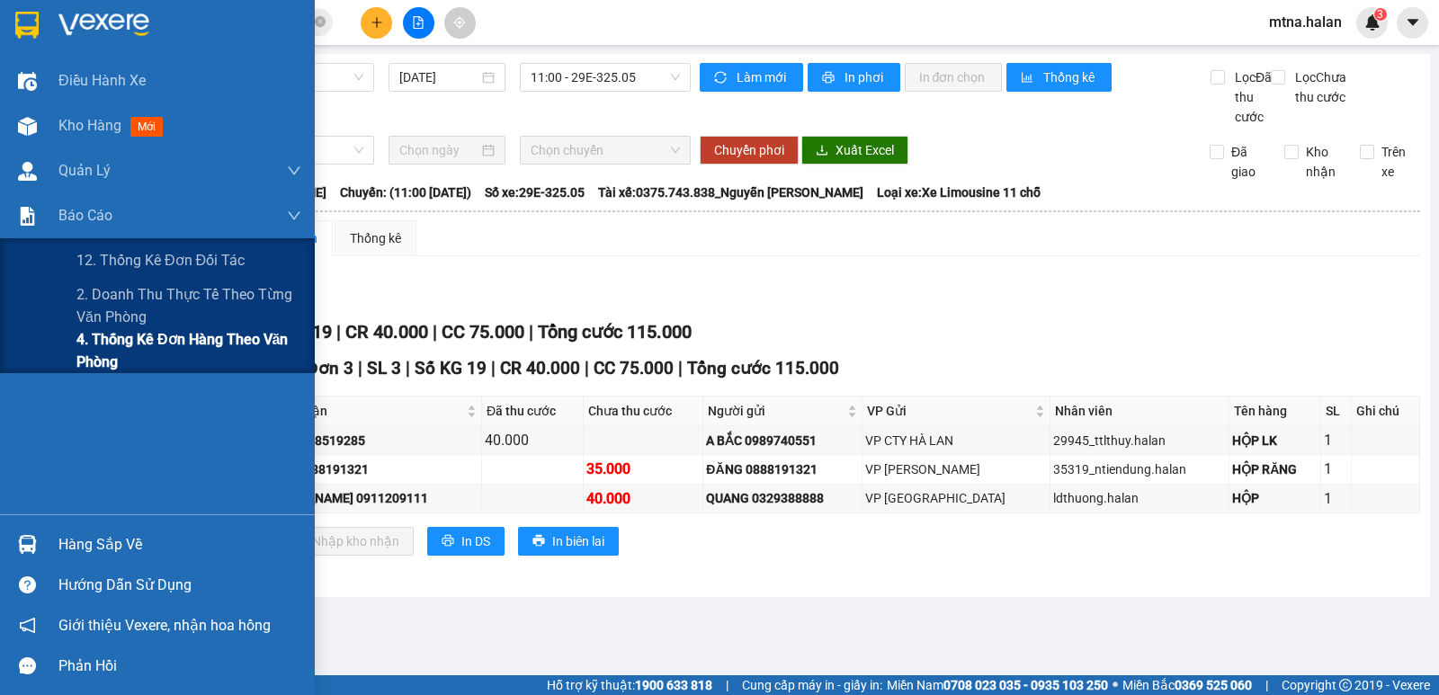
click at [90, 350] on span "4. Thống kê đơn hàng theo văn phòng" at bounding box center [188, 350] width 225 height 45
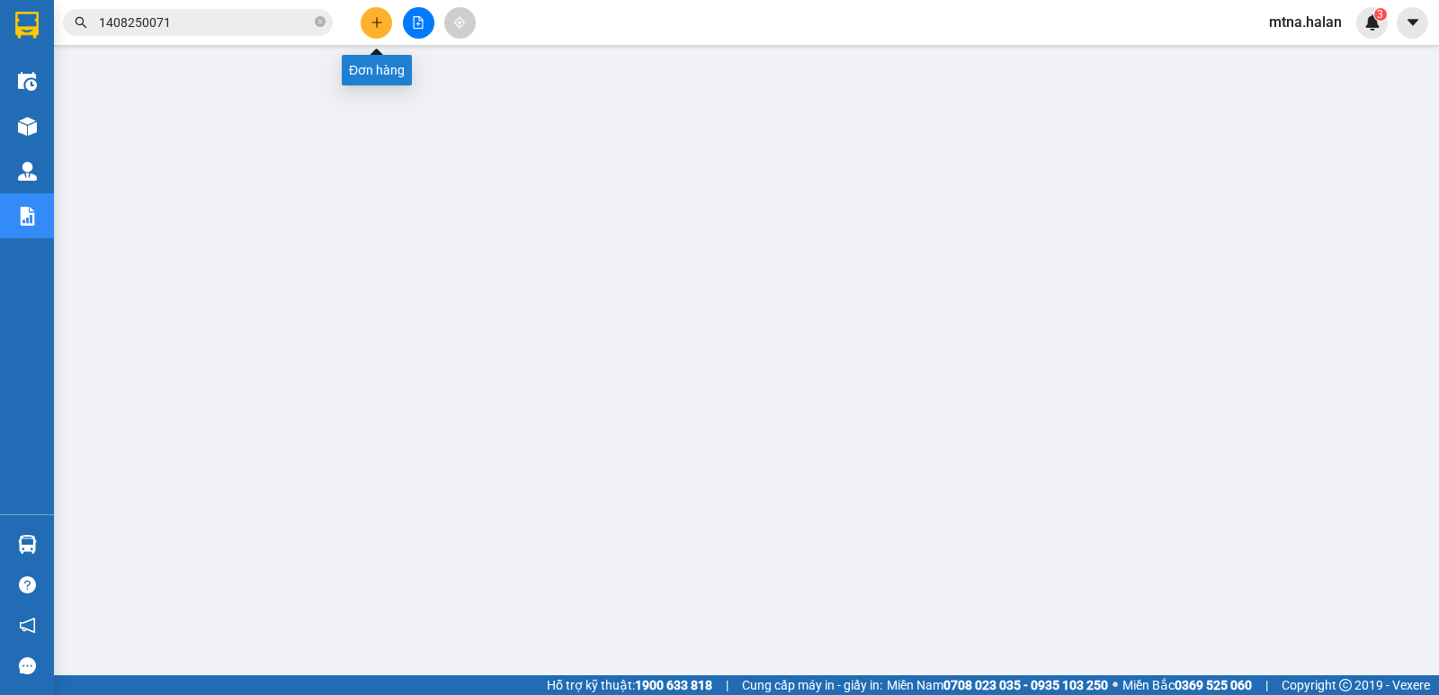
click at [383, 22] on button at bounding box center [376, 22] width 31 height 31
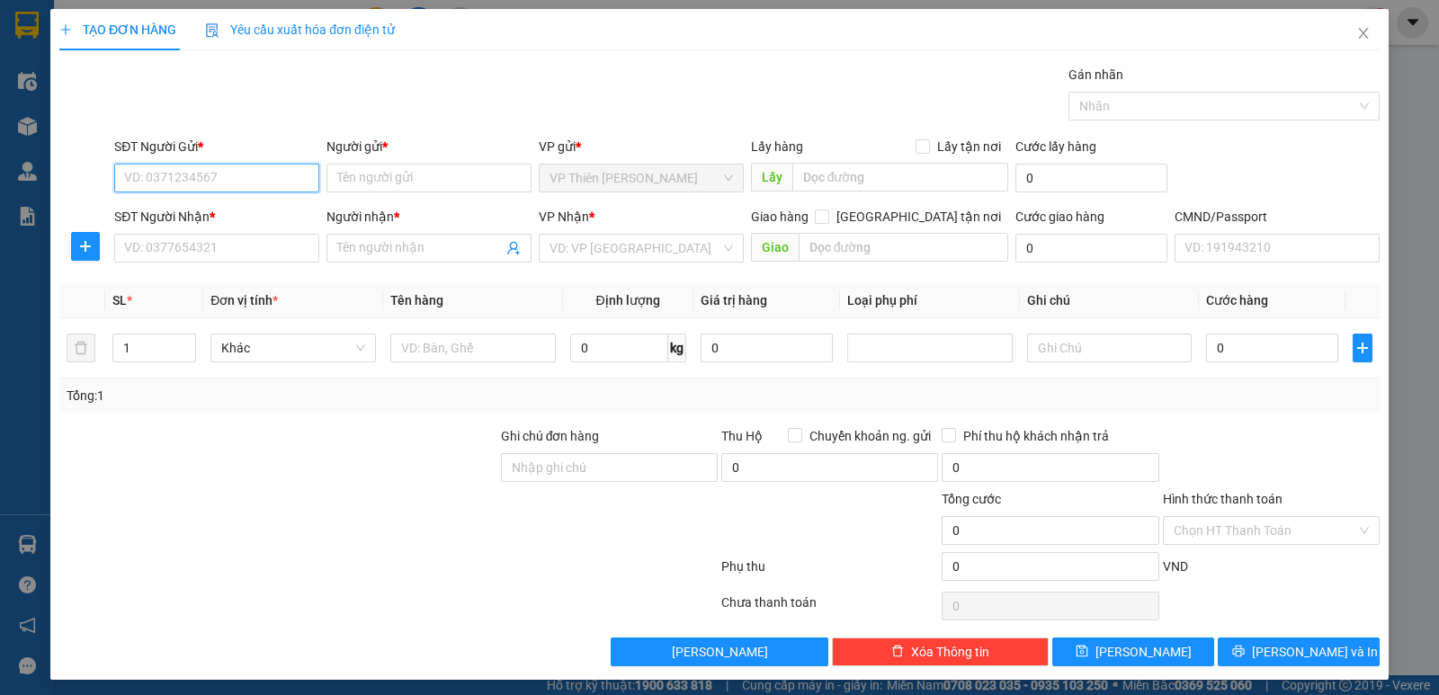
click at [247, 176] on input "SĐT Người Gửi *" at bounding box center [216, 178] width 205 height 29
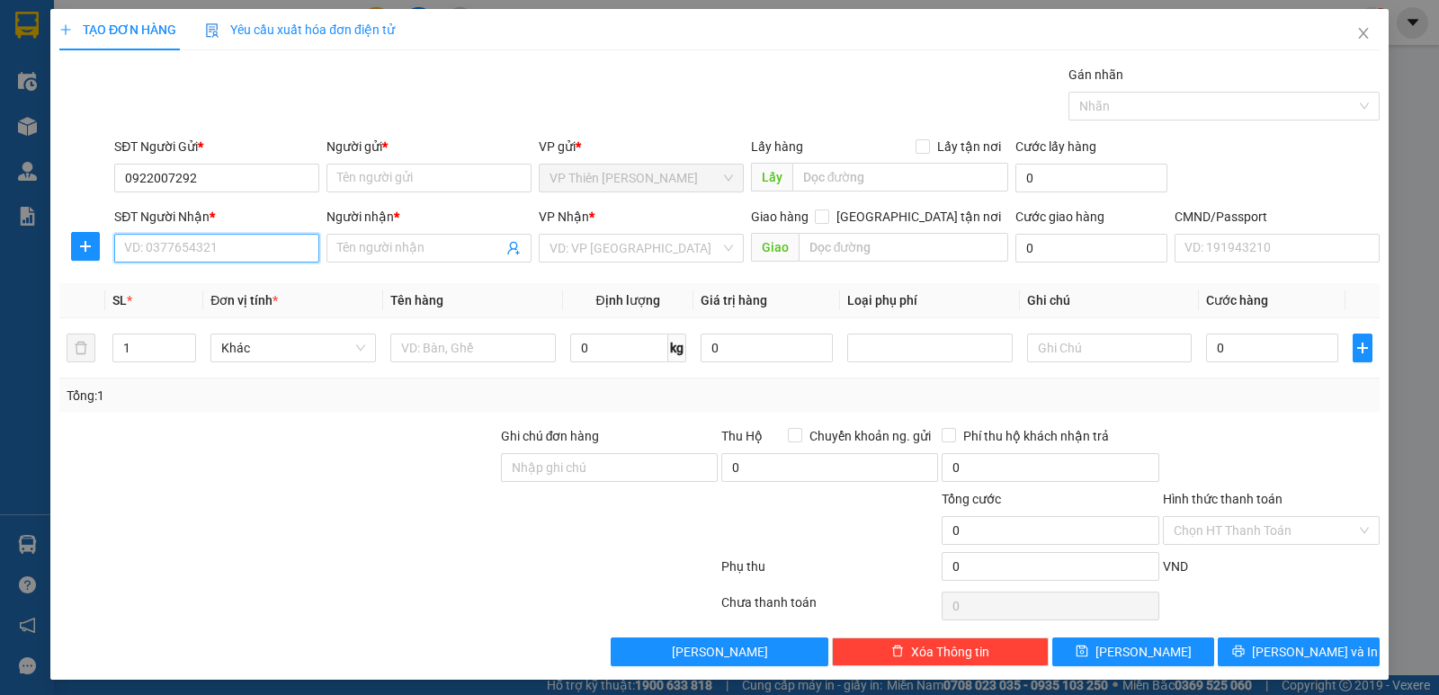
click at [270, 253] on input "SĐT Người Nhận *" at bounding box center [216, 248] width 205 height 29
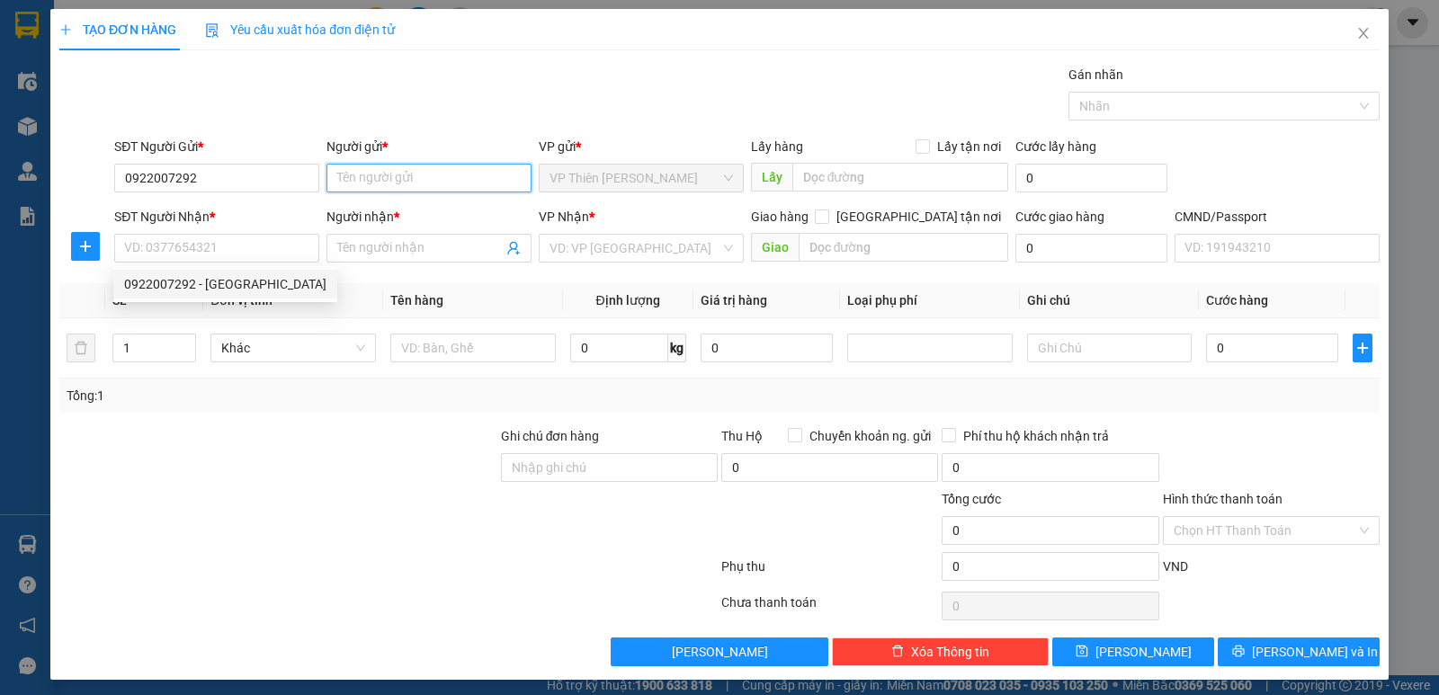
click at [410, 173] on input "Người gửi *" at bounding box center [428, 178] width 205 height 29
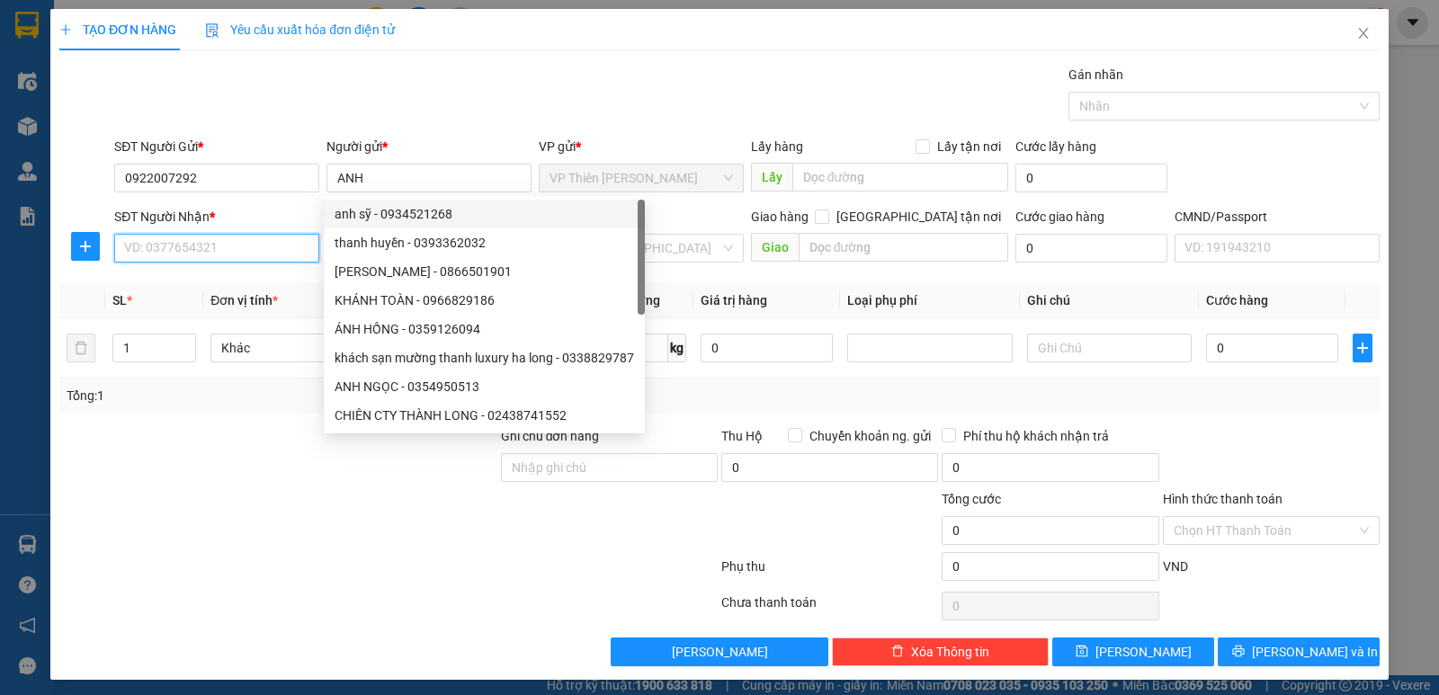
click at [200, 237] on input "SĐT Người Nhận *" at bounding box center [216, 248] width 205 height 29
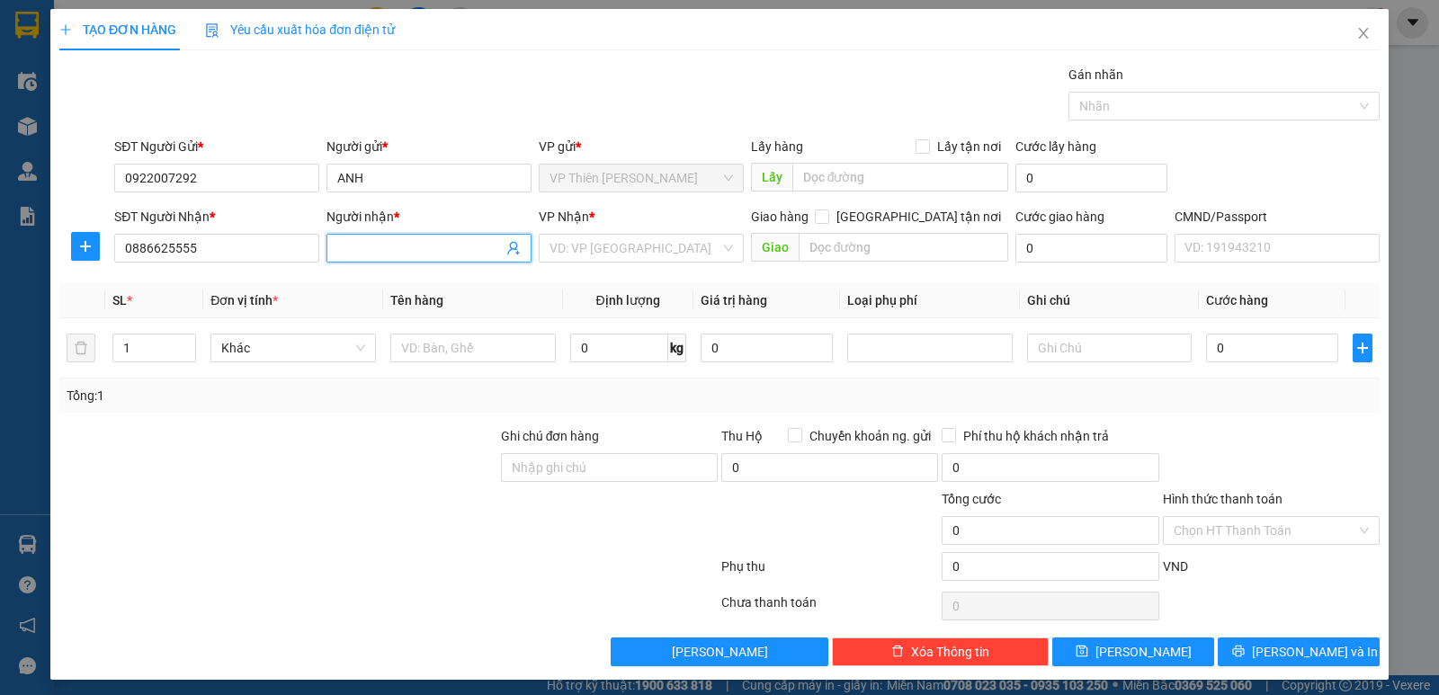
click at [406, 242] on input "Người nhận *" at bounding box center [419, 248] width 165 height 20
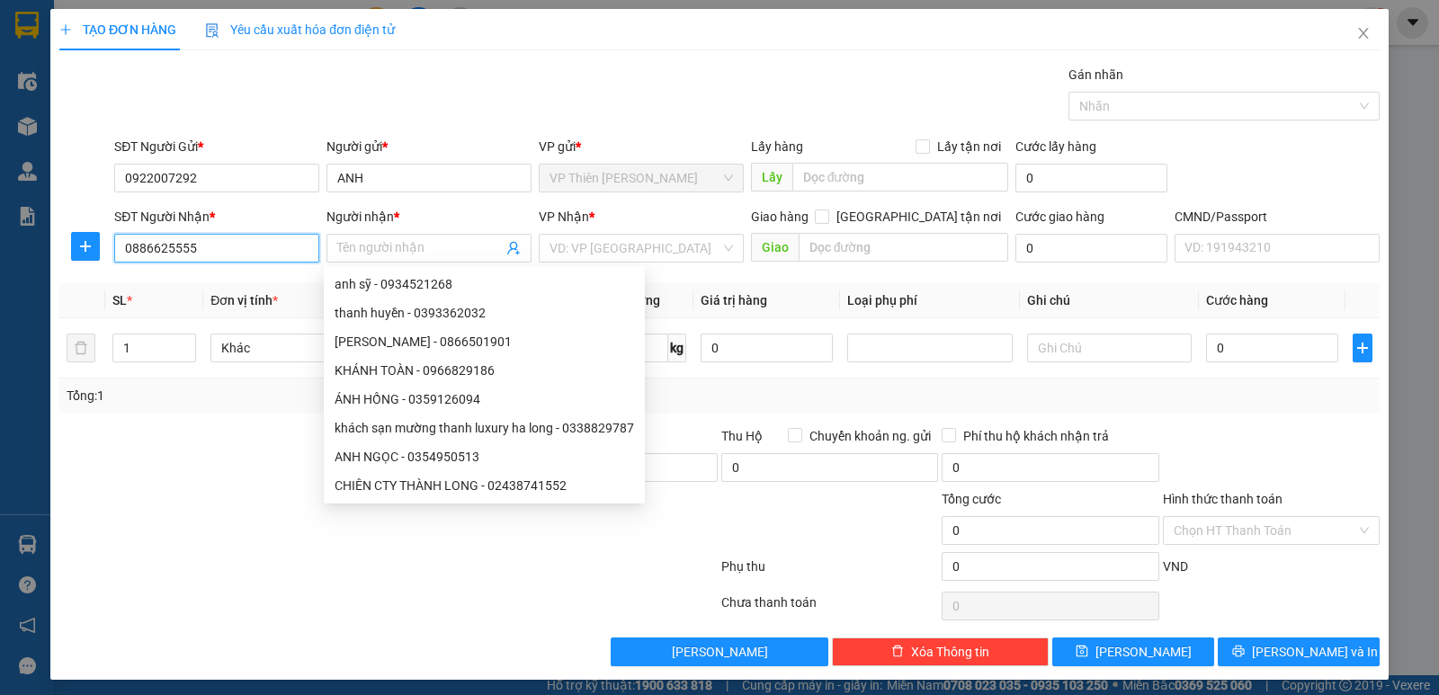
click at [218, 251] on input "0886625555" at bounding box center [216, 248] width 205 height 29
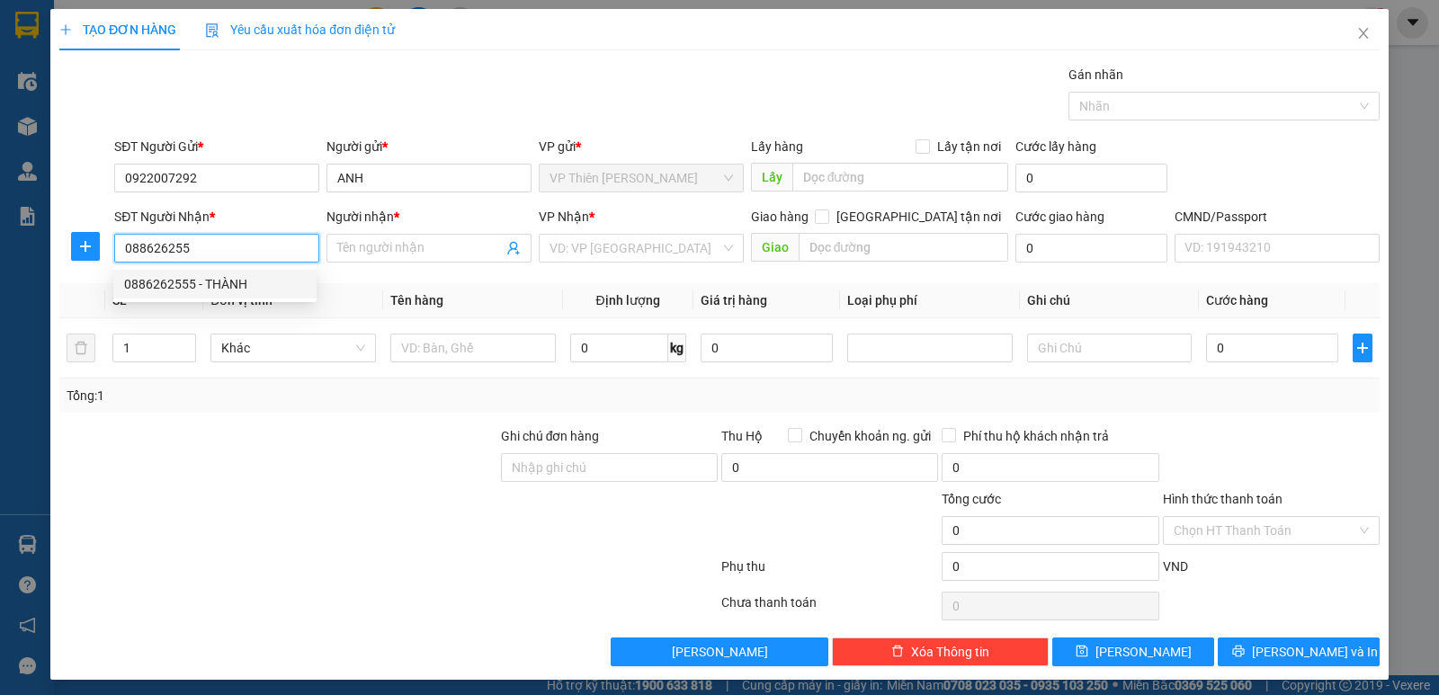
click at [225, 290] on div "0886262555 - THÀNH" at bounding box center [215, 284] width 182 height 20
click at [650, 249] on span "VP Hoàng Văn Thụ" at bounding box center [640, 248] width 183 height 27
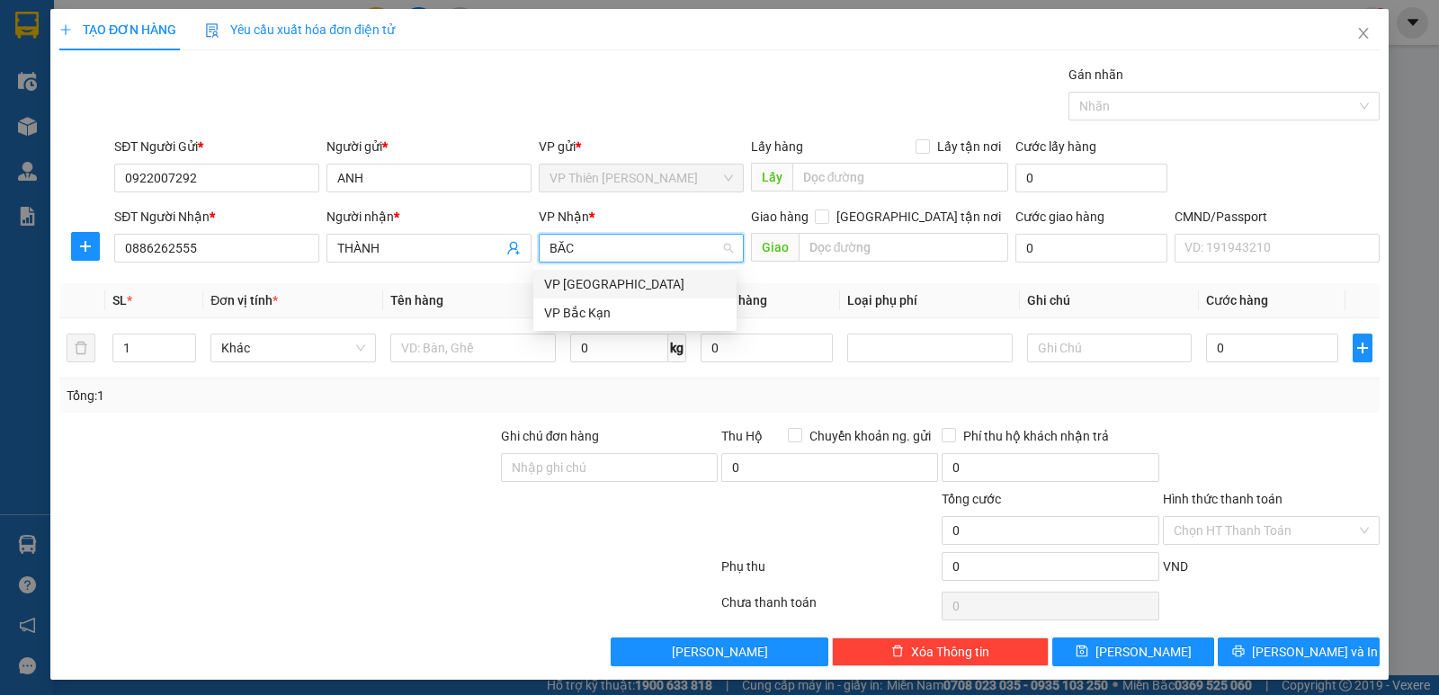
click at [581, 282] on div "VP [GEOGRAPHIC_DATA]" at bounding box center [635, 284] width 182 height 20
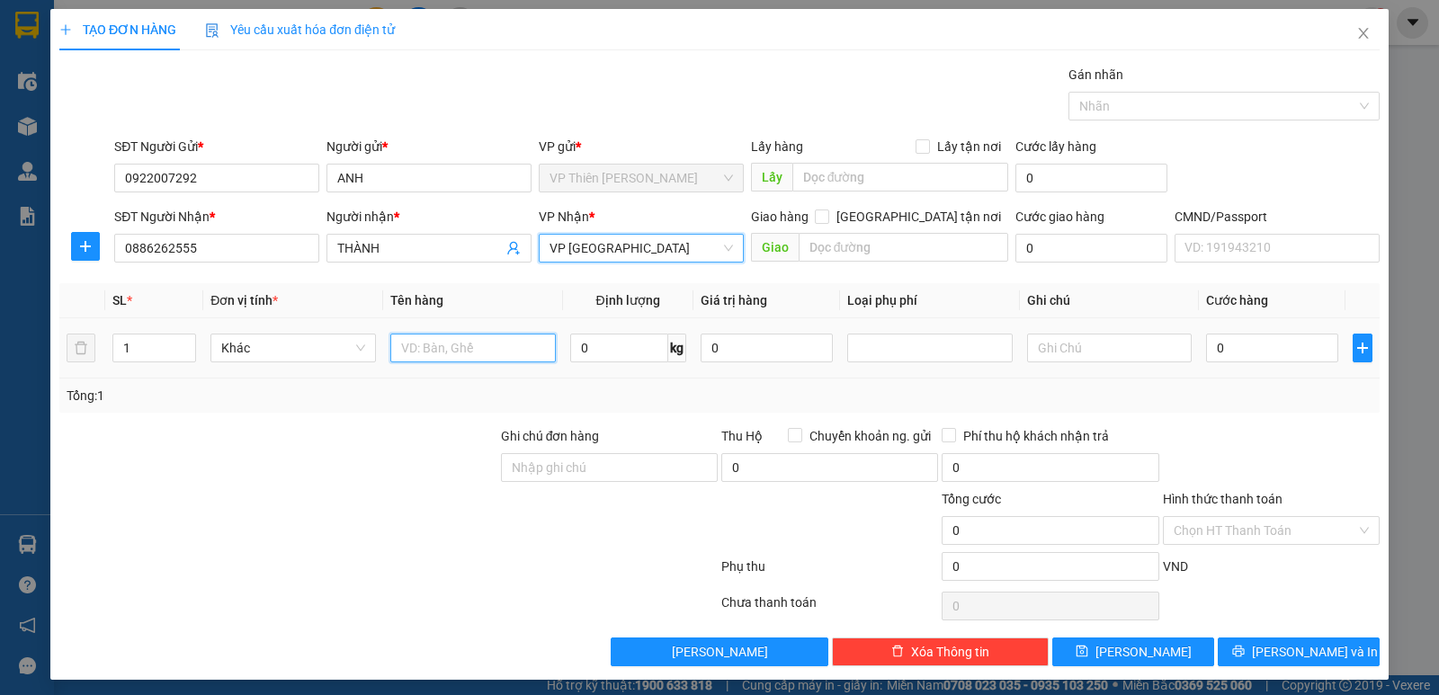
click at [477, 349] on input "text" at bounding box center [472, 348] width 165 height 29
click at [617, 353] on input "0" at bounding box center [619, 348] width 98 height 29
click at [1251, 352] on input "0" at bounding box center [1272, 348] width 132 height 29
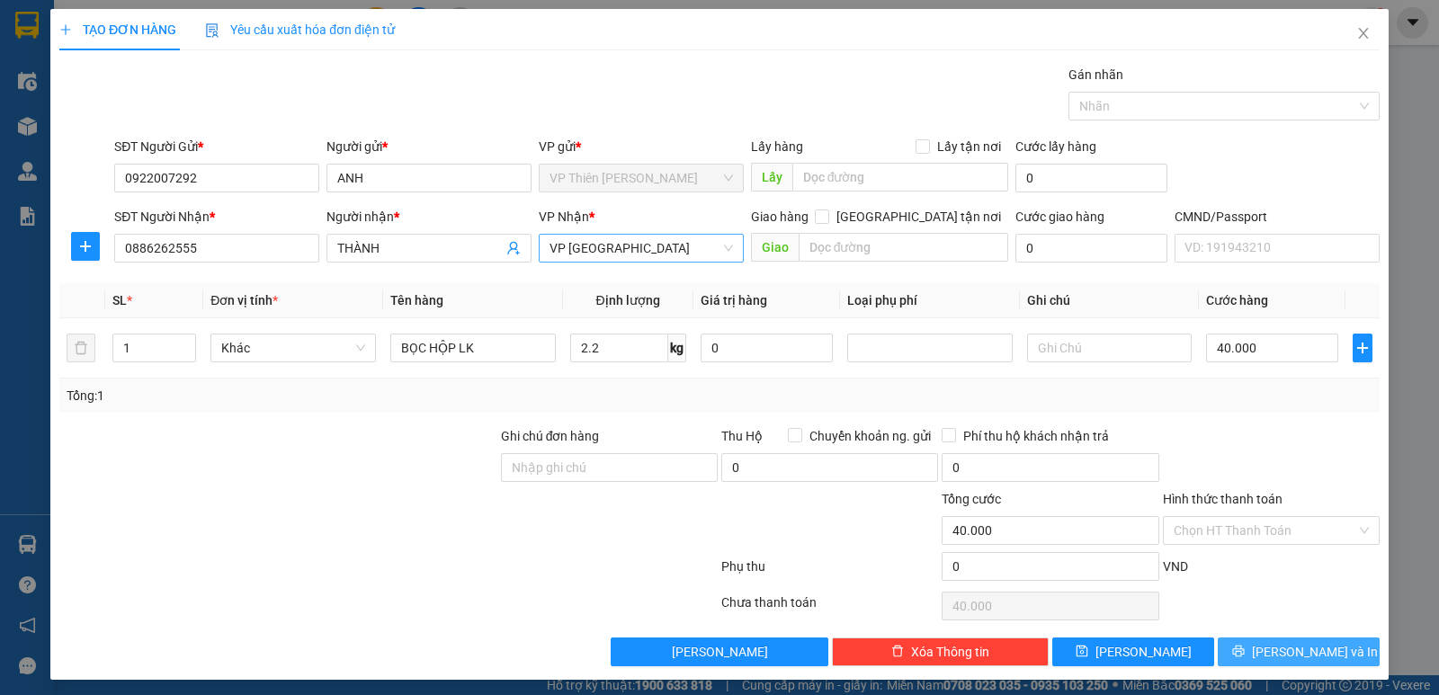
click at [1279, 655] on span "Lưu và In" at bounding box center [1315, 652] width 126 height 20
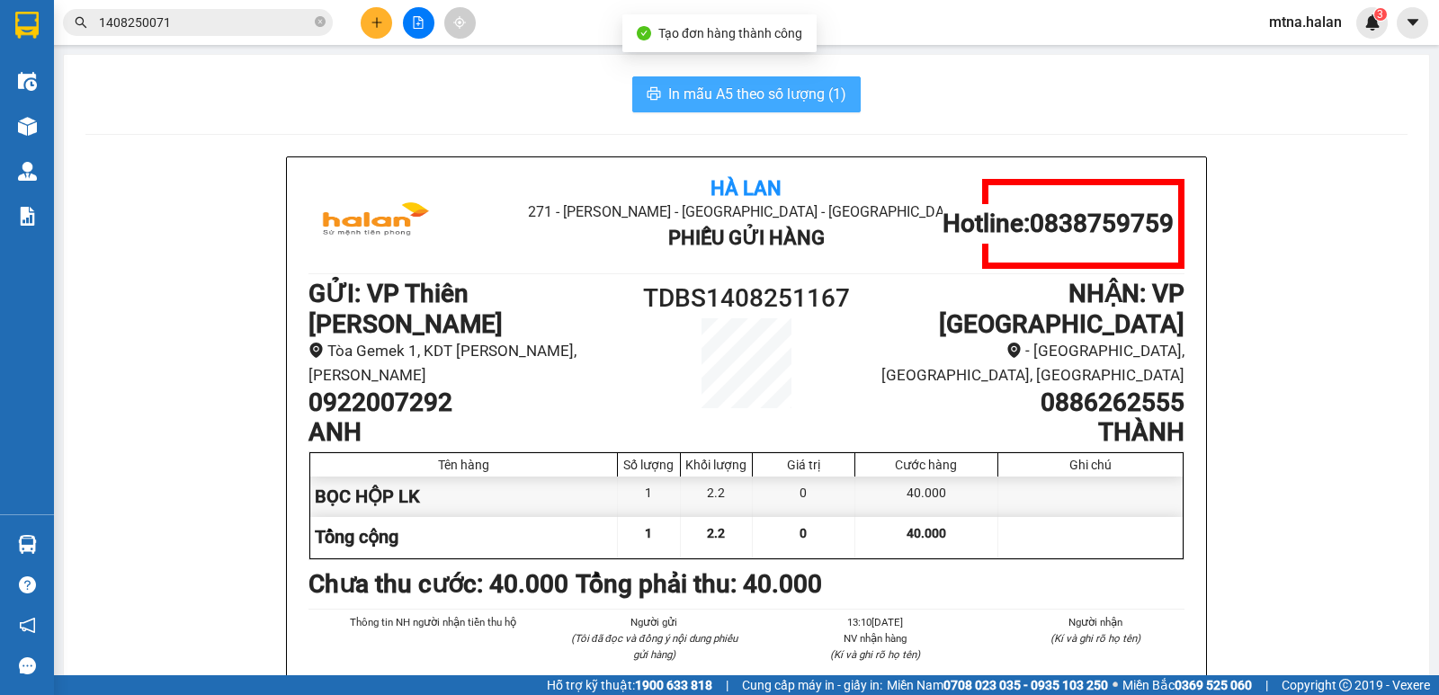
click at [719, 92] on span "In mẫu A5 theo số lượng (1)" at bounding box center [757, 94] width 178 height 22
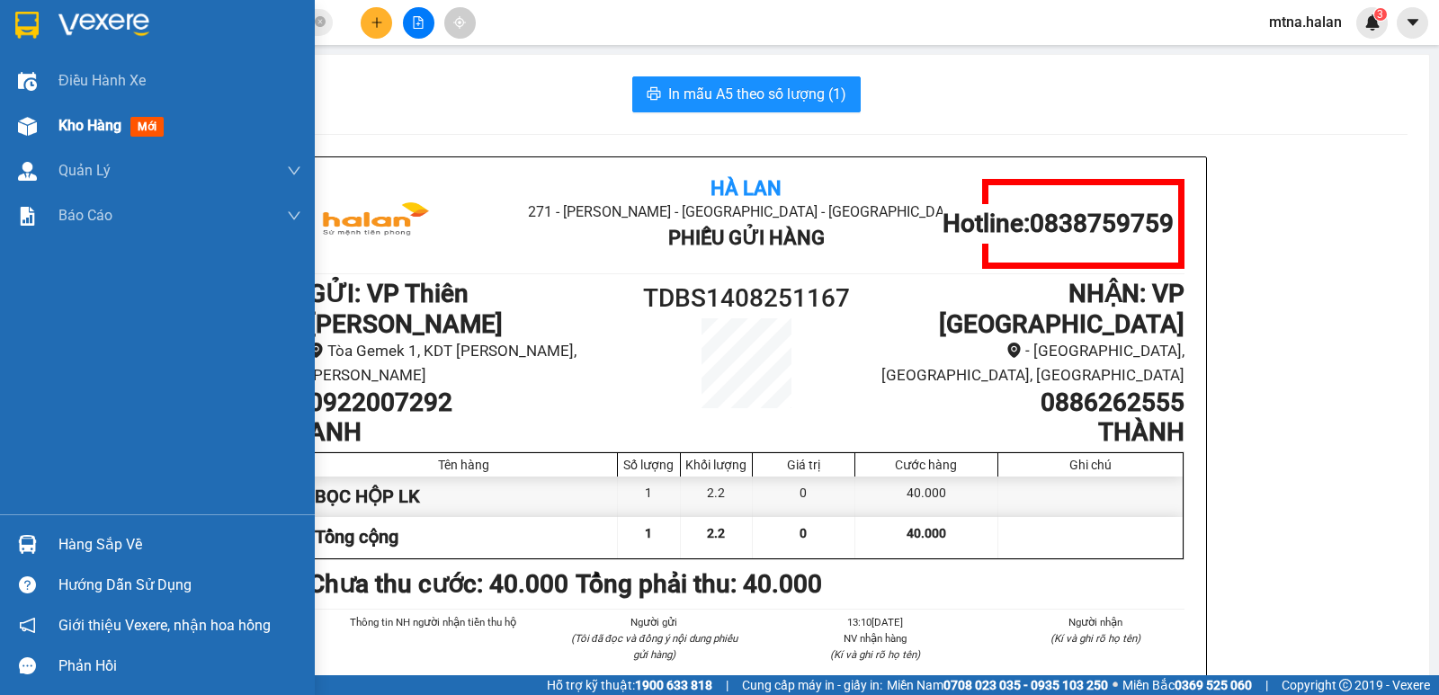
click at [36, 126] on img at bounding box center [27, 126] width 19 height 19
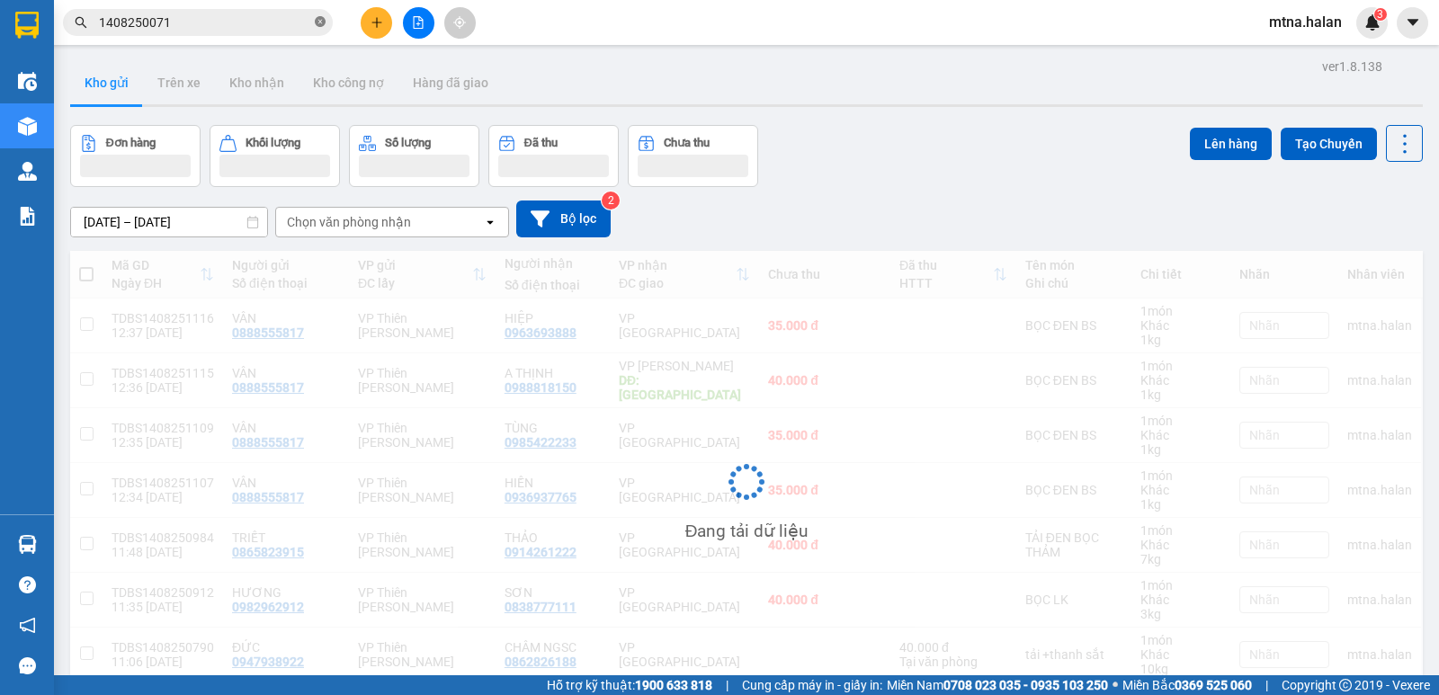
click at [321, 24] on icon "close-circle" at bounding box center [320, 21] width 11 height 11
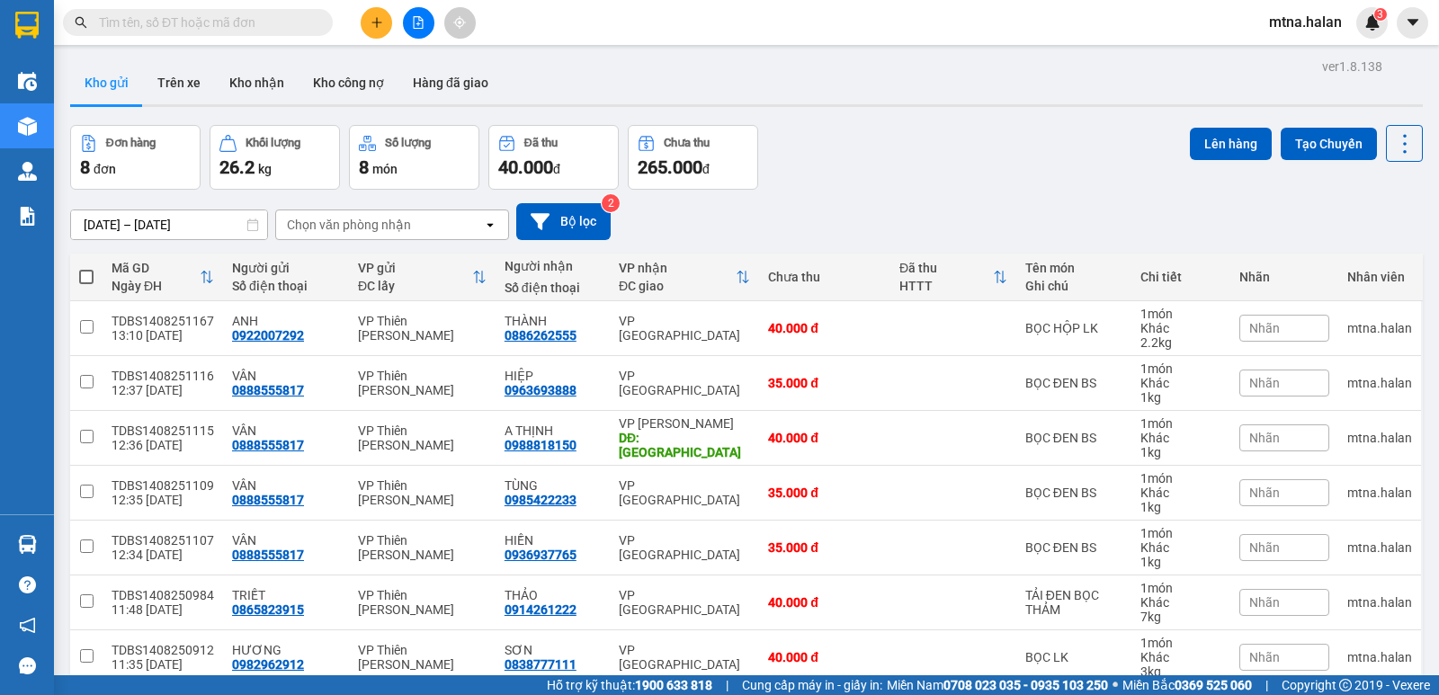
click at [285, 24] on input "text" at bounding box center [205, 23] width 212 height 20
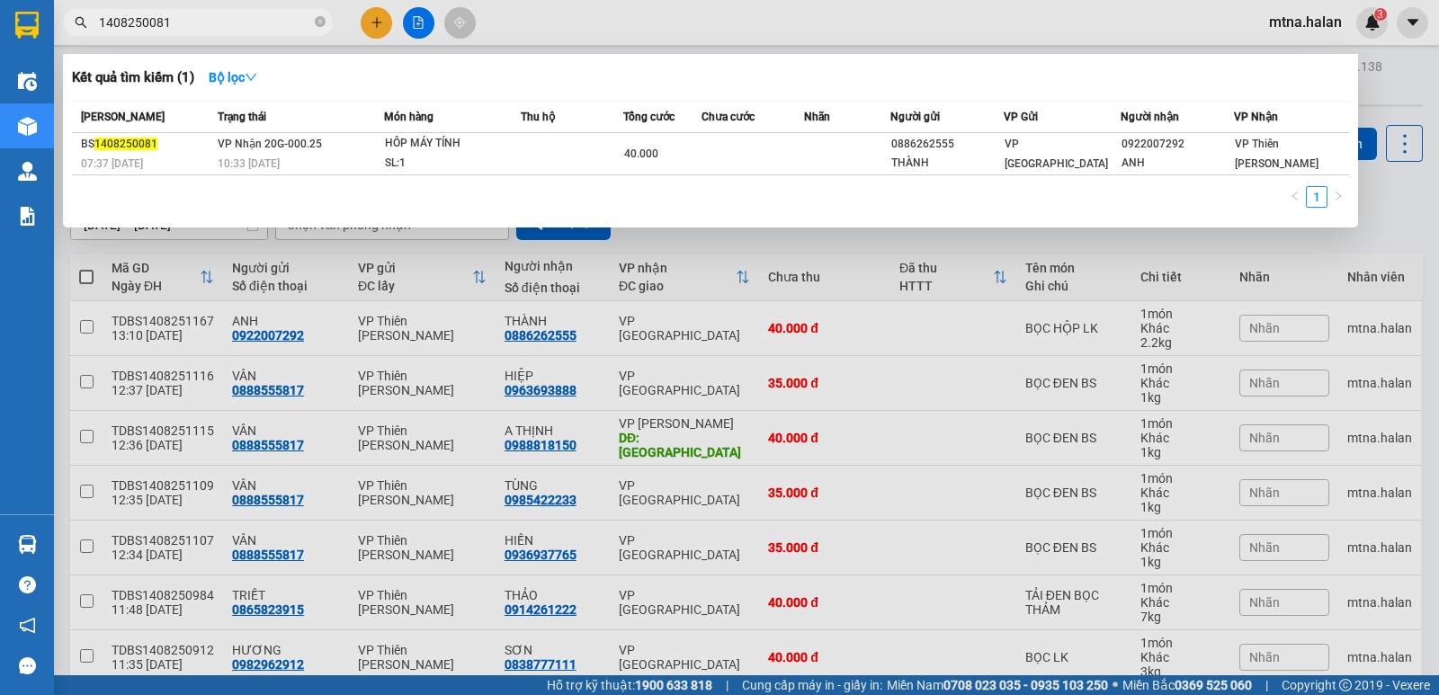
click at [769, 162] on td at bounding box center [752, 154] width 103 height 42
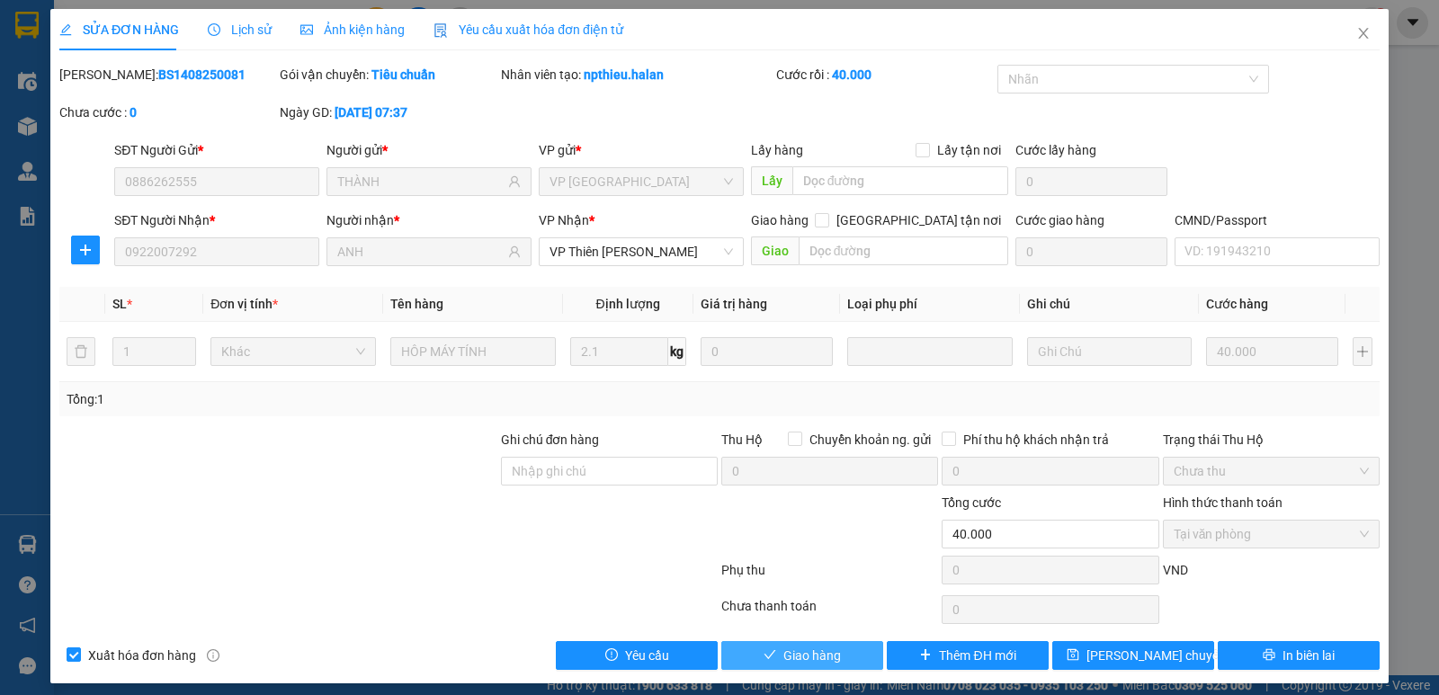
click at [821, 647] on span "Giao hàng" at bounding box center [812, 656] width 58 height 20
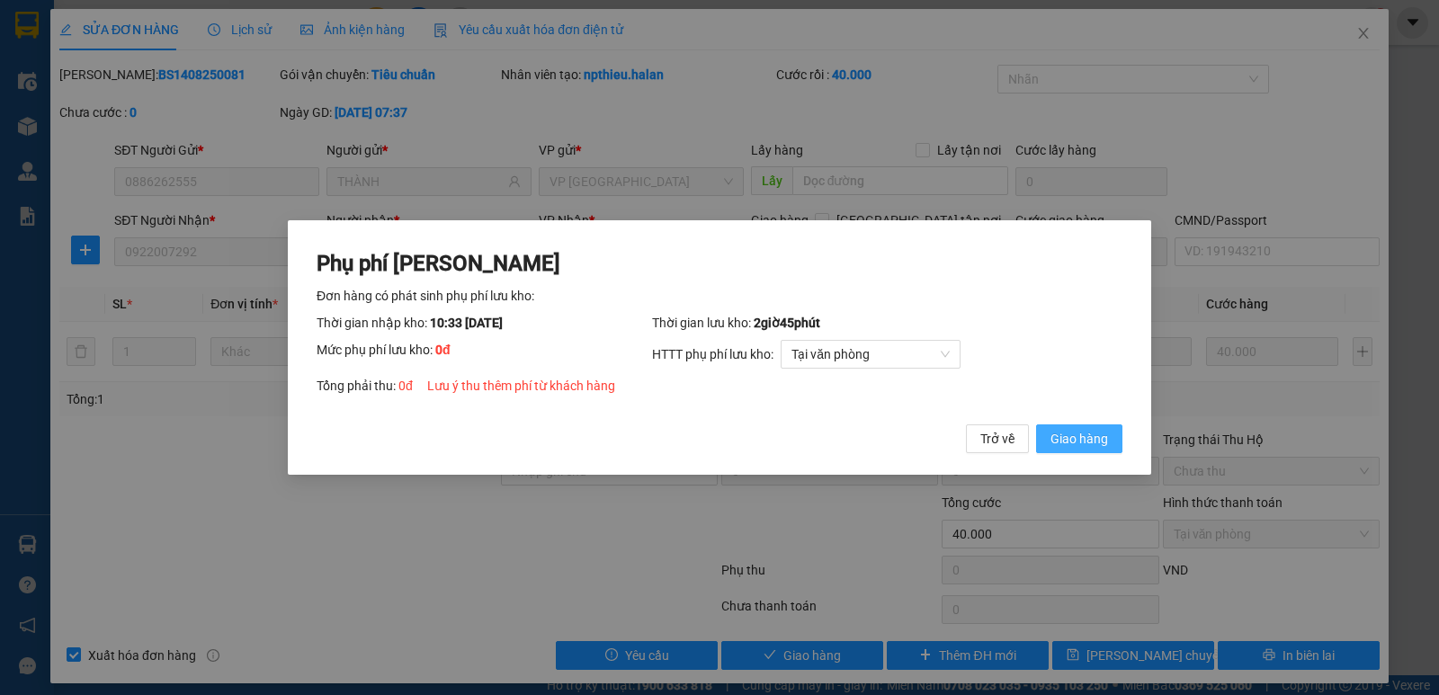
click at [1088, 441] on span "Giao hàng" at bounding box center [1079, 439] width 58 height 20
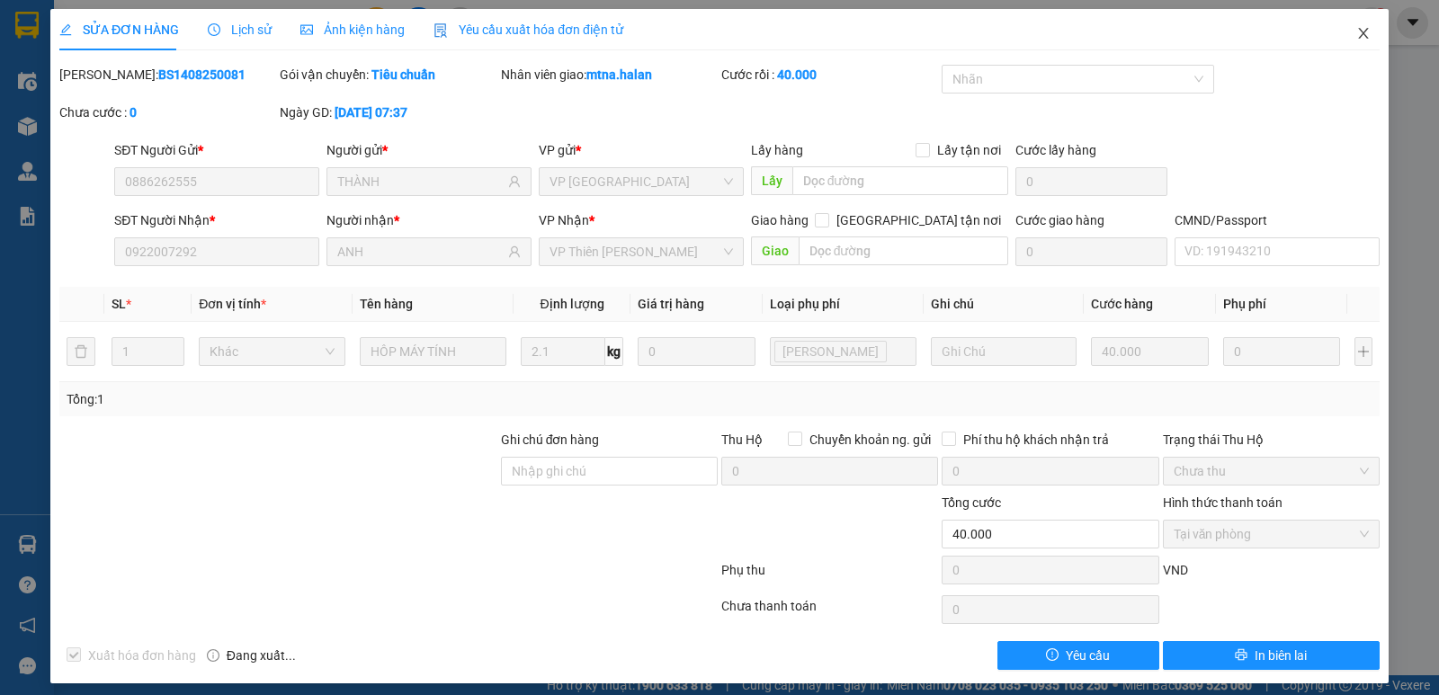
click at [1356, 37] on icon "close" at bounding box center [1363, 33] width 14 height 14
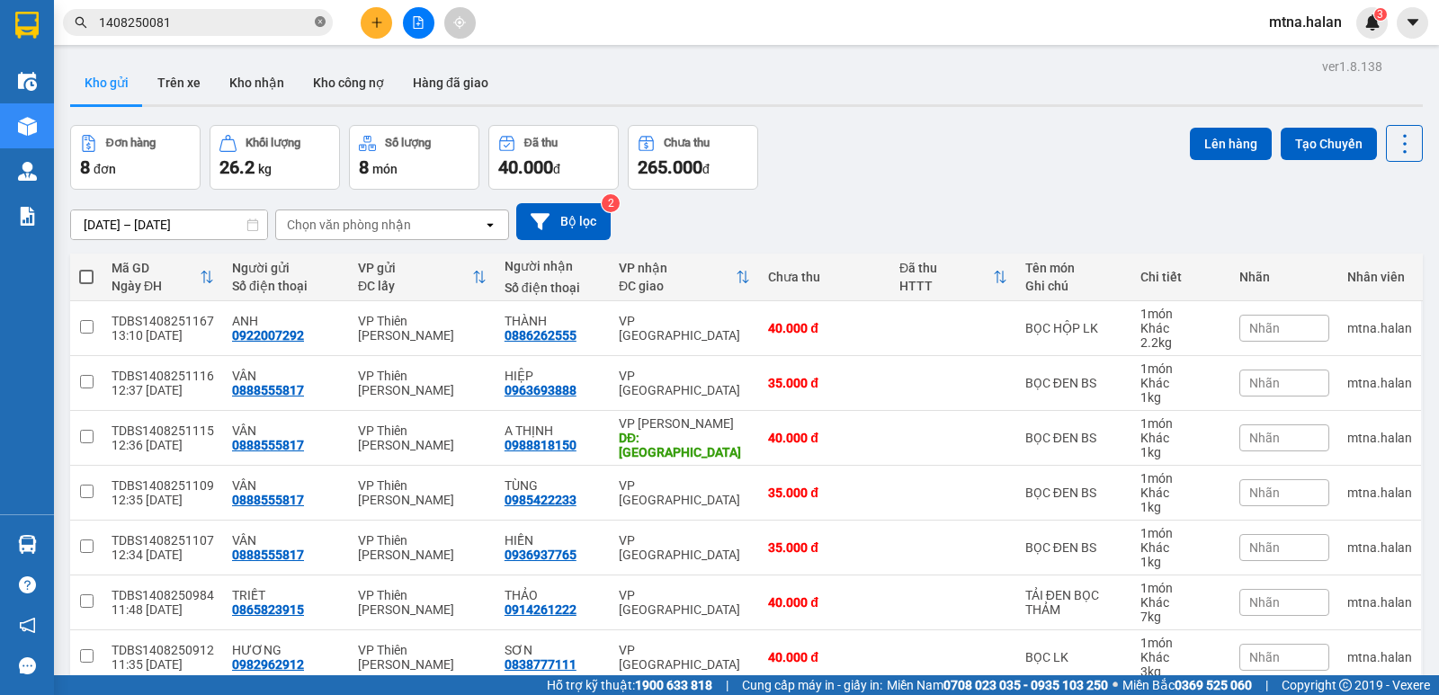
click at [324, 22] on icon "close-circle" at bounding box center [320, 21] width 11 height 11
click at [175, 90] on button "Trên xe" at bounding box center [179, 82] width 72 height 43
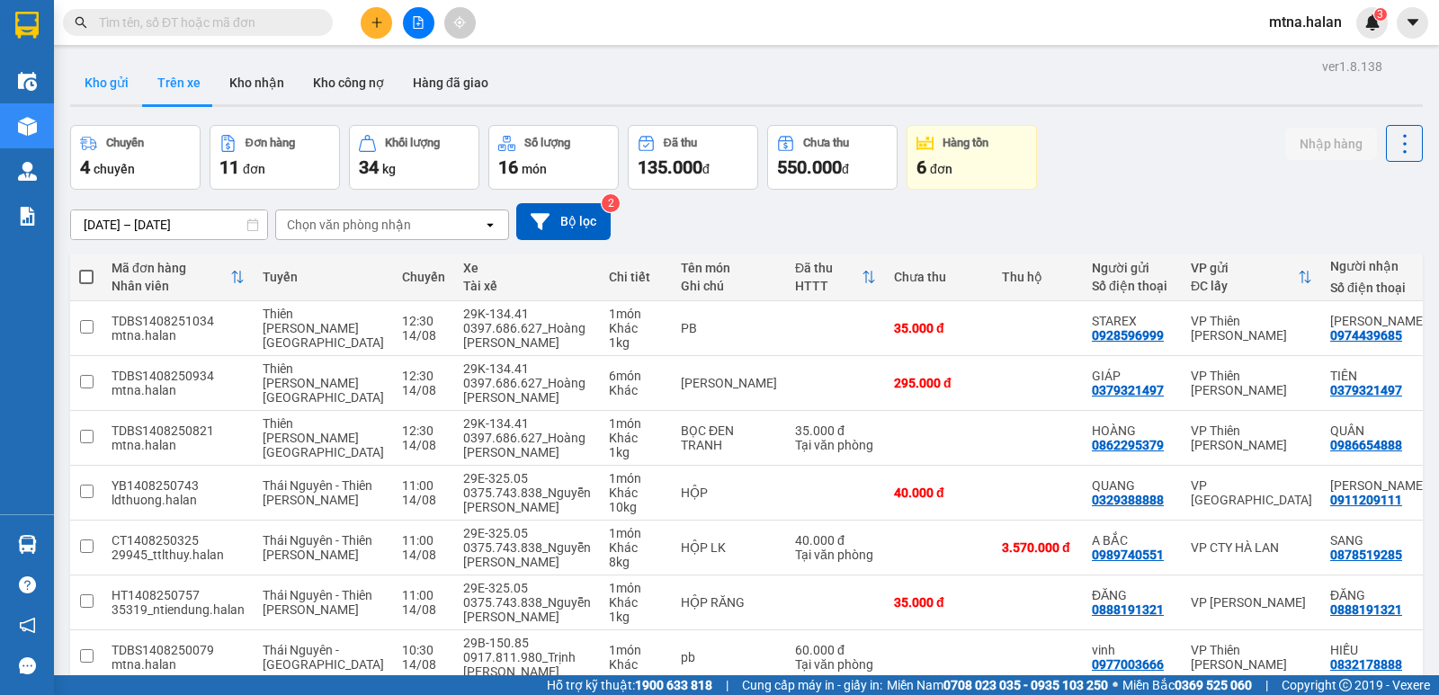
click at [103, 77] on button "Kho gửi" at bounding box center [106, 82] width 73 height 43
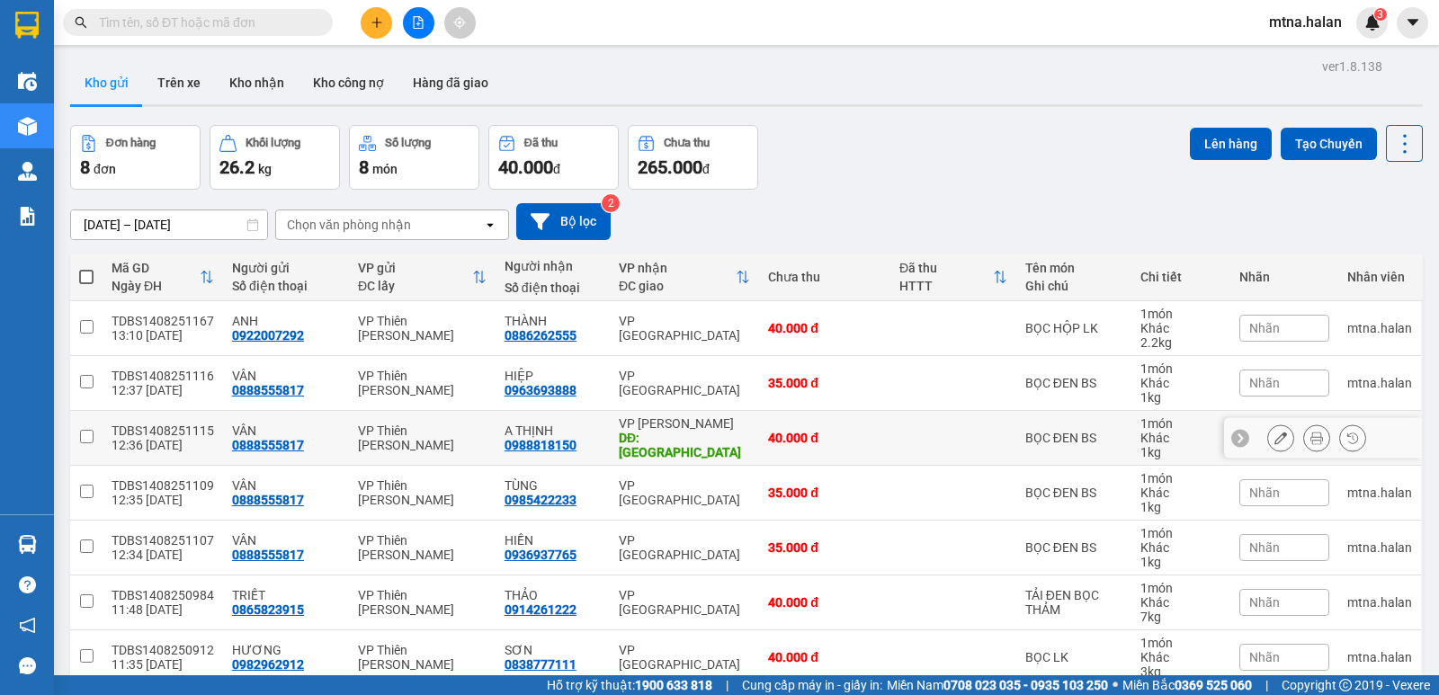
scroll to position [138, 0]
